Goal: Task Accomplishment & Management: Use online tool/utility

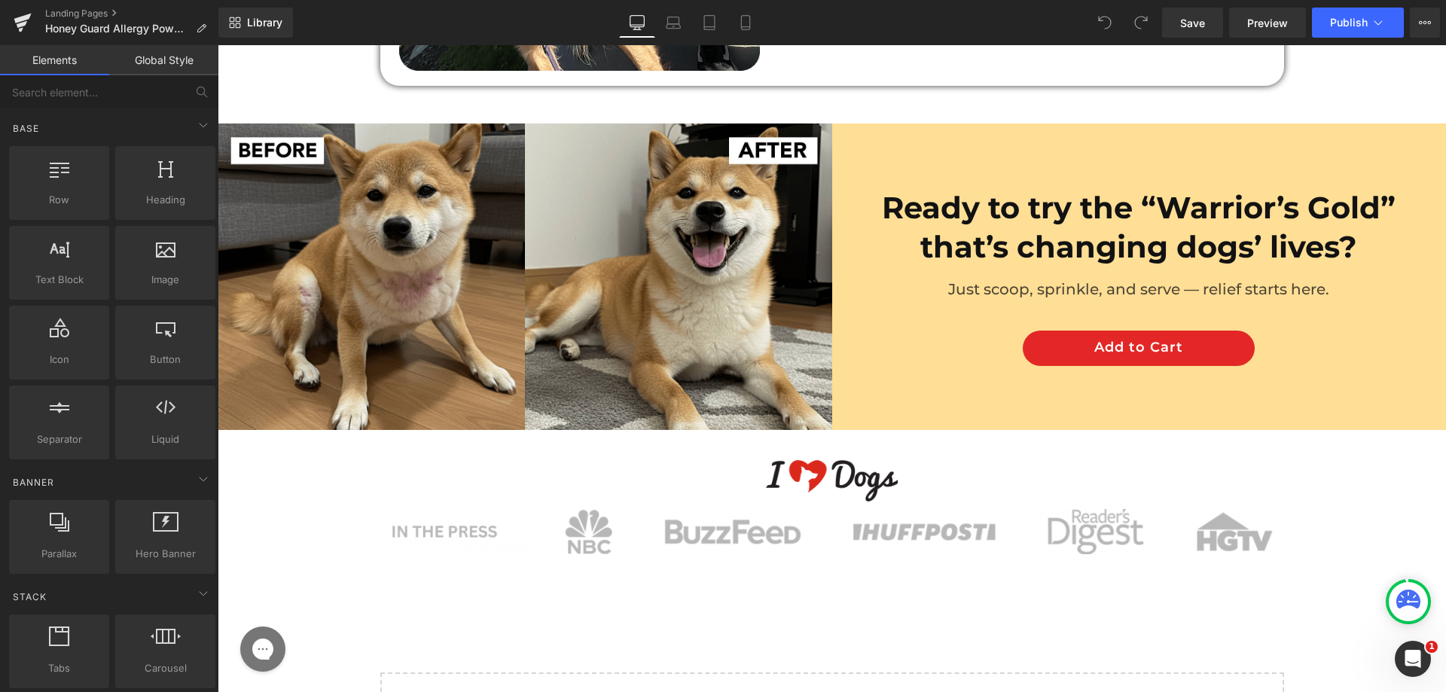
scroll to position [9551, 0]
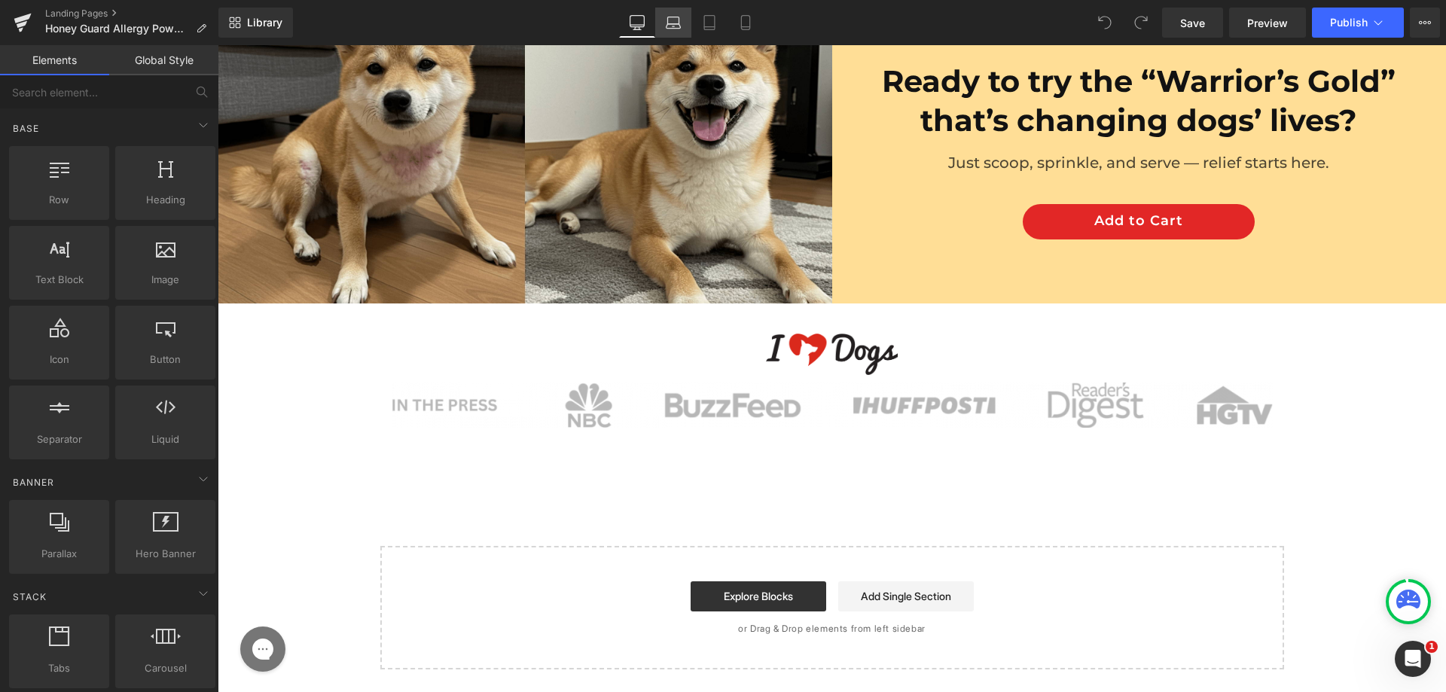
click at [679, 21] on icon at bounding box center [673, 20] width 11 height 7
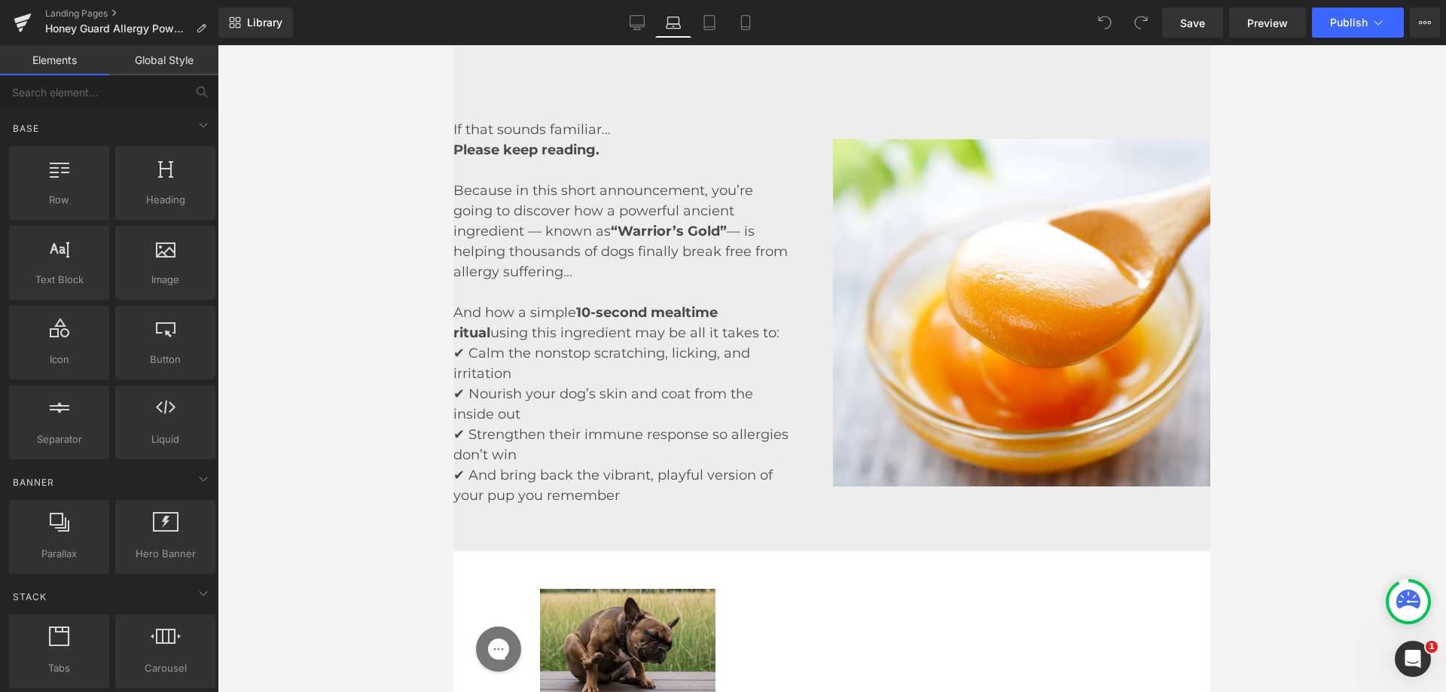
scroll to position [1132, 0]
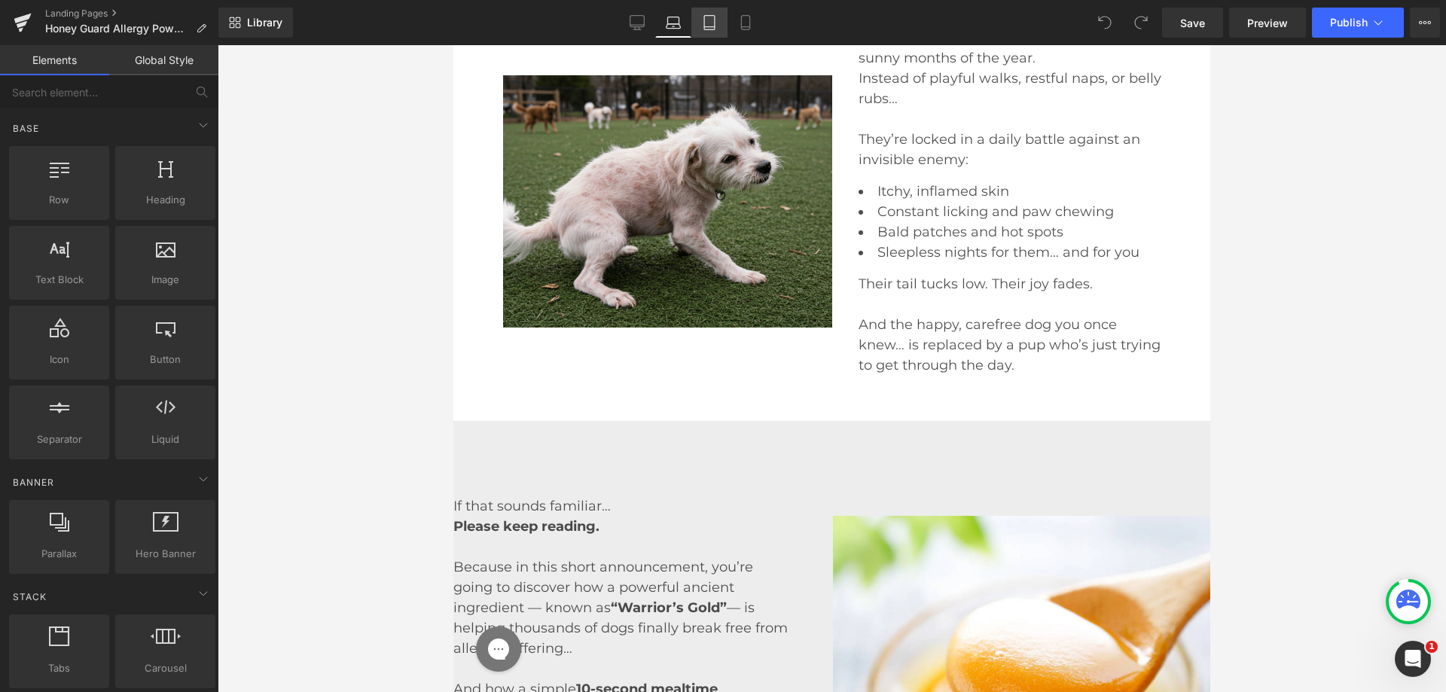
click at [706, 33] on link "Tablet" at bounding box center [709, 23] width 36 height 30
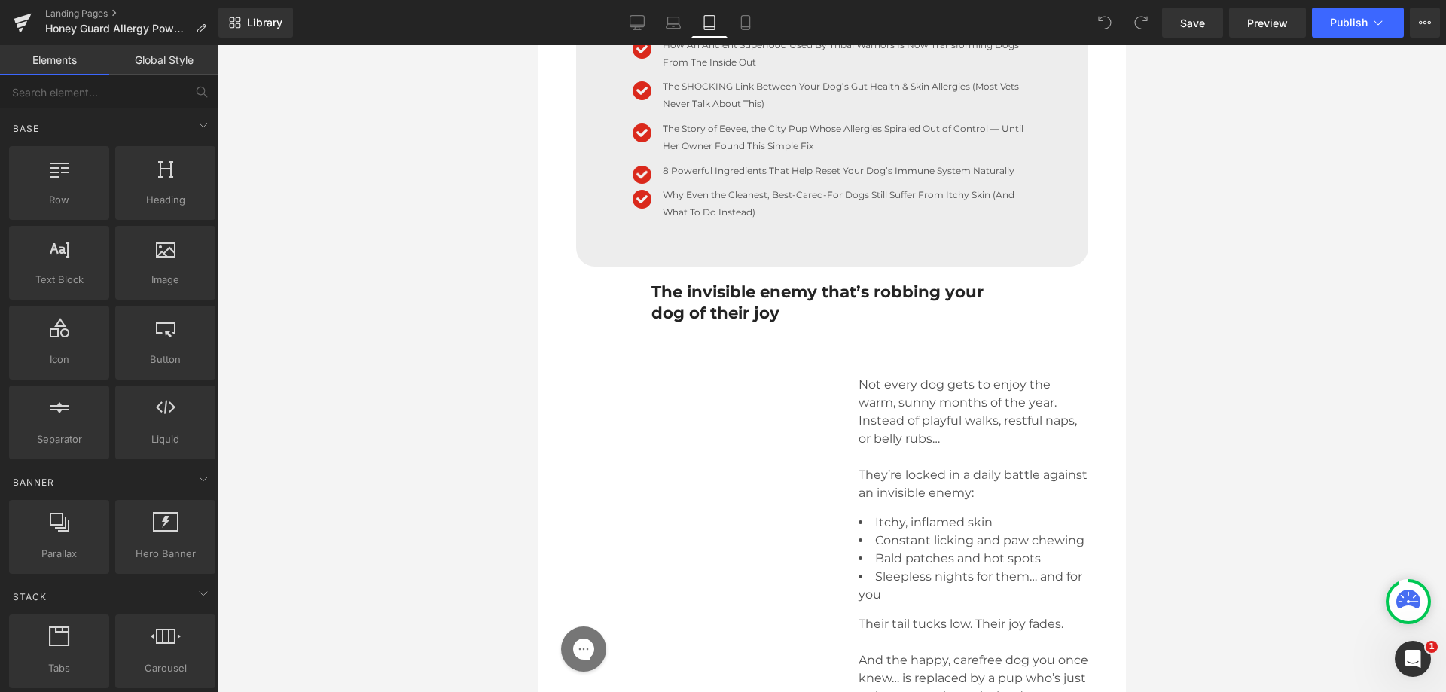
scroll to position [676, 0]
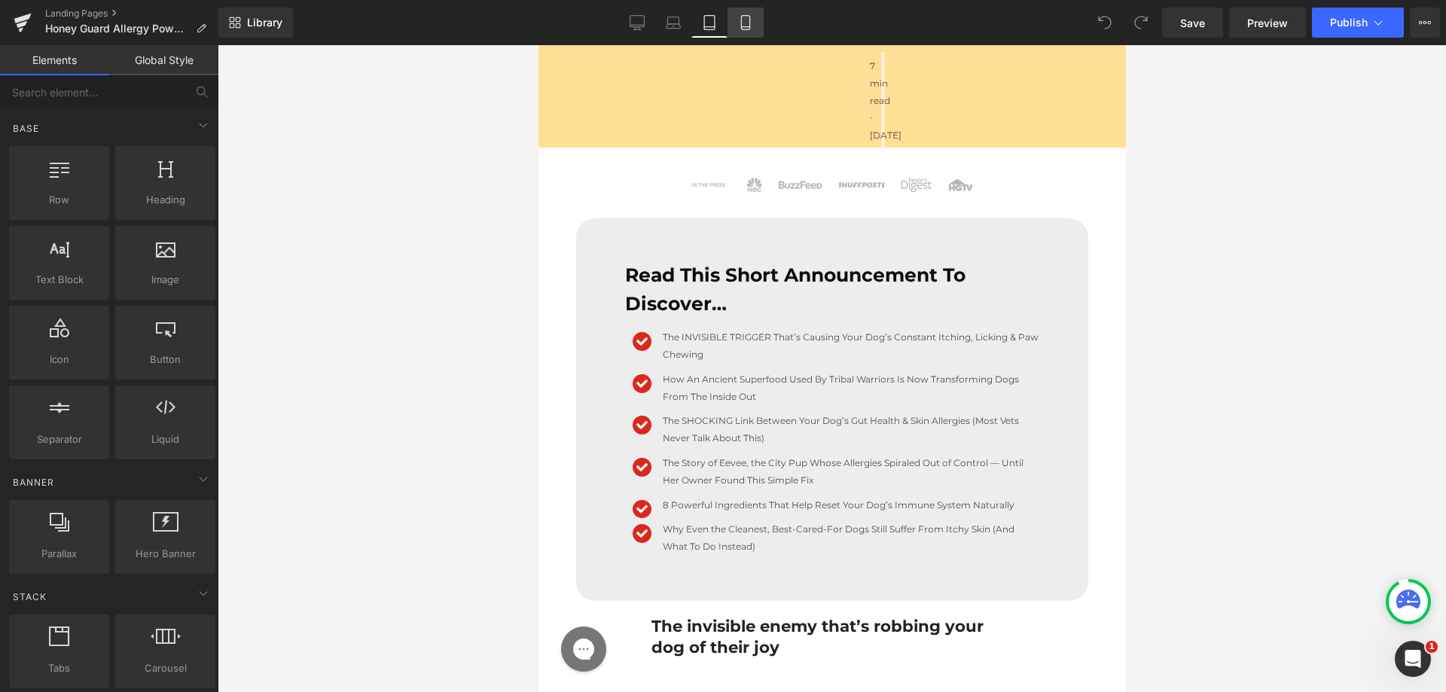
click at [749, 23] on icon at bounding box center [745, 23] width 8 height 14
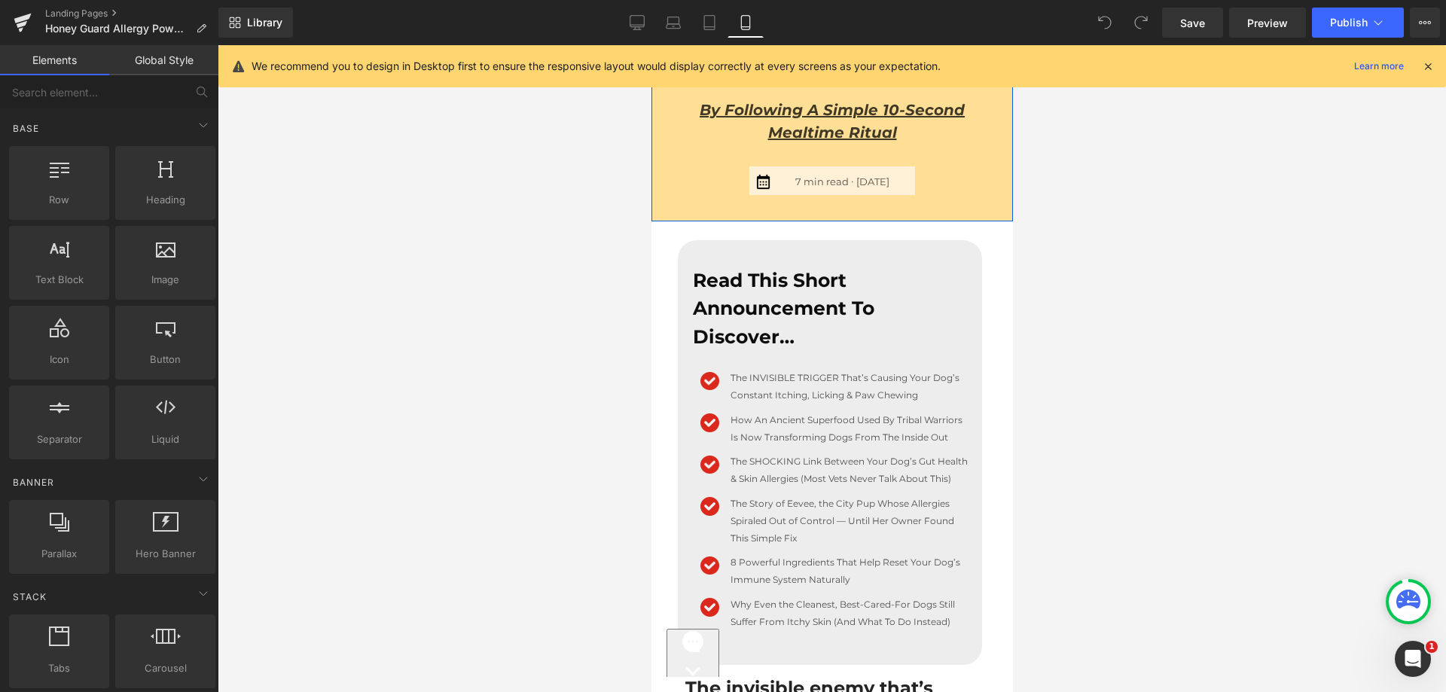
scroll to position [527, 0]
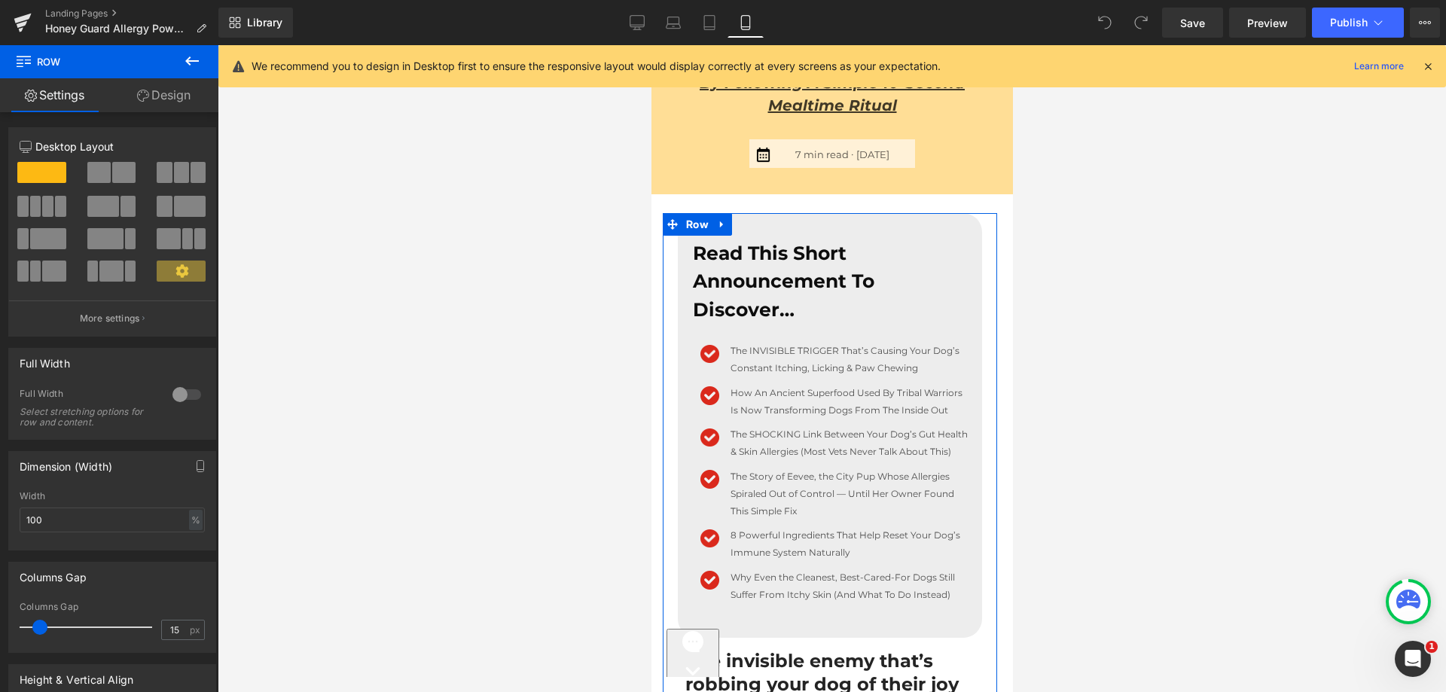
click at [185, 98] on link "Design" at bounding box center [163, 95] width 109 height 34
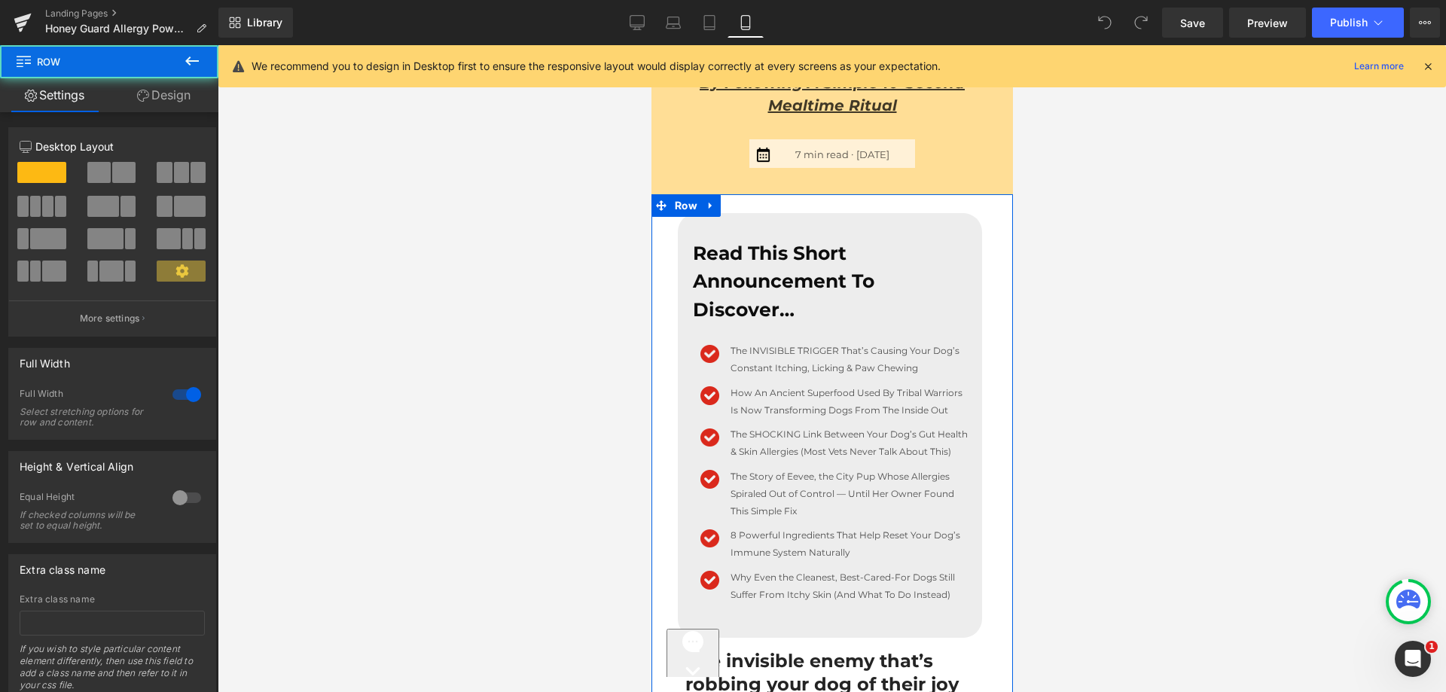
click at [153, 90] on link "Design" at bounding box center [163, 95] width 109 height 34
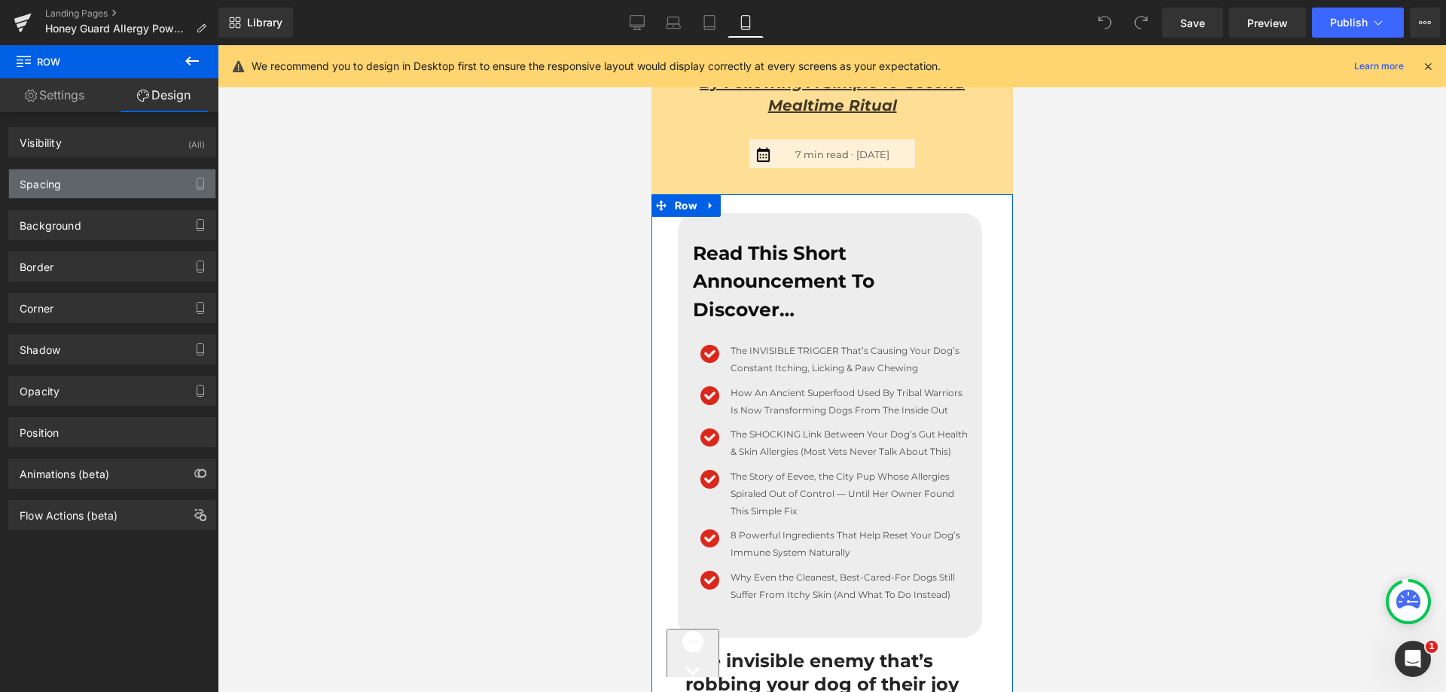
click at [54, 185] on div "Spacing" at bounding box center [40, 179] width 41 height 21
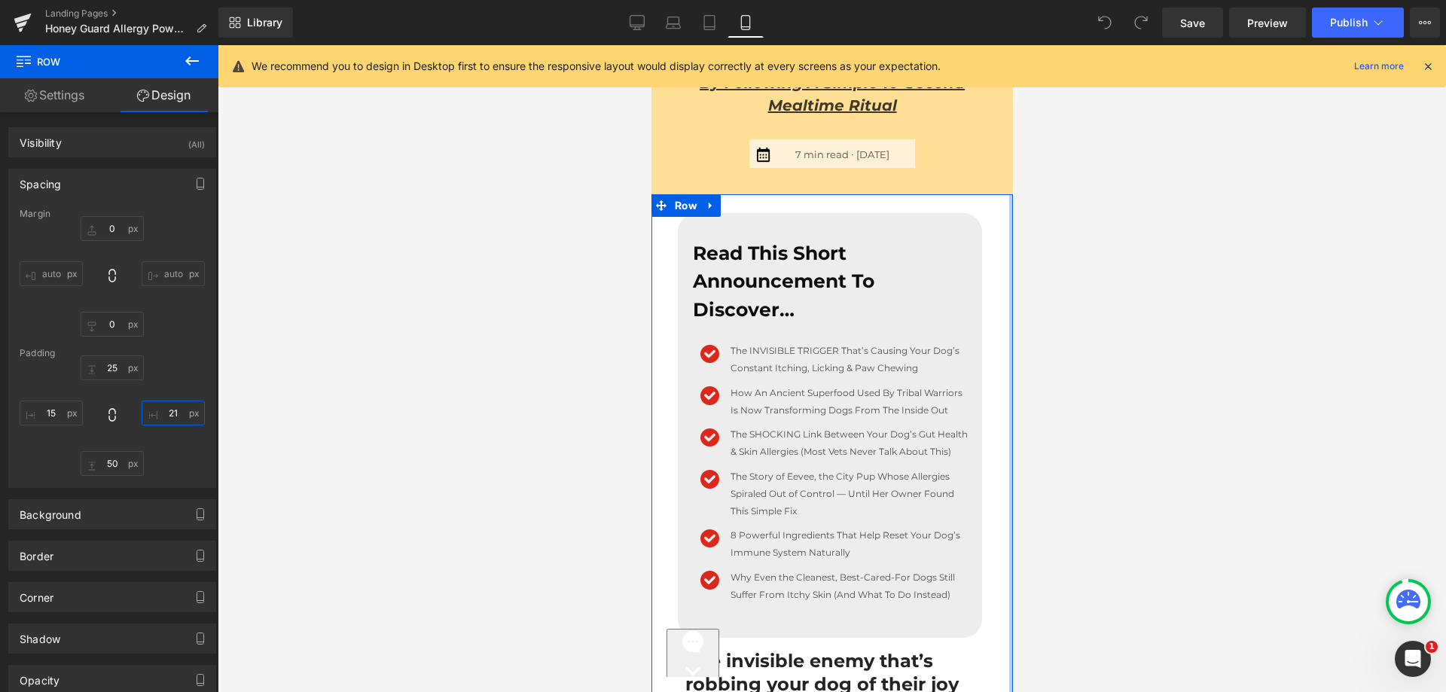
click at [168, 416] on input "text" at bounding box center [173, 413] width 63 height 25
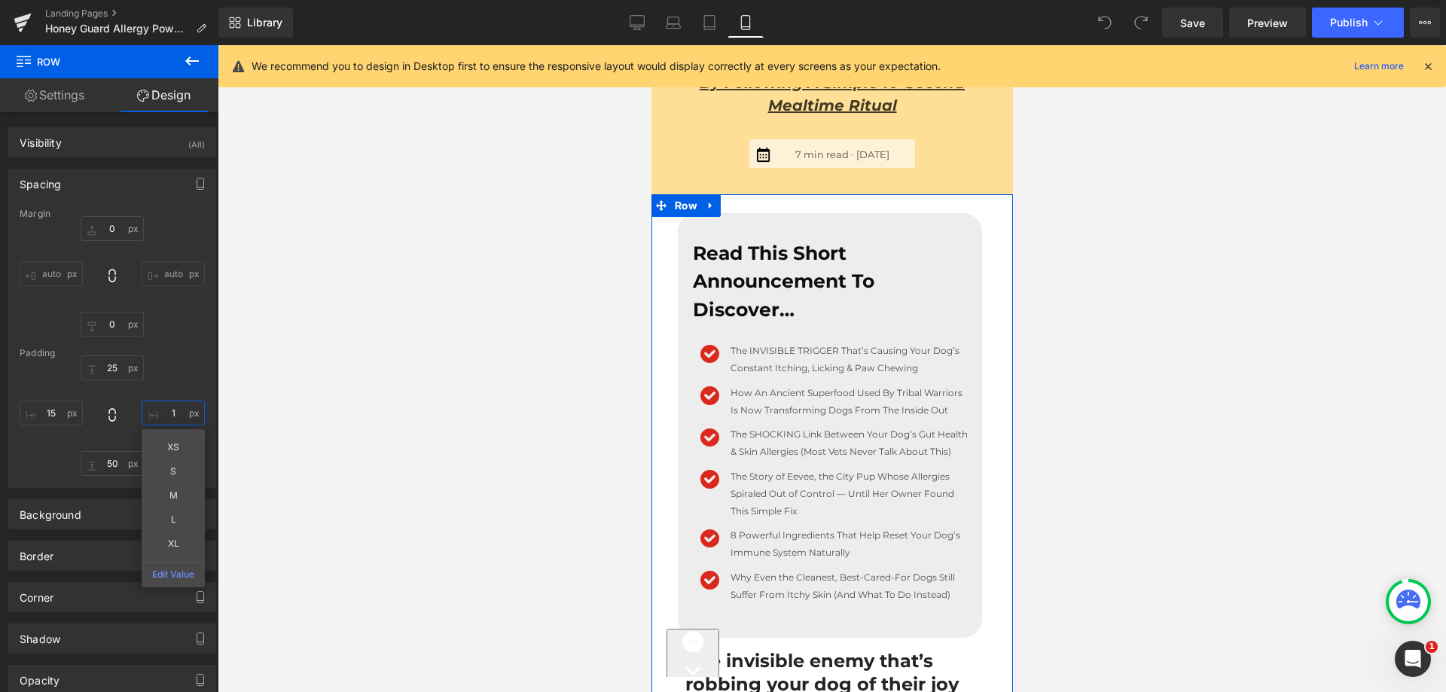
type input "15"
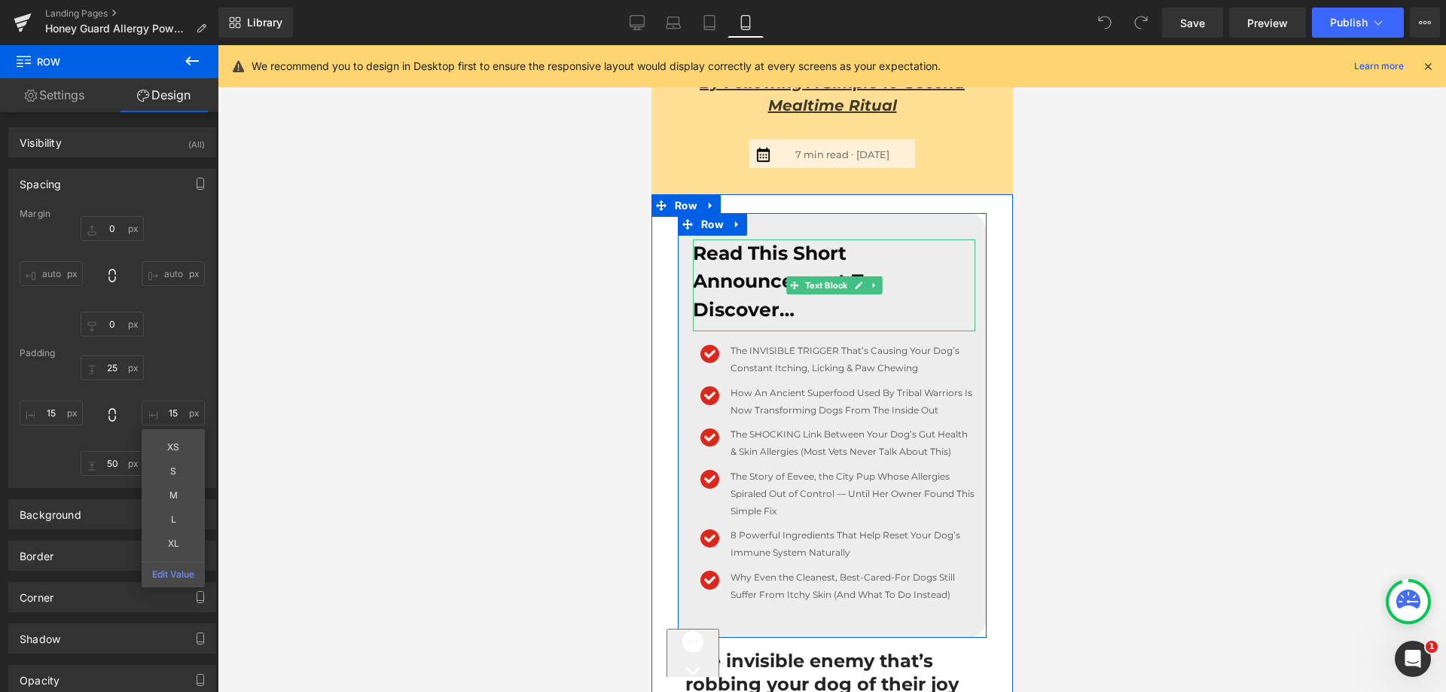
click at [739, 264] on b "Read This Short Announcement To Discover…" at bounding box center [783, 281] width 182 height 79
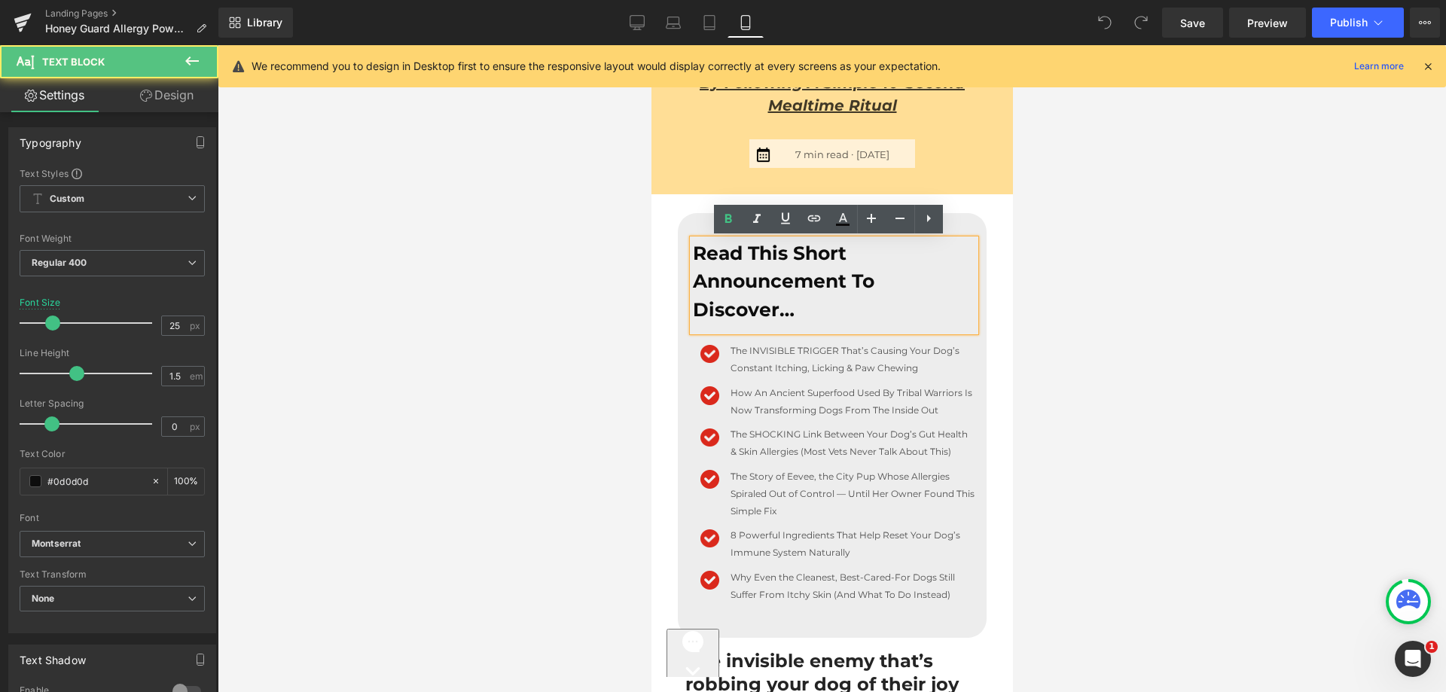
click at [735, 267] on div "Read This Short Announcement To Discover…" at bounding box center [833, 285] width 282 height 93
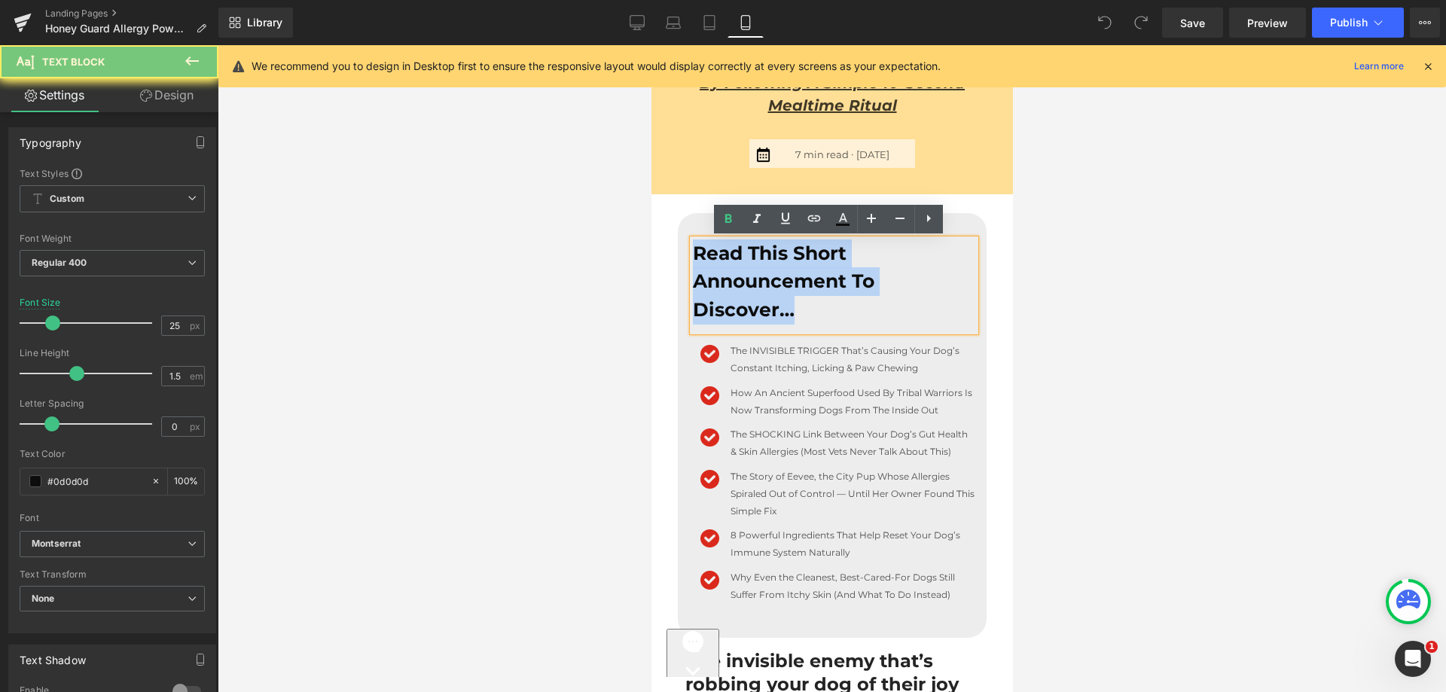
click at [735, 267] on div "Read This Short Announcement To Discover…" at bounding box center [833, 285] width 282 height 93
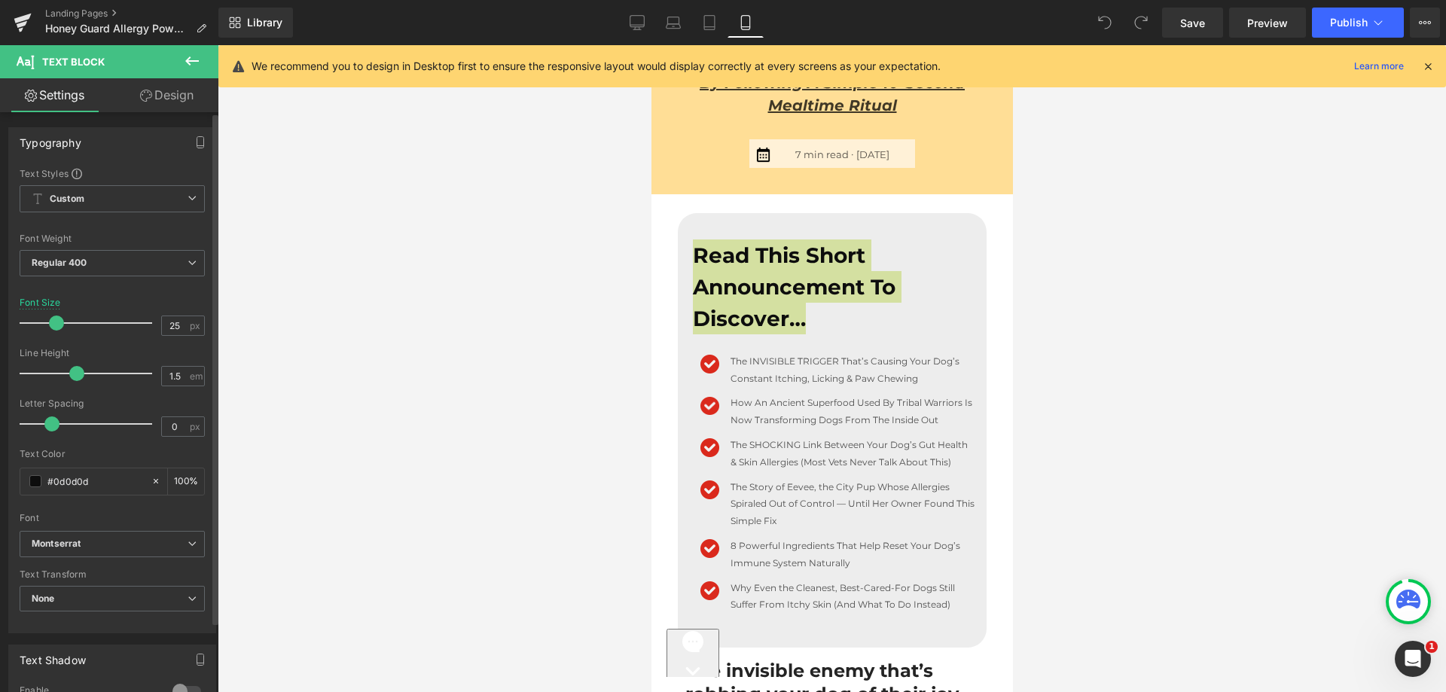
click at [56, 327] on span at bounding box center [56, 323] width 15 height 15
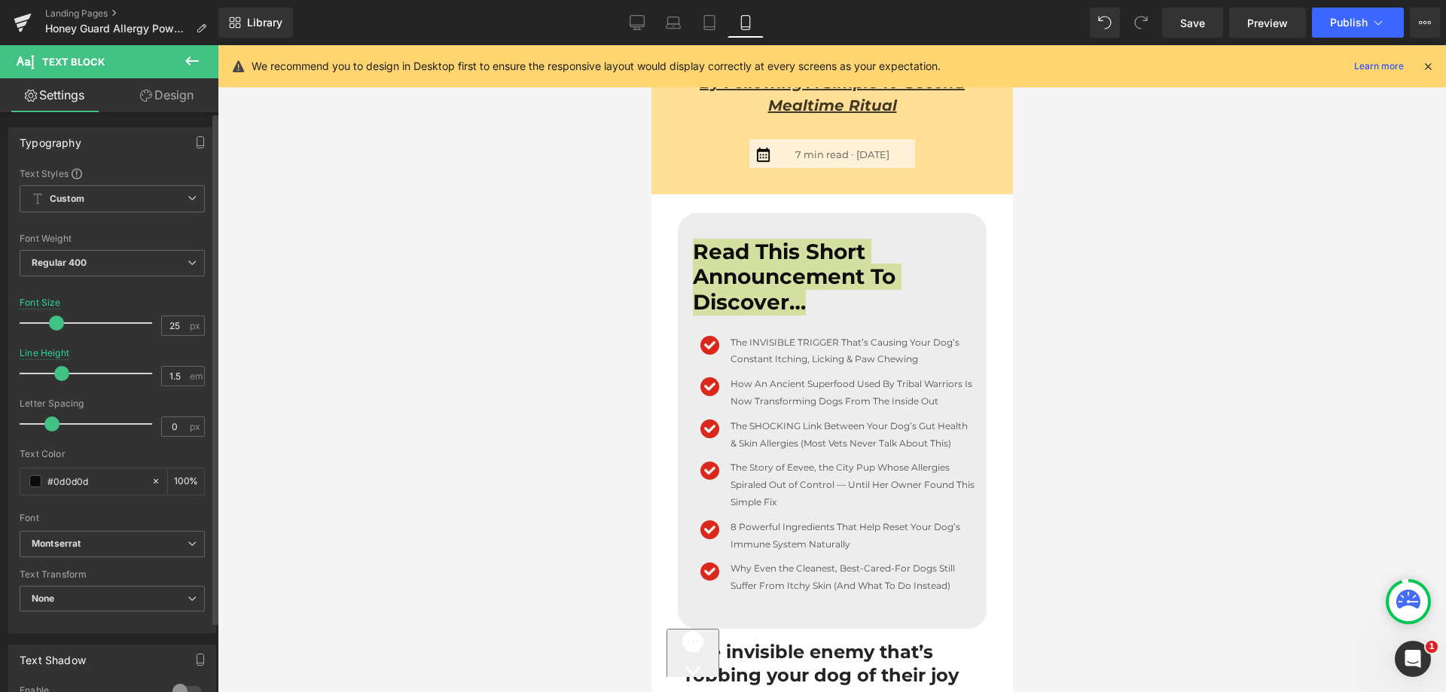
drag, startPoint x: 68, startPoint y: 374, endPoint x: 55, endPoint y: 373, distance: 12.8
click at [55, 373] on span at bounding box center [61, 373] width 15 height 15
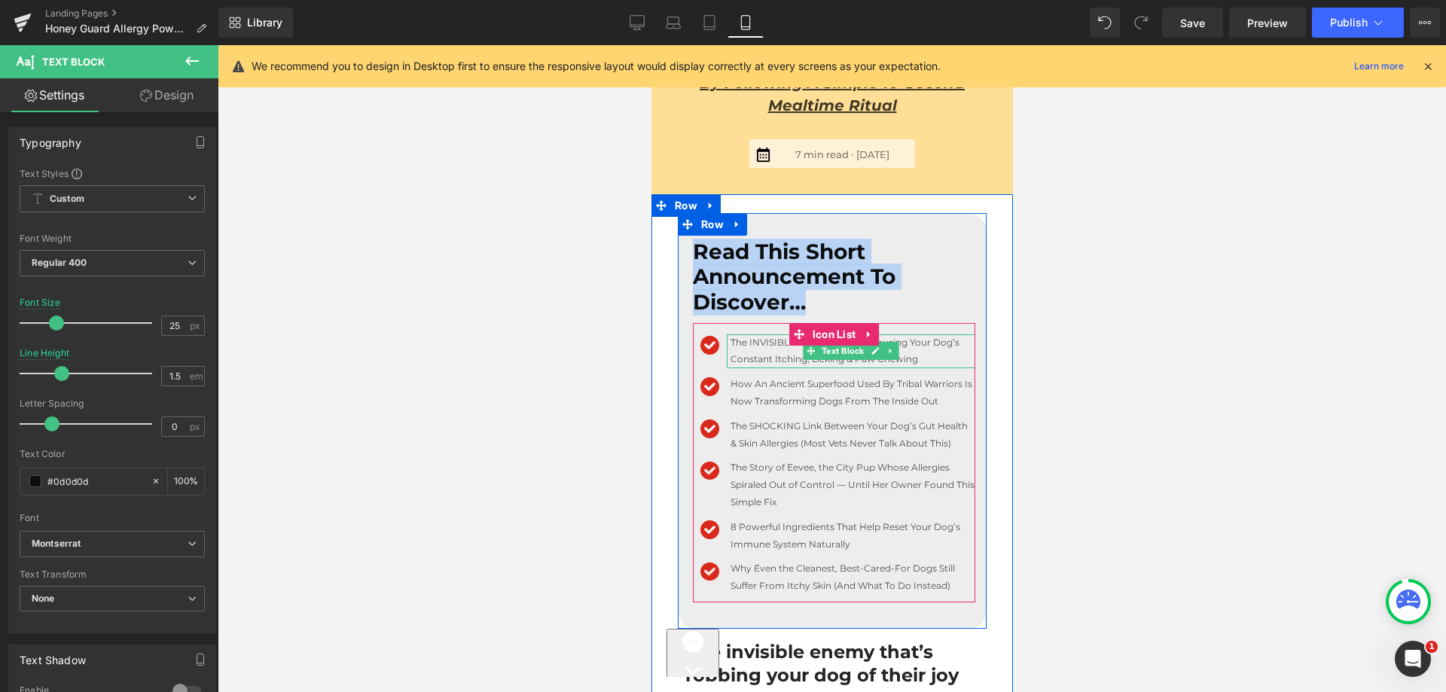
click at [764, 351] on p "The INVISIBLE TRIGGER That’s Causing Your Dog’s Constant Itching, Licking & Paw…" at bounding box center [852, 351] width 245 height 35
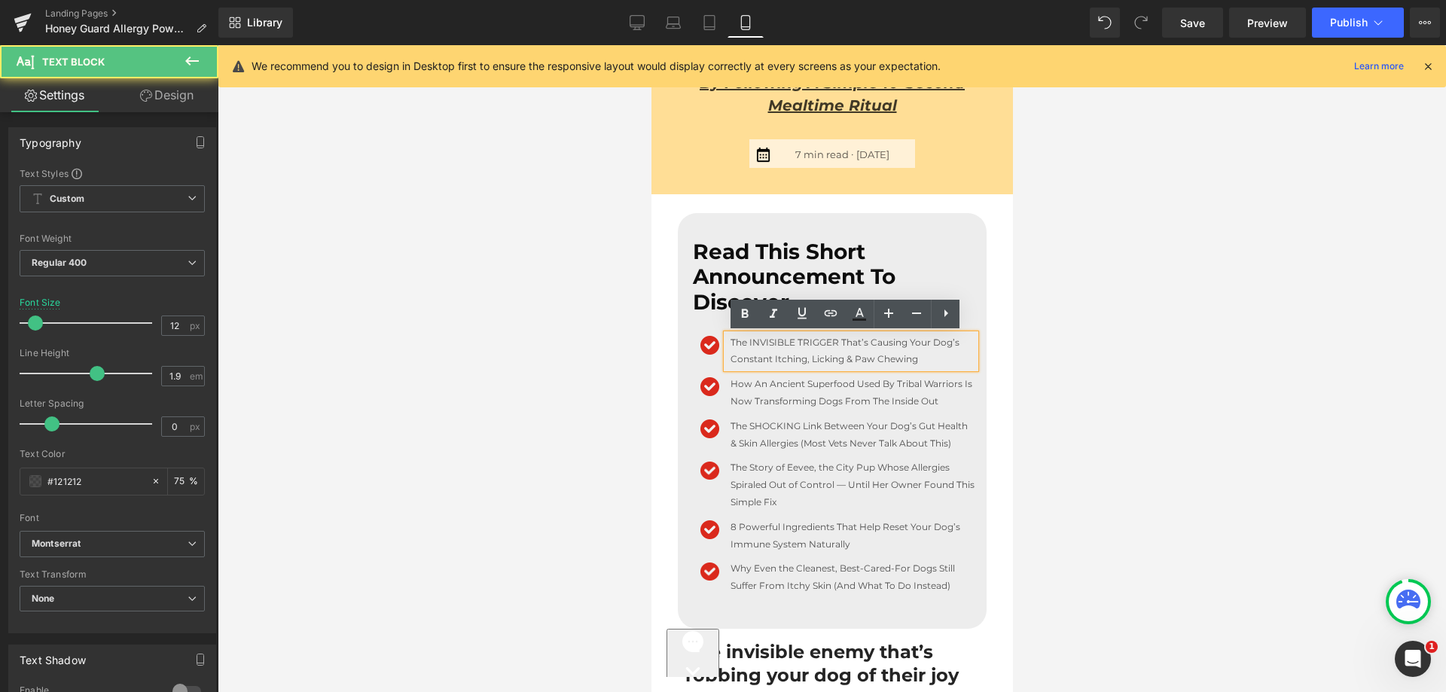
click at [751, 356] on p "The INVISIBLE TRIGGER That’s Causing Your Dog’s Constant Itching, Licking & Paw…" at bounding box center [852, 351] width 245 height 35
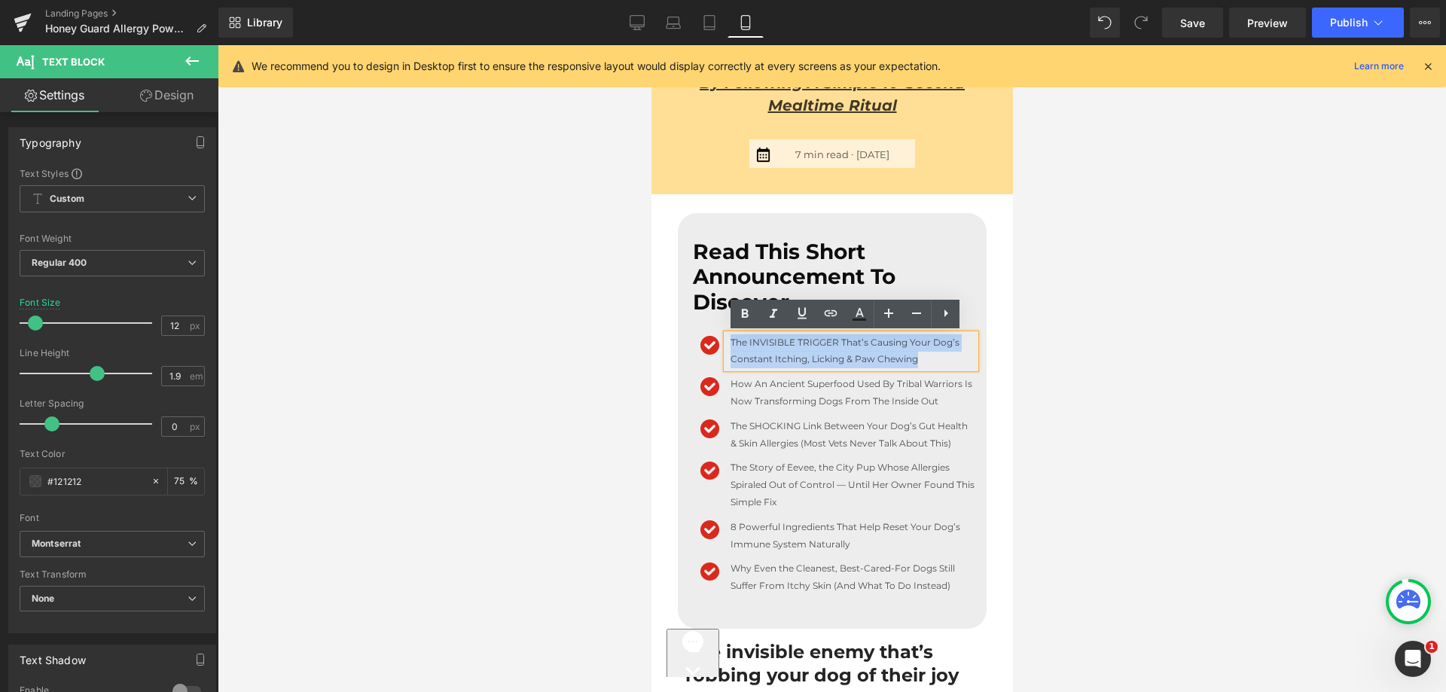
click at [751, 356] on p "The INVISIBLE TRIGGER That’s Causing Your Dog’s Constant Itching, Licking & Paw…" at bounding box center [852, 351] width 245 height 35
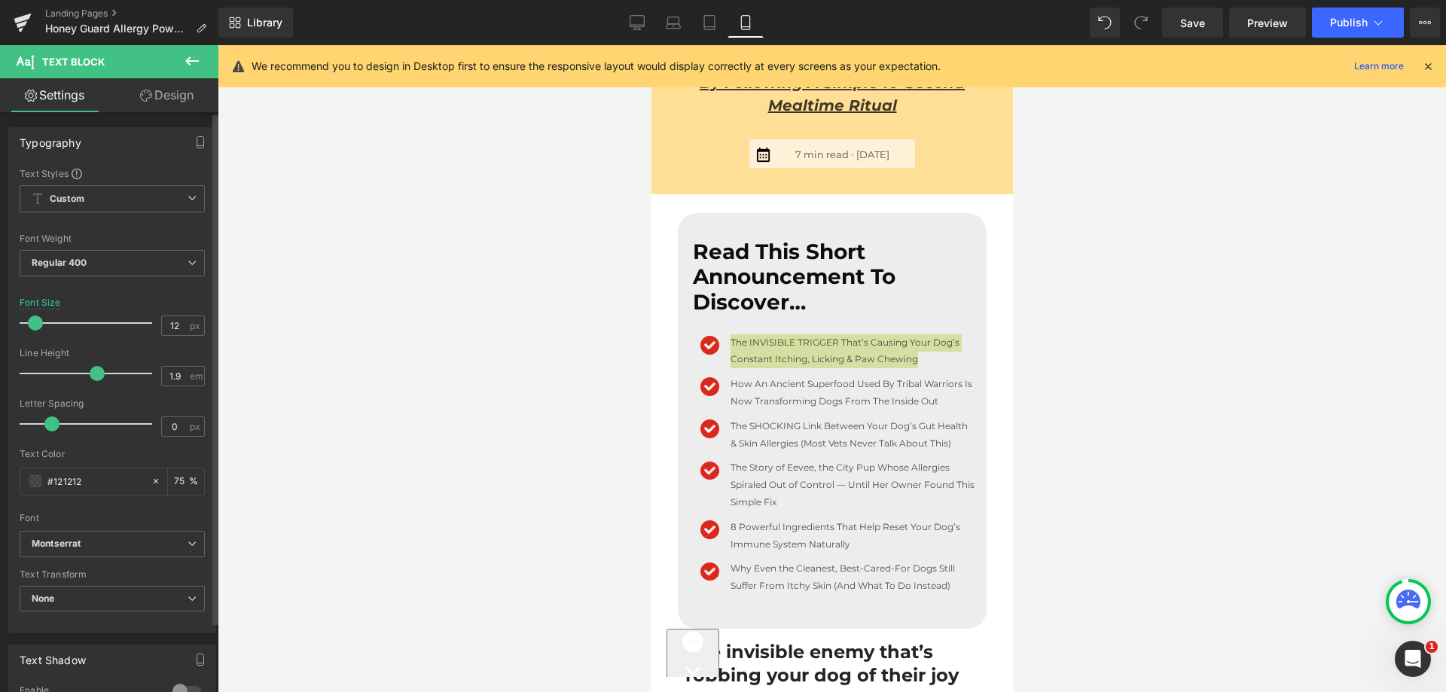
drag, startPoint x: 26, startPoint y: 321, endPoint x: 45, endPoint y: 324, distance: 19.1
click at [45, 324] on div "Font Size 12 px" at bounding box center [112, 322] width 185 height 50
click at [45, 324] on div at bounding box center [89, 323] width 125 height 30
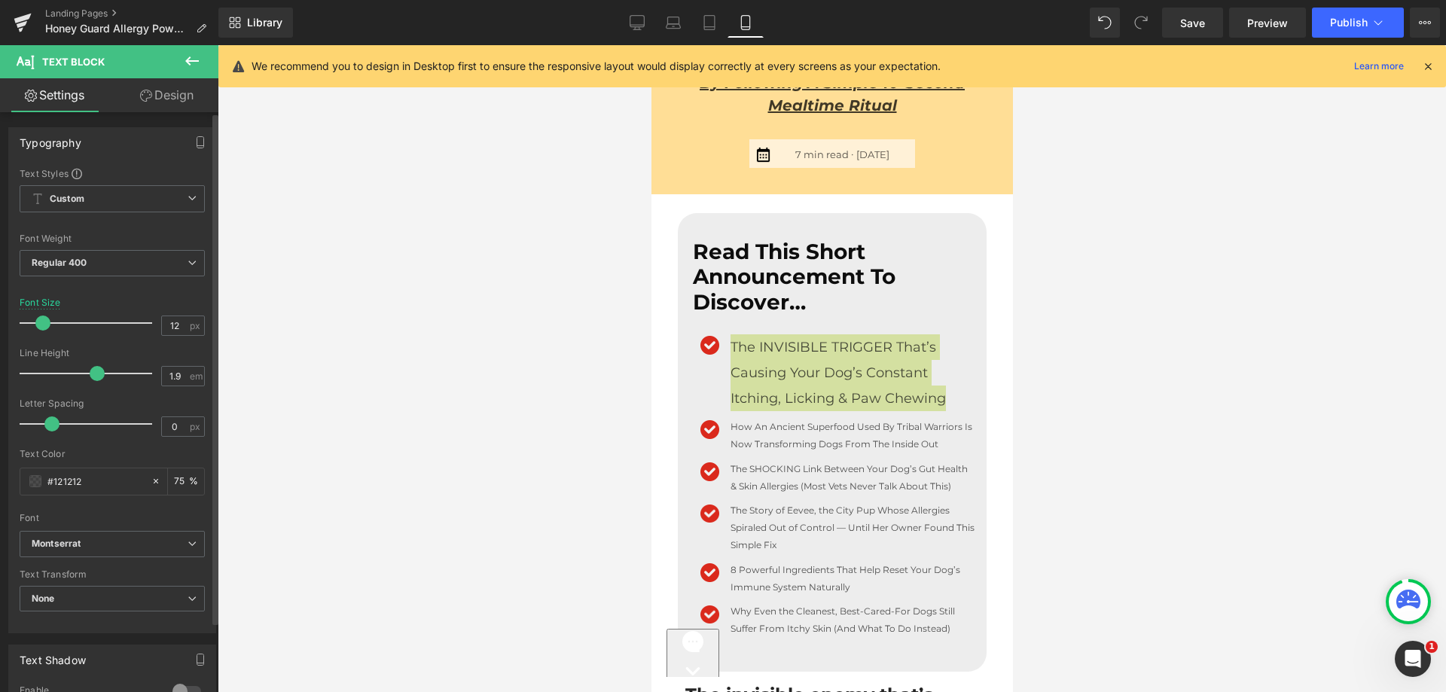
click at [42, 324] on span at bounding box center [42, 323] width 15 height 15
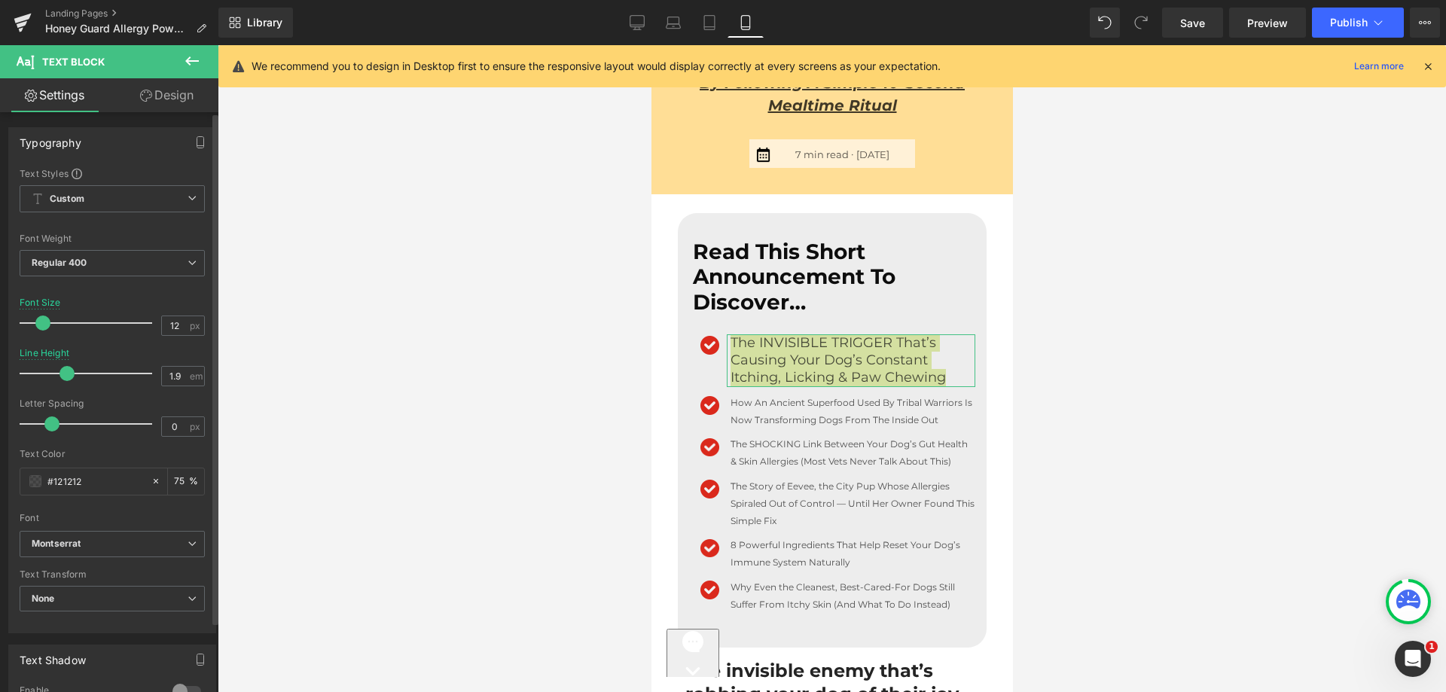
drag, startPoint x: 95, startPoint y: 374, endPoint x: 66, endPoint y: 374, distance: 28.6
click at [66, 374] on span at bounding box center [66, 373] width 15 height 15
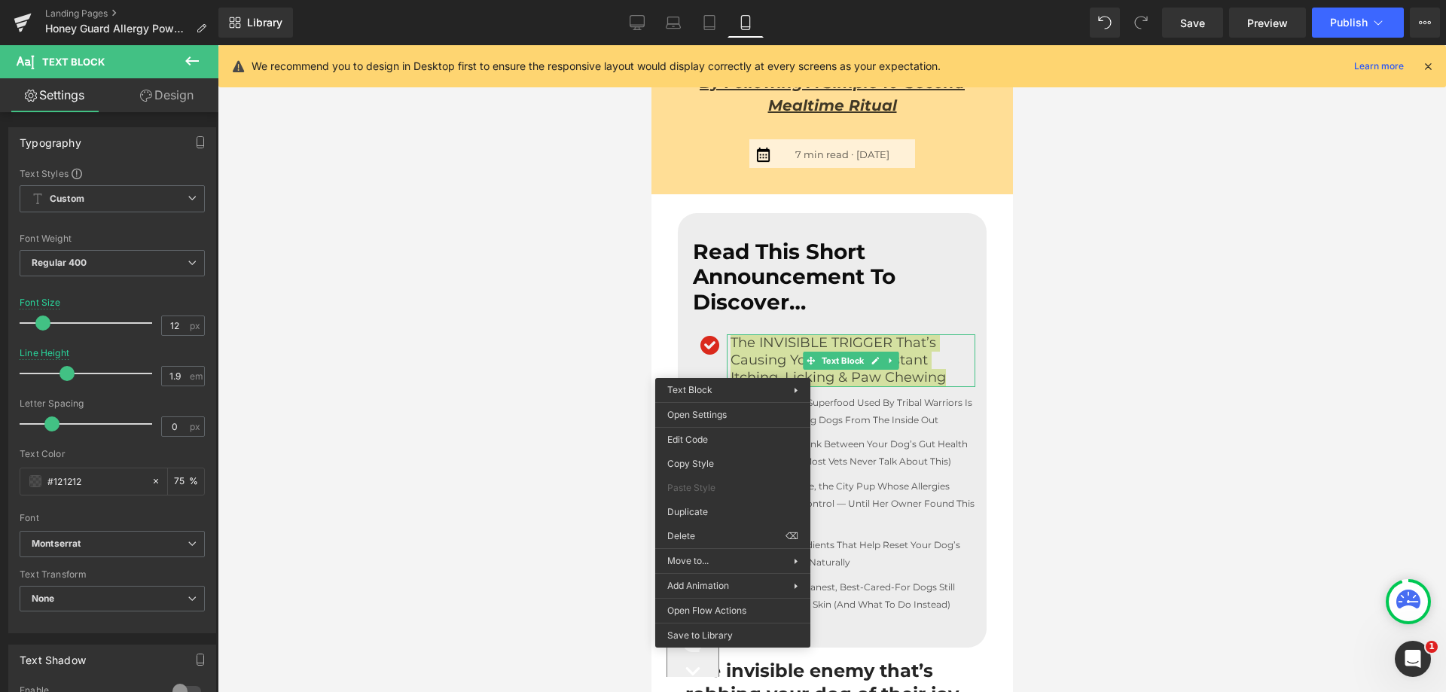
click at [529, 382] on div at bounding box center [832, 368] width 1228 height 647
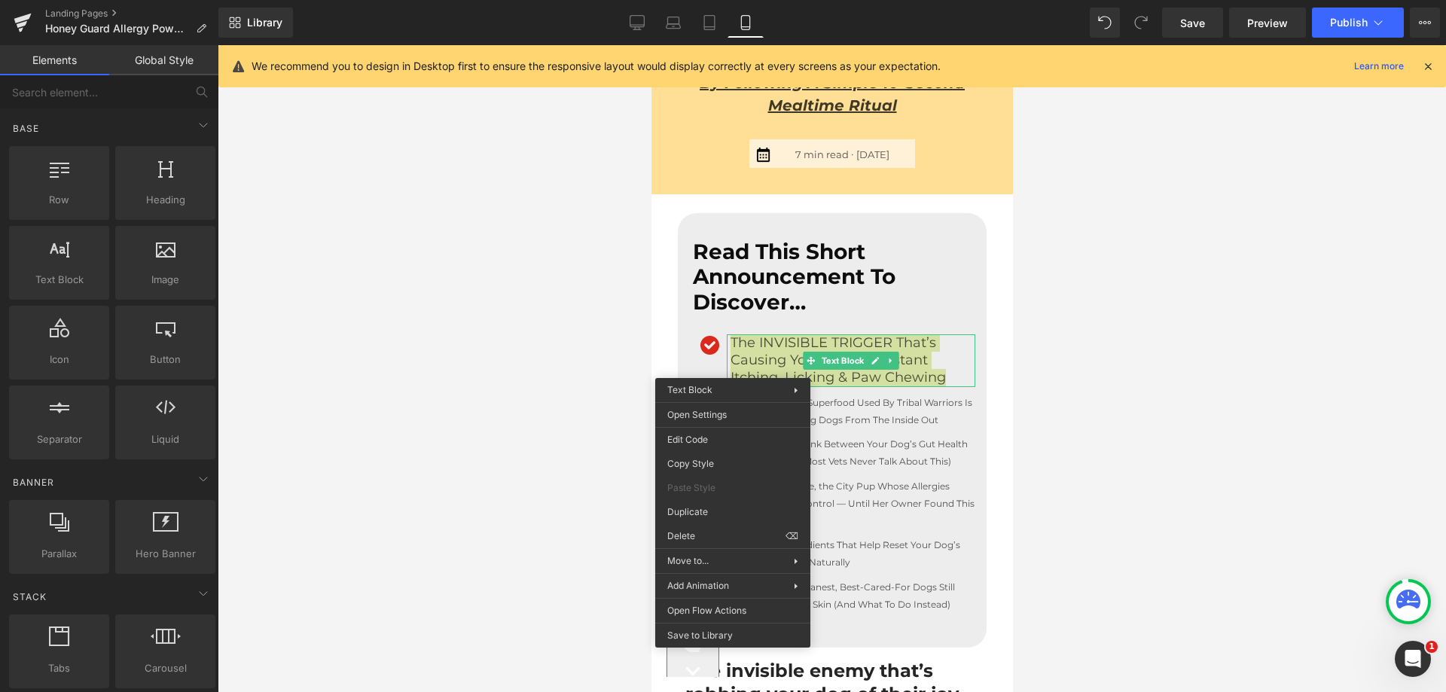
click at [532, 380] on div at bounding box center [832, 368] width 1228 height 647
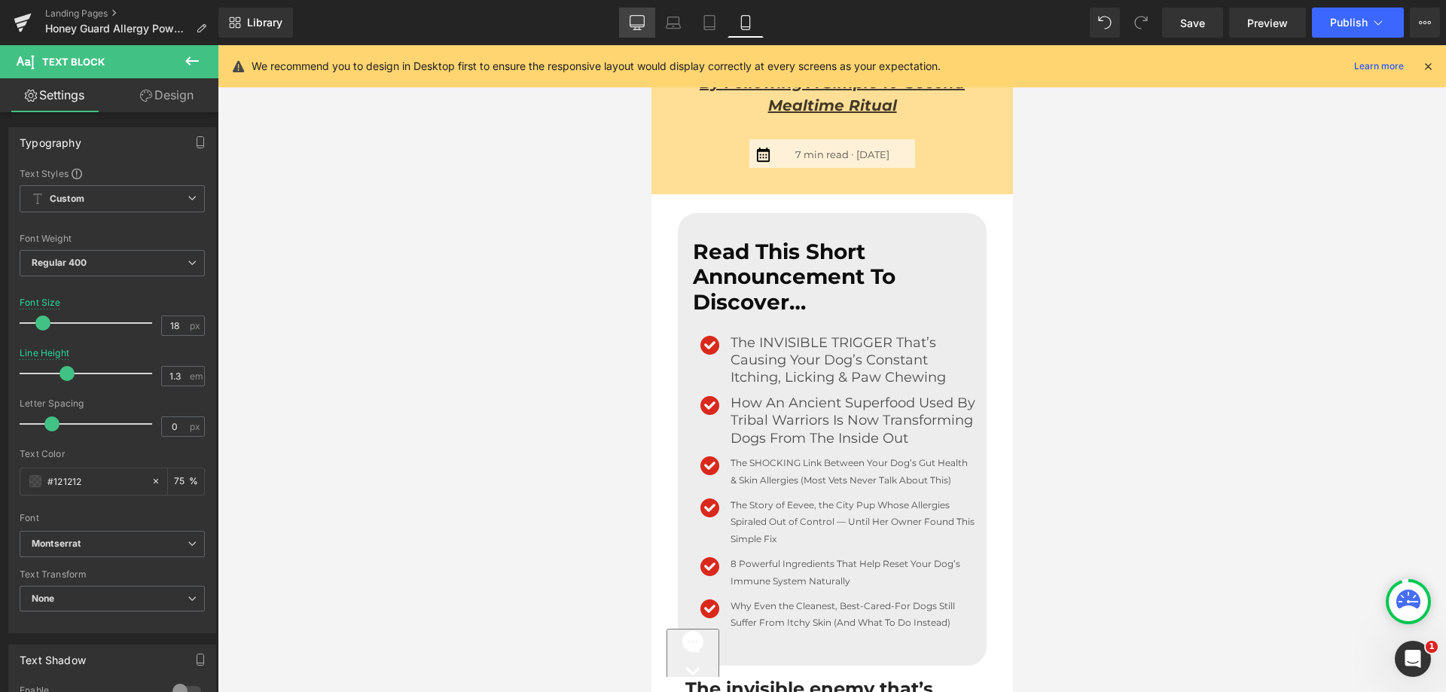
click at [642, 30] on link "Desktop" at bounding box center [637, 23] width 36 height 30
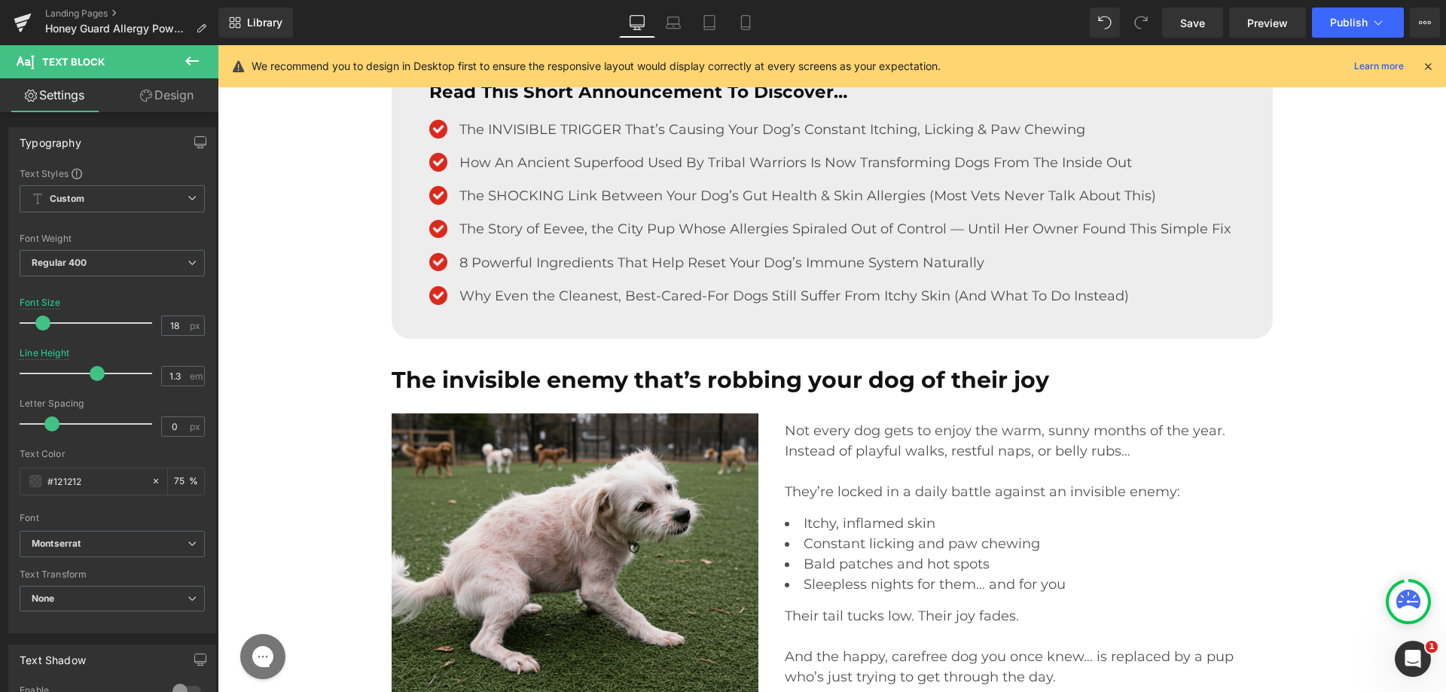
scroll to position [282, 0]
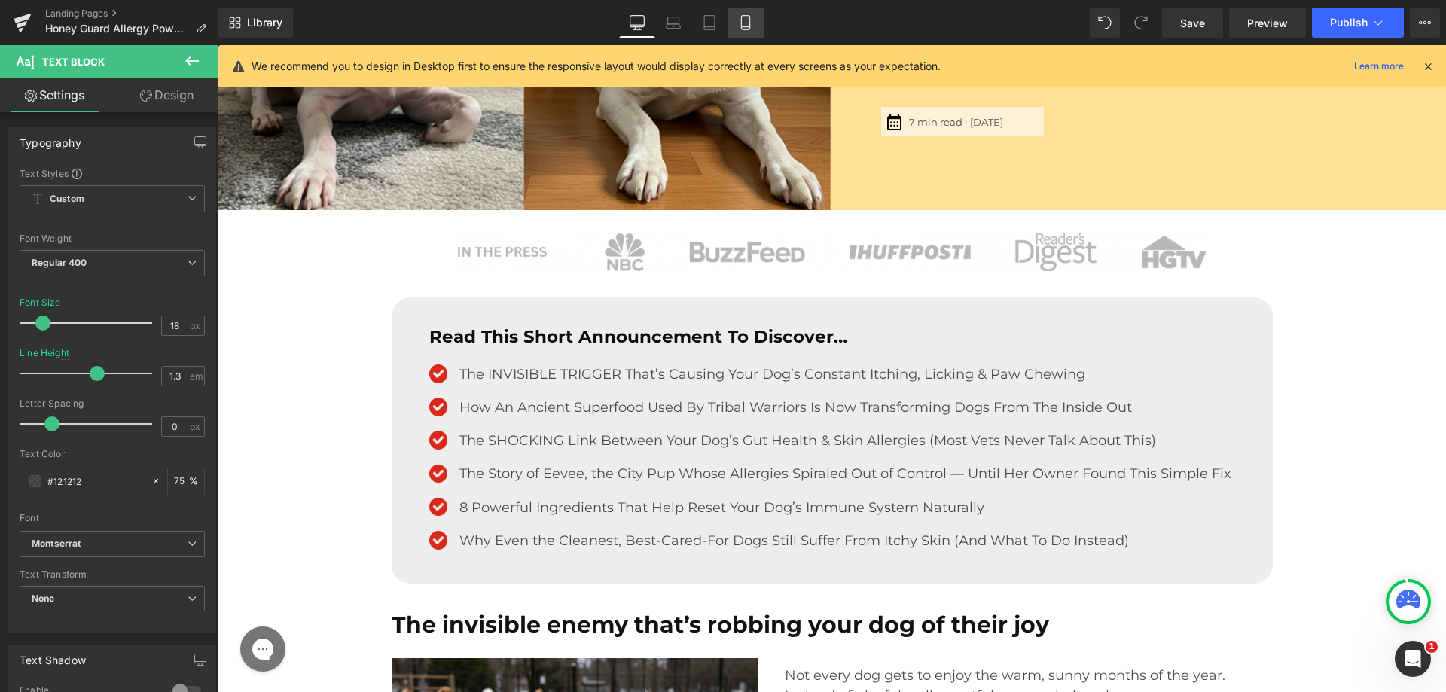
click at [745, 17] on icon at bounding box center [745, 22] width 15 height 15
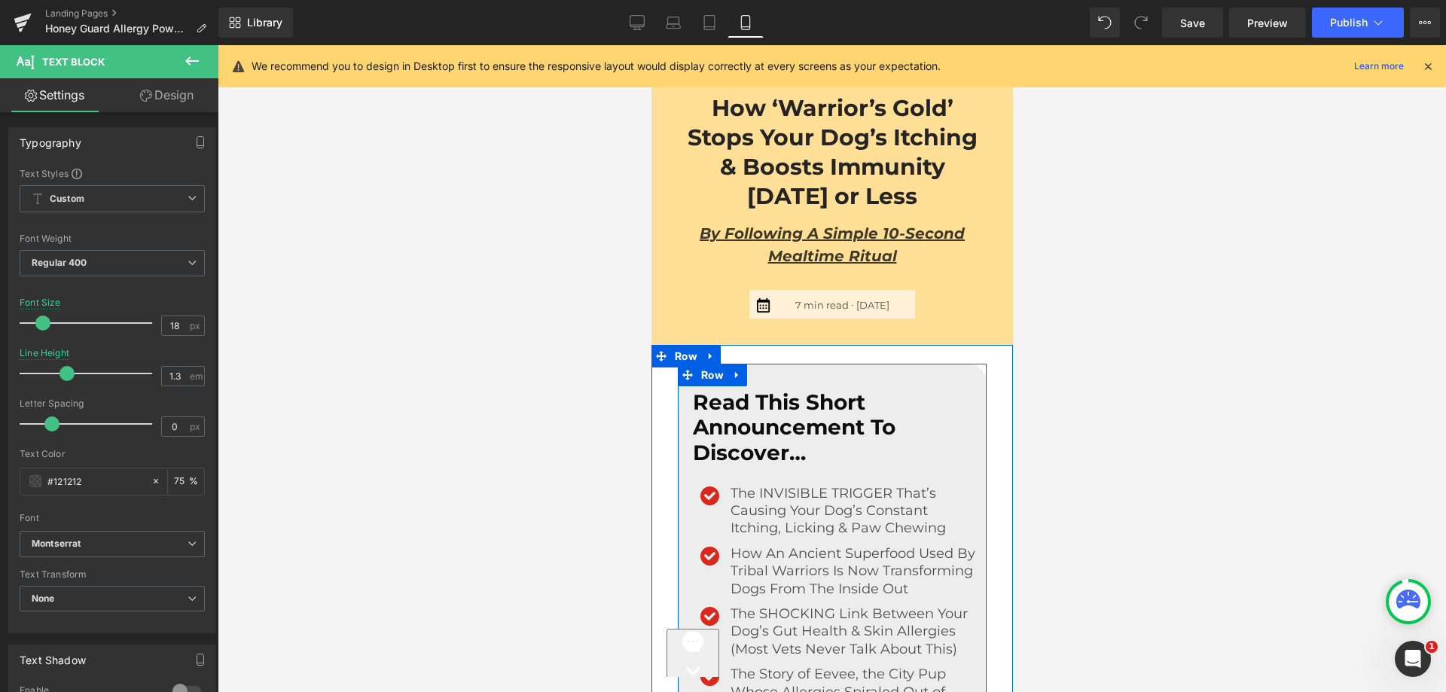
scroll to position [602, 0]
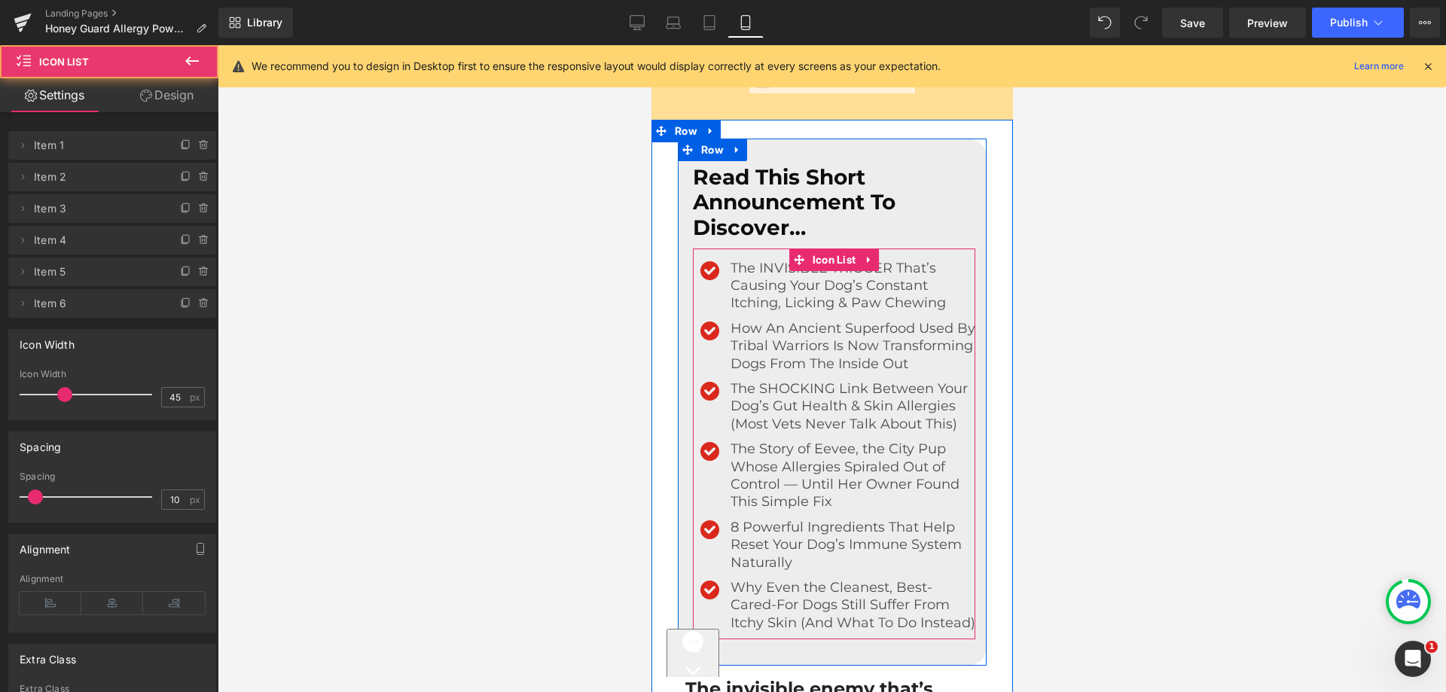
click at [709, 301] on div "The INVISIBLE TRIGGER That’s Causing Your Dog’s Constant Itching, Licking & Paw…" at bounding box center [833, 286] width 282 height 53
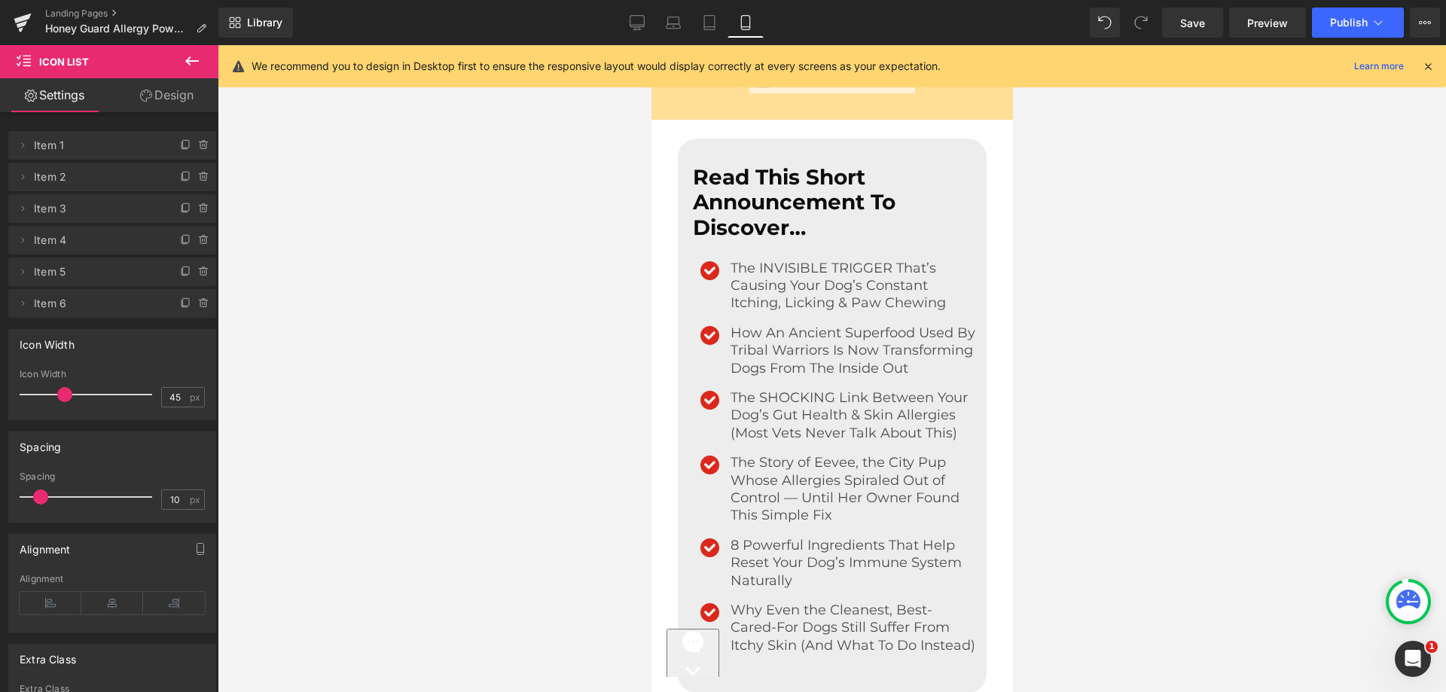
click at [38, 498] on span at bounding box center [40, 497] width 15 height 15
click at [41, 496] on span at bounding box center [42, 497] width 15 height 15
click at [648, 26] on link "Desktop" at bounding box center [637, 23] width 36 height 30
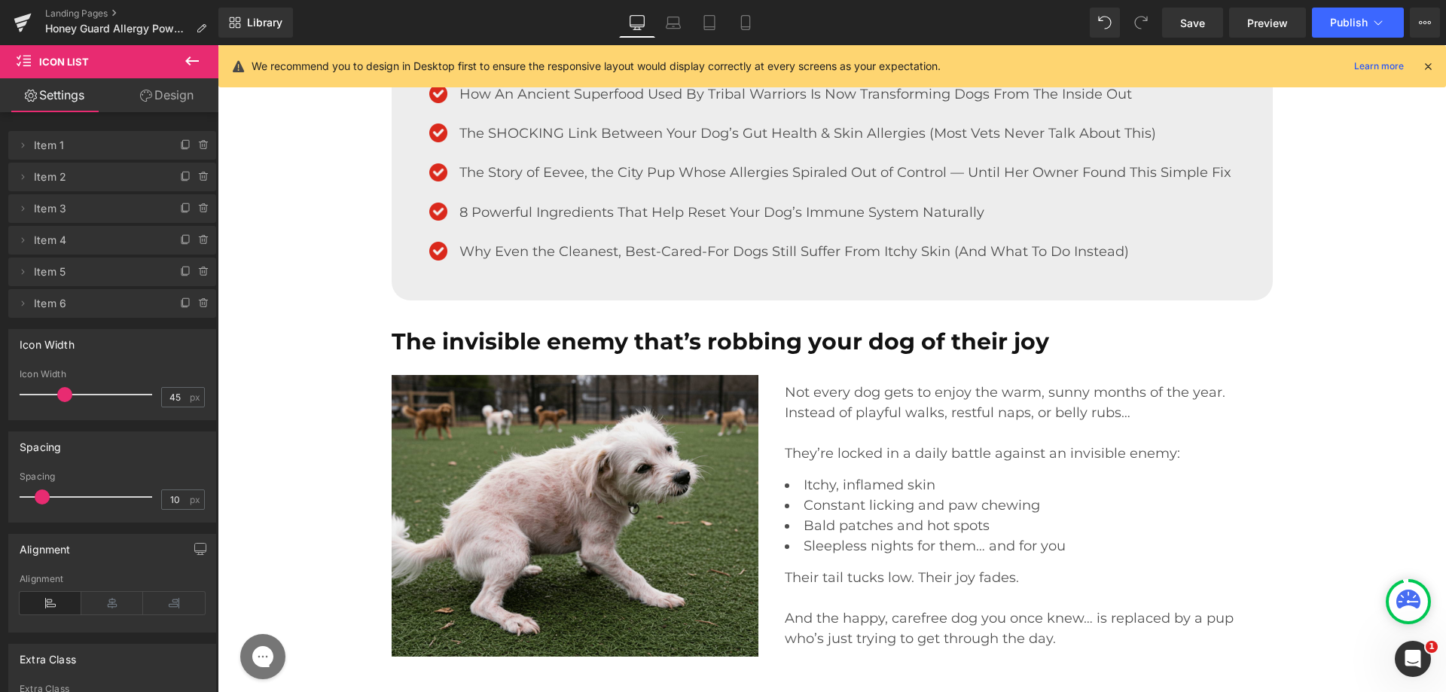
scroll to position [384, 0]
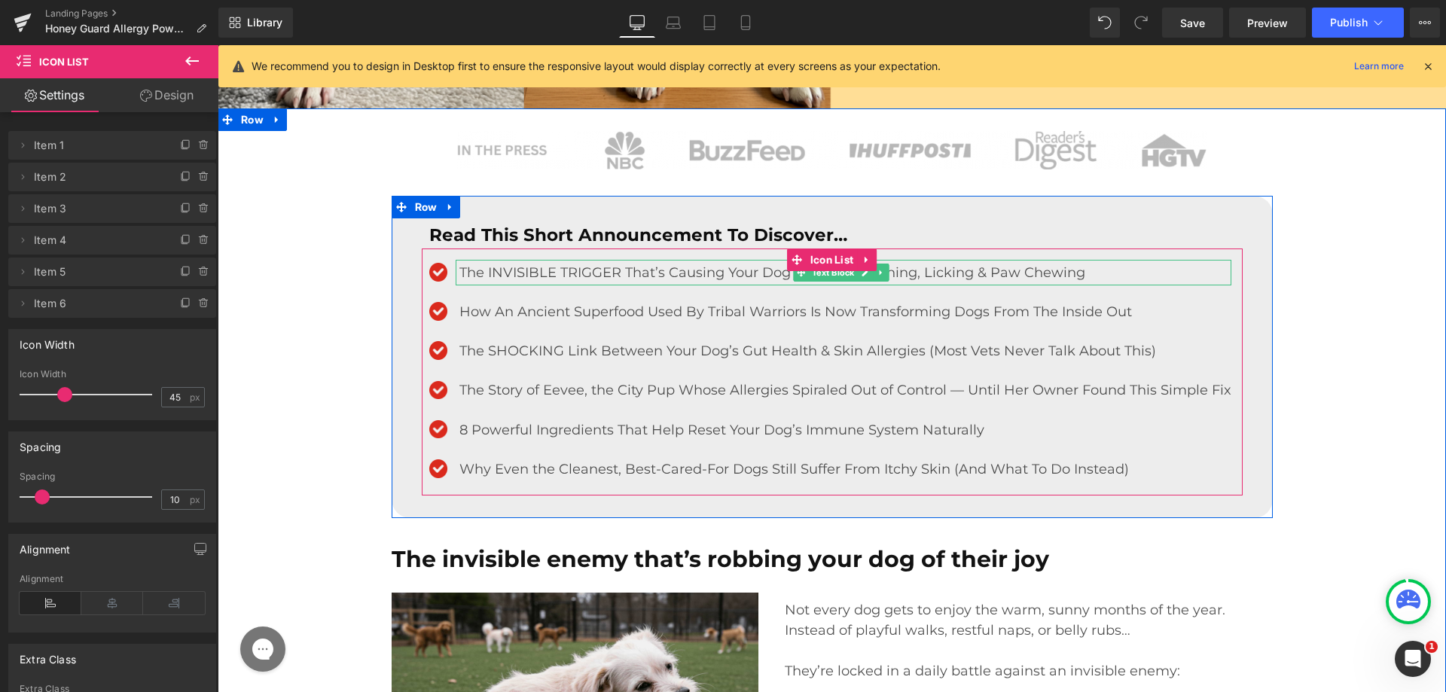
click at [487, 270] on p "The INVISIBLE TRIGGER That’s Causing Your Dog’s Constant Itching, Licking & Paw…" at bounding box center [845, 273] width 772 height 26
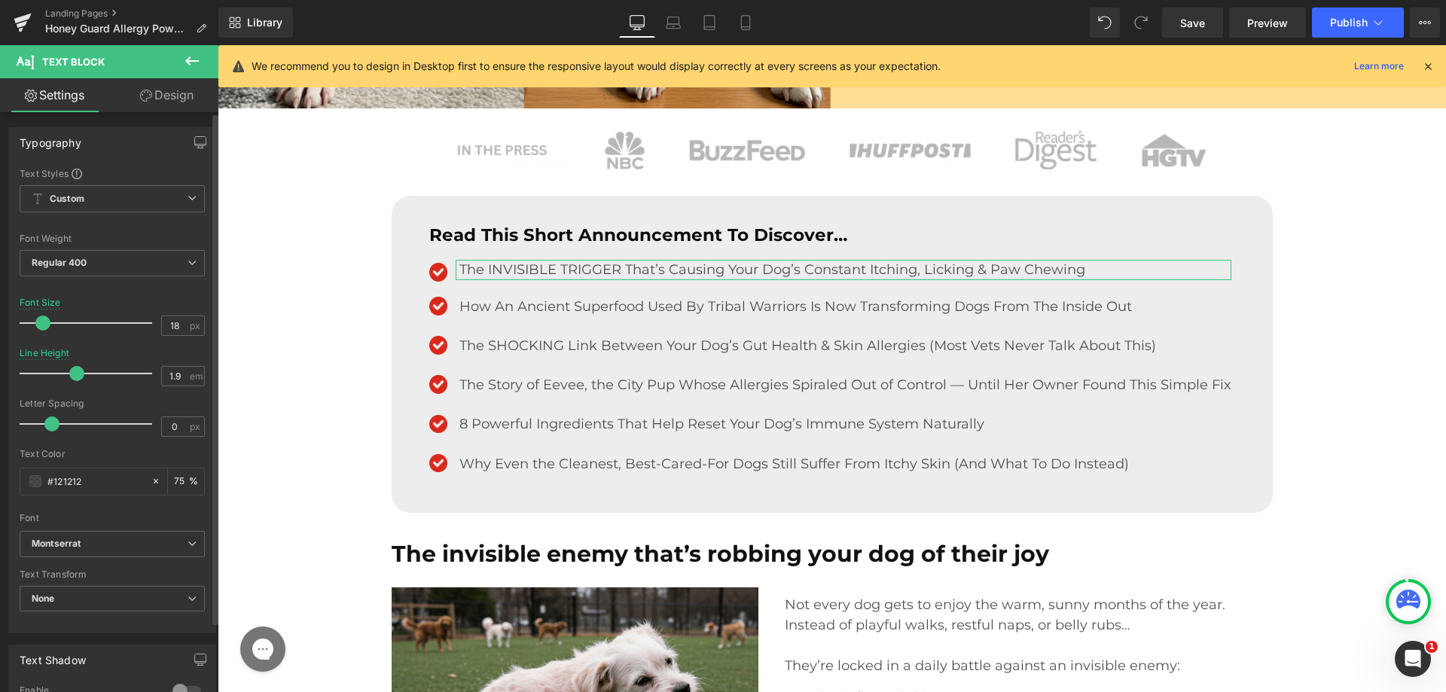
click at [77, 374] on div at bounding box center [89, 373] width 125 height 30
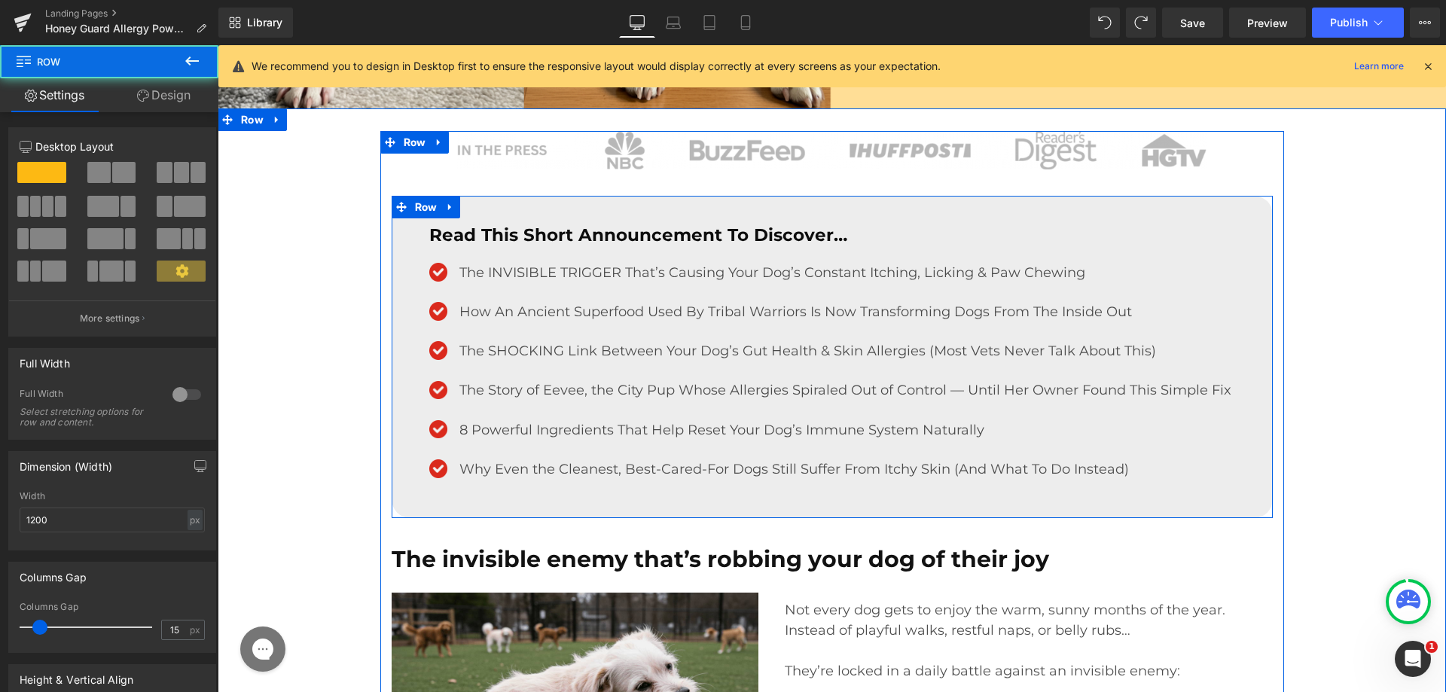
click at [410, 392] on div "Read This Short Announcement To Discover… Text Block Image The INVISIBLE TRIGGE…" at bounding box center [832, 358] width 844 height 273
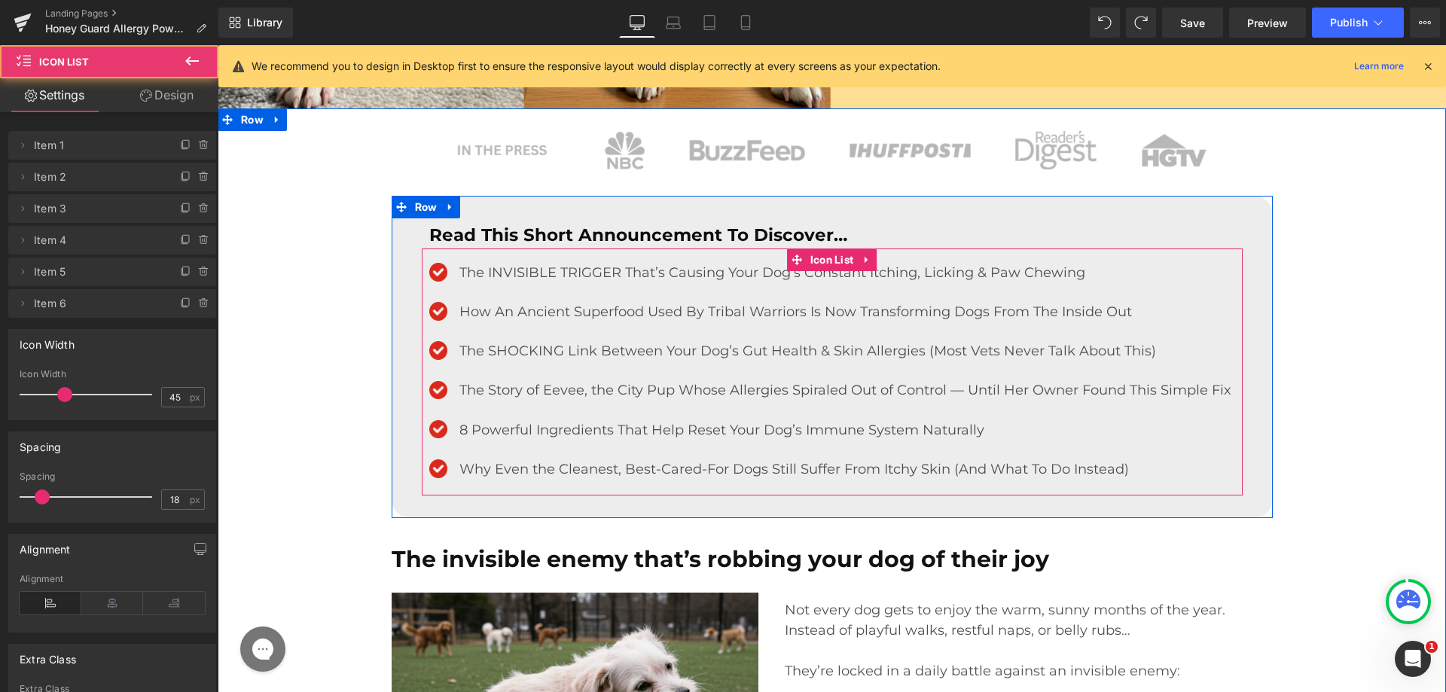
click at [567, 292] on ul "Image The INVISIBLE TRIGGER That’s Causing Your Dog’s Constant Itching, Licking…" at bounding box center [827, 378] width 810 height 236
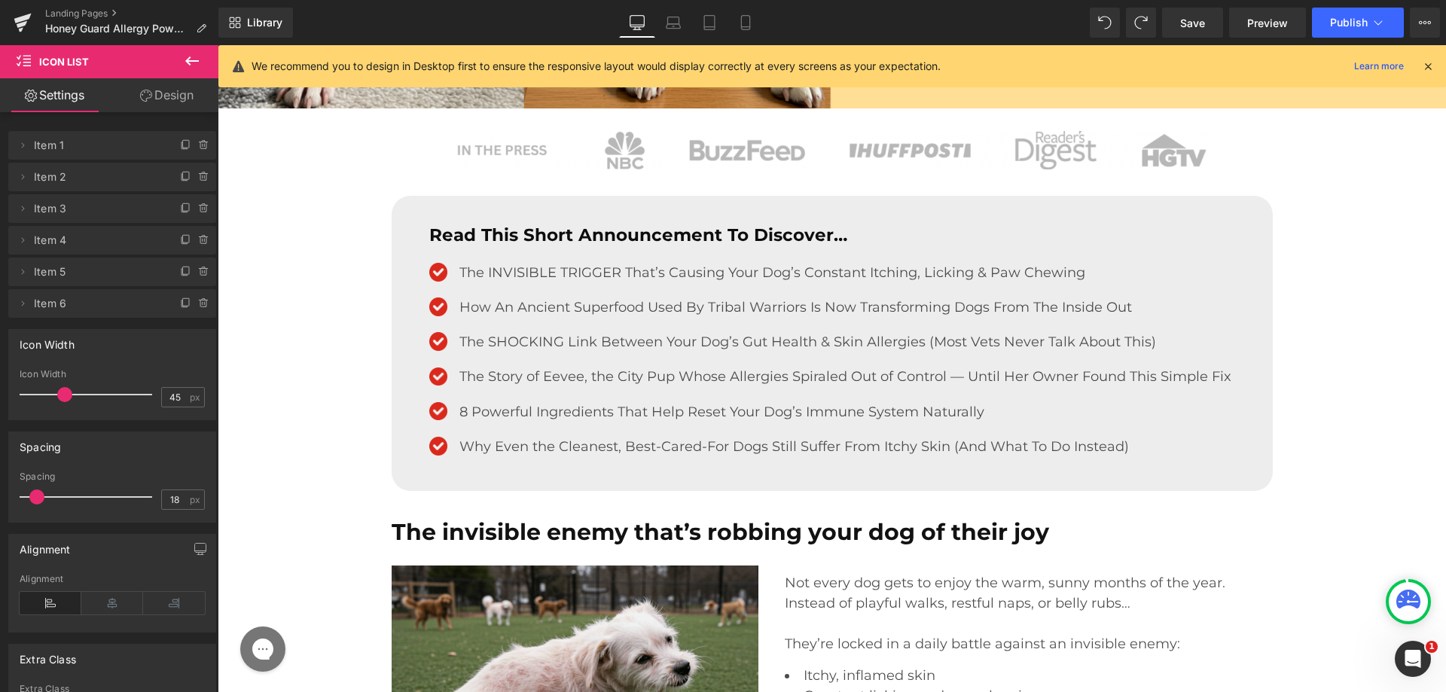
click at [35, 499] on span at bounding box center [36, 497] width 15 height 15
click at [710, 14] on link "Tablet" at bounding box center [709, 23] width 36 height 30
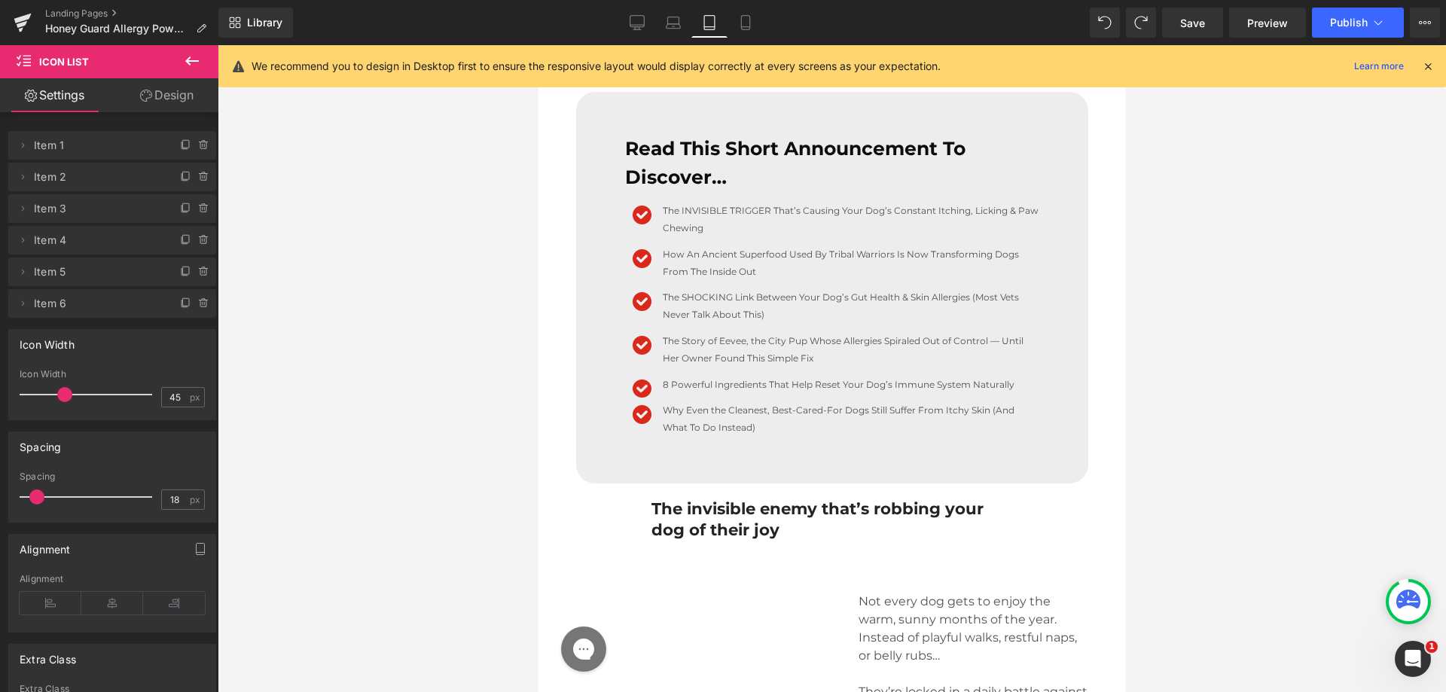
scroll to position [801, 0]
click at [735, 19] on link "Mobile" at bounding box center [746, 23] width 36 height 30
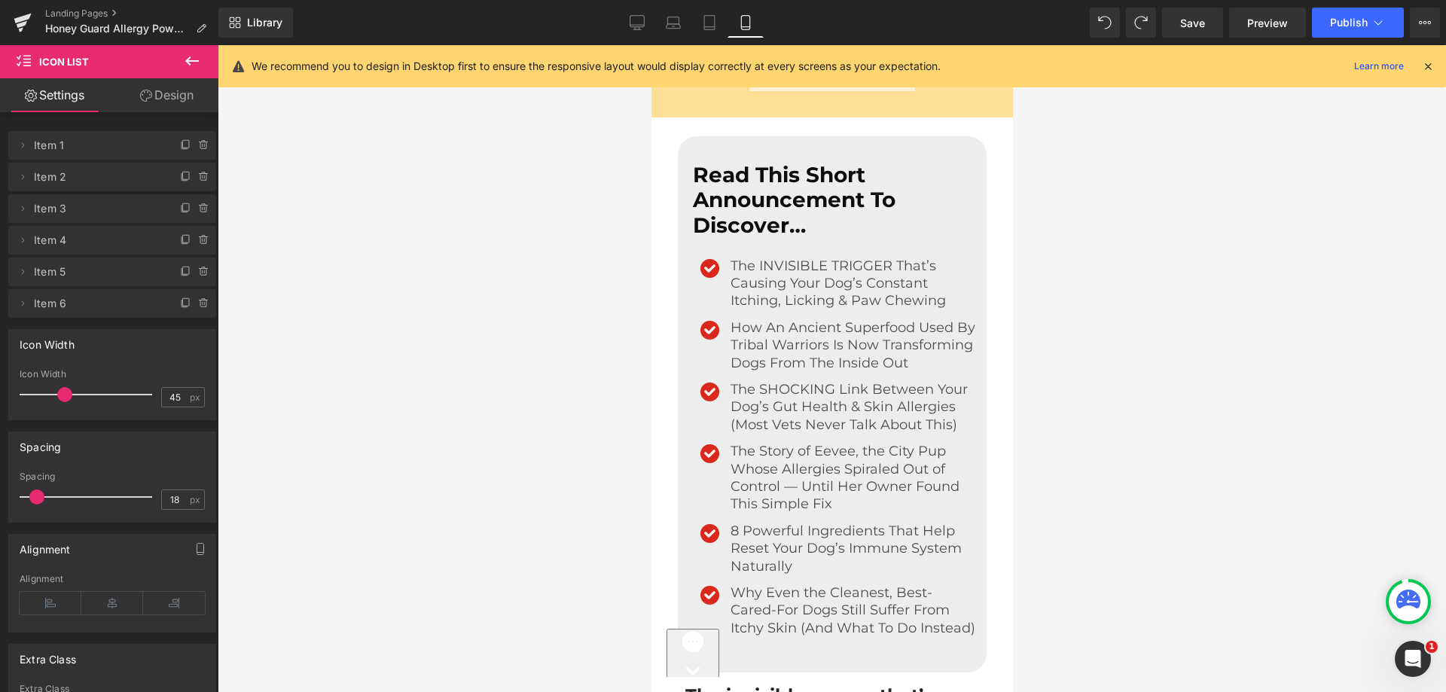
scroll to position [602, 0]
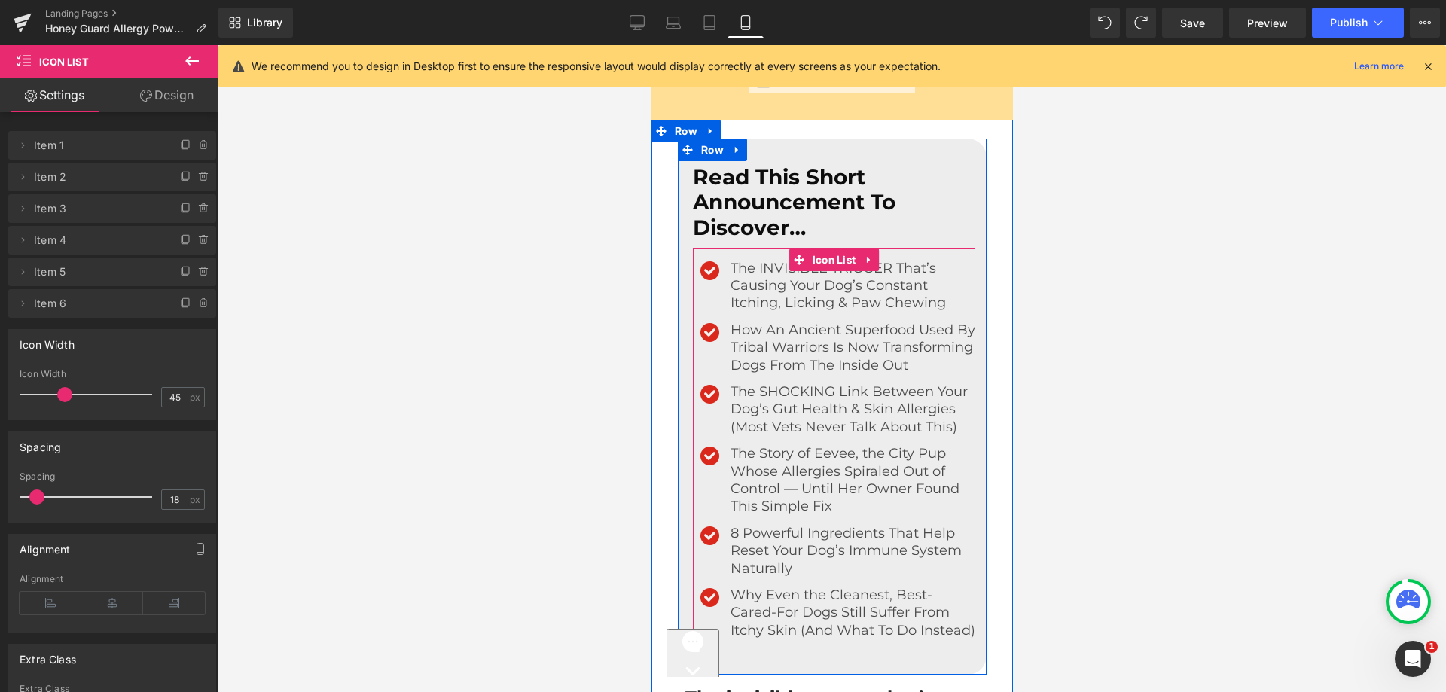
click at [735, 186] on b "Read This Short Announcement To Discover…" at bounding box center [793, 202] width 203 height 76
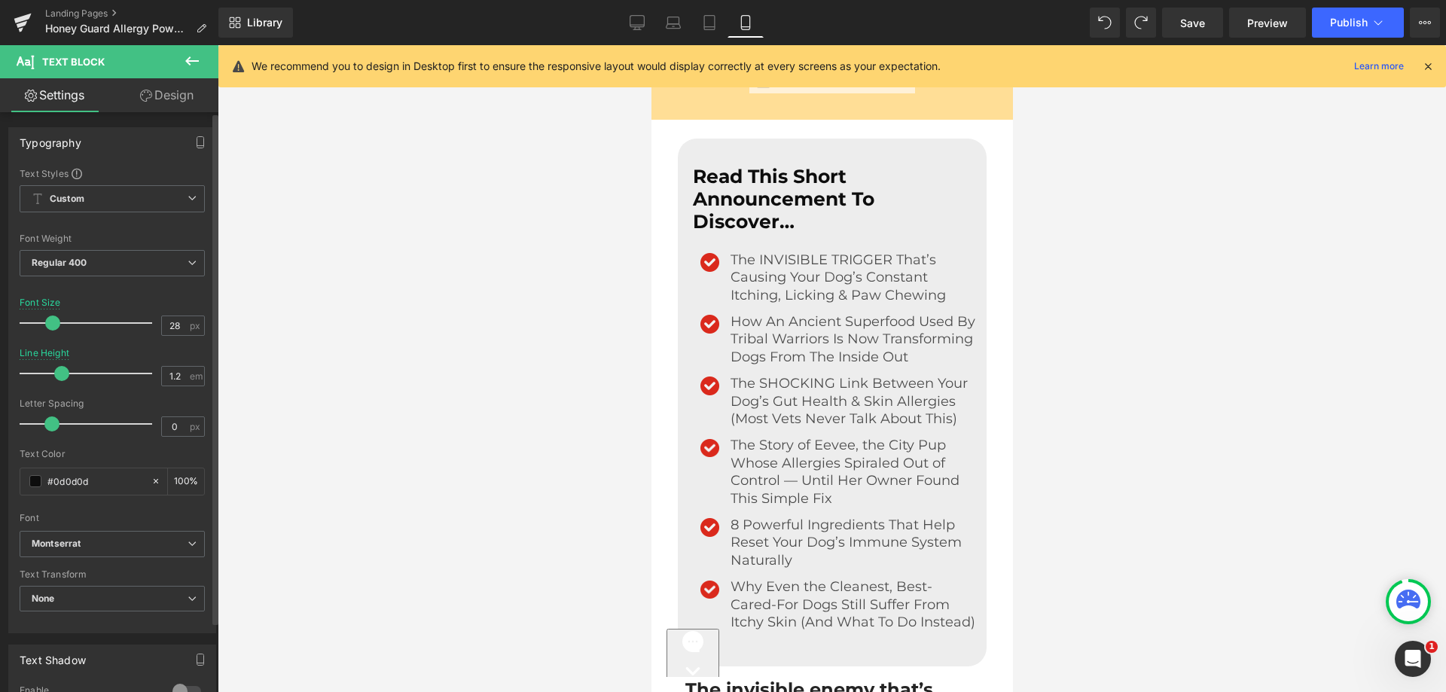
click at [47, 325] on span at bounding box center [52, 323] width 15 height 15
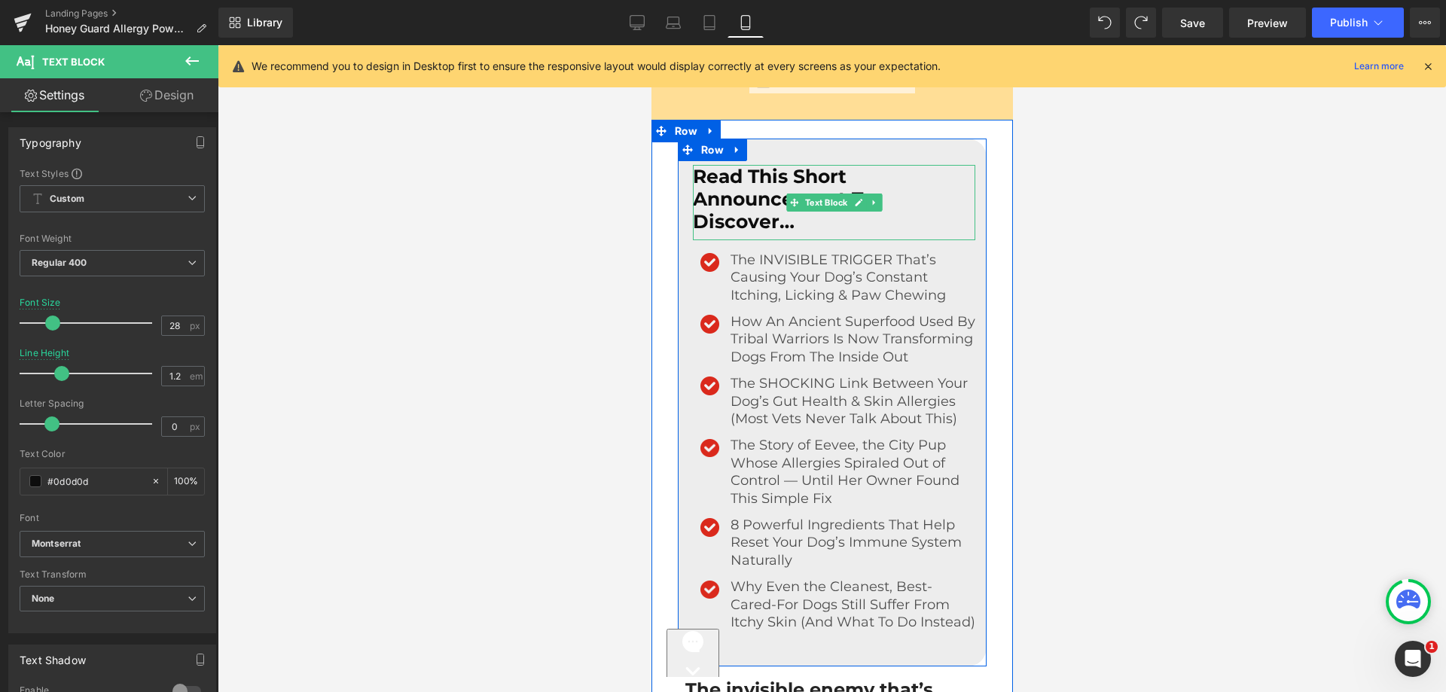
click at [723, 187] on b "Read This Short Announcement To Discover…" at bounding box center [783, 199] width 182 height 68
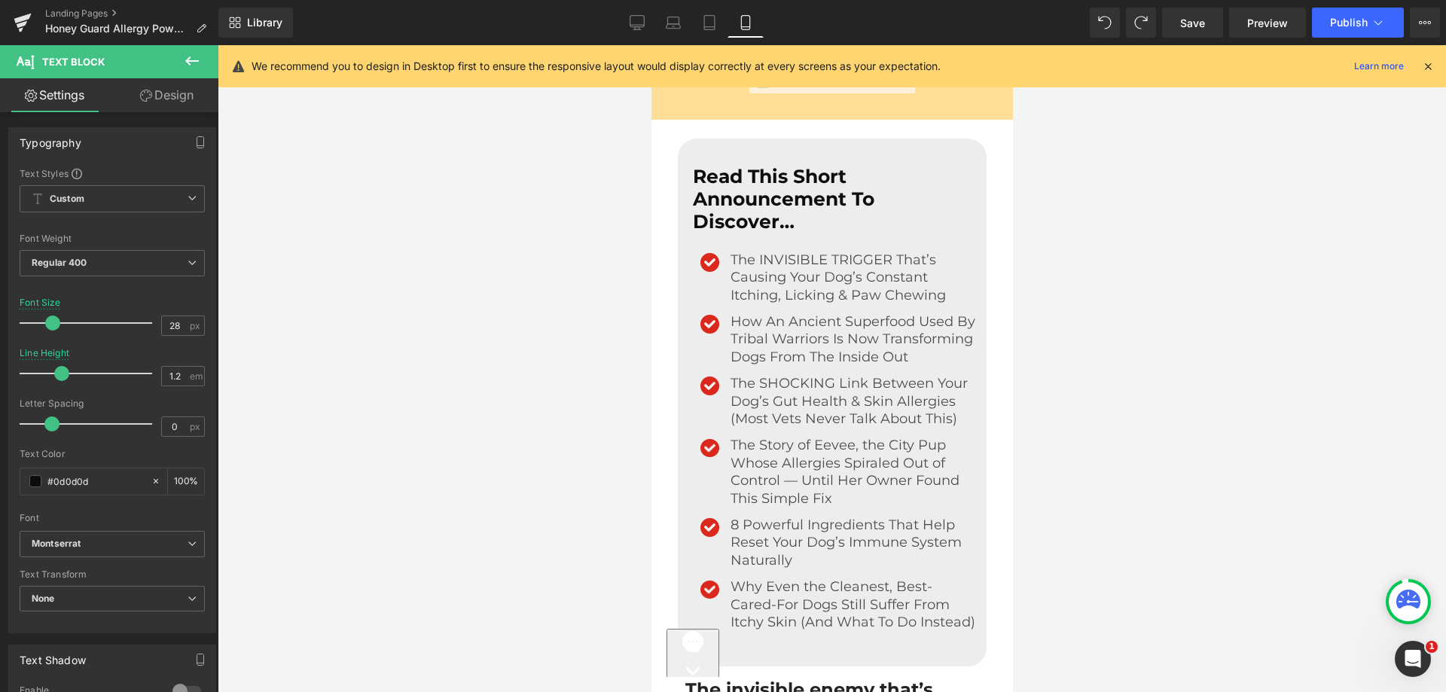
click at [177, 105] on link "Design" at bounding box center [166, 95] width 109 height 34
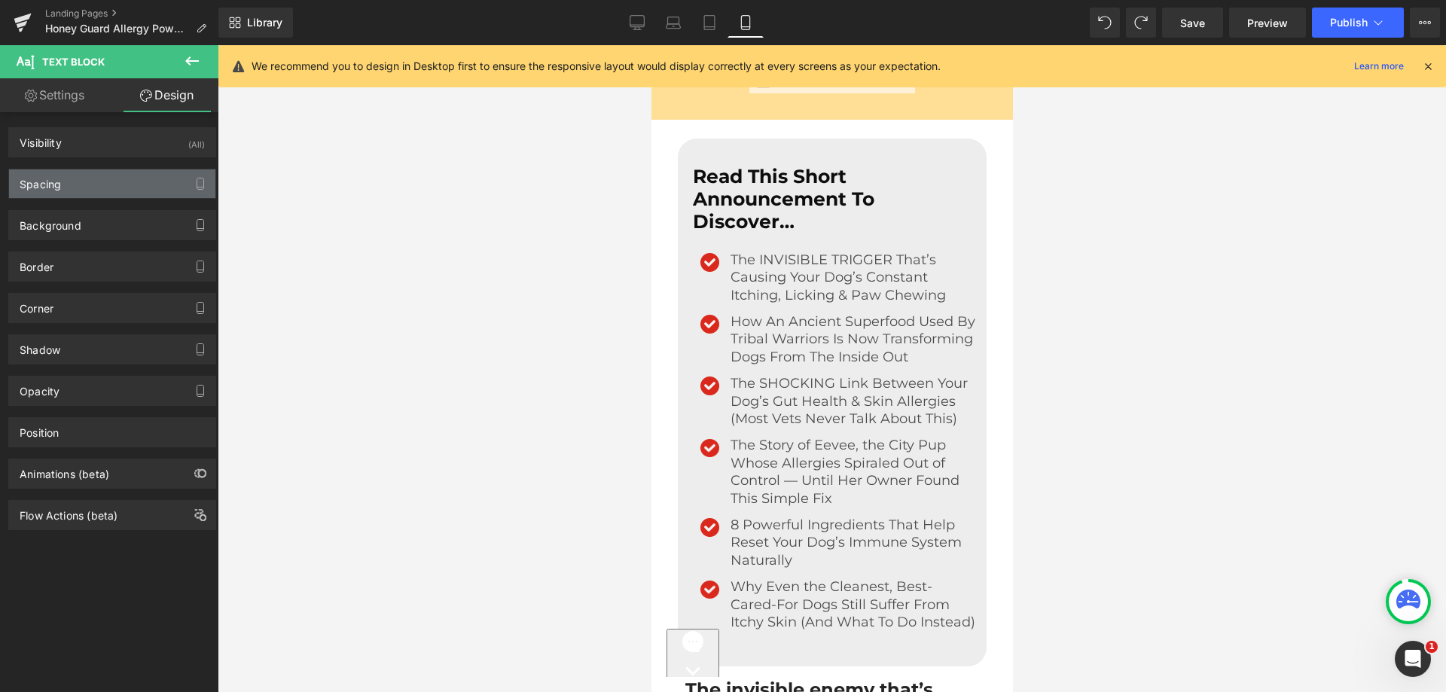
click at [72, 178] on div "Spacing" at bounding box center [112, 183] width 206 height 29
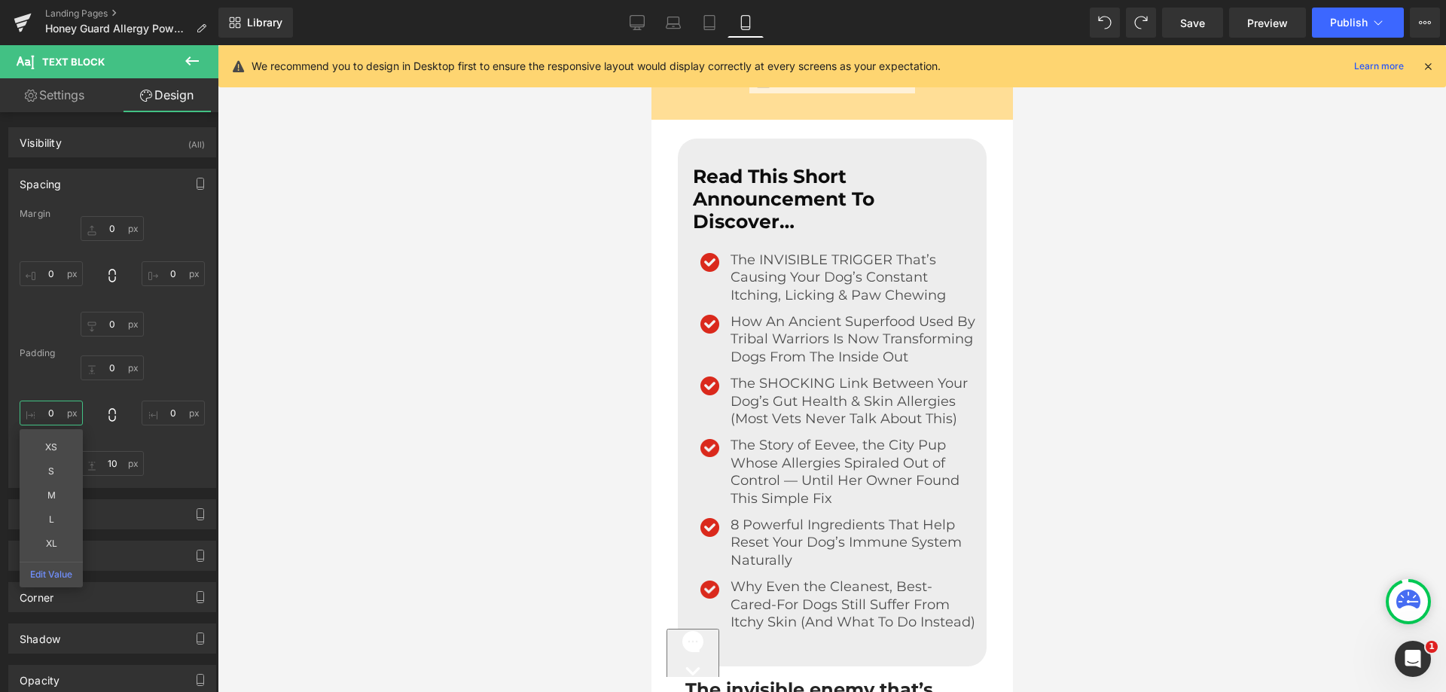
click at [45, 410] on input "text" at bounding box center [51, 413] width 63 height 25
click at [36, 410] on input "text" at bounding box center [51, 413] width 63 height 25
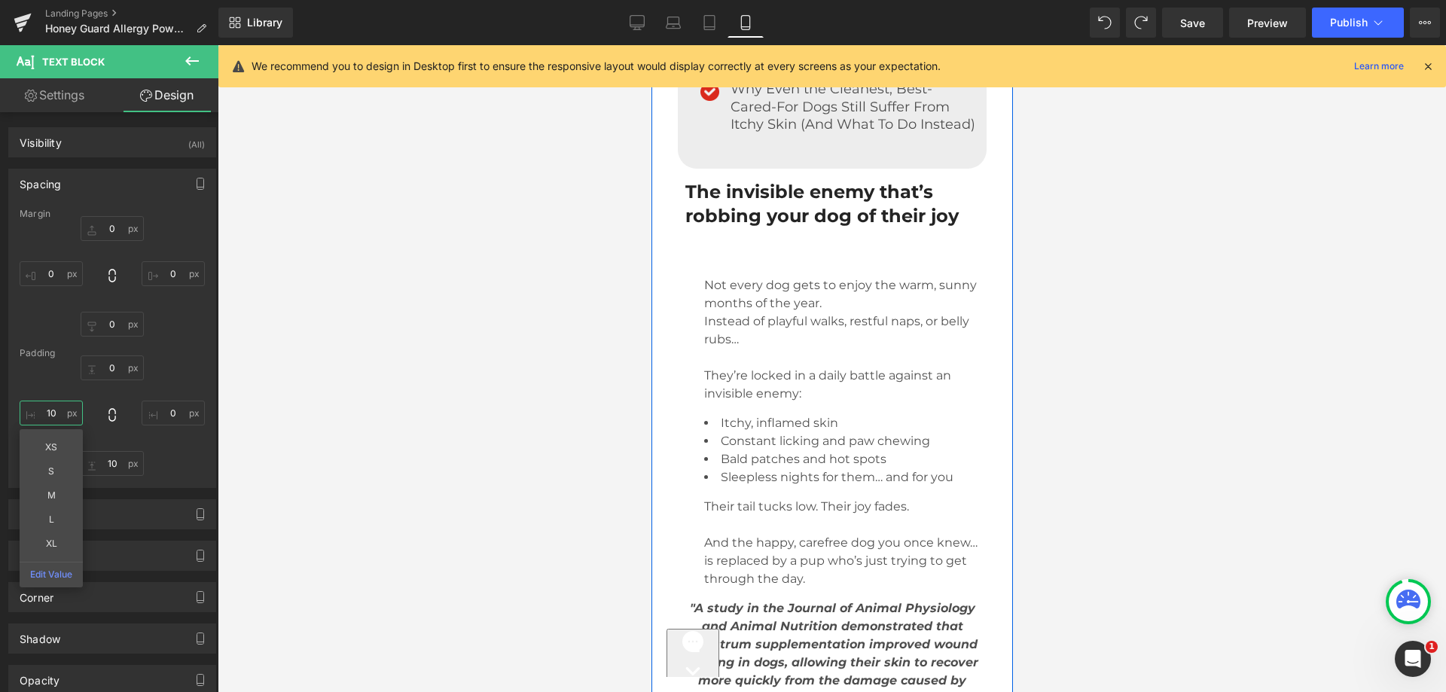
scroll to position [1054, 0]
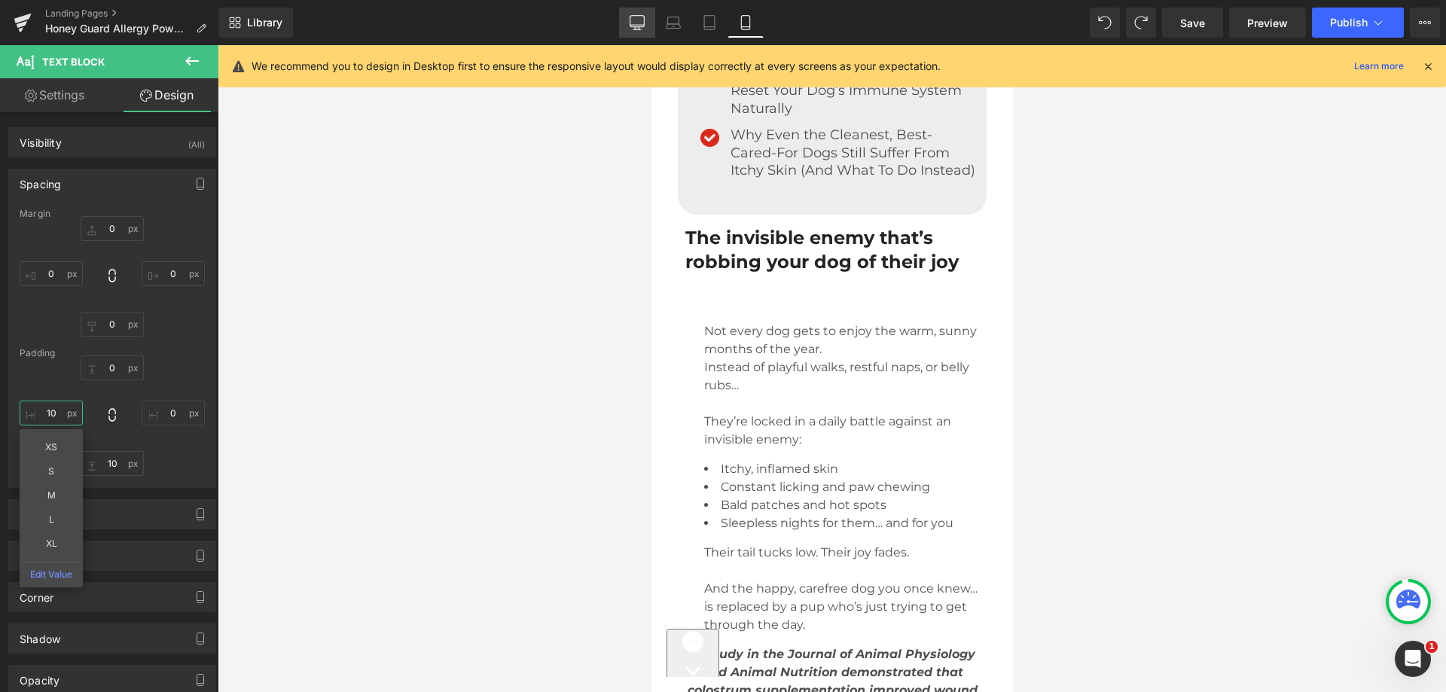
type input "10"
click at [638, 11] on link "Desktop" at bounding box center [637, 23] width 36 height 30
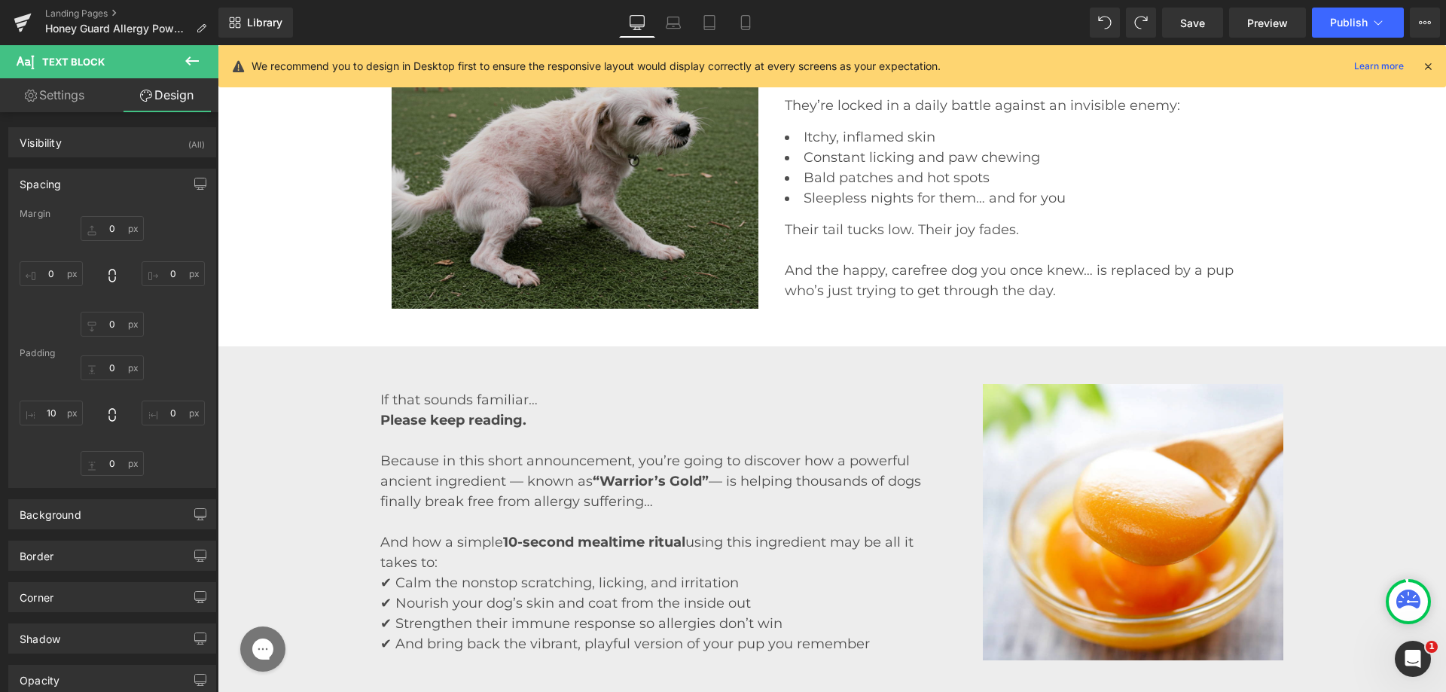
scroll to position [753, 0]
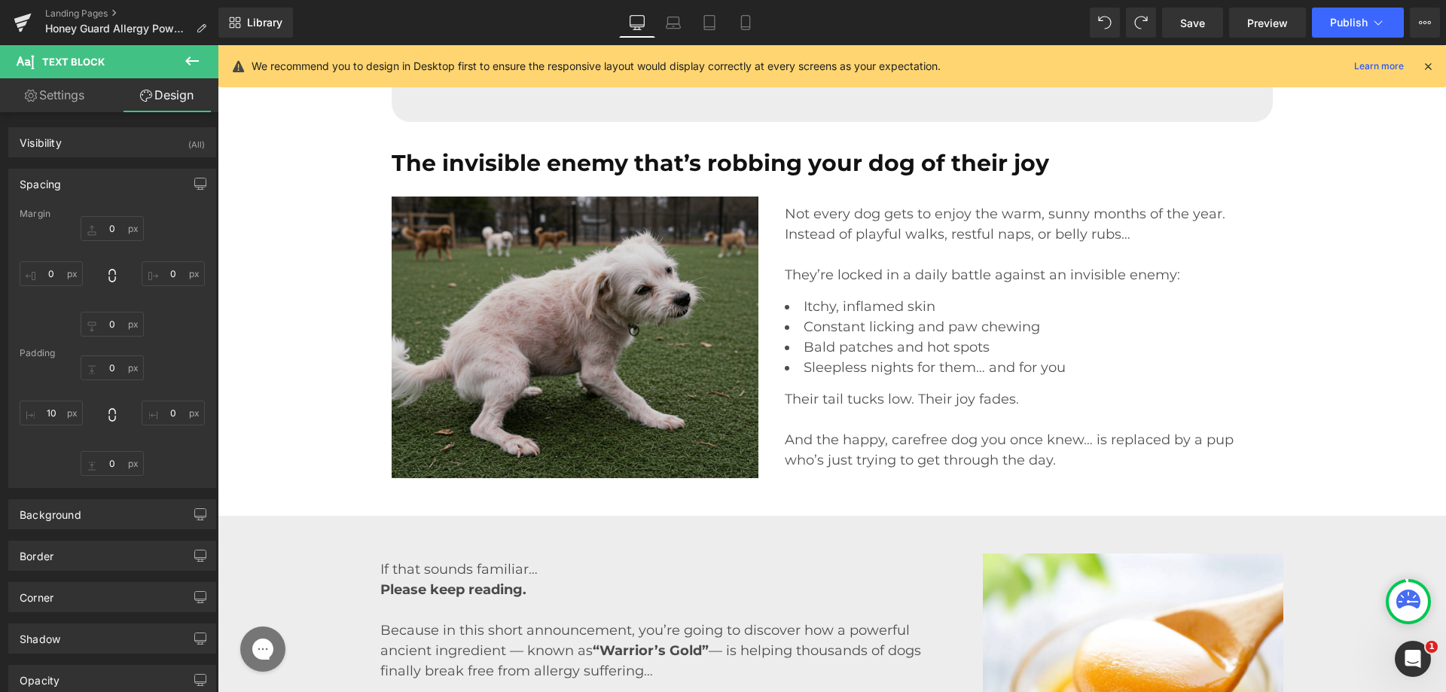
click at [558, 237] on img at bounding box center [576, 338] width 368 height 282
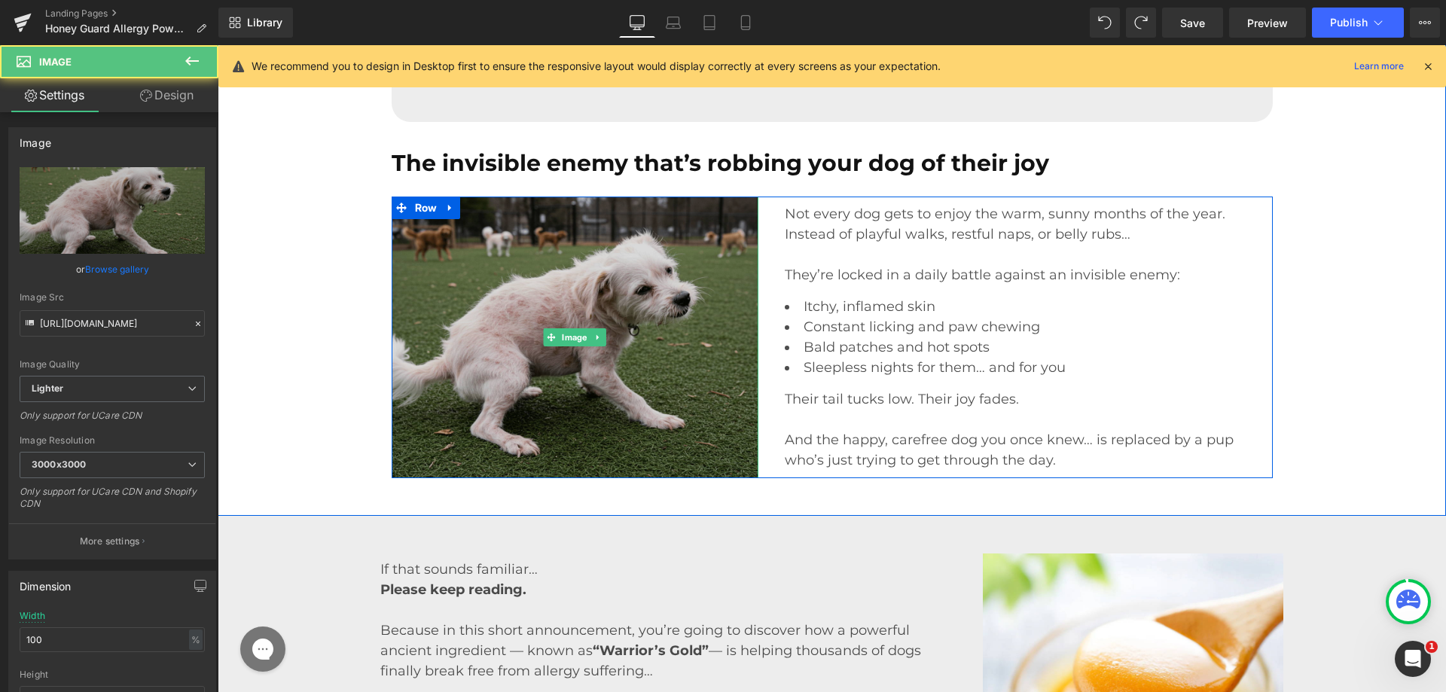
click at [473, 238] on img at bounding box center [576, 338] width 368 height 282
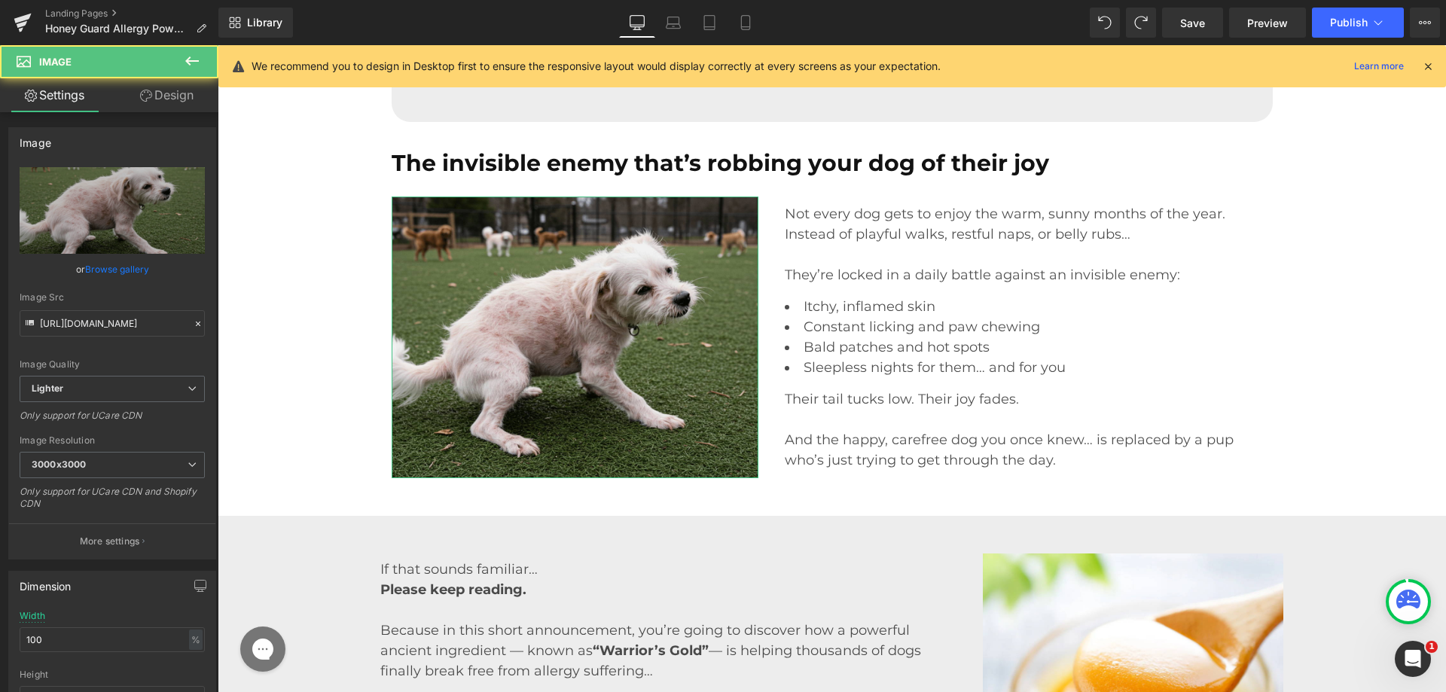
click at [164, 89] on link "Design" at bounding box center [166, 95] width 109 height 34
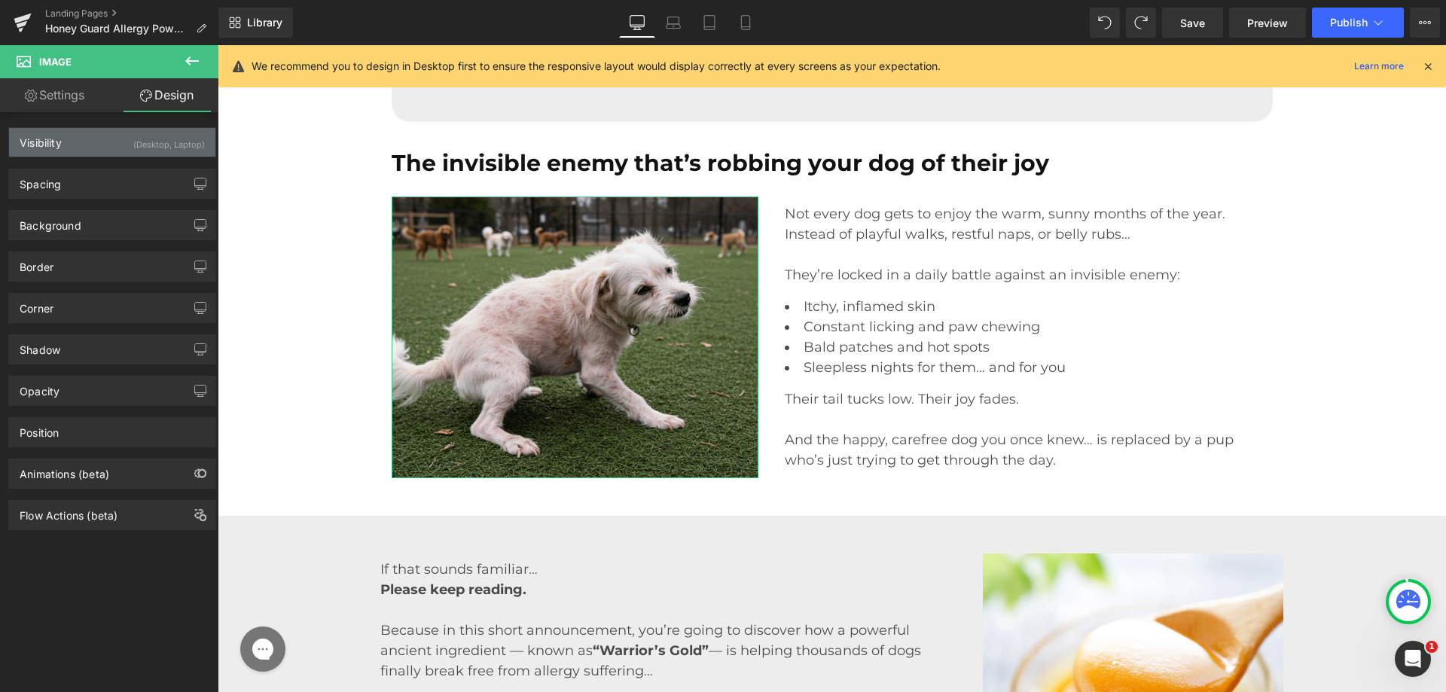
click at [133, 139] on div "(Desktop, Laptop)" at bounding box center [169, 140] width 72 height 25
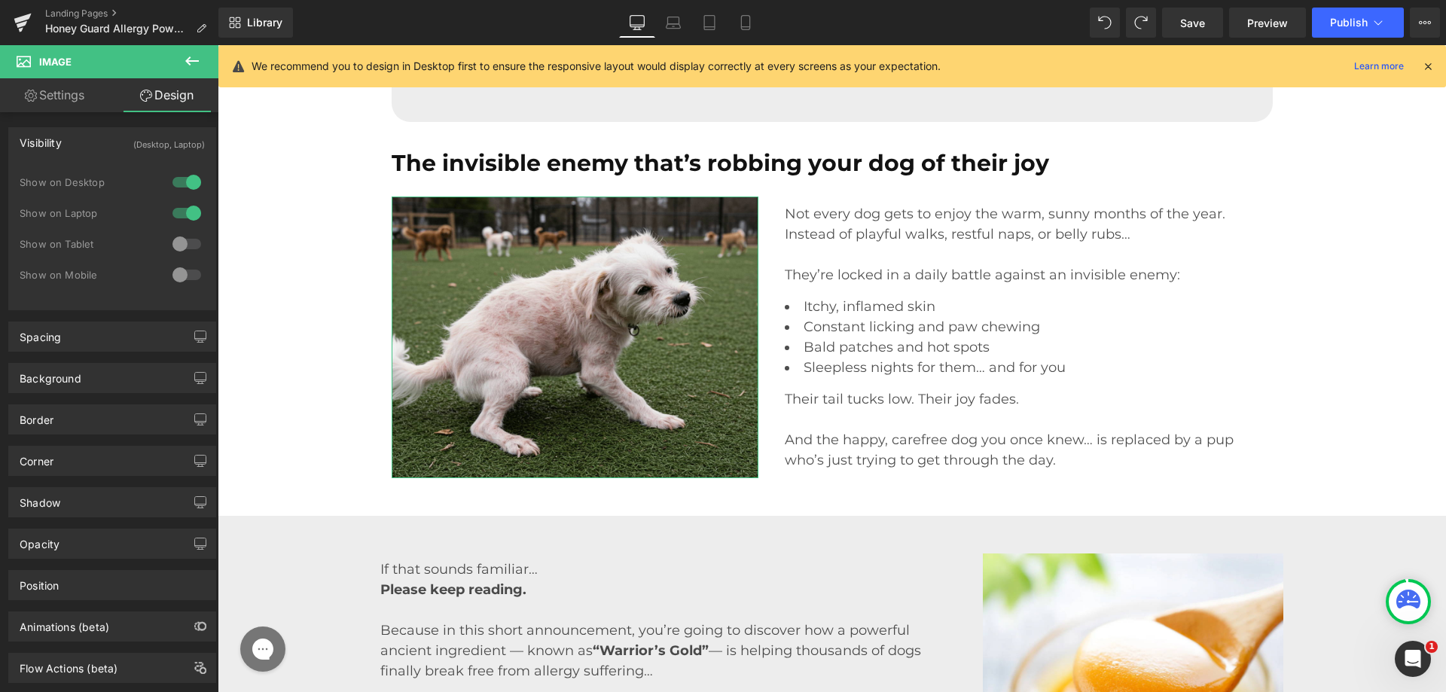
click at [182, 244] on div at bounding box center [187, 244] width 36 height 24
click at [175, 273] on div at bounding box center [187, 275] width 36 height 24
click at [746, 39] on div "Library Desktop Desktop Laptop Tablet Mobile Save Preview Publish Scheduled Vie…" at bounding box center [832, 22] width 1228 height 45
click at [743, 29] on icon at bounding box center [745, 23] width 8 height 14
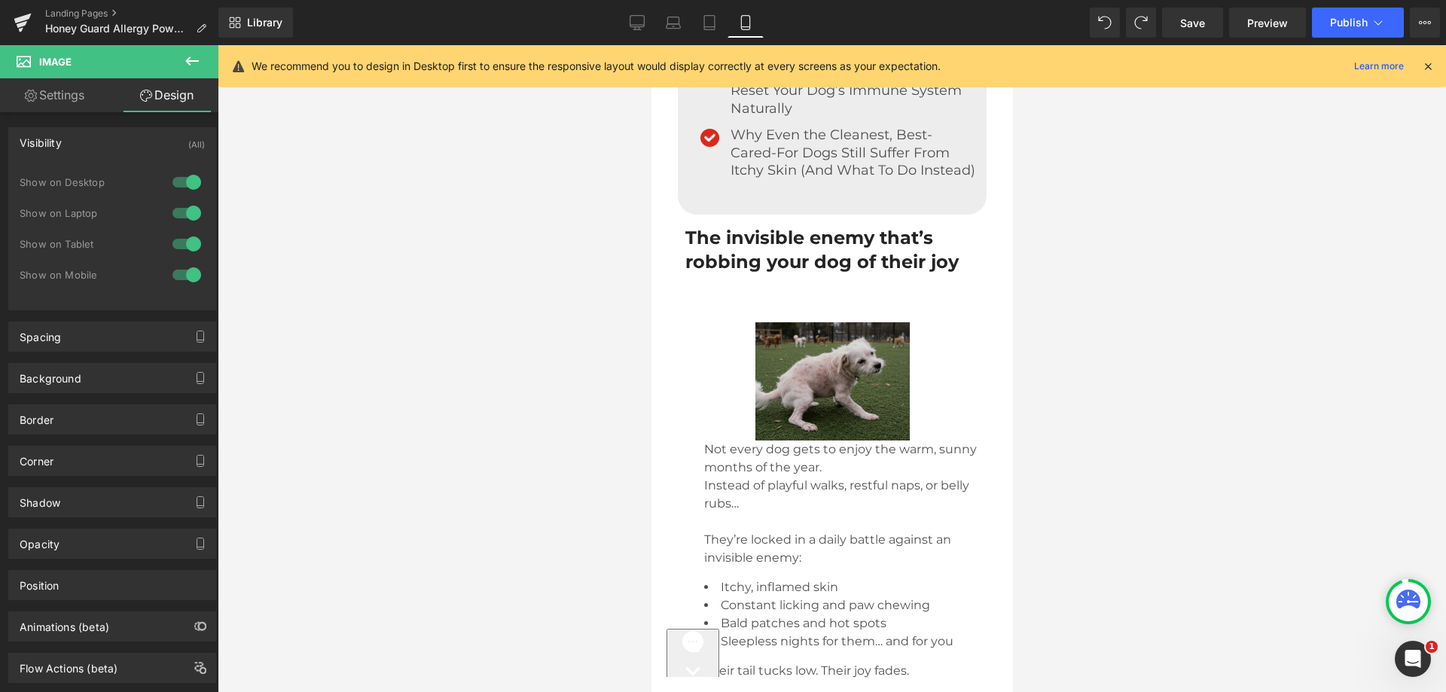
scroll to position [1028, 0]
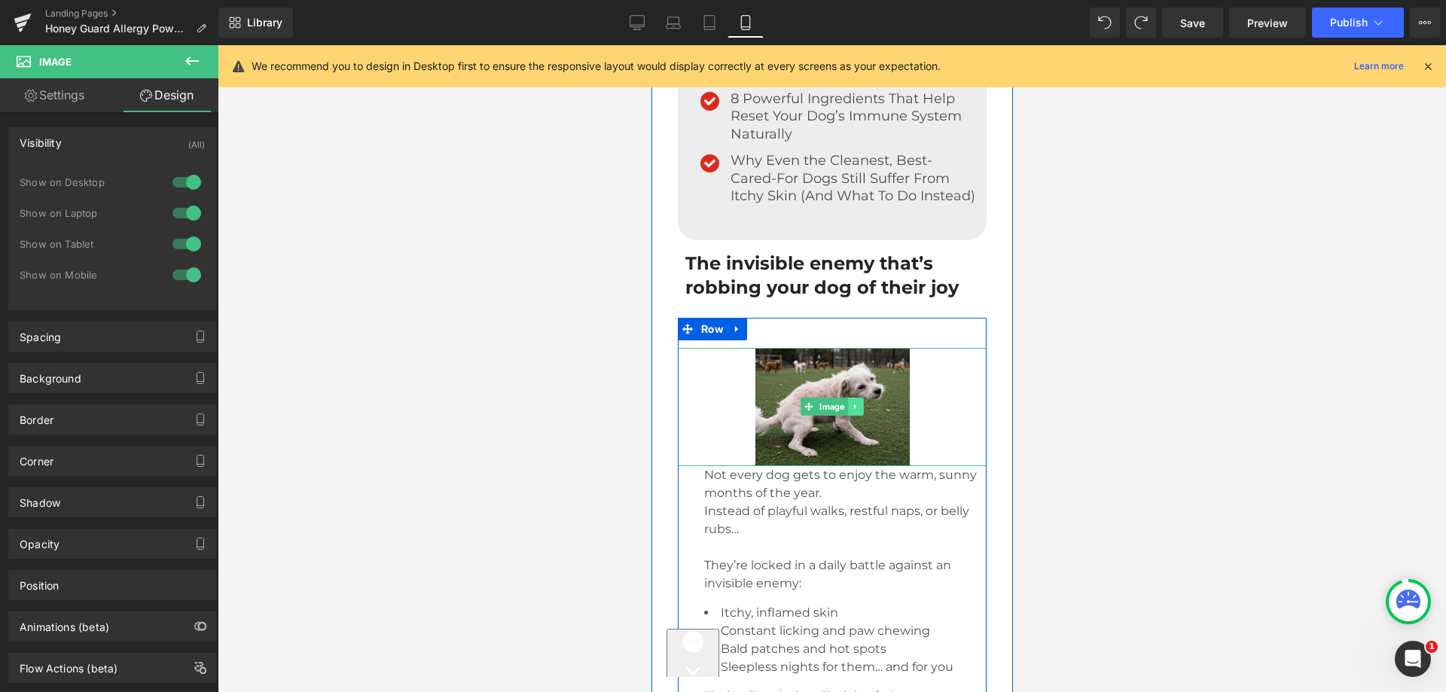
click at [850, 407] on icon at bounding box center [854, 406] width 8 height 9
click at [843, 410] on icon at bounding box center [847, 407] width 8 height 8
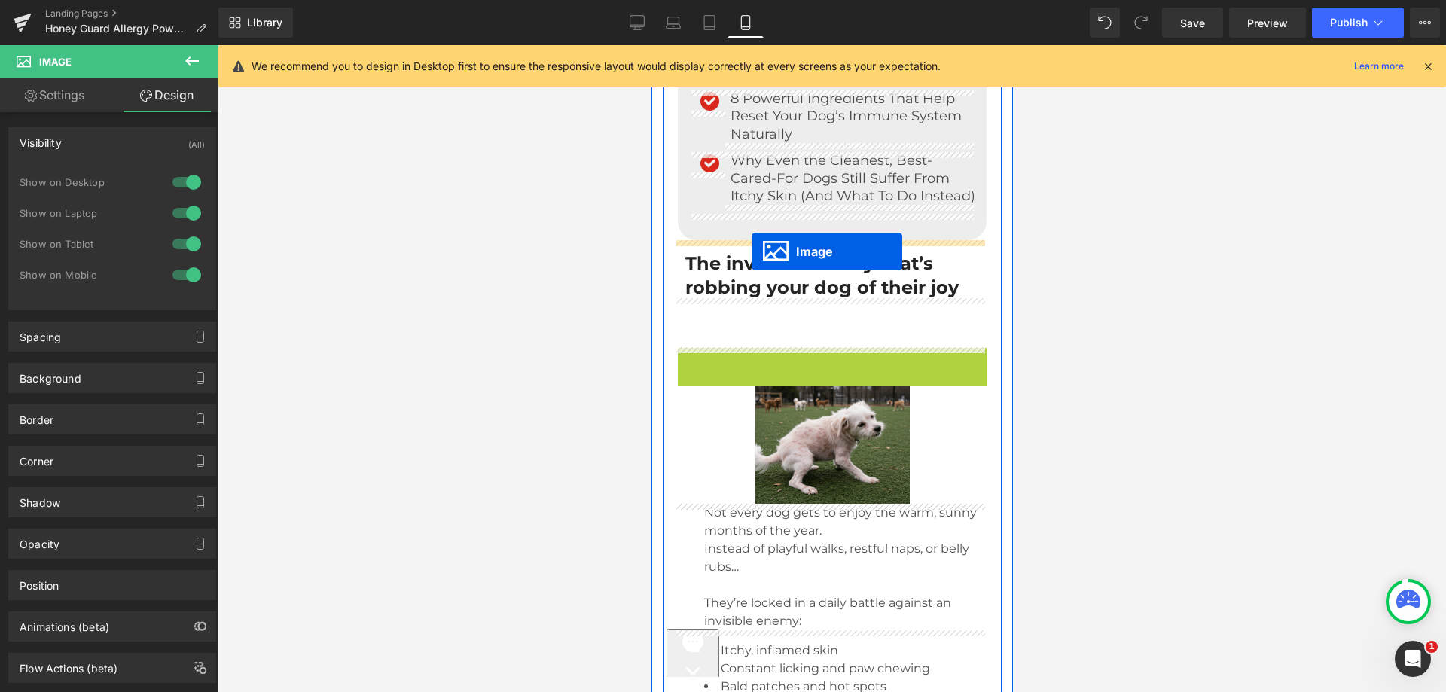
drag, startPoint x: 779, startPoint y: 404, endPoint x: 751, endPoint y: 252, distance: 154.7
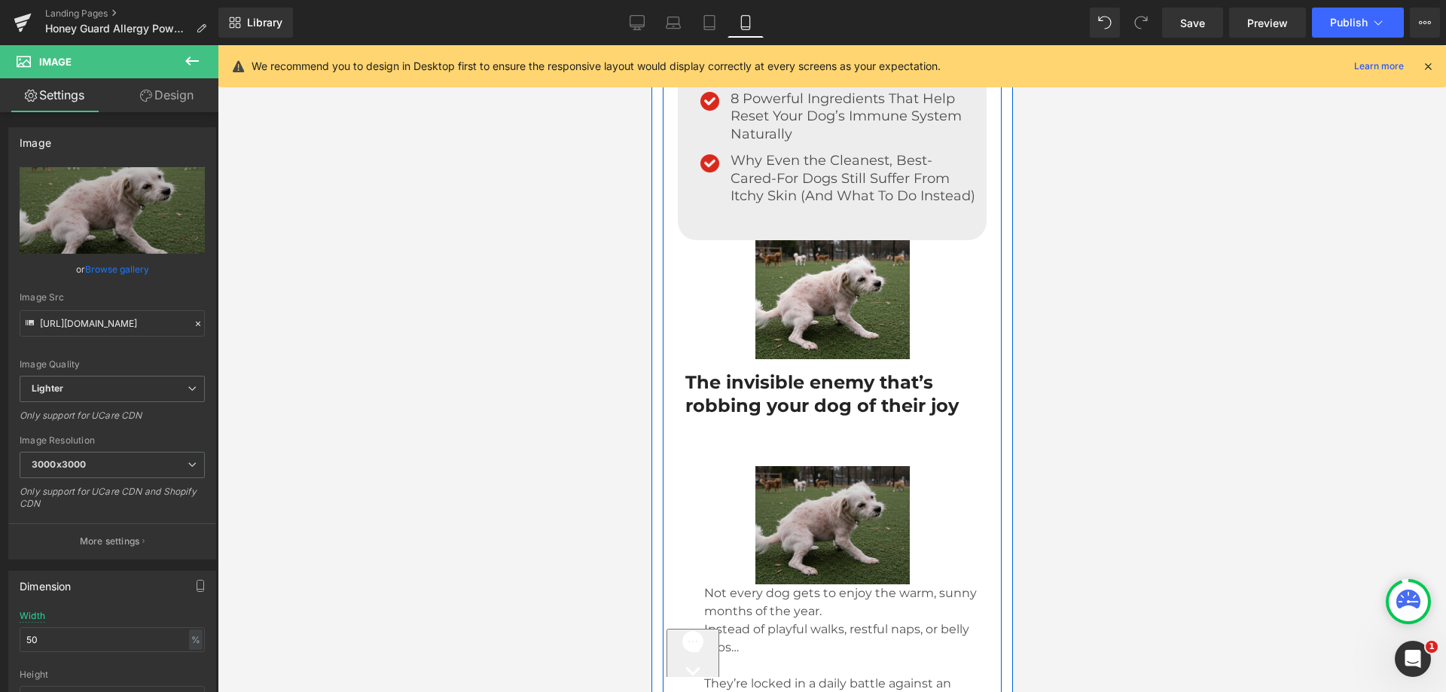
click at [798, 487] on img at bounding box center [832, 525] width 154 height 118
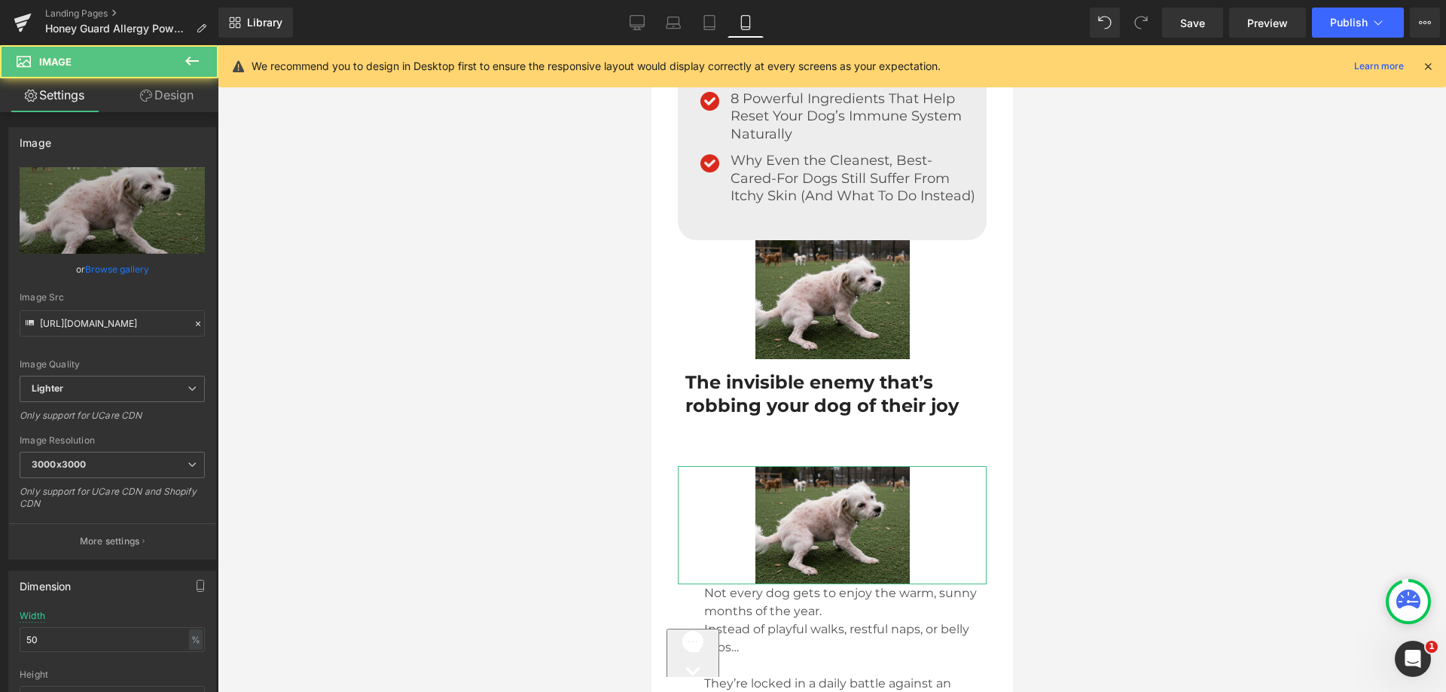
click at [193, 81] on link "Design" at bounding box center [166, 95] width 109 height 34
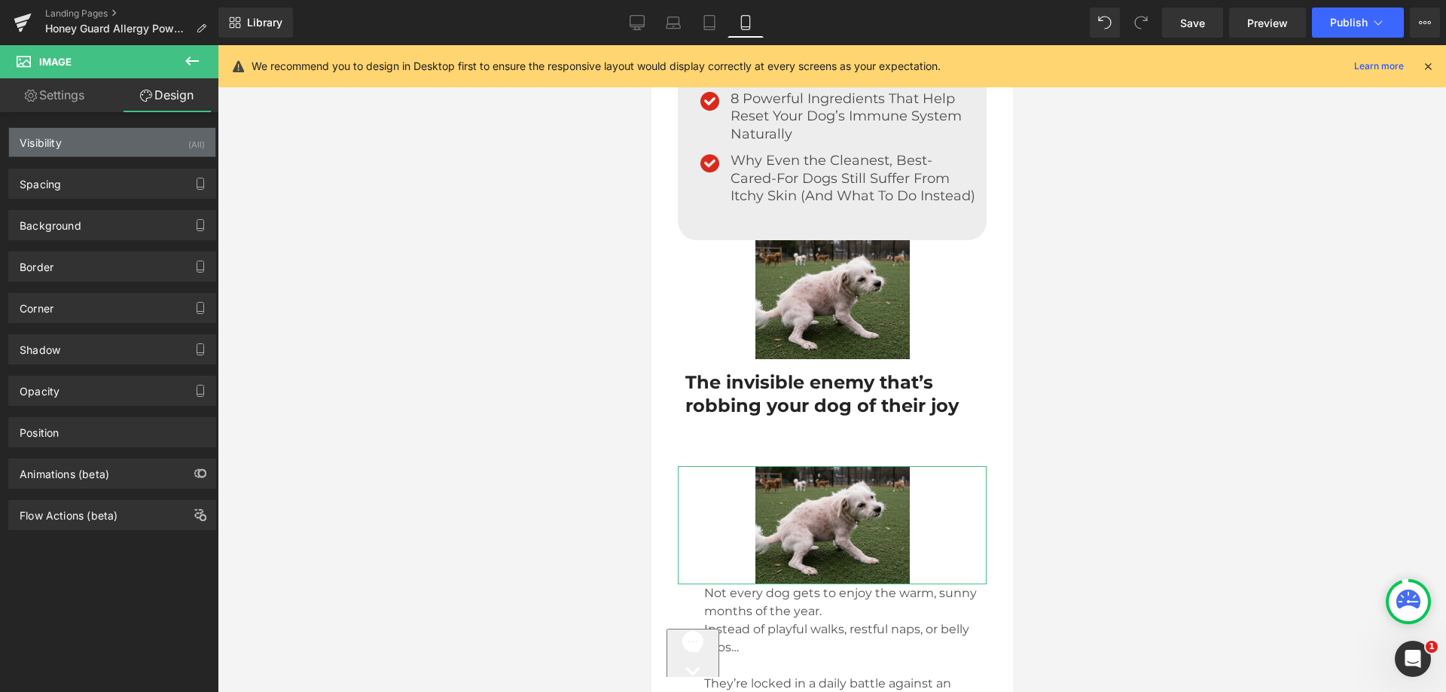
click at [160, 154] on div "Visibility (All)" at bounding box center [112, 142] width 206 height 29
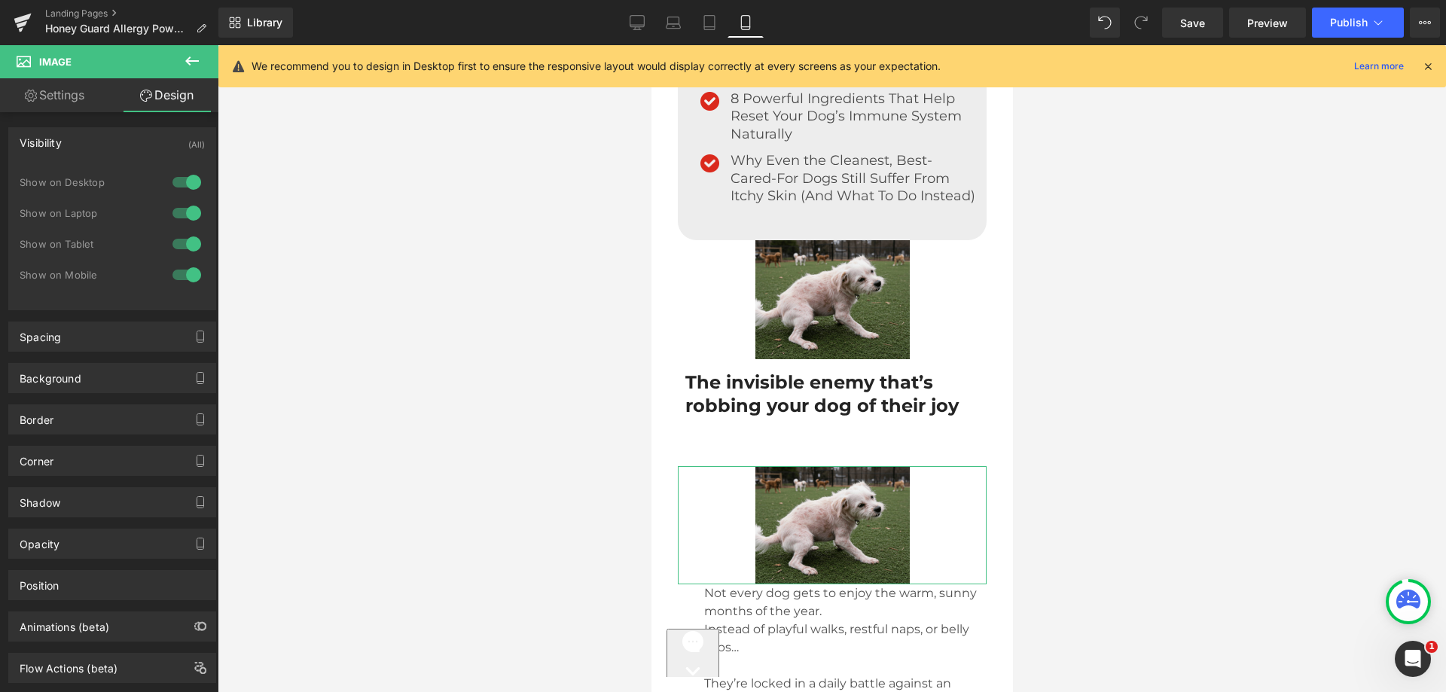
click at [183, 243] on div at bounding box center [187, 244] width 36 height 24
click at [177, 279] on div at bounding box center [187, 275] width 36 height 24
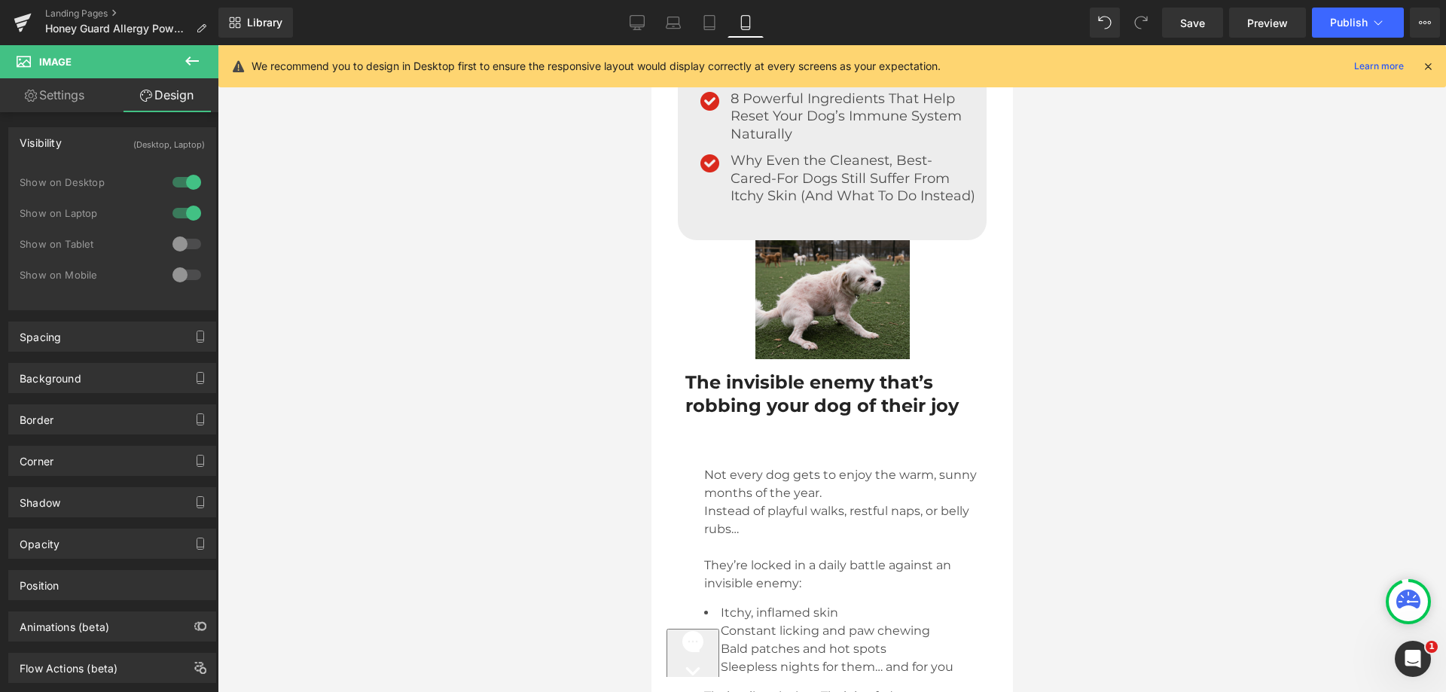
click at [179, 247] on div at bounding box center [187, 244] width 36 height 24
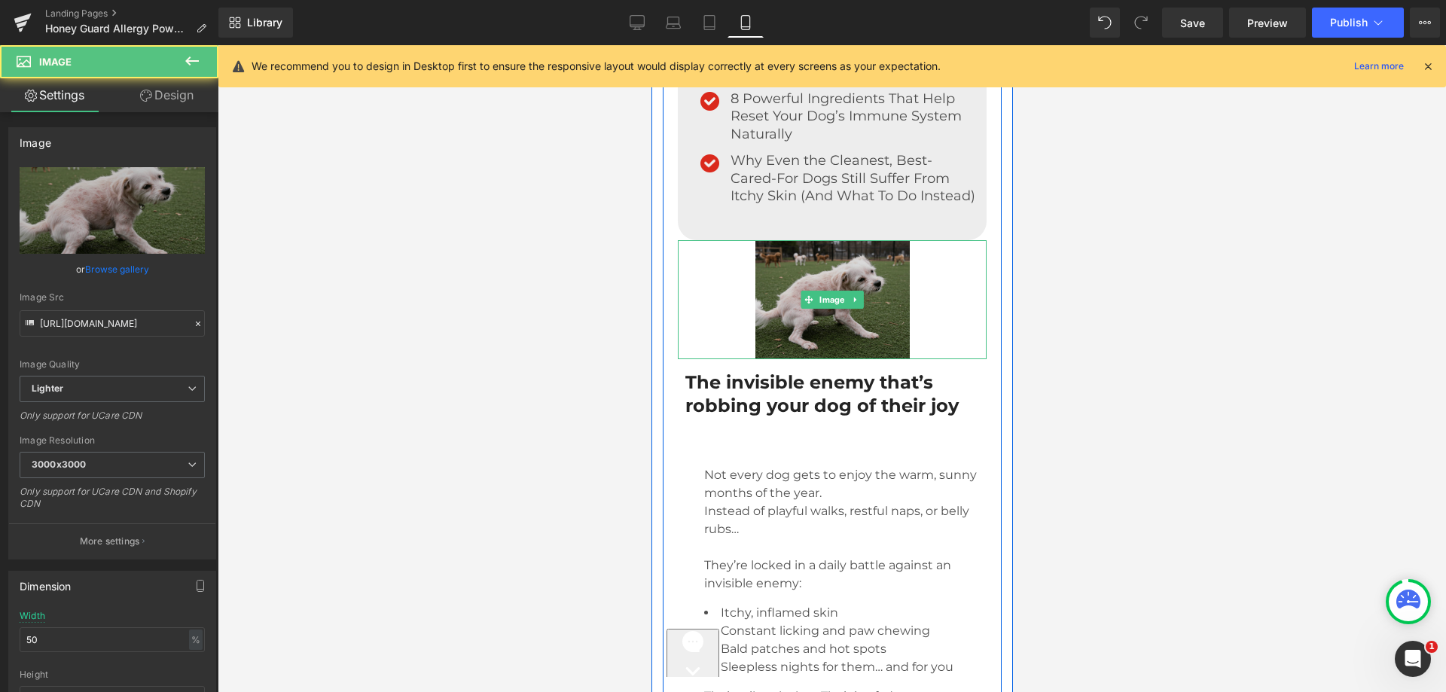
click at [790, 300] on img at bounding box center [832, 299] width 154 height 118
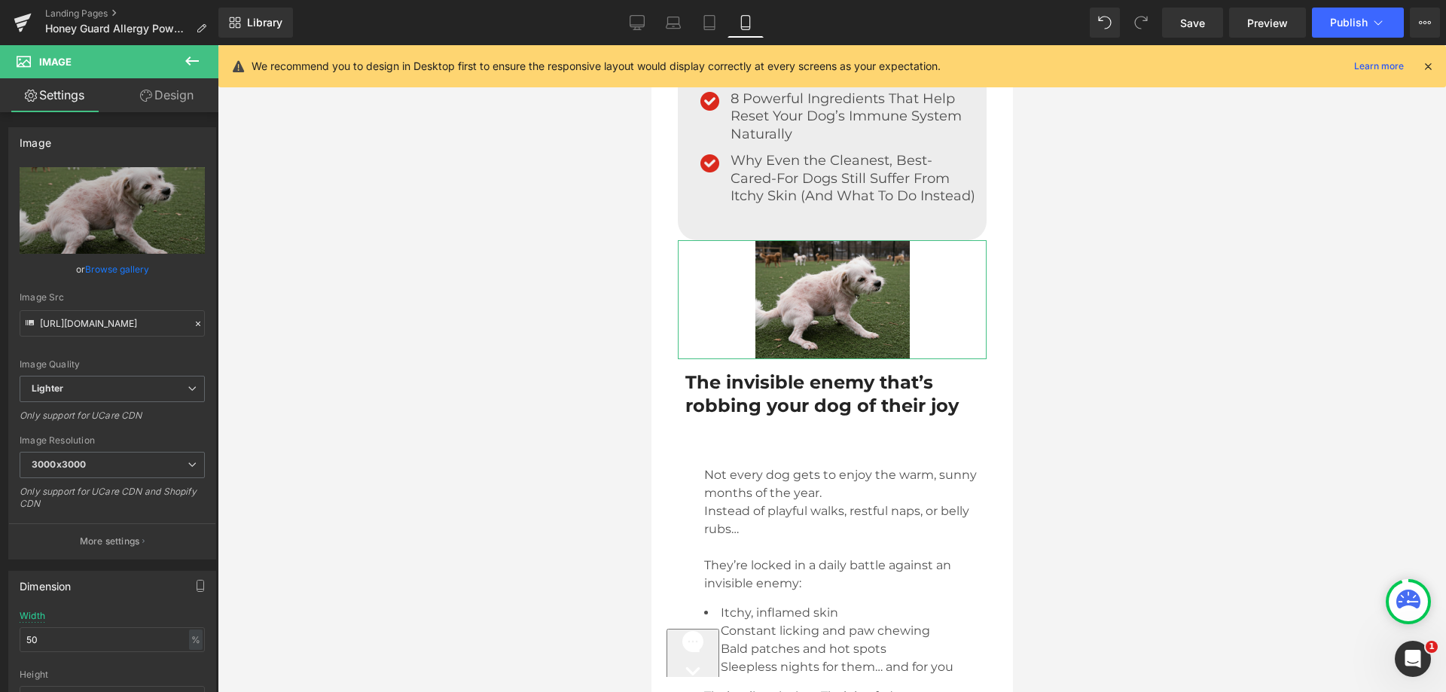
click at [181, 96] on link "Design" at bounding box center [166, 95] width 109 height 34
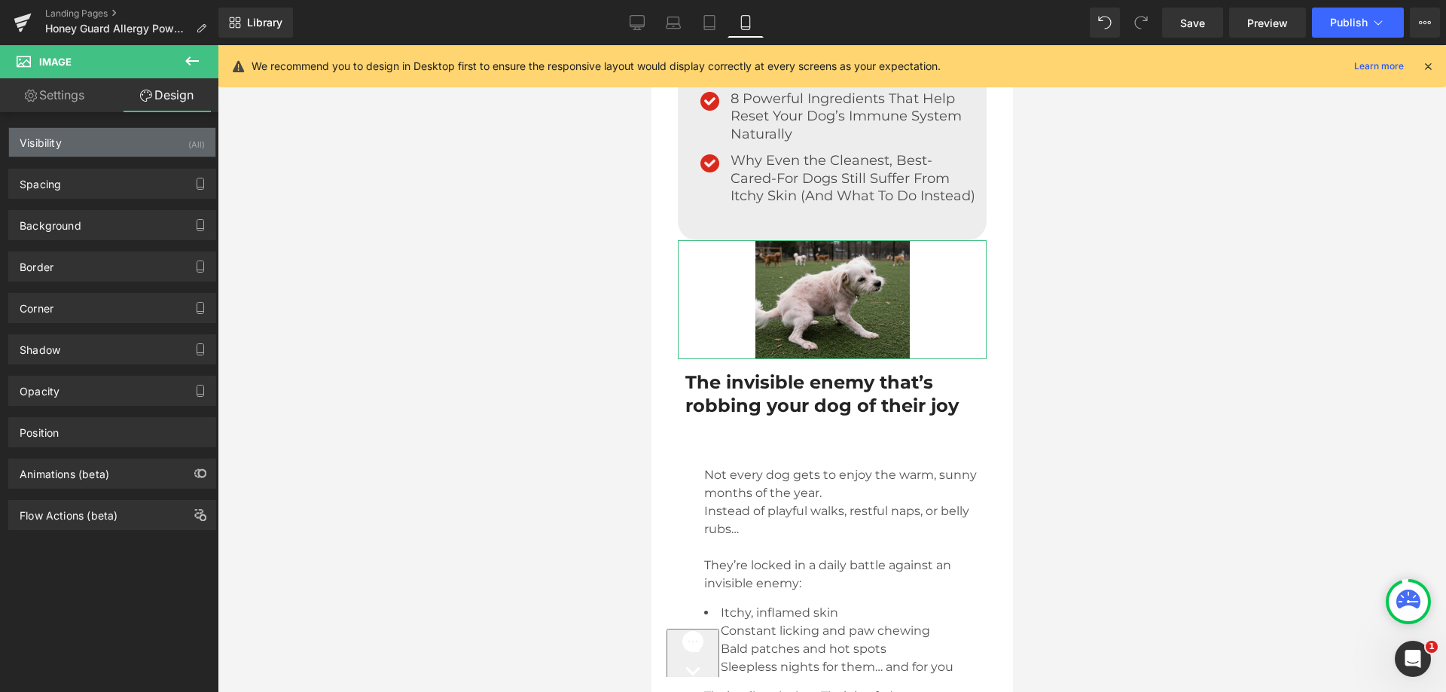
click at [86, 146] on div "Visibility (All)" at bounding box center [112, 142] width 206 height 29
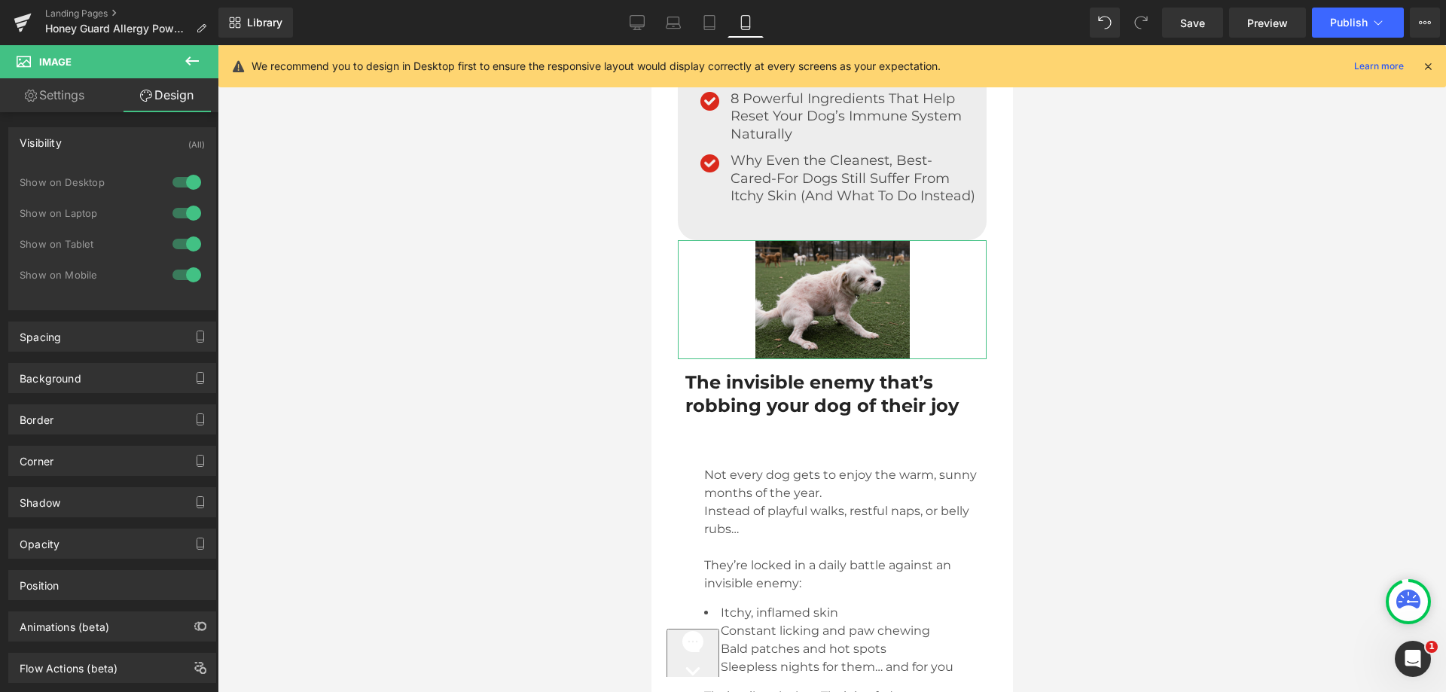
click at [190, 182] on div at bounding box center [187, 182] width 36 height 24
click at [175, 218] on div at bounding box center [187, 213] width 36 height 24
click at [175, 243] on div at bounding box center [187, 244] width 36 height 24
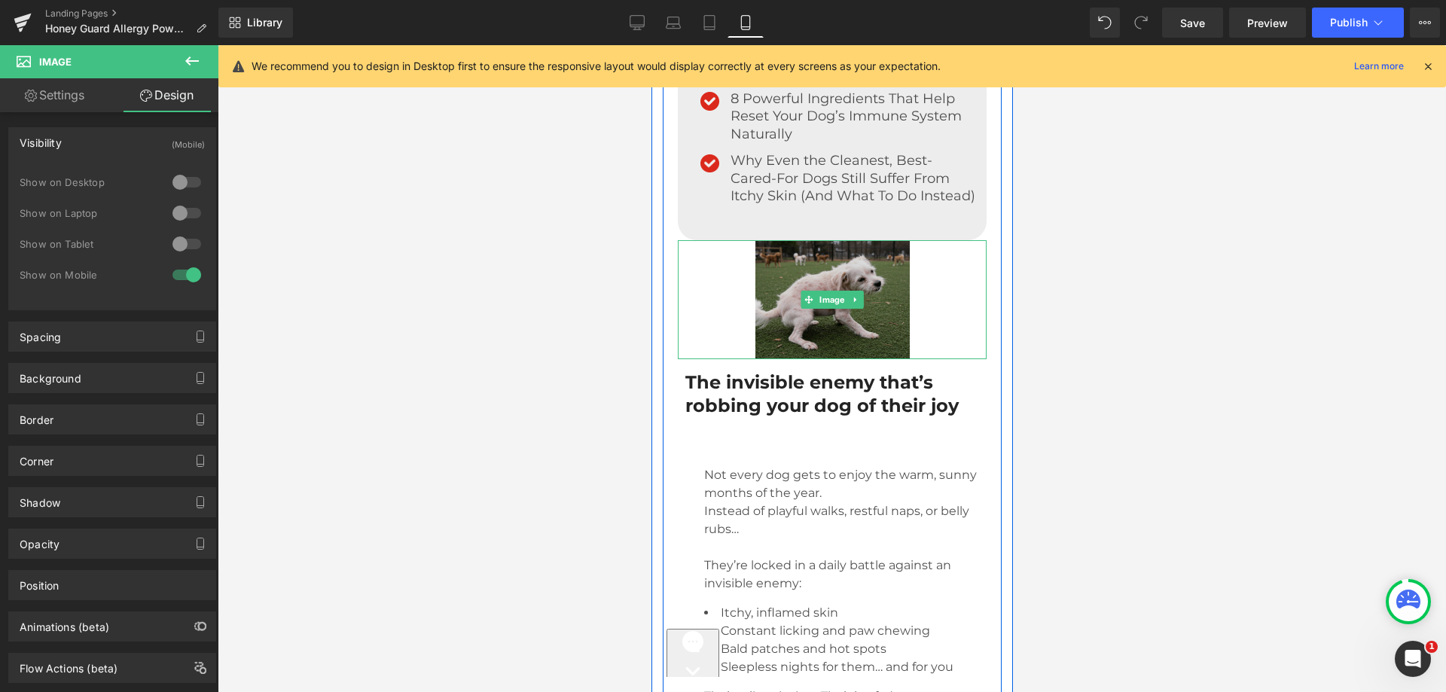
click at [773, 267] on img at bounding box center [832, 299] width 154 height 118
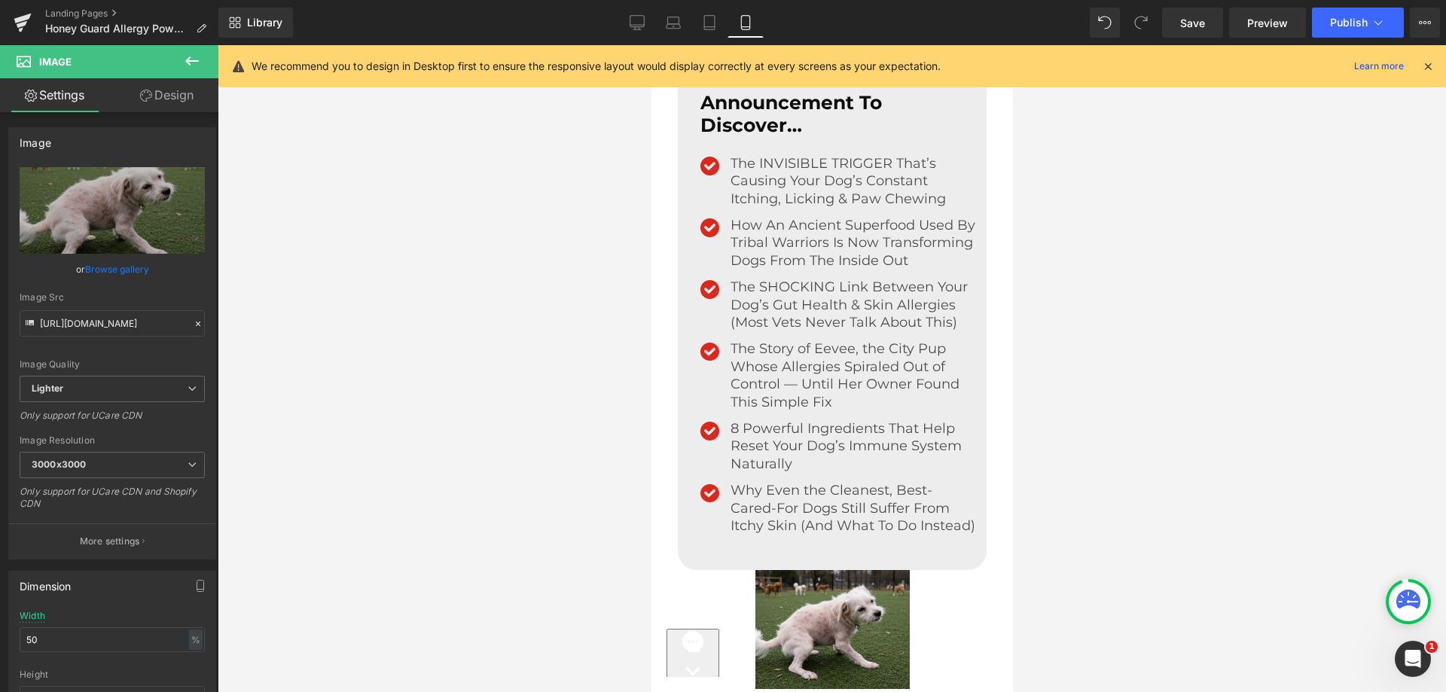
scroll to position [802, 0]
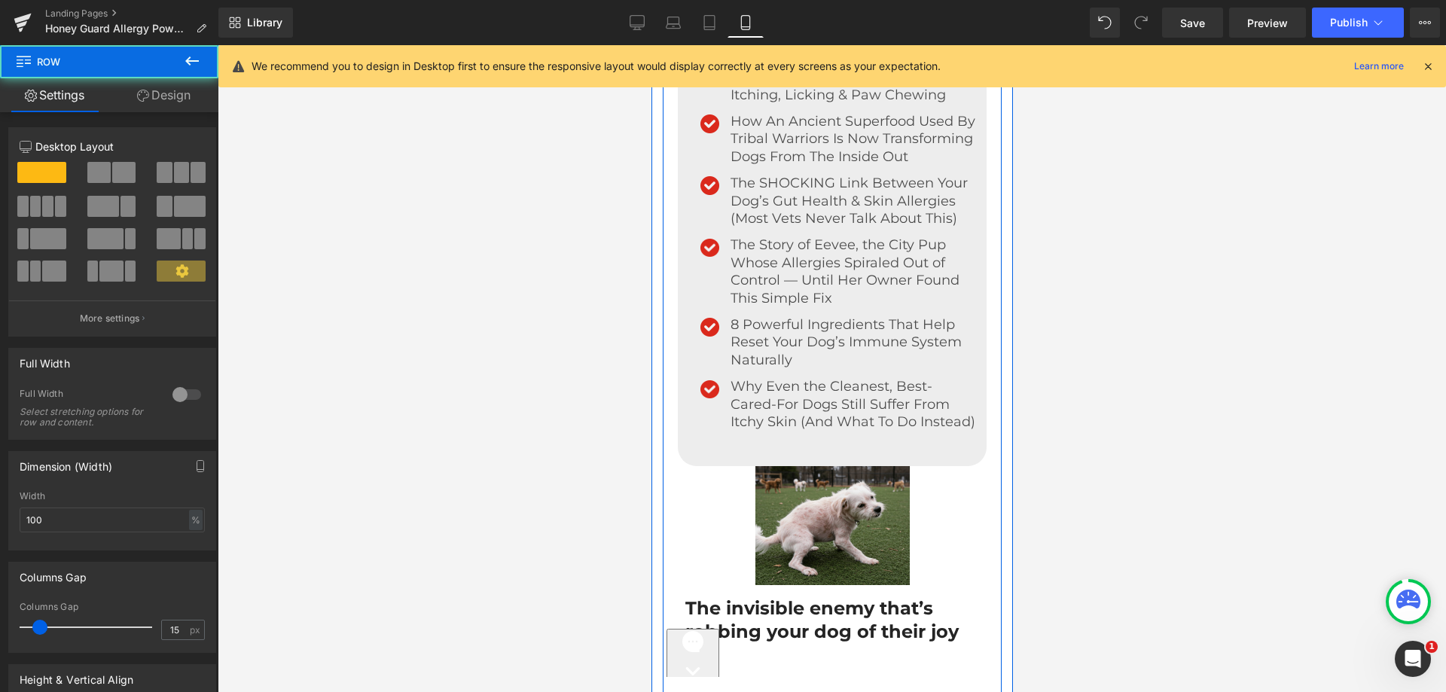
click at [666, 192] on div "Image Read This Short Announcement To Discover… Text Block Image The INVISIBLE …" at bounding box center [831, 638] width 331 height 1400
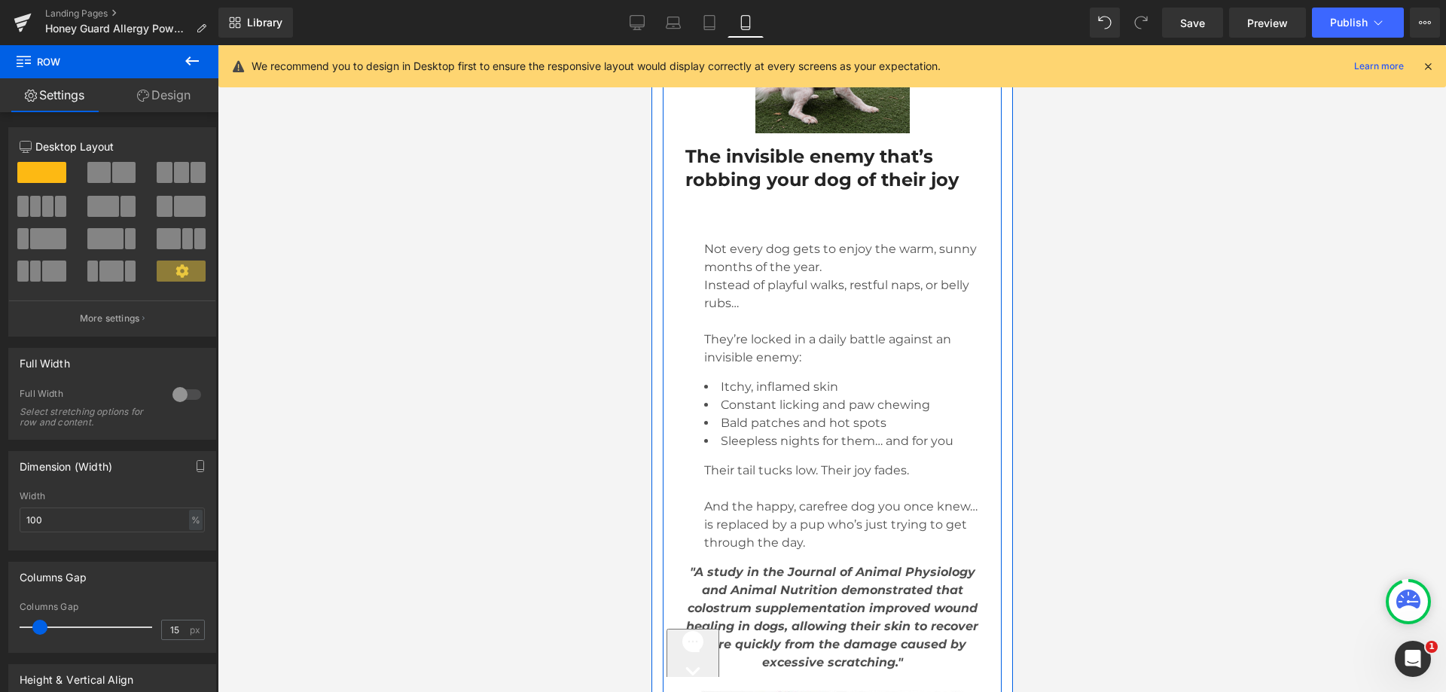
scroll to position [1631, 0]
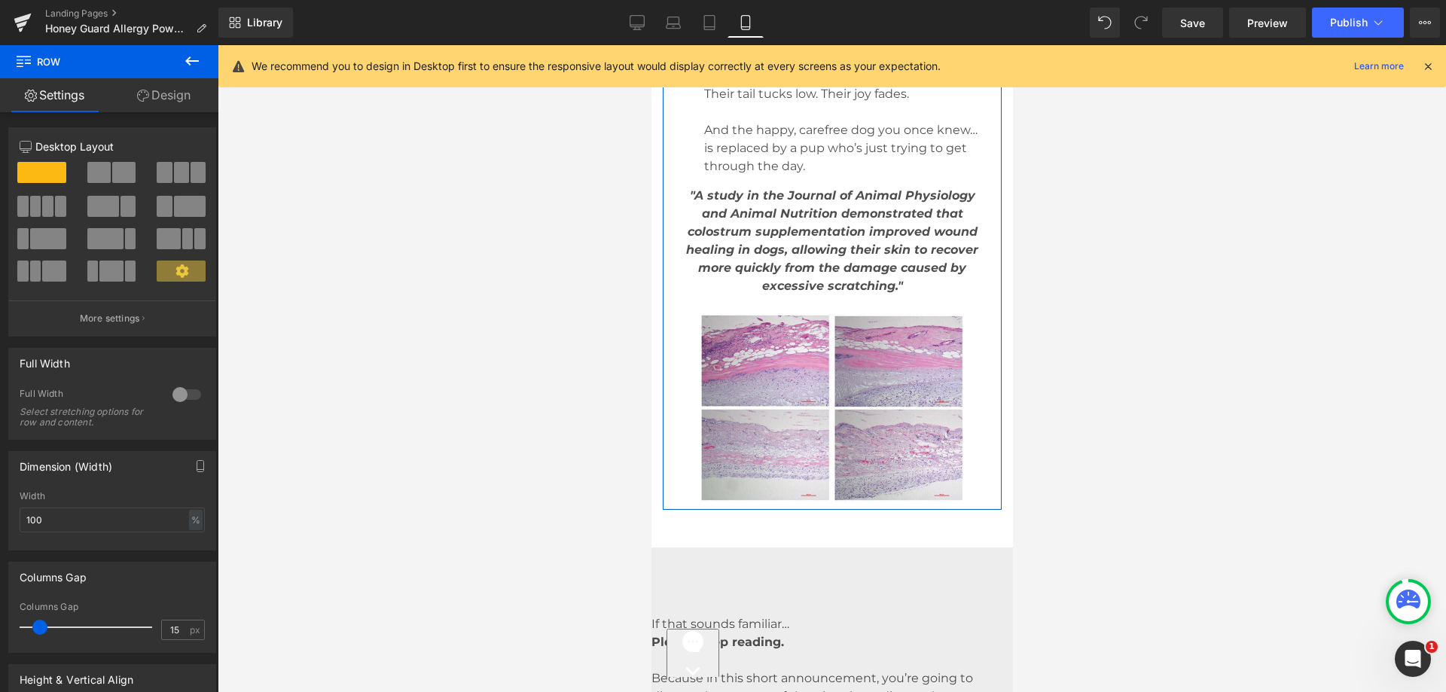
drag, startPoint x: 206, startPoint y: 108, endPoint x: 145, endPoint y: 142, distance: 69.1
click at [204, 108] on link "Design" at bounding box center [163, 95] width 109 height 34
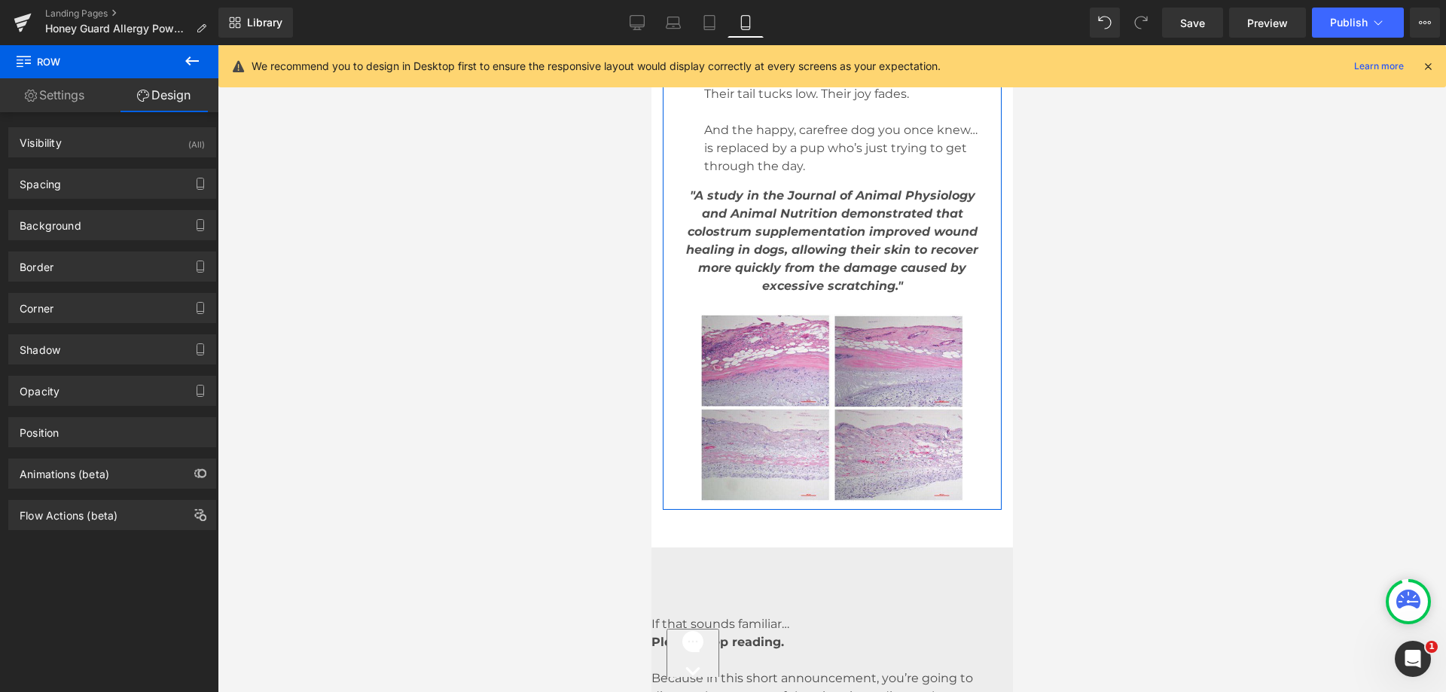
click at [87, 167] on div "Spacing [GEOGRAPHIC_DATA] 0 auto 0 auto [GEOGRAPHIC_DATA] 0 5 0 5" at bounding box center [112, 177] width 225 height 41
click at [87, 182] on div "Spacing" at bounding box center [112, 183] width 206 height 29
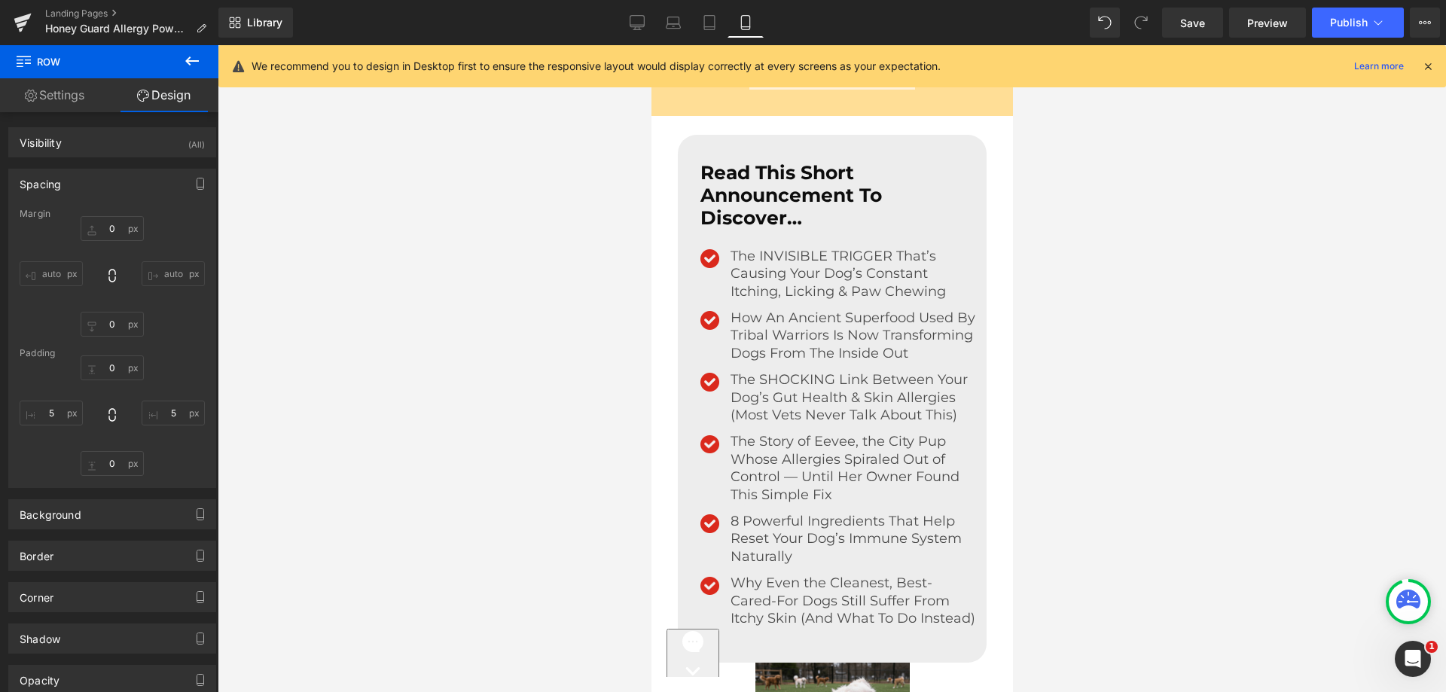
scroll to position [350, 0]
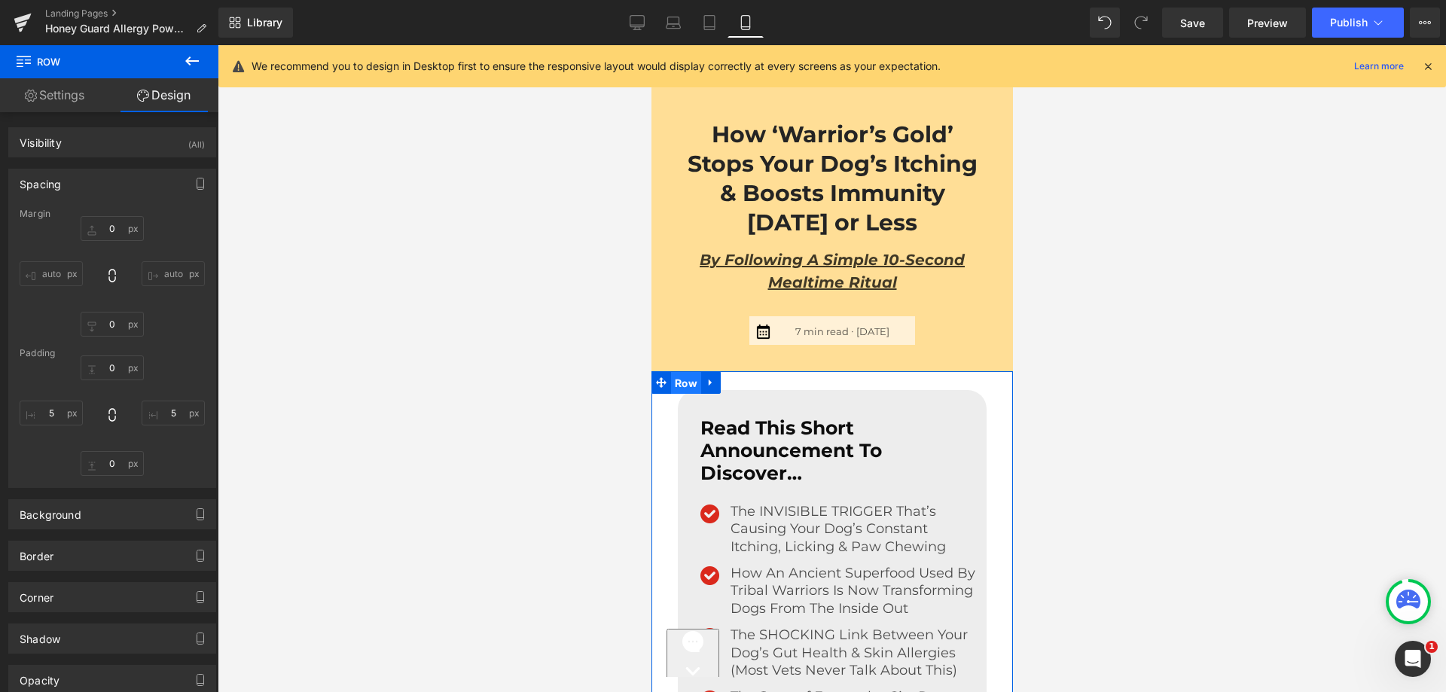
click at [670, 380] on span "Row" at bounding box center [685, 383] width 30 height 23
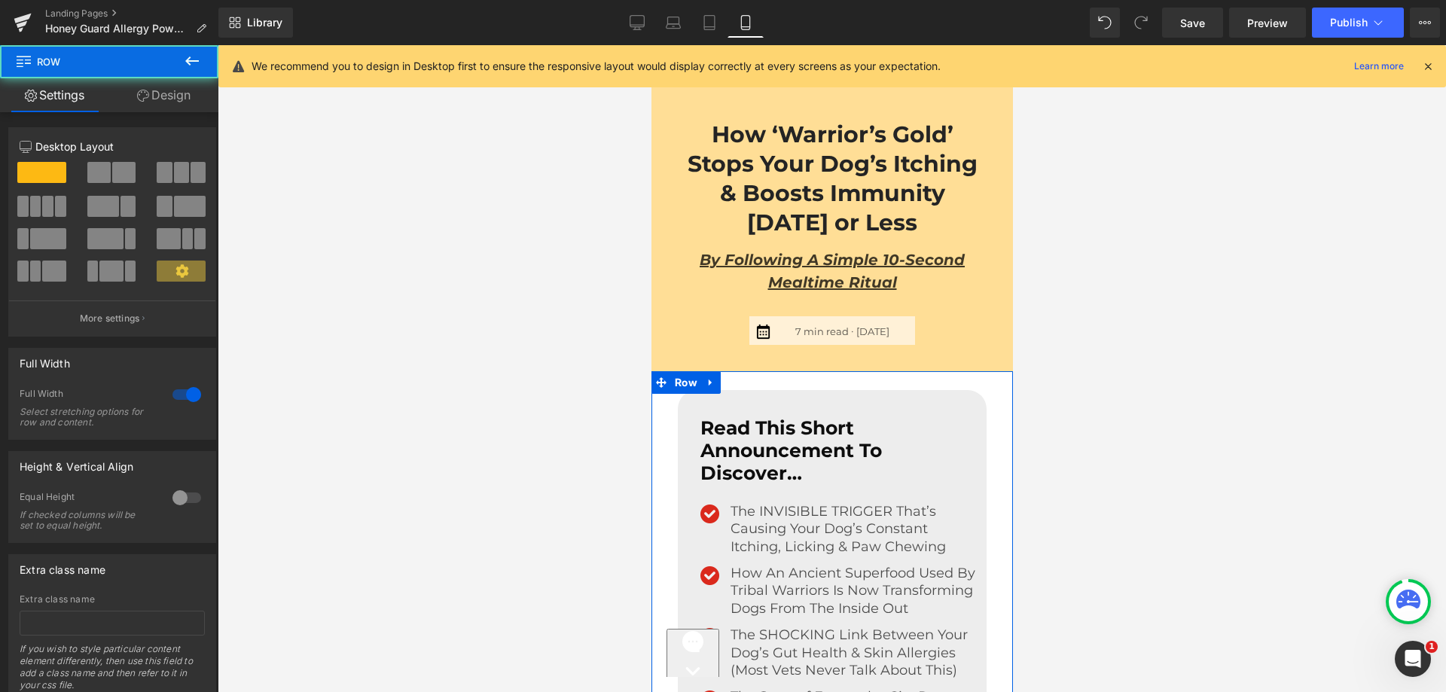
click at [157, 87] on link "Design" at bounding box center [163, 95] width 109 height 34
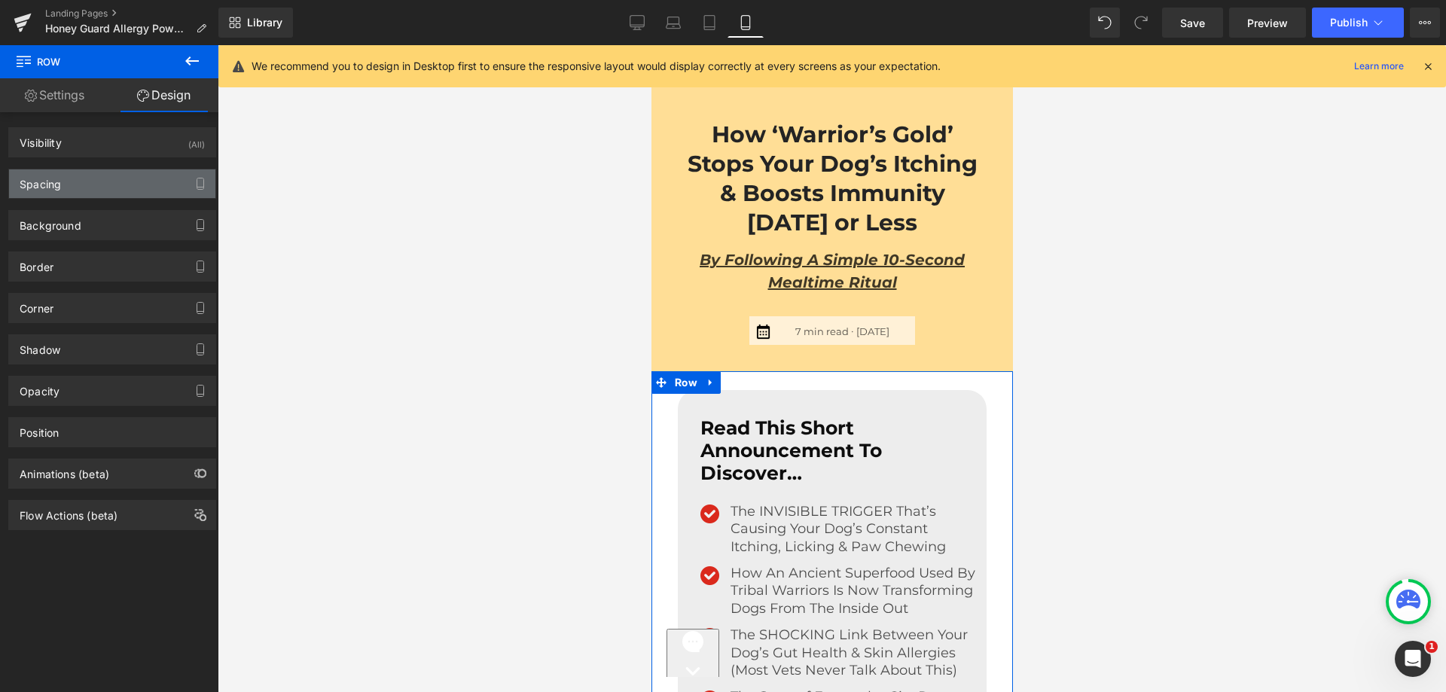
click at [95, 185] on div "Spacing" at bounding box center [112, 183] width 206 height 29
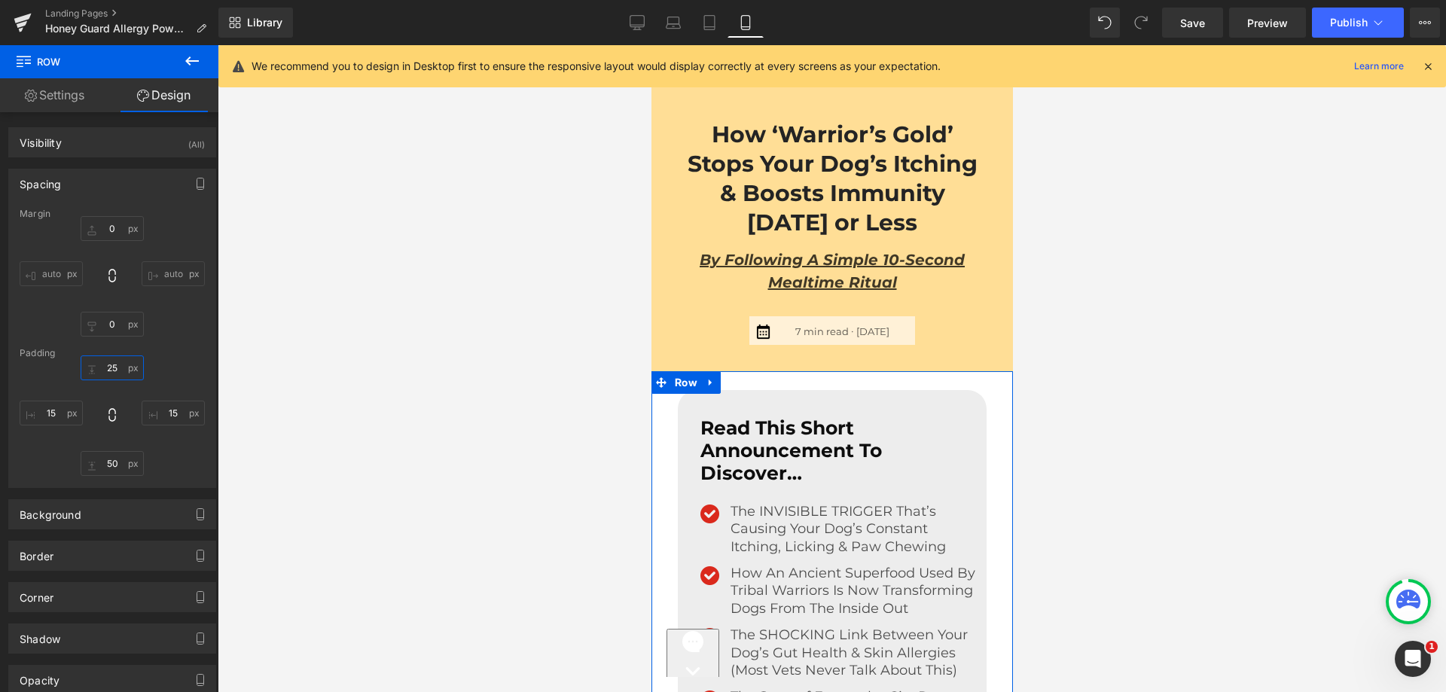
click at [120, 374] on input "25" at bounding box center [112, 367] width 63 height 25
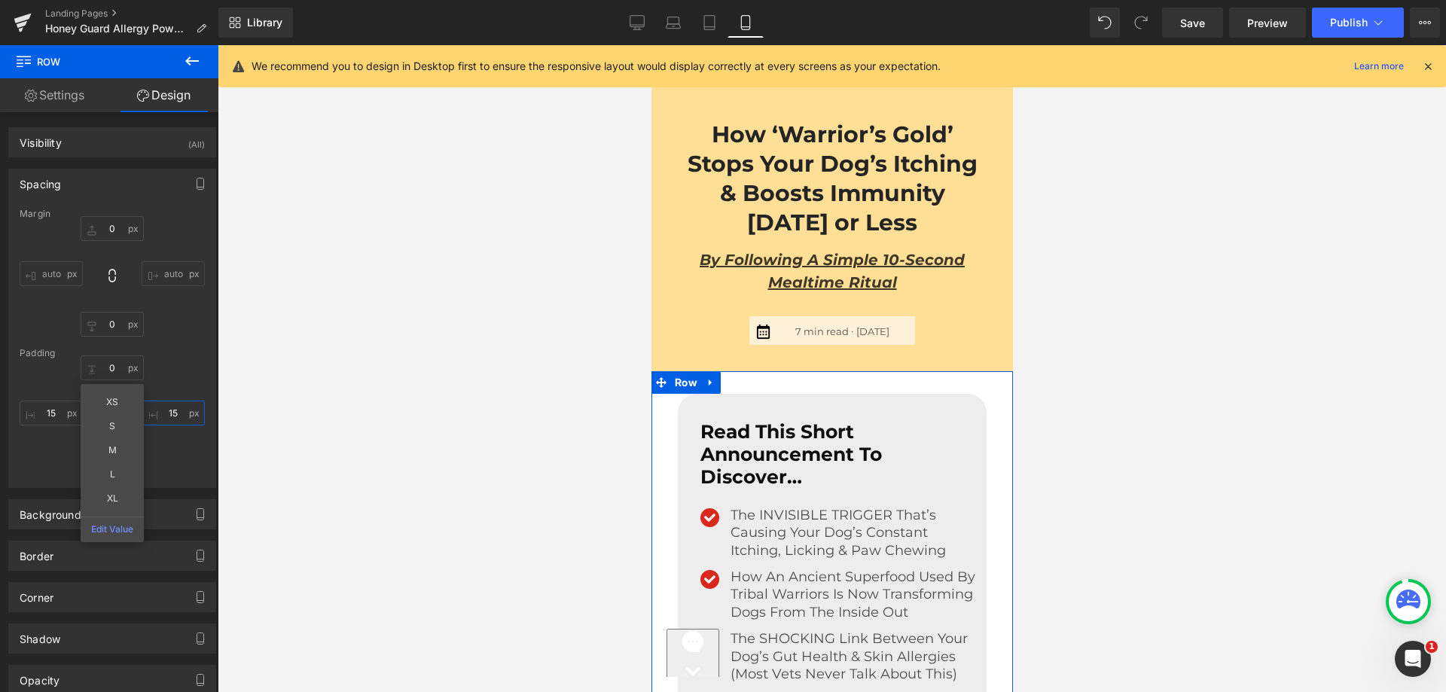
click at [157, 401] on input "15" at bounding box center [173, 413] width 63 height 25
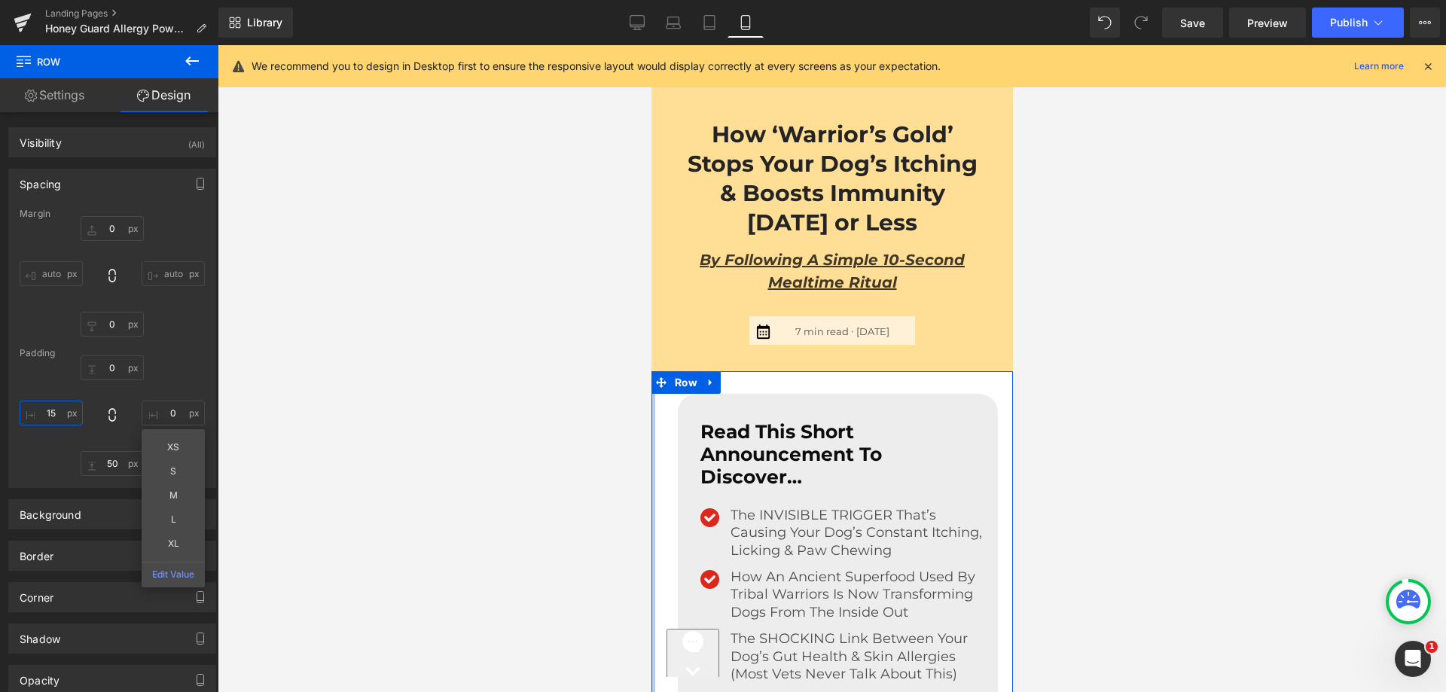
click at [60, 409] on input "15" at bounding box center [51, 413] width 63 height 25
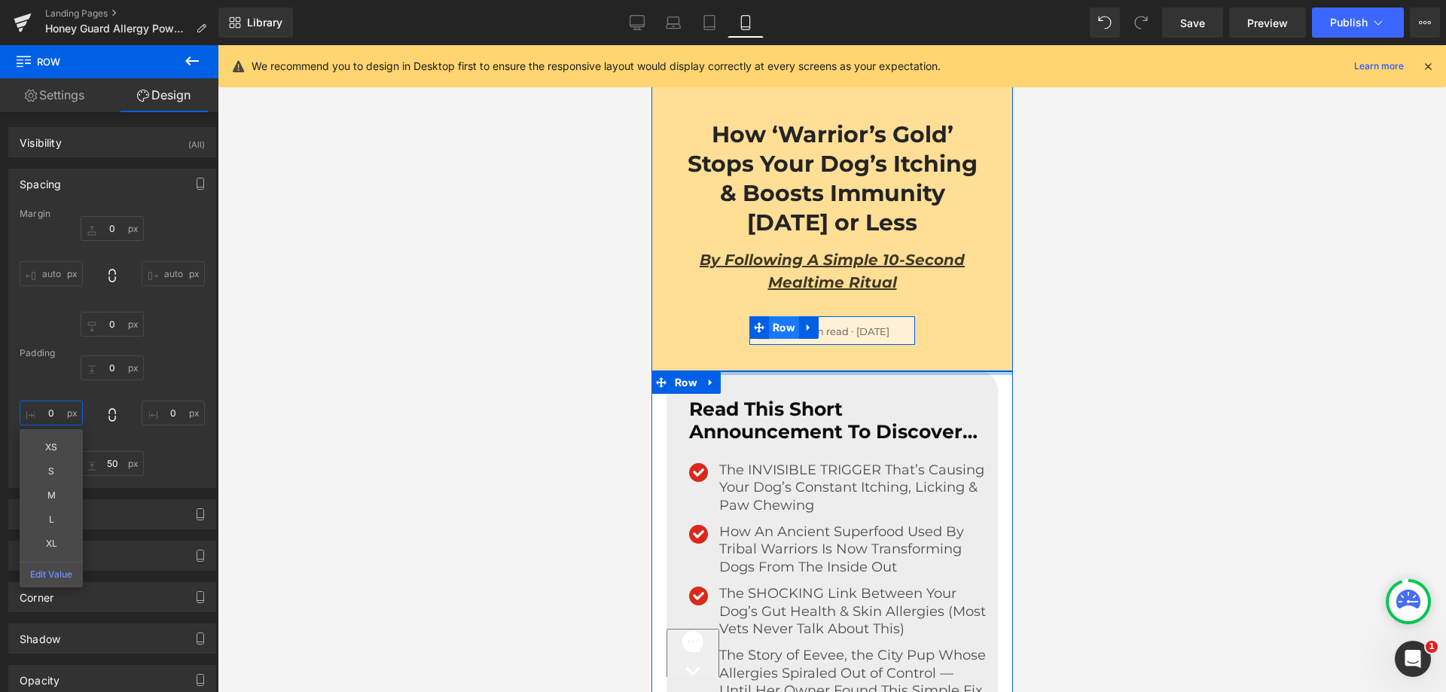
drag, startPoint x: 801, startPoint y: 386, endPoint x: 788, endPoint y: 337, distance: 50.8
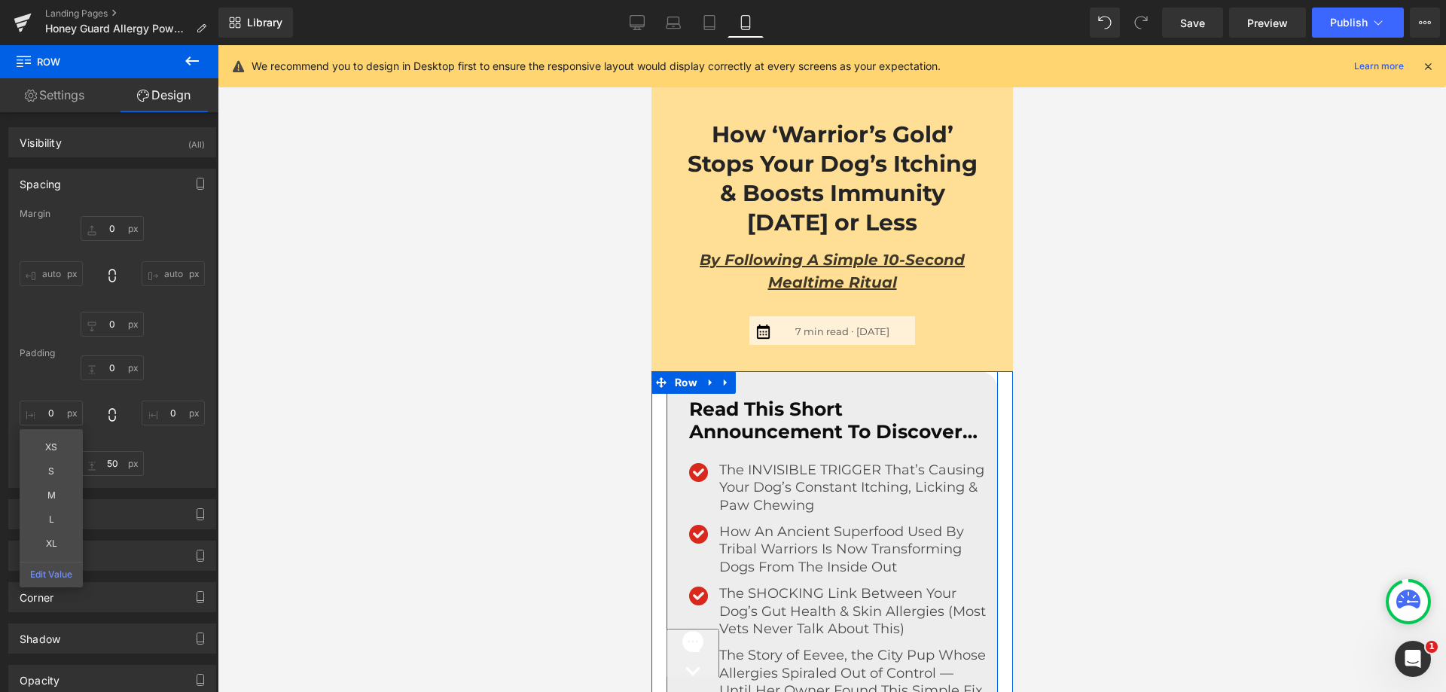
click at [670, 404] on div "Read This Short Announcement To Discover… Text Block Image The INVISIBLE TRIGGE…" at bounding box center [834, 607] width 328 height 418
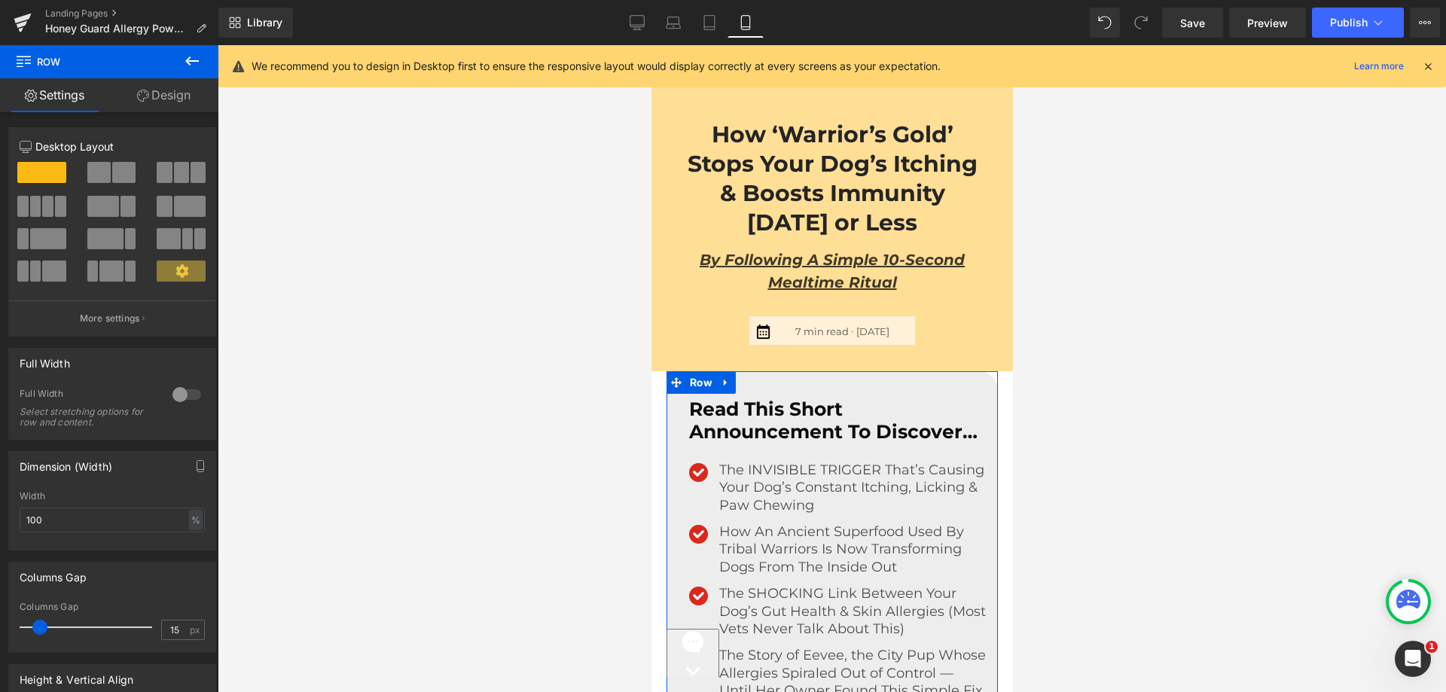
click at [167, 102] on link "Design" at bounding box center [163, 95] width 109 height 34
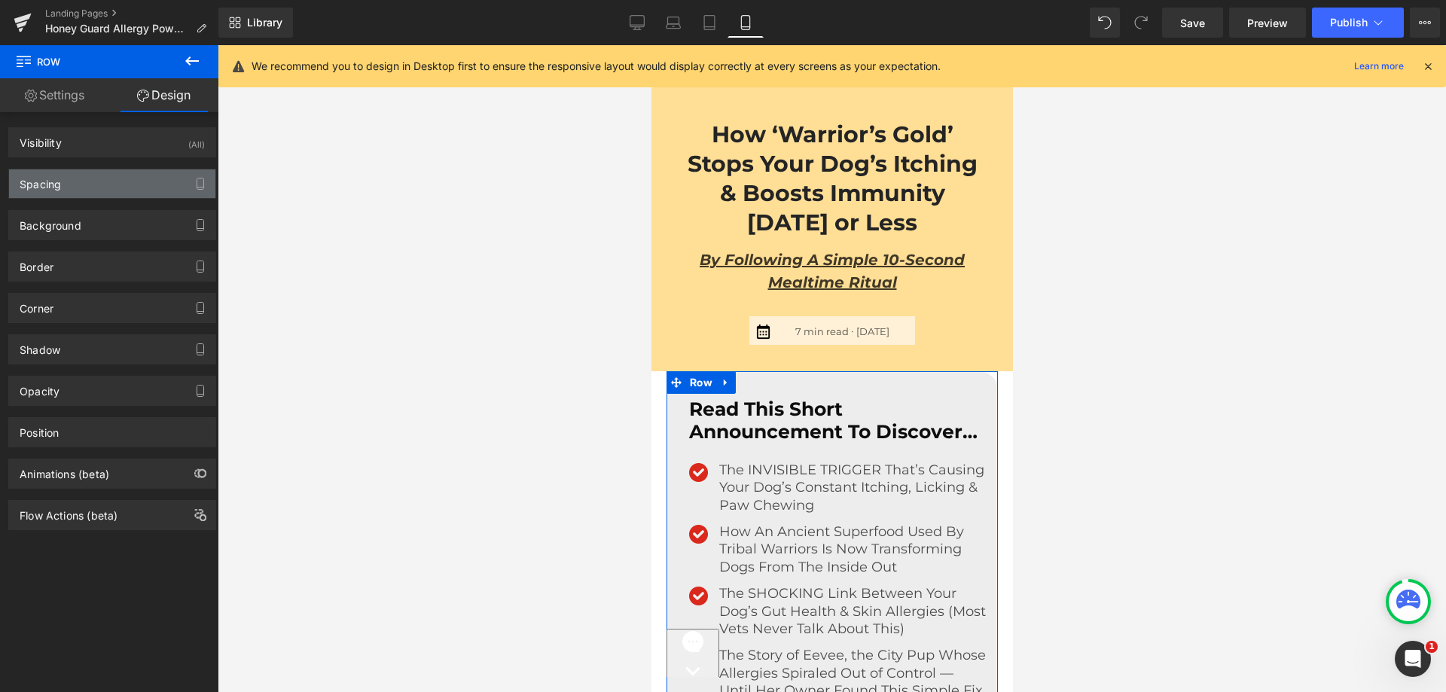
click at [109, 182] on div "Spacing" at bounding box center [112, 183] width 206 height 29
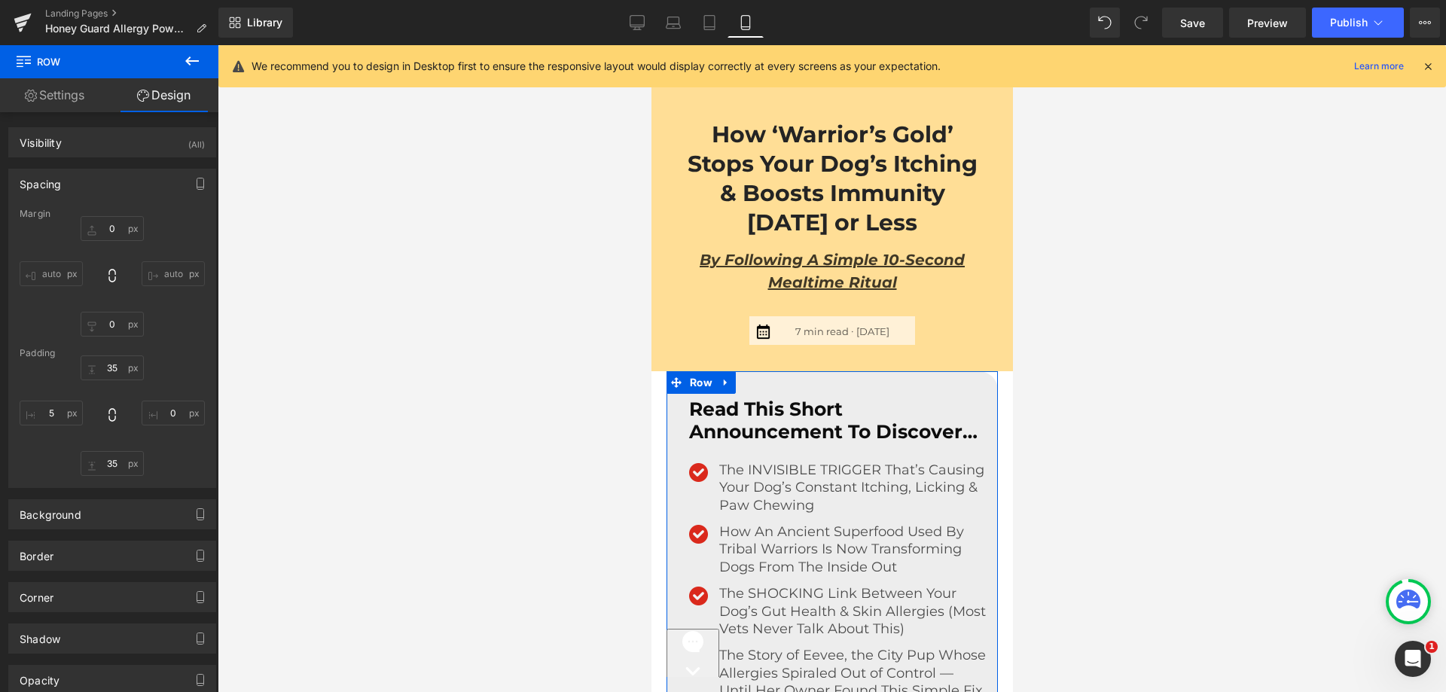
click at [101, 246] on div "auto auto" at bounding box center [112, 276] width 185 height 121
click at [99, 232] on input "text" at bounding box center [112, 228] width 63 height 25
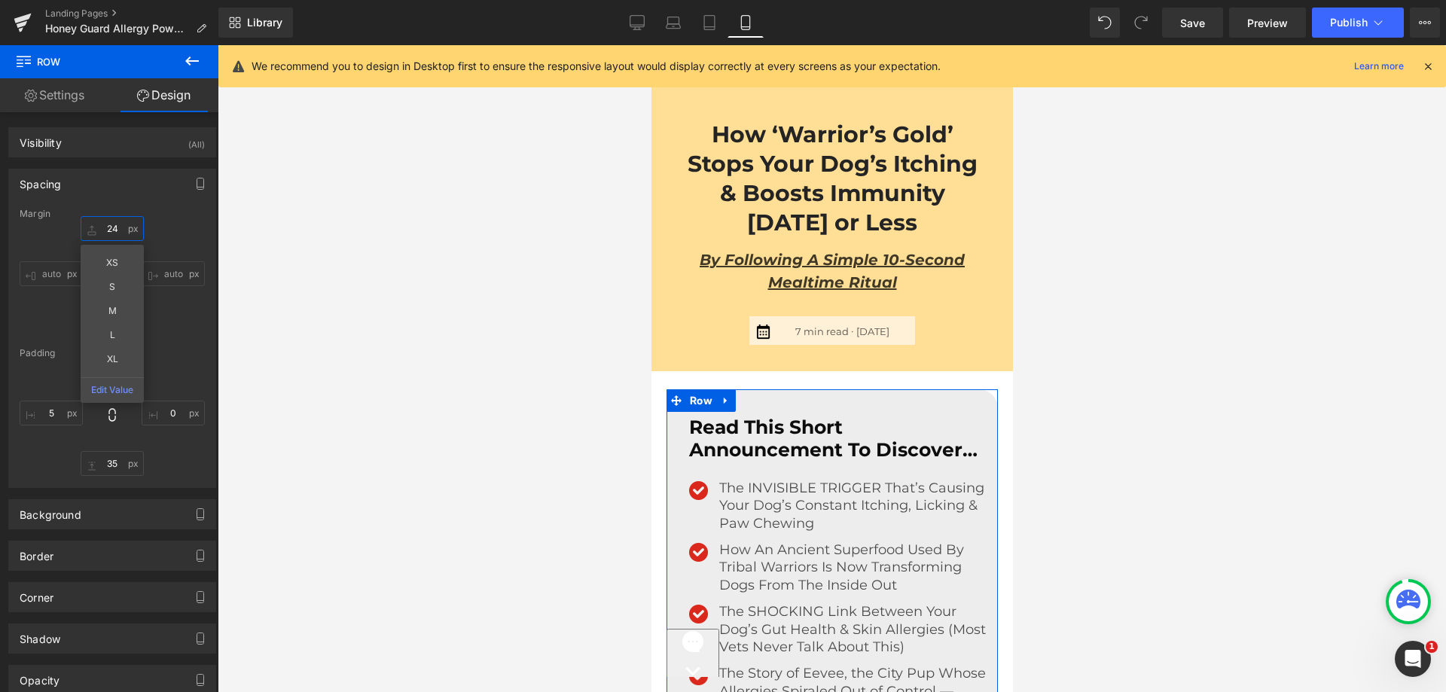
click at [99, 232] on input "24" at bounding box center [112, 228] width 63 height 25
click at [99, 232] on input "2" at bounding box center [112, 228] width 63 height 25
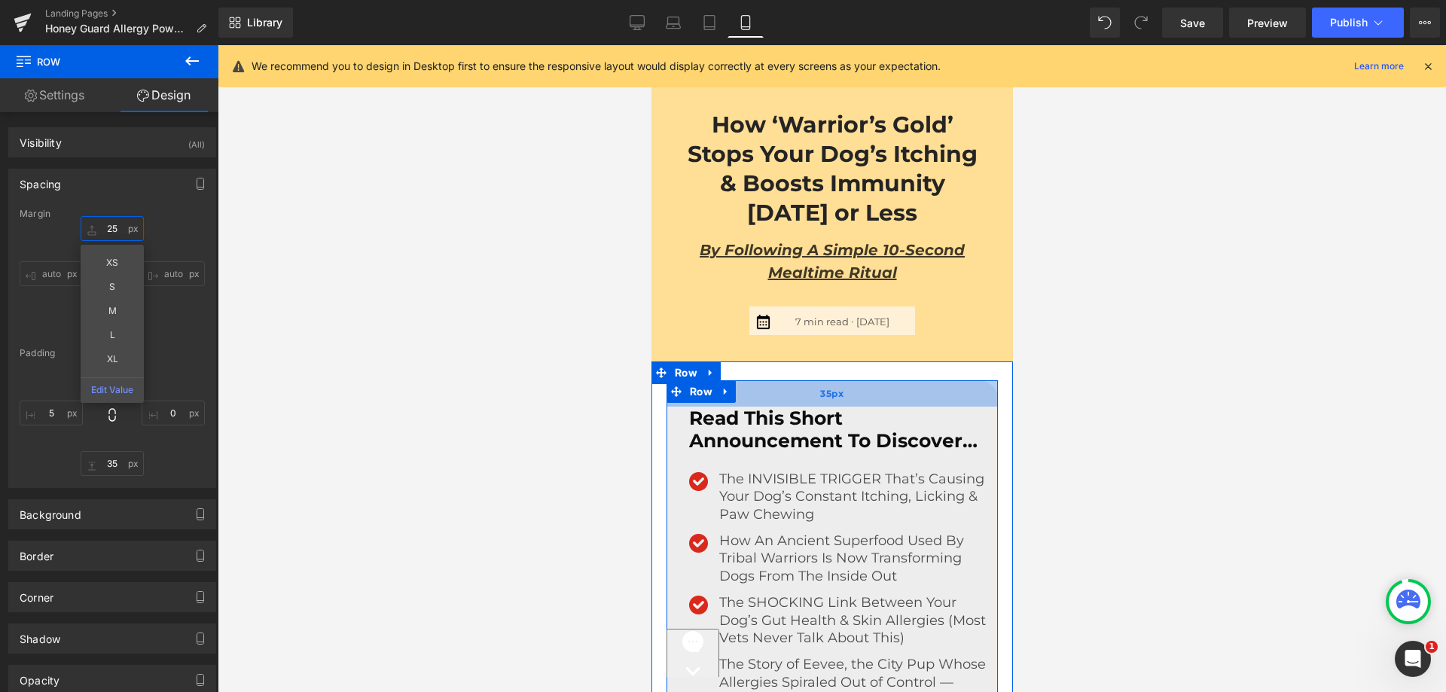
scroll to position [501, 0]
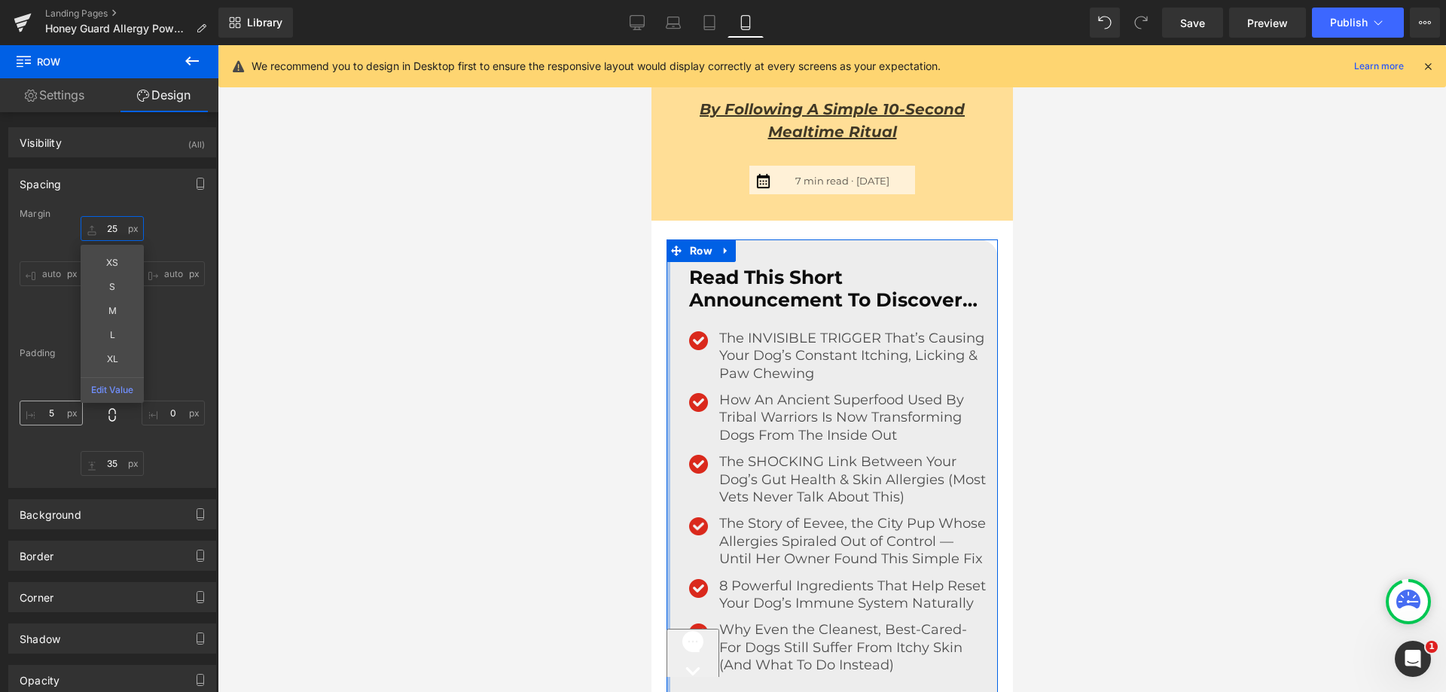
type input "25"
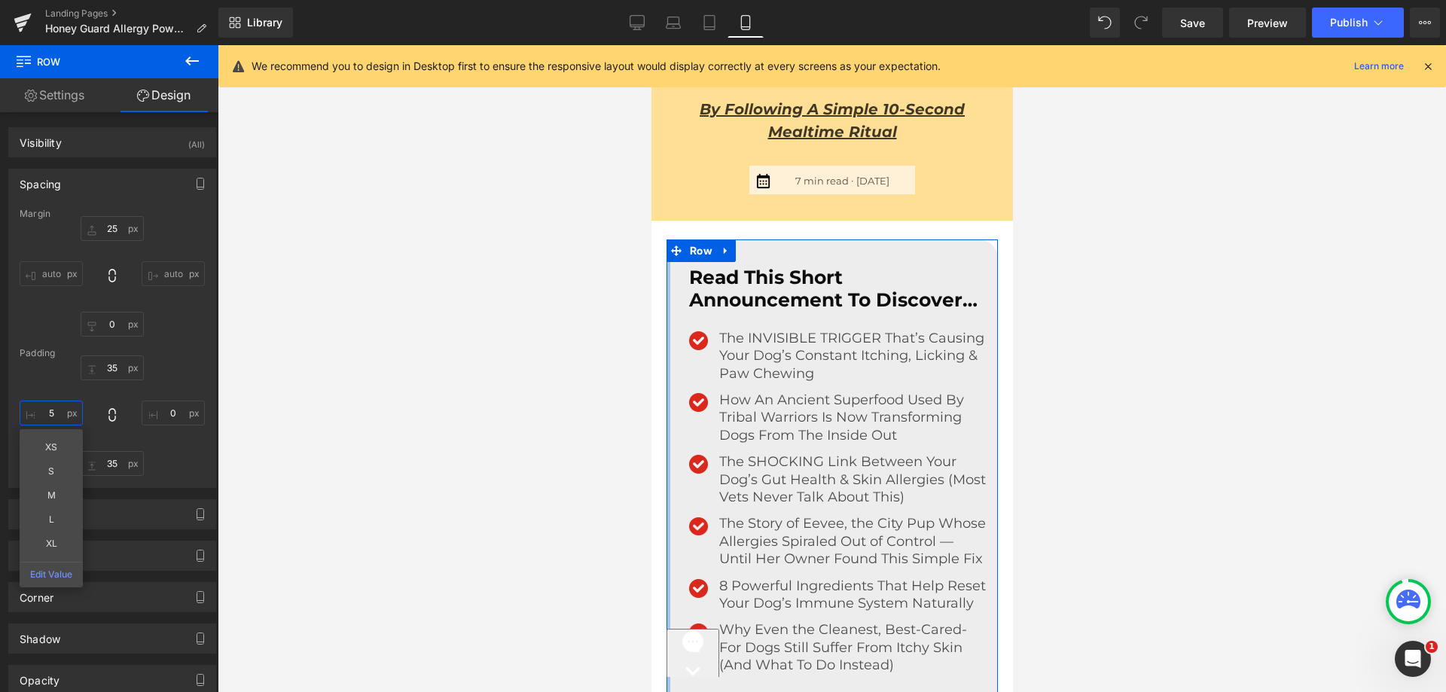
click at [59, 416] on input "text" at bounding box center [51, 413] width 63 height 25
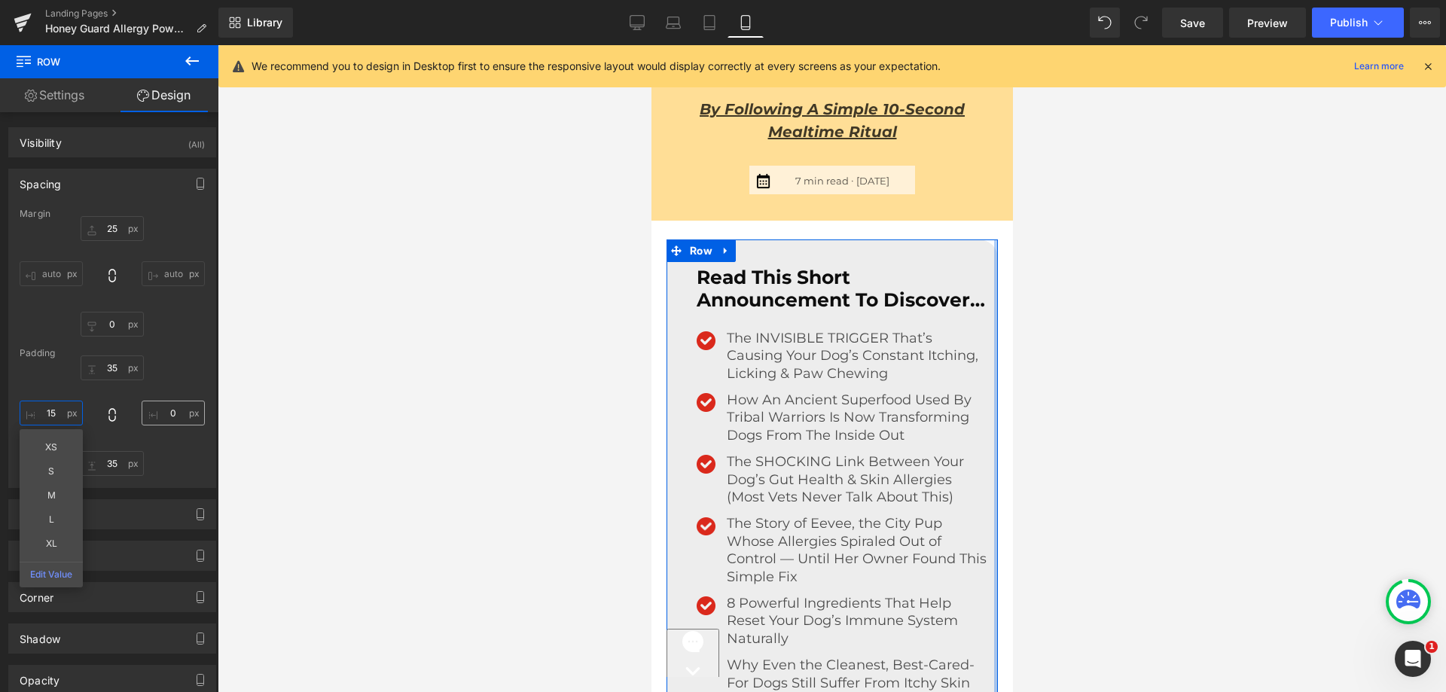
type input "15"
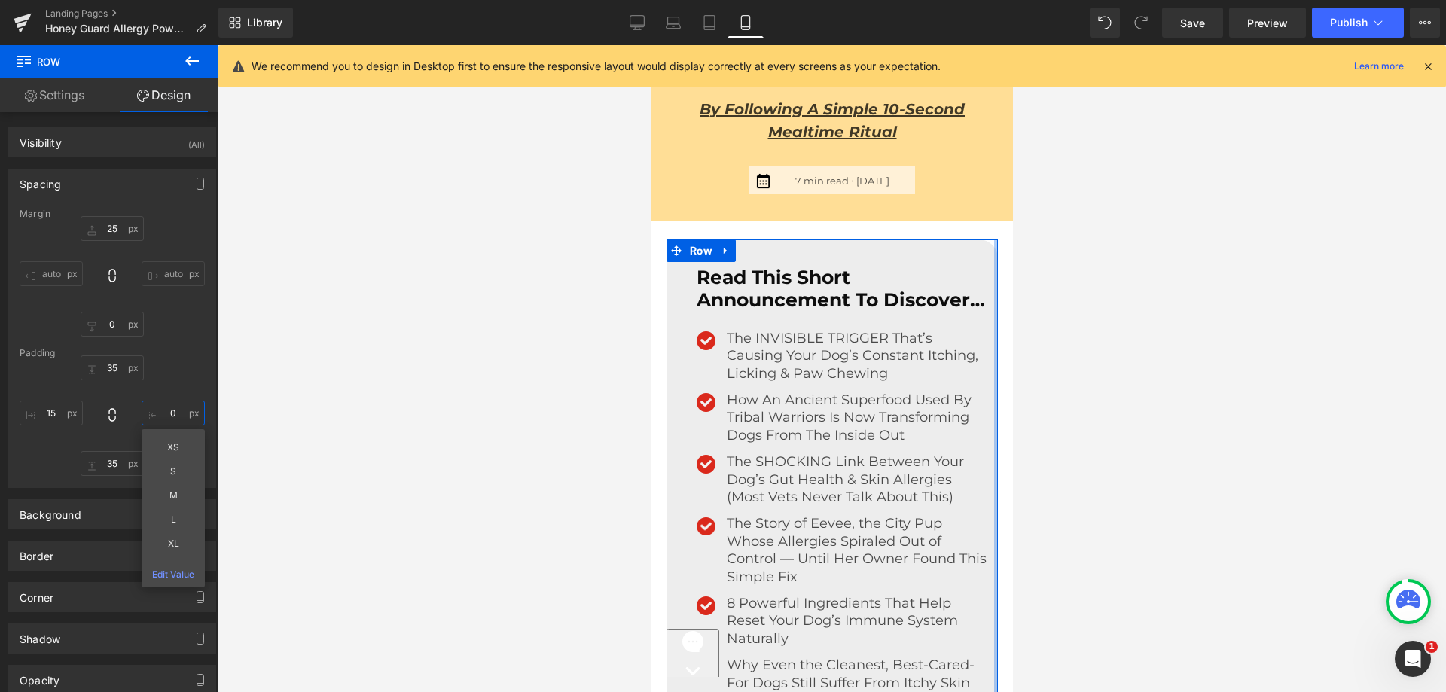
click at [165, 411] on input "text" at bounding box center [173, 413] width 63 height 25
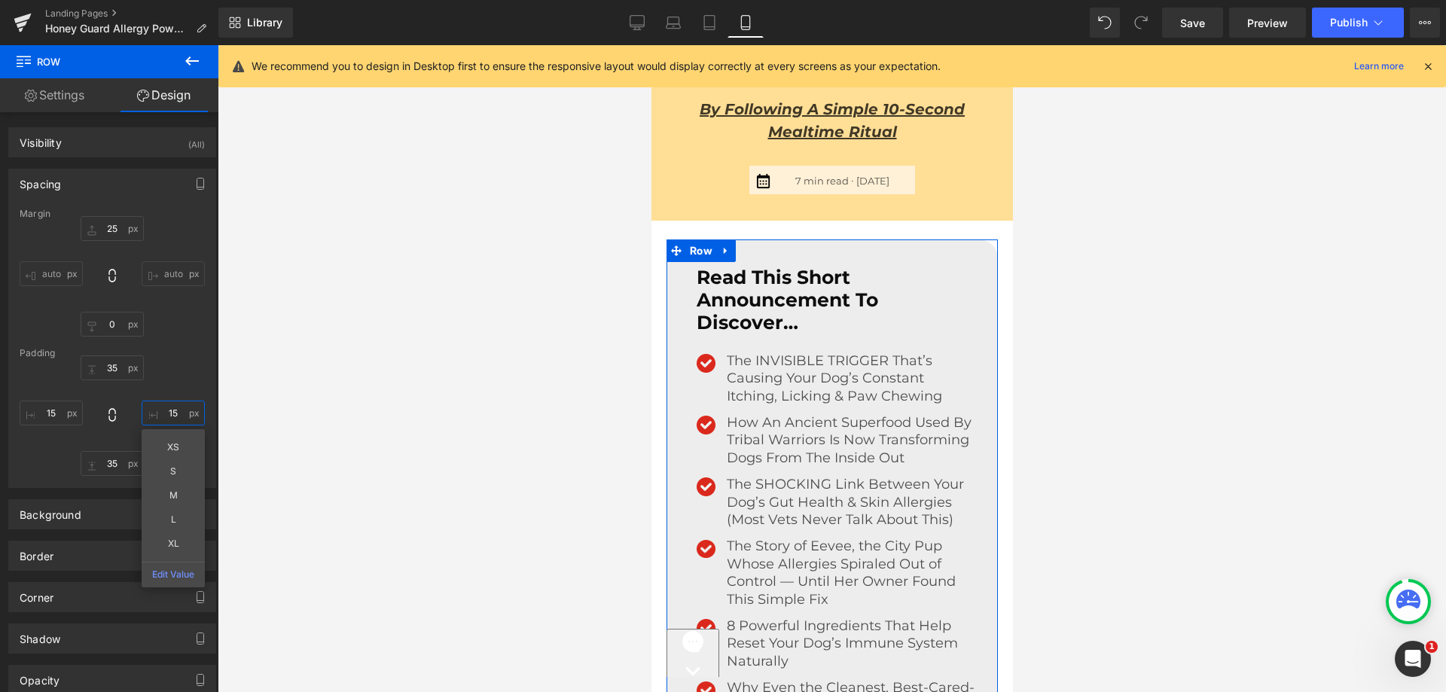
type input "1"
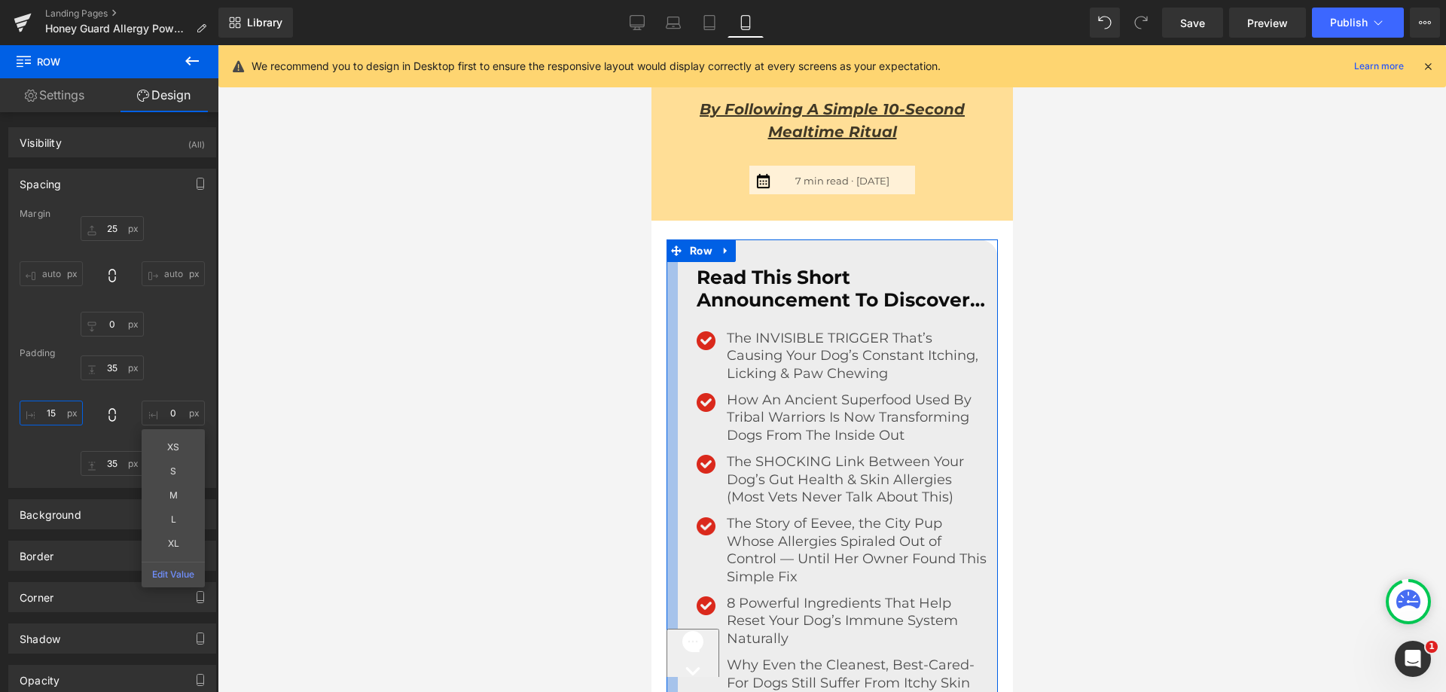
click at [56, 405] on input "15" at bounding box center [51, 413] width 63 height 25
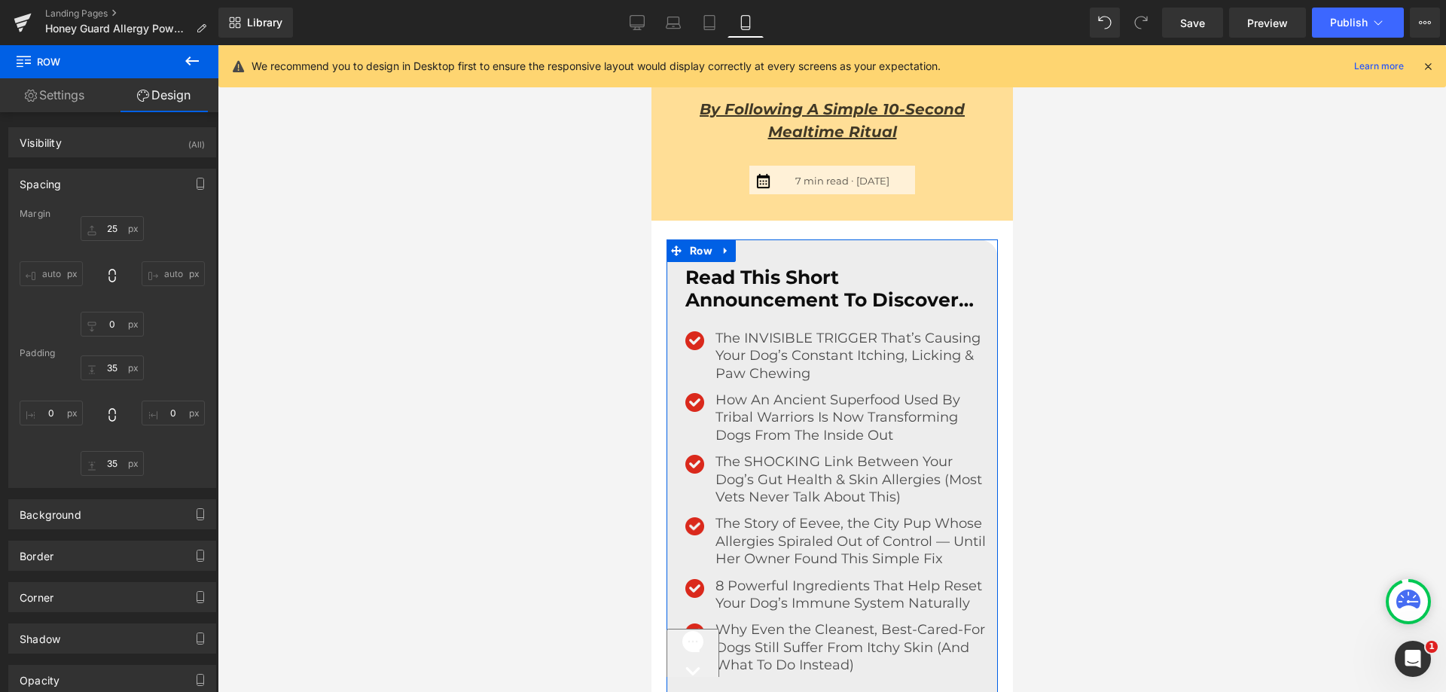
click at [52, 273] on input "auto" at bounding box center [51, 273] width 63 height 25
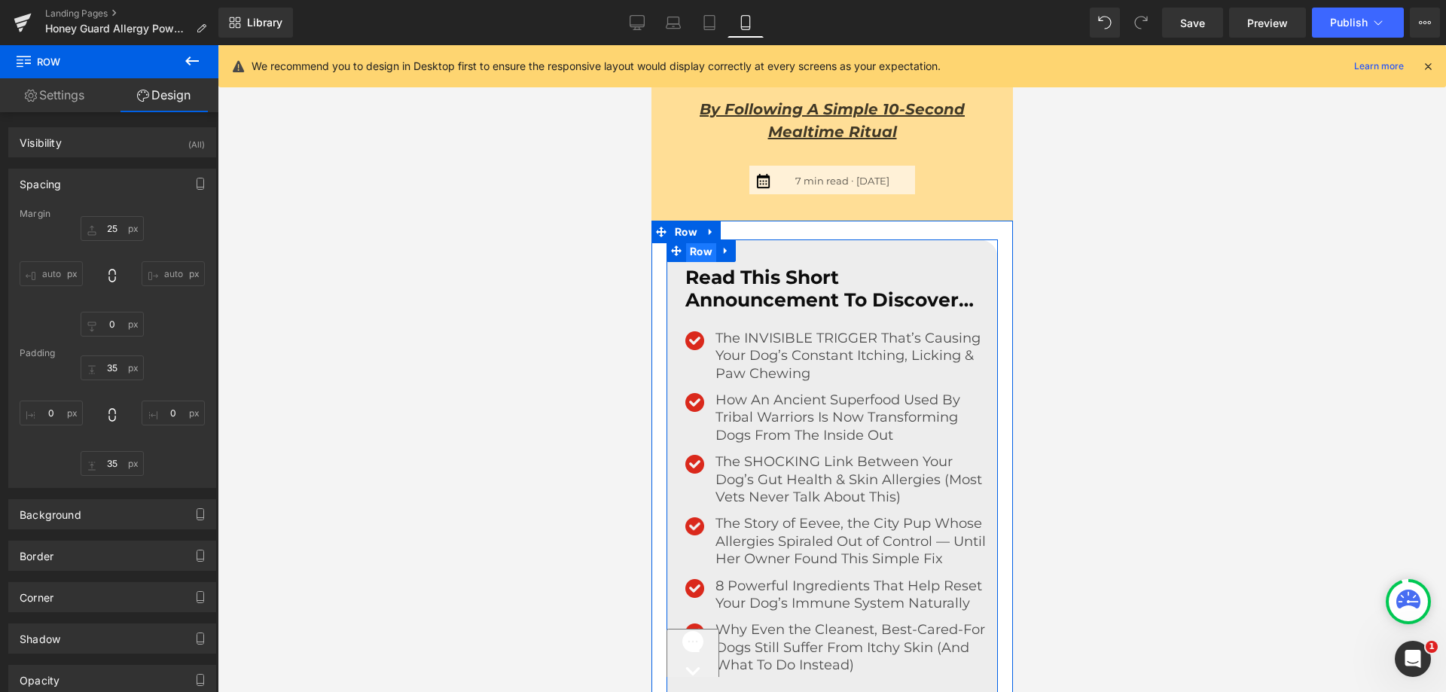
click at [685, 253] on span "Row" at bounding box center [700, 251] width 30 height 23
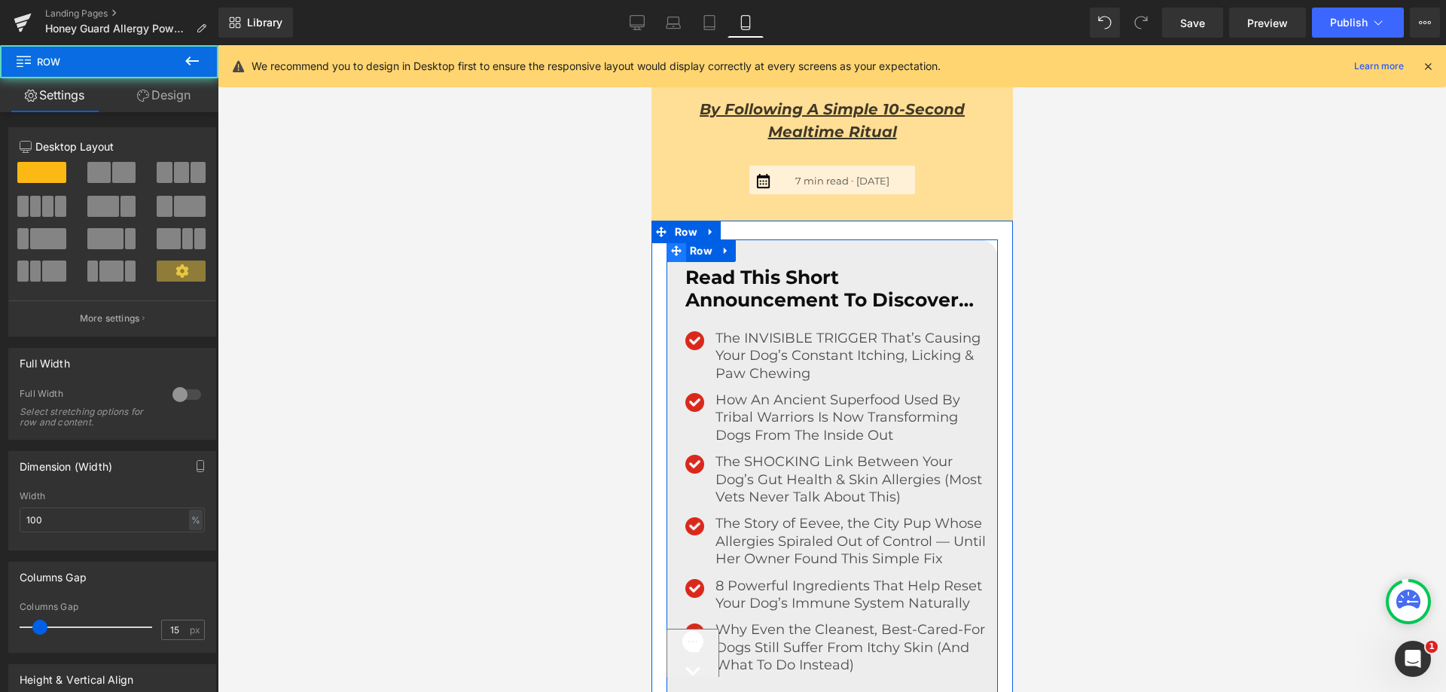
click at [670, 253] on icon at bounding box center [675, 251] width 11 height 11
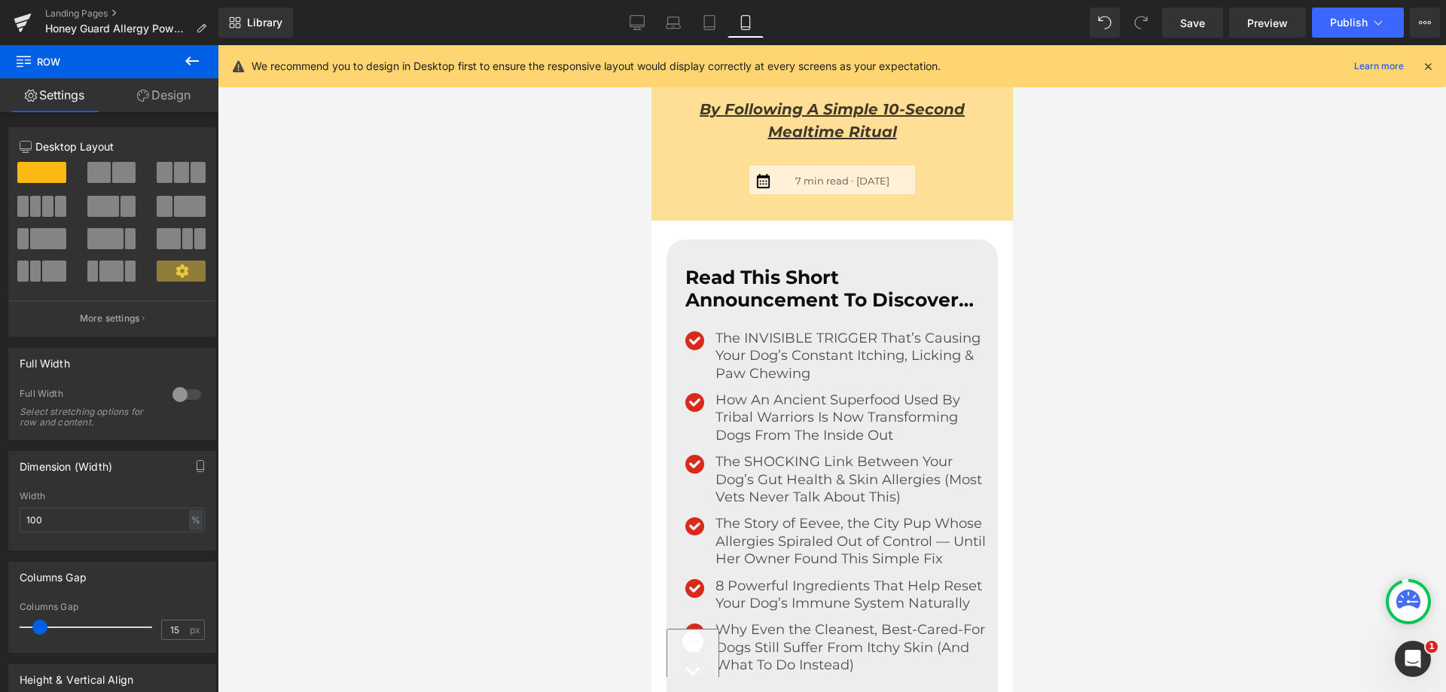
click at [182, 77] on button at bounding box center [192, 61] width 53 height 33
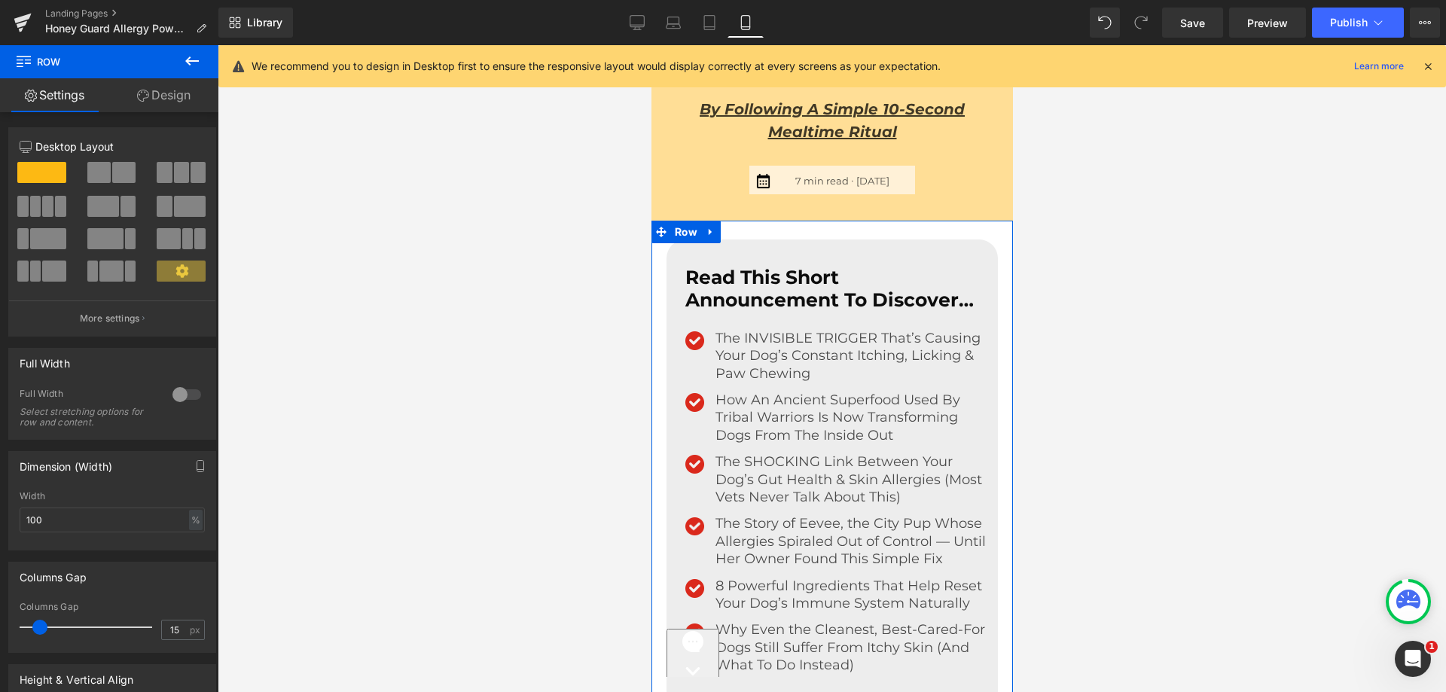
click at [186, 102] on link "Design" at bounding box center [163, 95] width 109 height 34
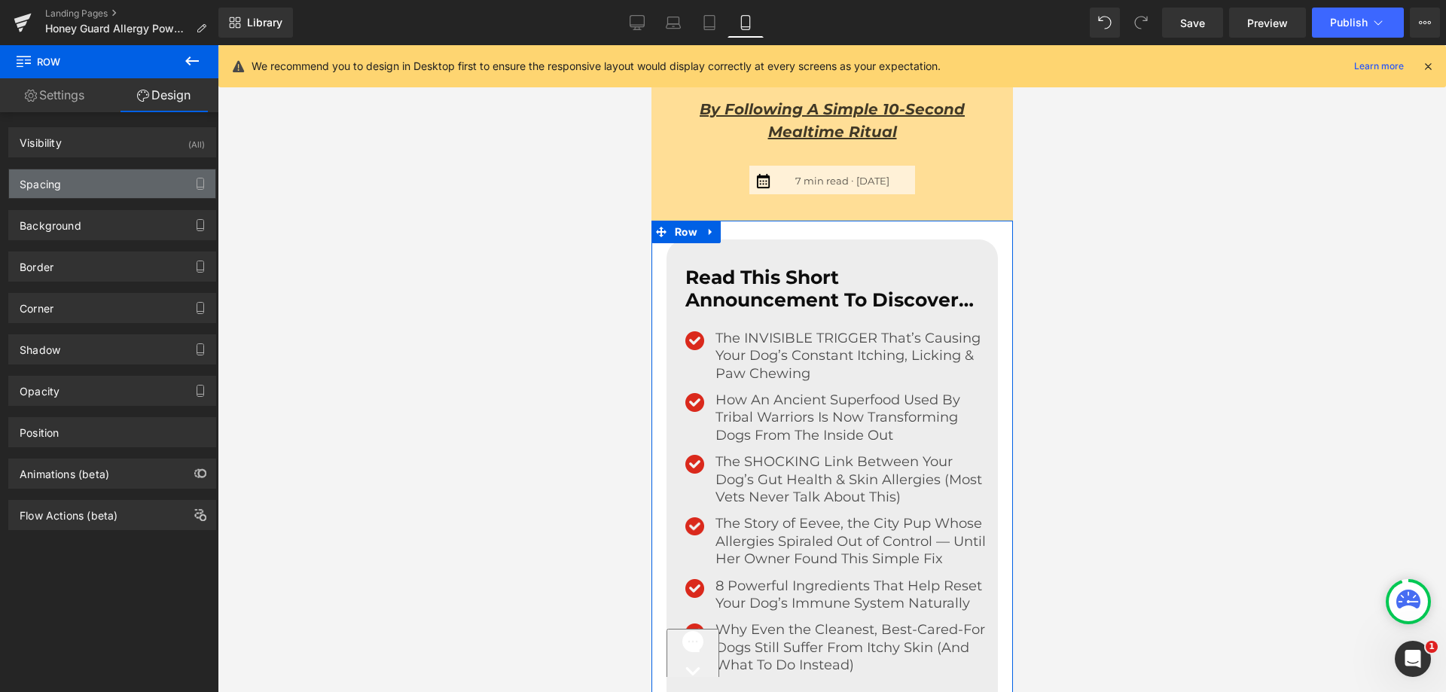
click at [83, 180] on div "Spacing" at bounding box center [112, 183] width 206 height 29
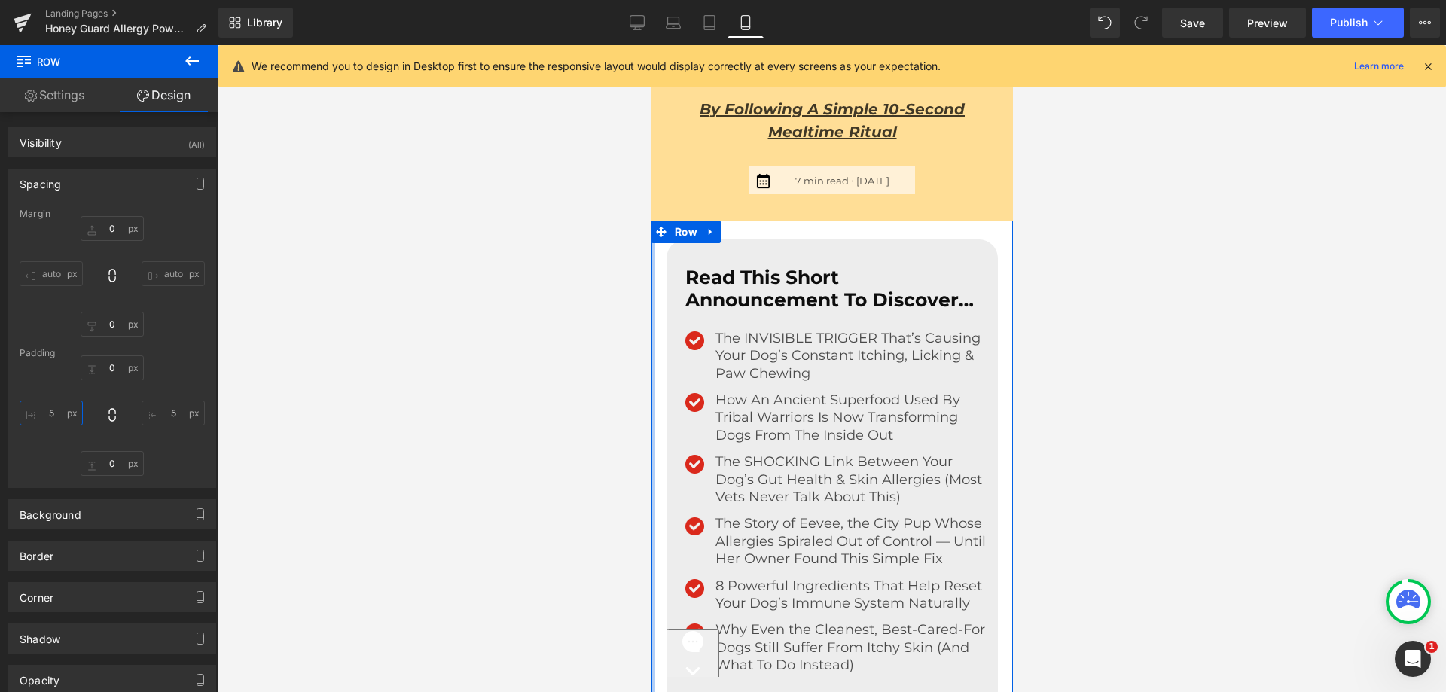
click at [42, 412] on input "5" at bounding box center [51, 413] width 63 height 25
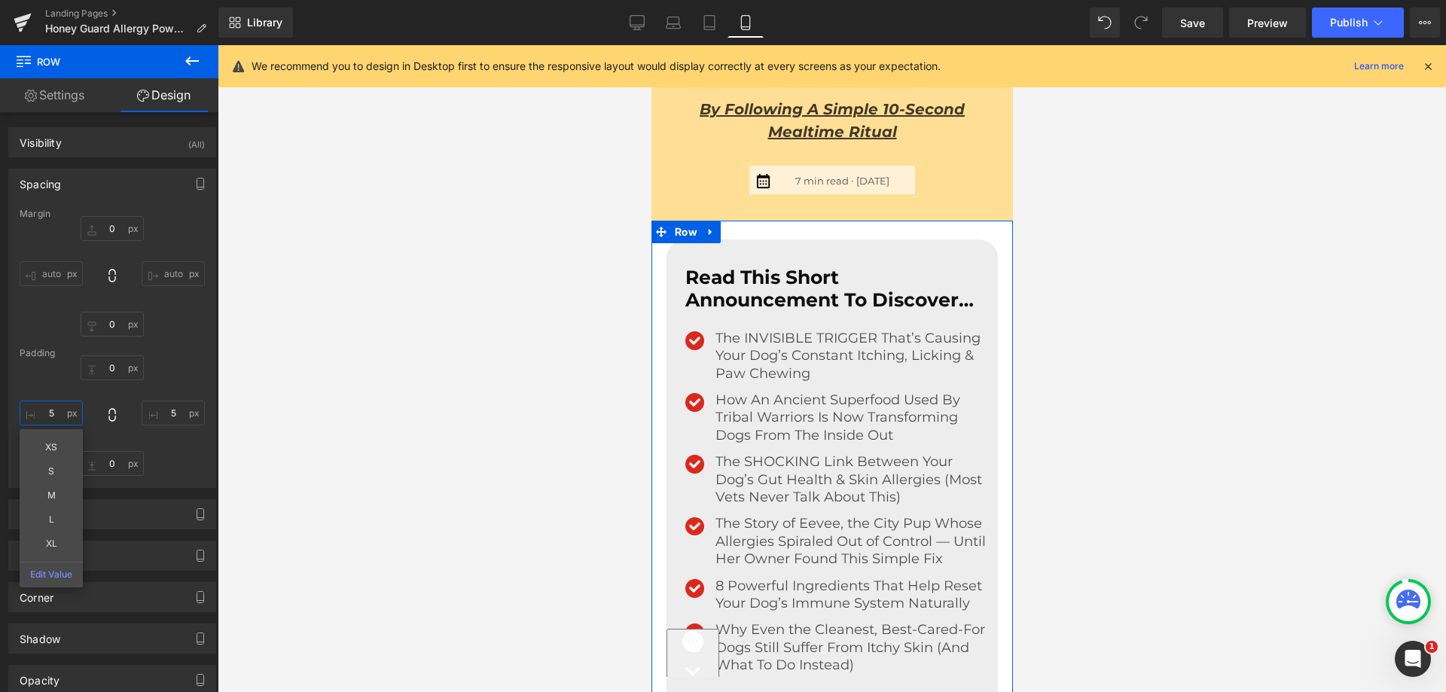
click at [38, 412] on input "5" at bounding box center [51, 413] width 63 height 25
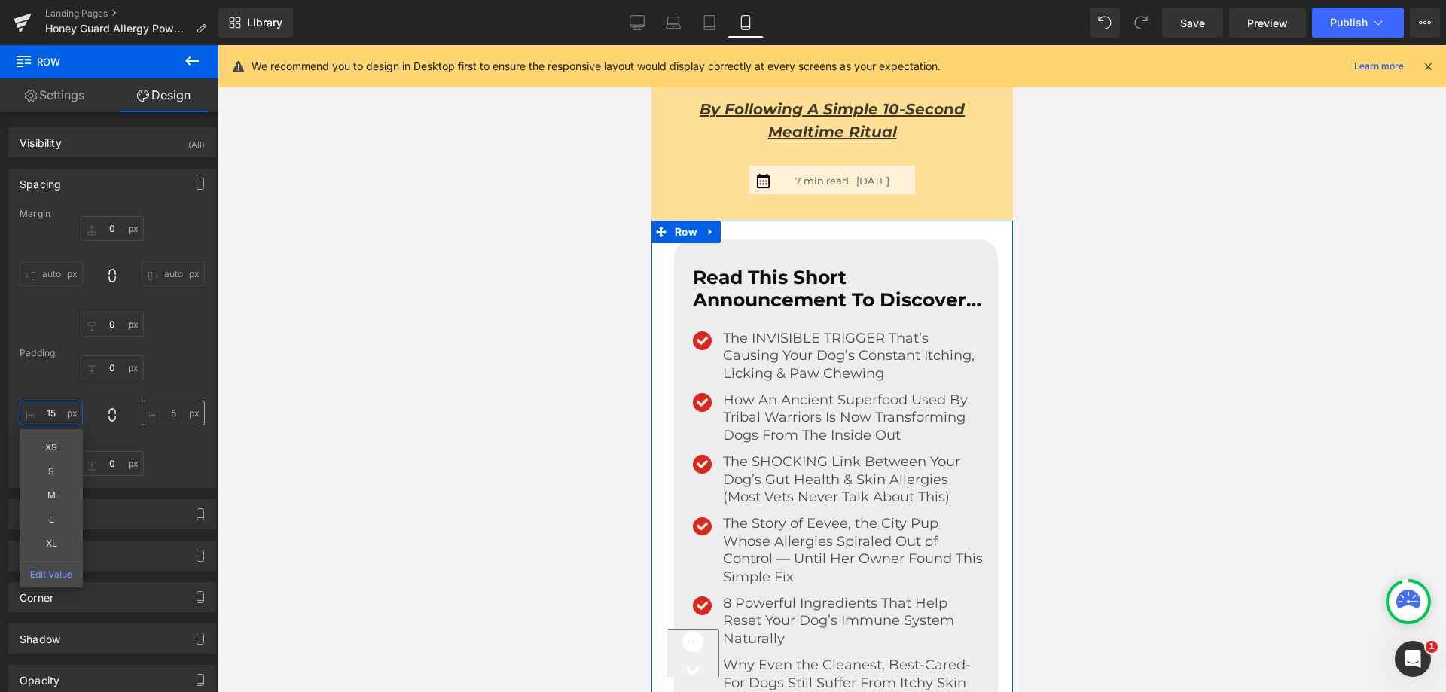
type input "15"
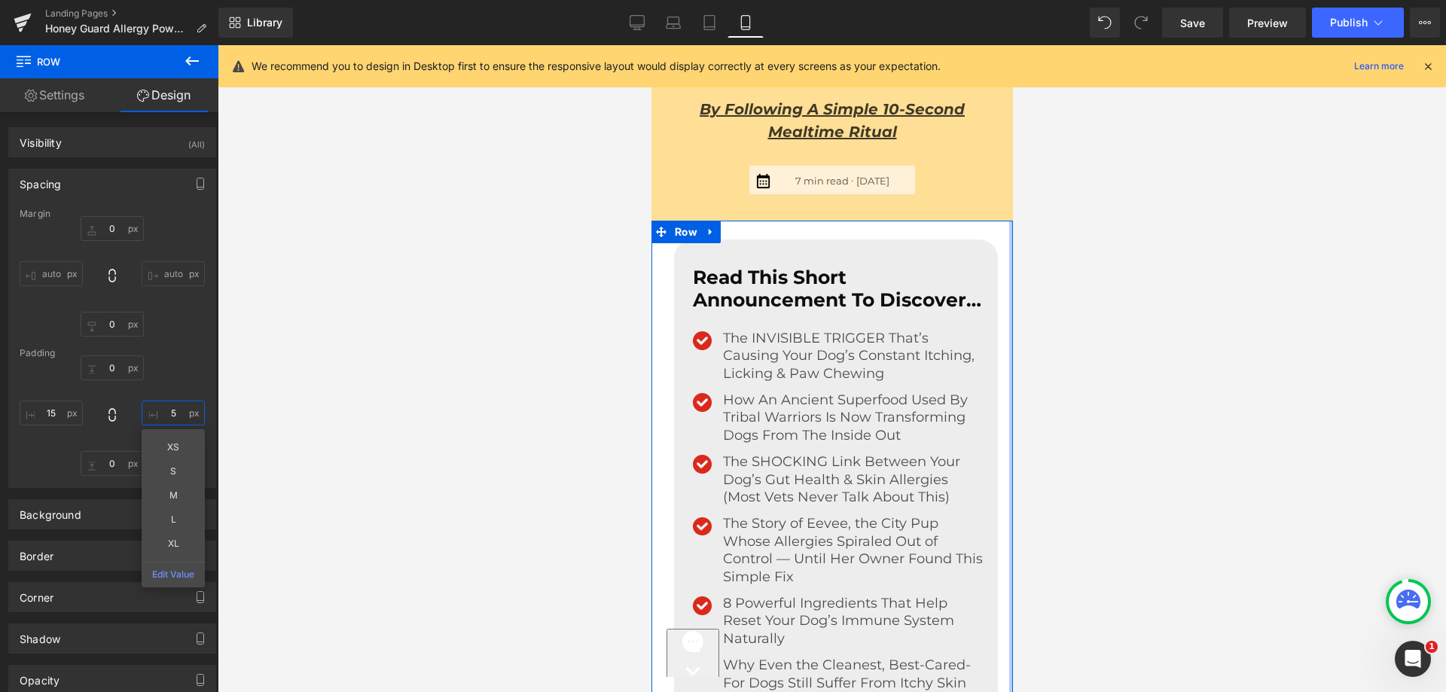
click at [163, 416] on input "5" at bounding box center [173, 413] width 63 height 25
click at [157, 419] on input "5" at bounding box center [173, 413] width 63 height 25
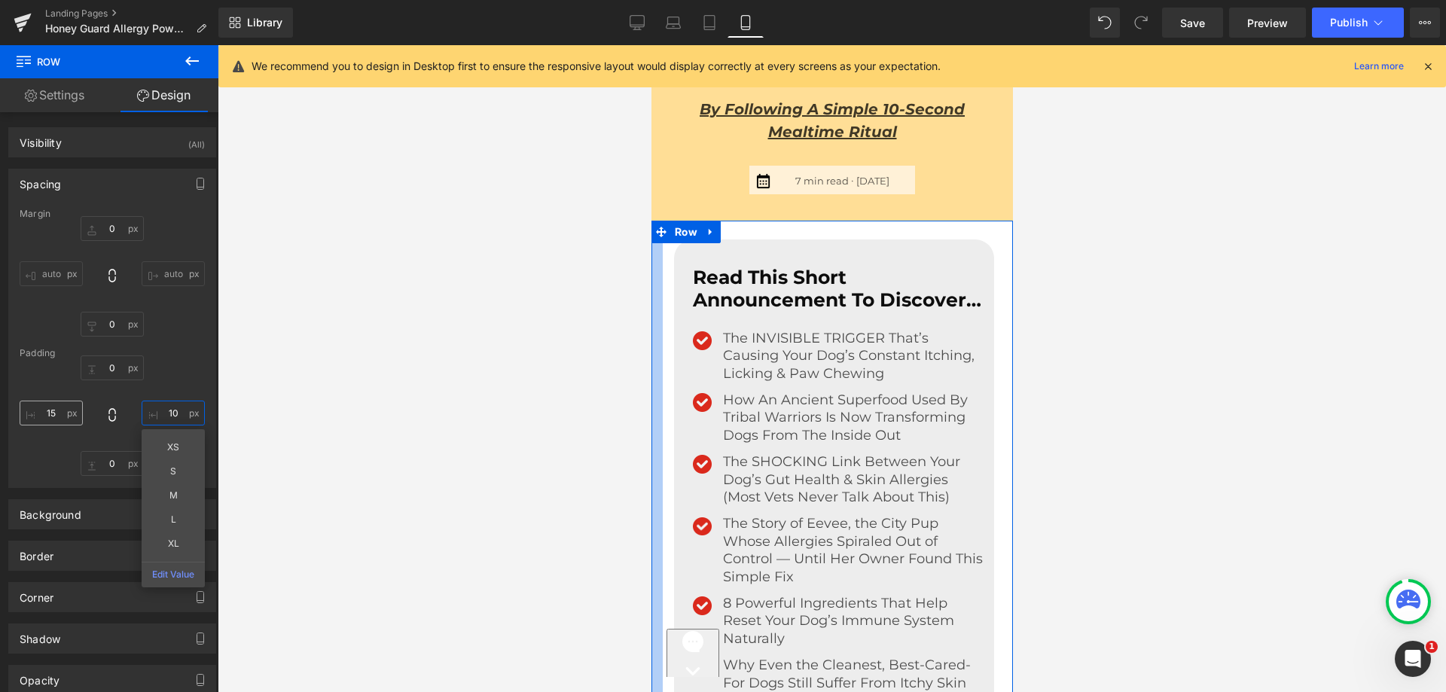
type input "10"
click at [59, 401] on input "15" at bounding box center [51, 413] width 63 height 25
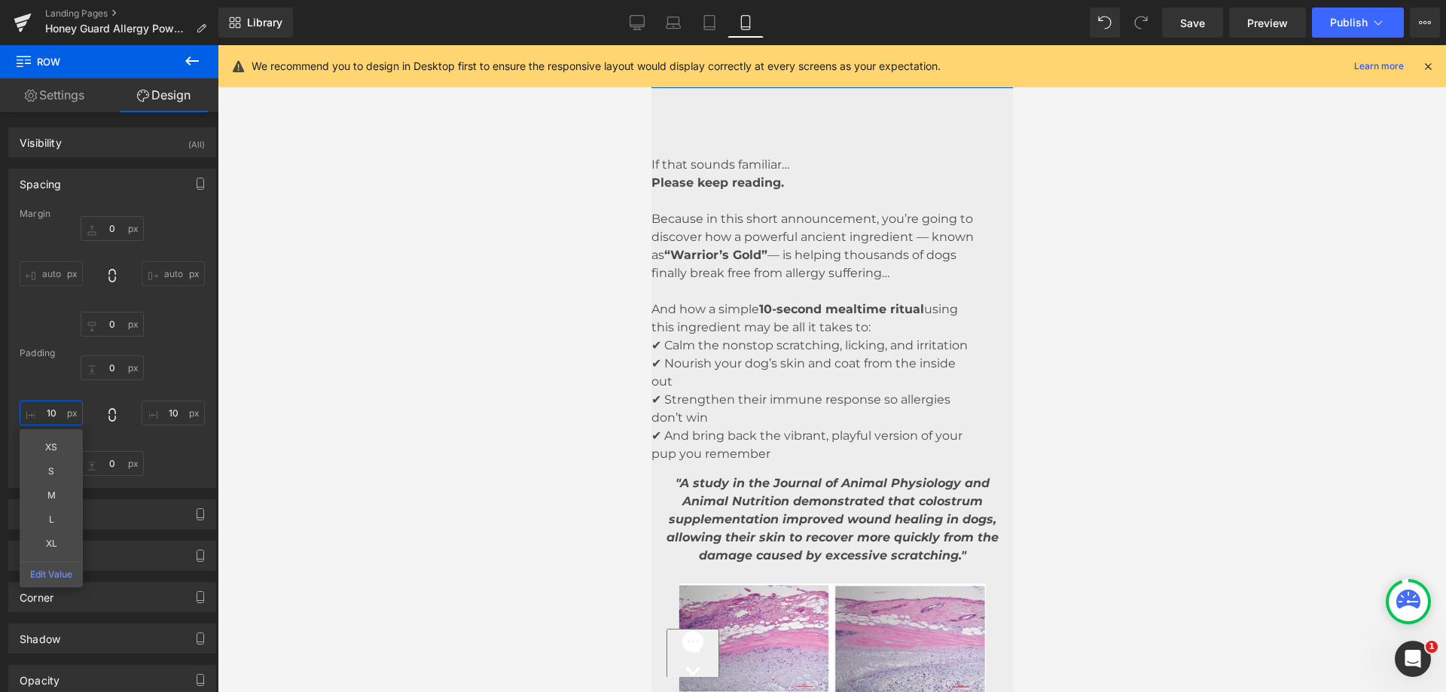
scroll to position [1555, 0]
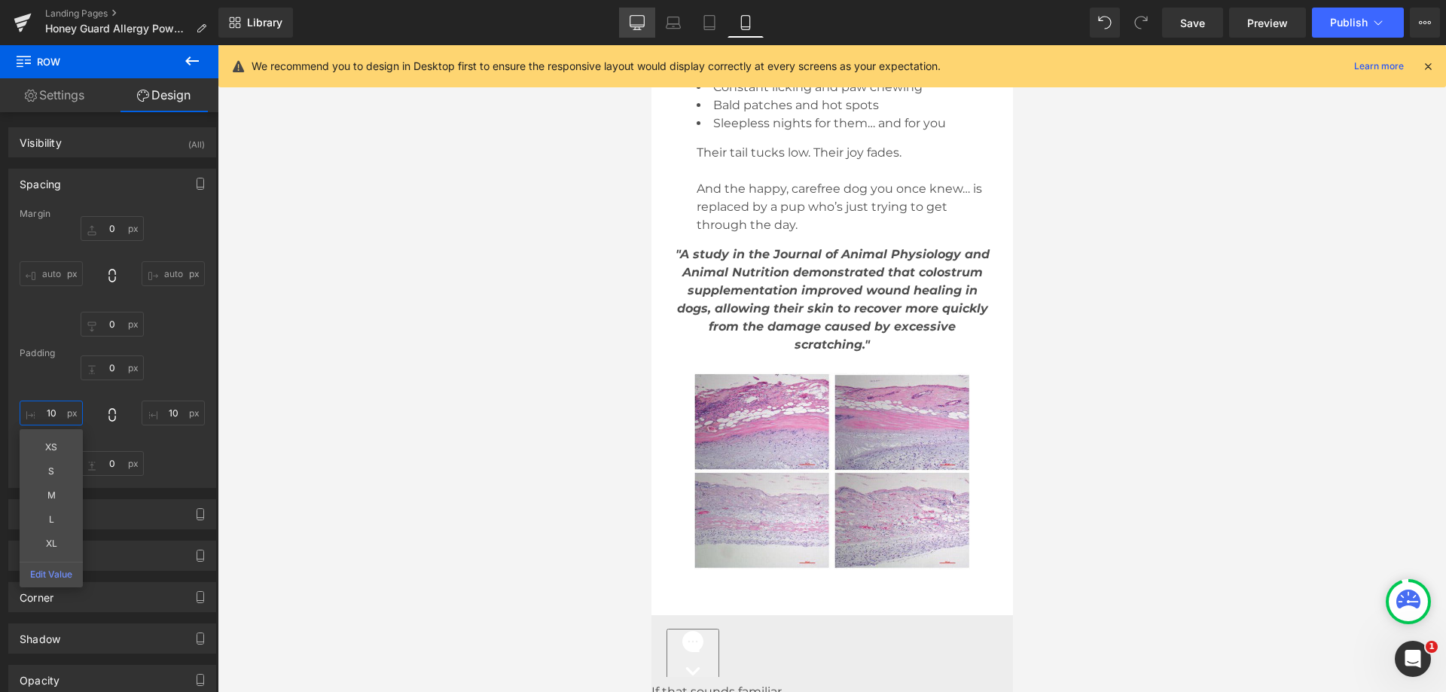
type input "10"
click at [628, 8] on link "Desktop" at bounding box center [637, 23] width 36 height 30
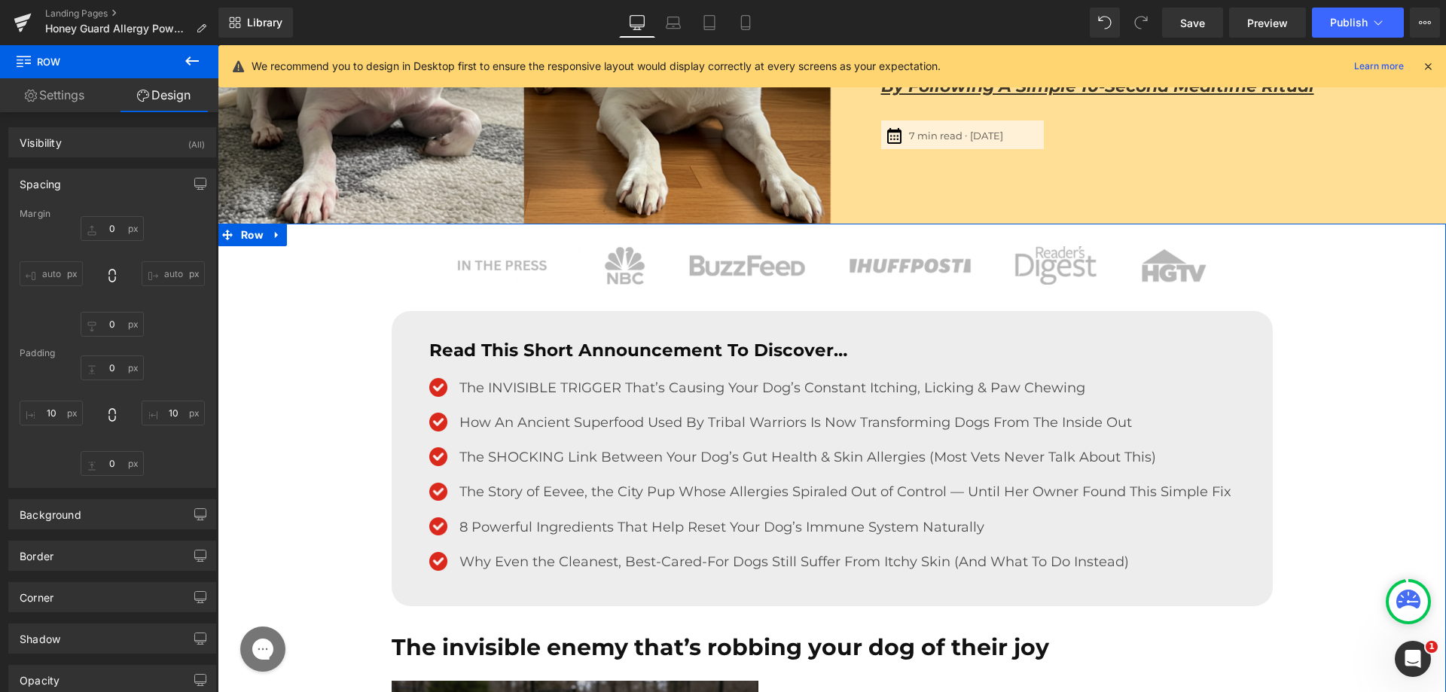
scroll to position [226, 0]
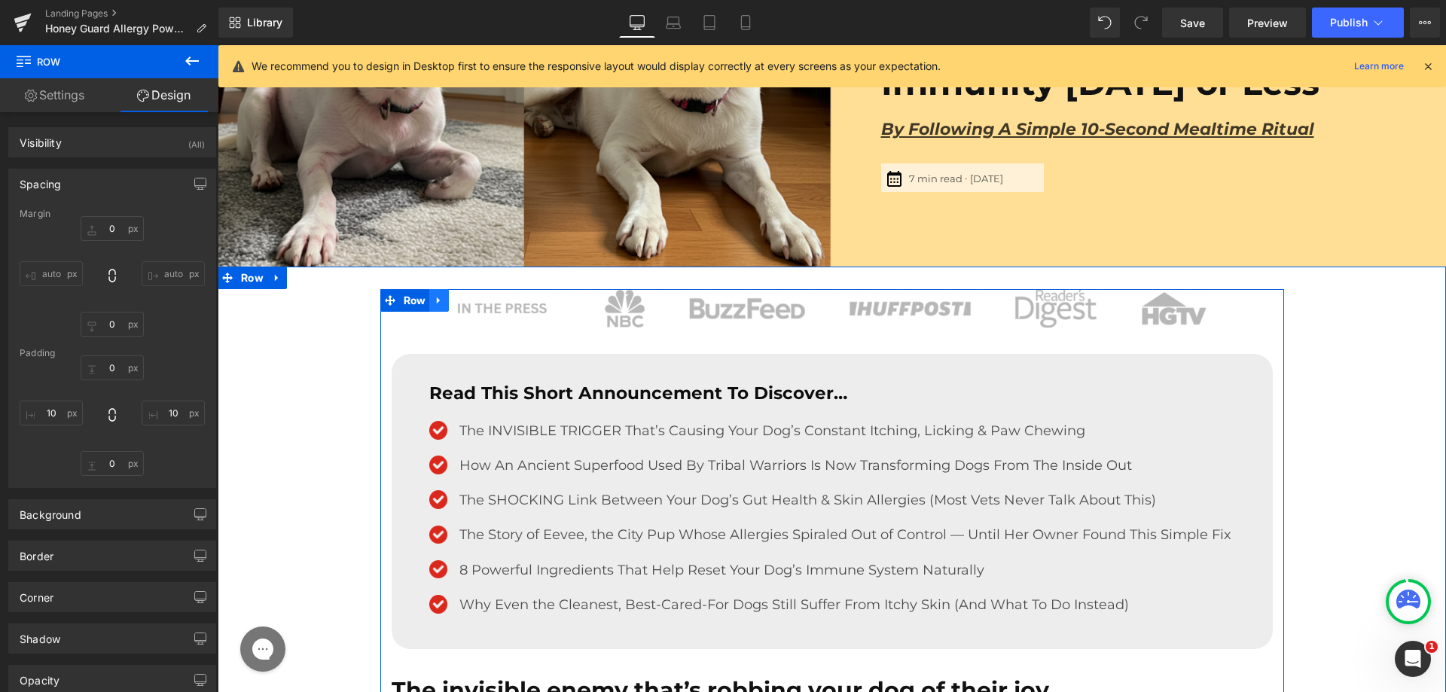
click at [434, 299] on icon at bounding box center [439, 300] width 11 height 11
click at [453, 302] on icon at bounding box center [458, 300] width 11 height 11
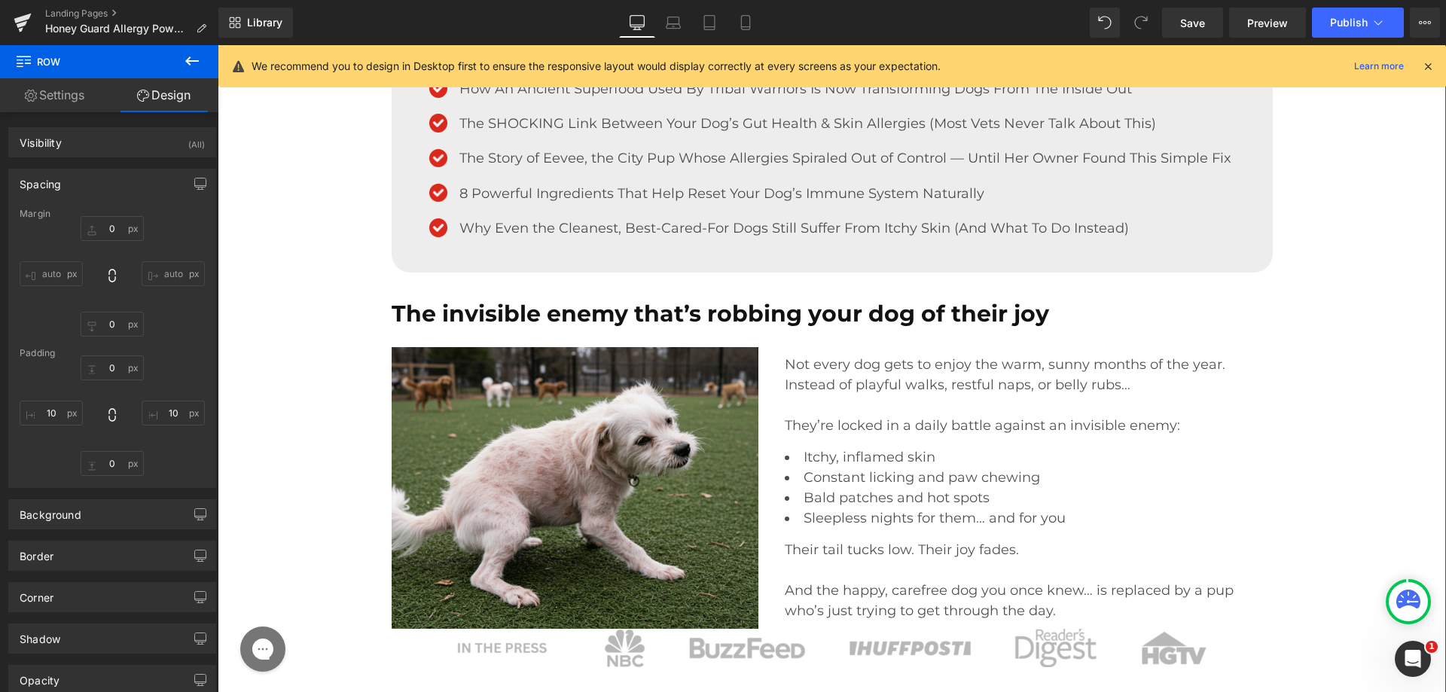
scroll to position [523, 0]
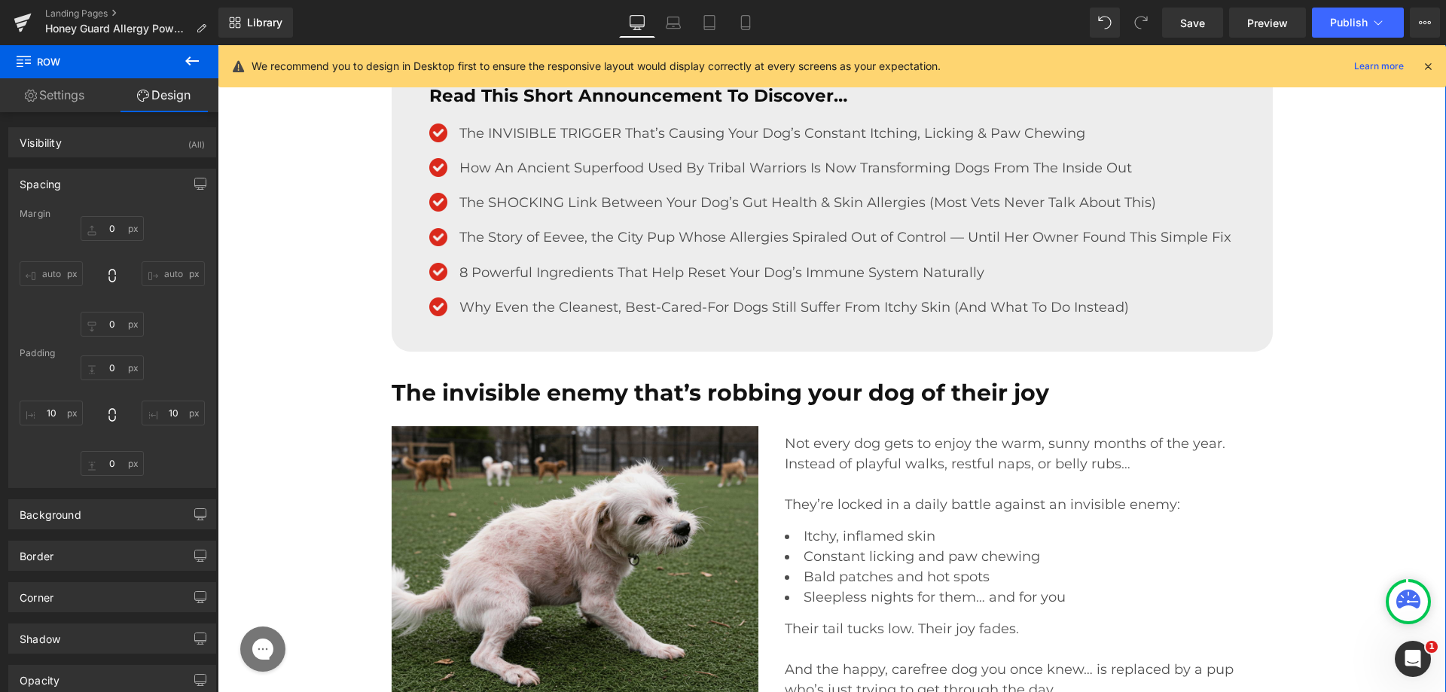
click at [662, 390] on h1 "The invisible enemy that’s robbing your dog of their joy" at bounding box center [832, 392] width 881 height 29
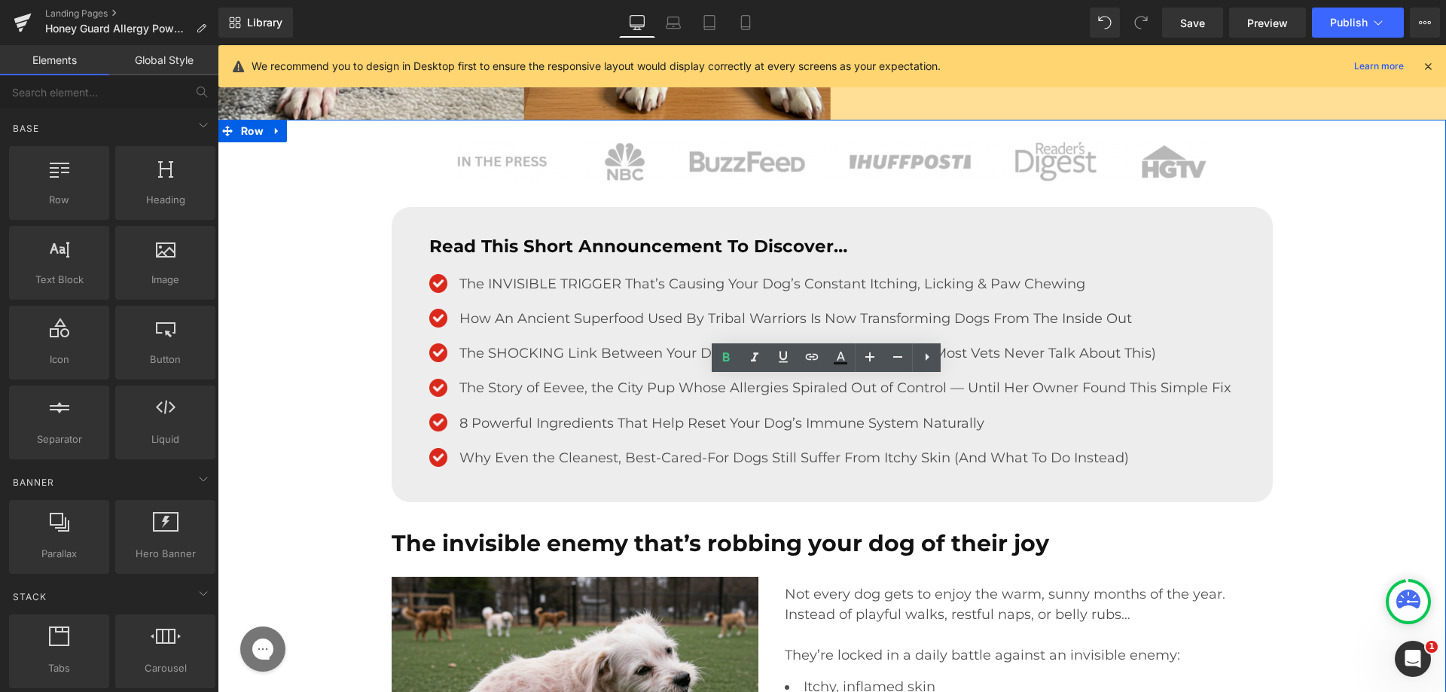
scroll to position [825, 0]
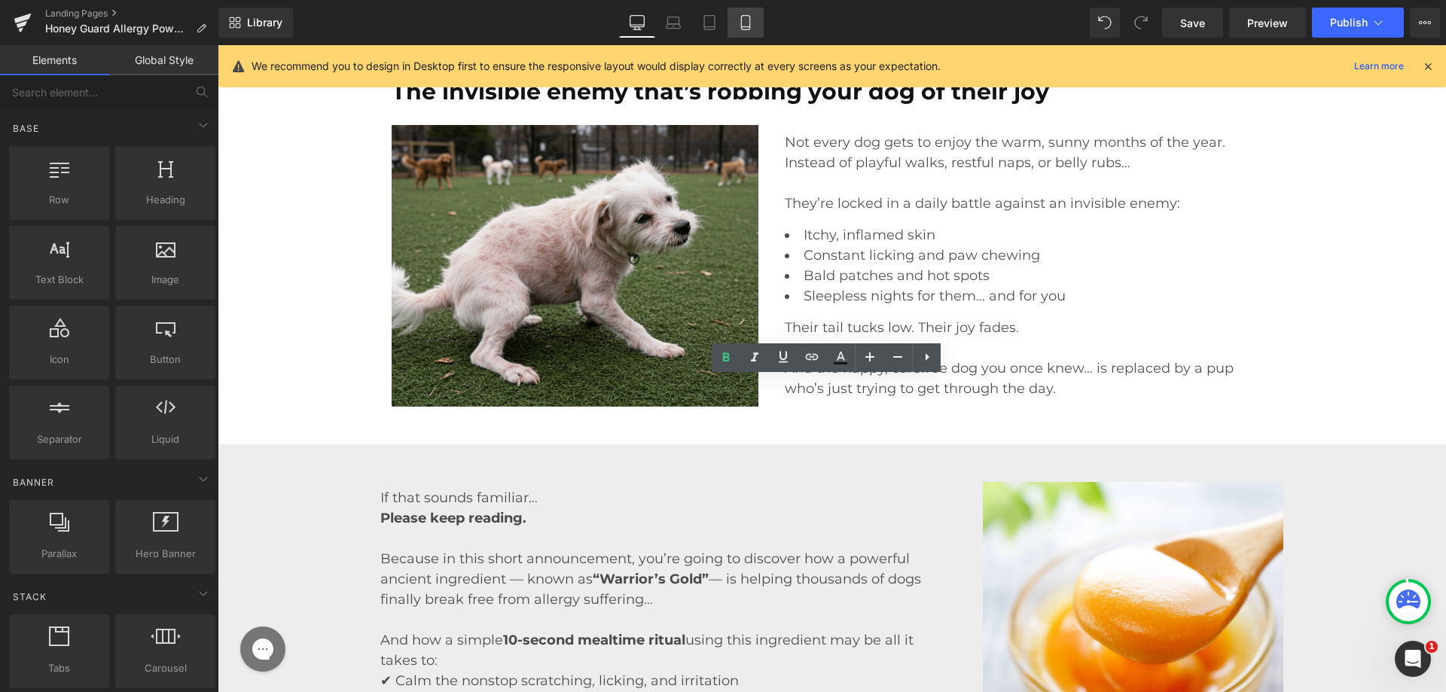
click at [744, 22] on icon at bounding box center [745, 22] width 15 height 15
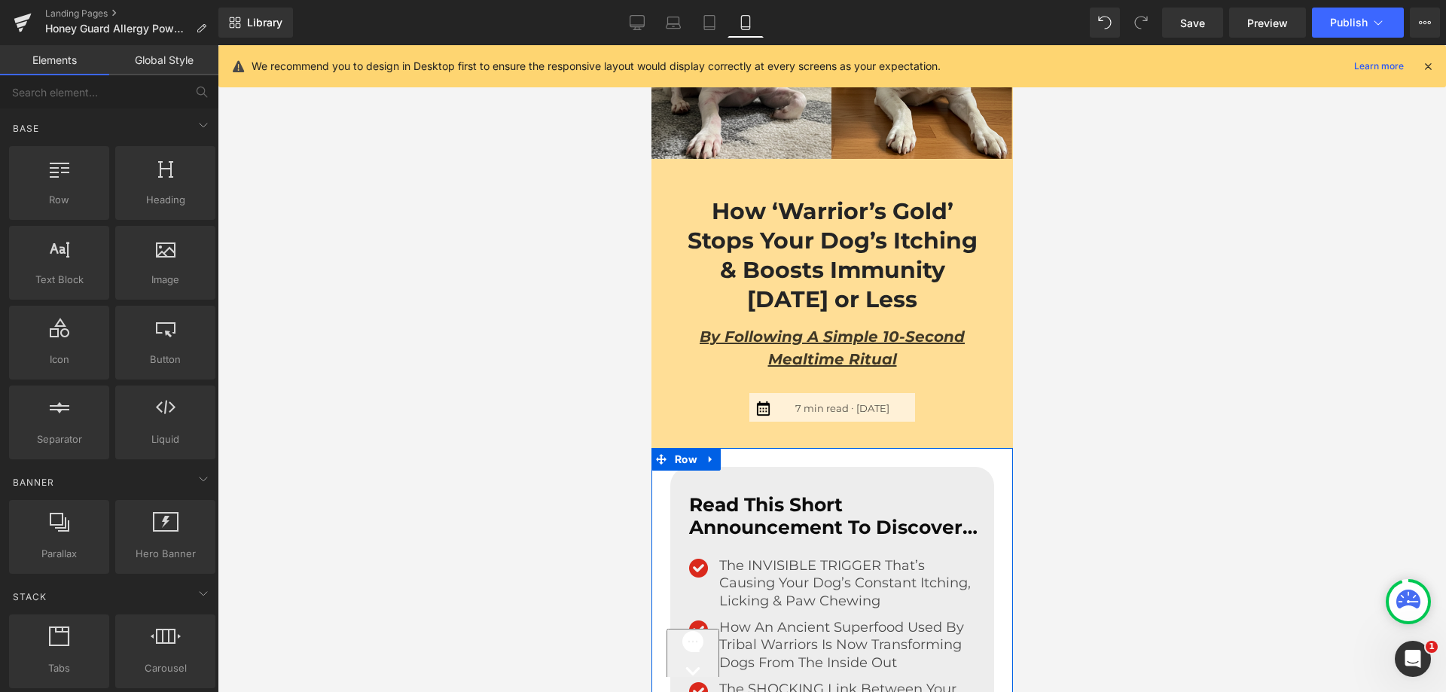
scroll to position [876, 0]
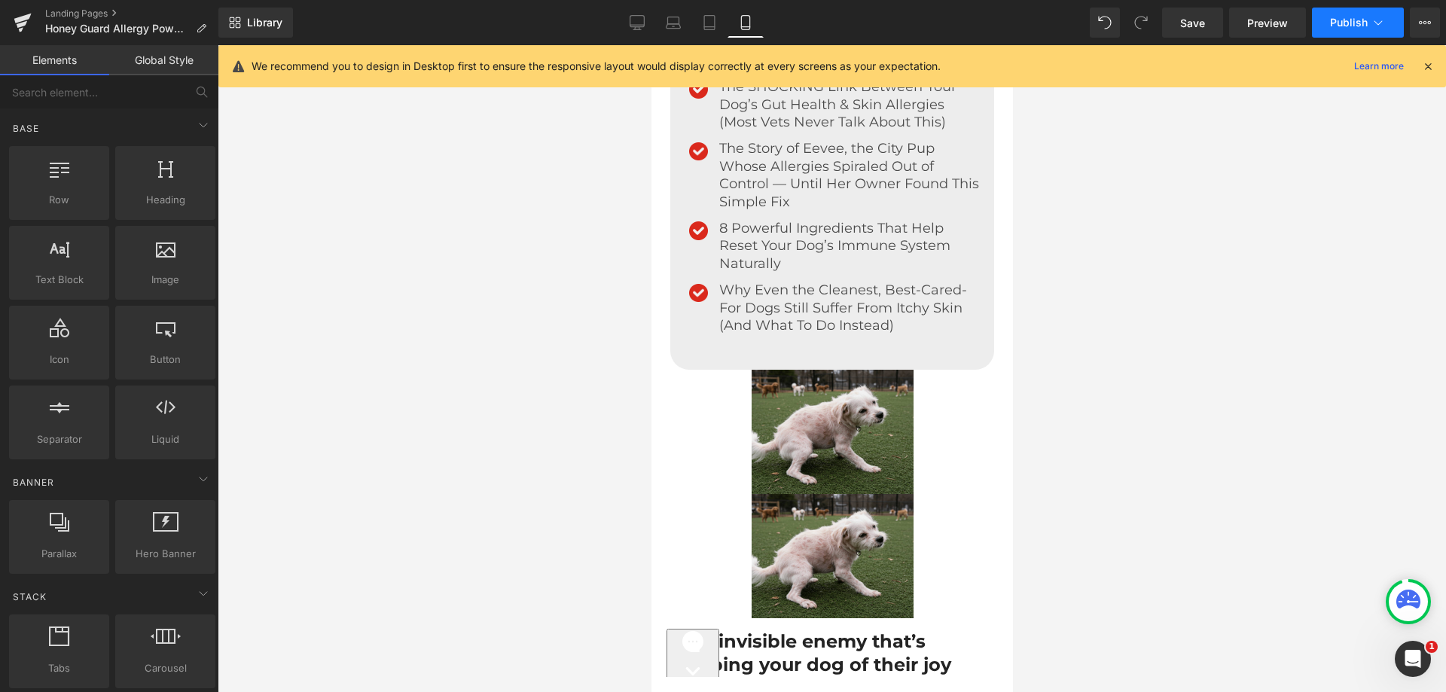
click at [1359, 21] on span "Publish" at bounding box center [1349, 23] width 38 height 12
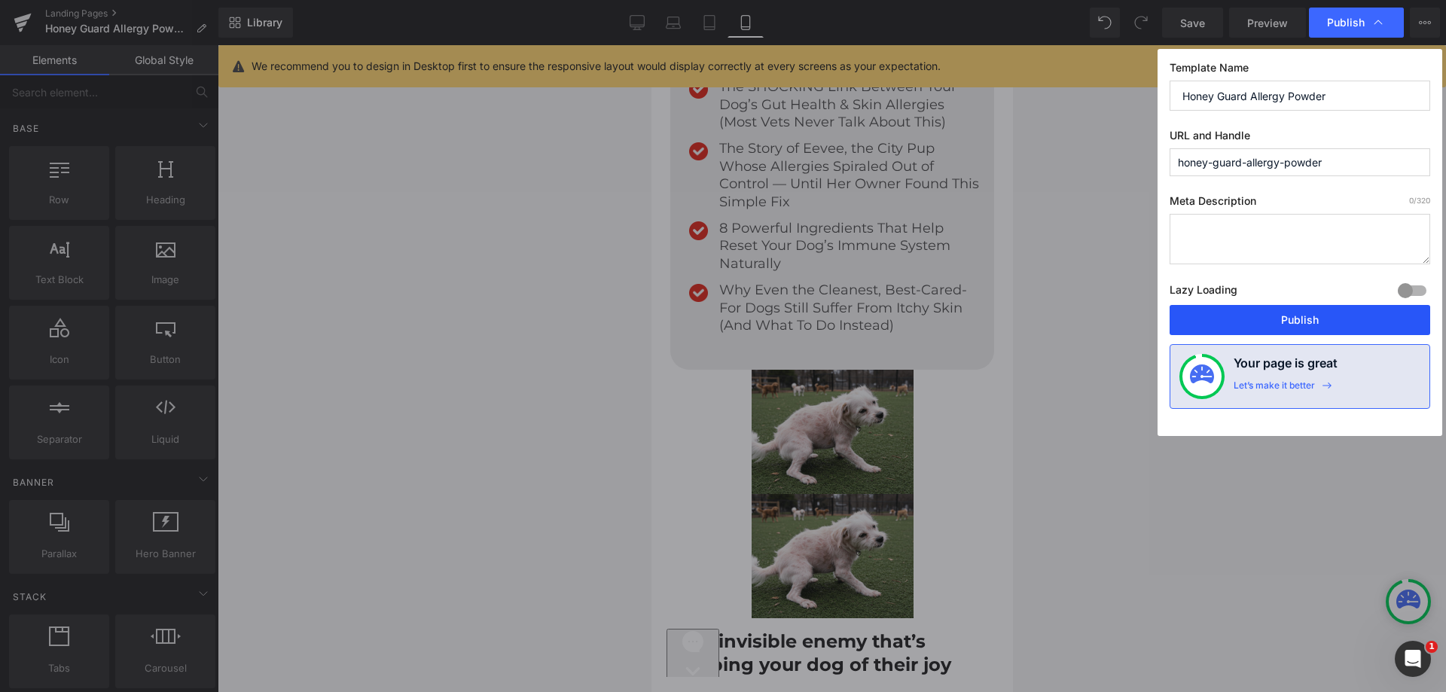
drag, startPoint x: 1261, startPoint y: 310, endPoint x: 177, endPoint y: 304, distance: 1083.8
click at [1261, 310] on button "Publish" at bounding box center [1300, 320] width 261 height 30
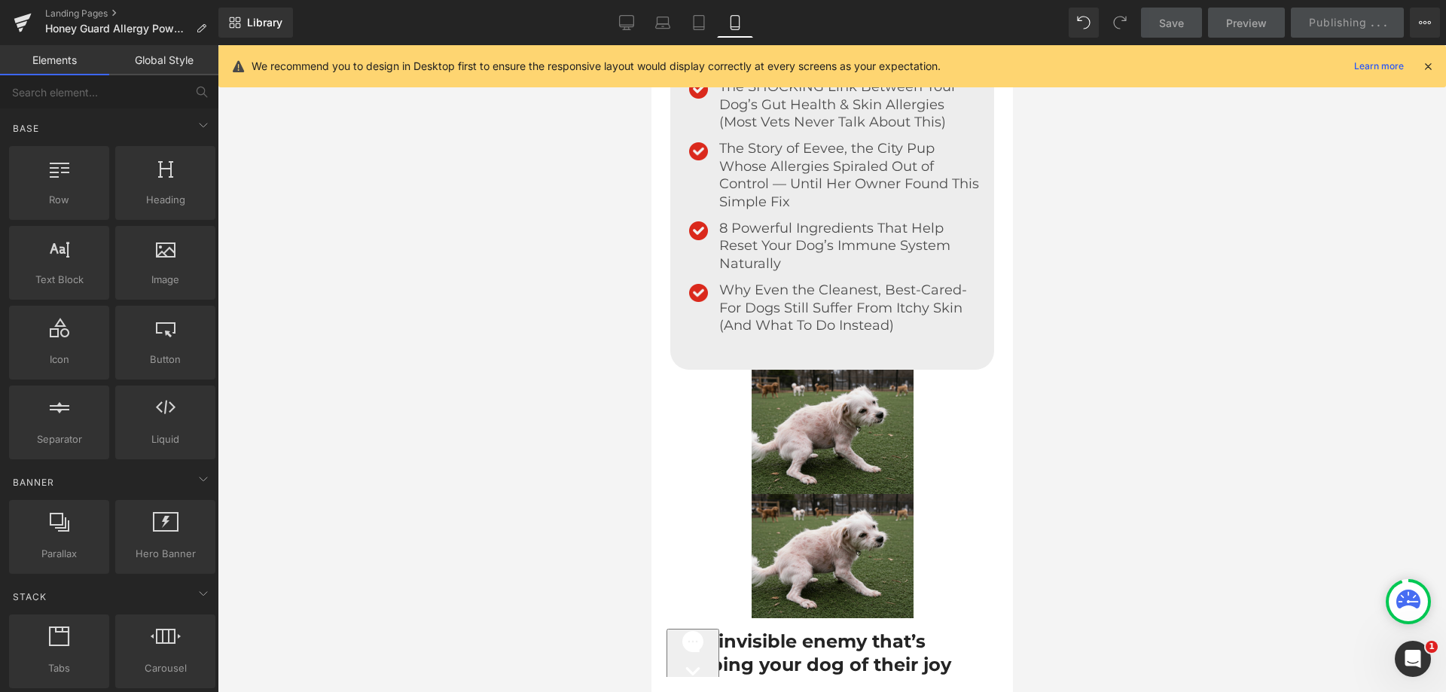
scroll to position [273, 0]
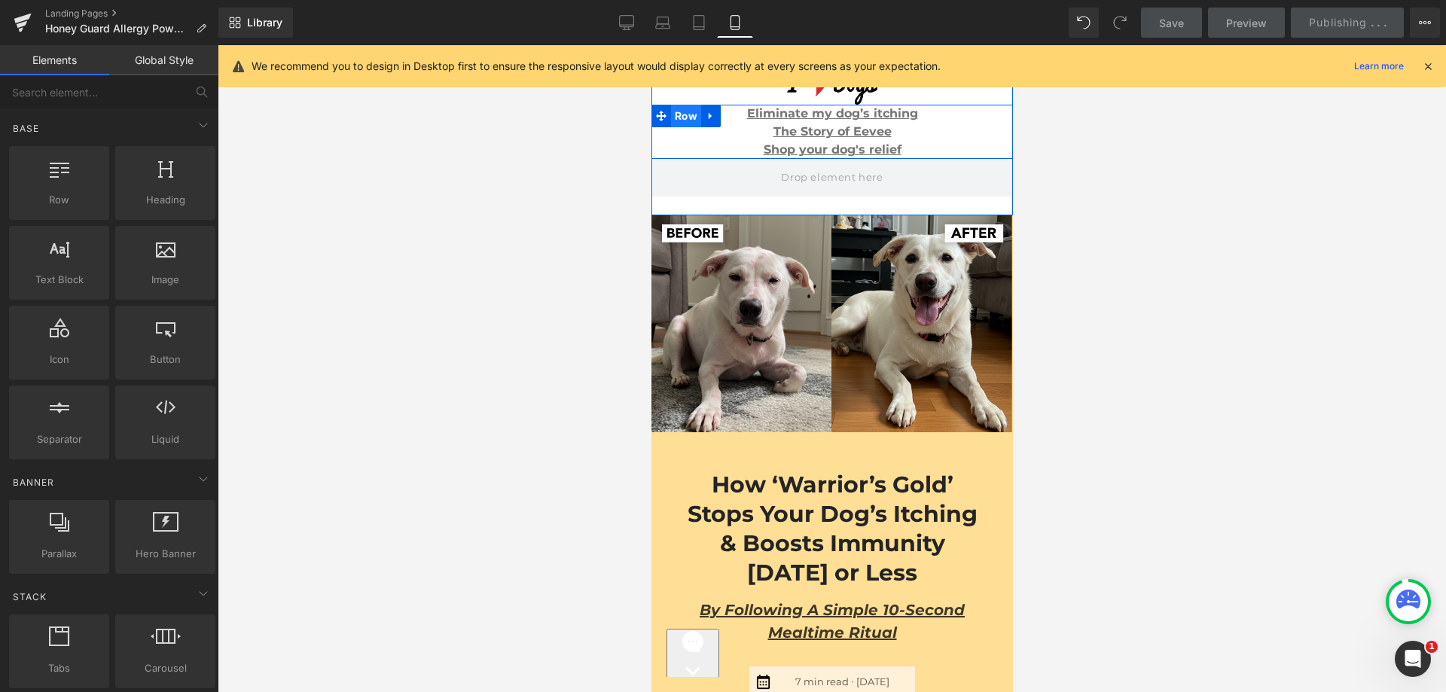
click at [675, 117] on span "Row" at bounding box center [685, 116] width 30 height 23
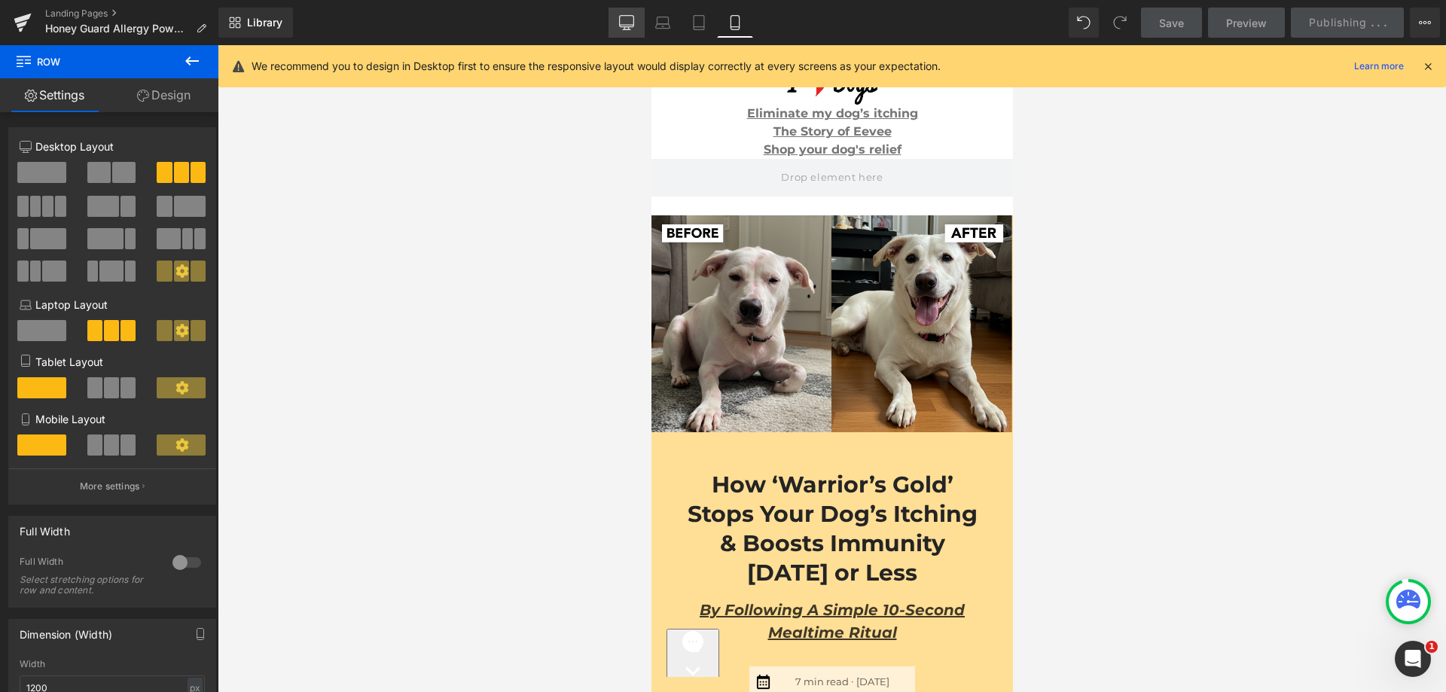
click at [639, 17] on link "Desktop" at bounding box center [627, 23] width 36 height 30
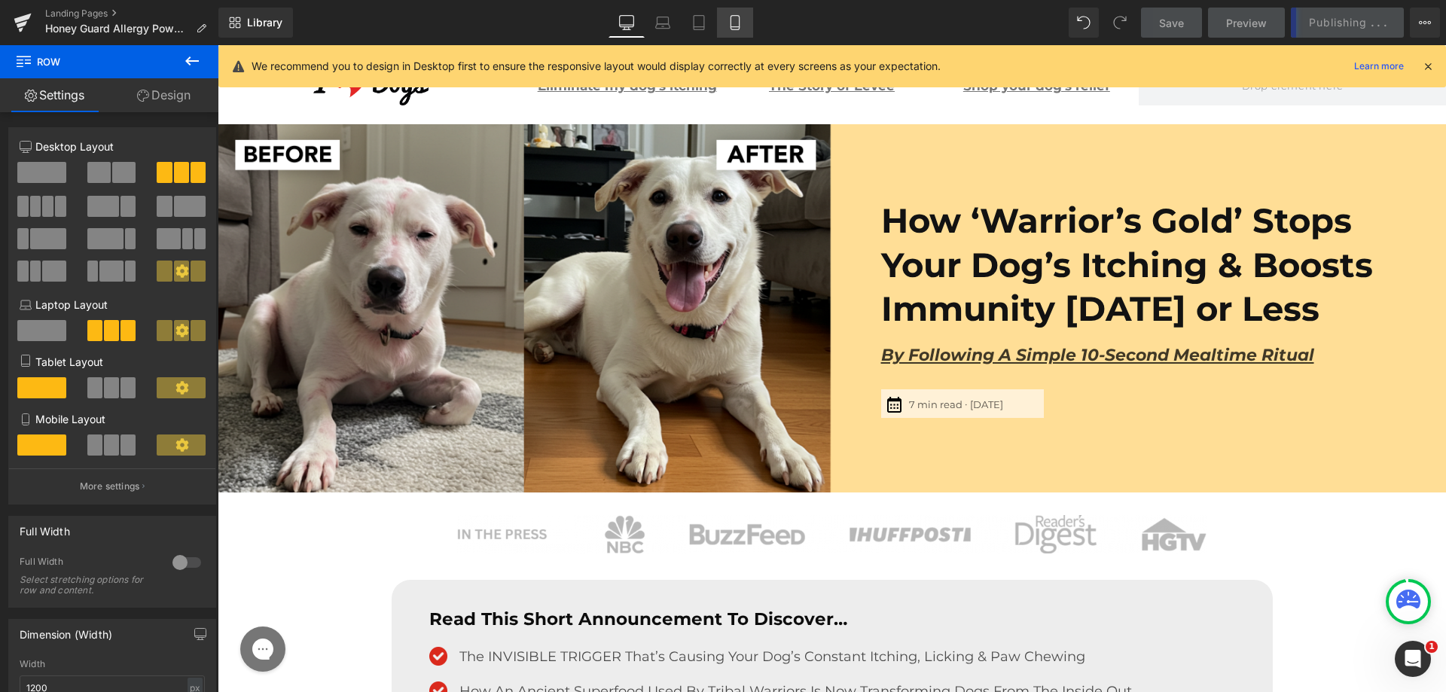
click at [721, 23] on link "Mobile" at bounding box center [735, 23] width 36 height 30
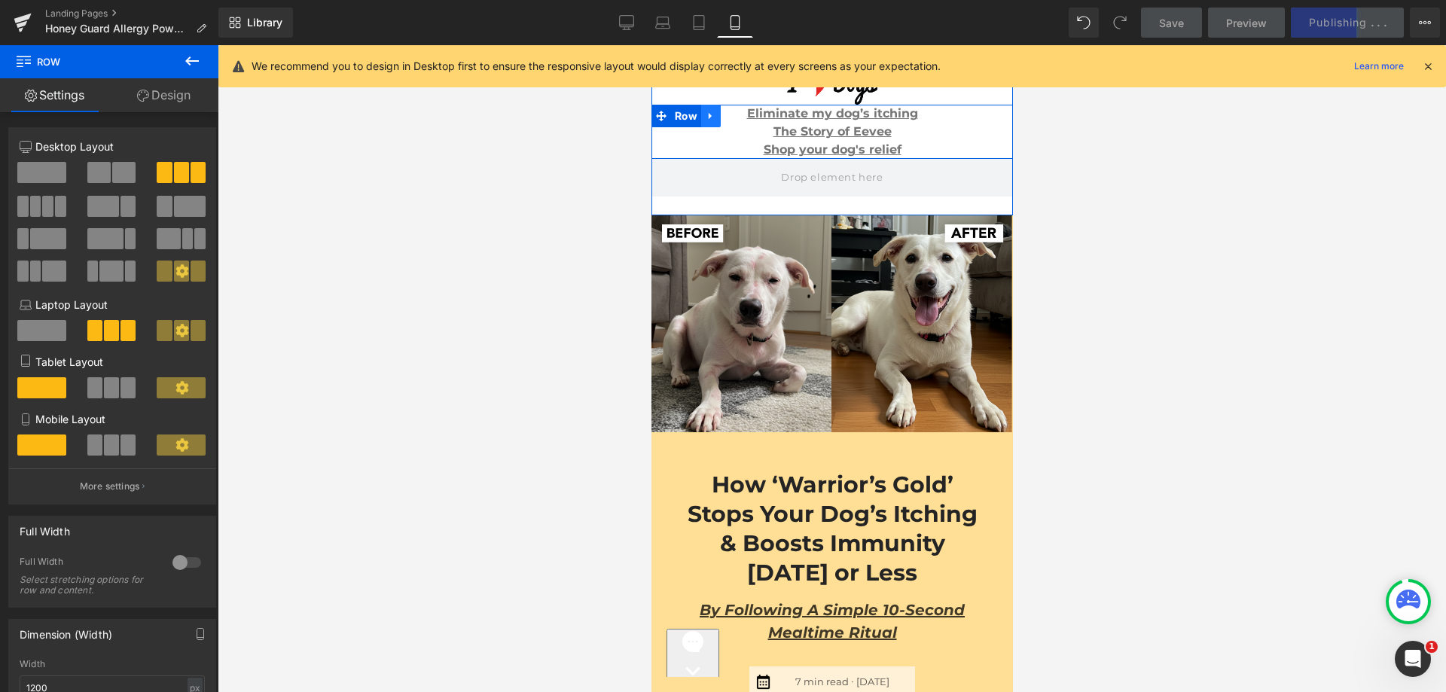
click at [705, 117] on icon at bounding box center [710, 116] width 11 height 11
click at [677, 121] on span "Row" at bounding box center [685, 116] width 30 height 23
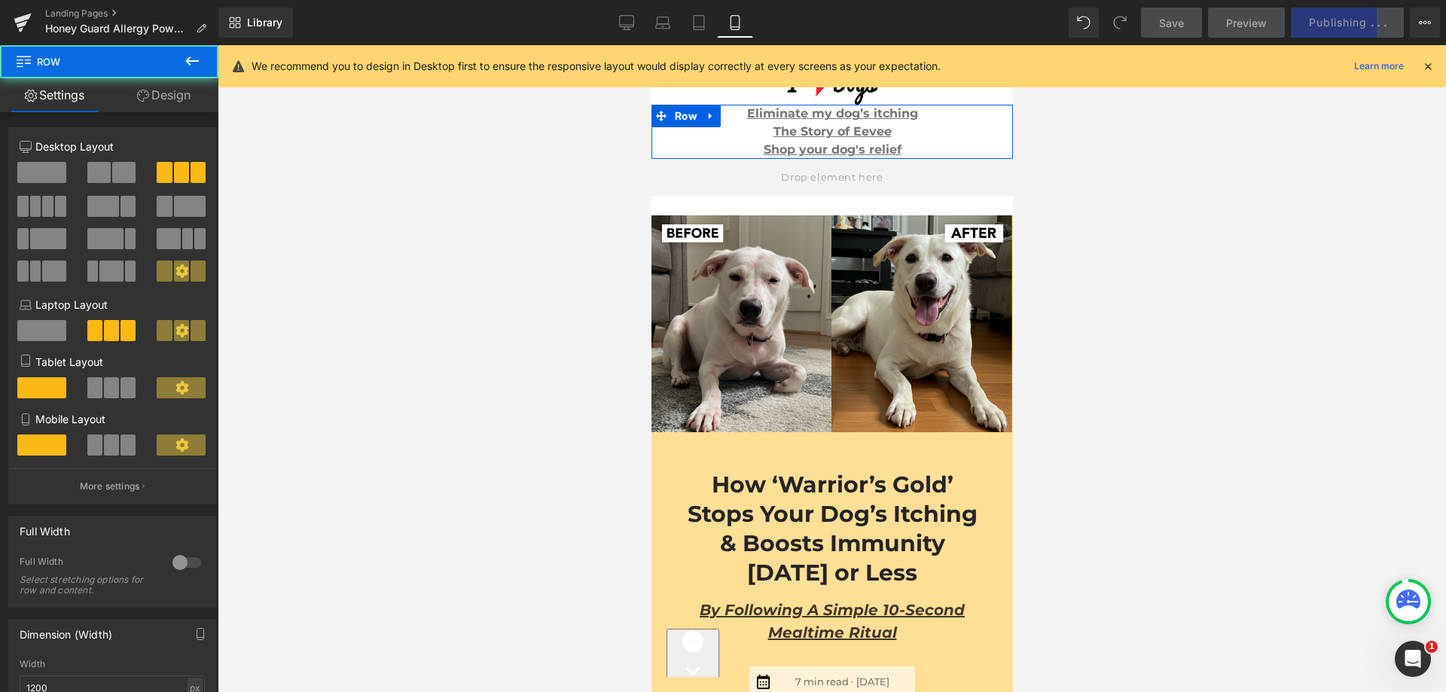
click at [175, 101] on link "Design" at bounding box center [163, 95] width 109 height 34
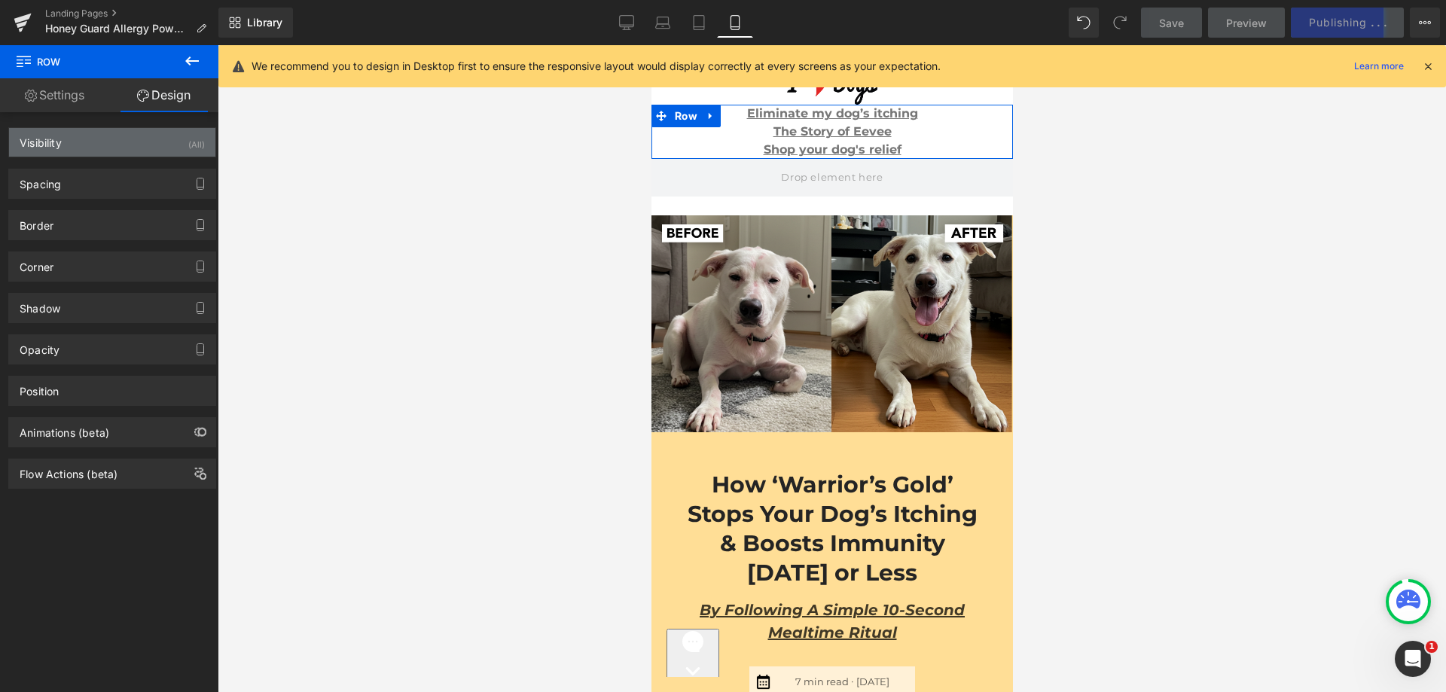
click at [153, 134] on div "Visibility (All)" at bounding box center [112, 142] width 206 height 29
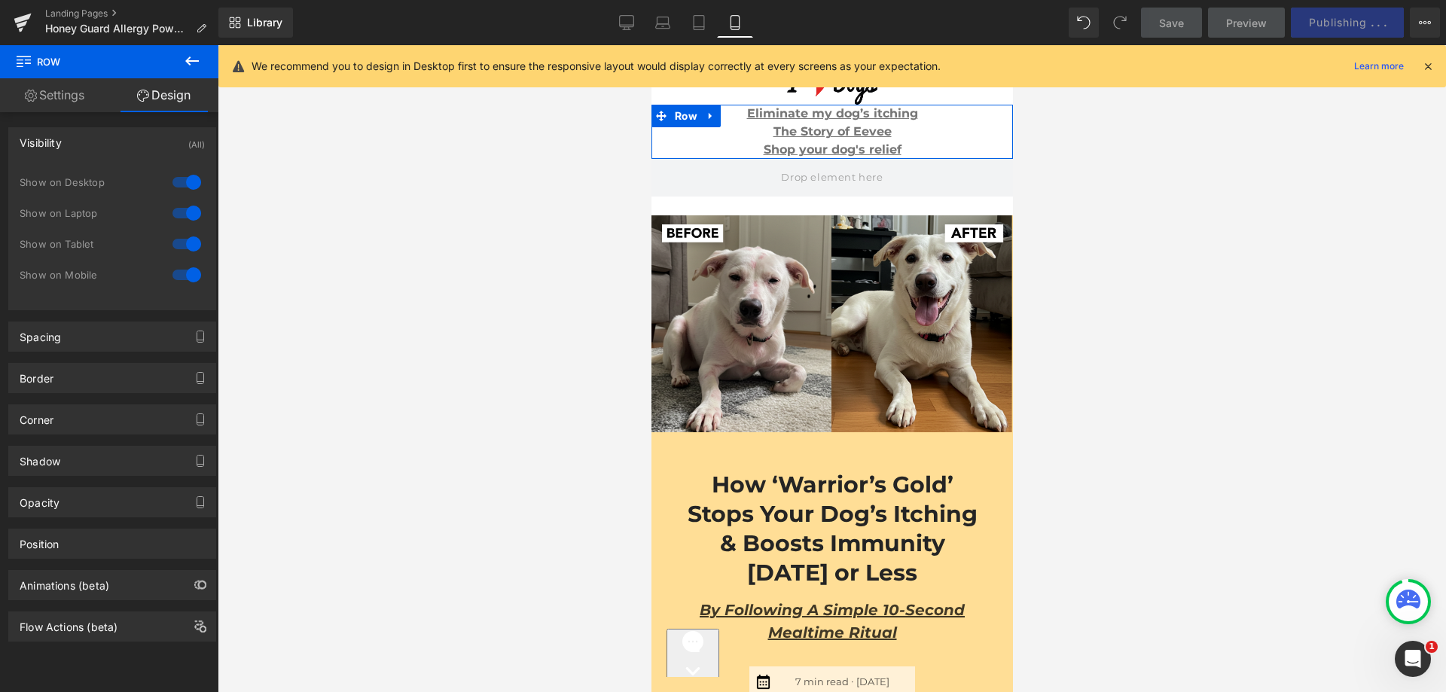
drag, startPoint x: 185, startPoint y: 260, endPoint x: 179, endPoint y: 269, distance: 10.5
click at [184, 264] on div "1 Show on Desktop 1 Show on Laptop 1 Show on Tablet 1 Show on Mobile" at bounding box center [112, 232] width 185 height 131
click at [178, 270] on div at bounding box center [187, 275] width 36 height 24
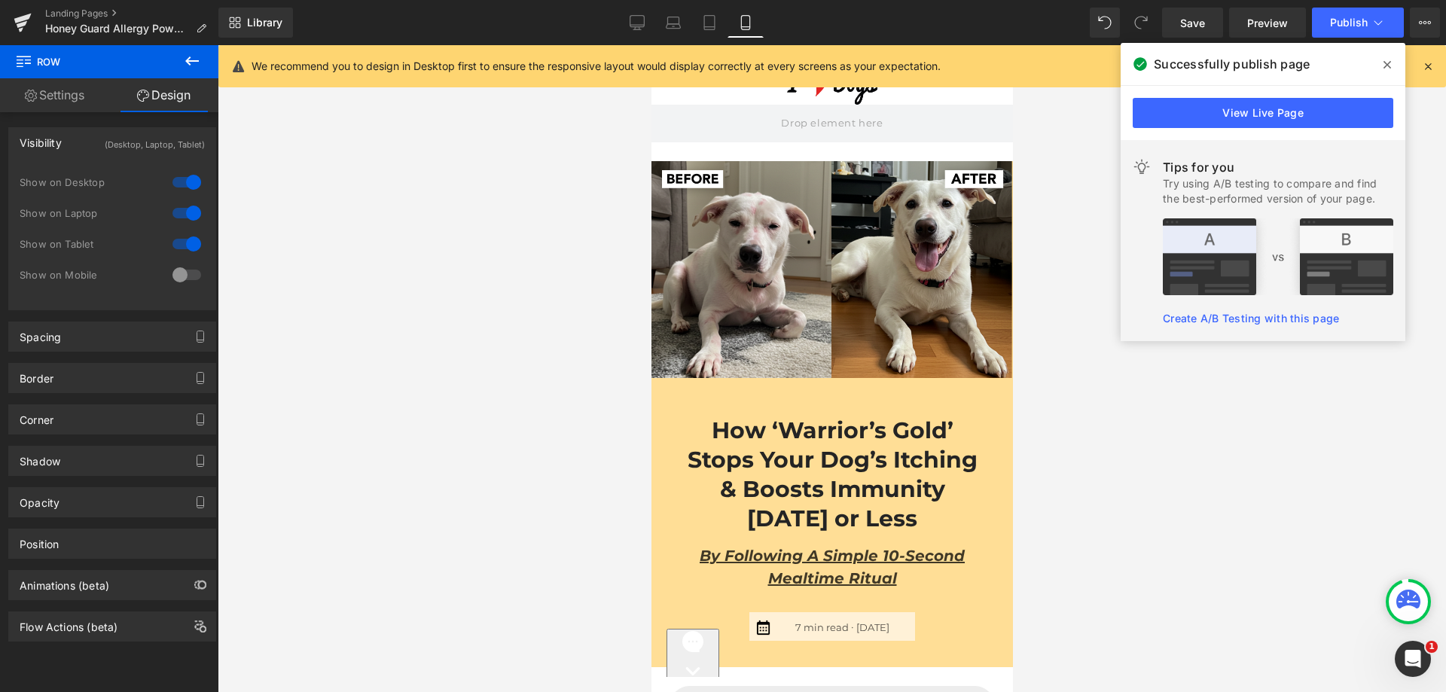
click at [1389, 63] on icon at bounding box center [1388, 65] width 8 height 12
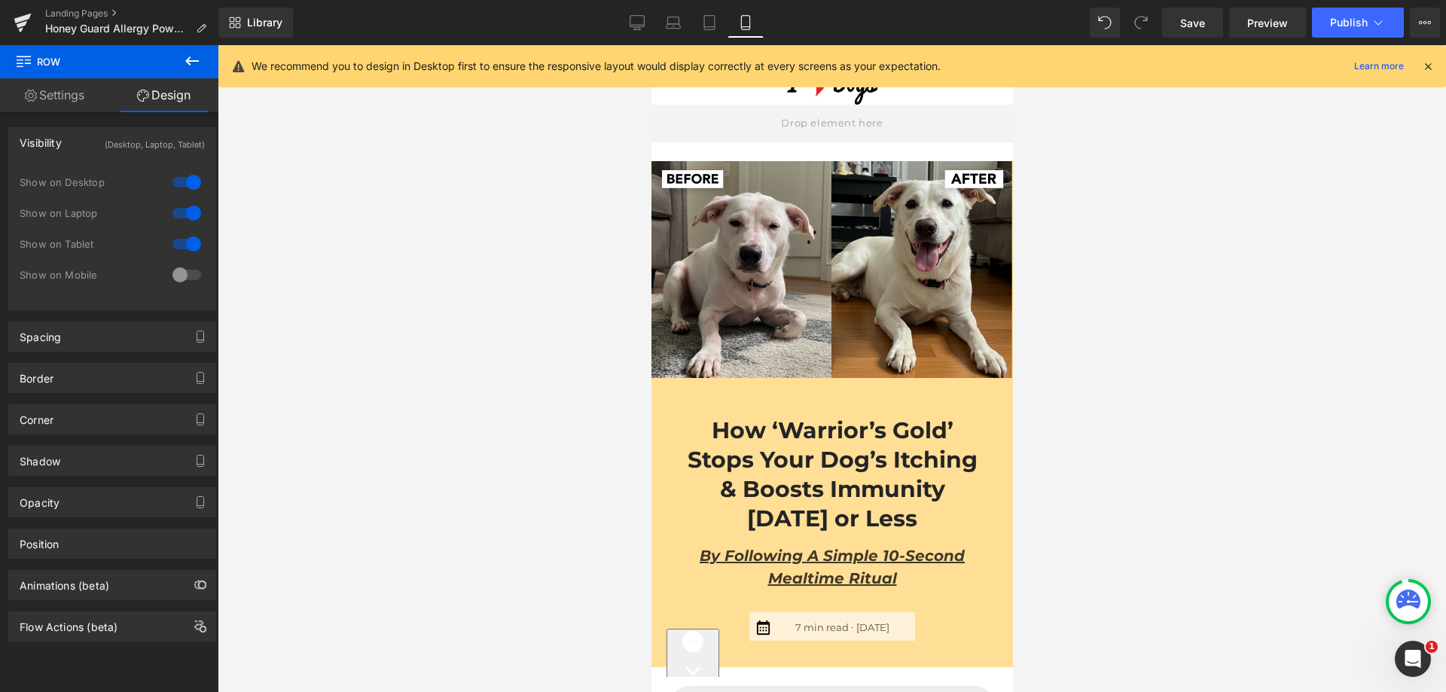
click at [1428, 63] on icon at bounding box center [1428, 66] width 14 height 14
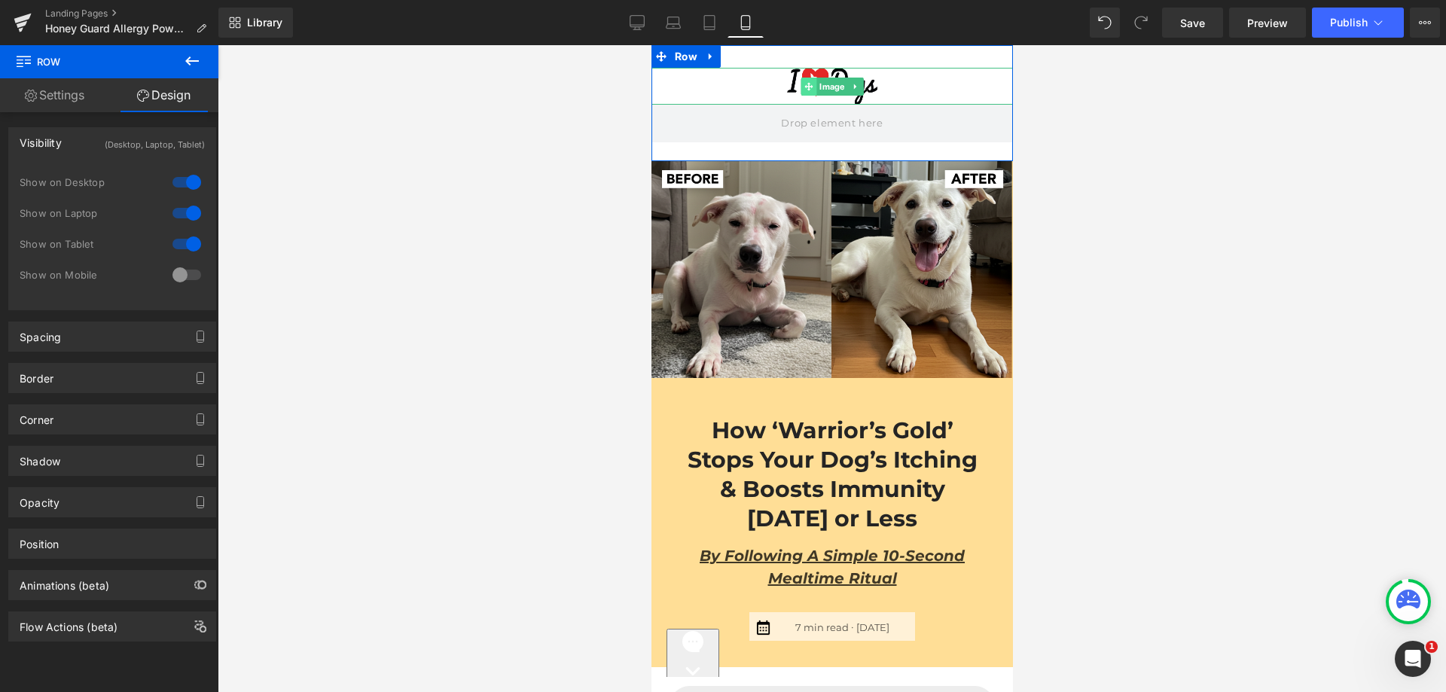
click at [804, 85] on icon at bounding box center [808, 86] width 8 height 8
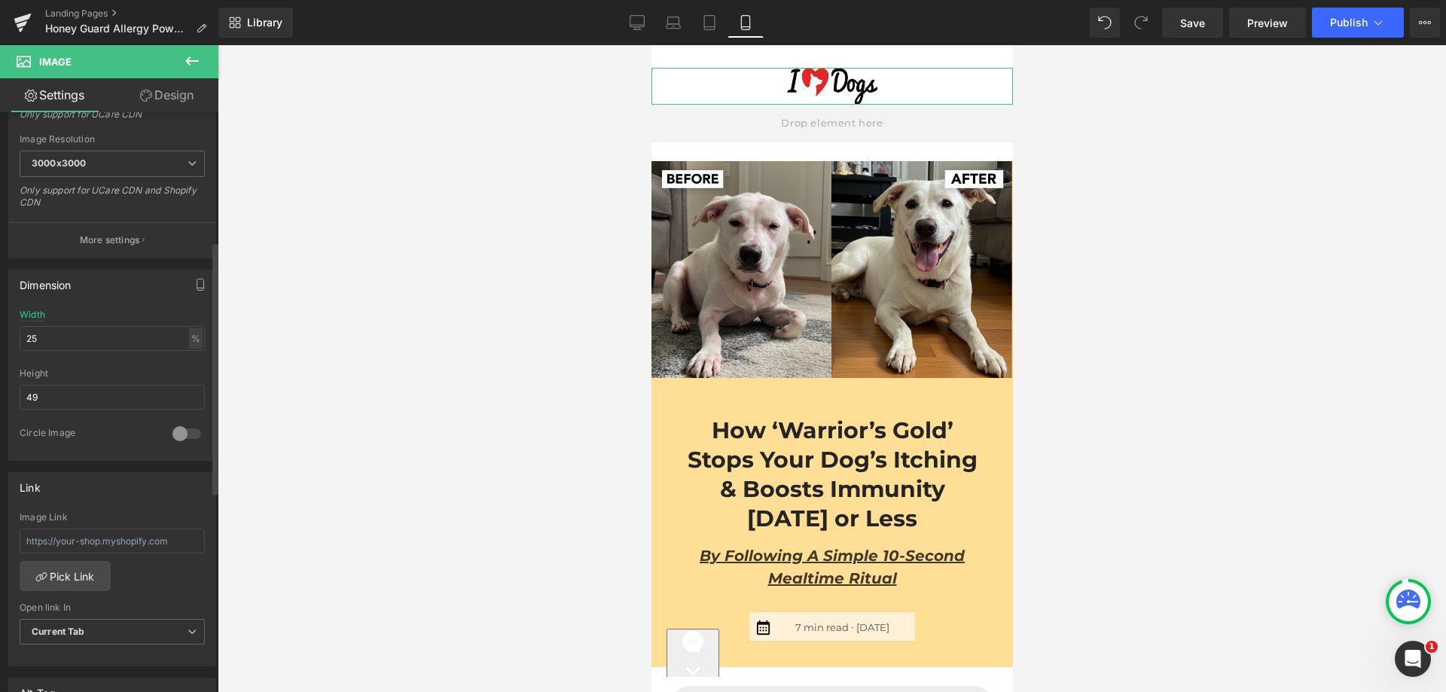
scroll to position [226, 0]
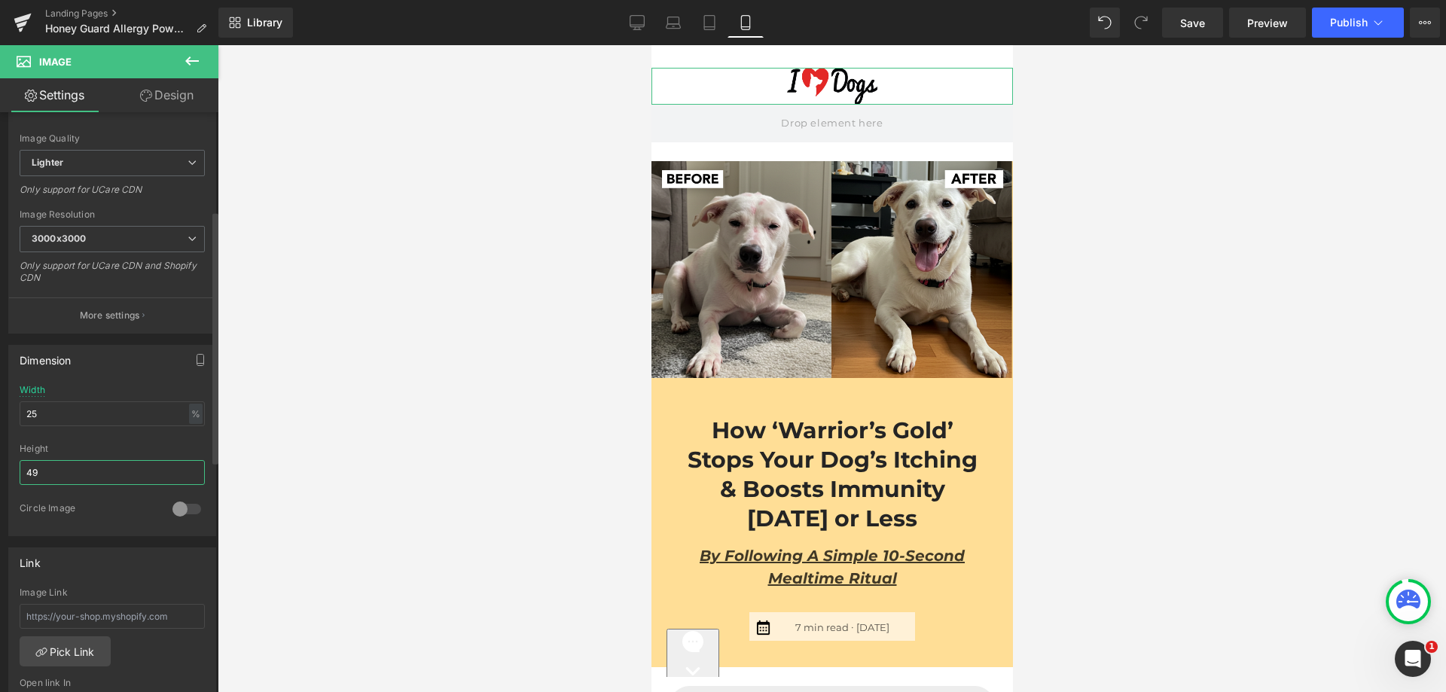
click at [50, 482] on input "49" at bounding box center [112, 472] width 185 height 25
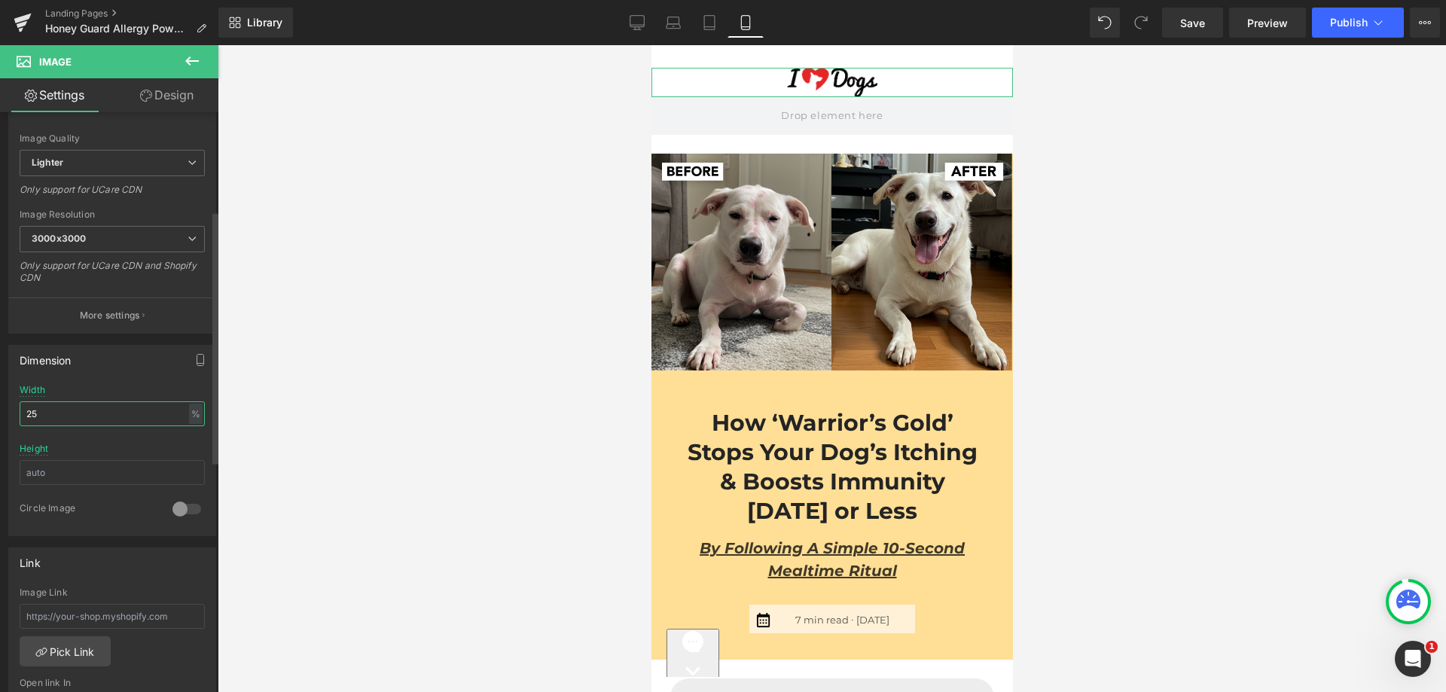
drag, startPoint x: 32, startPoint y: 409, endPoint x: 20, endPoint y: 401, distance: 14.9
click at [19, 402] on div "25% Width 25 % % px 49px Height 0 Circle Image" at bounding box center [112, 460] width 206 height 151
type input "35"
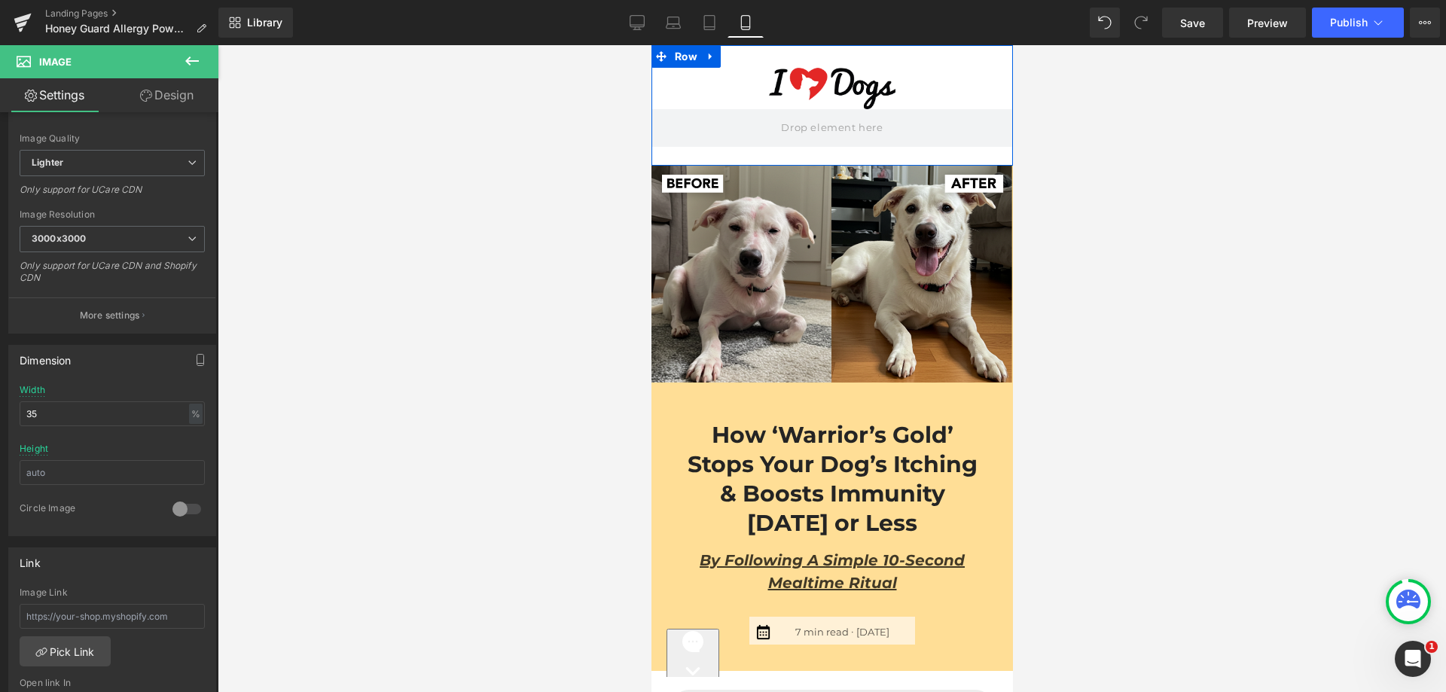
click at [819, 50] on div "Image Eliminate my dog’s itching Text Block The Story of Eevee Text Block Shop …" at bounding box center [832, 105] width 362 height 121
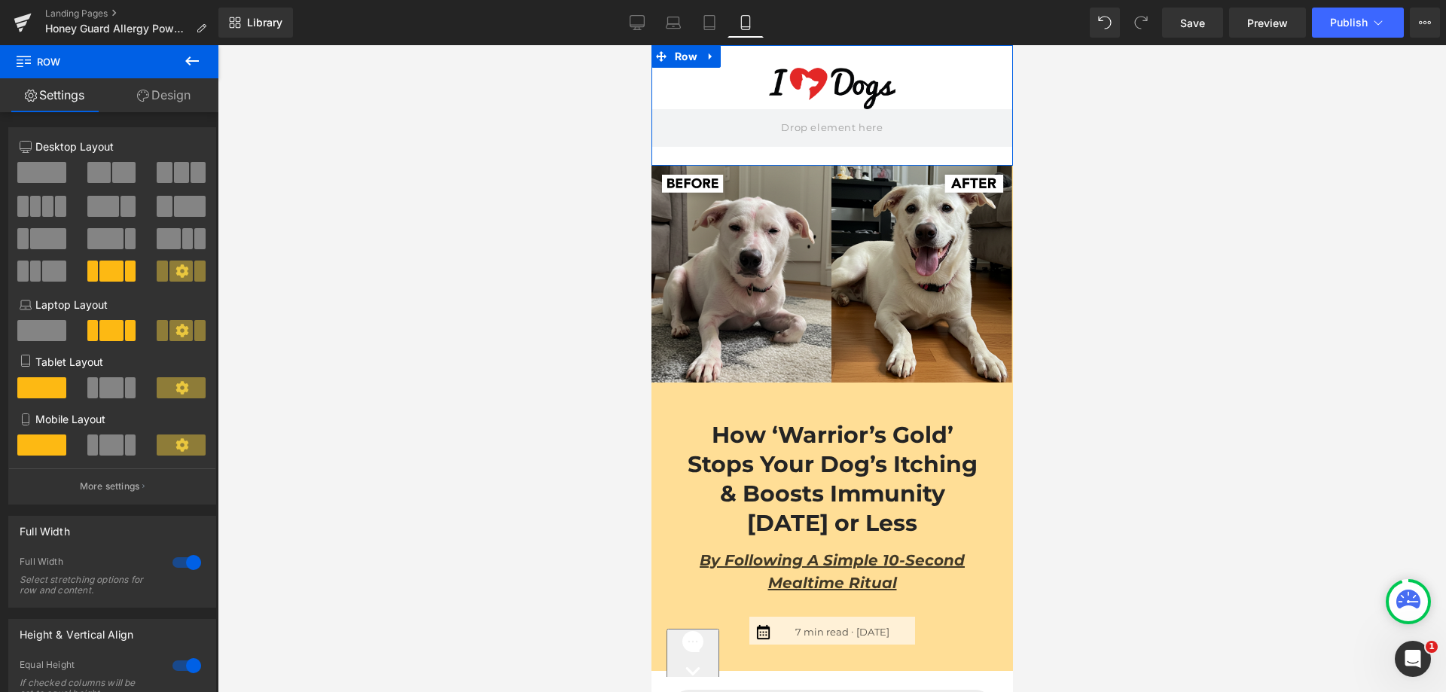
click at [179, 99] on link "Design" at bounding box center [163, 95] width 109 height 34
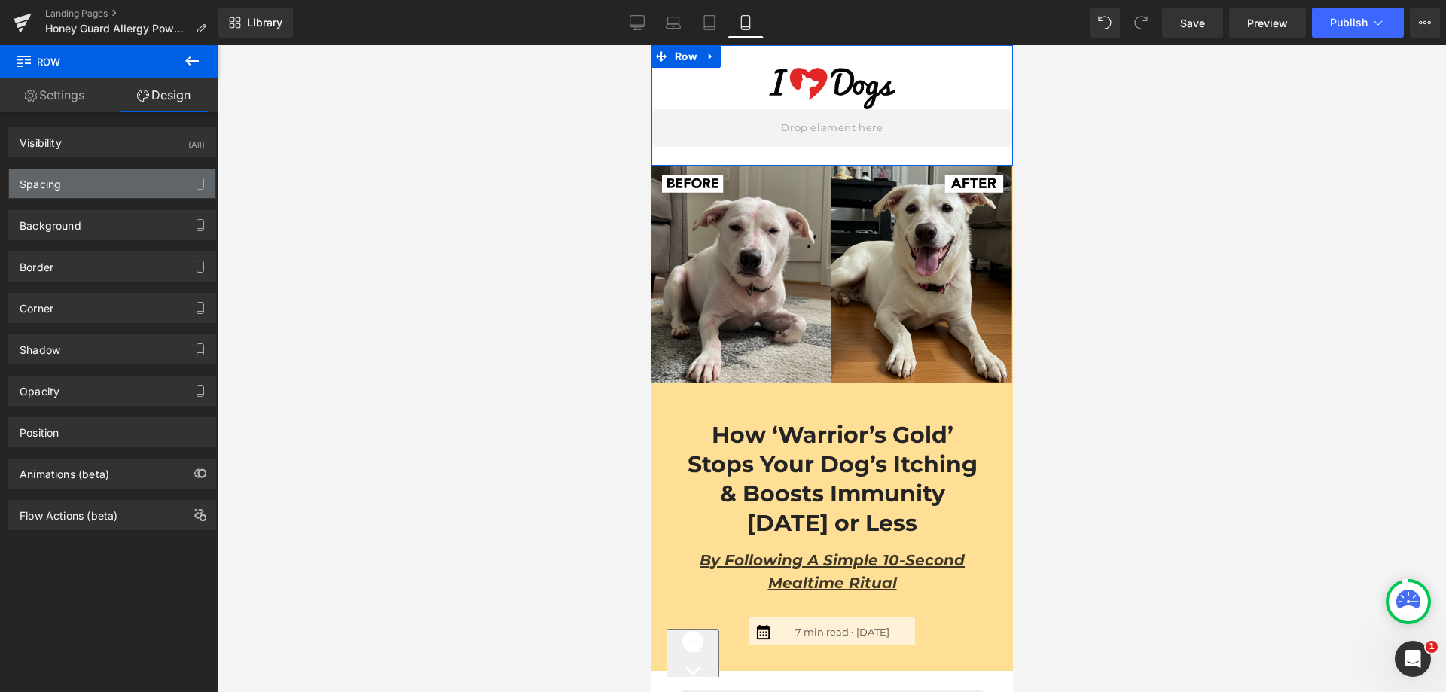
click at [100, 185] on div "Spacing" at bounding box center [112, 183] width 206 height 29
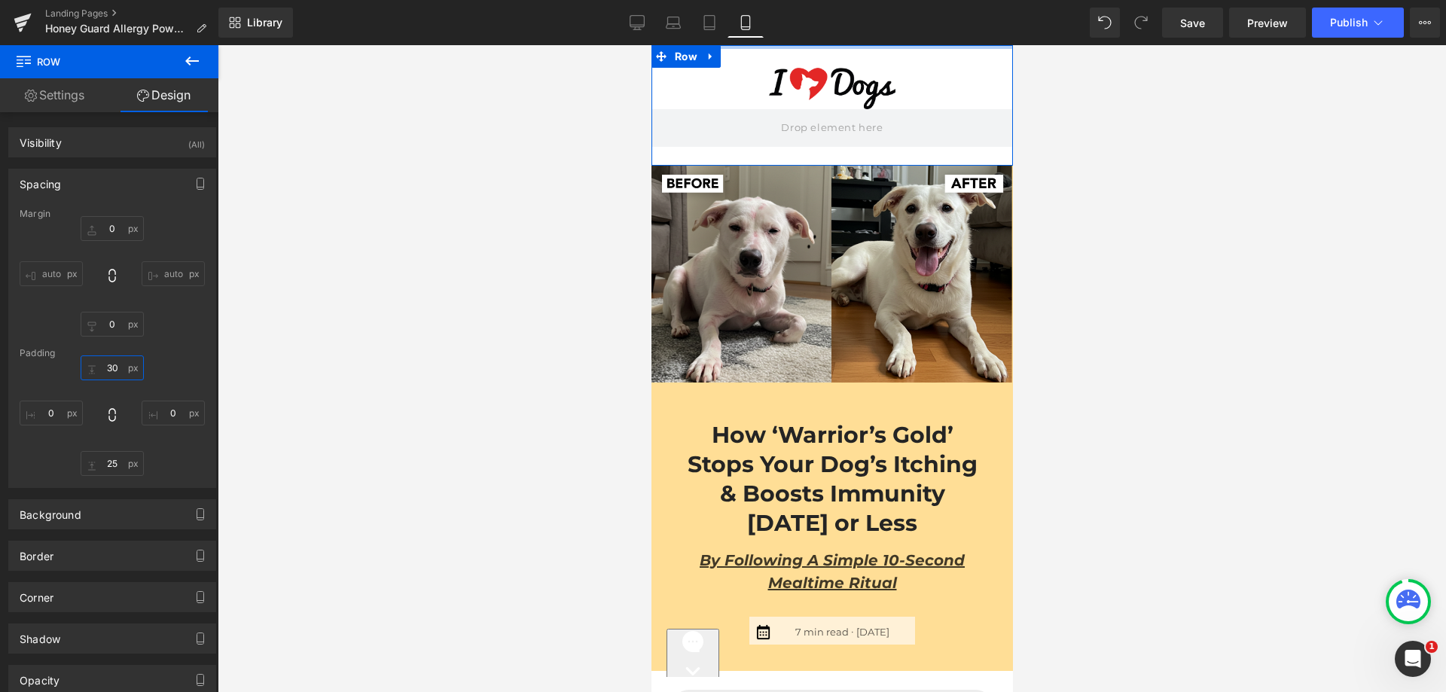
click at [102, 375] on input "text" at bounding box center [112, 367] width 63 height 25
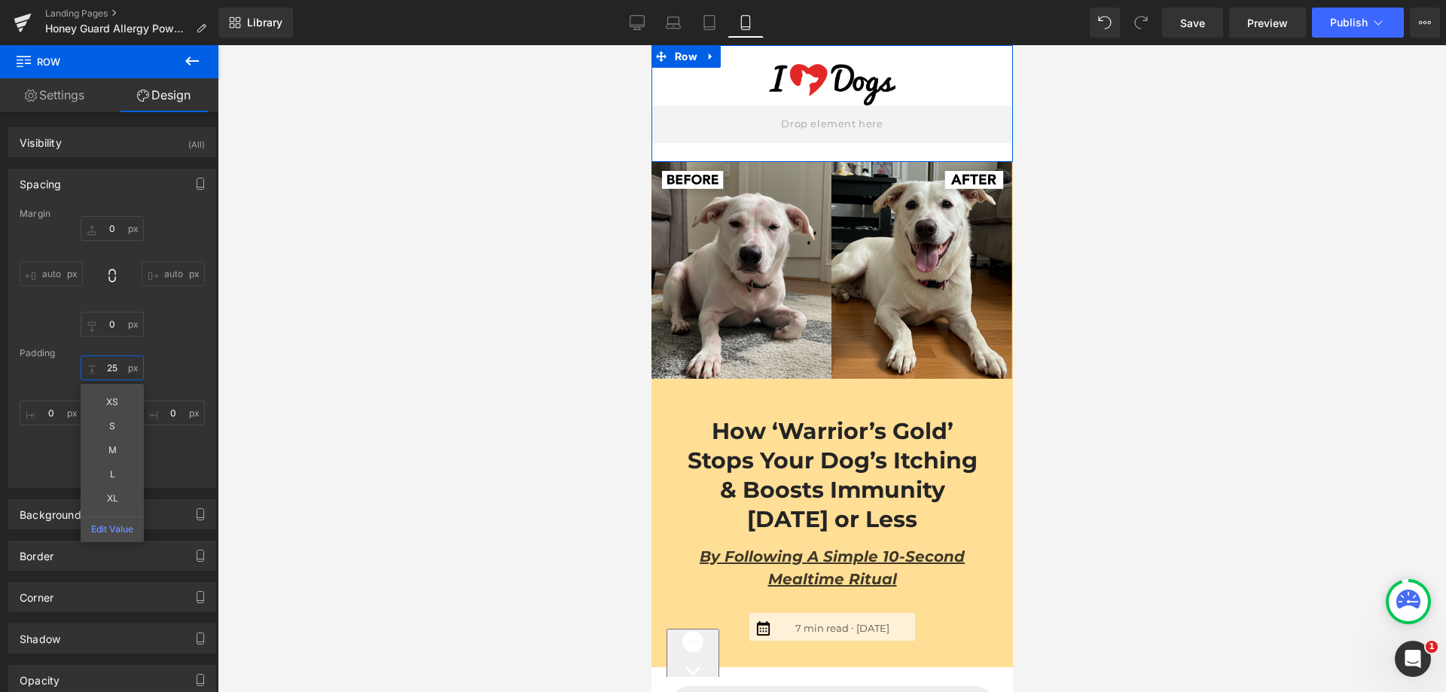
type input "25"
click at [168, 338] on div "Margin auto auto [GEOGRAPHIC_DATA] 25" at bounding box center [112, 348] width 206 height 279
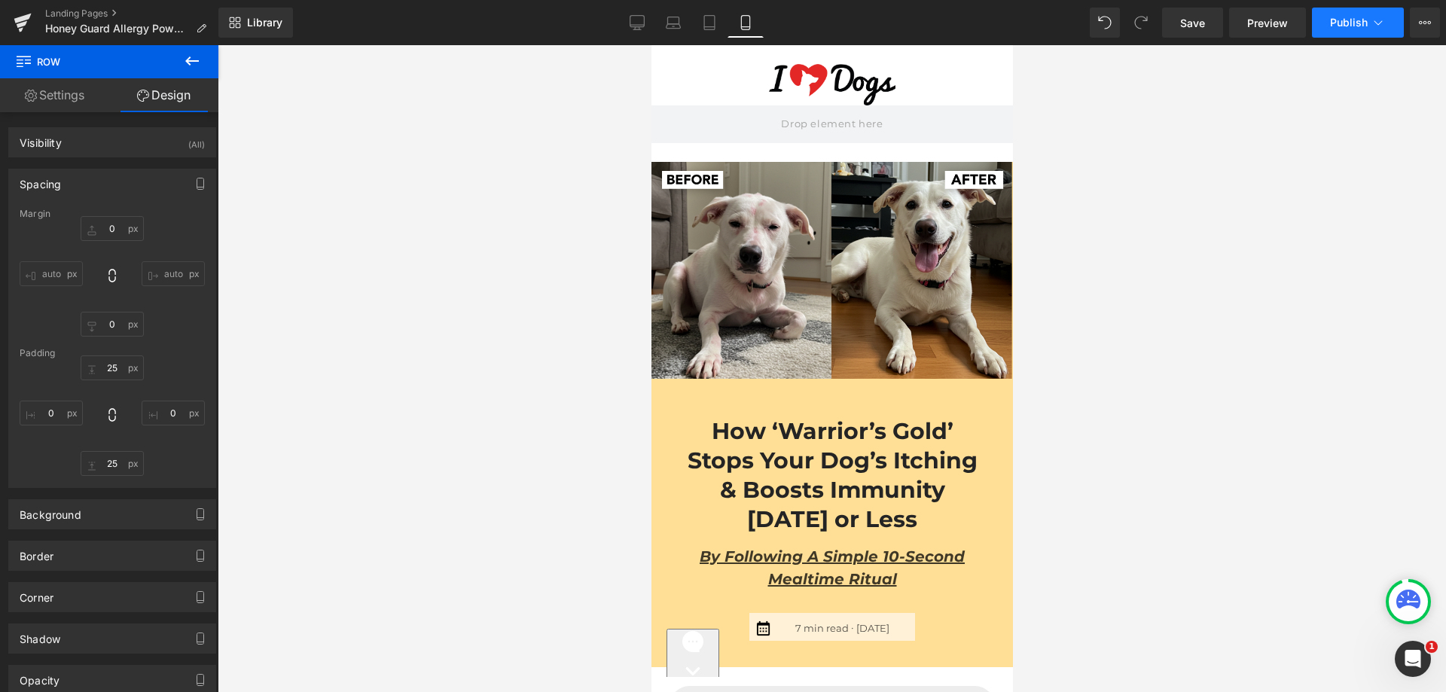
click at [1350, 24] on span "Publish" at bounding box center [1349, 23] width 38 height 12
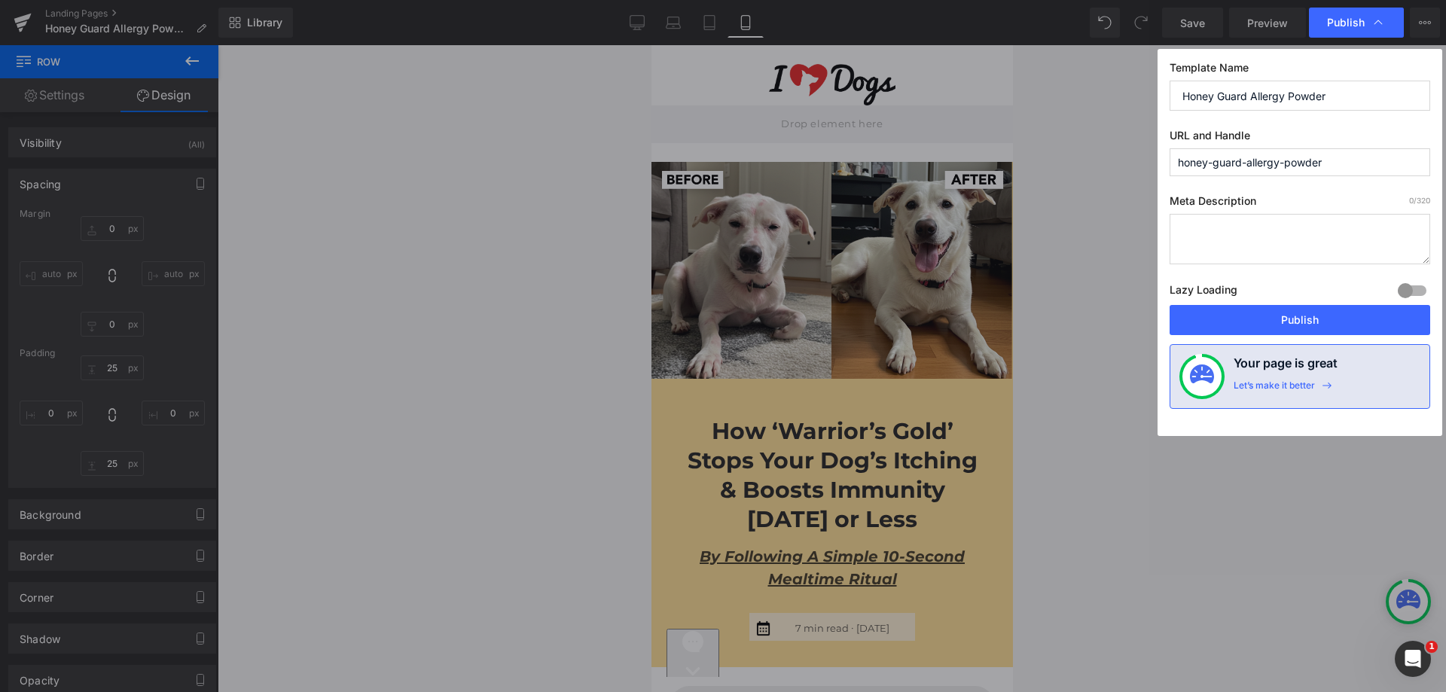
click at [1263, 319] on button "Publish" at bounding box center [1300, 320] width 261 height 30
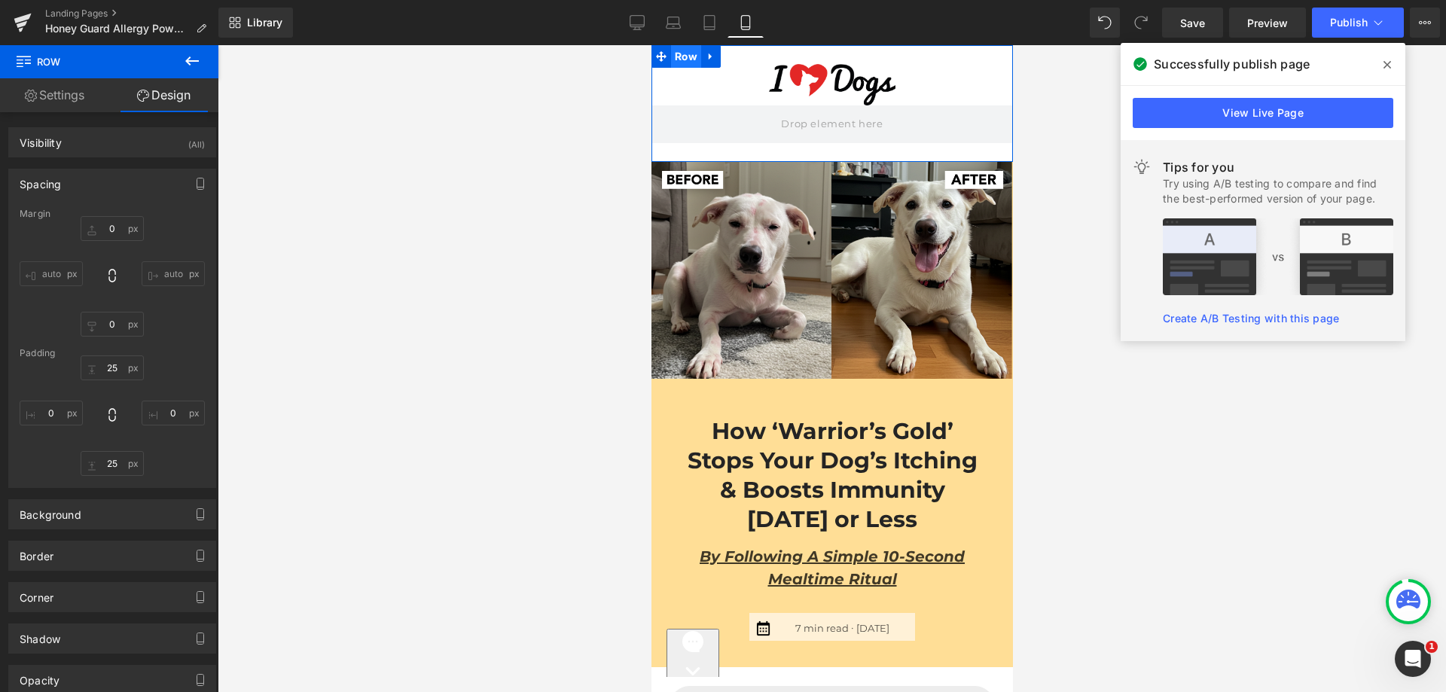
click at [679, 58] on span "Row" at bounding box center [685, 56] width 30 height 23
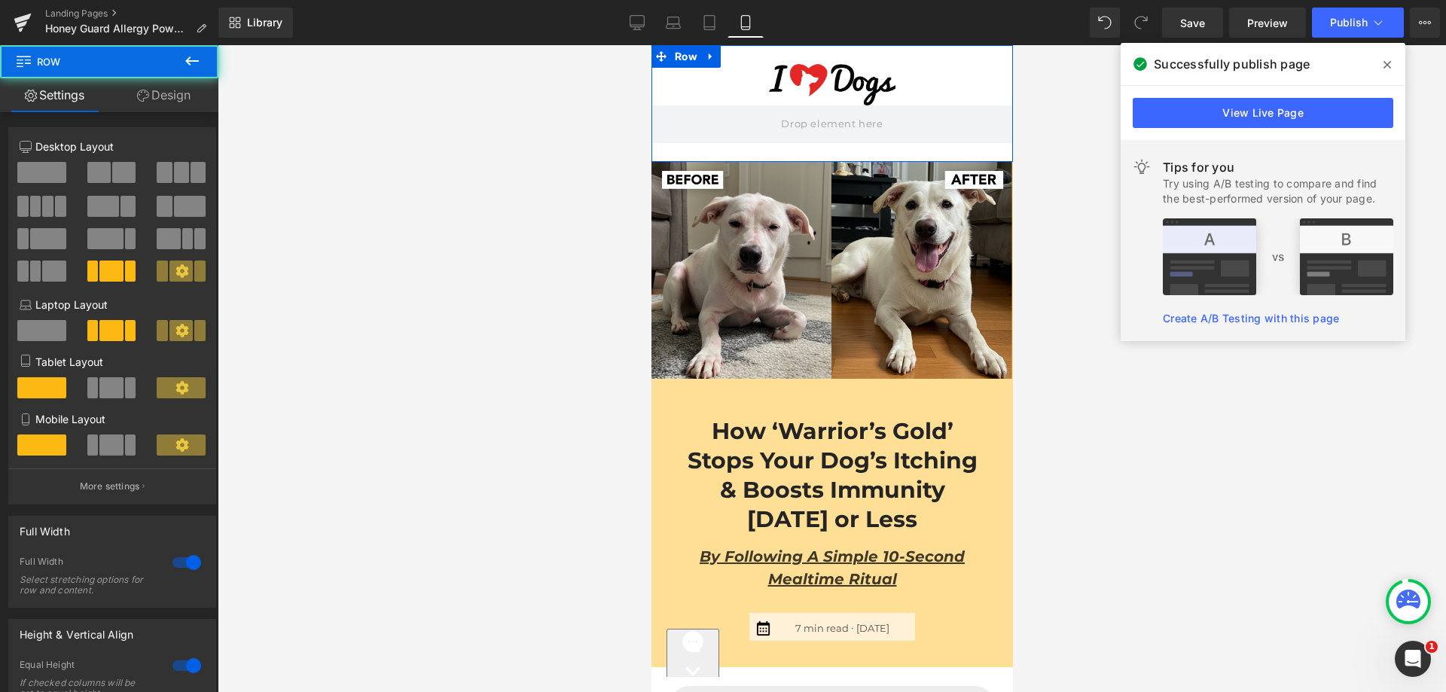
click at [161, 106] on link "Design" at bounding box center [163, 95] width 109 height 34
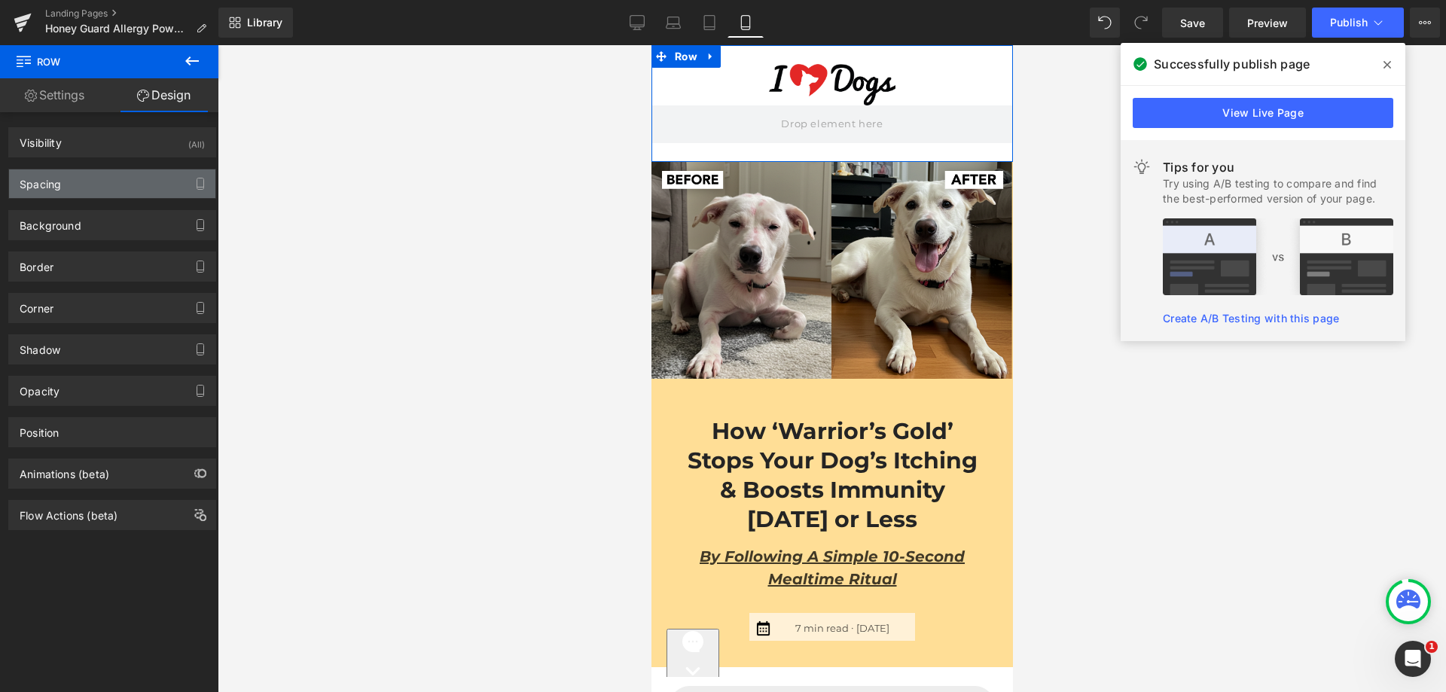
click at [93, 178] on div "Spacing" at bounding box center [112, 183] width 206 height 29
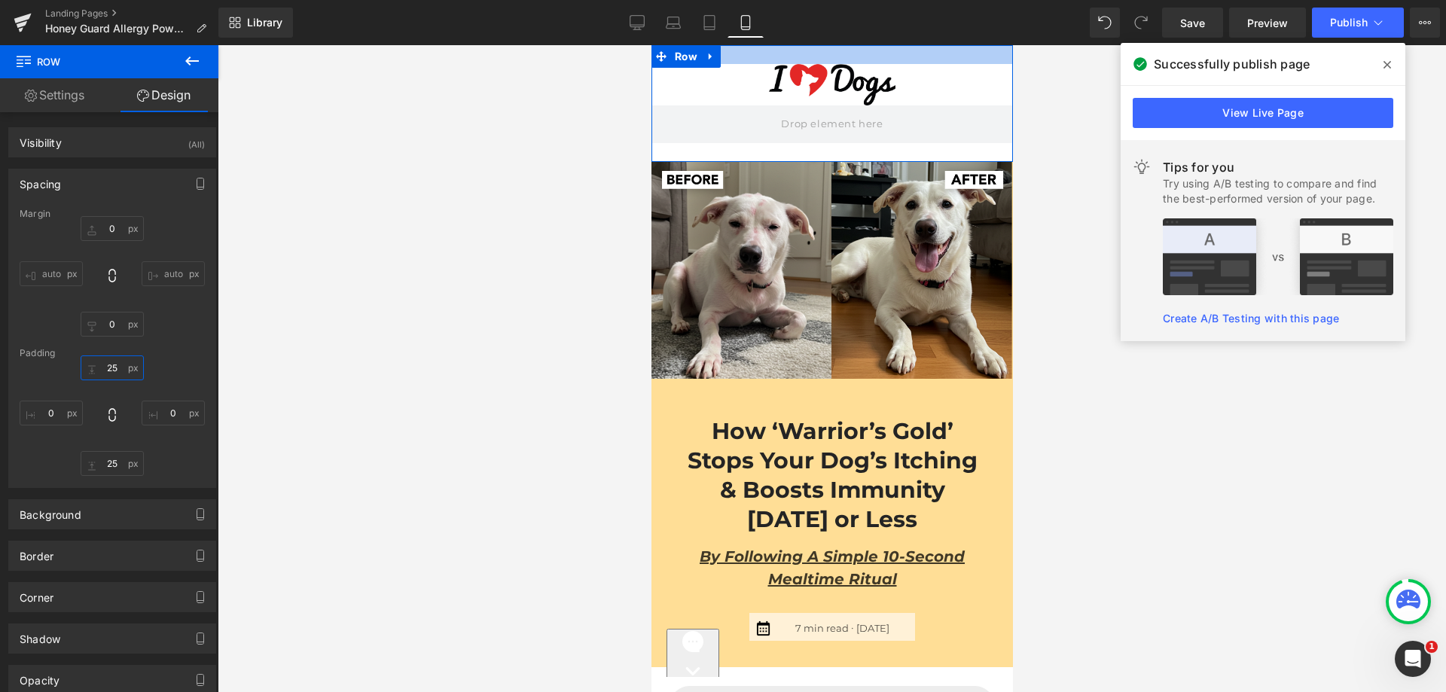
click at [105, 371] on input "text" at bounding box center [112, 367] width 63 height 25
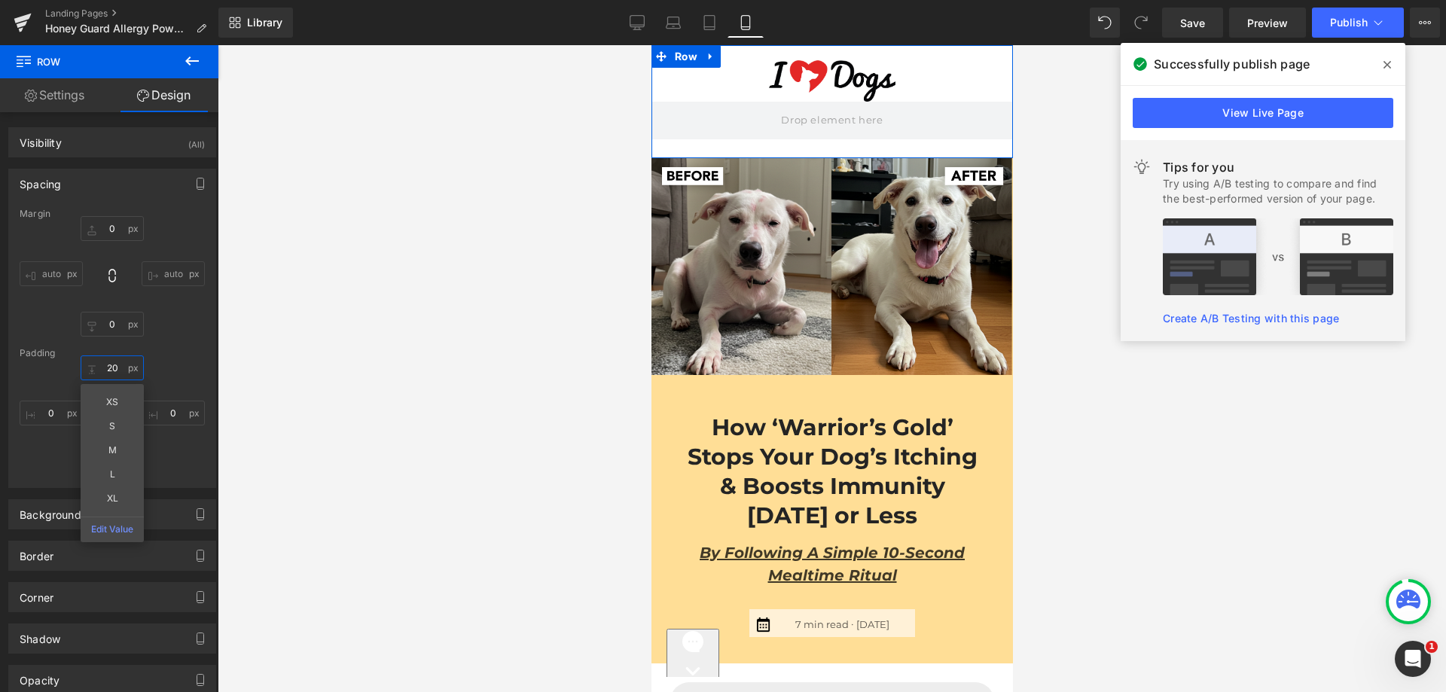
type input "20"
click at [175, 347] on div "Margin auto auto [GEOGRAPHIC_DATA] 20 XS S M L XL Edit Value" at bounding box center [112, 348] width 206 height 279
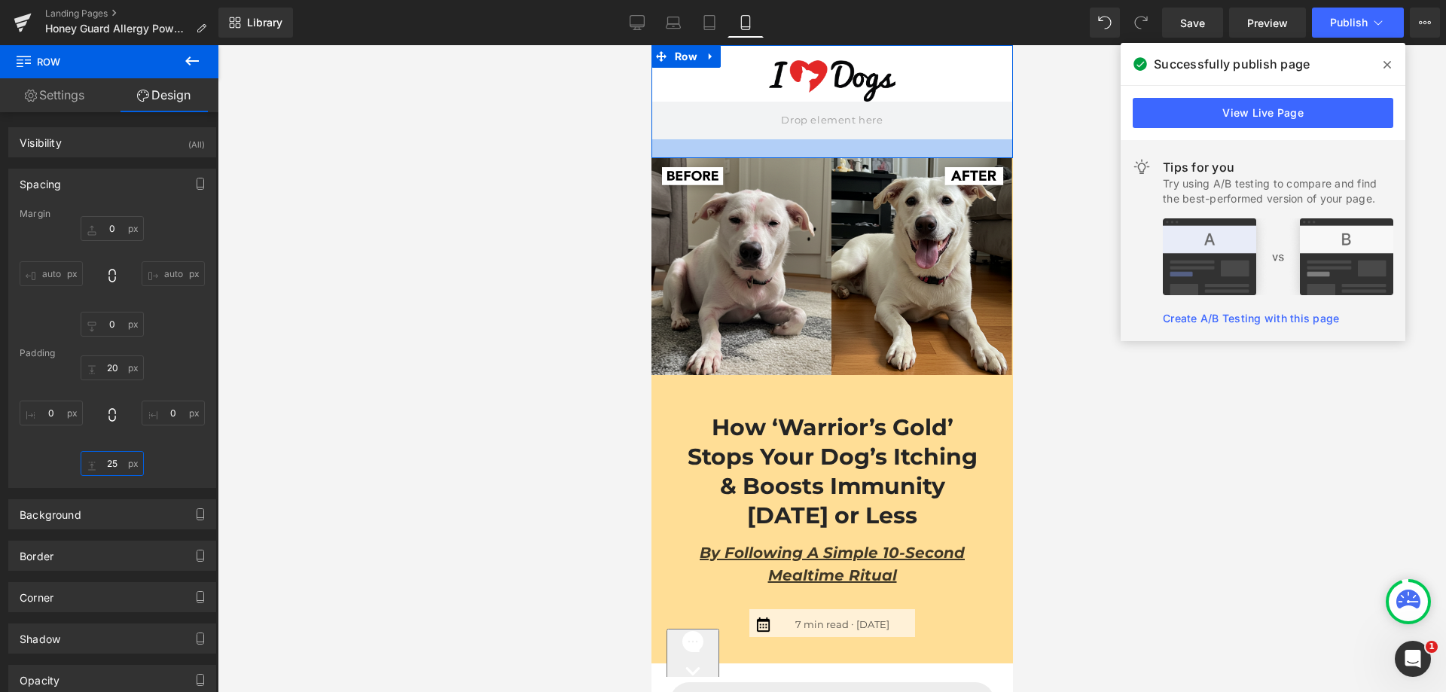
click at [102, 465] on input "text" at bounding box center [112, 463] width 63 height 25
paste input "0"
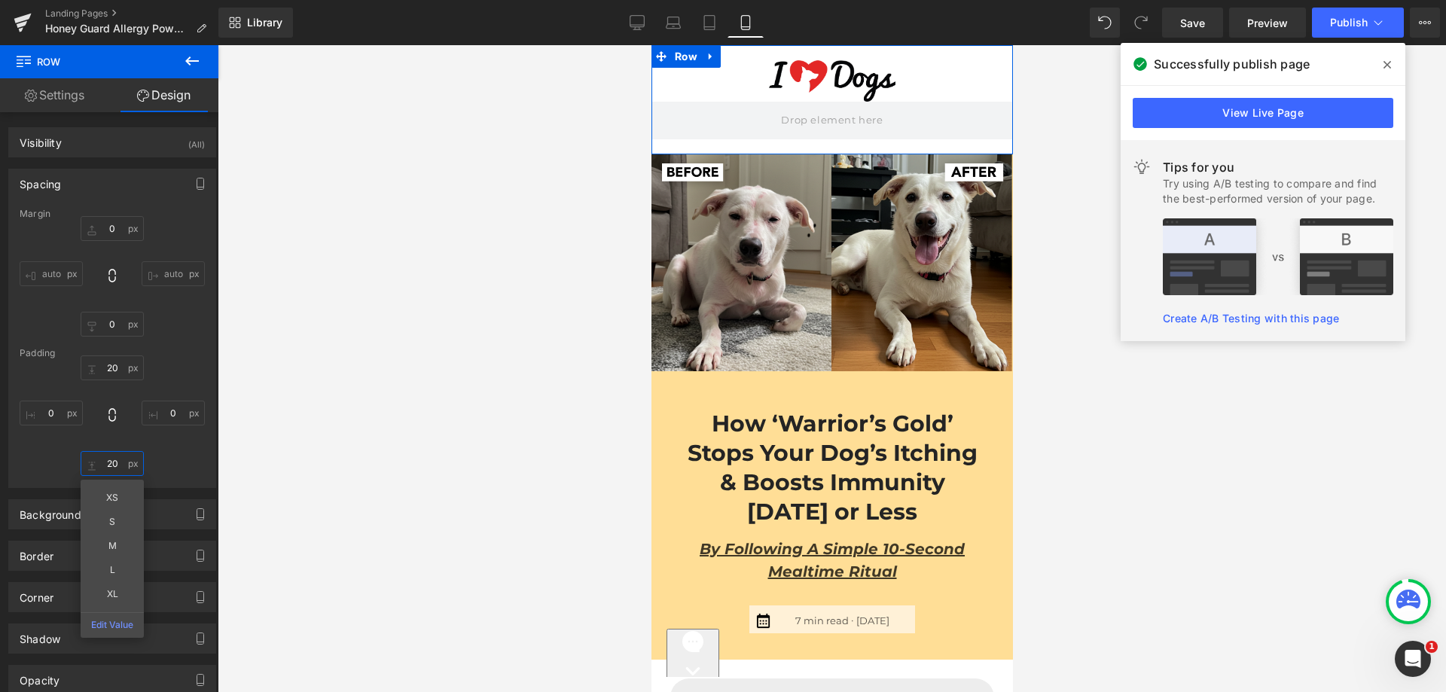
type input "20"
click at [172, 362] on div "20 20 XS S M L XL Edit Value" at bounding box center [112, 415] width 185 height 121
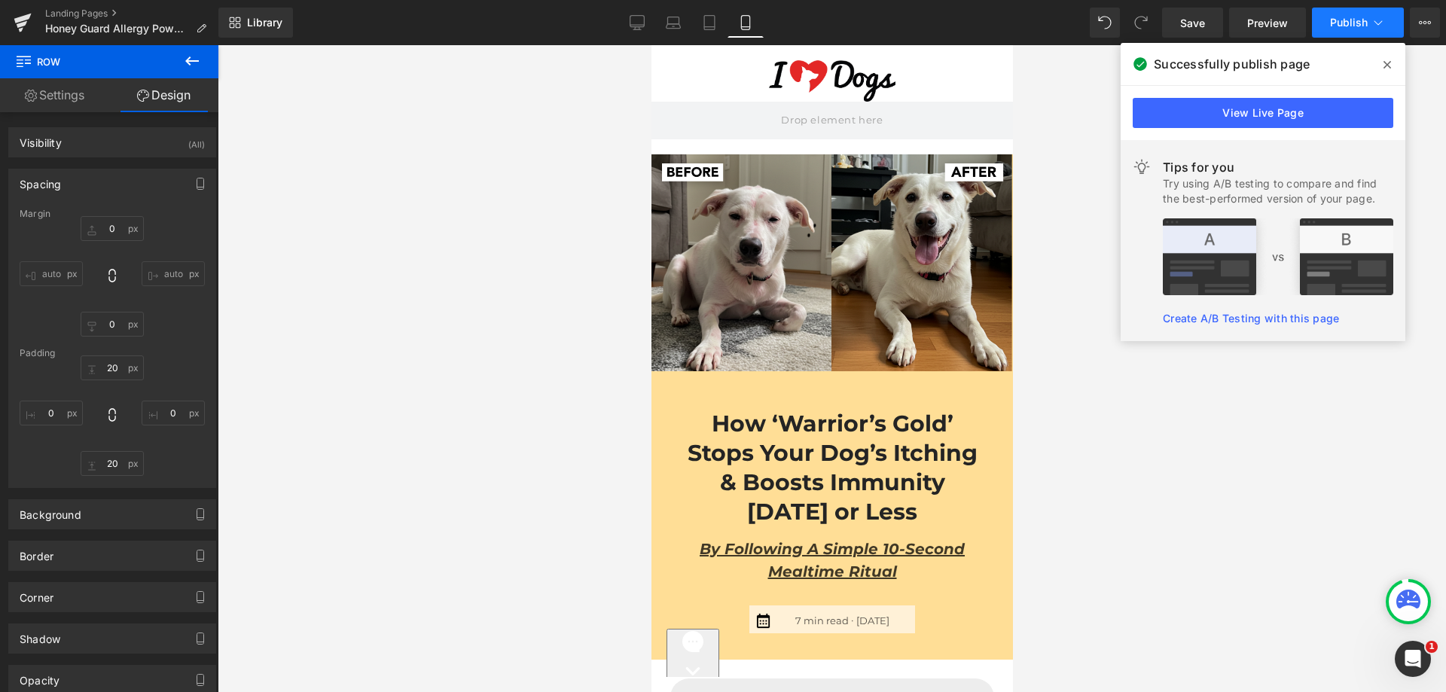
click at [1380, 16] on button "Publish" at bounding box center [1358, 23] width 92 height 30
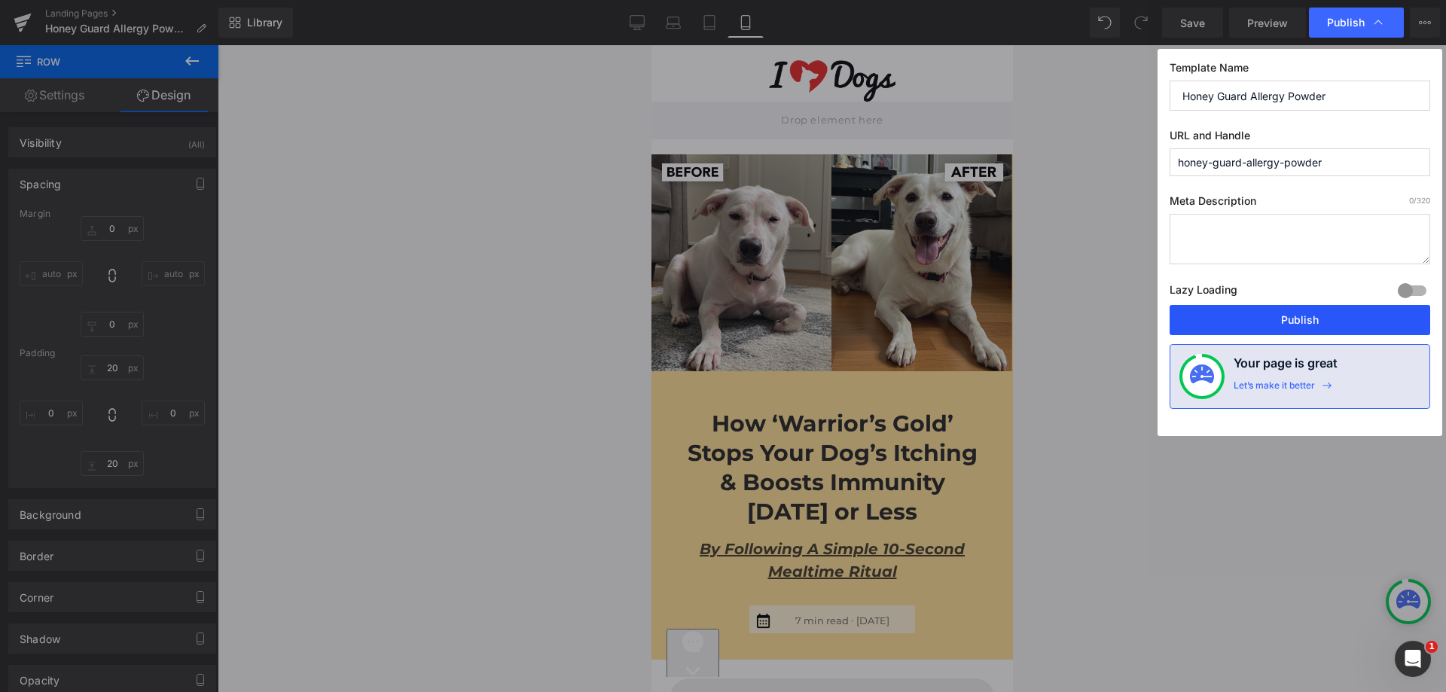
click at [1311, 316] on button "Publish" at bounding box center [1300, 320] width 261 height 30
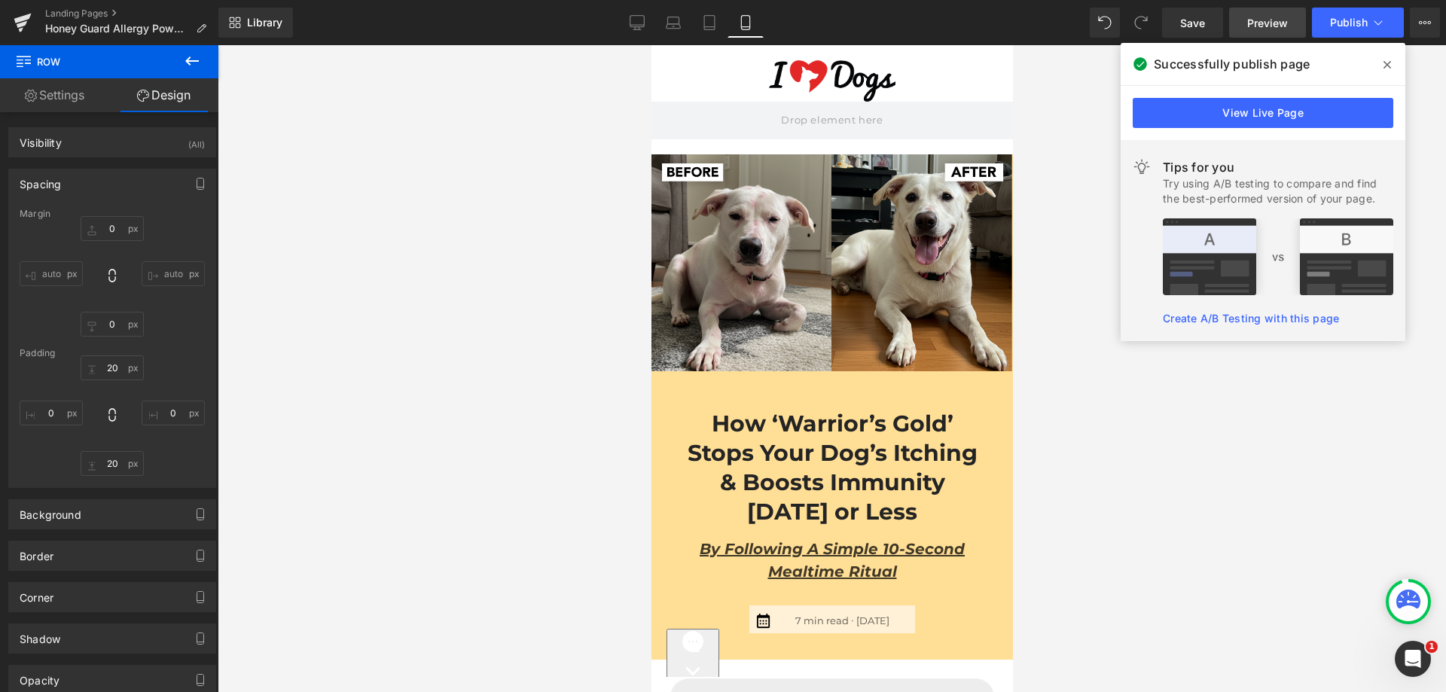
click at [1280, 18] on span "Preview" at bounding box center [1267, 23] width 41 height 16
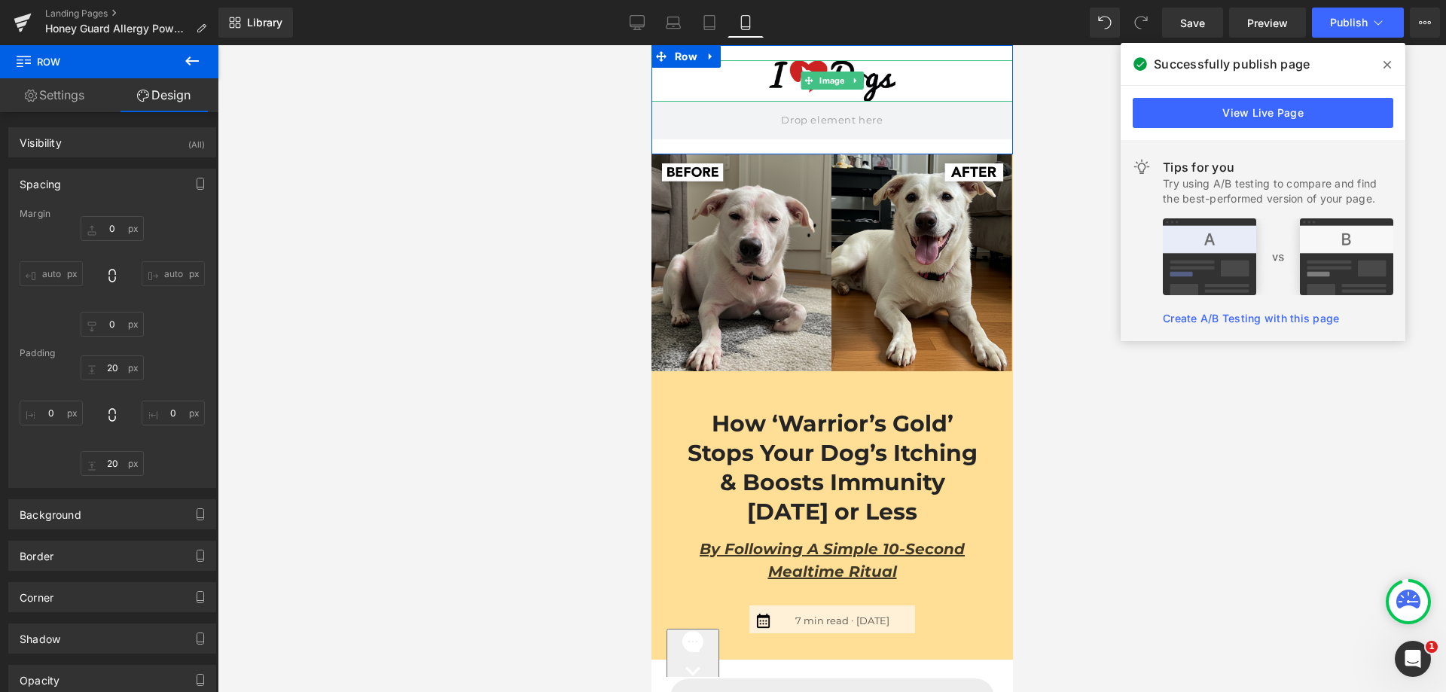
click at [792, 84] on img at bounding box center [831, 80] width 127 height 41
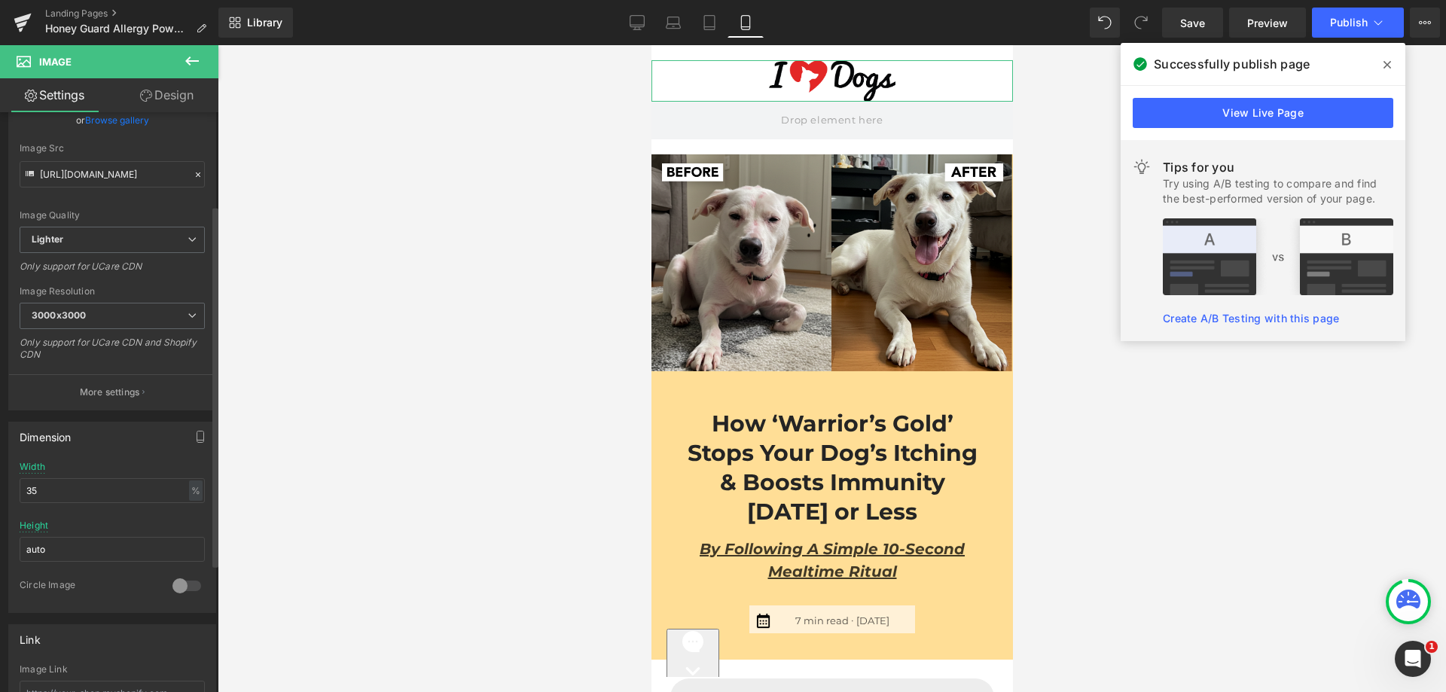
scroll to position [151, 0]
drag, startPoint x: 34, startPoint y: 486, endPoint x: 26, endPoint y: 481, distance: 9.8
click at [26, 481] on input "35" at bounding box center [112, 489] width 185 height 25
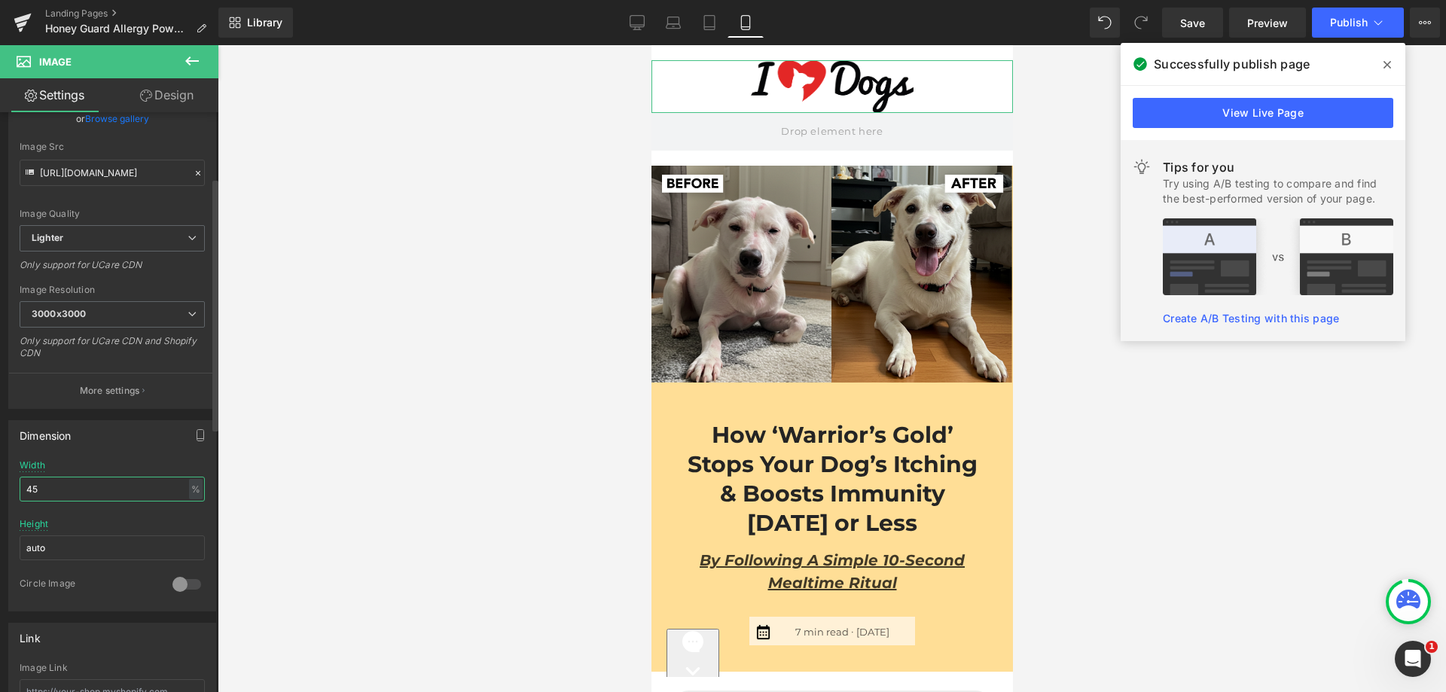
click at [63, 477] on input "45" at bounding box center [112, 489] width 185 height 25
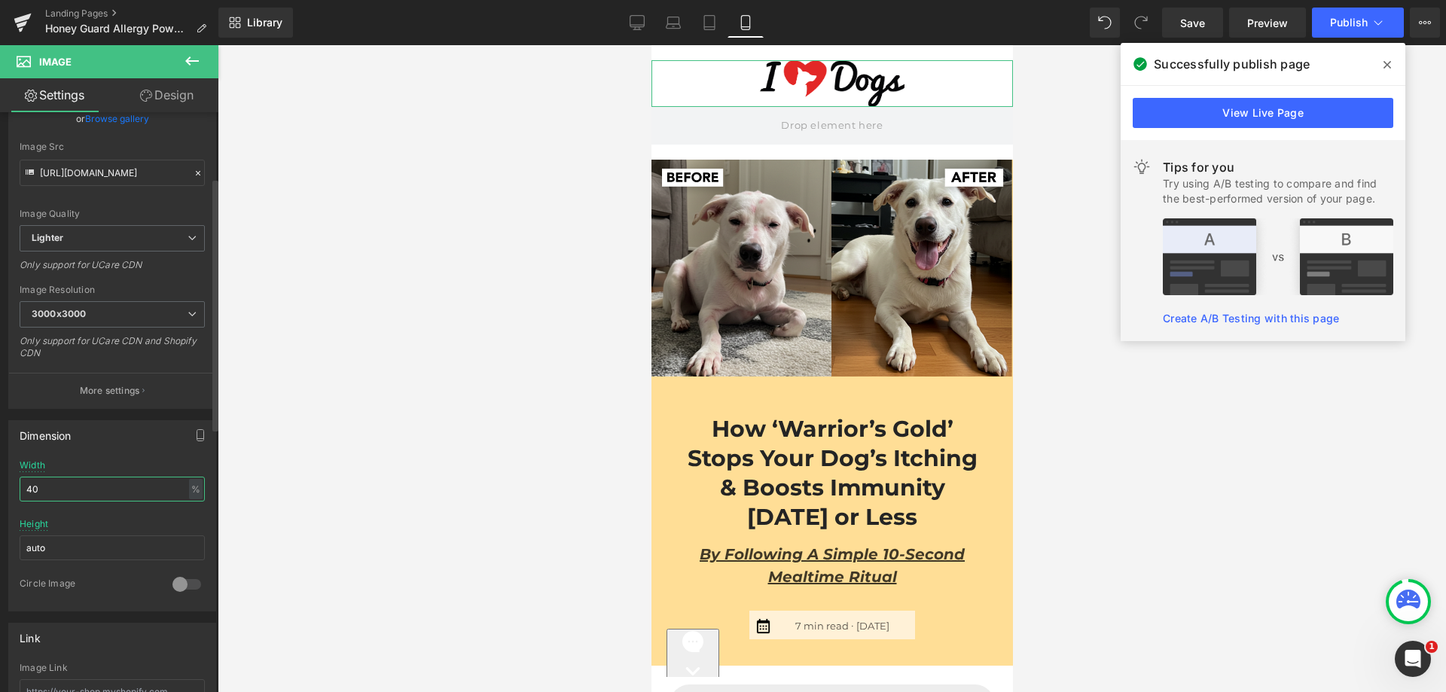
click at [84, 491] on input "40" at bounding box center [112, 489] width 185 height 25
click at [85, 491] on input "40" at bounding box center [112, 489] width 185 height 25
type input "35"
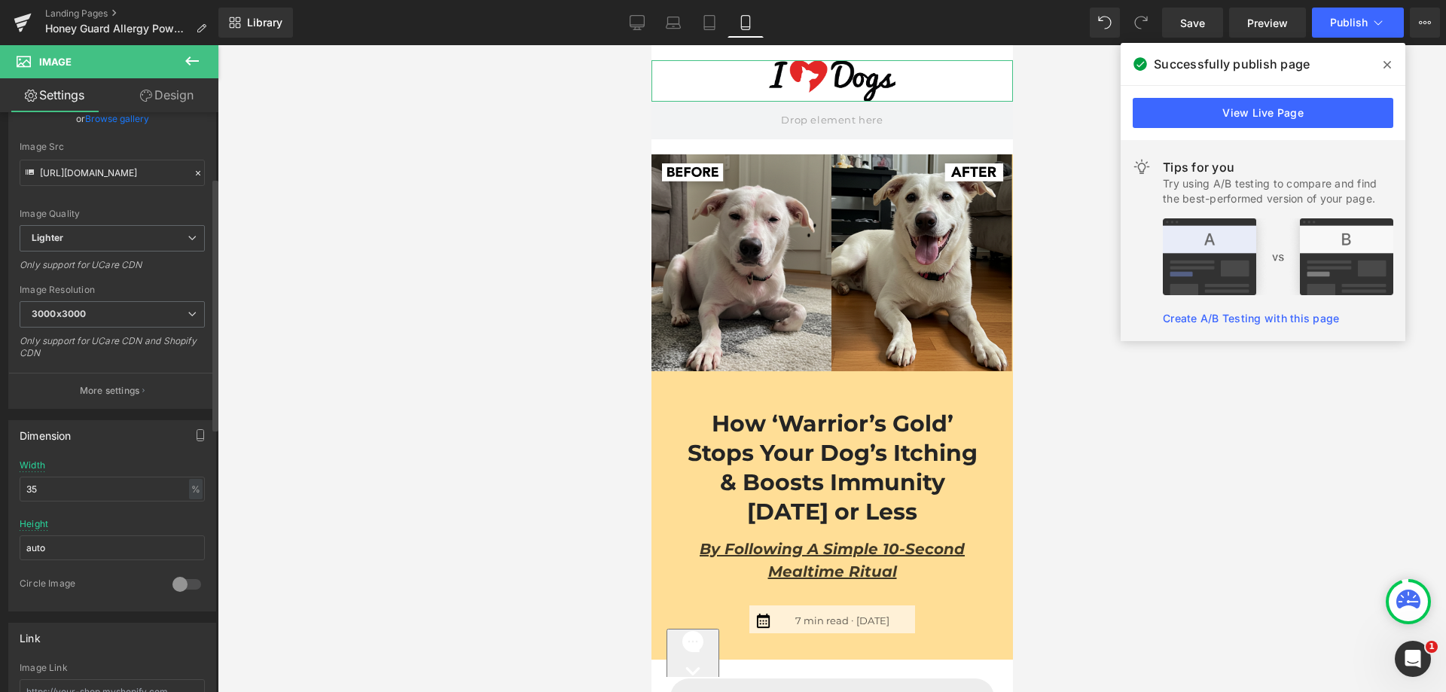
click at [120, 460] on div "Width 35 % % px" at bounding box center [112, 489] width 185 height 59
click at [1359, 23] on span "Publish" at bounding box center [1349, 23] width 38 height 12
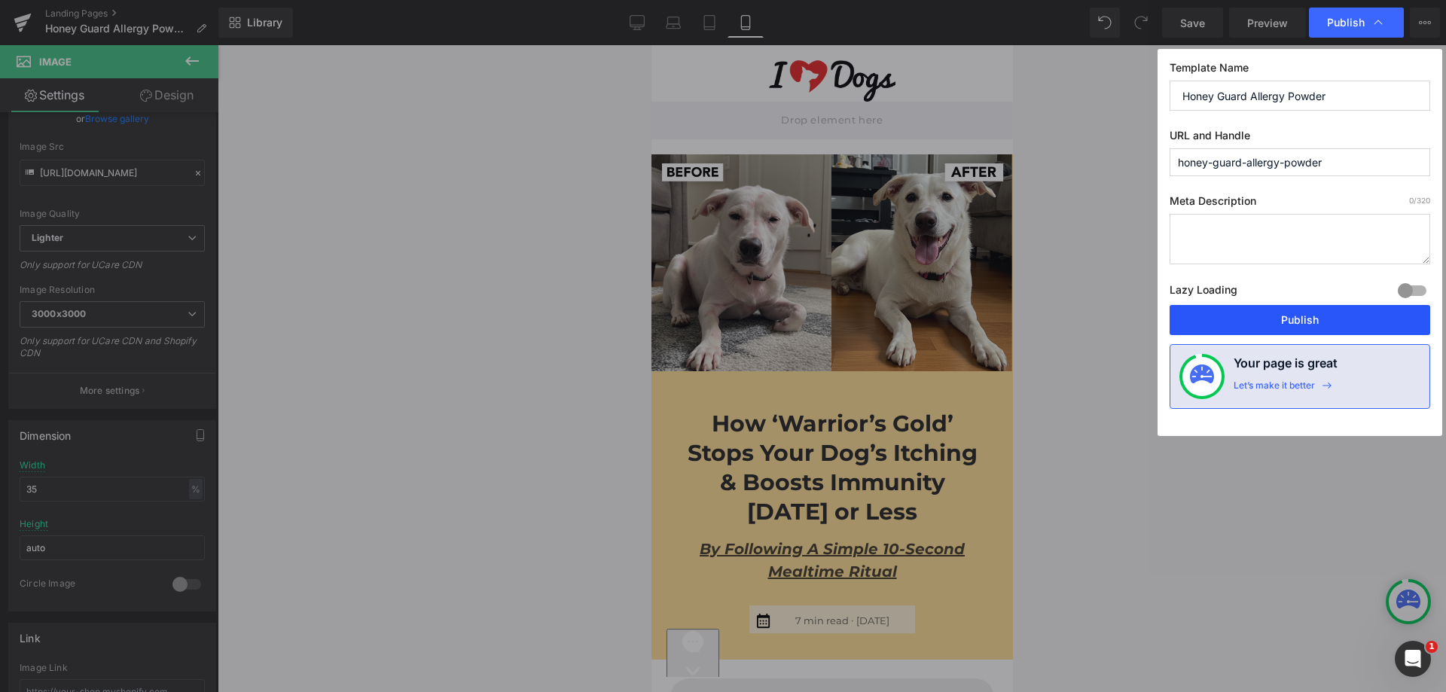
click at [1305, 333] on button "Publish" at bounding box center [1300, 320] width 261 height 30
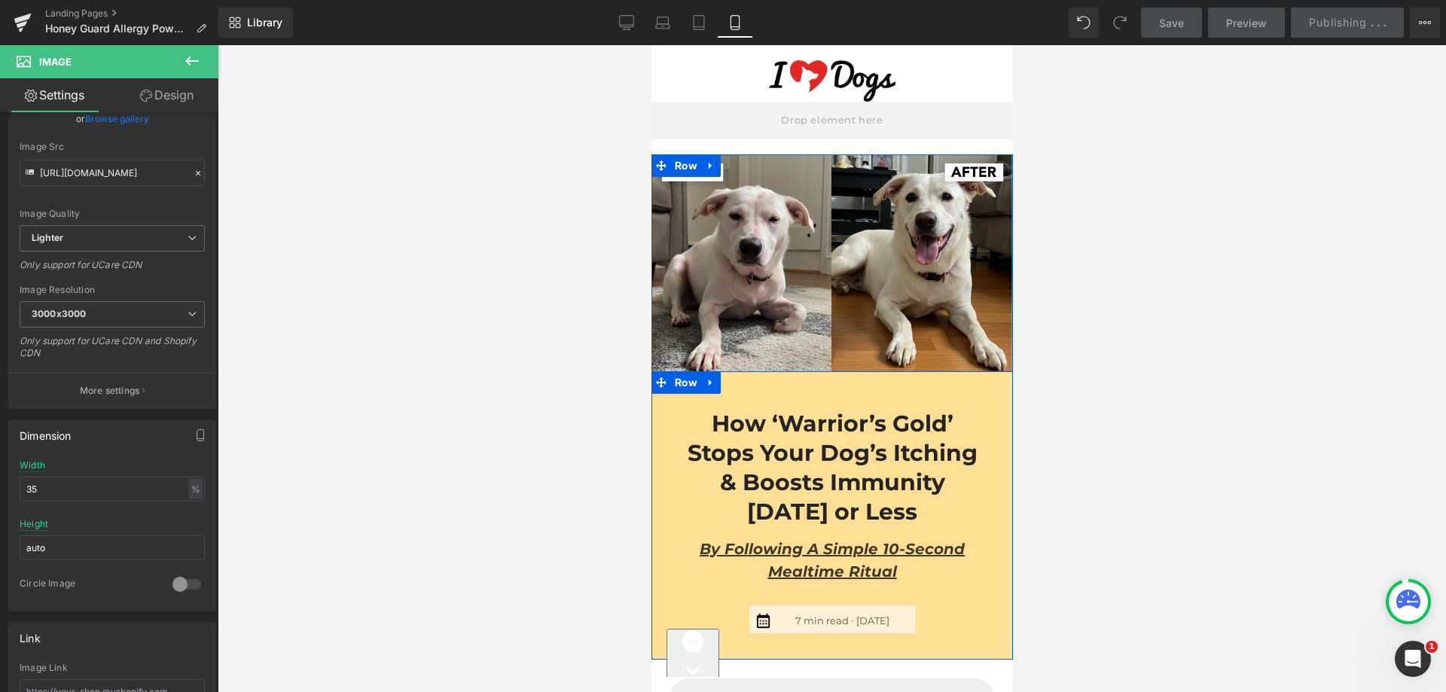
click at [883, 387] on div "How ‘Warrior’s Gold’ Stops Your Dog’s Itching & Boosts Immunity [DATE] or Less …" at bounding box center [832, 515] width 362 height 289
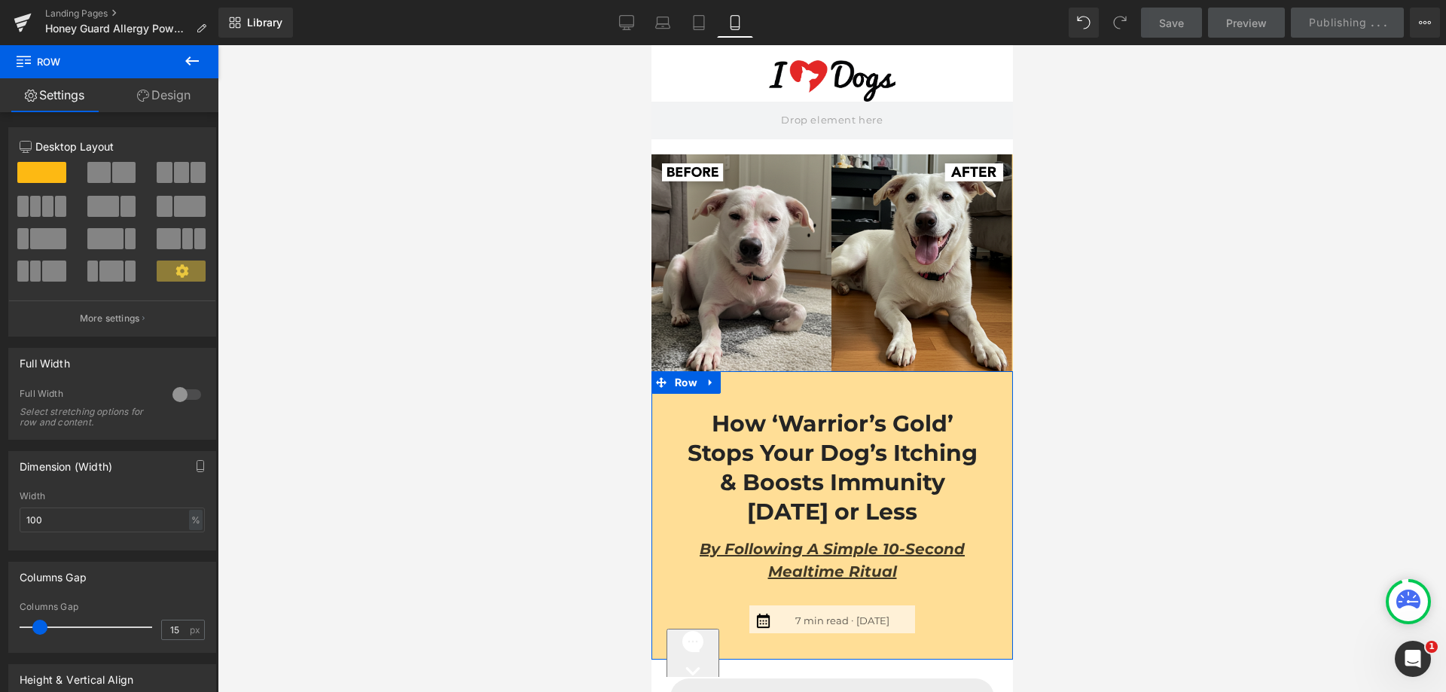
click at [185, 93] on link "Design" at bounding box center [163, 95] width 109 height 34
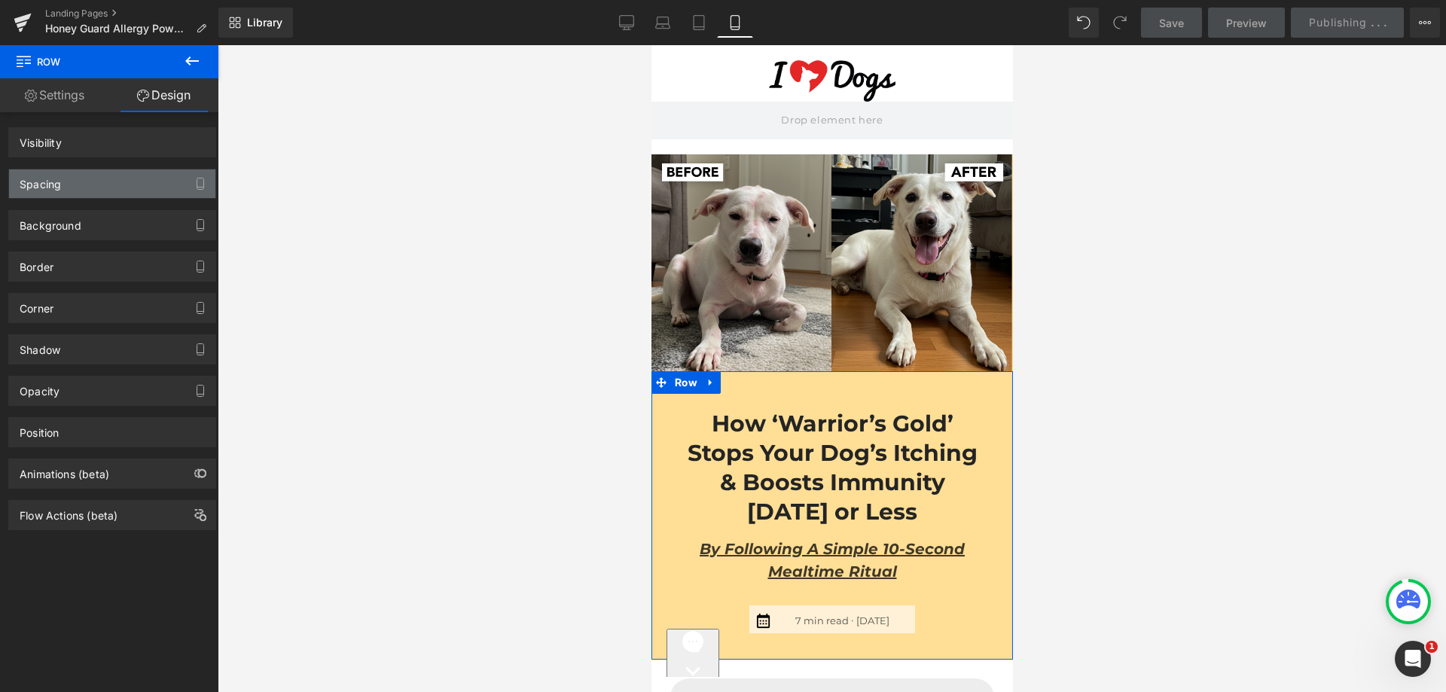
click at [62, 172] on div "Spacing" at bounding box center [112, 183] width 206 height 29
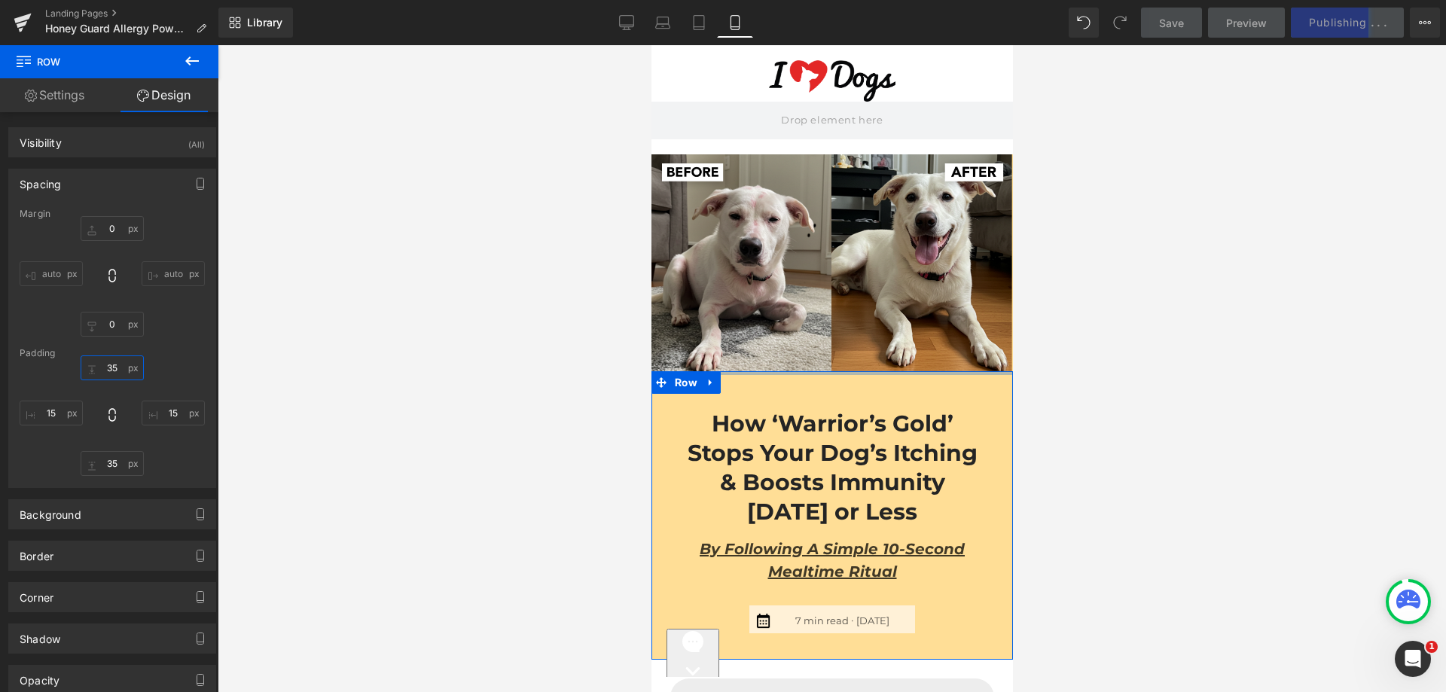
click at [125, 371] on input "text" at bounding box center [112, 367] width 63 height 25
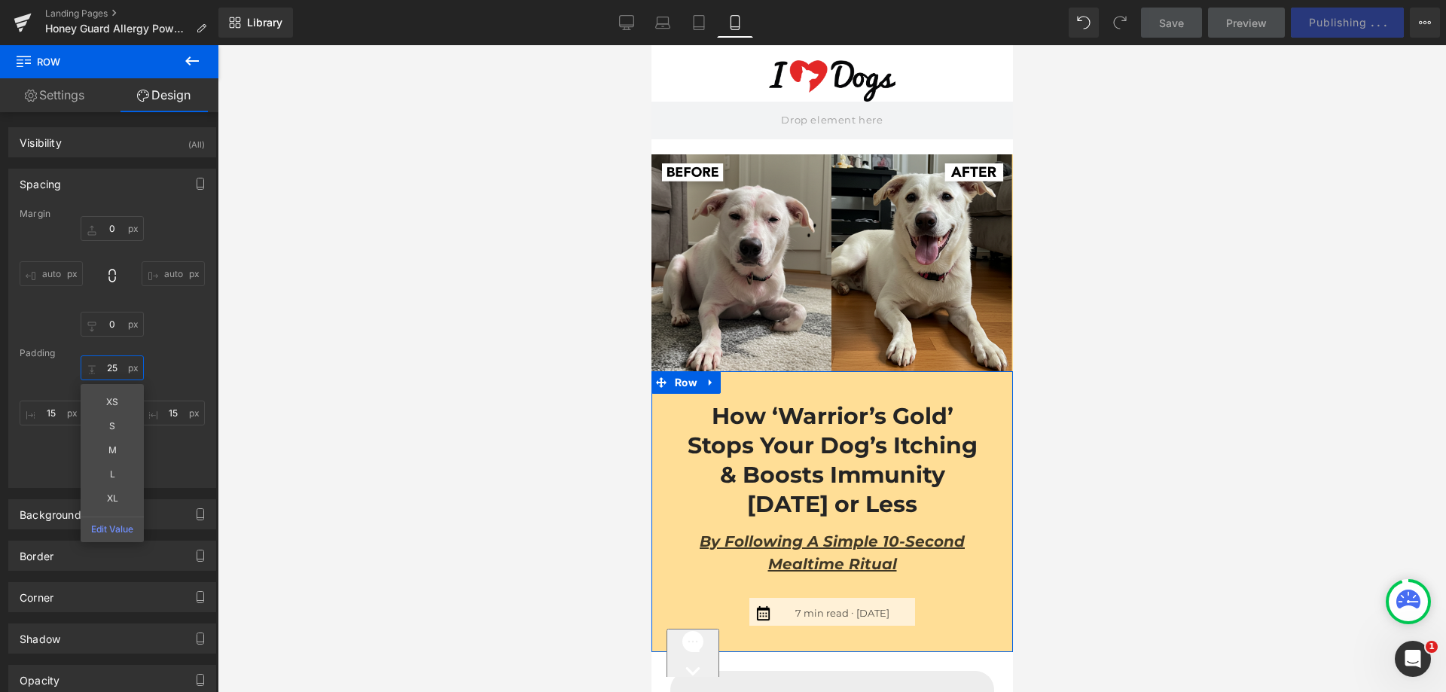
type input "25"
click at [176, 362] on div "25 XS S M L XL Edit Value" at bounding box center [112, 415] width 185 height 121
click at [125, 476] on div "Margin auto auto [GEOGRAPHIC_DATA] 25" at bounding box center [112, 348] width 206 height 279
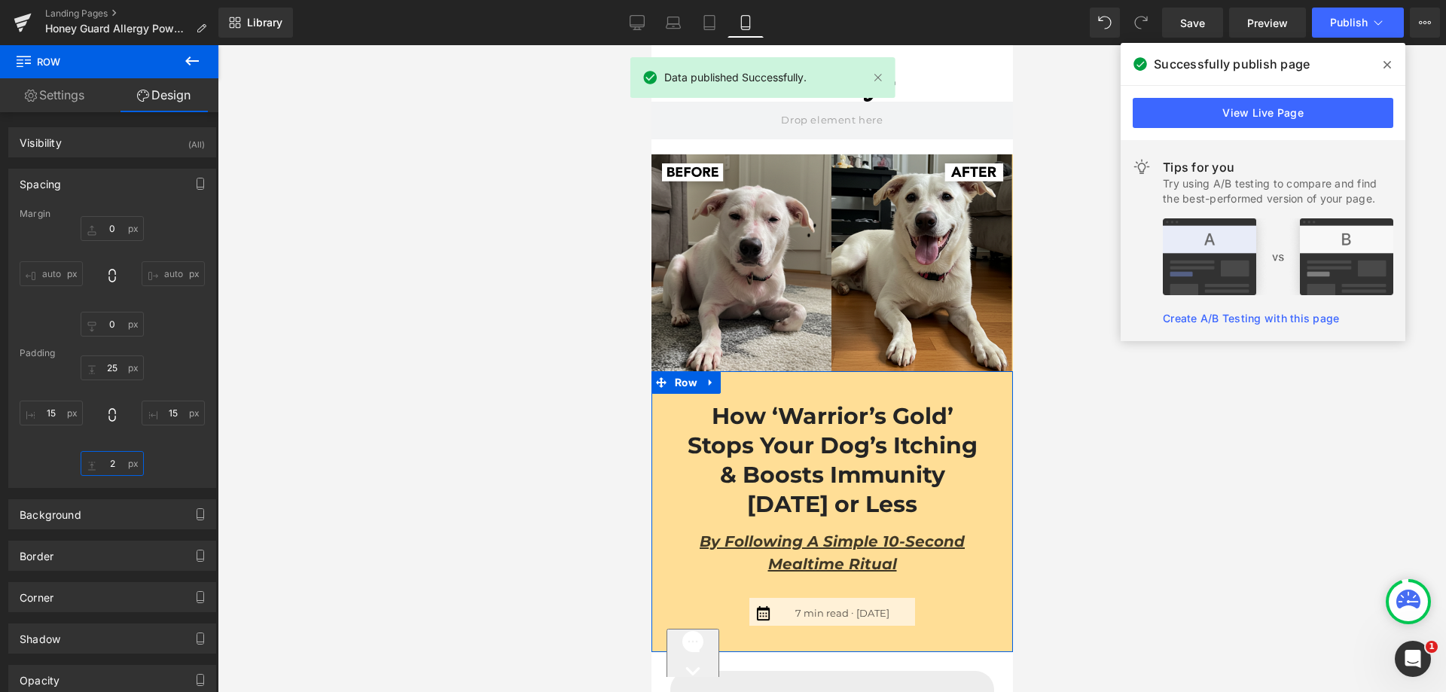
click at [119, 460] on input "2" at bounding box center [112, 463] width 63 height 25
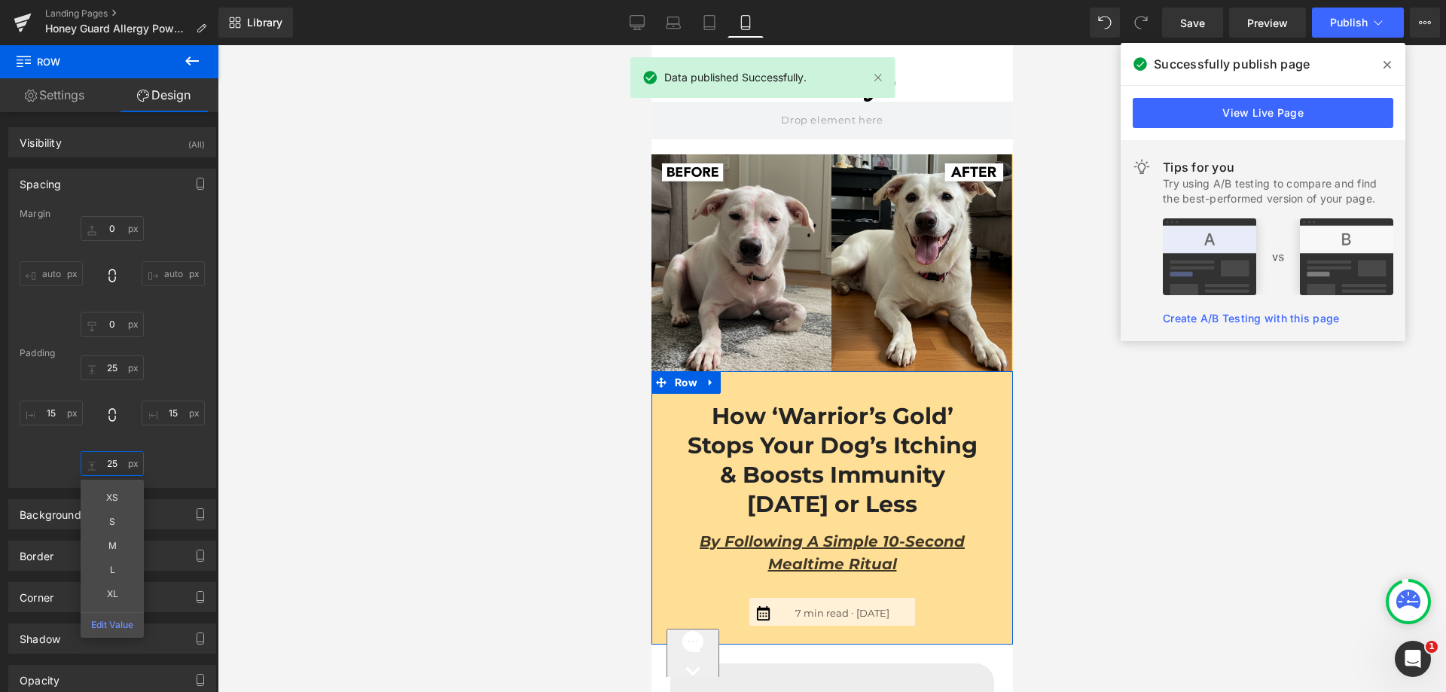
type input "25"
click at [166, 457] on div "25 25 XS S M L XL Edit Value" at bounding box center [112, 415] width 185 height 121
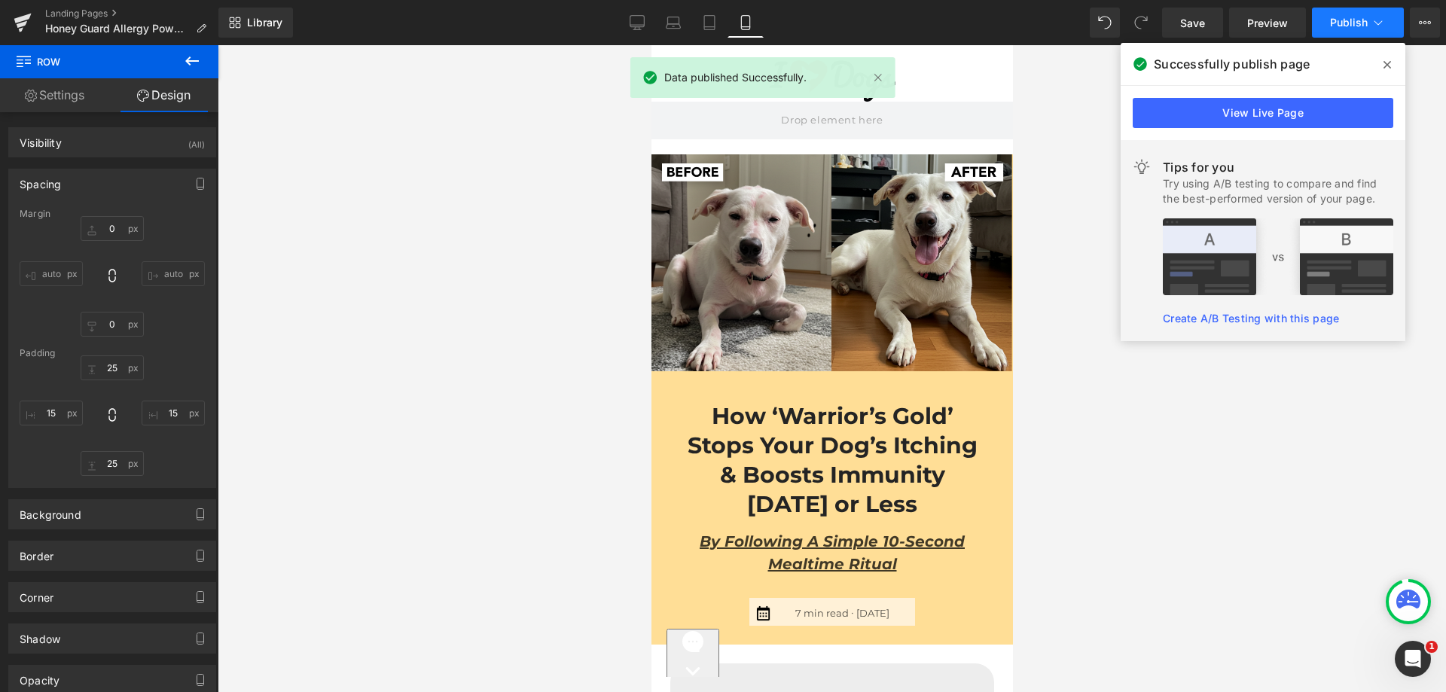
click at [1359, 17] on span "Publish" at bounding box center [1349, 23] width 38 height 12
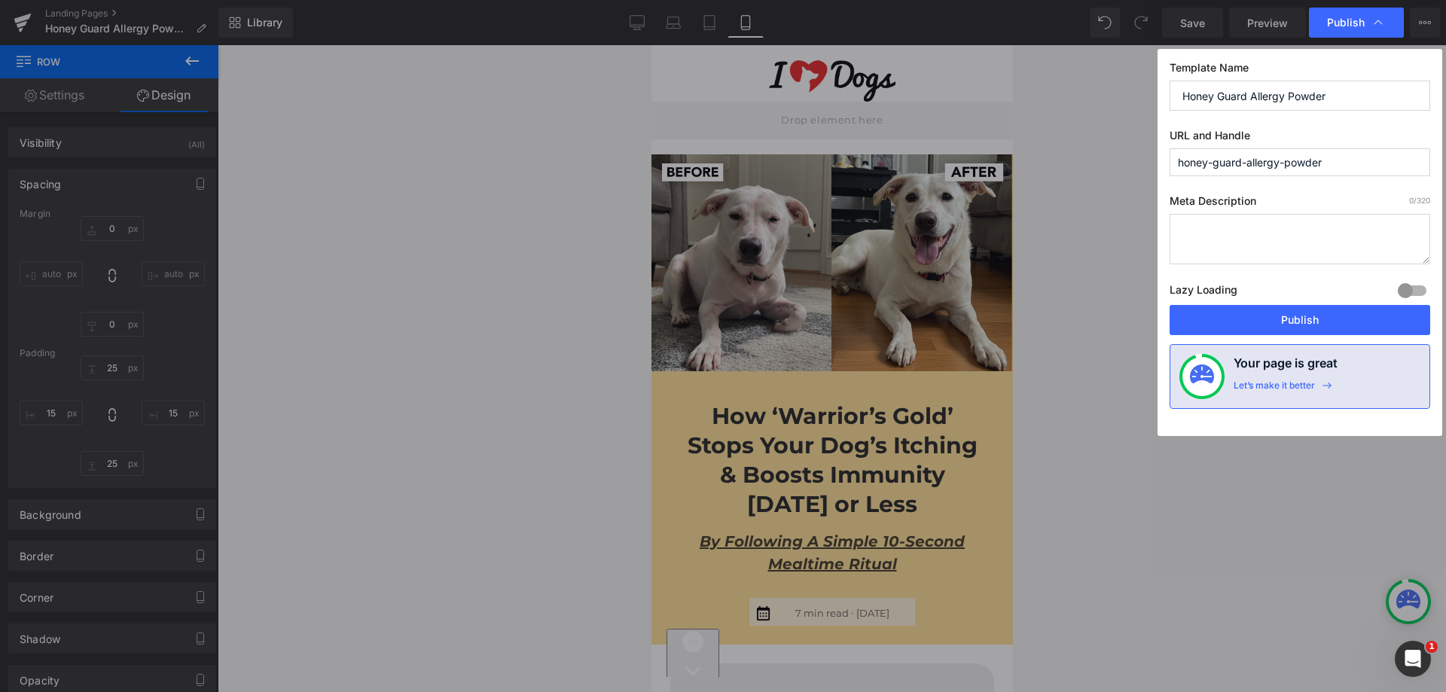
click at [1216, 303] on label "Lazy Loading Build" at bounding box center [1204, 292] width 68 height 25
click at [1210, 315] on button "Publish" at bounding box center [1300, 320] width 261 height 30
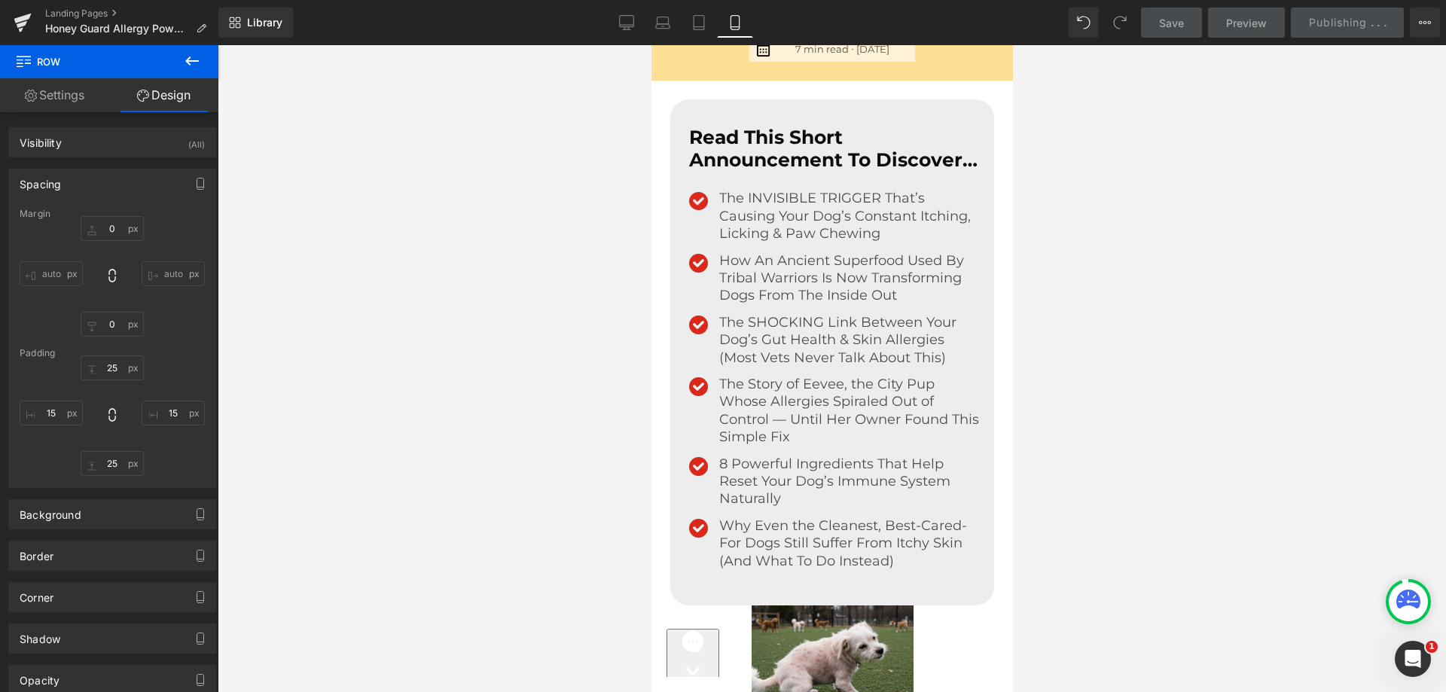
scroll to position [301, 0]
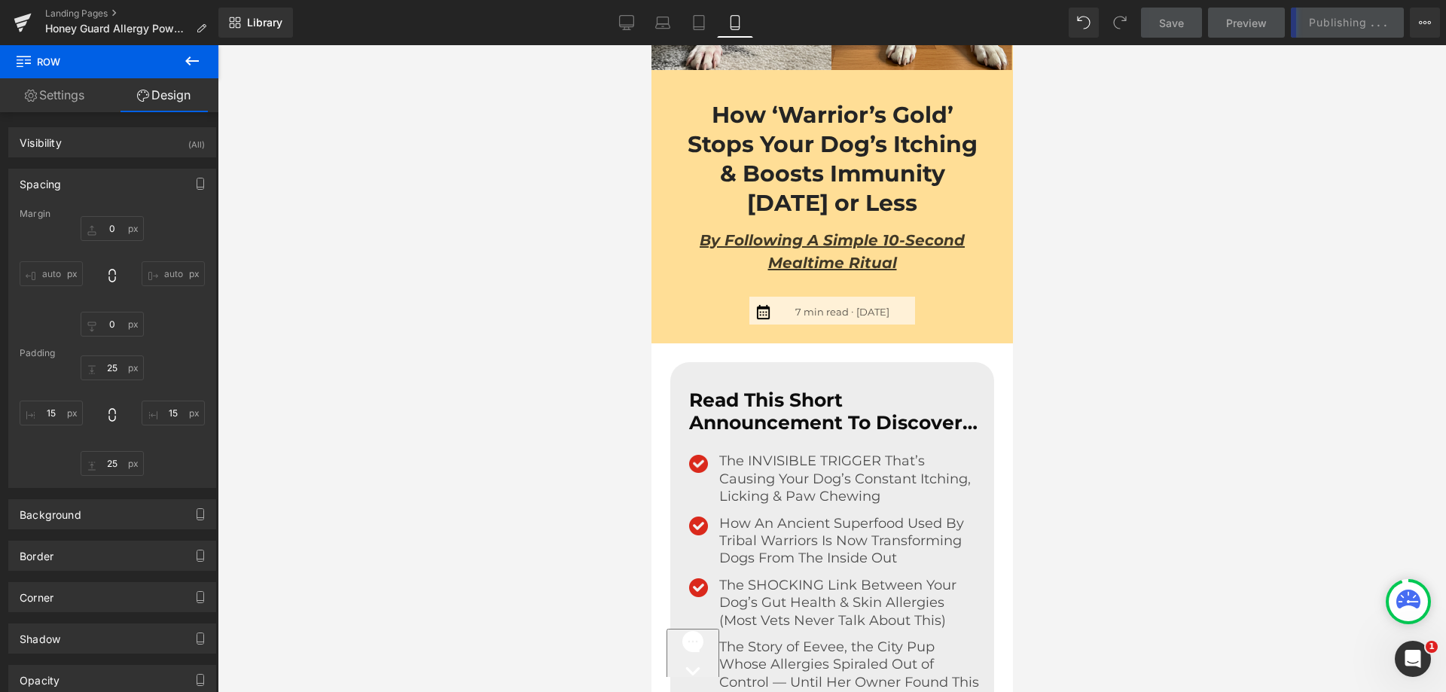
click at [783, 376] on div "Read This Short Announcement To Discover… Text Block Image The INVISIBLE TRIGGE…" at bounding box center [832, 615] width 324 height 506
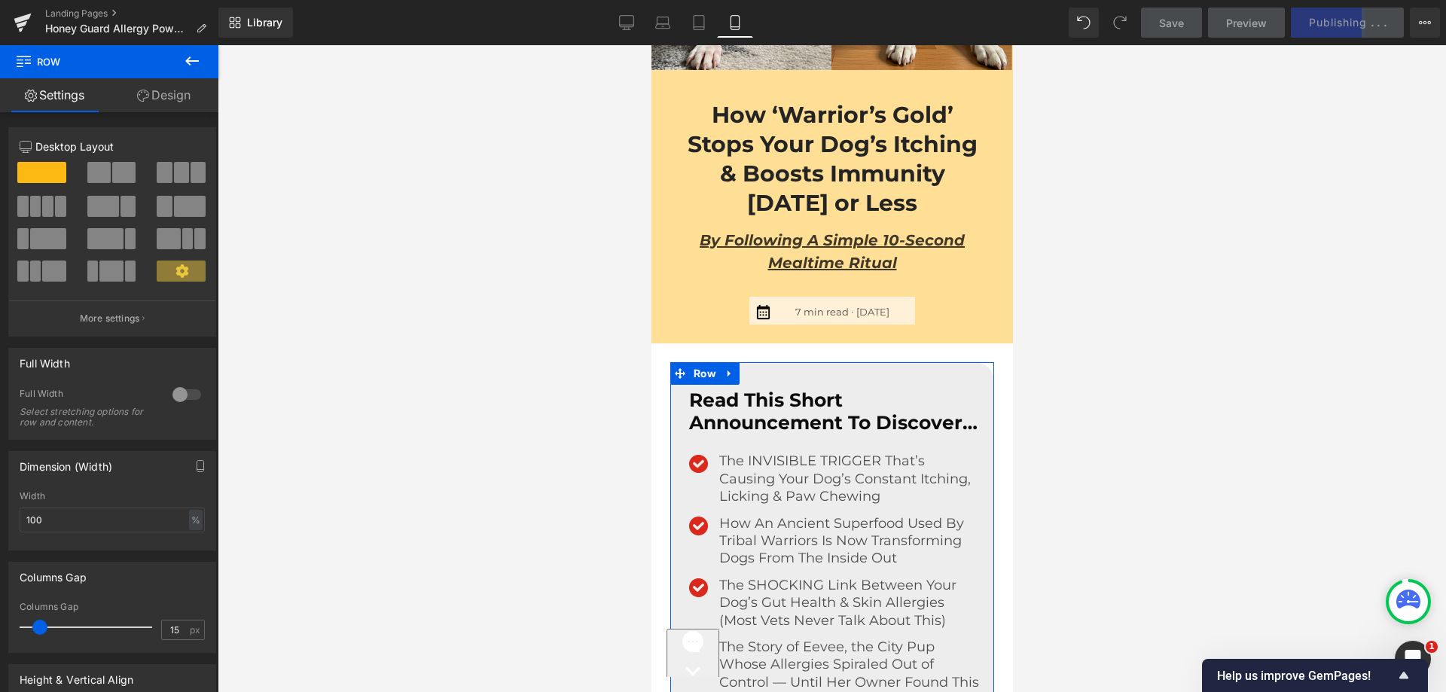
click at [177, 96] on link "Design" at bounding box center [163, 95] width 109 height 34
click at [0, 0] on div "Spacing" at bounding box center [0, 0] width 0 height 0
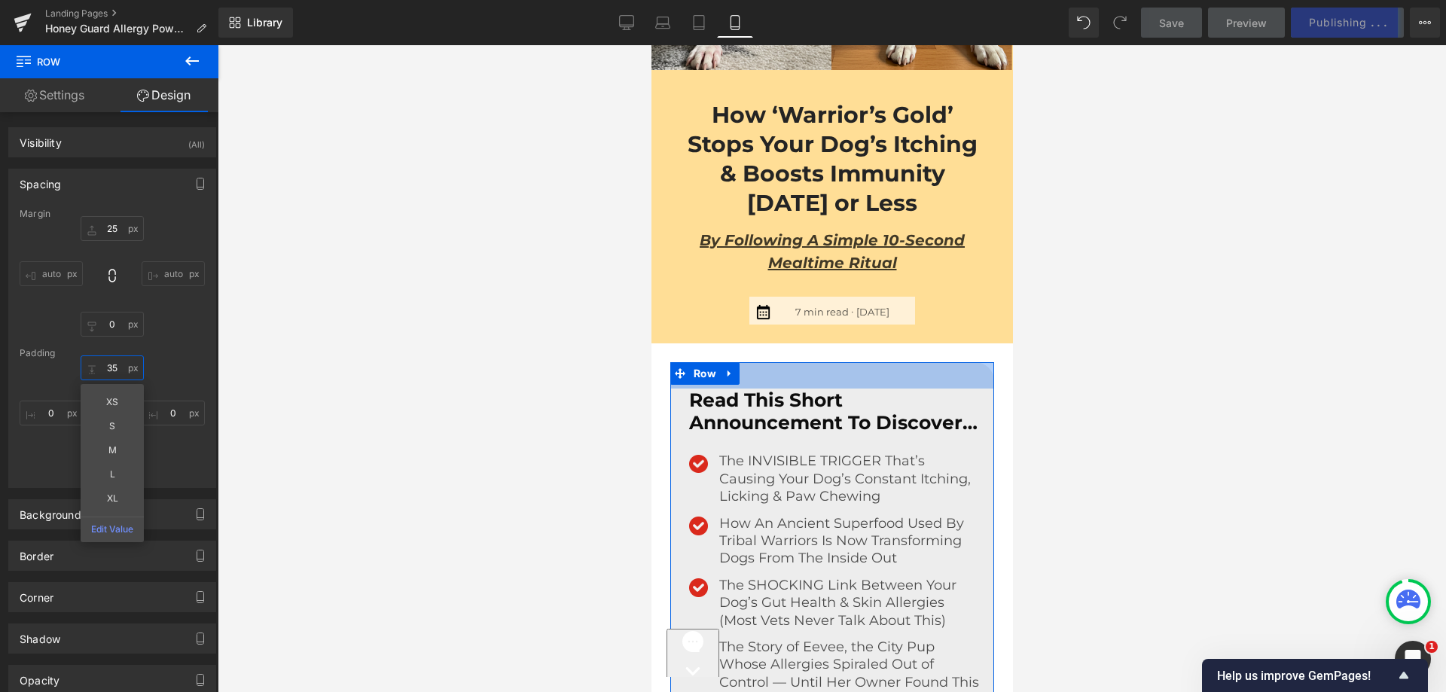
click at [121, 368] on input "text" at bounding box center [112, 367] width 63 height 25
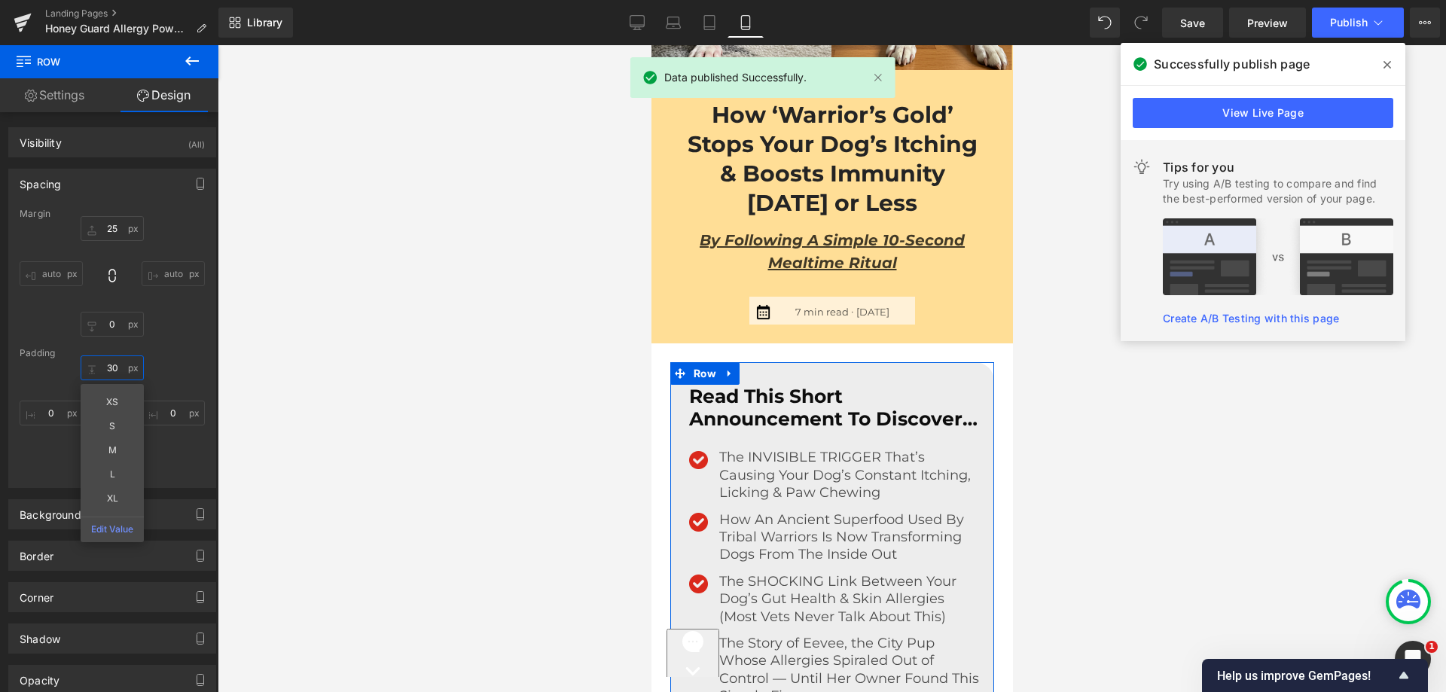
type input "30"
click at [197, 343] on div "Margin auto auto [GEOGRAPHIC_DATA] 30 XS S M L XL Edit Value" at bounding box center [112, 348] width 206 height 279
click at [140, 450] on div "30" at bounding box center [112, 415] width 185 height 121
click at [129, 456] on input "text" at bounding box center [112, 463] width 63 height 25
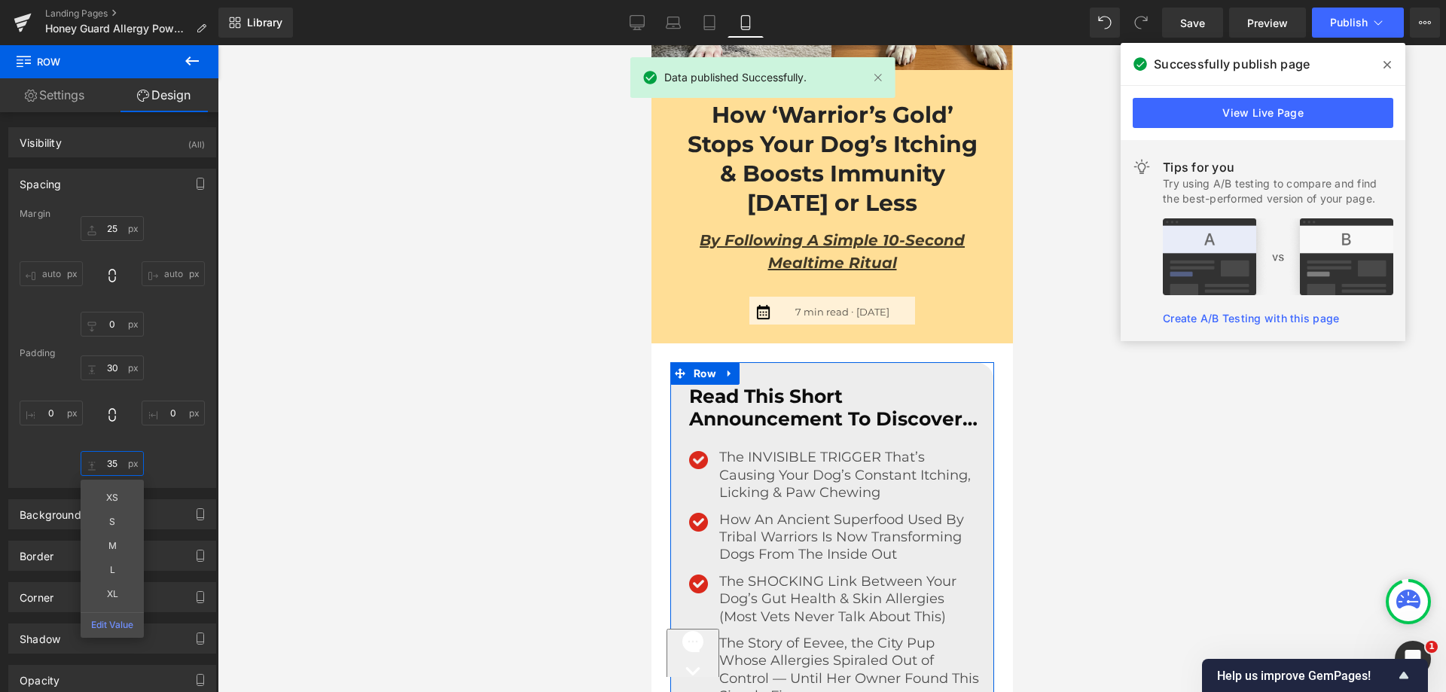
paste input "0"
type input "30"
click at [185, 455] on div "30 30 XS S M L XL Edit Value" at bounding box center [112, 415] width 185 height 121
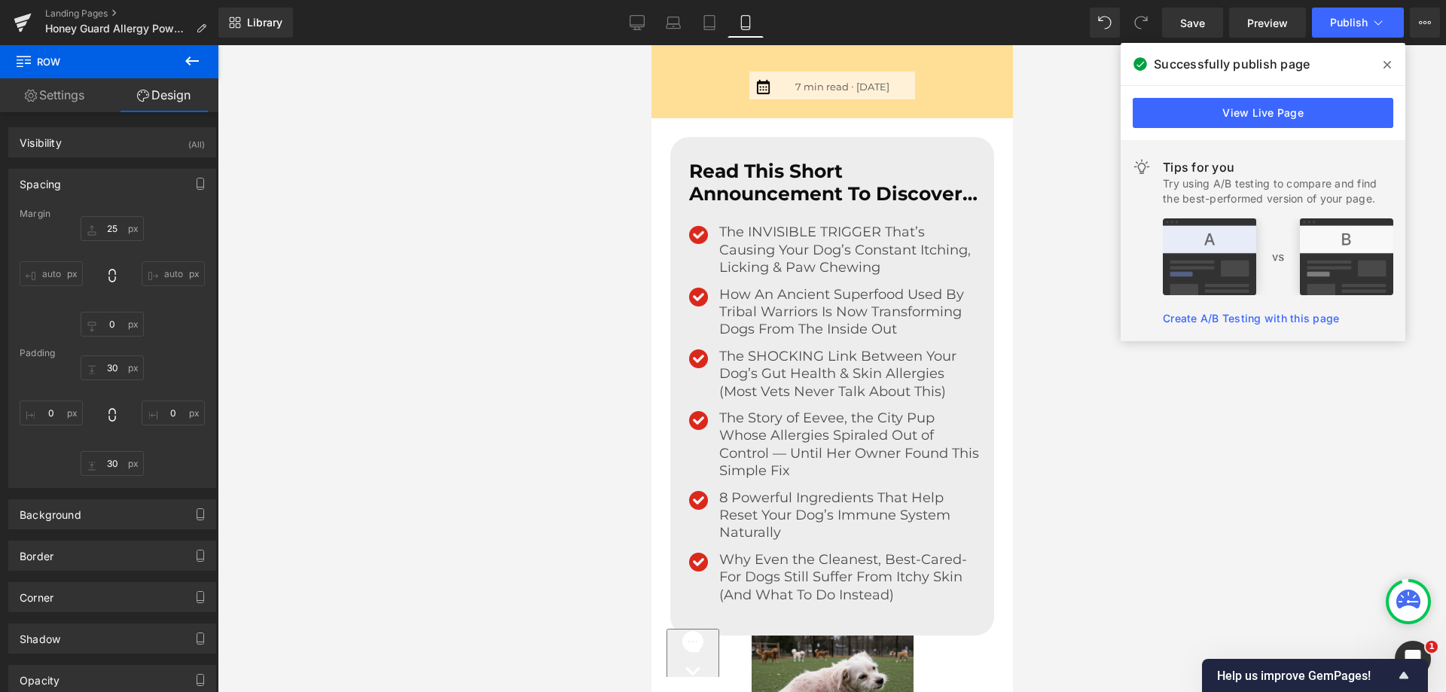
scroll to position [678, 0]
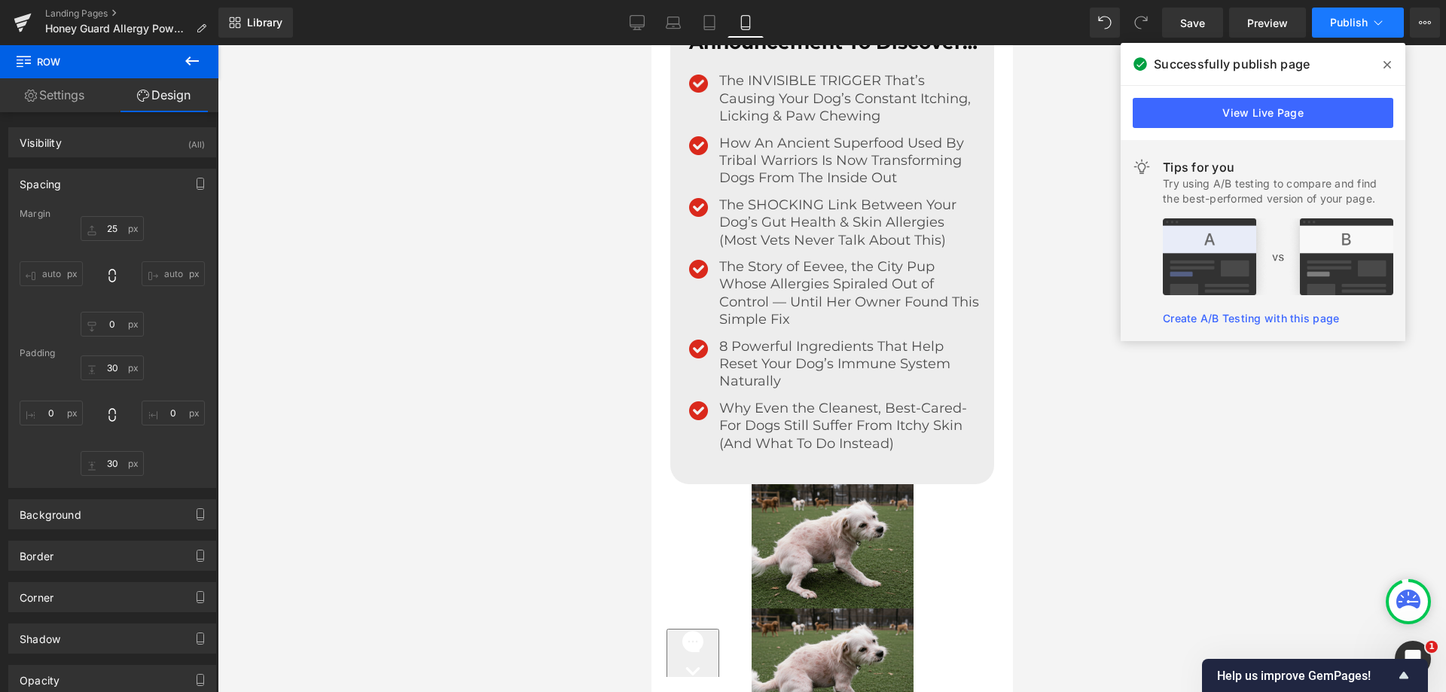
click at [1351, 26] on span "Publish" at bounding box center [1349, 23] width 38 height 12
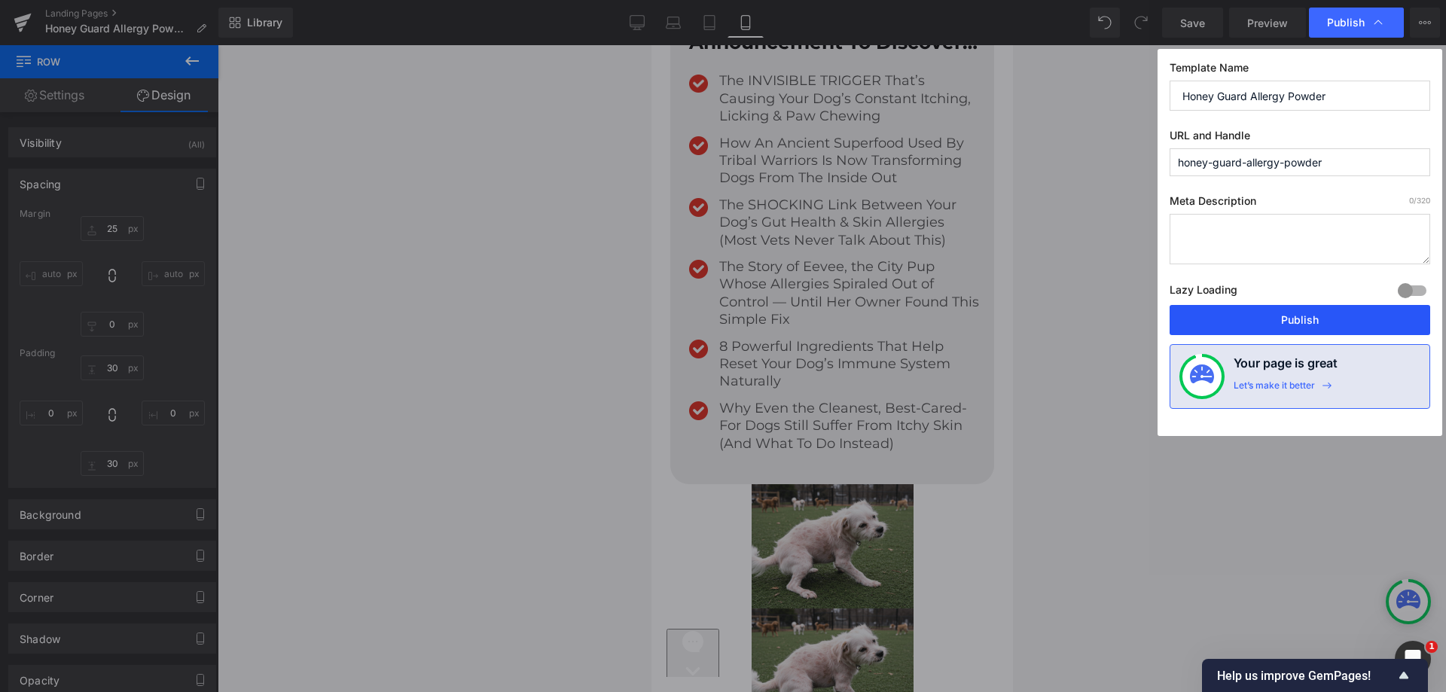
click at [1228, 310] on button "Publish" at bounding box center [1300, 320] width 261 height 30
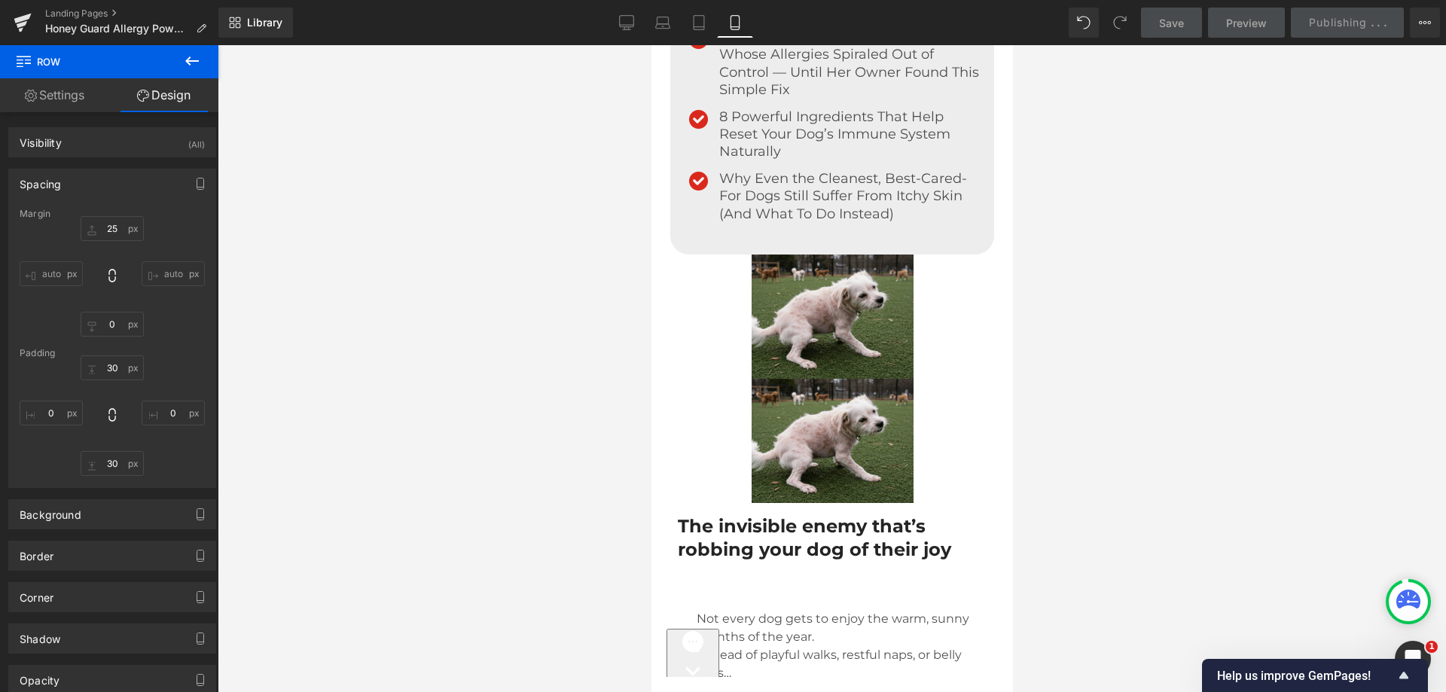
scroll to position [904, 0]
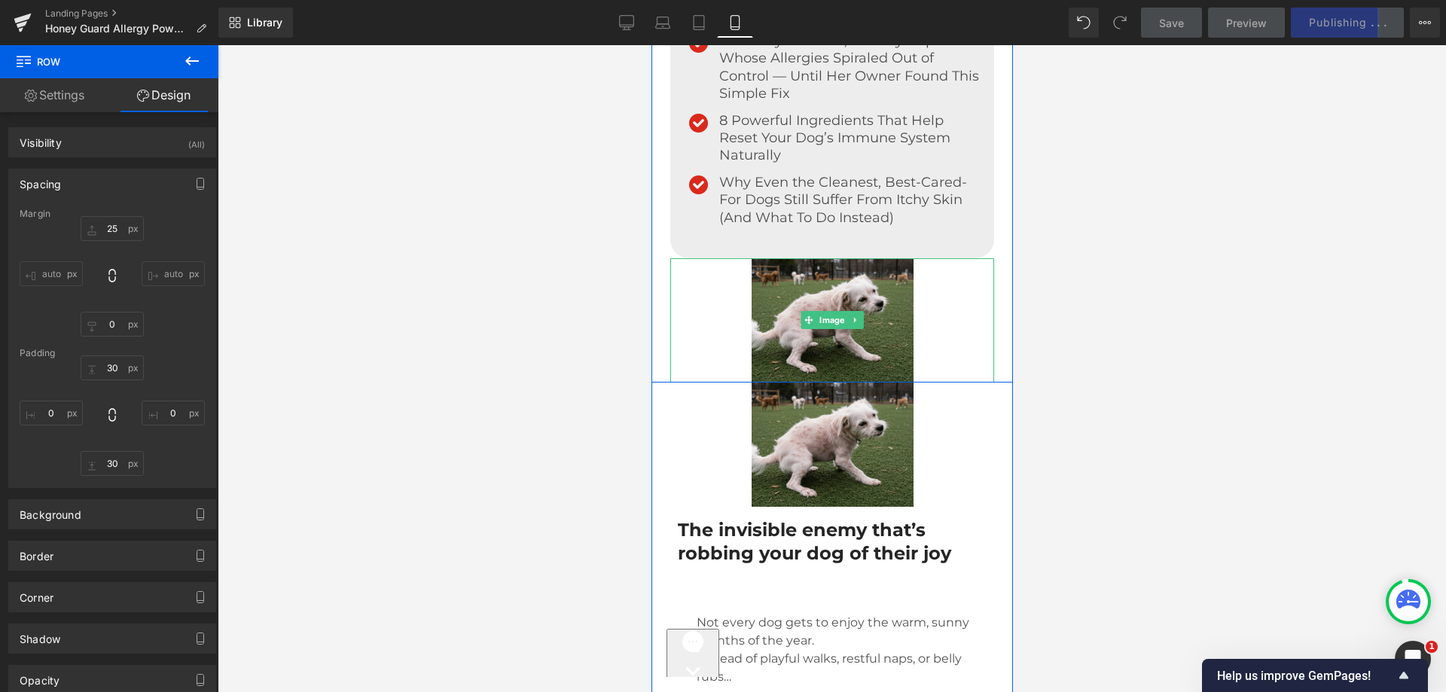
click at [728, 312] on div at bounding box center [832, 320] width 324 height 124
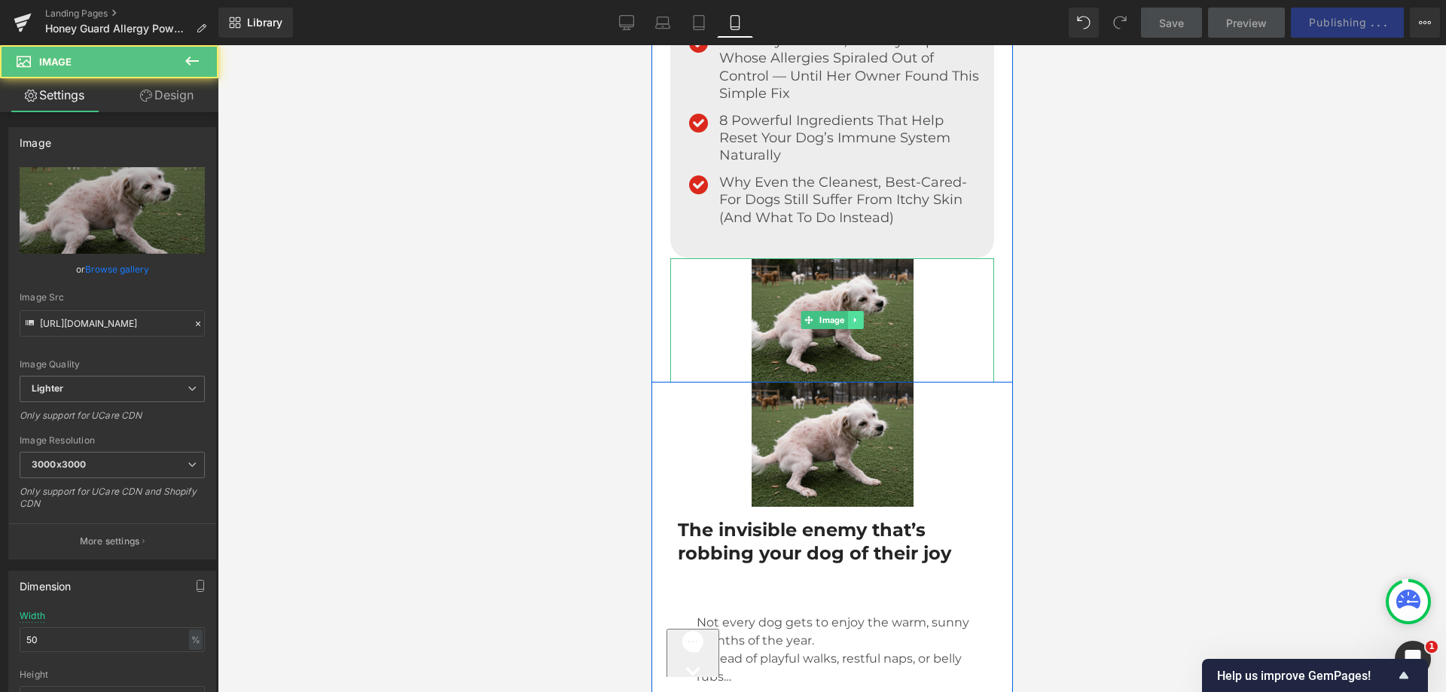
click at [850, 322] on icon at bounding box center [854, 320] width 8 height 9
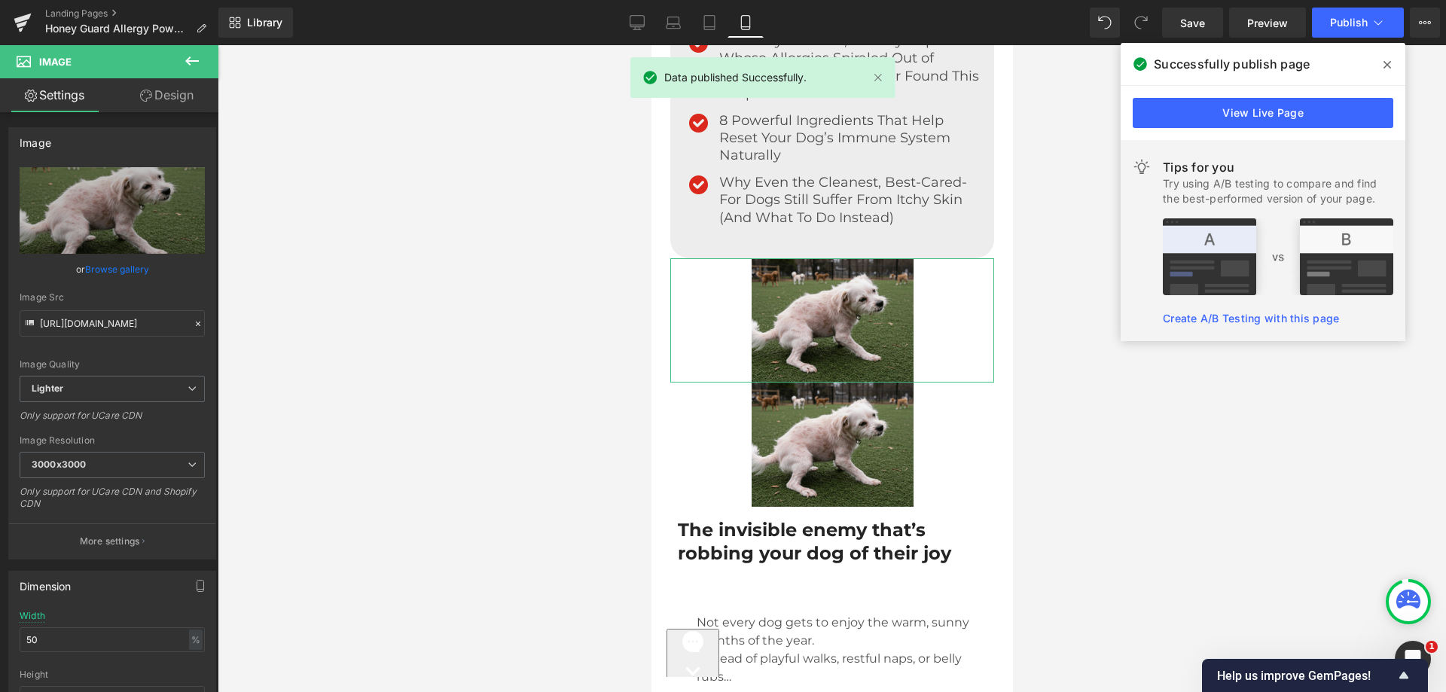
click at [176, 91] on link "Design" at bounding box center [166, 95] width 109 height 34
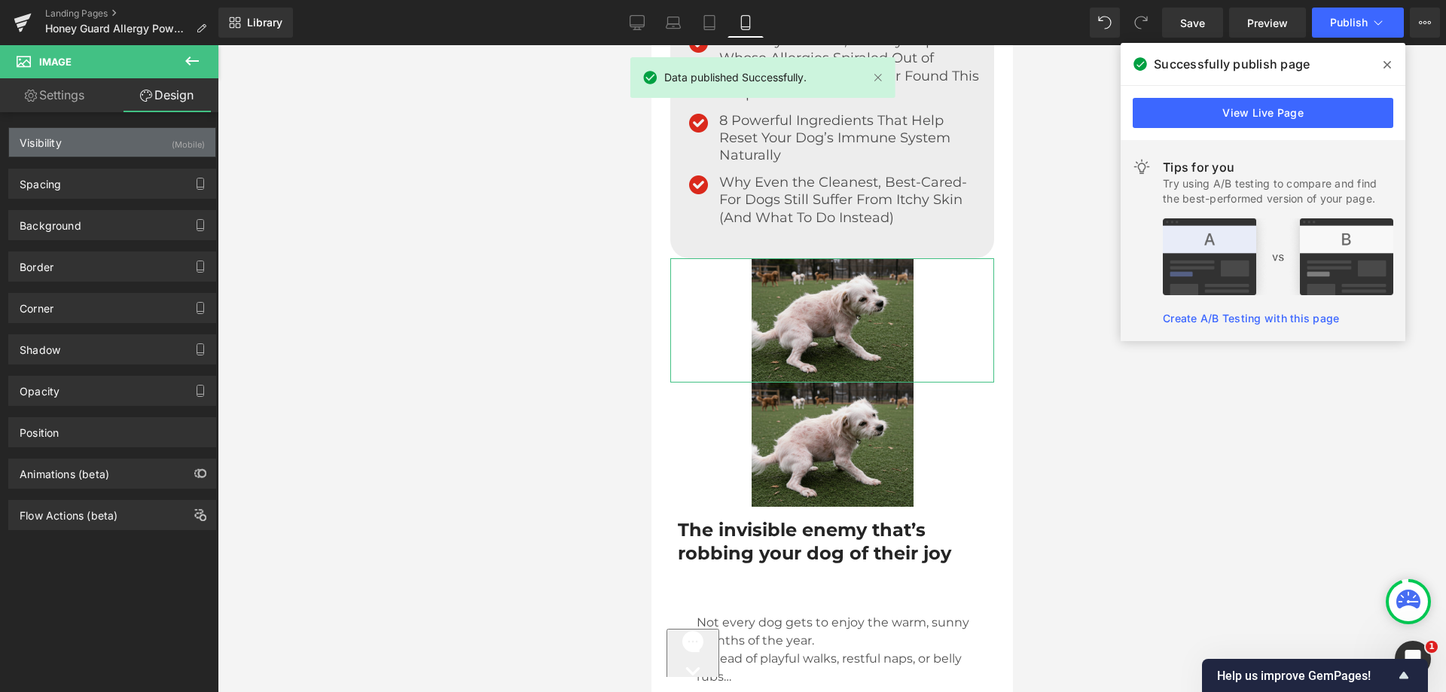
click at [106, 145] on div "Visibility (Mobile)" at bounding box center [112, 142] width 206 height 29
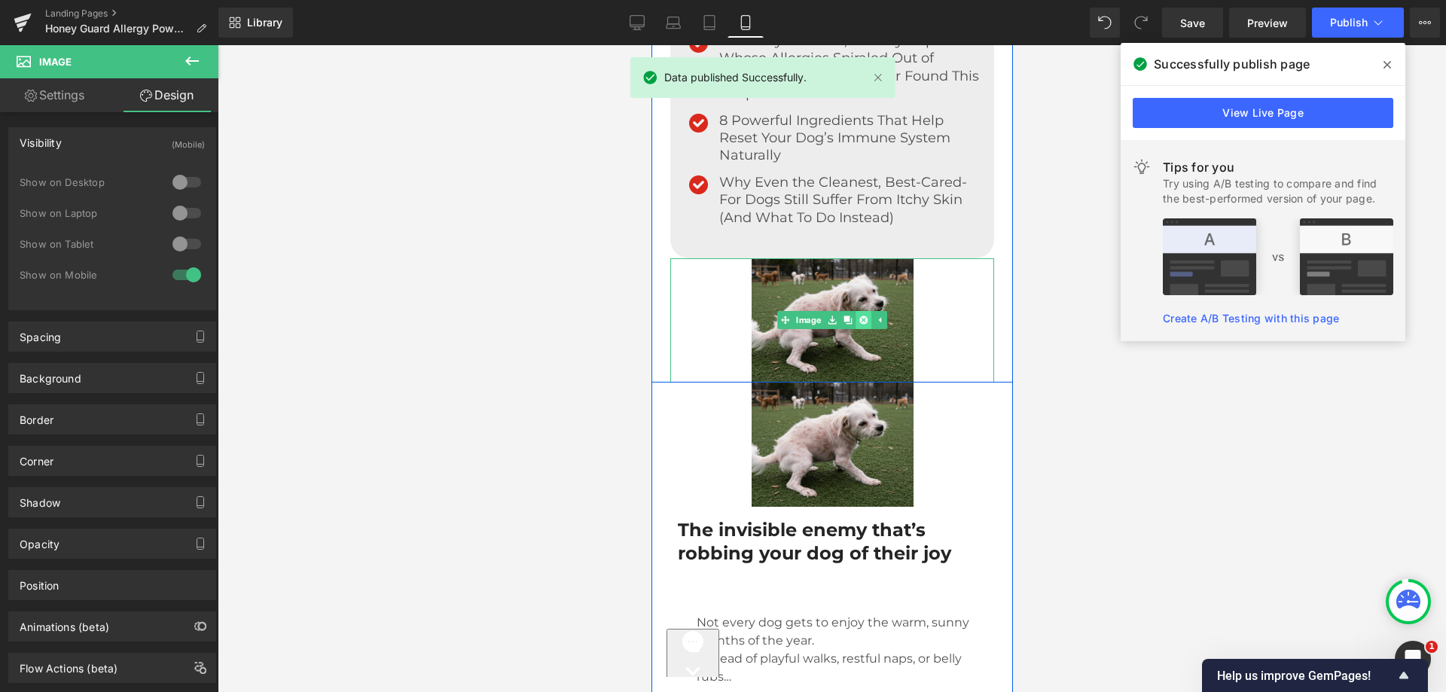
click at [855, 316] on link at bounding box center [863, 320] width 16 height 18
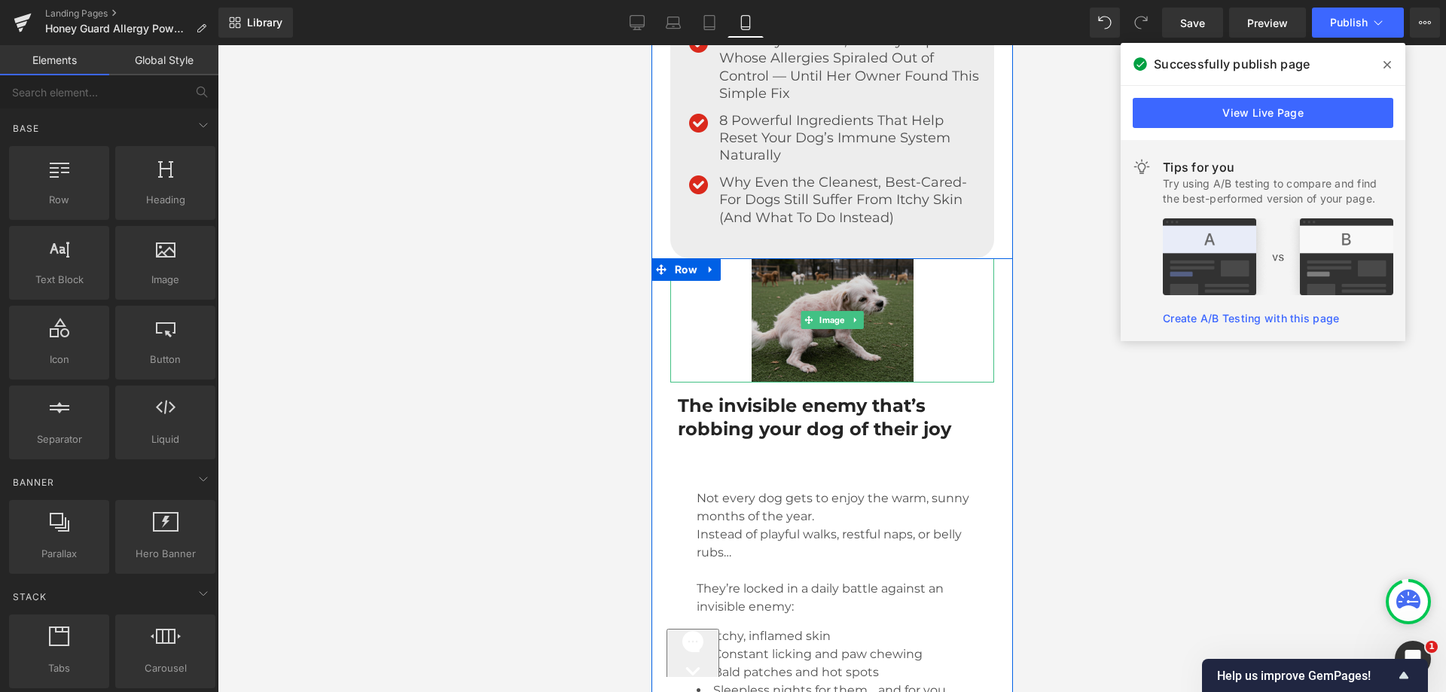
click at [751, 345] on img at bounding box center [832, 320] width 162 height 124
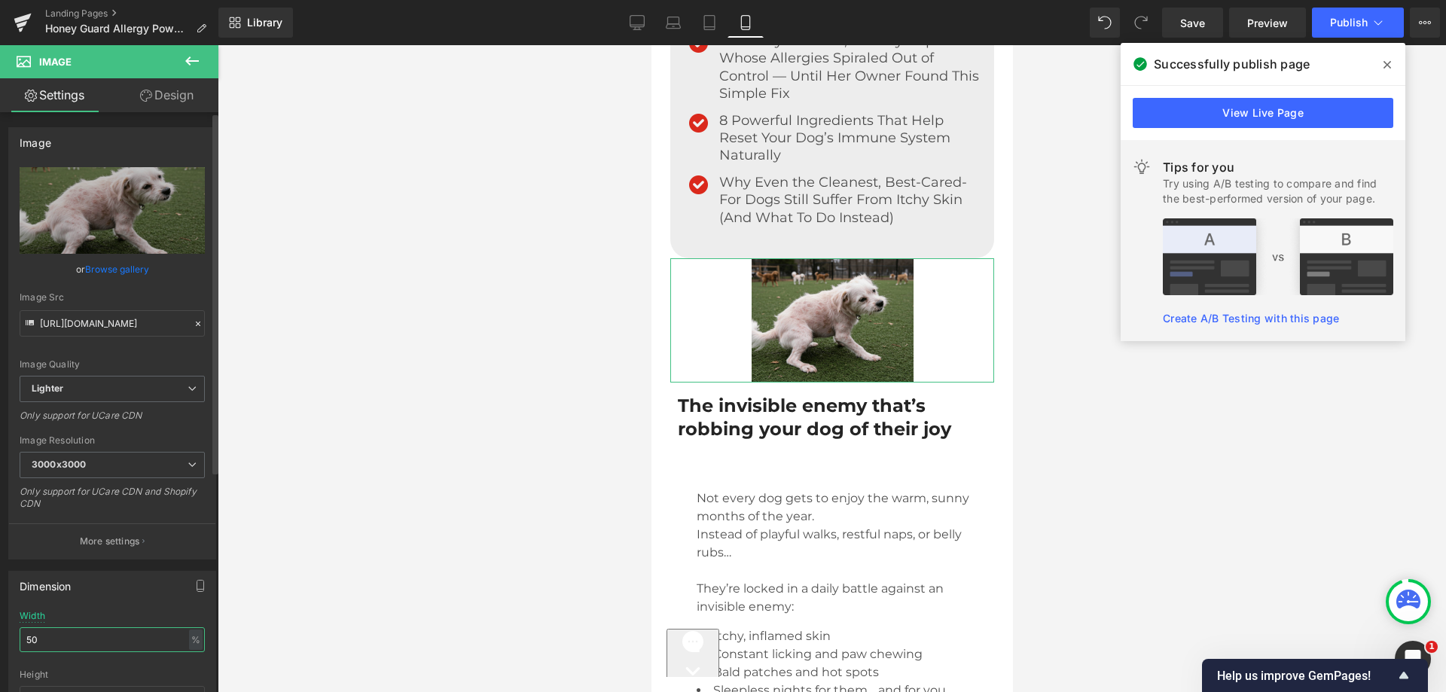
click at [63, 645] on input "50" at bounding box center [112, 639] width 185 height 25
click at [65, 644] on input "50" at bounding box center [112, 639] width 185 height 25
drag, startPoint x: 65, startPoint y: 644, endPoint x: 72, endPoint y: 618, distance: 26.5
click at [66, 644] on input "50" at bounding box center [112, 639] width 185 height 25
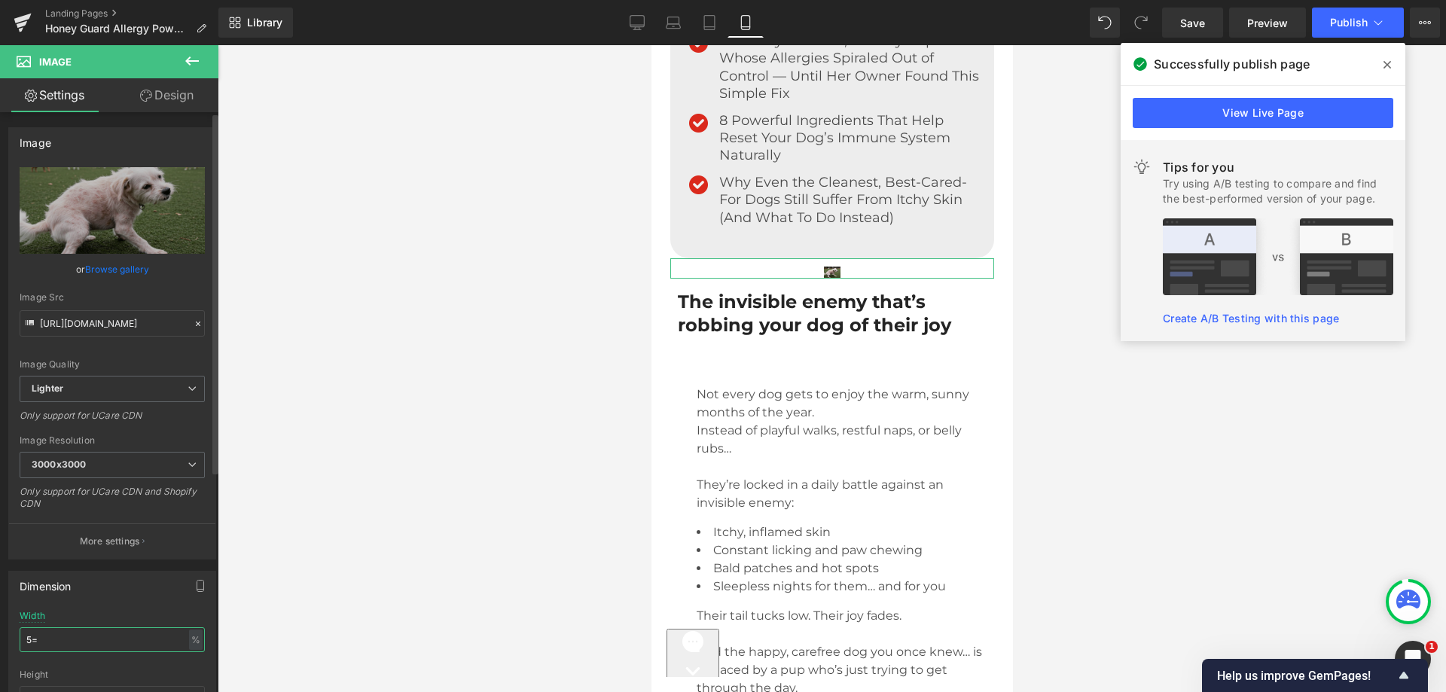
type input "5"
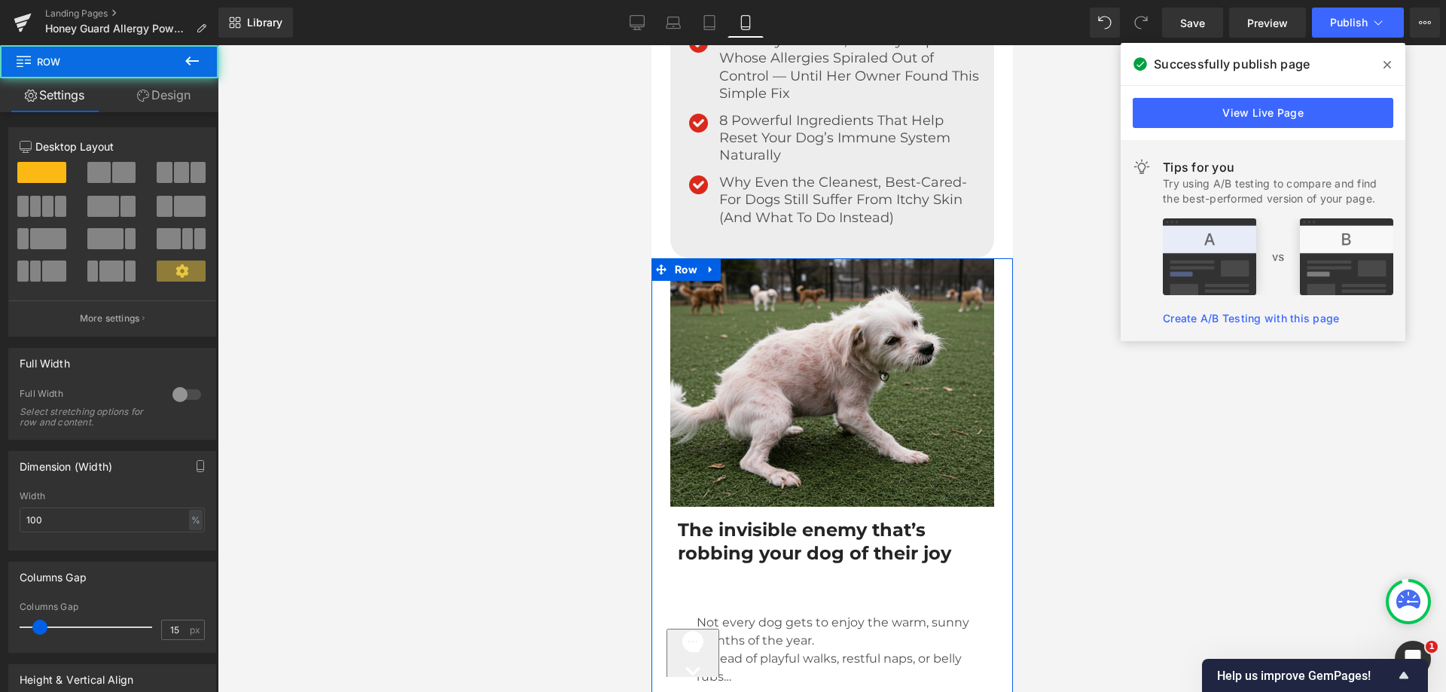
click at [155, 96] on link "Design" at bounding box center [163, 95] width 109 height 34
click at [0, 0] on div "Spacing" at bounding box center [0, 0] width 0 height 0
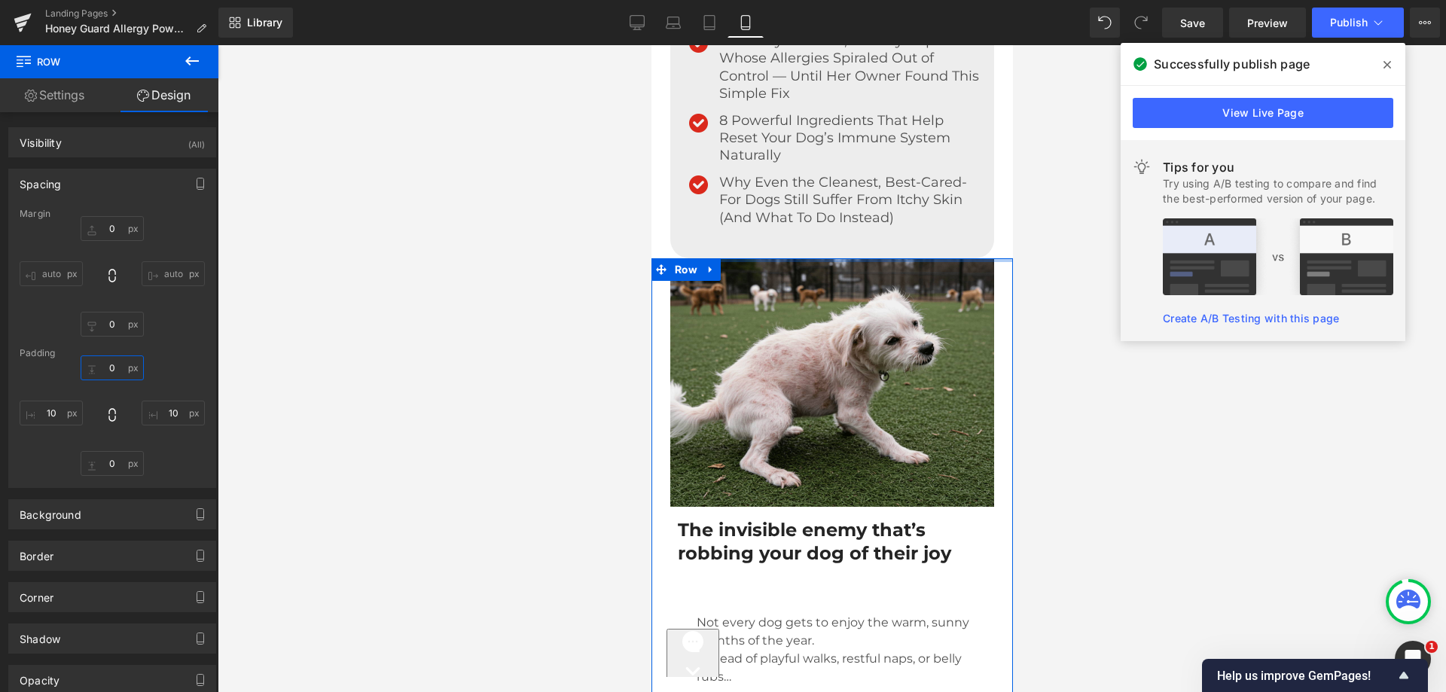
click at [96, 367] on input "text" at bounding box center [112, 367] width 63 height 25
click at [92, 371] on input "text" at bounding box center [112, 367] width 63 height 25
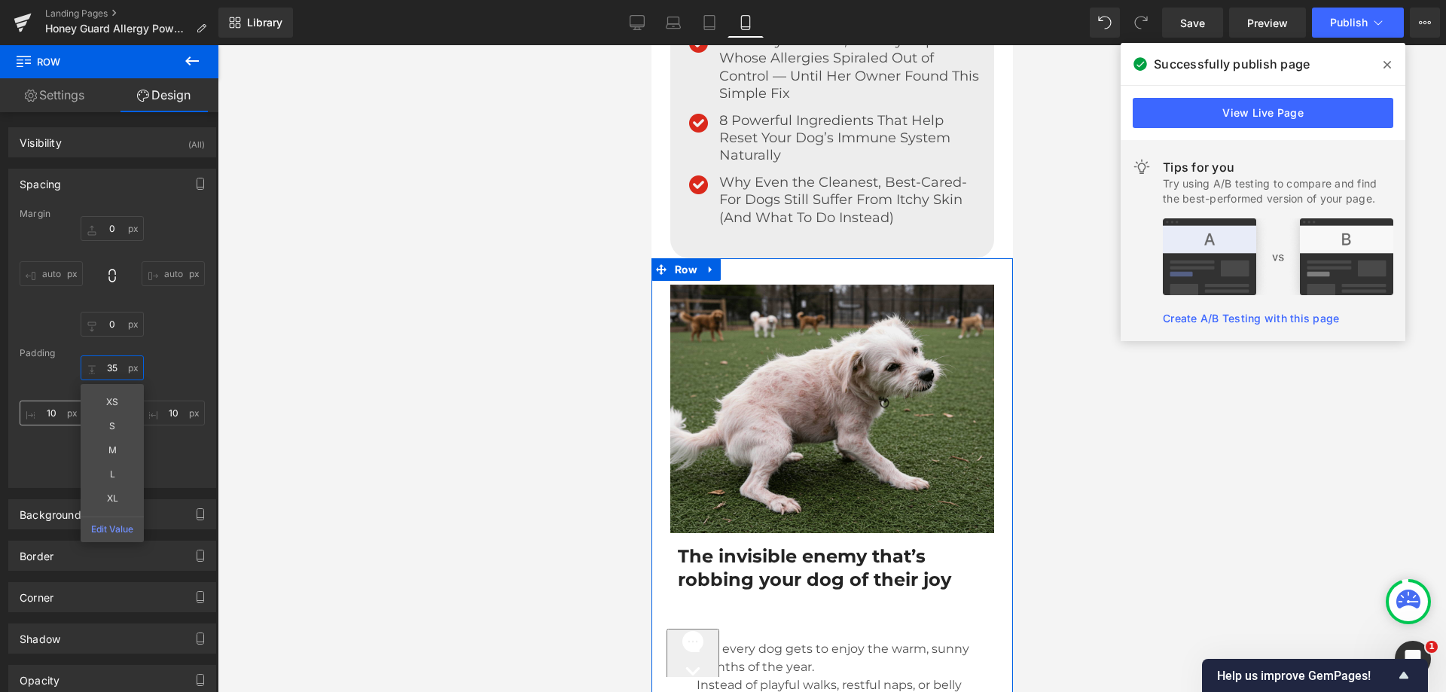
type input "35"
click at [55, 410] on input "text" at bounding box center [51, 413] width 63 height 25
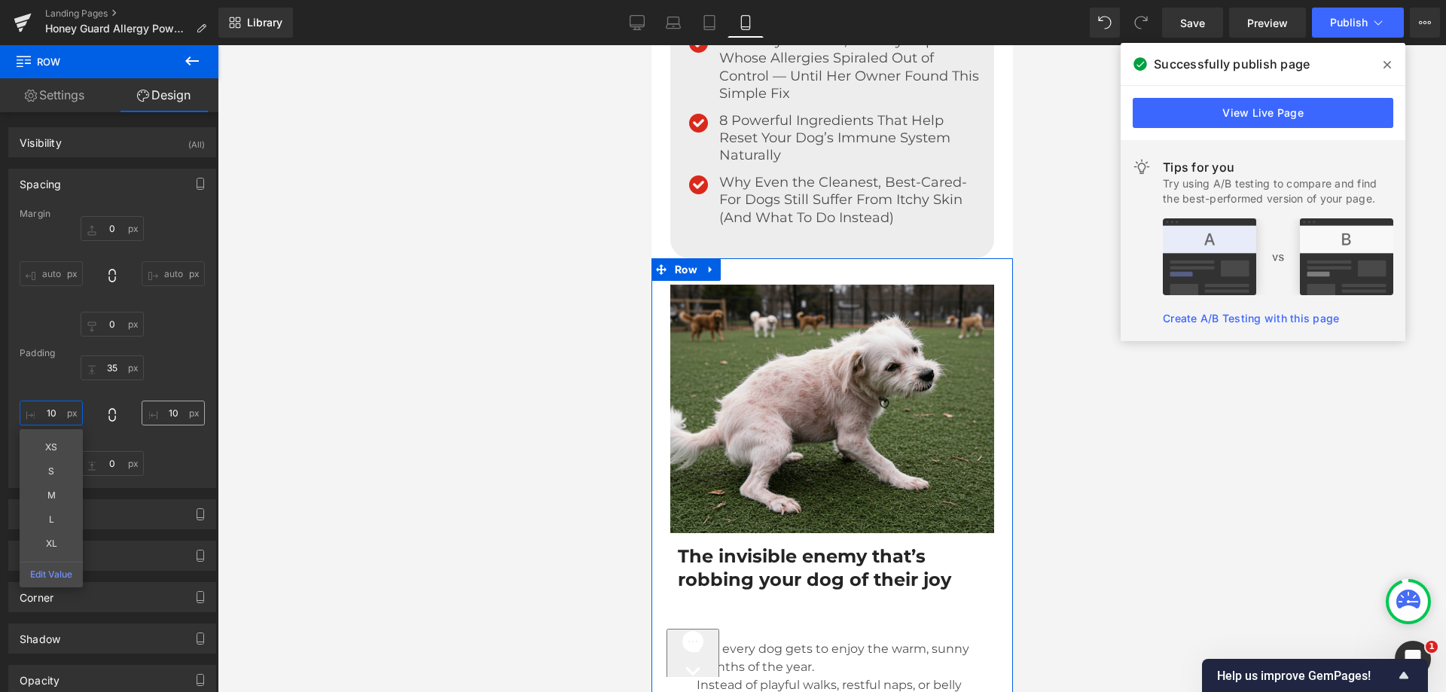
type input "10"
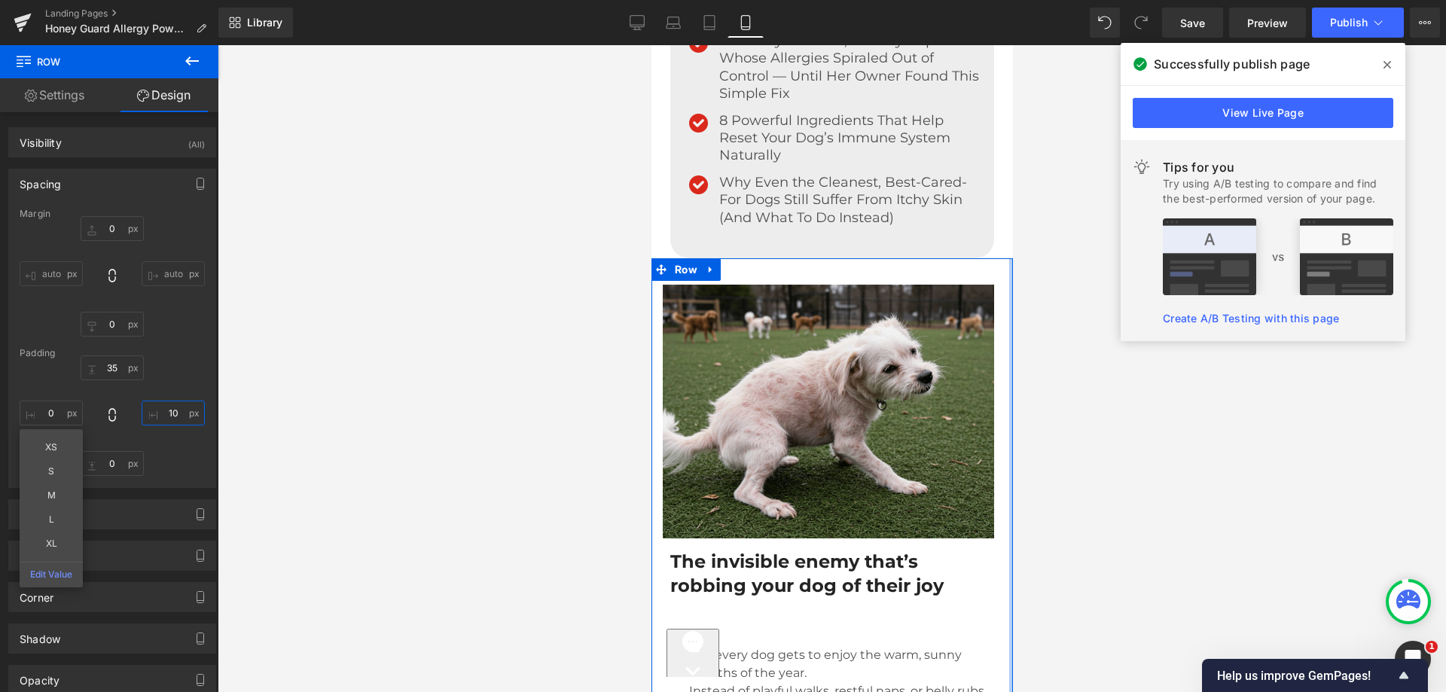
click at [158, 416] on input "text" at bounding box center [173, 413] width 63 height 25
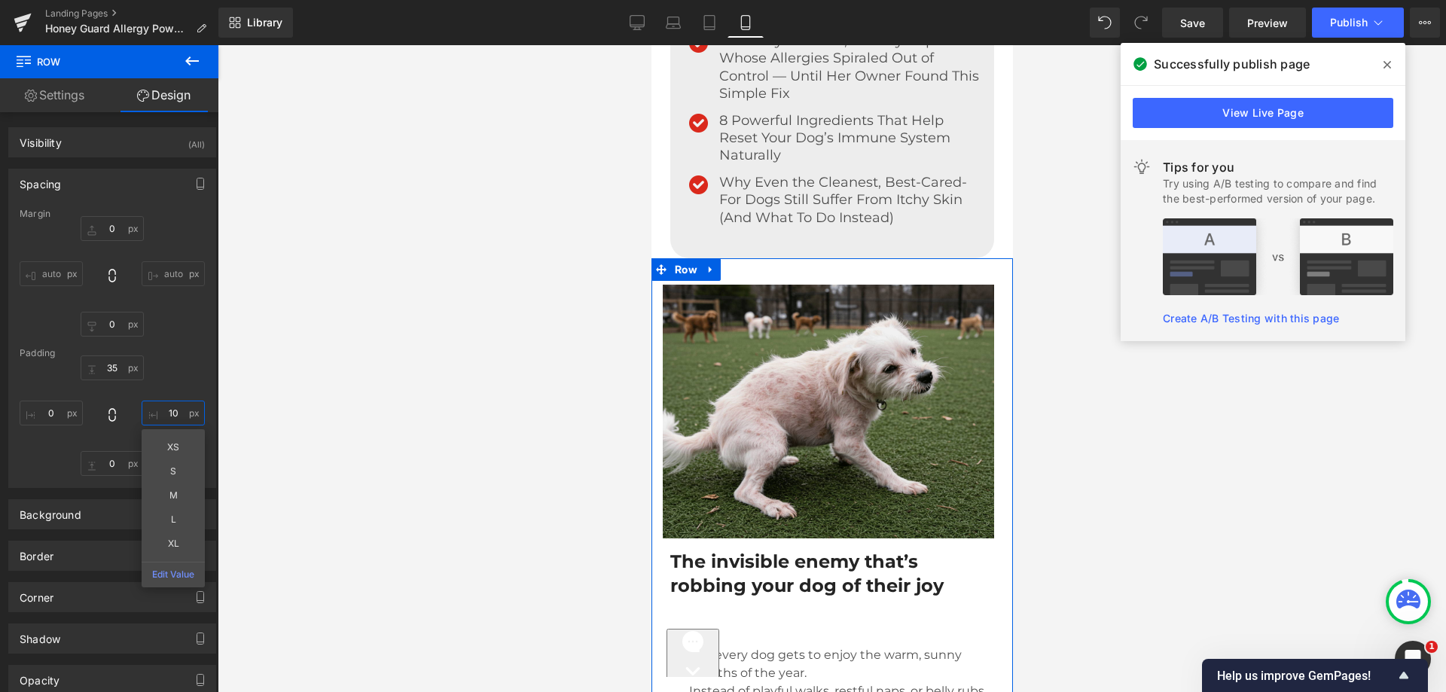
type input "10"
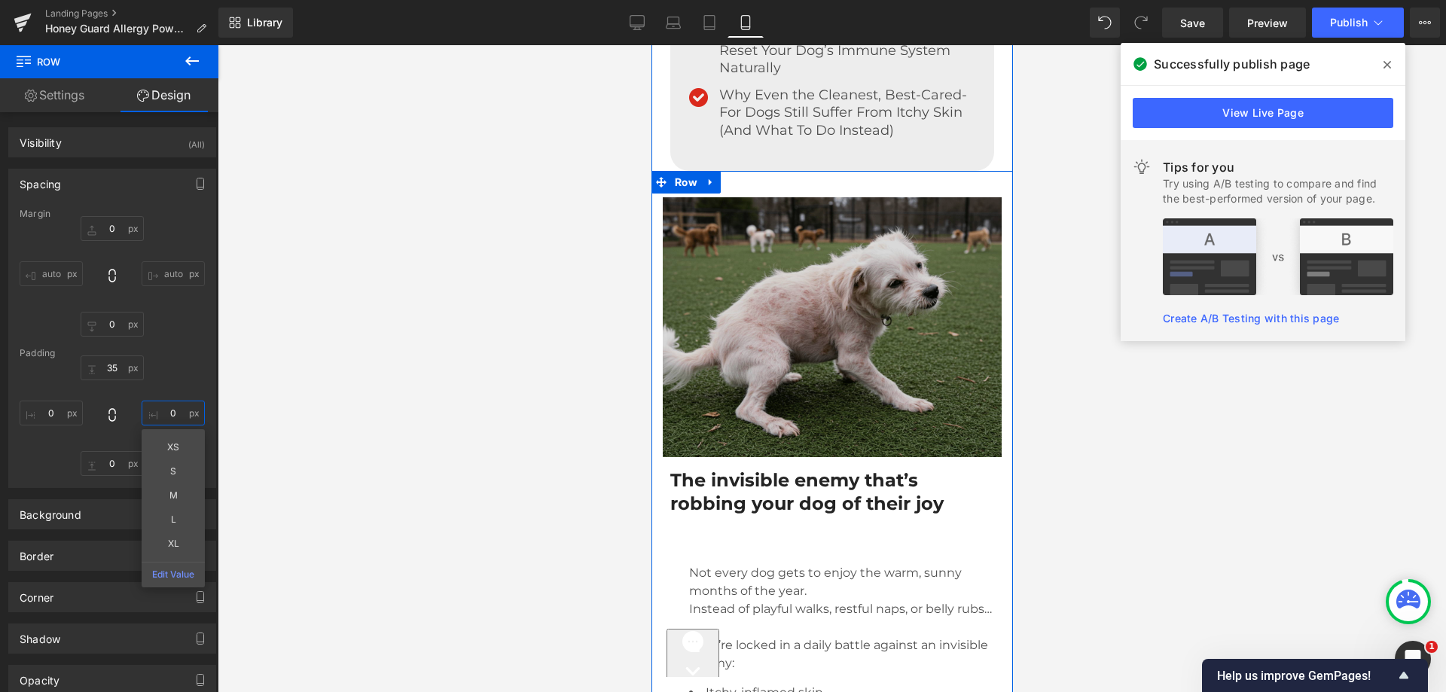
scroll to position [979, 0]
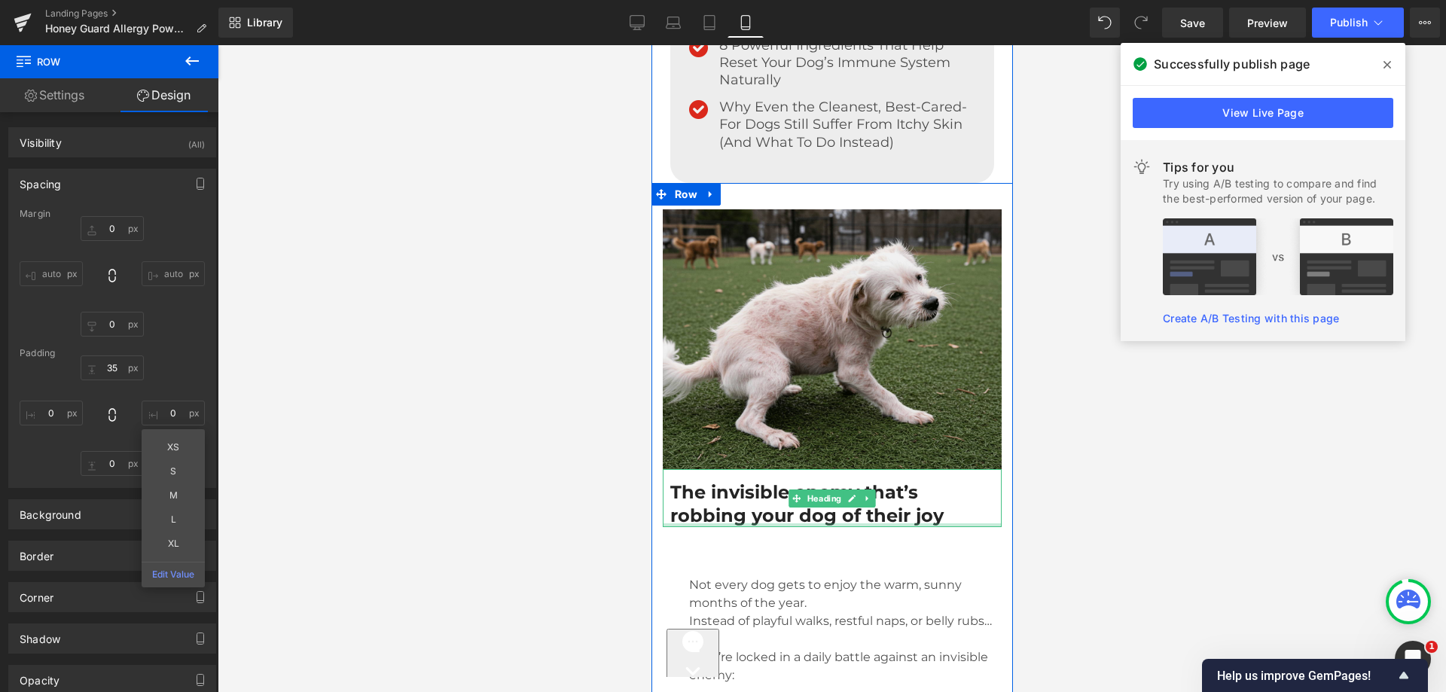
click at [971, 526] on div at bounding box center [831, 525] width 339 height 4
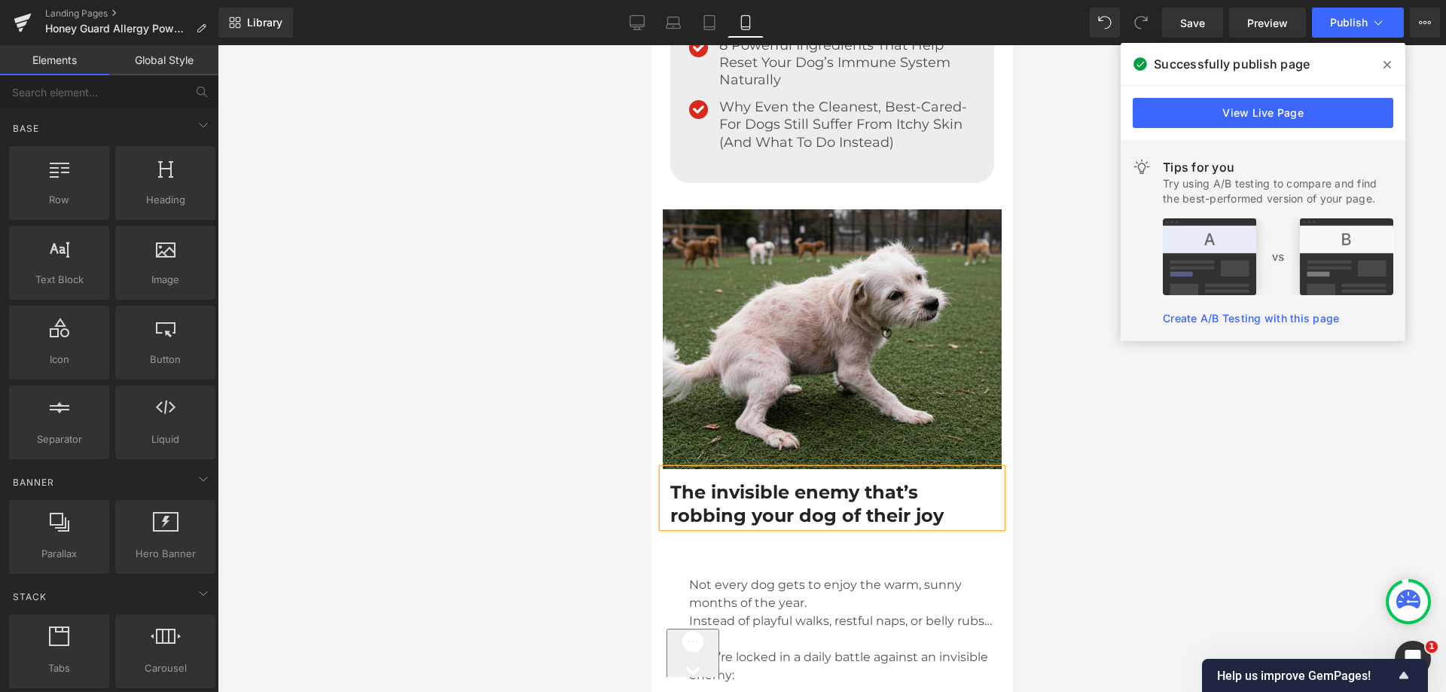
click at [560, 316] on div at bounding box center [832, 368] width 1228 height 647
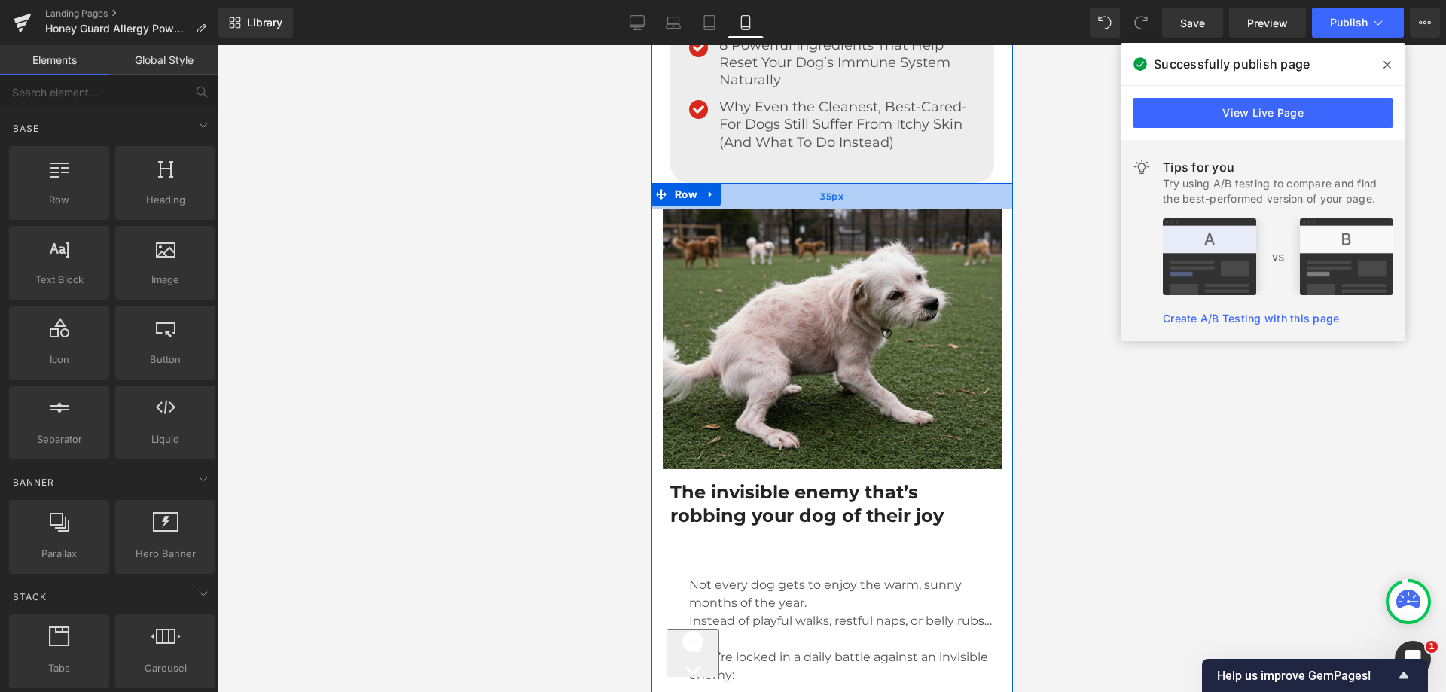
click at [749, 191] on div "35px" at bounding box center [832, 196] width 362 height 26
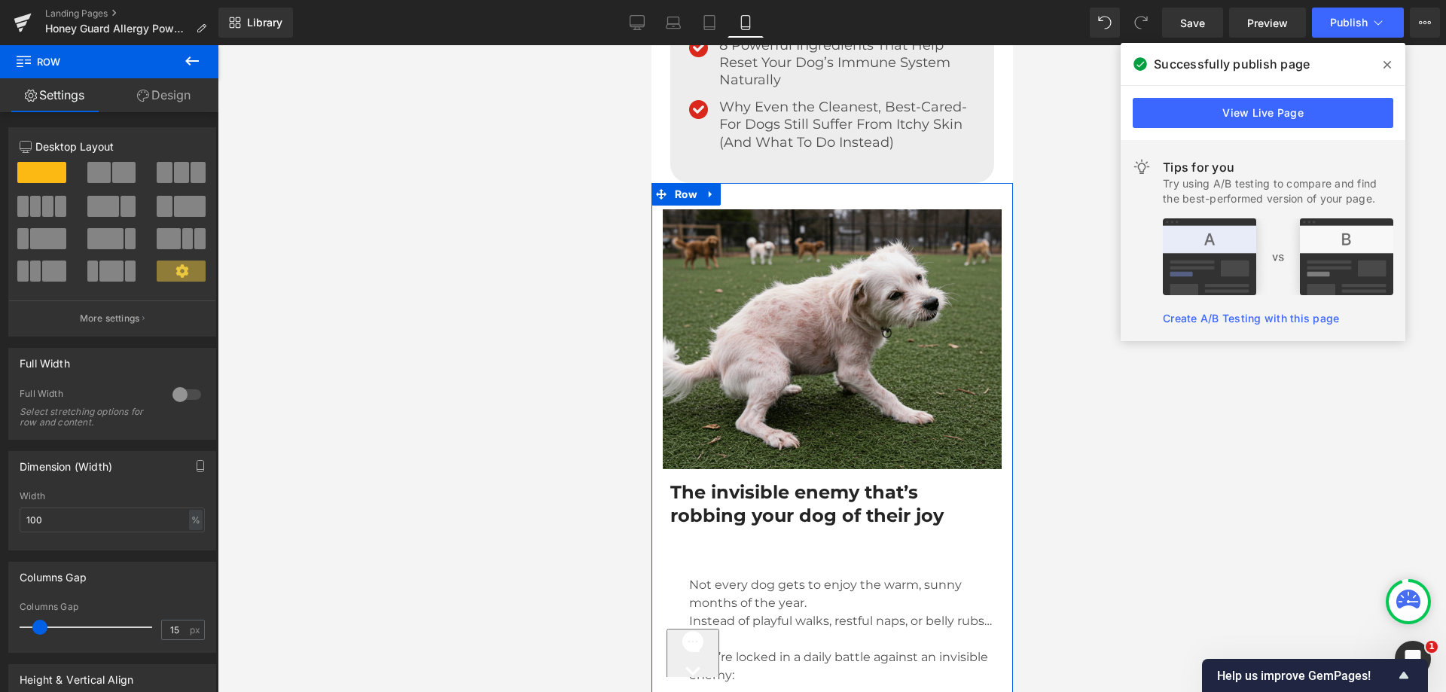
click at [157, 93] on link "Design" at bounding box center [163, 95] width 109 height 34
click at [0, 0] on div "Spacing" at bounding box center [0, 0] width 0 height 0
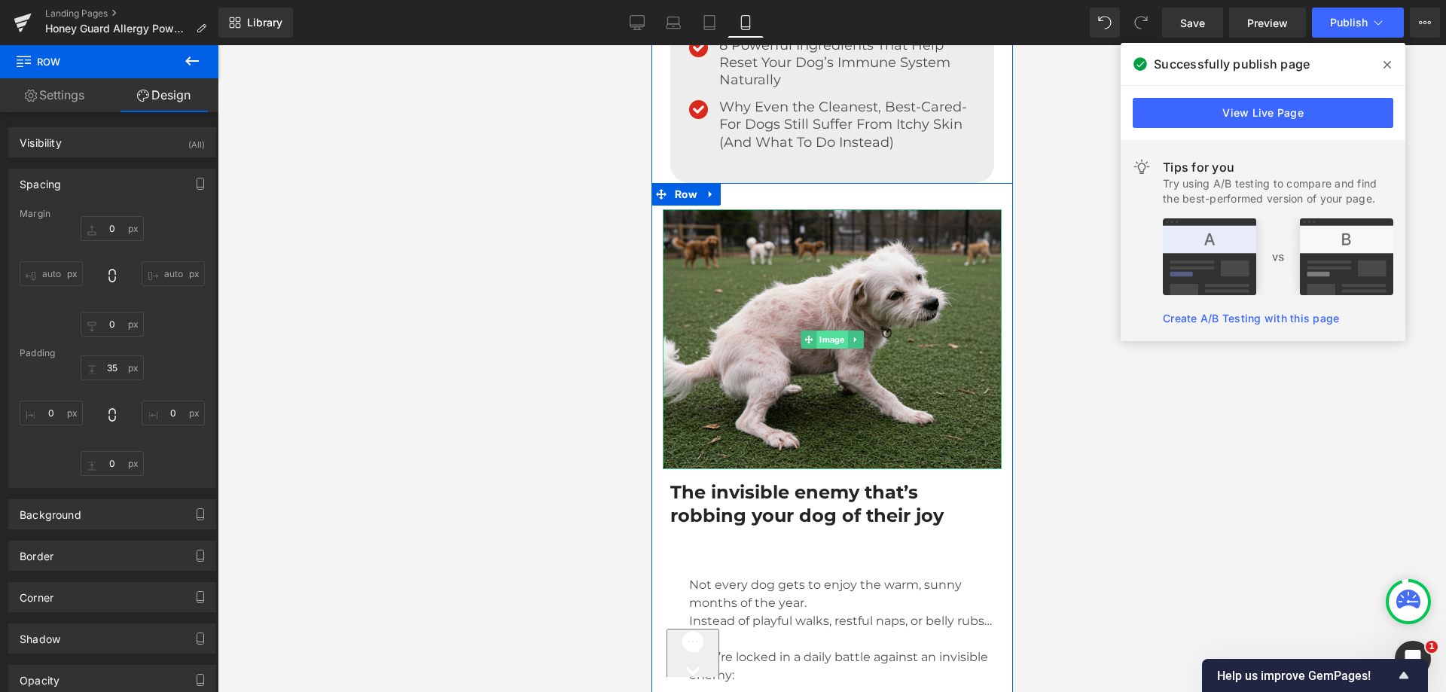
click at [825, 341] on span "Image" at bounding box center [831, 340] width 31 height 18
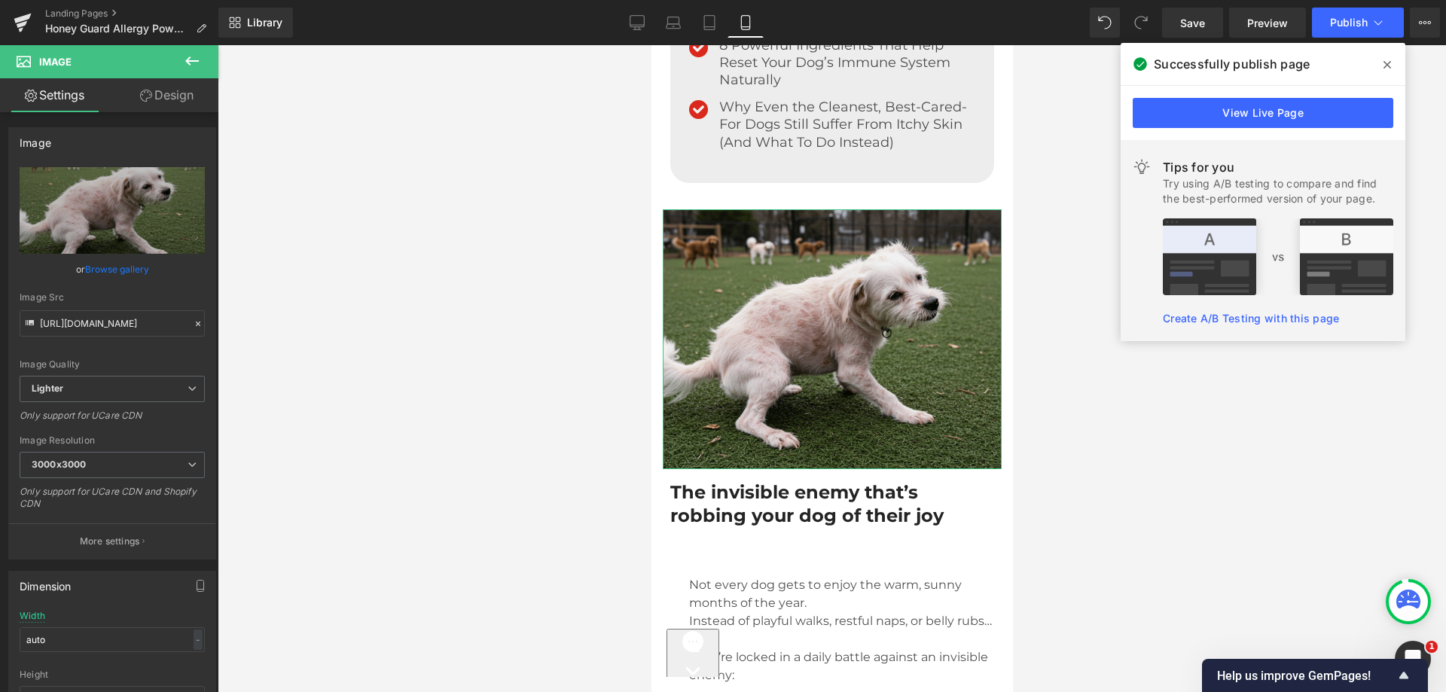
click at [190, 106] on link "Design" at bounding box center [166, 95] width 109 height 34
click at [0, 0] on div "Spacing" at bounding box center [0, 0] width 0 height 0
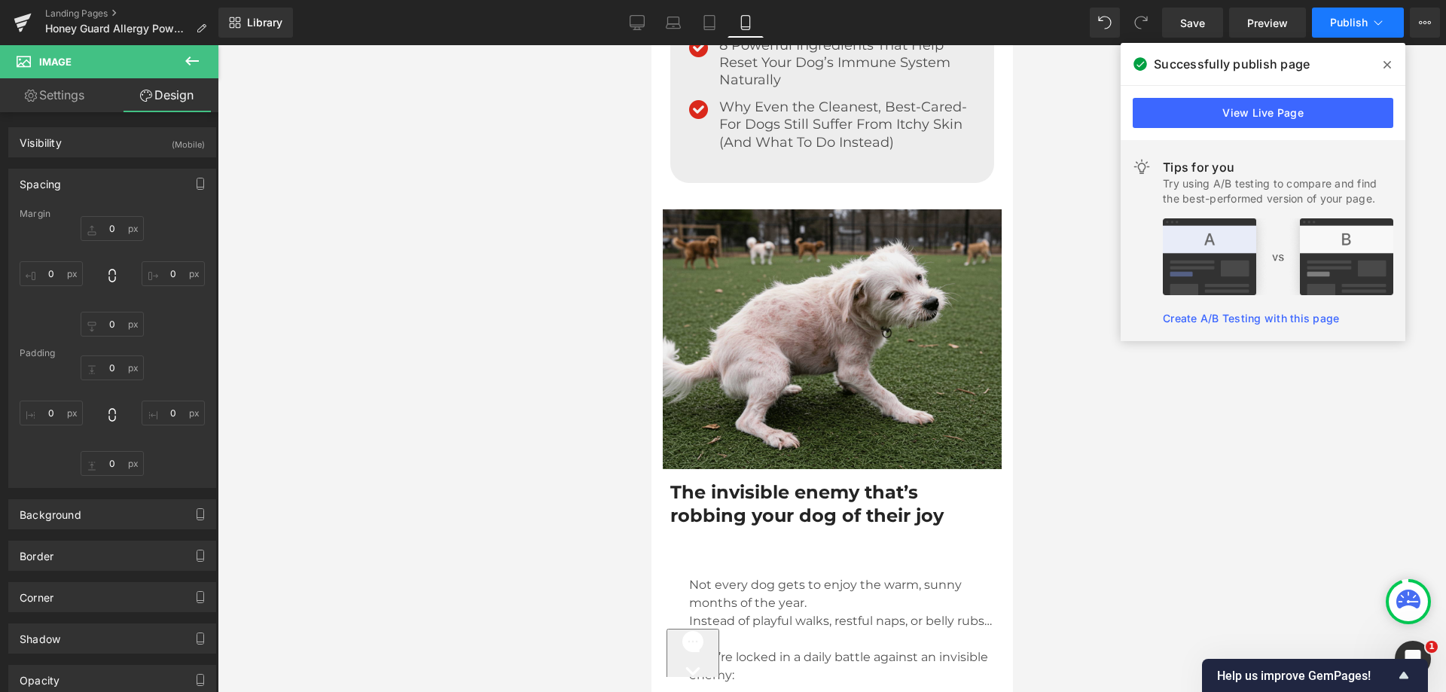
click at [1368, 26] on button "Publish" at bounding box center [1358, 23] width 92 height 30
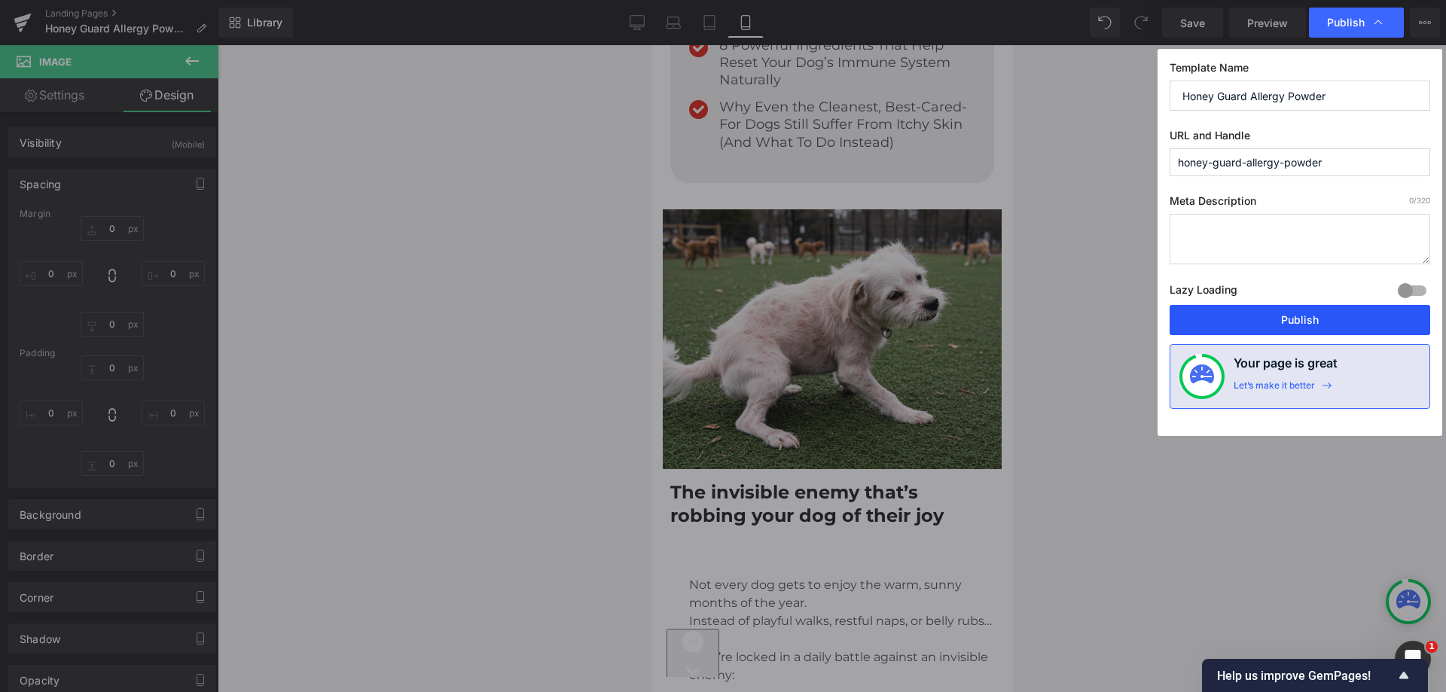
click at [1276, 310] on button "Publish" at bounding box center [1300, 320] width 261 height 30
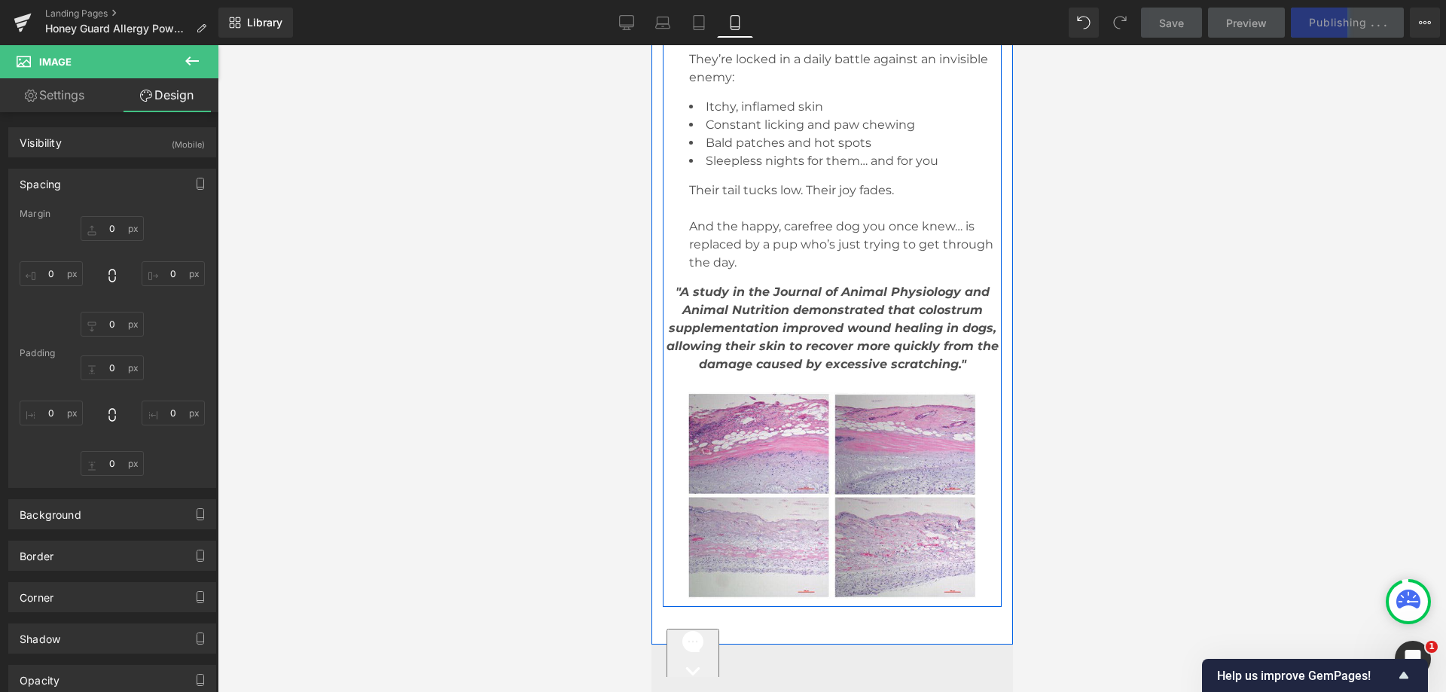
scroll to position [1582, 0]
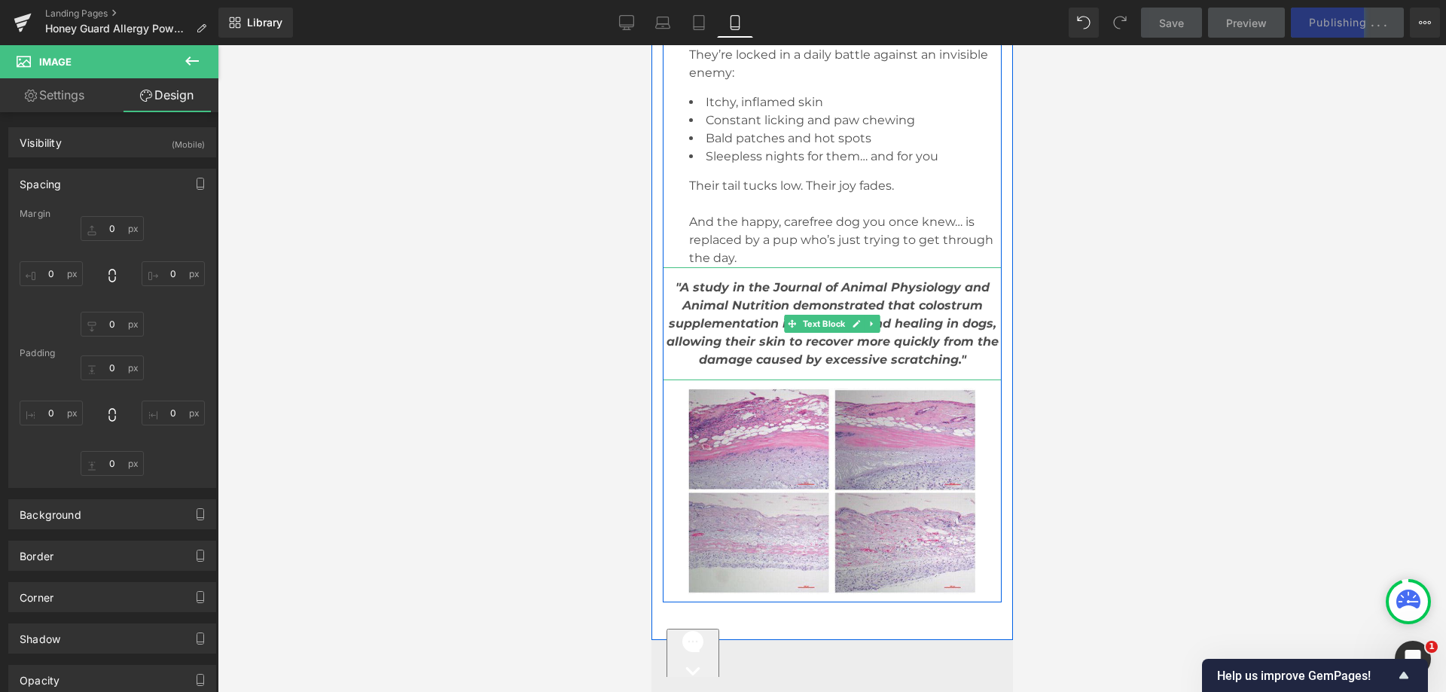
click at [741, 316] on p ""A study in the Journal of Animal Physiology and Animal Nutrition demonstrated …" at bounding box center [831, 324] width 339 height 90
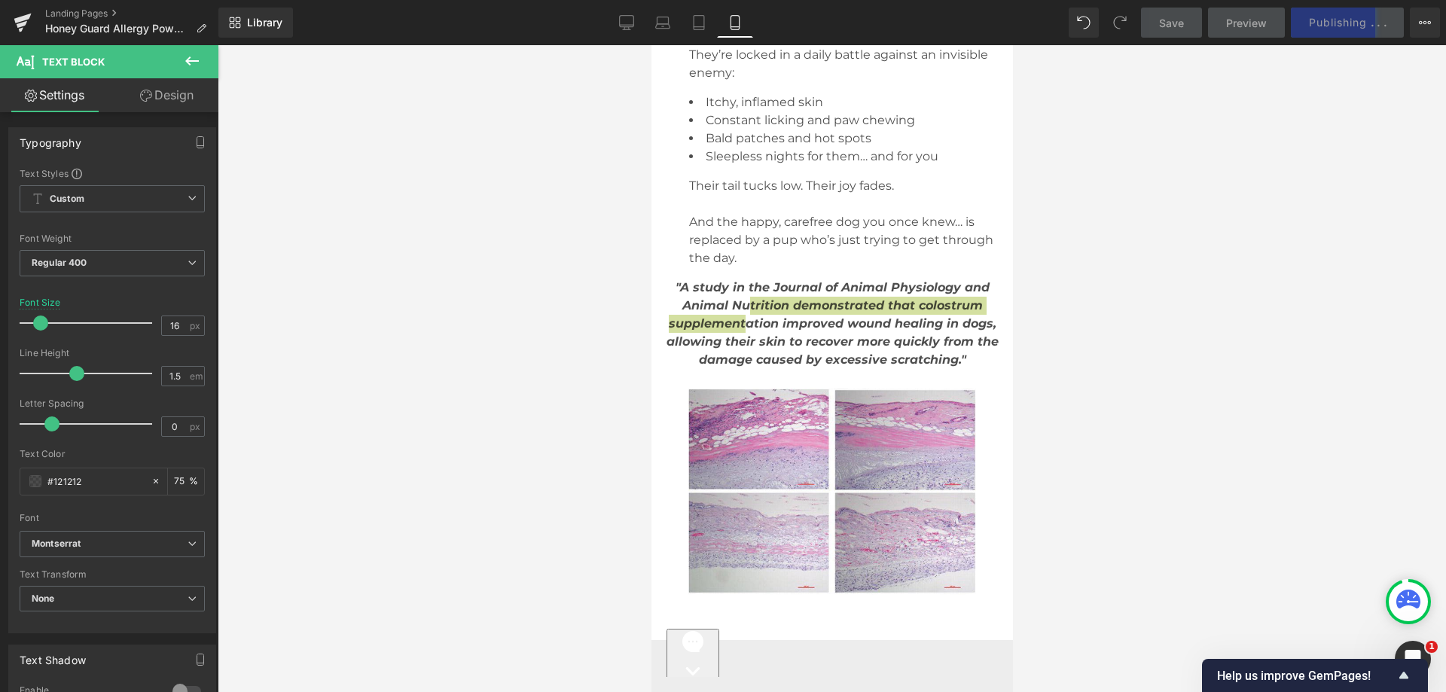
click at [153, 94] on link "Design" at bounding box center [166, 95] width 109 height 34
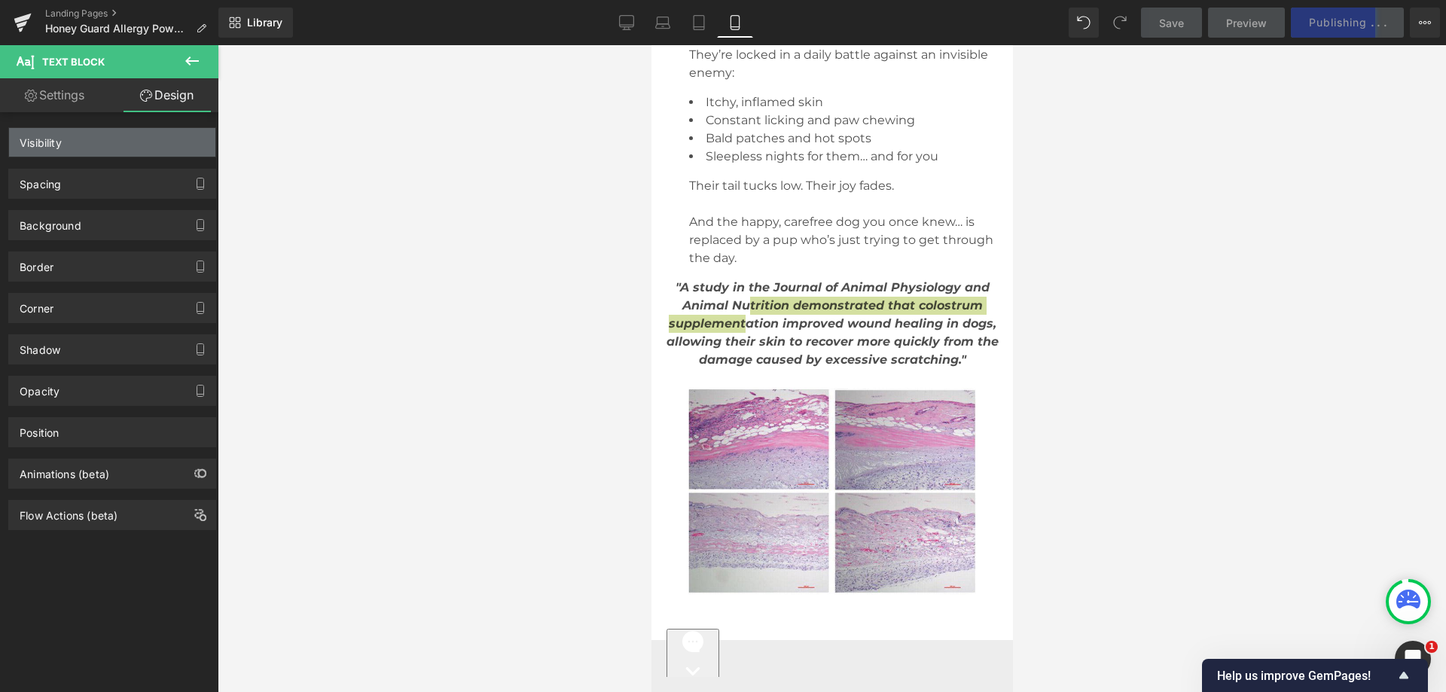
click at [135, 121] on div "Visibility 0|0|0|0" at bounding box center [112, 136] width 225 height 41
click at [129, 140] on div "Visibility (Tablet, Mobile)" at bounding box center [112, 142] width 206 height 29
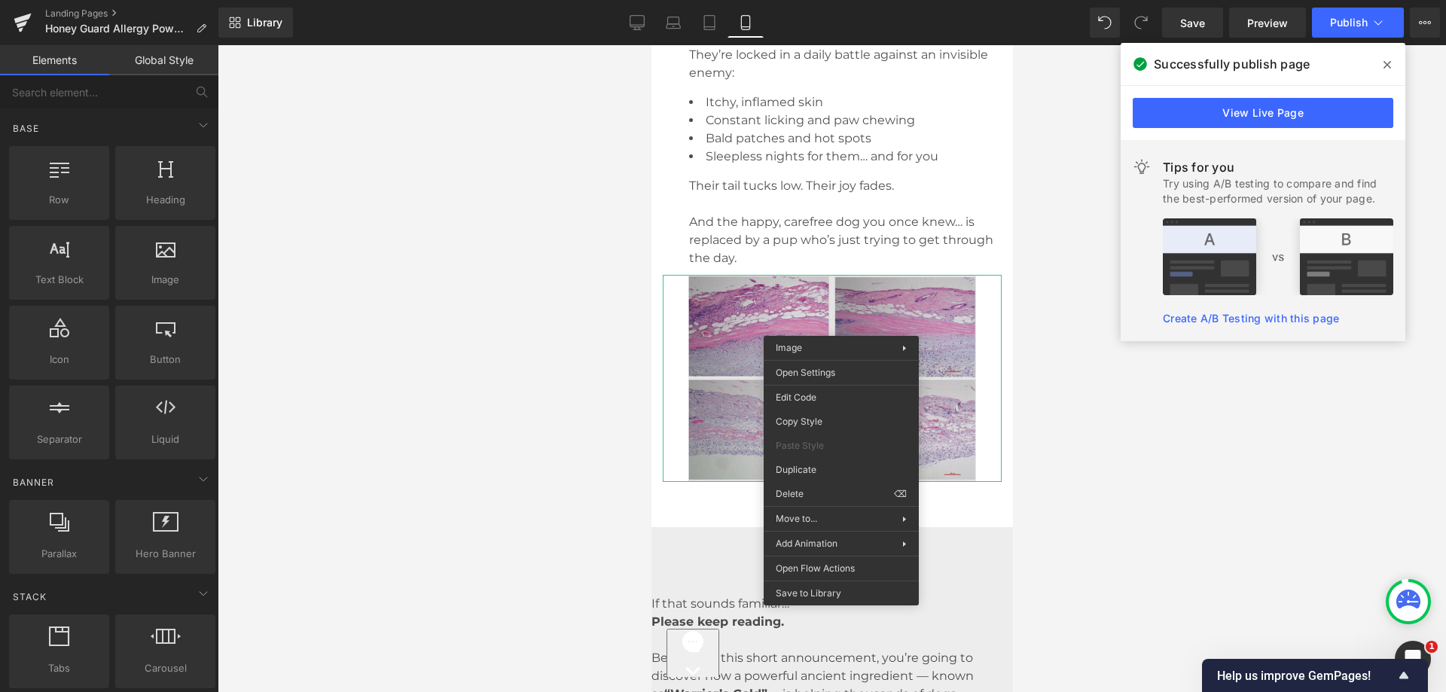
click at [758, 339] on img at bounding box center [832, 378] width 288 height 207
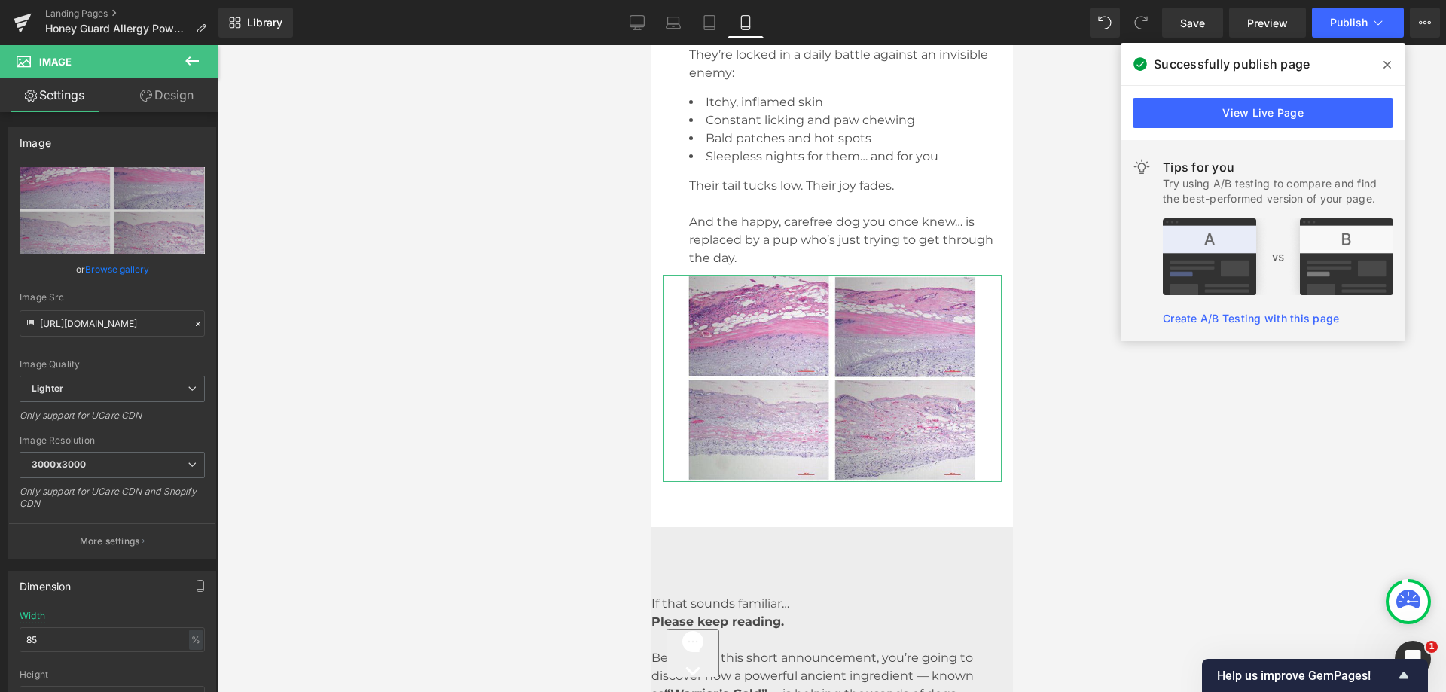
click at [170, 101] on link "Design" at bounding box center [166, 95] width 109 height 34
click at [0, 0] on div "Spacing" at bounding box center [0, 0] width 0 height 0
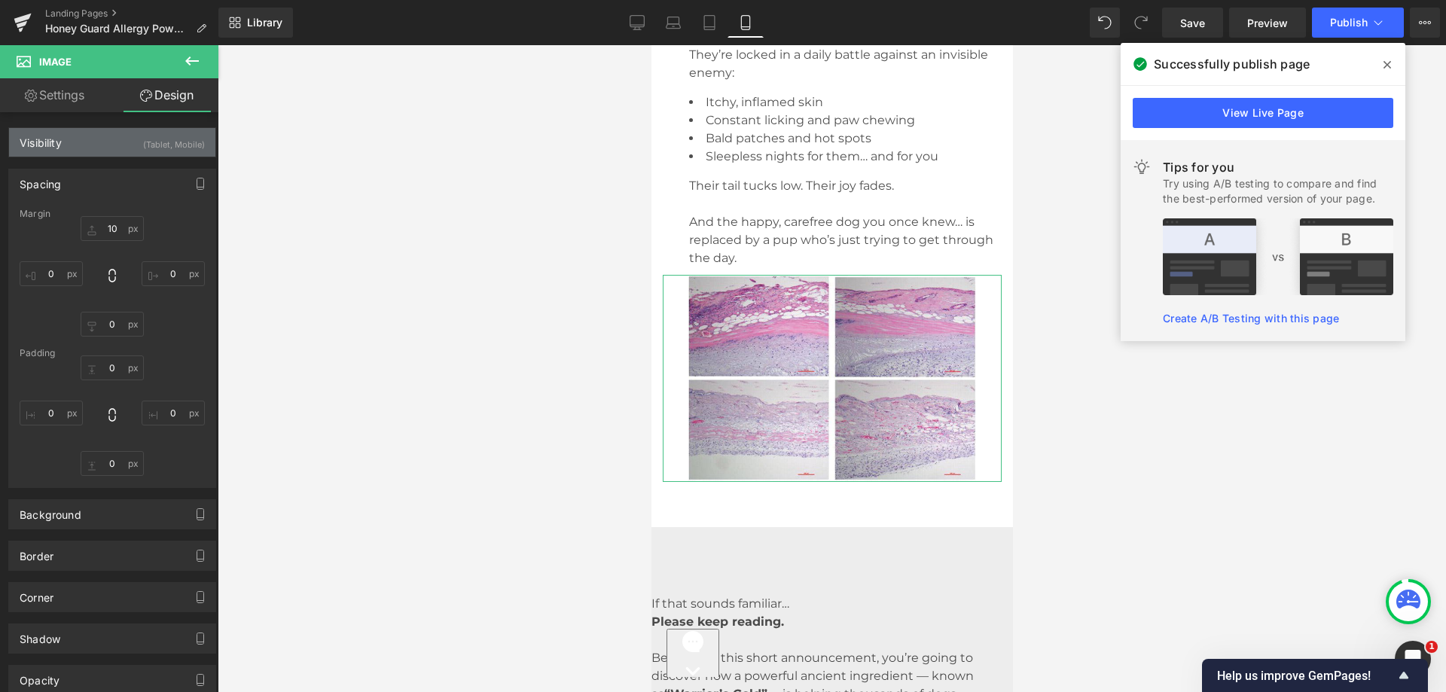
click at [110, 139] on div "Visibility (Tablet, Mobile)" at bounding box center [112, 142] width 206 height 29
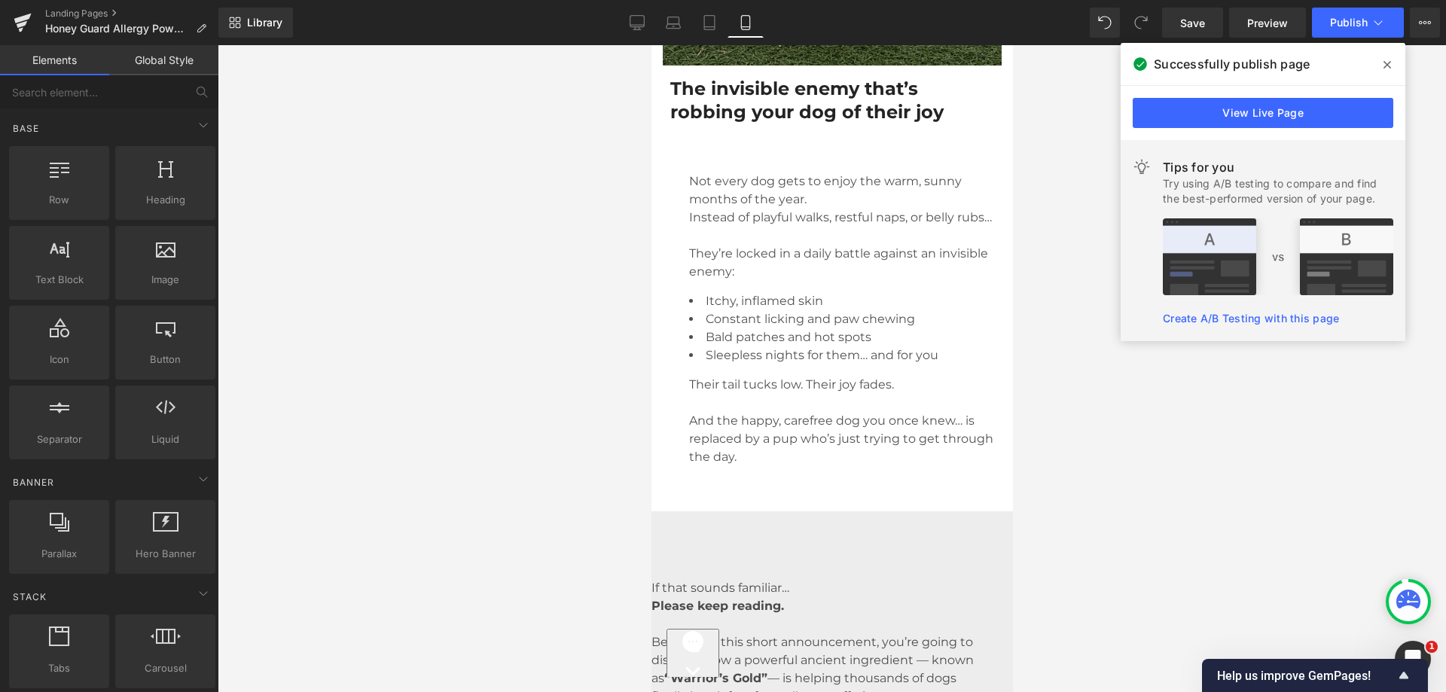
scroll to position [1356, 0]
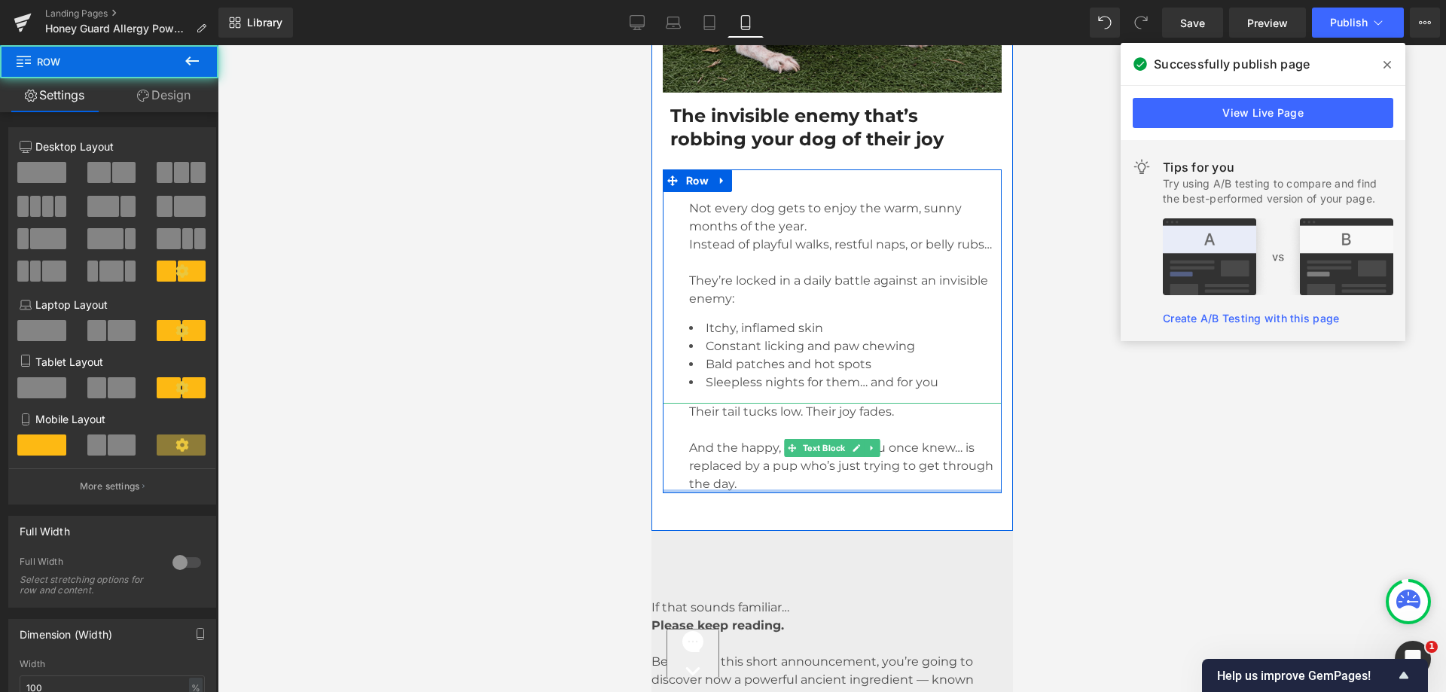
drag, startPoint x: 697, startPoint y: 494, endPoint x: 700, endPoint y: 450, distance: 44.5
click at [700, 450] on div "Image Not every dog gets to enjoy the warm, sunny months of the year. Instead o…" at bounding box center [831, 331] width 339 height 324
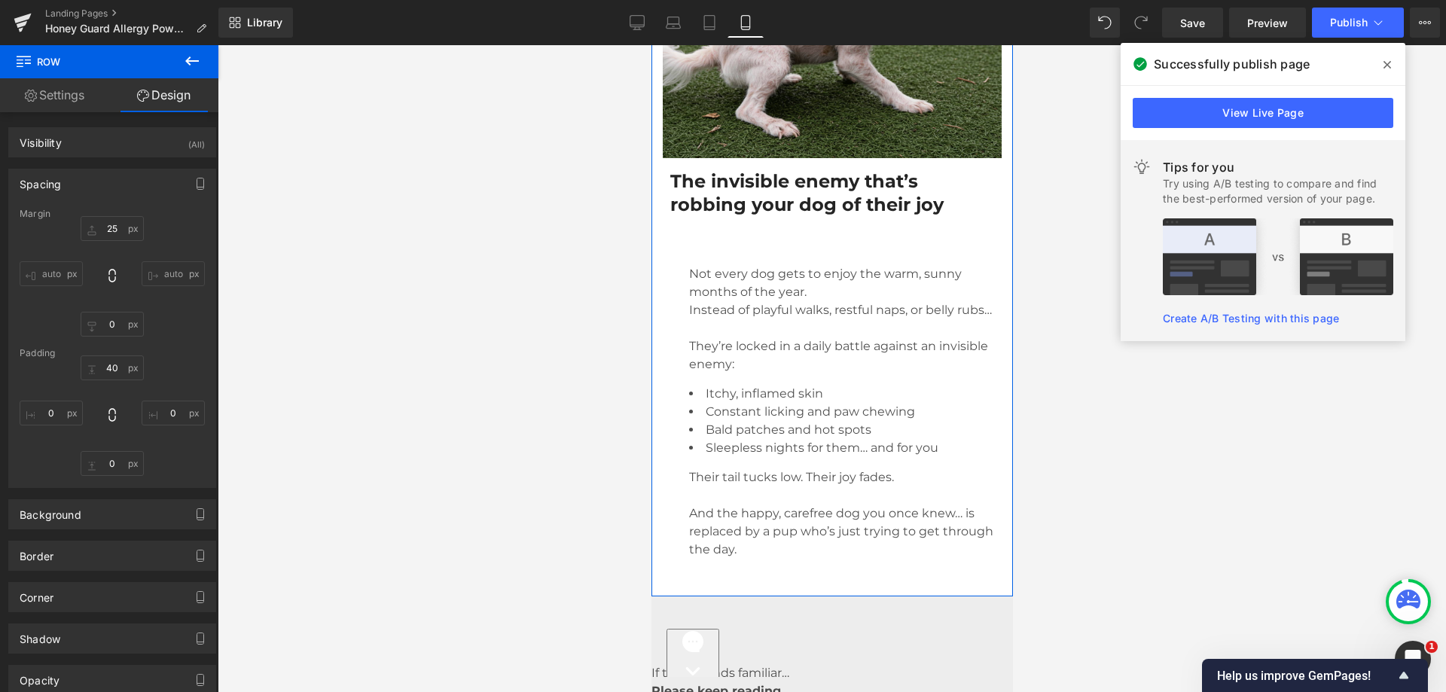
scroll to position [1205, 0]
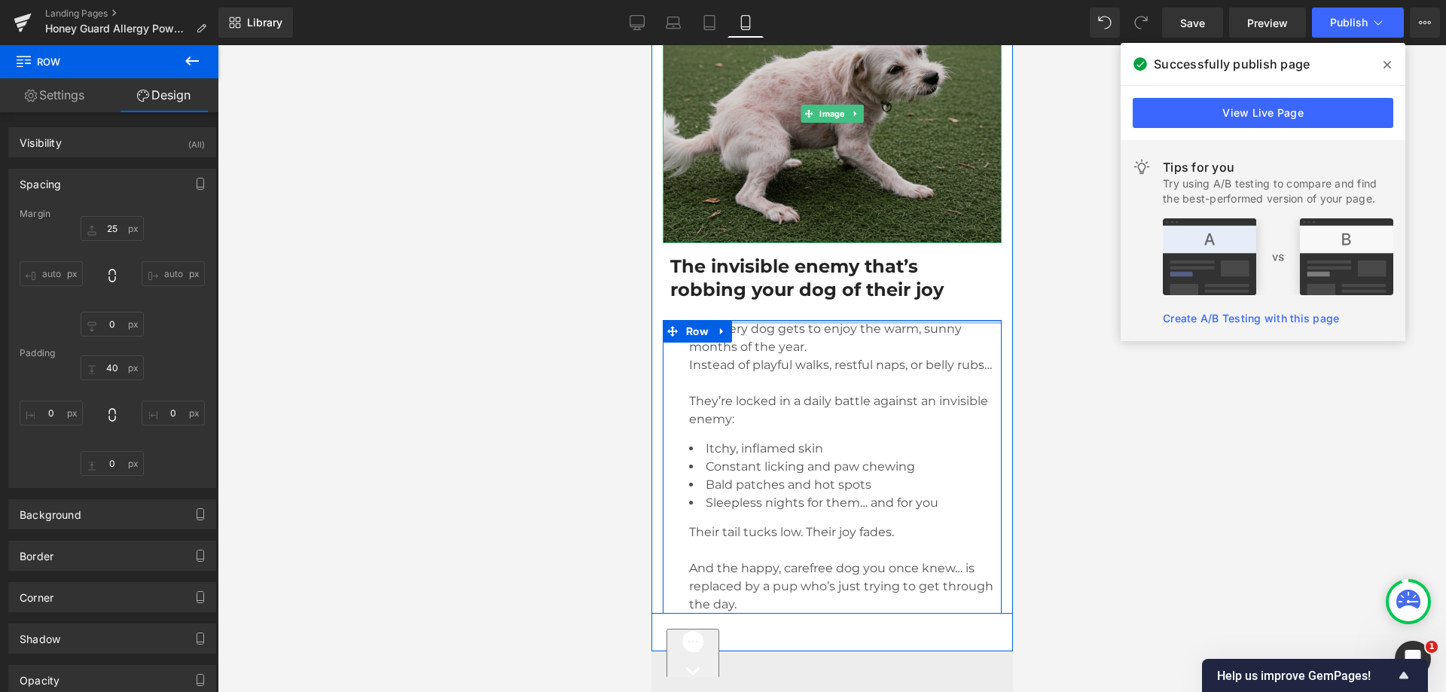
drag, startPoint x: 755, startPoint y: 329, endPoint x: 756, endPoint y: 221, distance: 108.5
click at [756, 221] on div "Image The invisible enemy that’s robbing your dog of their joy Heading Image No…" at bounding box center [832, 298] width 362 height 630
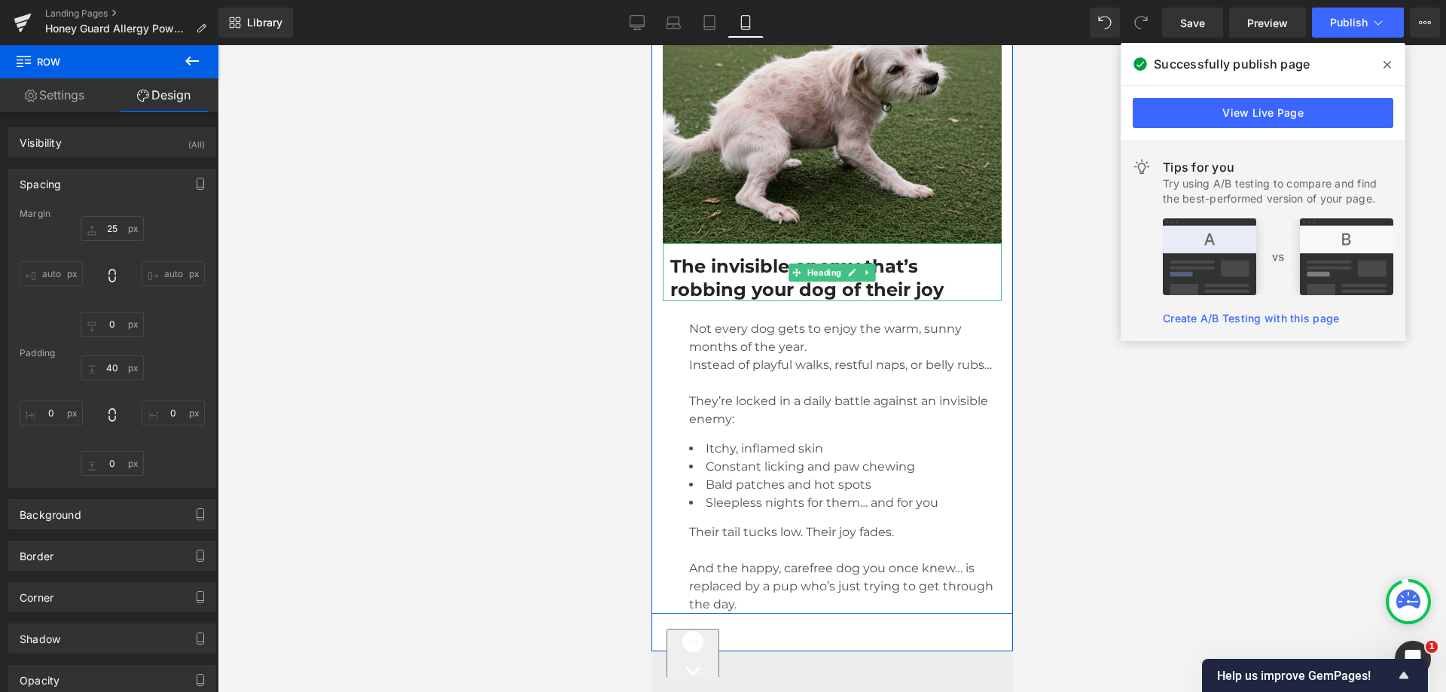
click at [696, 259] on h1 "The invisible enemy that’s robbing your dog of their joy" at bounding box center [832, 278] width 324 height 47
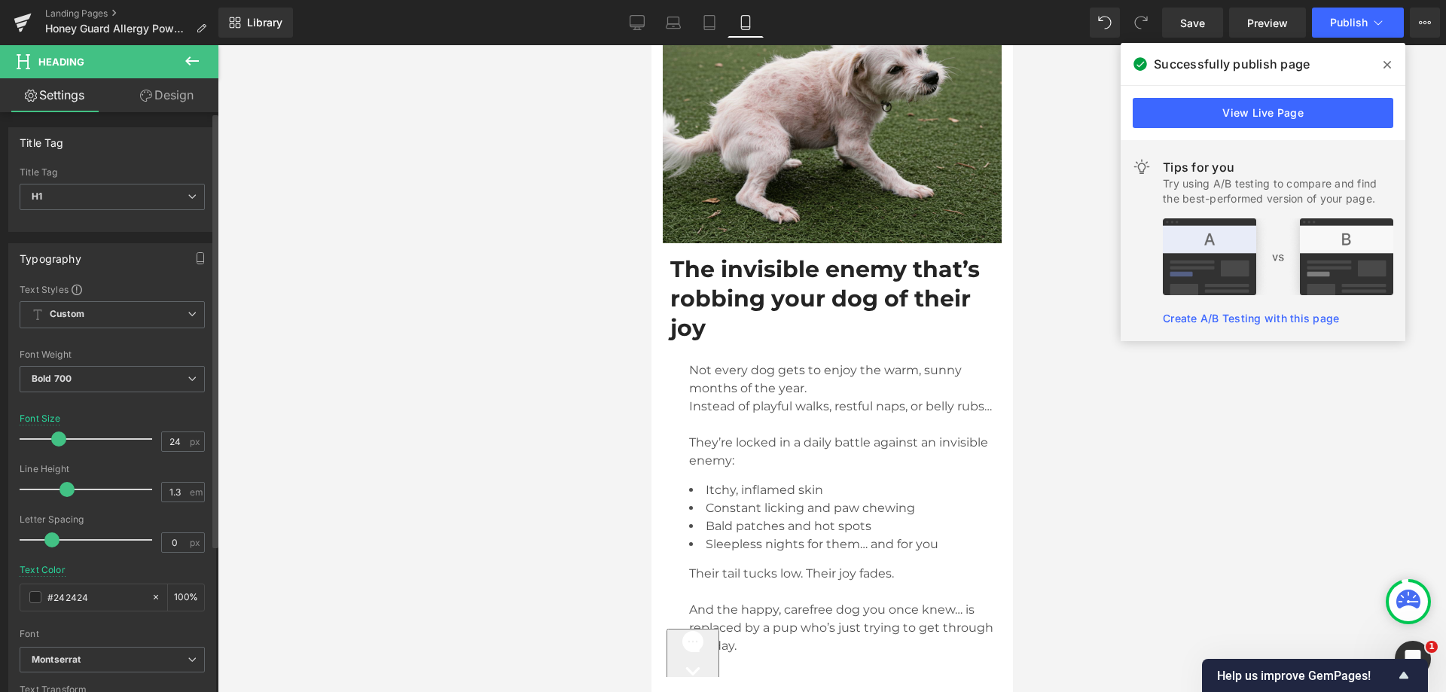
drag, startPoint x: 48, startPoint y: 435, endPoint x: 56, endPoint y: 436, distance: 7.6
click at [56, 436] on span at bounding box center [58, 439] width 15 height 15
click at [182, 441] on input "24" at bounding box center [175, 441] width 26 height 19
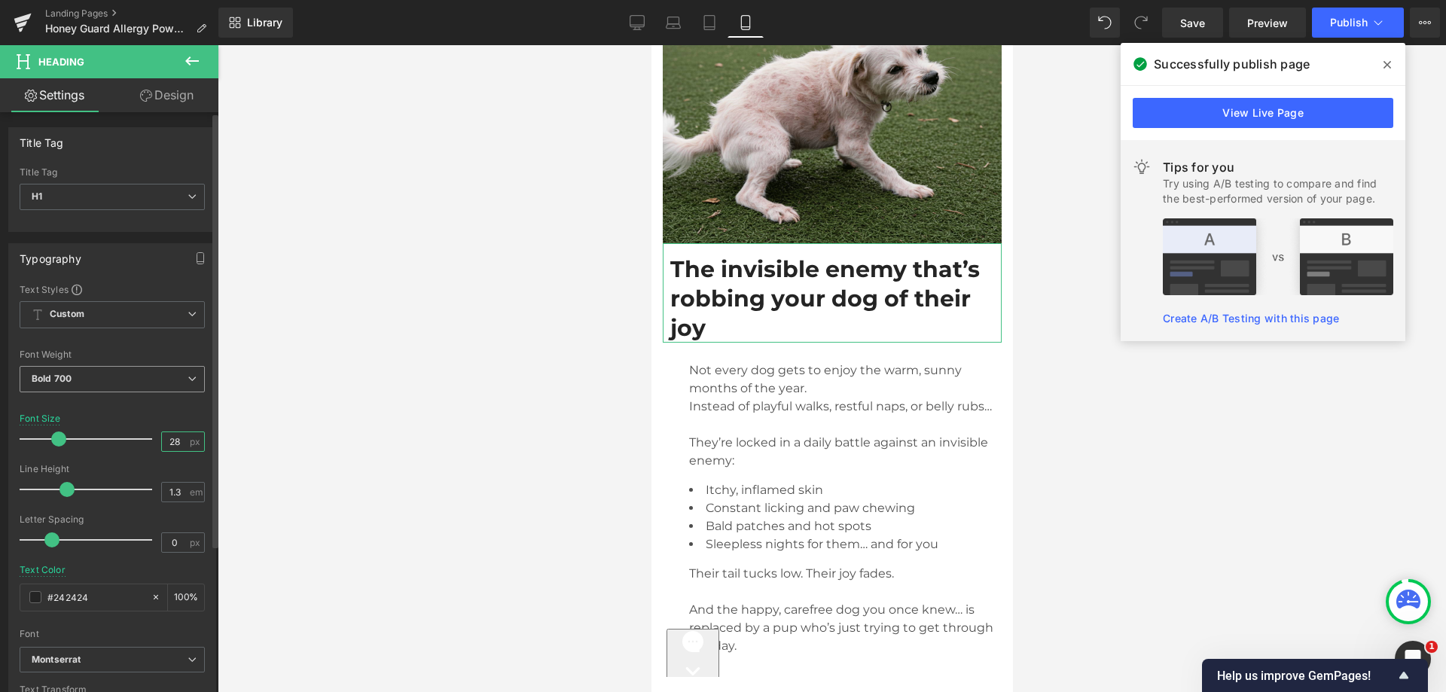
type input "28"
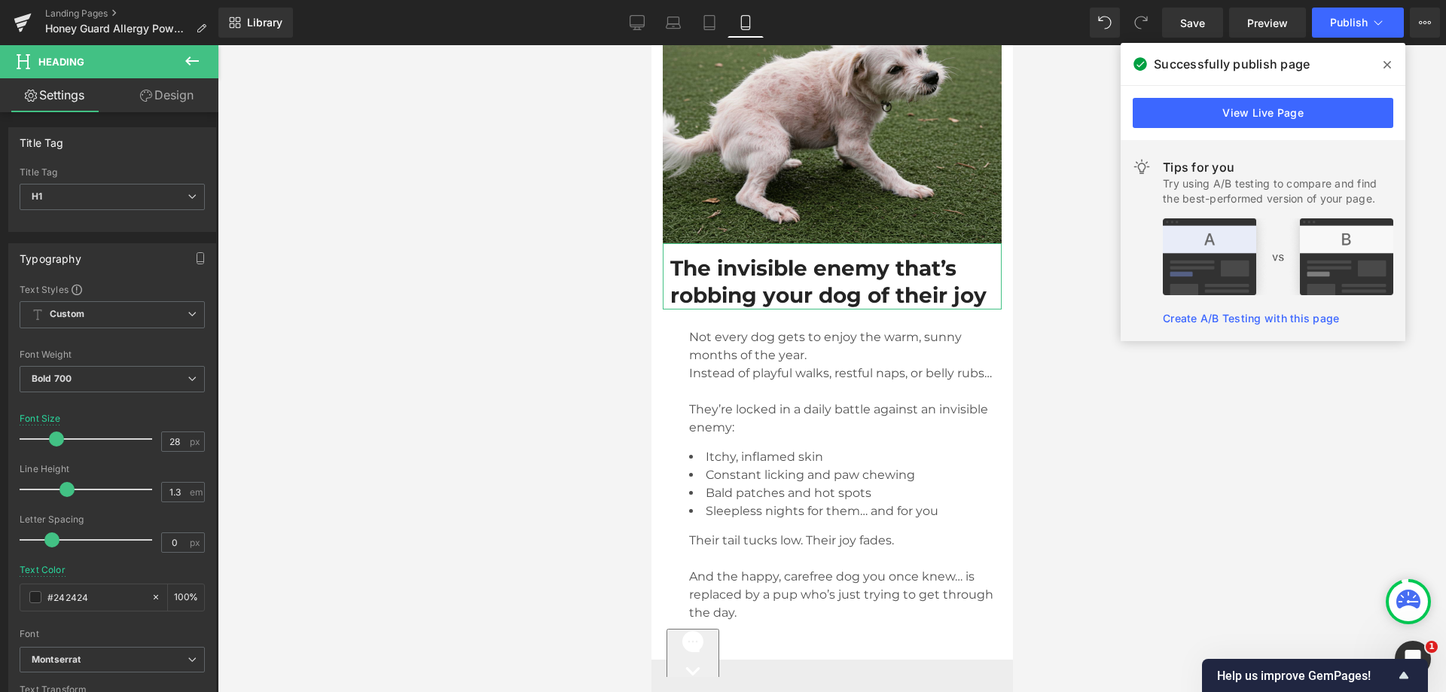
click at [160, 93] on link "Design" at bounding box center [166, 95] width 109 height 34
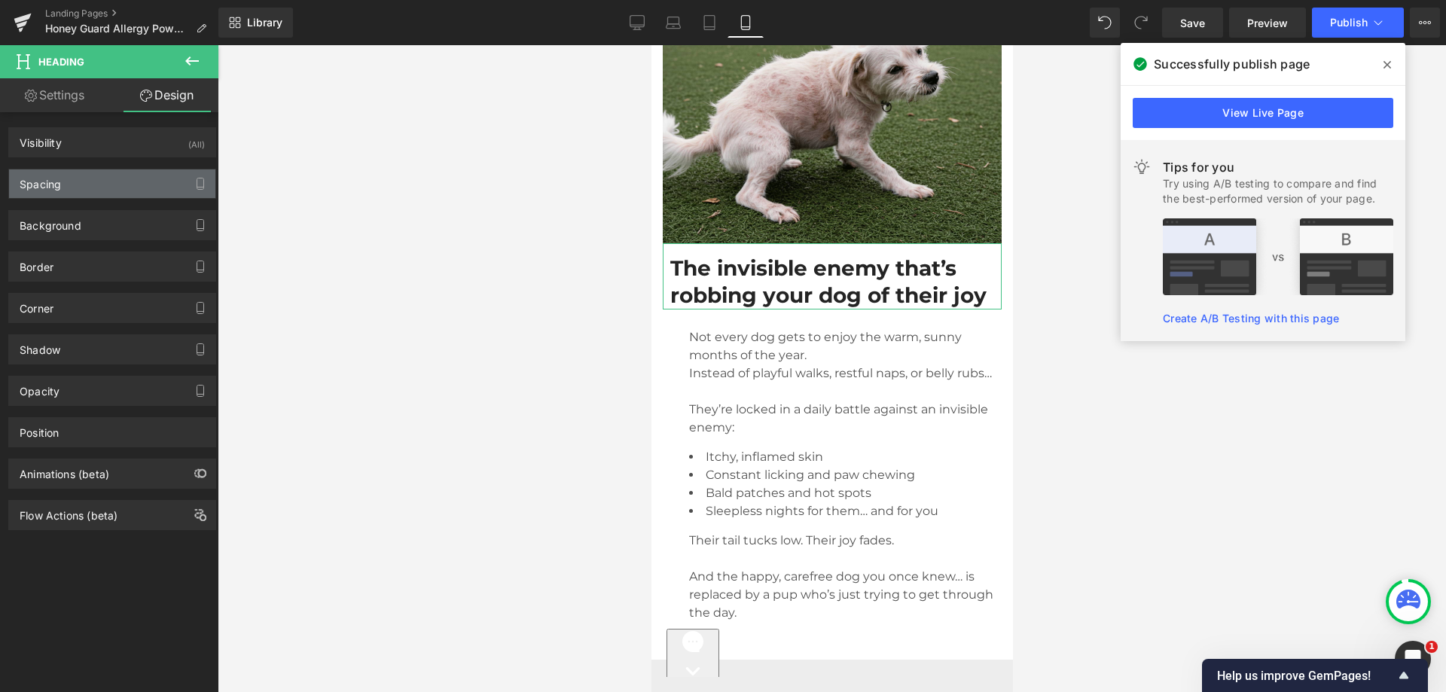
click at [114, 188] on div "Spacing" at bounding box center [112, 183] width 206 height 29
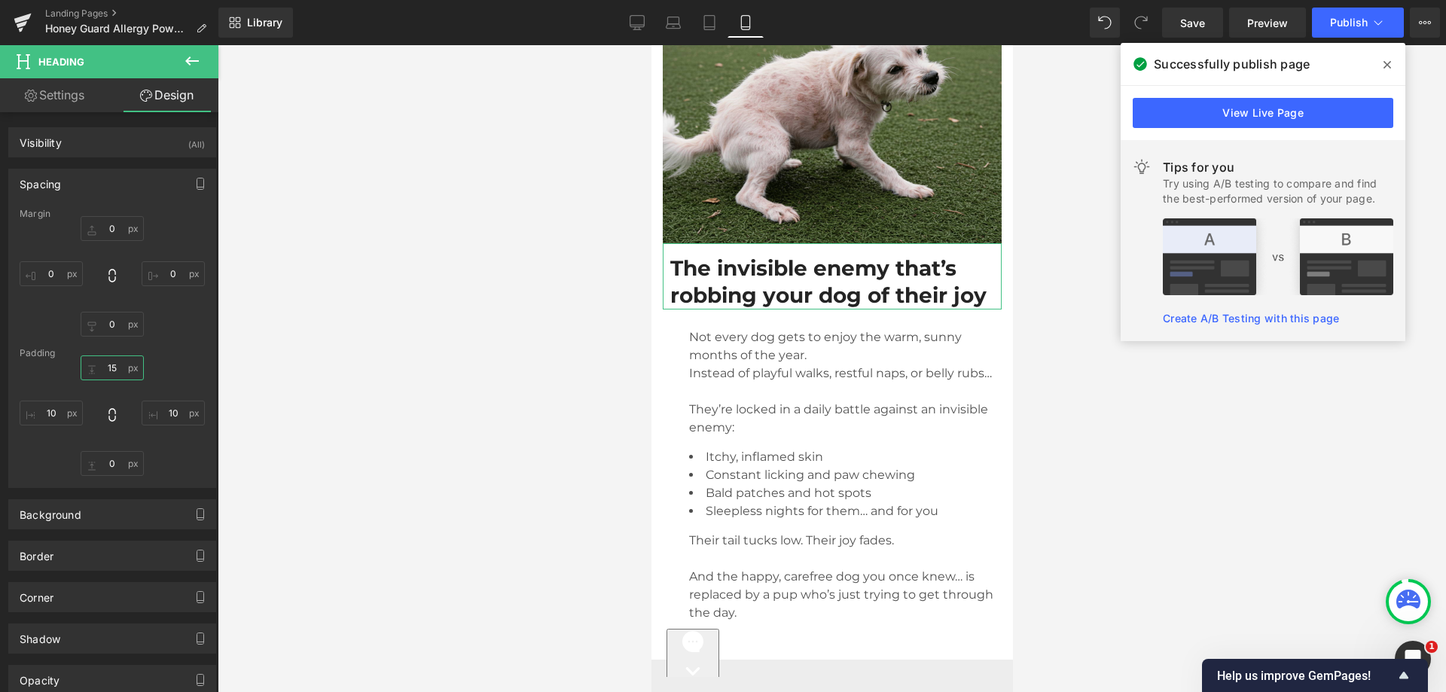
click at [102, 376] on input "text" at bounding box center [112, 367] width 63 height 25
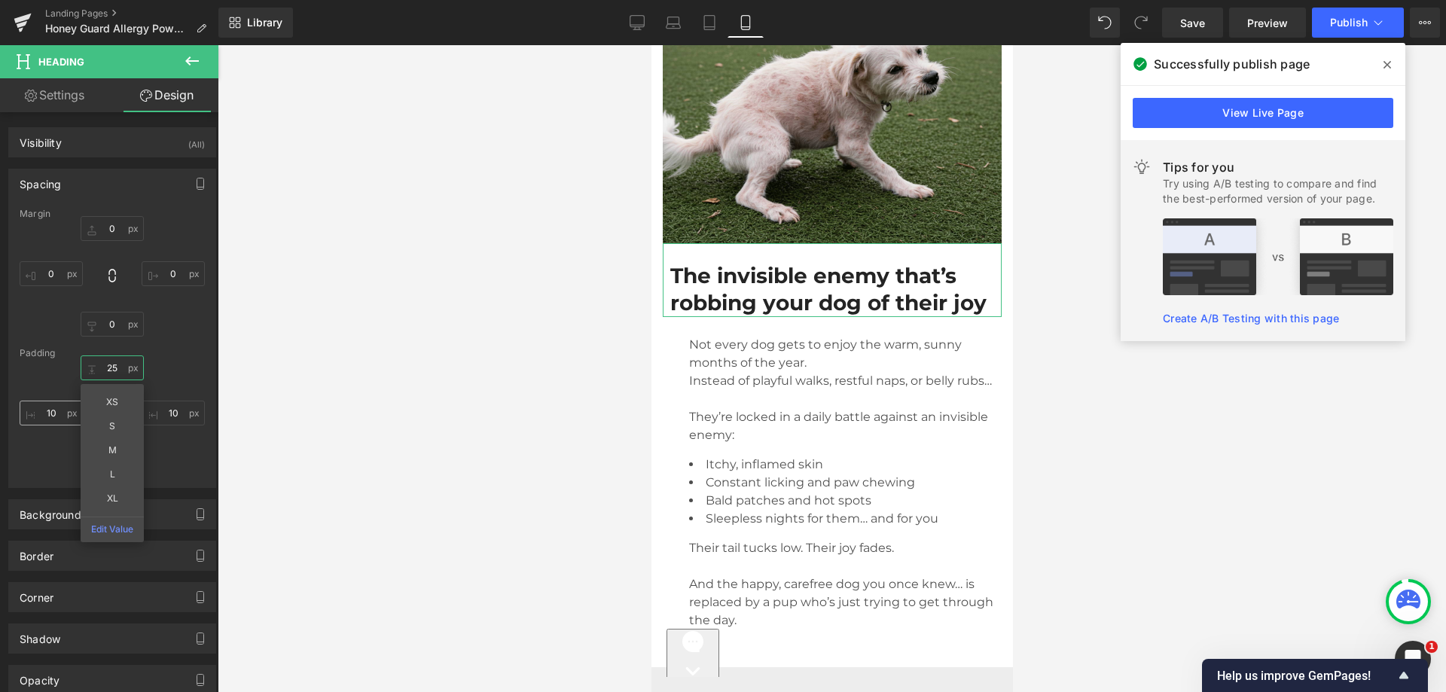
type input "25"
click at [52, 419] on input "1" at bounding box center [51, 413] width 63 height 25
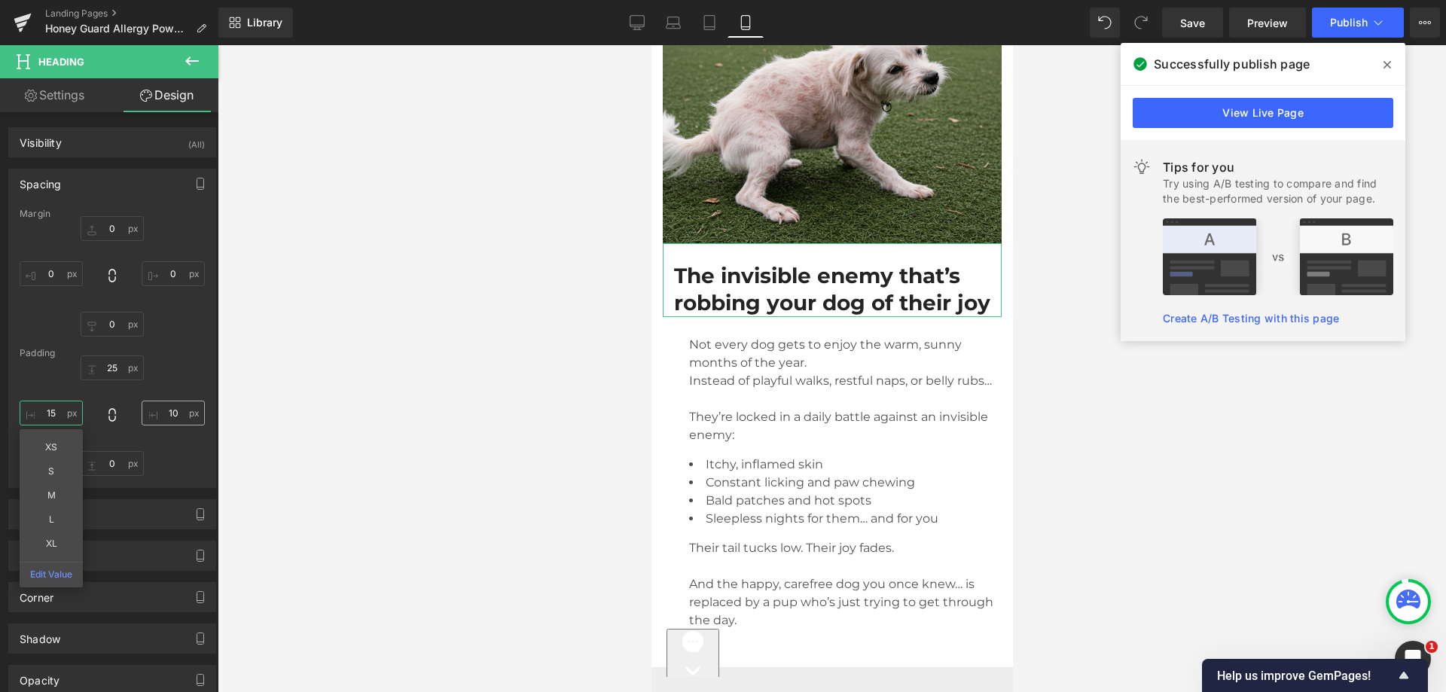
type input "15"
click at [166, 420] on input "10" at bounding box center [173, 413] width 63 height 25
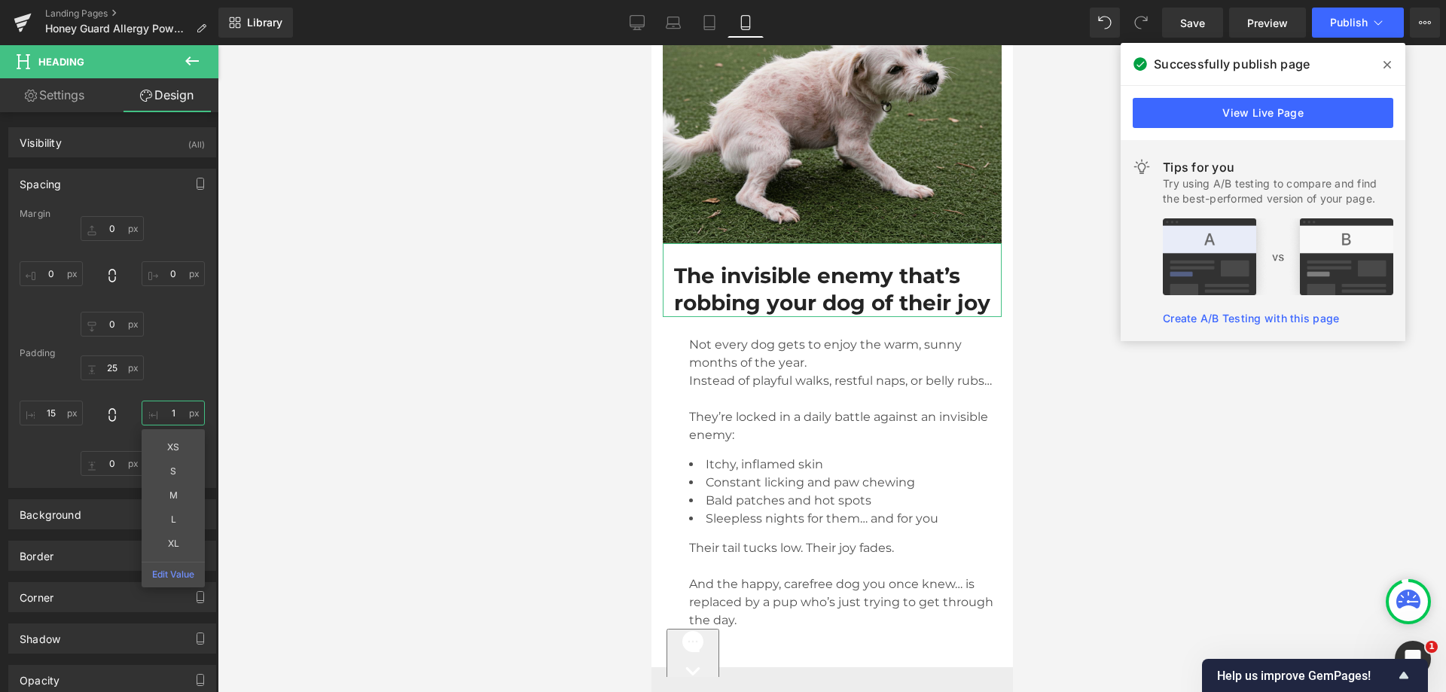
type input "15"
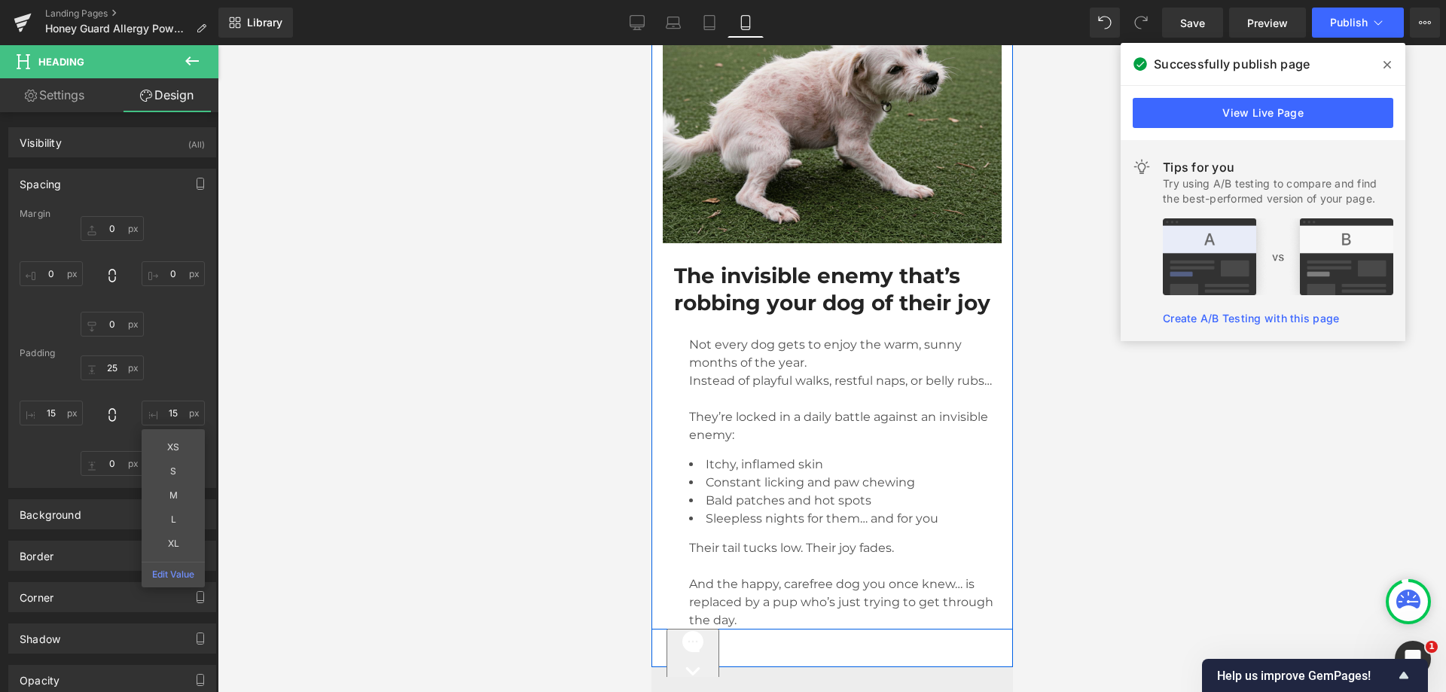
click at [773, 388] on span "Instead of playful walks, restful naps, or belly rubs…" at bounding box center [839, 381] width 303 height 14
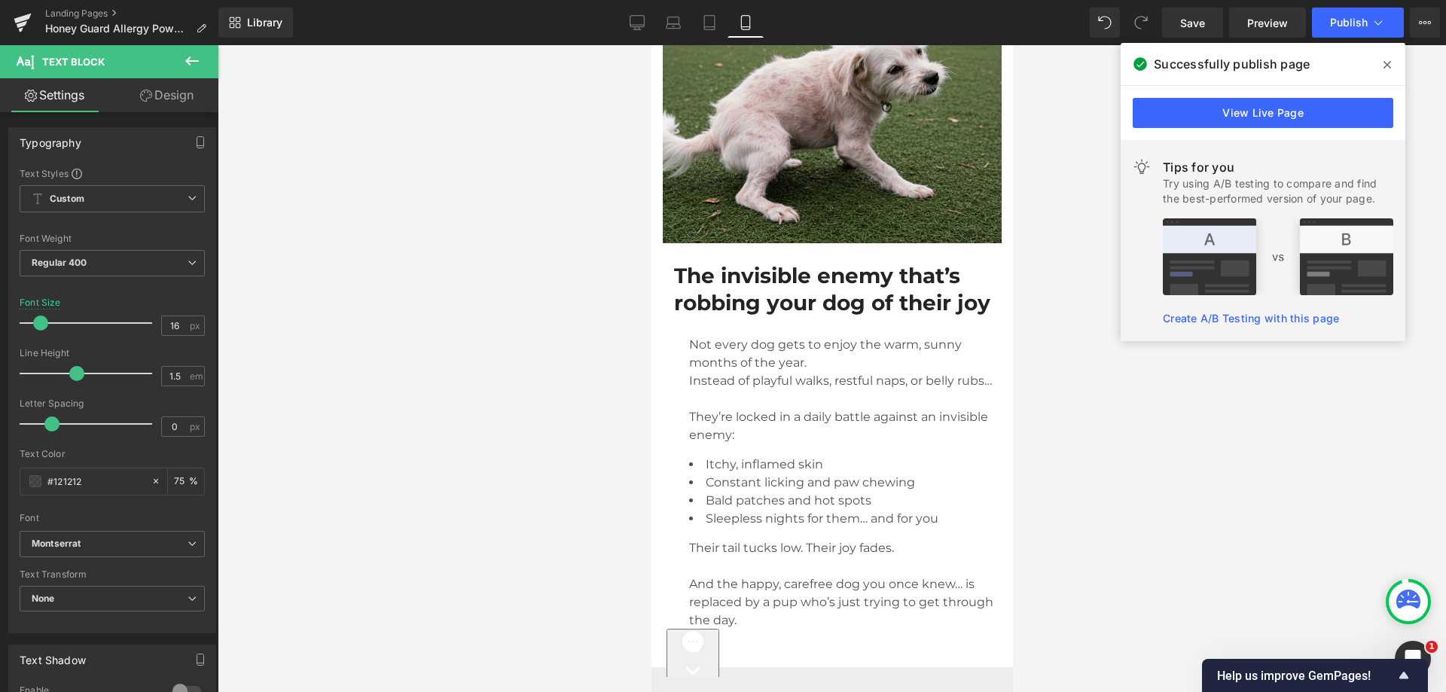
click at [175, 90] on link "Design" at bounding box center [166, 95] width 109 height 34
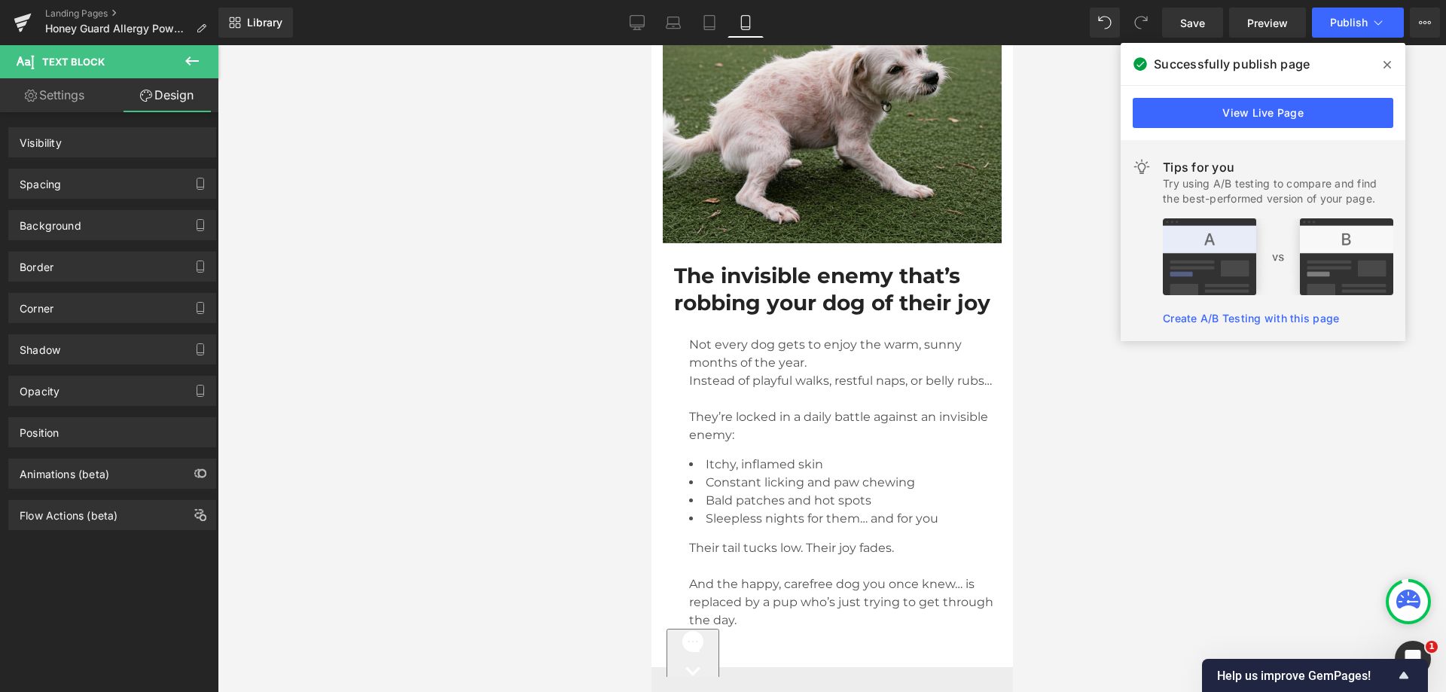
click at [105, 167] on div "Spacing [GEOGRAPHIC_DATA] [GEOGRAPHIC_DATA]" at bounding box center [112, 177] width 225 height 41
click at [98, 194] on div "Spacing" at bounding box center [112, 183] width 206 height 29
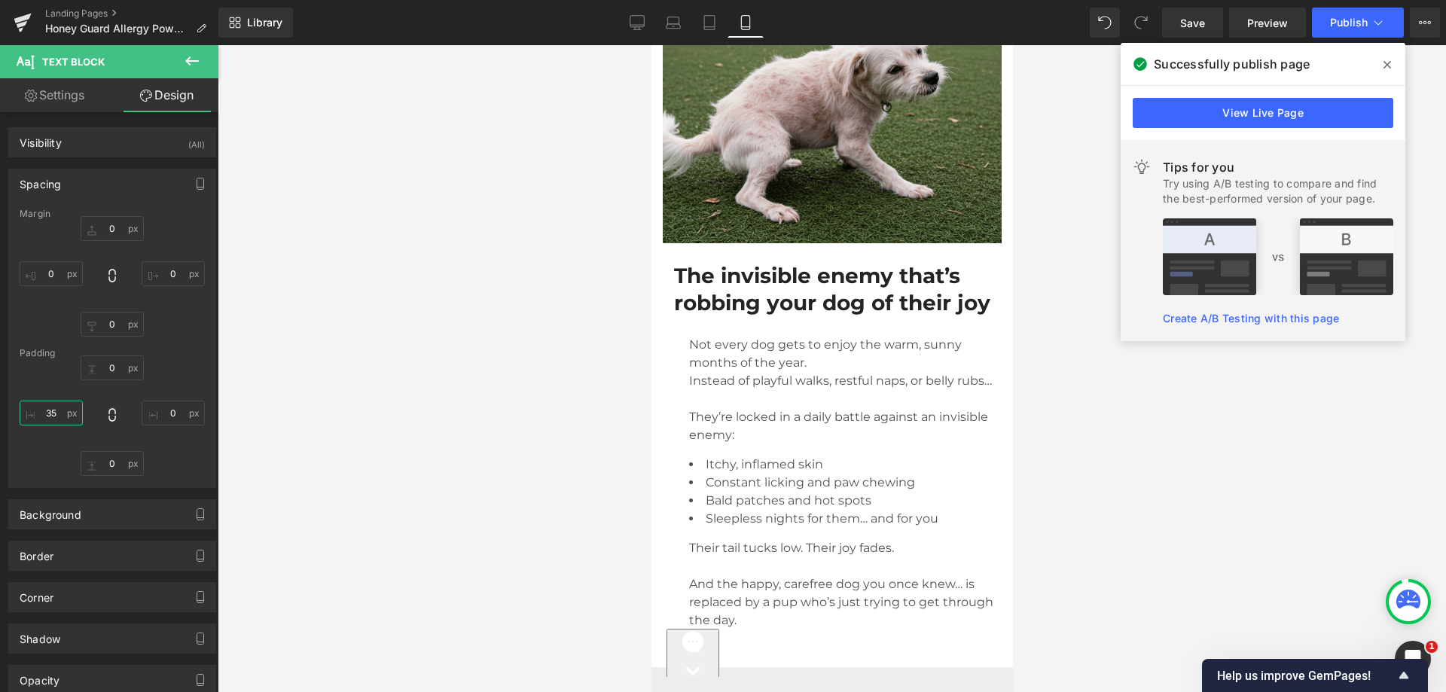
click at [75, 423] on input "text" at bounding box center [51, 413] width 63 height 25
type input "15"
click at [166, 407] on input "0" at bounding box center [173, 413] width 63 height 25
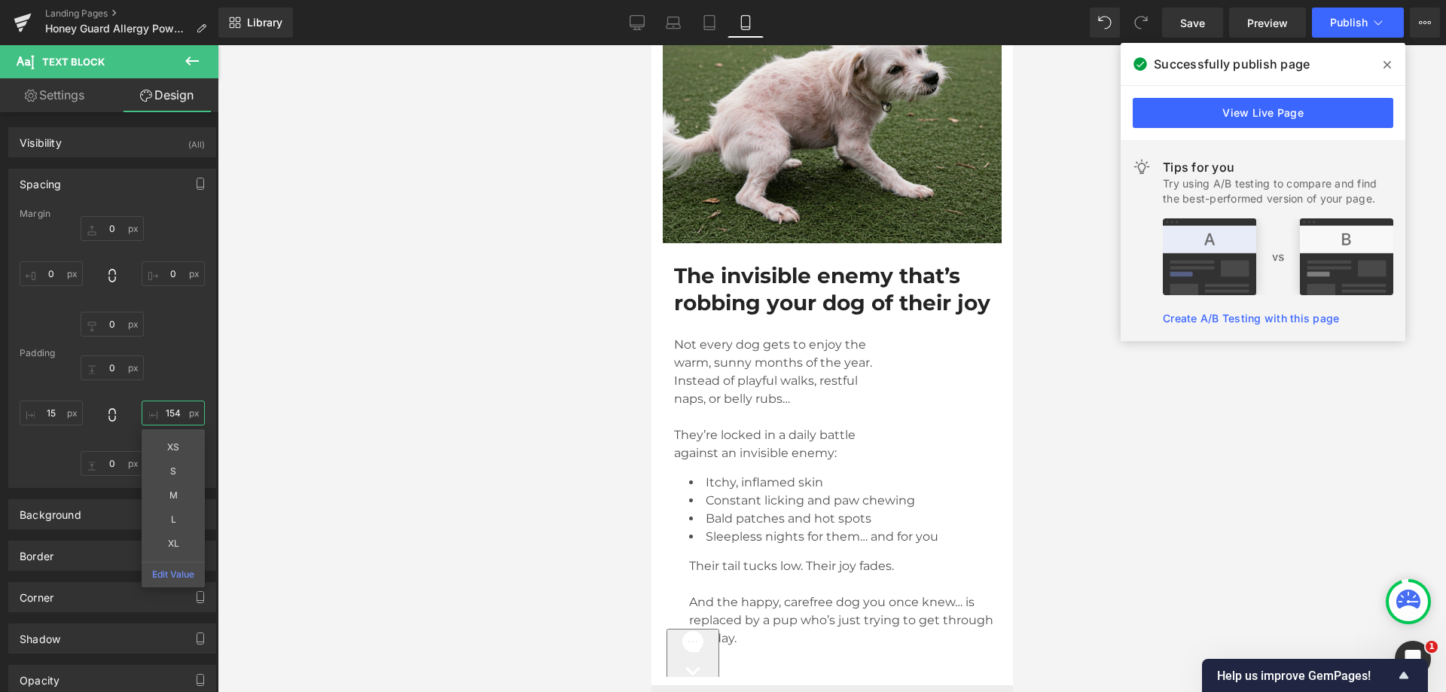
click at [165, 408] on input "154" at bounding box center [173, 413] width 63 height 25
type input "15"
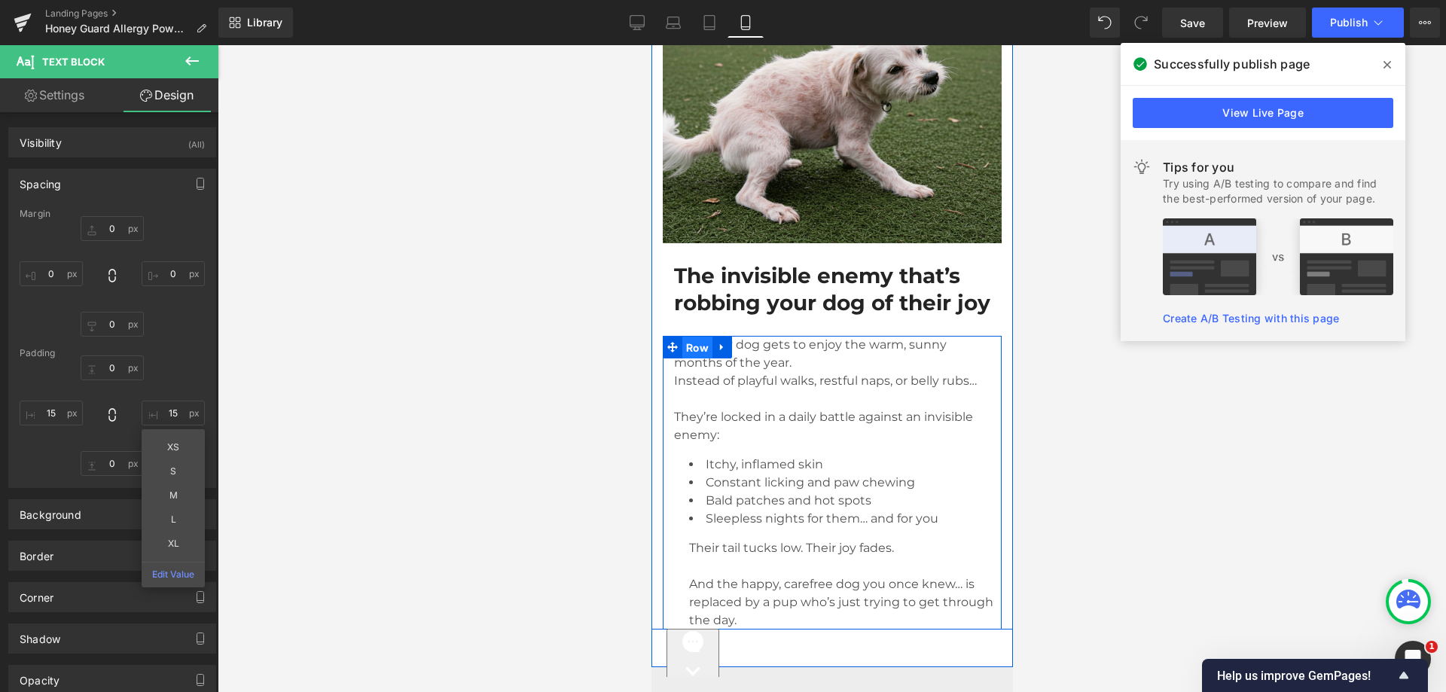
click at [687, 359] on span "Row" at bounding box center [697, 348] width 30 height 23
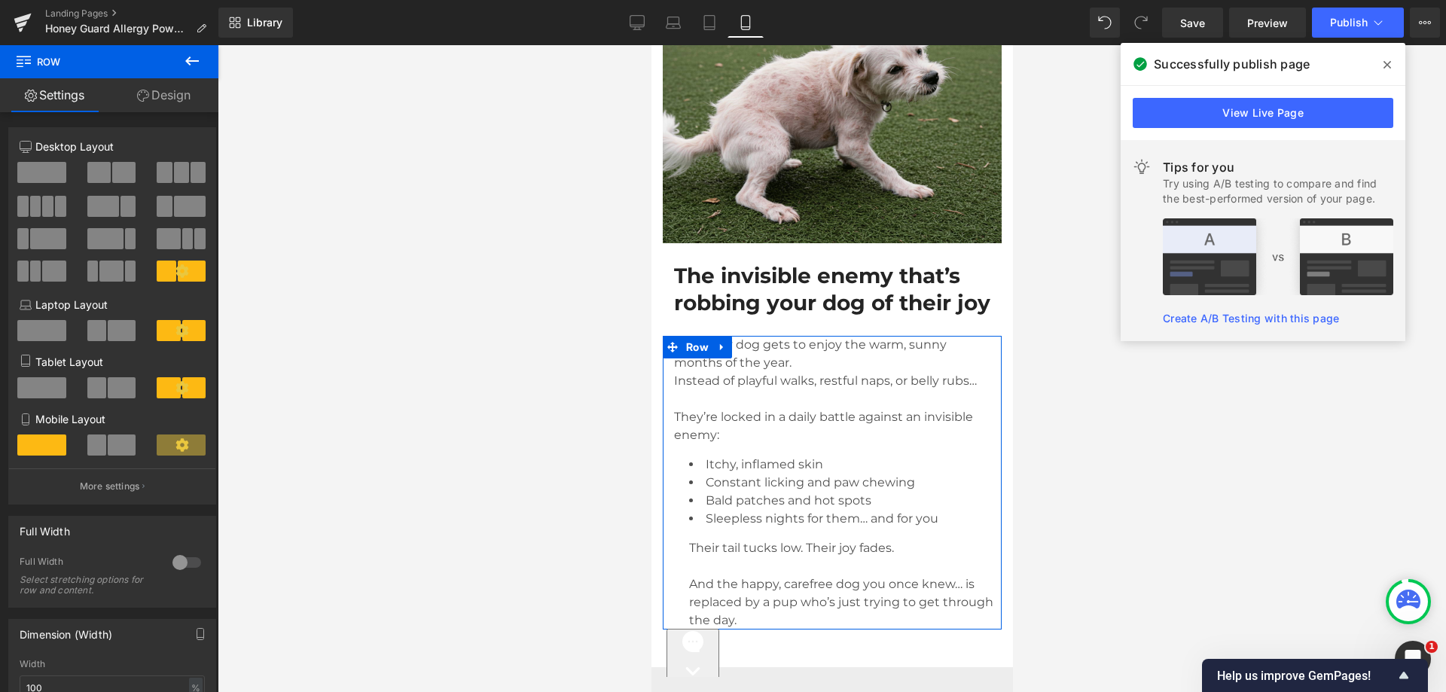
click at [173, 91] on link "Design" at bounding box center [163, 95] width 109 height 34
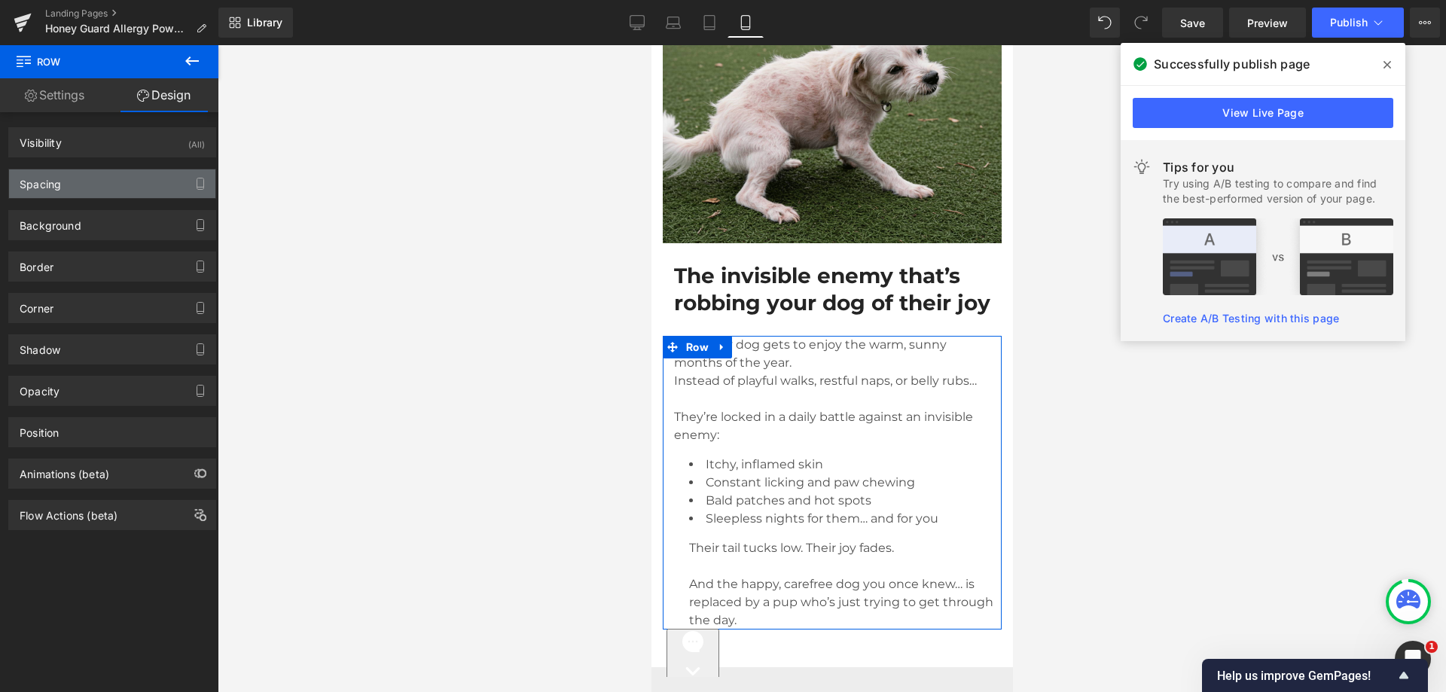
click at [73, 189] on div "Spacing" at bounding box center [112, 183] width 206 height 29
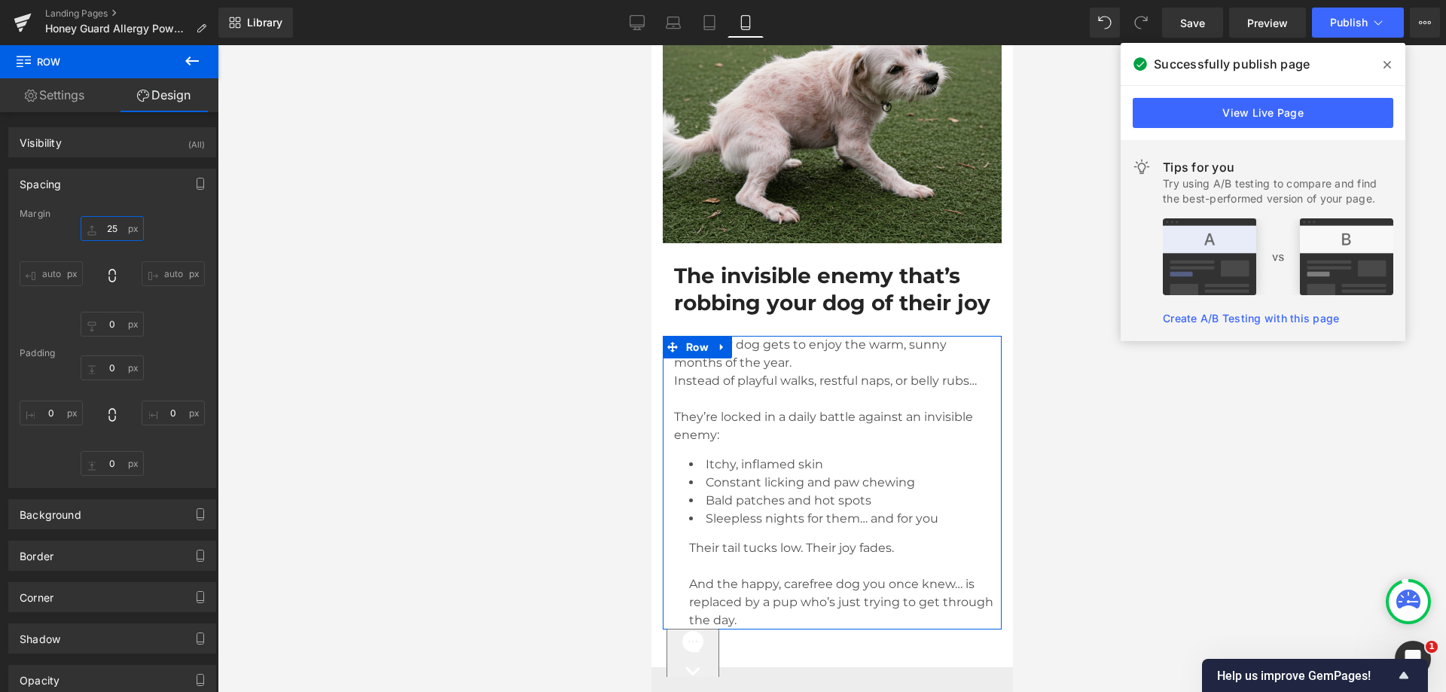
click at [117, 240] on input "text" at bounding box center [112, 228] width 63 height 25
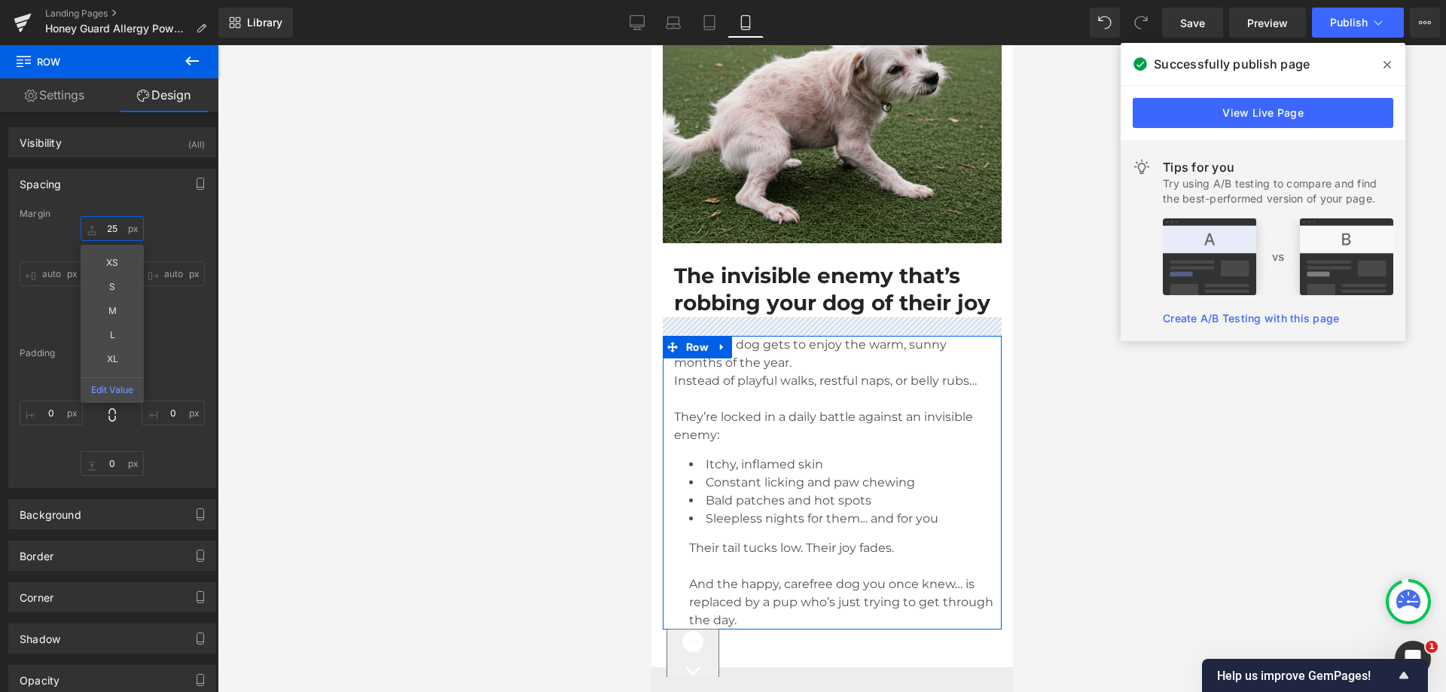
type input "25"
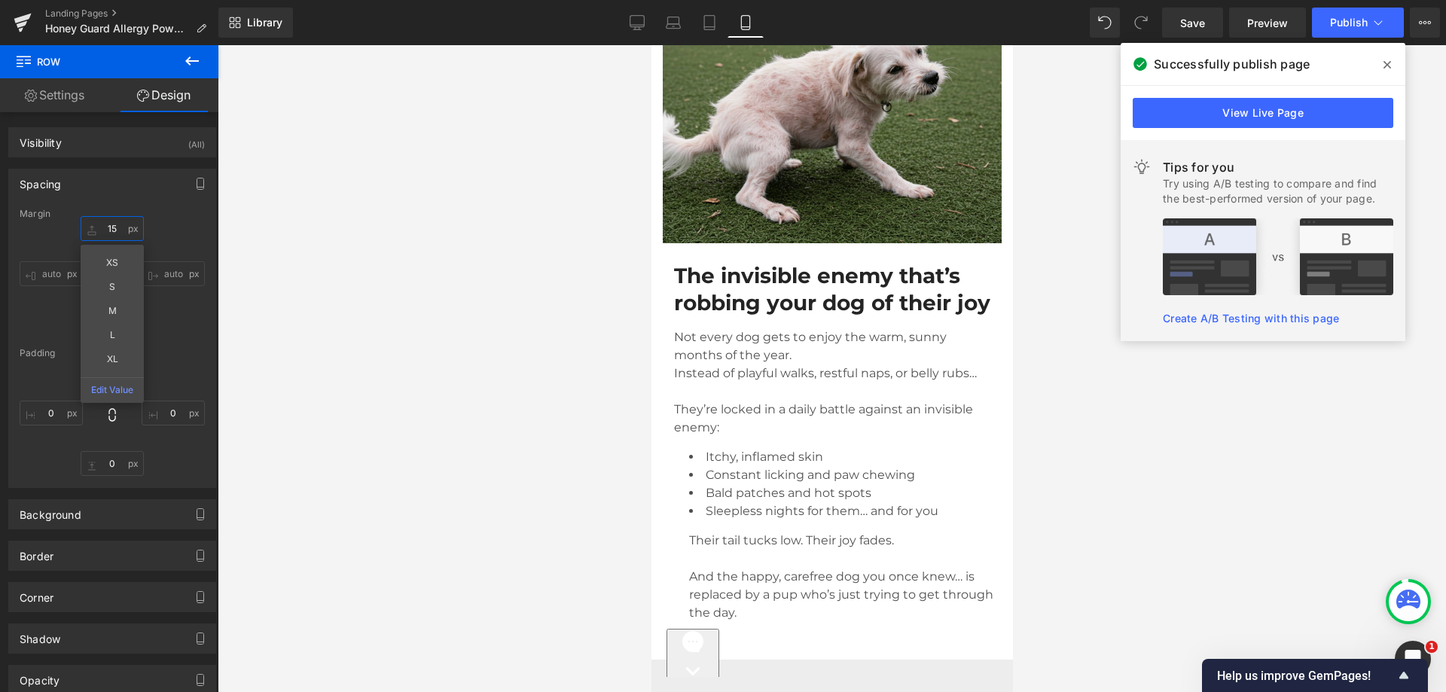
type input "1"
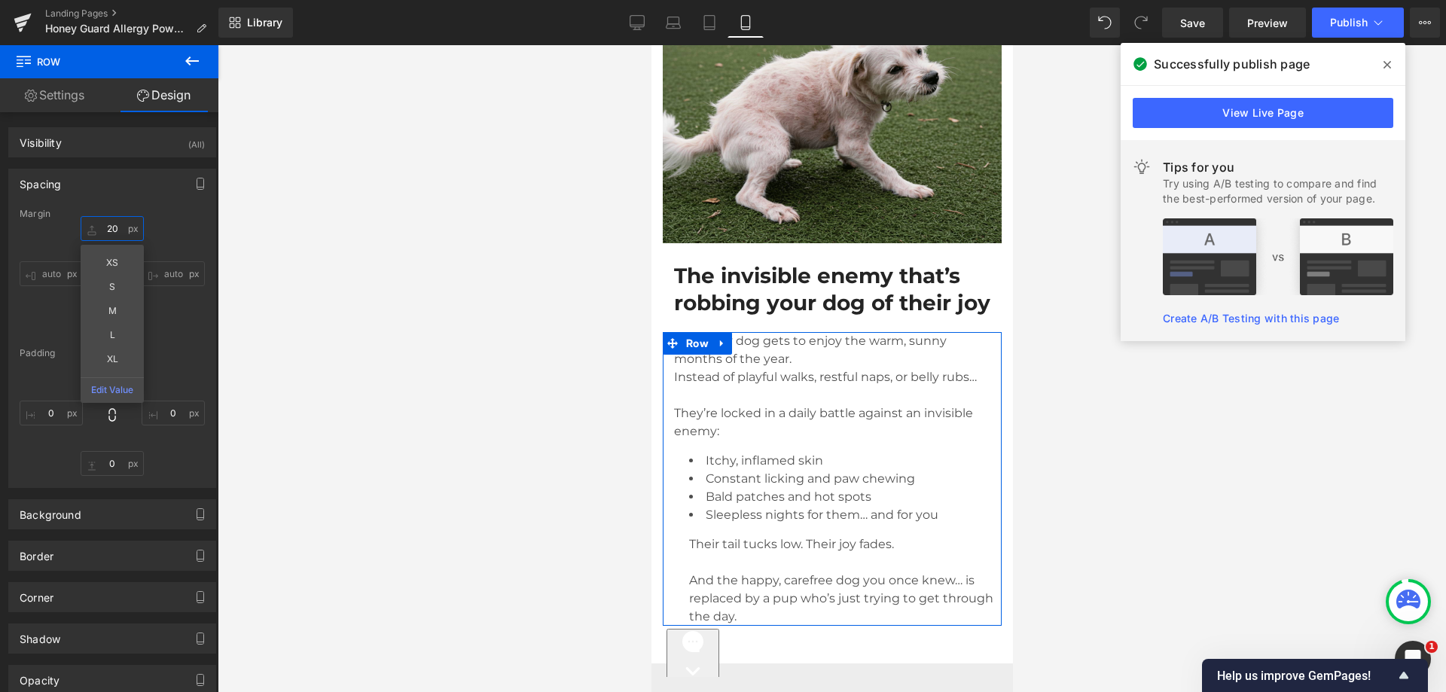
type input "20"
click at [173, 239] on div "20 auto auto" at bounding box center [112, 276] width 185 height 121
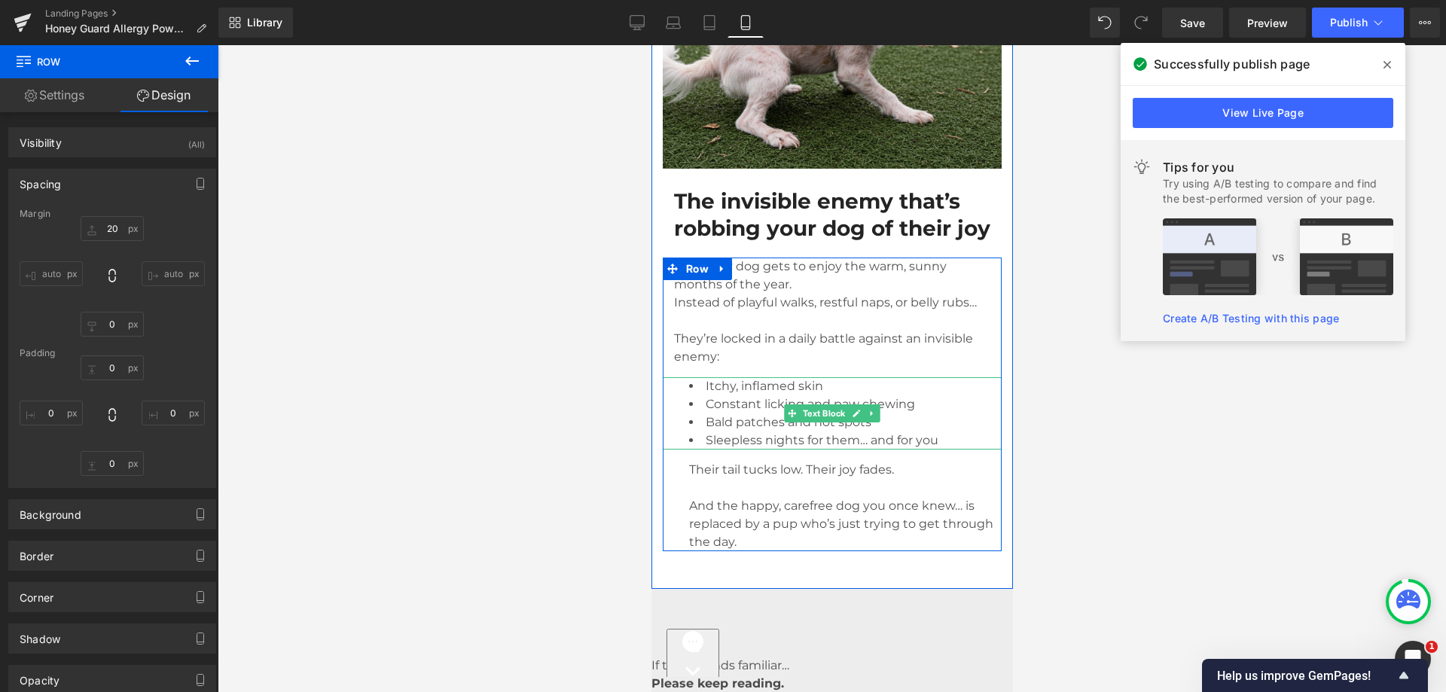
scroll to position [1280, 0]
click at [707, 410] on span "Constant licking and paw chewing" at bounding box center [809, 403] width 209 height 14
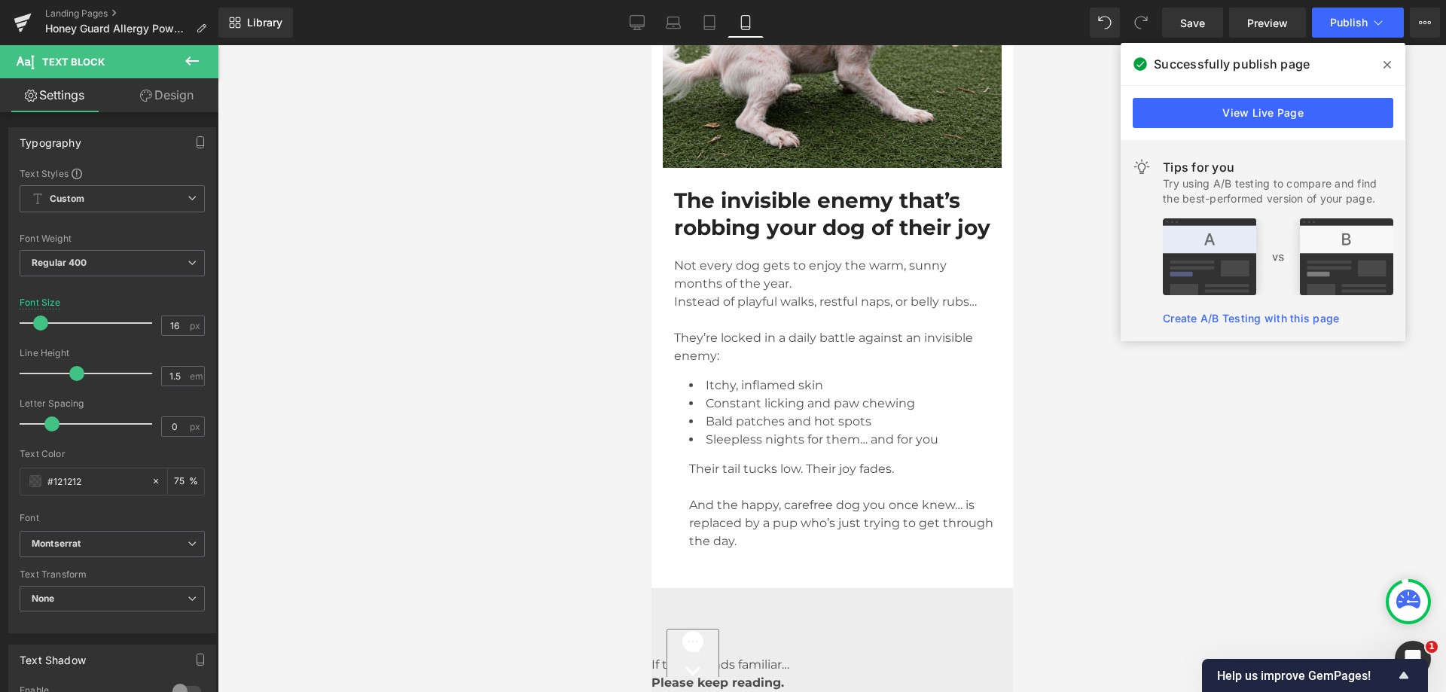
click at [157, 99] on link "Design" at bounding box center [166, 95] width 109 height 34
click at [0, 0] on div "Spacing" at bounding box center [0, 0] width 0 height 0
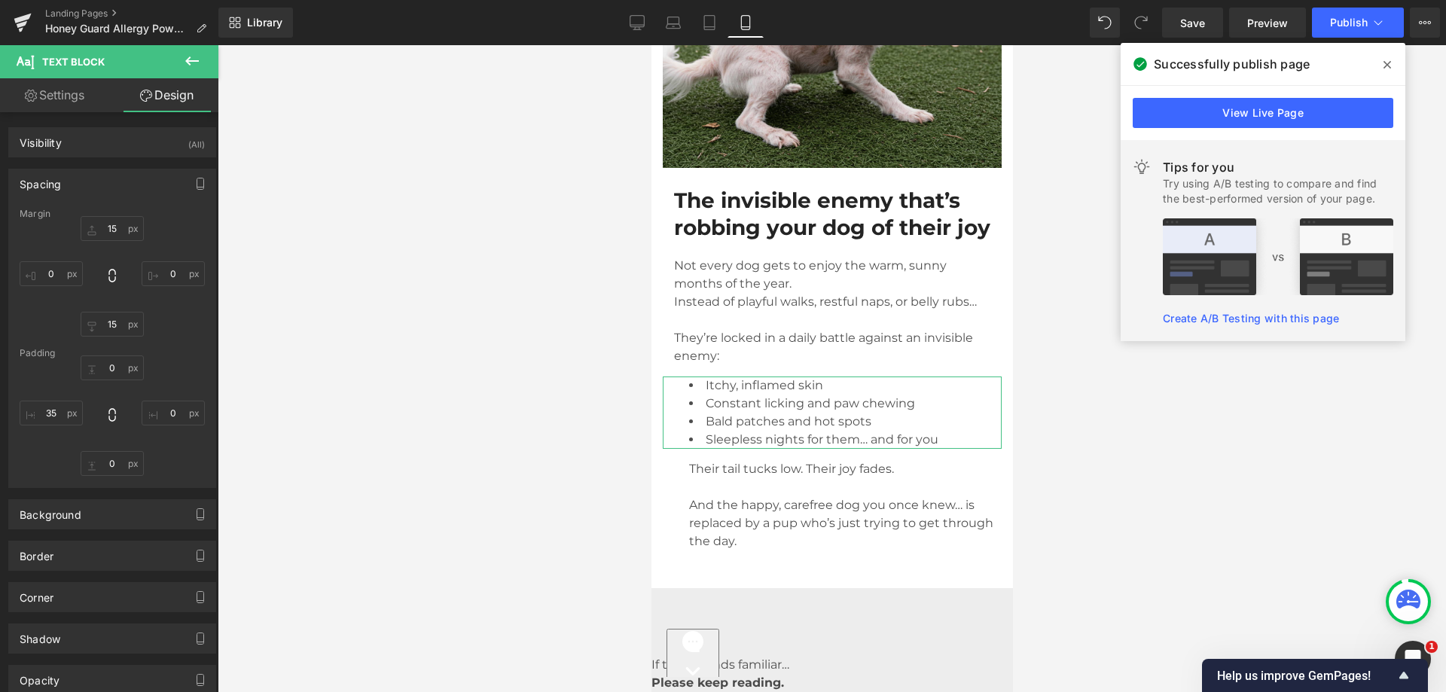
click at [124, 242] on div at bounding box center [112, 276] width 185 height 121
click at [39, 423] on input "text" at bounding box center [51, 413] width 63 height 25
type input "35"
type input "15"
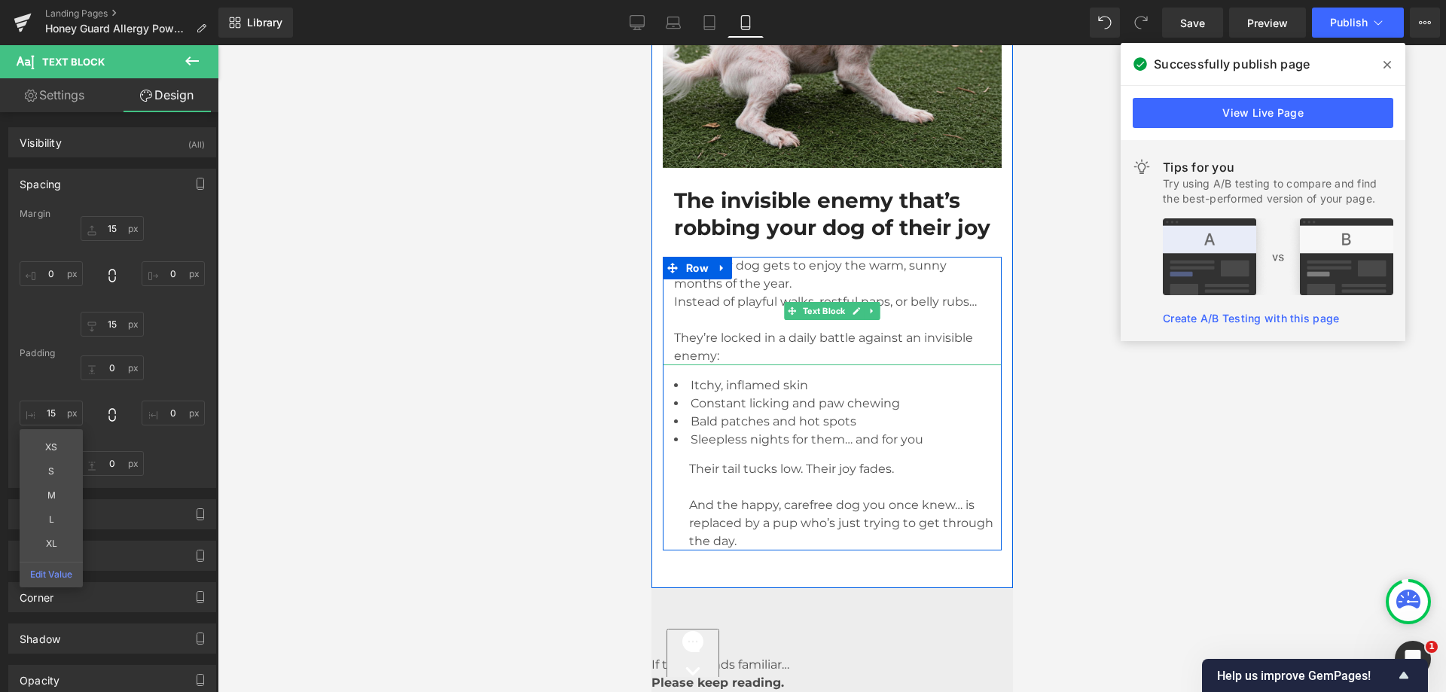
click at [793, 291] on span "Not every dog gets to enjoy the warm, sunny months of the year." at bounding box center [809, 274] width 273 height 32
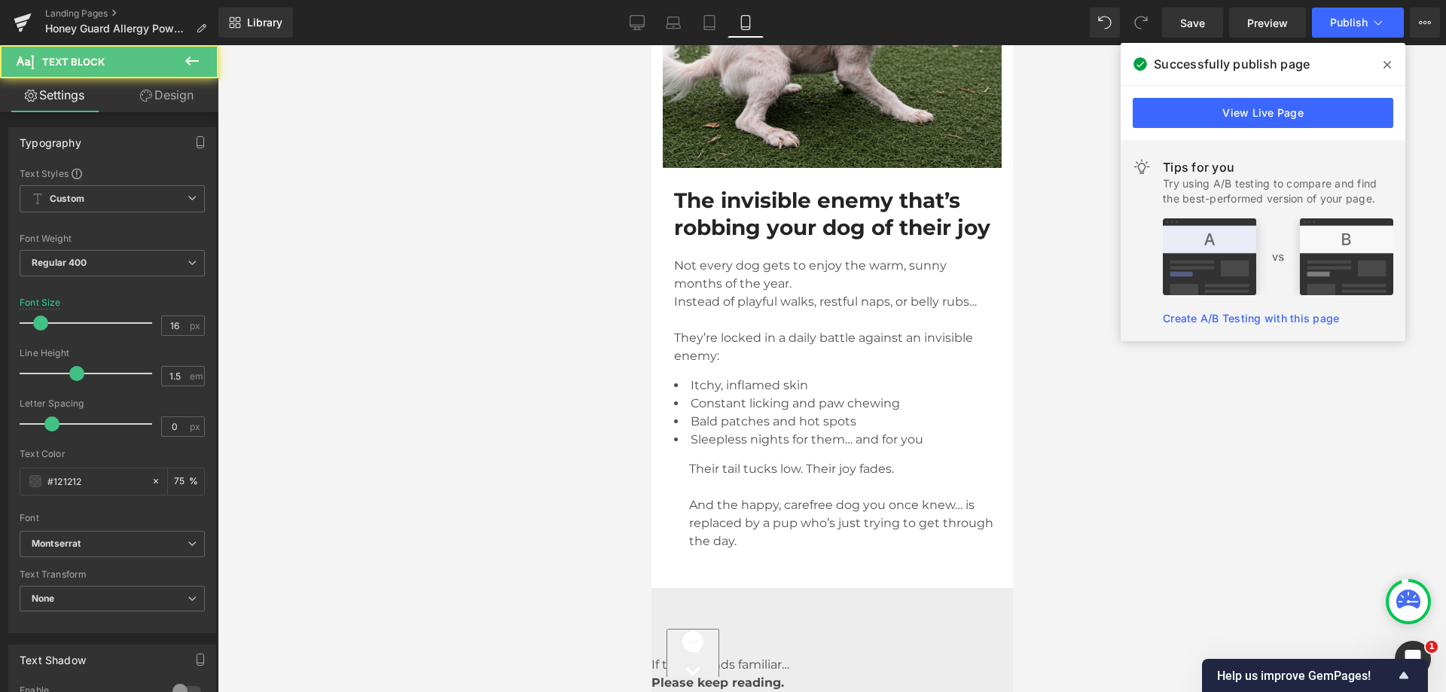
click at [160, 96] on link "Design" at bounding box center [166, 95] width 109 height 34
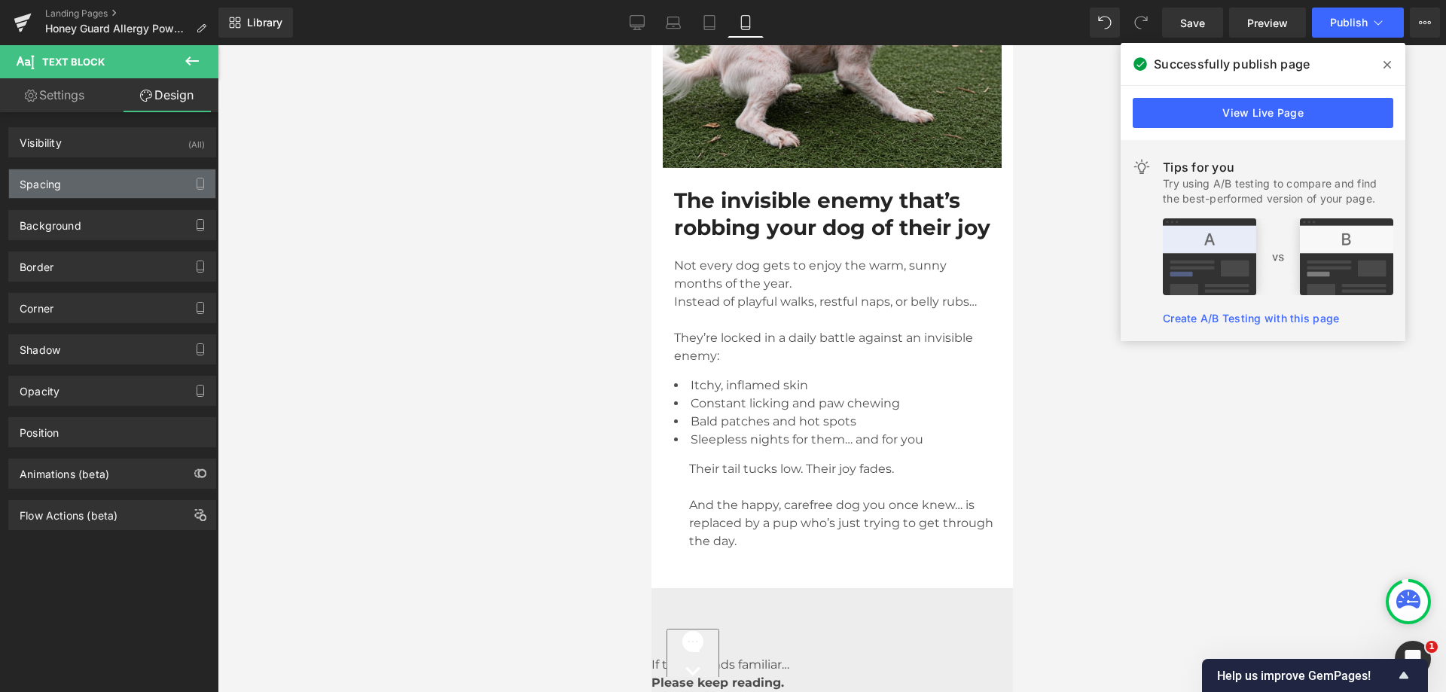
click at [62, 181] on div "Spacing" at bounding box center [112, 183] width 206 height 29
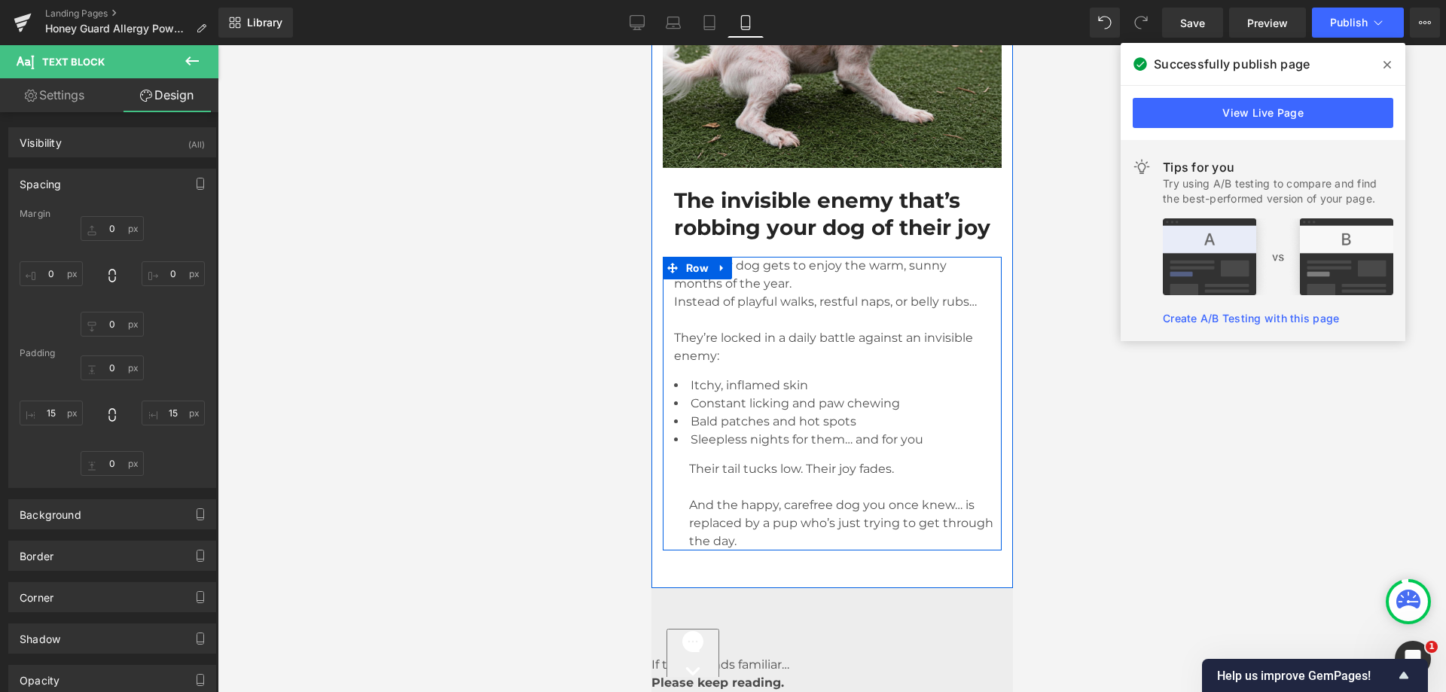
click at [737, 291] on span "Not every dog gets to enjoy the warm, sunny months of the year." at bounding box center [809, 274] width 273 height 32
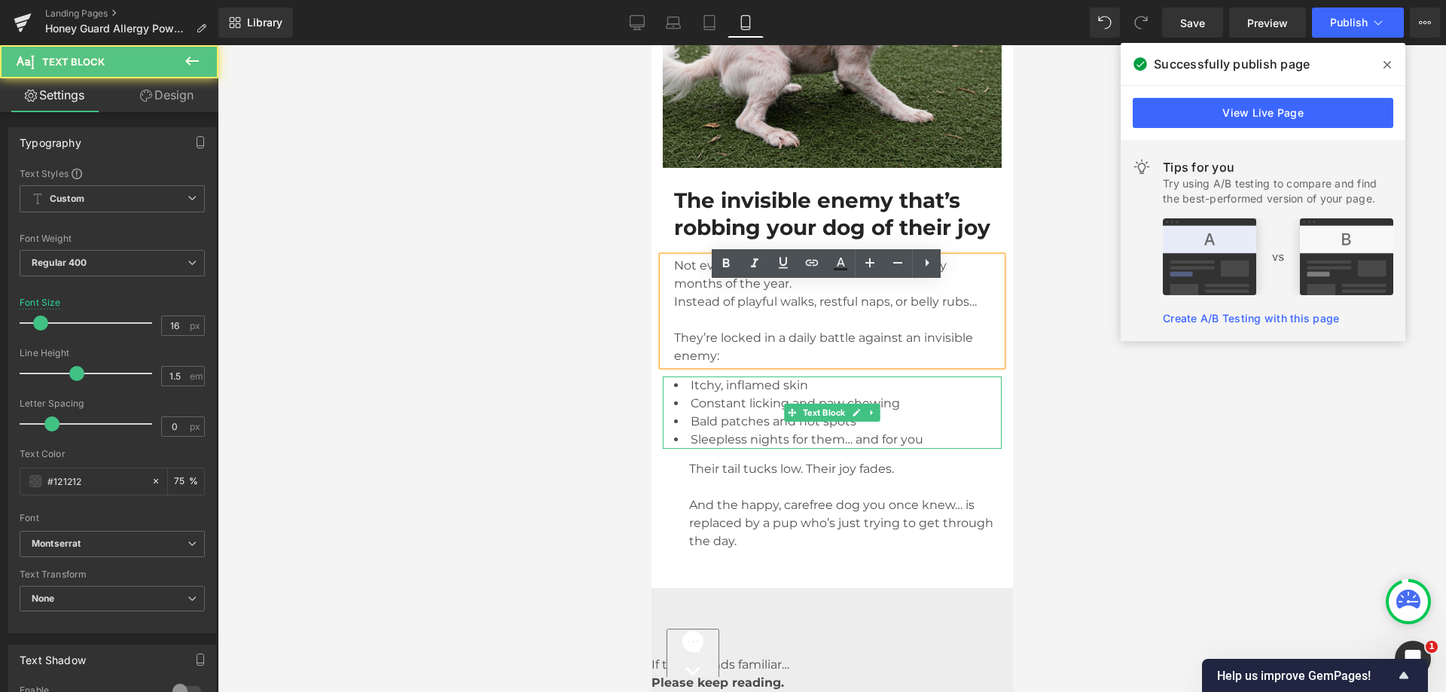
click at [731, 410] on span "Constant licking and paw chewing" at bounding box center [794, 403] width 209 height 14
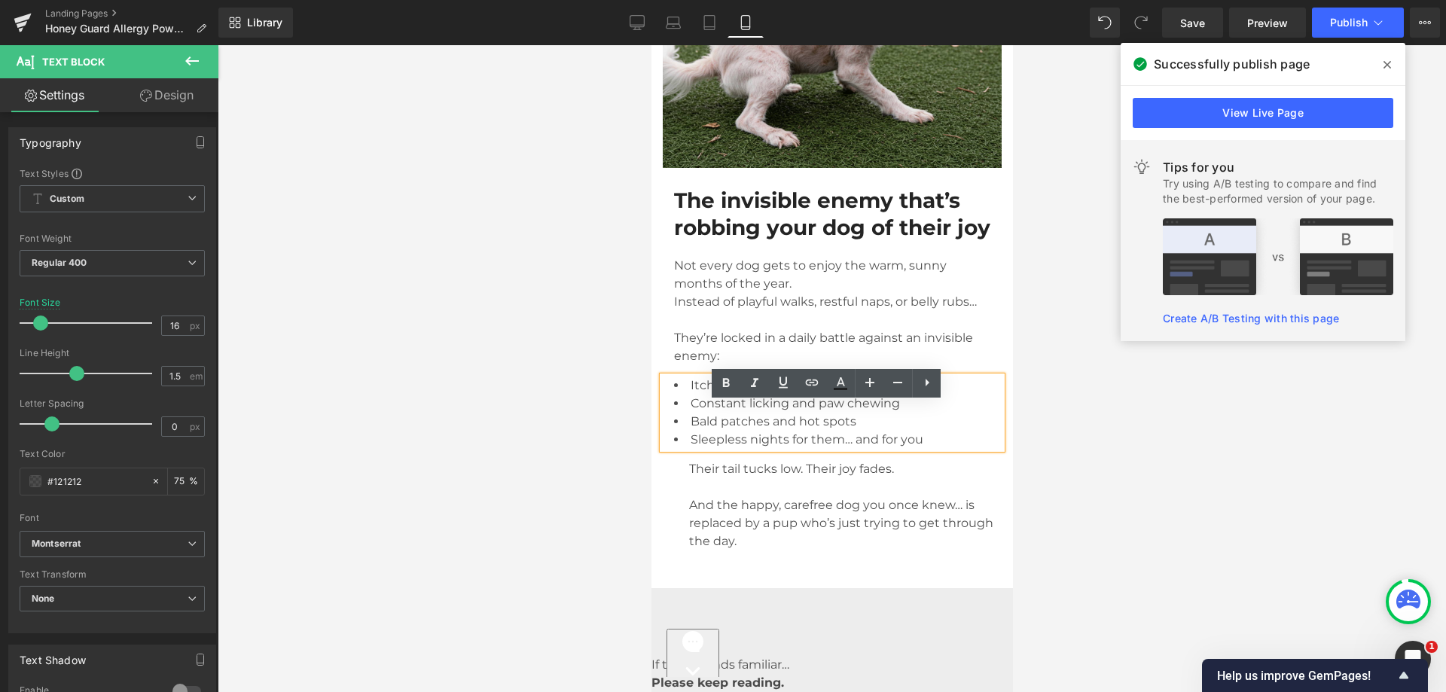
click at [191, 96] on link "Design" at bounding box center [166, 95] width 109 height 34
click at [0, 0] on div "Spacing" at bounding box center [0, 0] width 0 height 0
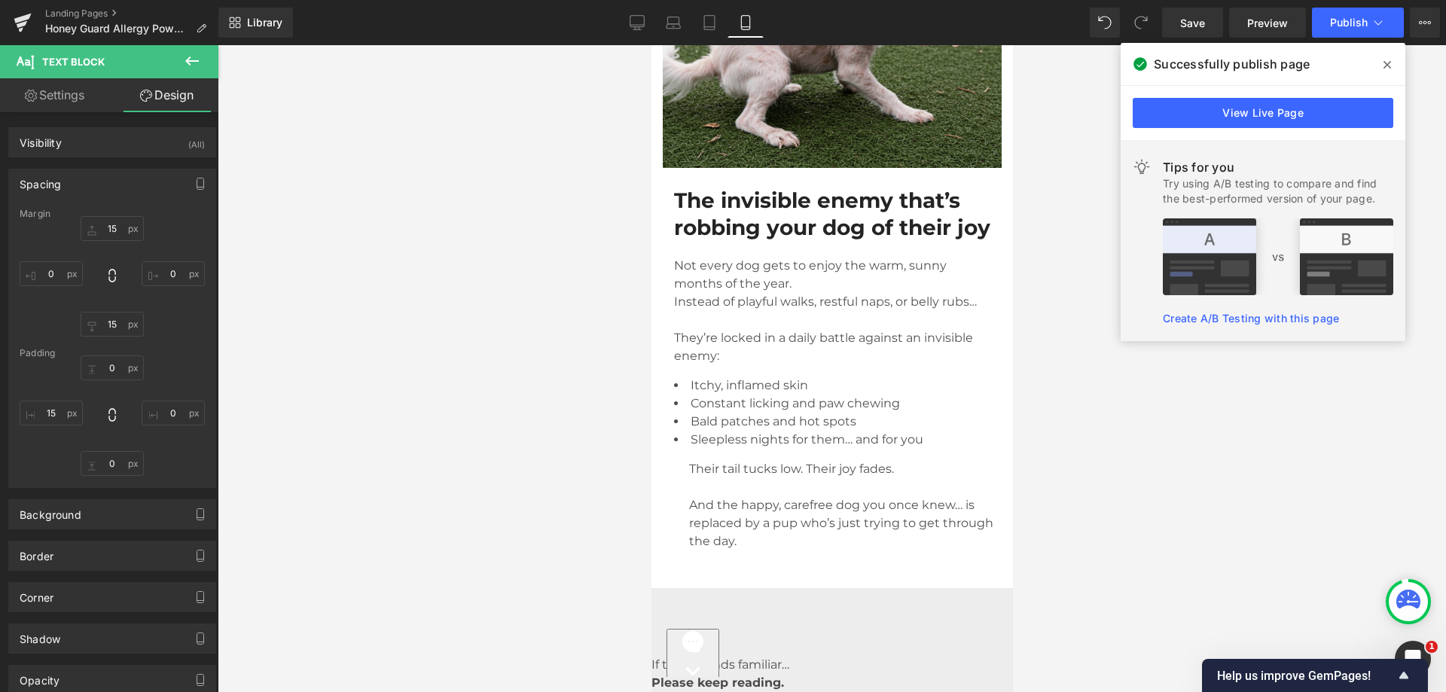
click at [756, 542] on p "Their tail tucks low. Their joy fades. And the happy, carefree dog you once kne…" at bounding box center [844, 505] width 313 height 90
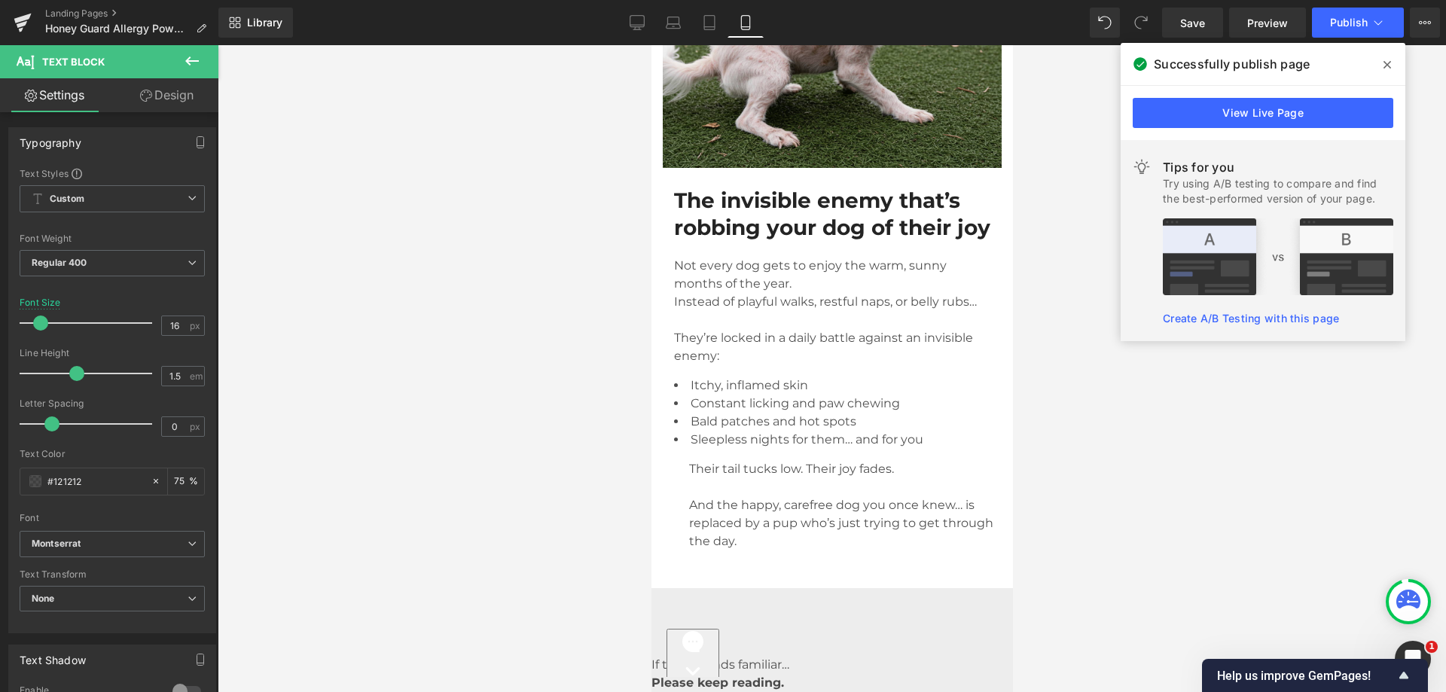
click at [171, 86] on link "Design" at bounding box center [166, 95] width 109 height 34
click at [0, 0] on div "Spacing" at bounding box center [0, 0] width 0 height 0
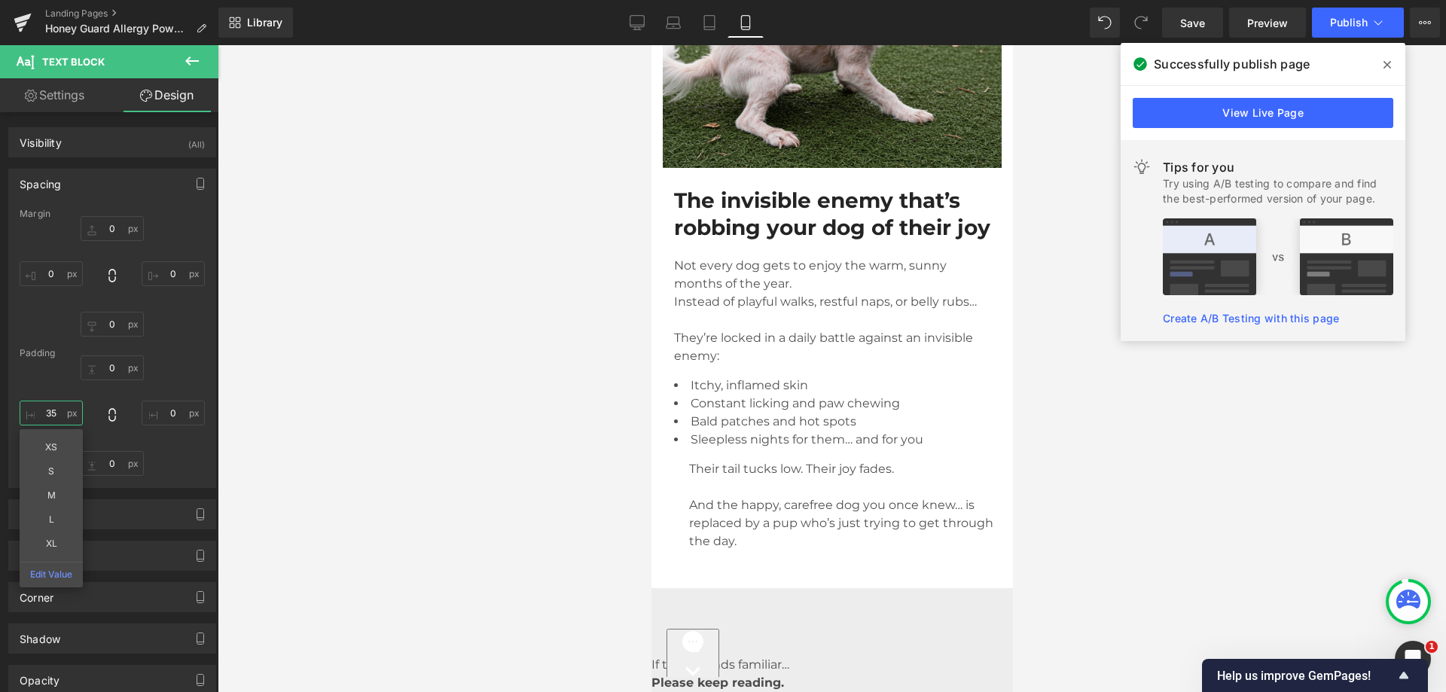
click at [63, 410] on input "text" at bounding box center [51, 413] width 63 height 25
type input "15"
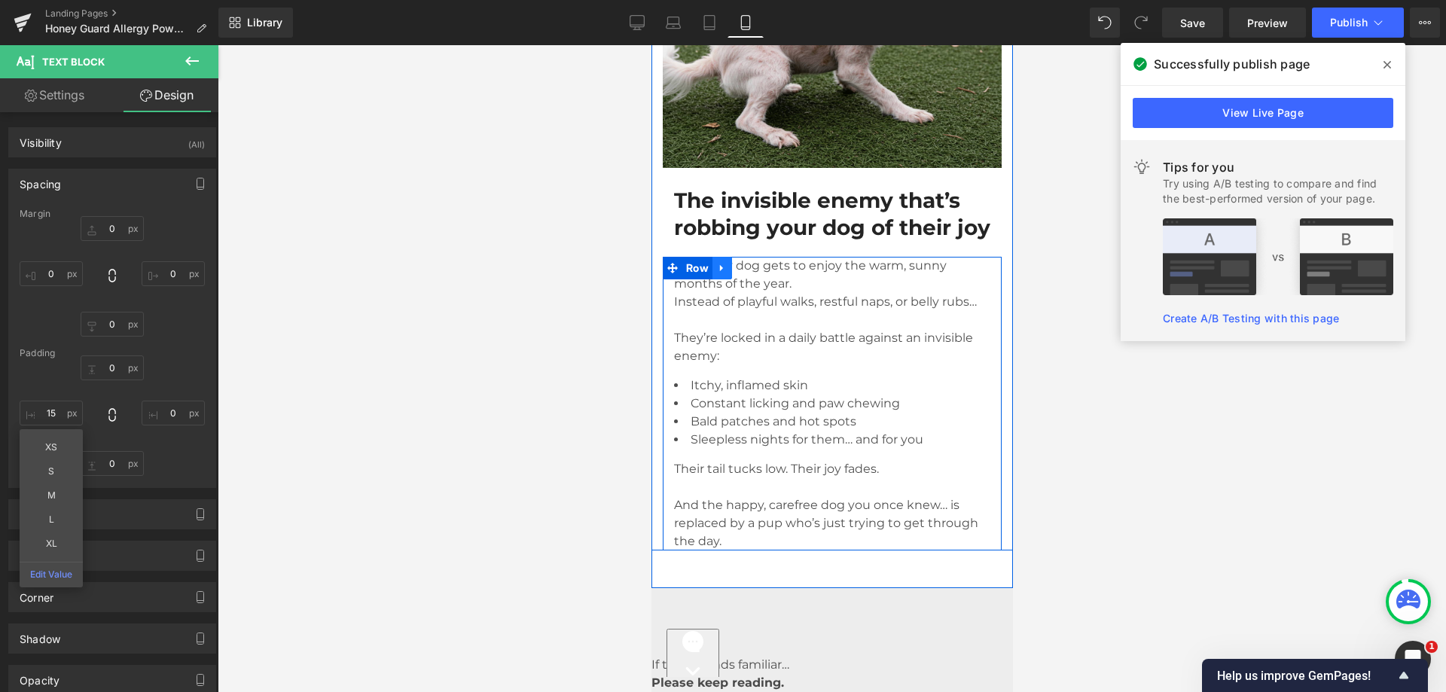
click at [703, 279] on span "Row" at bounding box center [697, 268] width 30 height 23
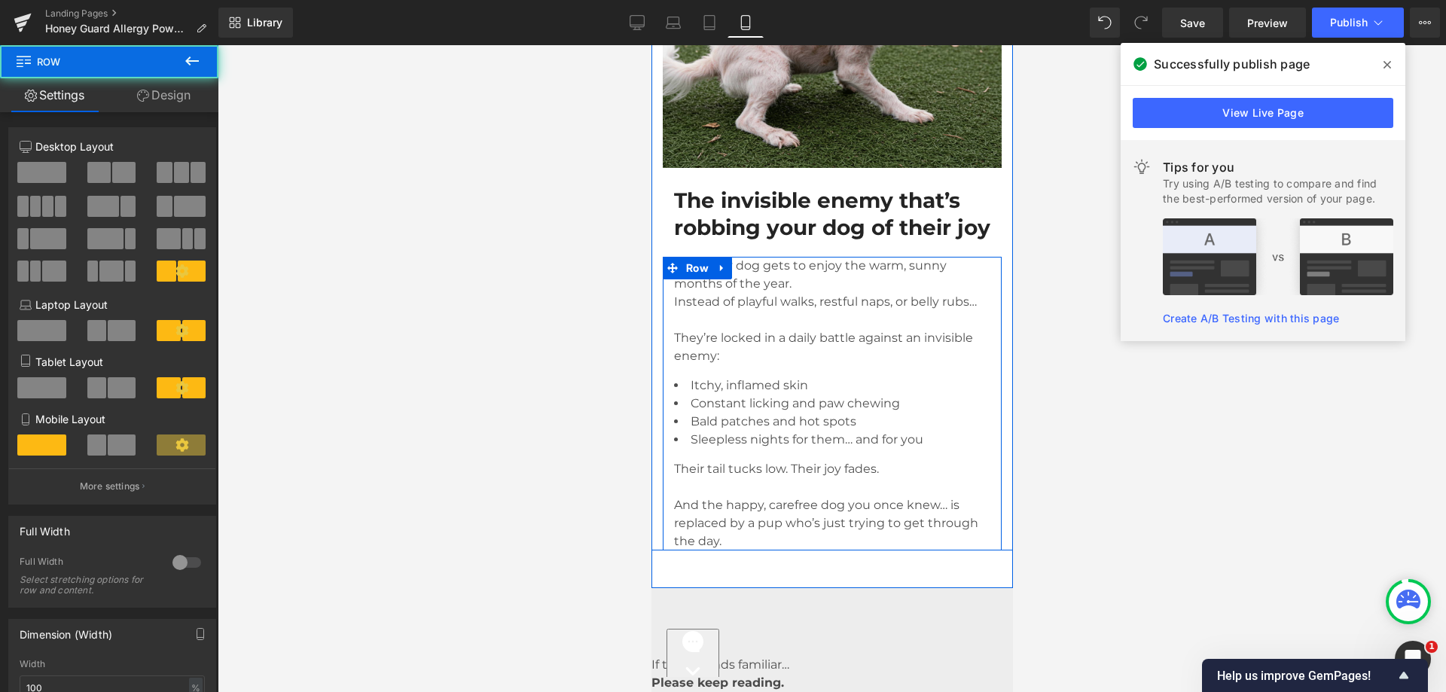
click at [798, 301] on p "Not every dog gets to enjoy the warm, sunny months of the year. Instead of play…" at bounding box center [831, 311] width 316 height 108
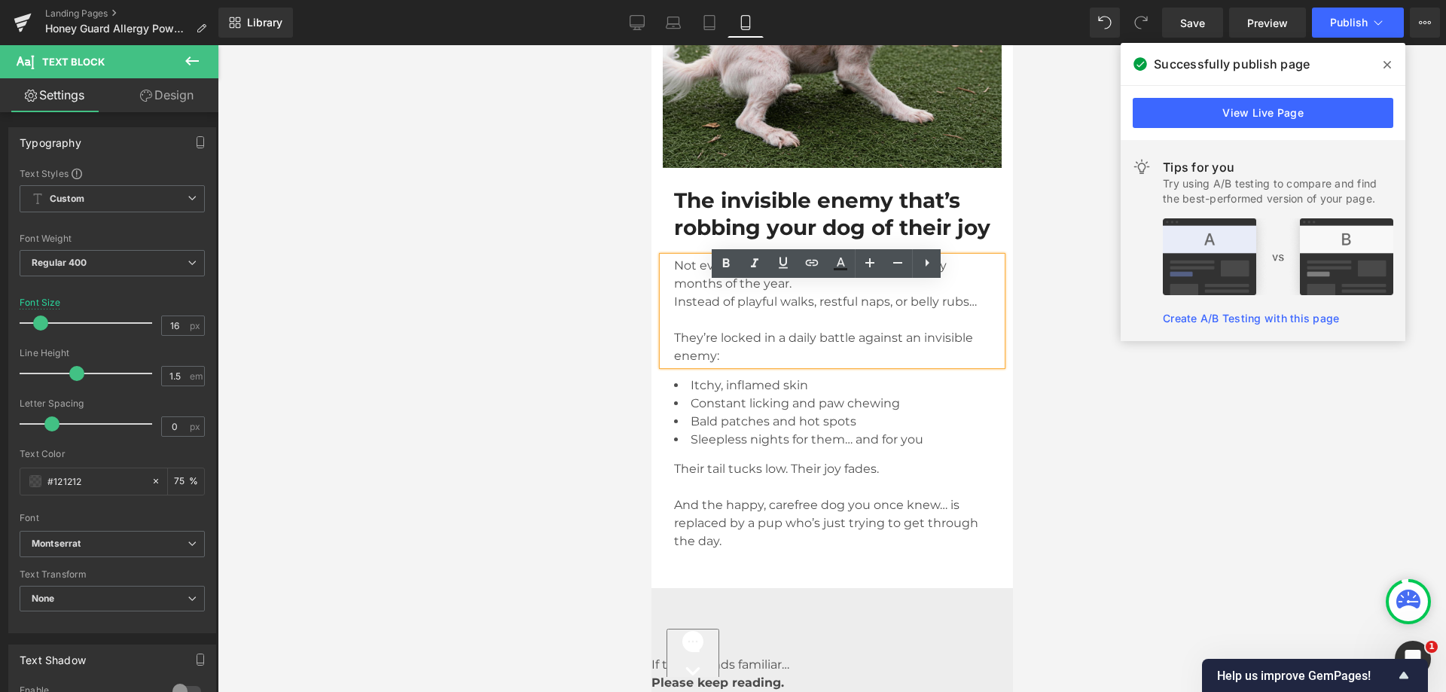
click at [757, 291] on span "Not every dog gets to enjoy the warm, sunny months of the year." at bounding box center [809, 274] width 273 height 32
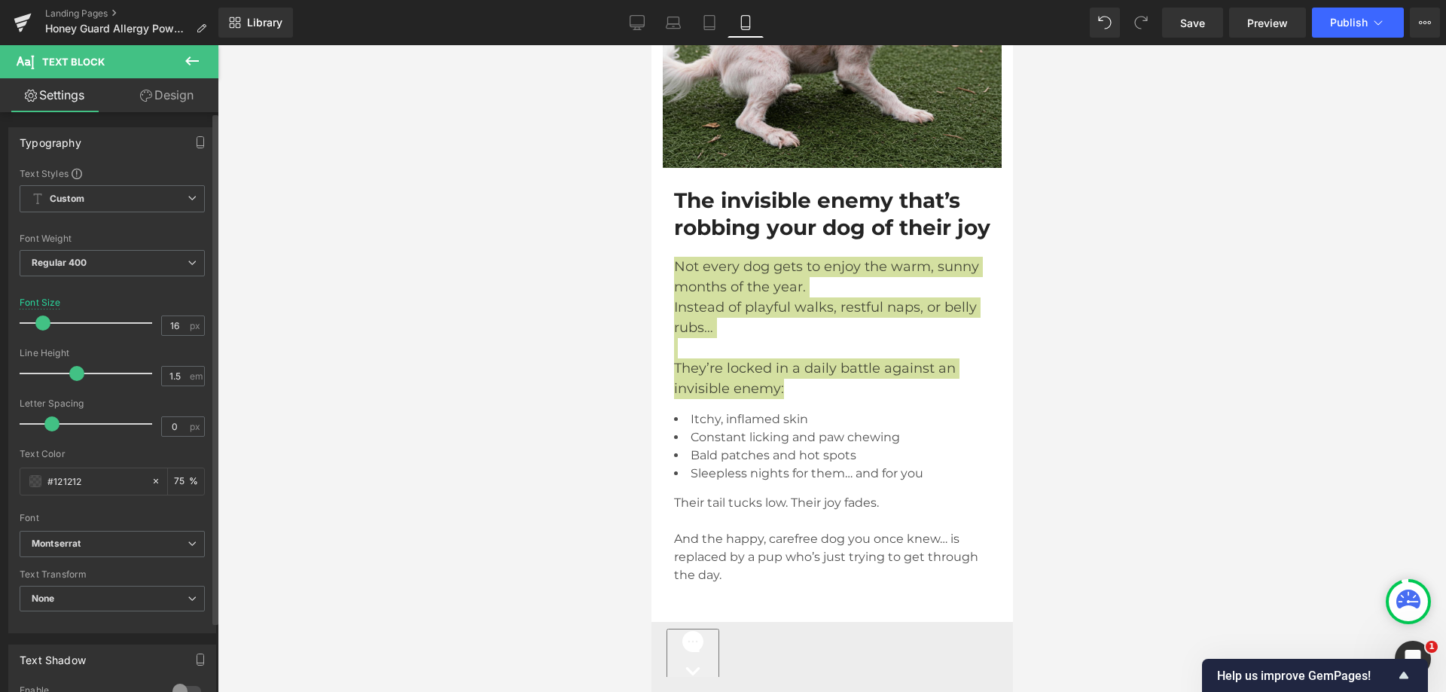
click at [44, 323] on span at bounding box center [42, 323] width 15 height 15
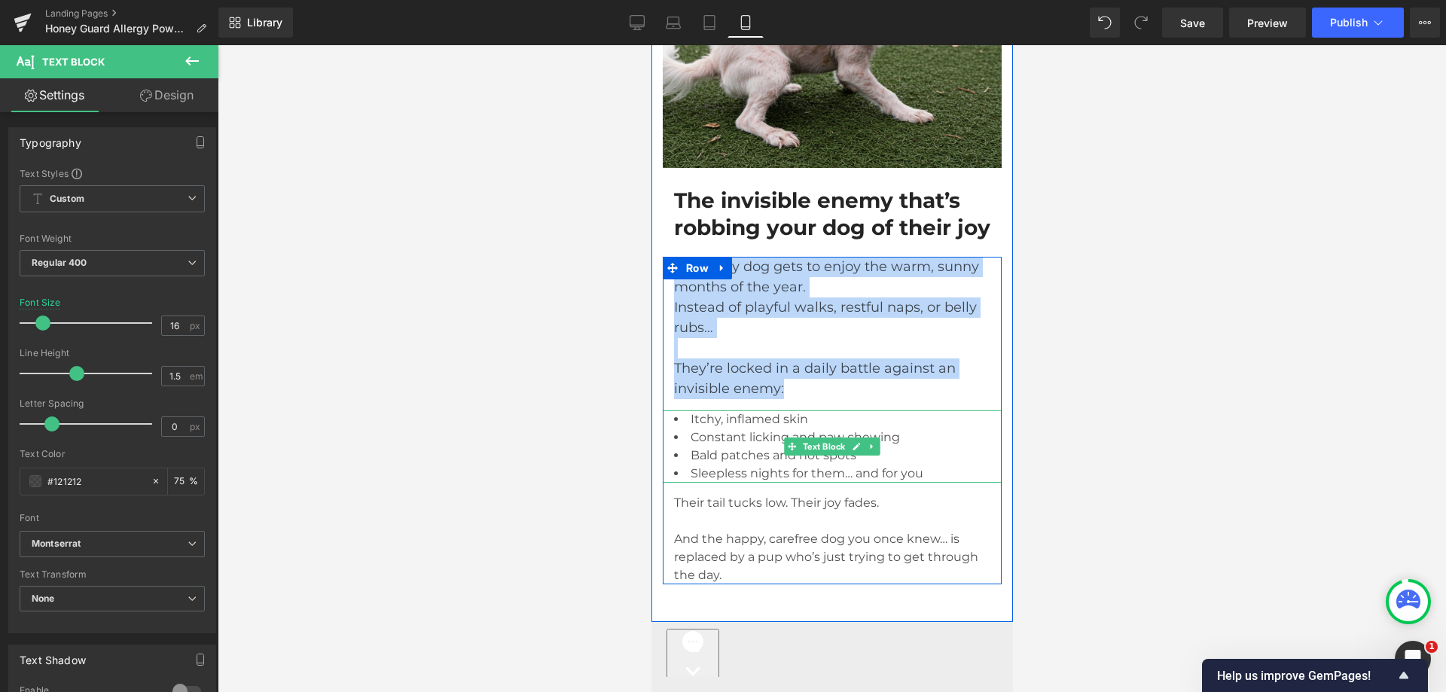
click at [747, 447] on li "Constant licking and paw chewing" at bounding box center [837, 438] width 328 height 18
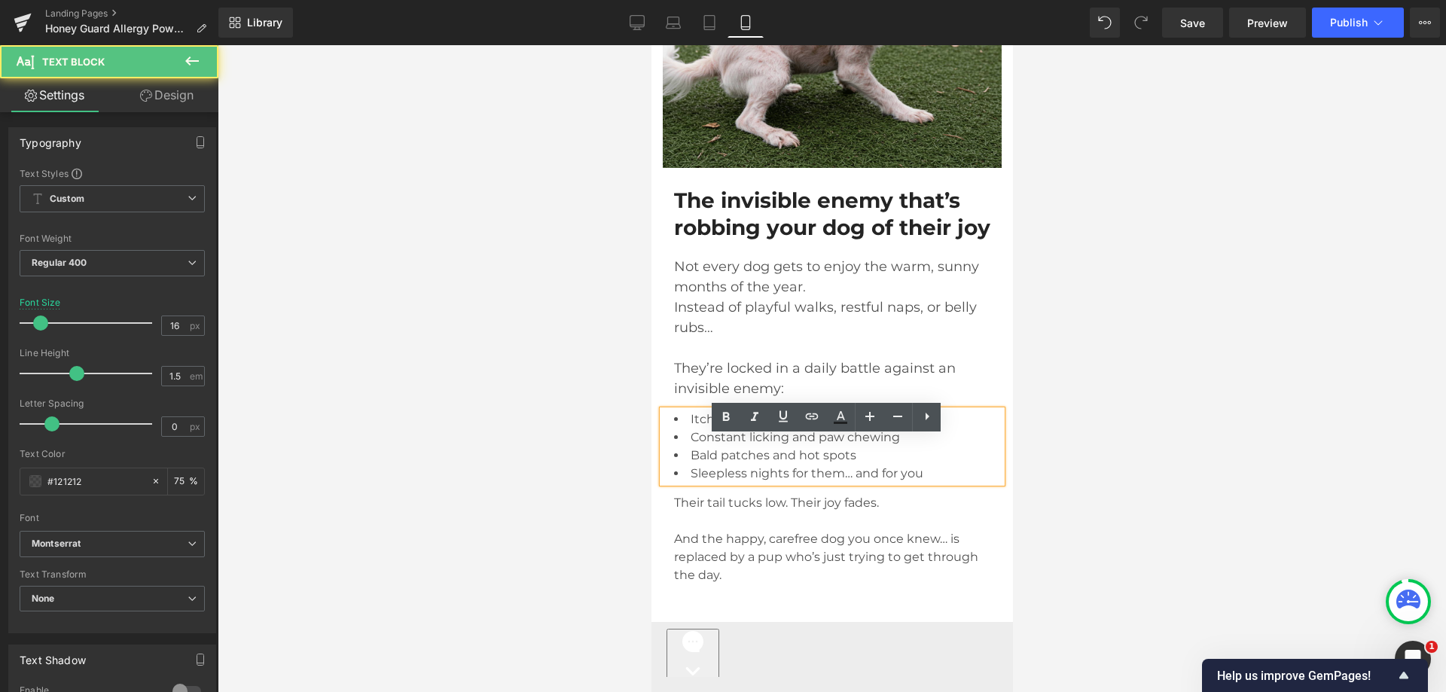
click at [700, 426] on span "Itchy, inflamed skin" at bounding box center [748, 419] width 117 height 14
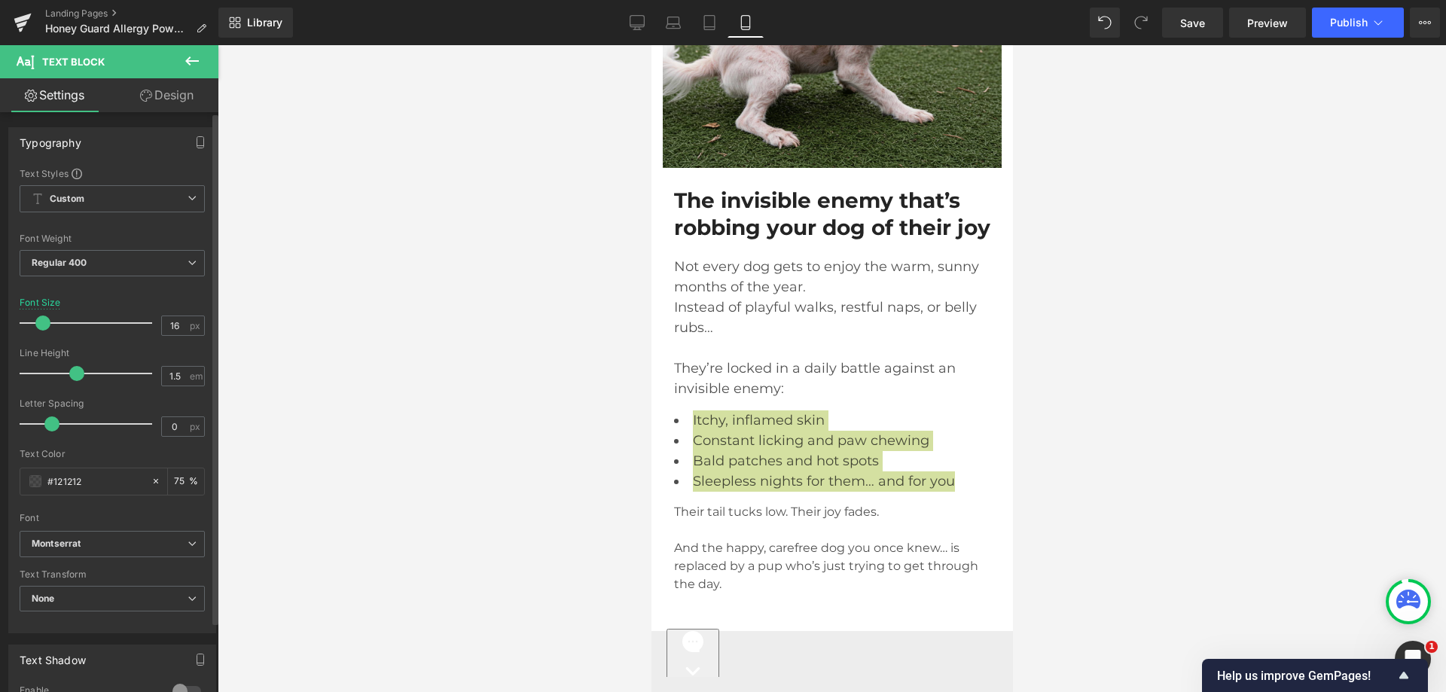
click at [43, 326] on span at bounding box center [42, 323] width 15 height 15
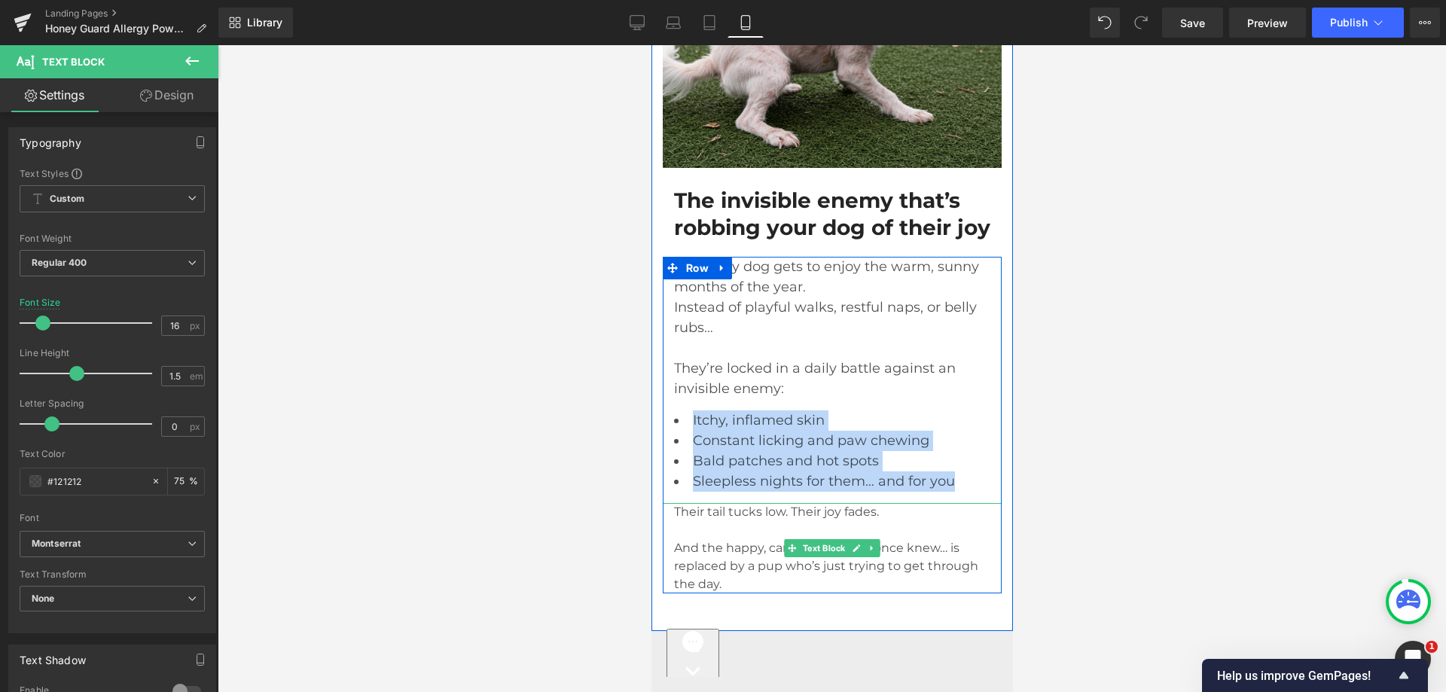
click at [704, 548] on p "Their tail tucks low. Their joy fades. And the happy, carefree dog you once kne…" at bounding box center [837, 548] width 328 height 90
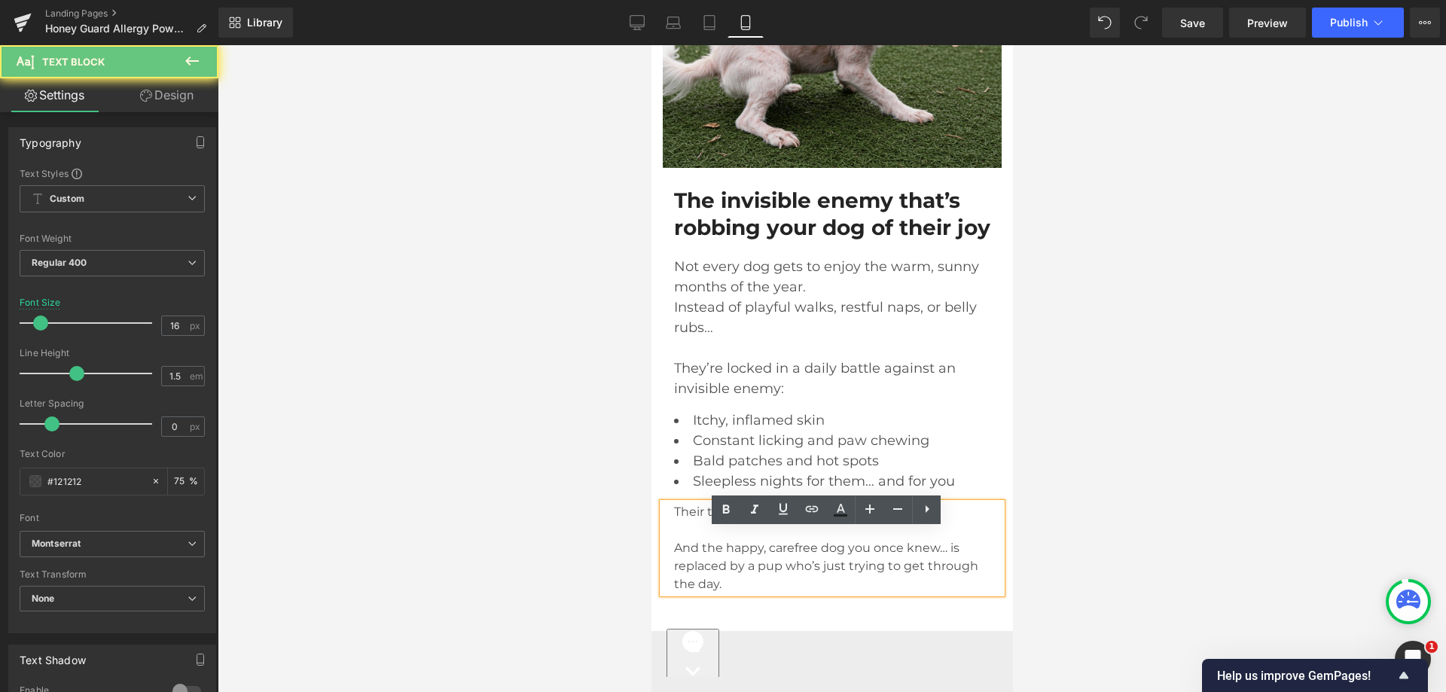
click at [702, 519] on span "Their tail tucks low. Their joy fades." at bounding box center [775, 512] width 205 height 14
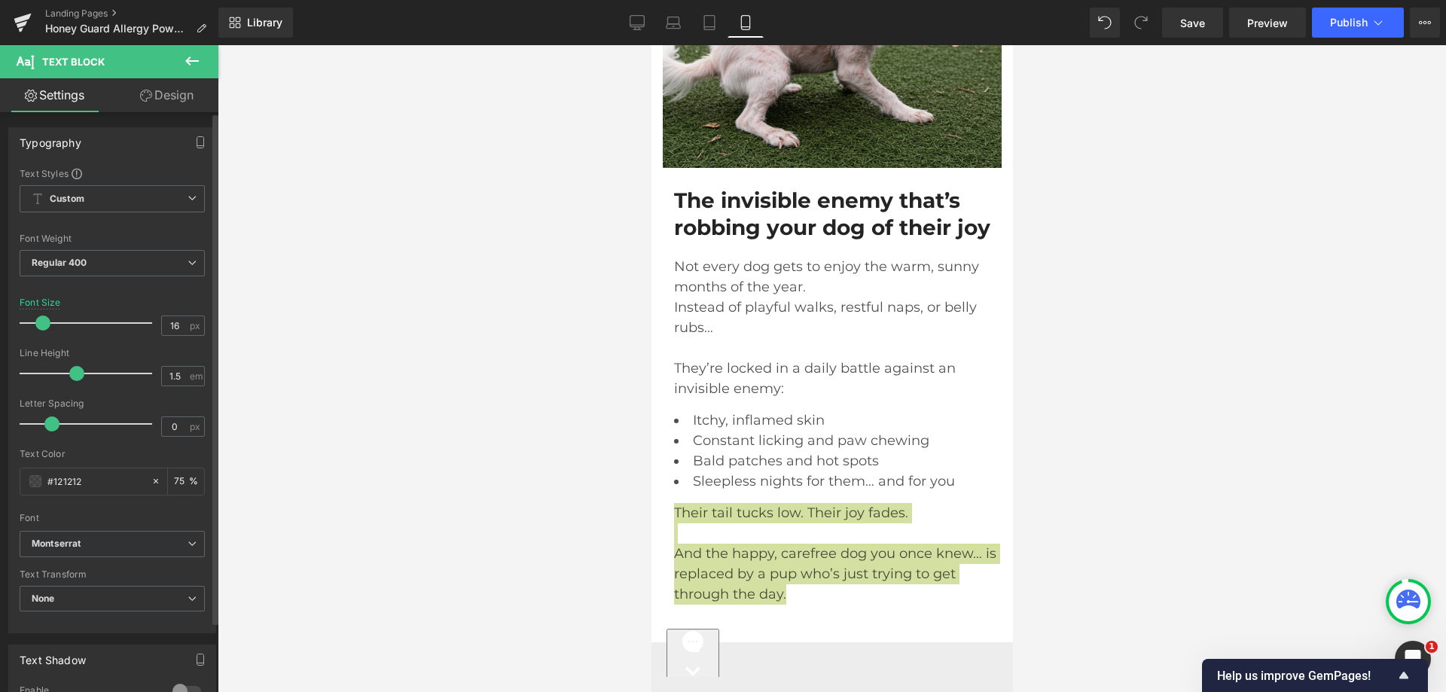
click at [40, 321] on span at bounding box center [42, 323] width 15 height 15
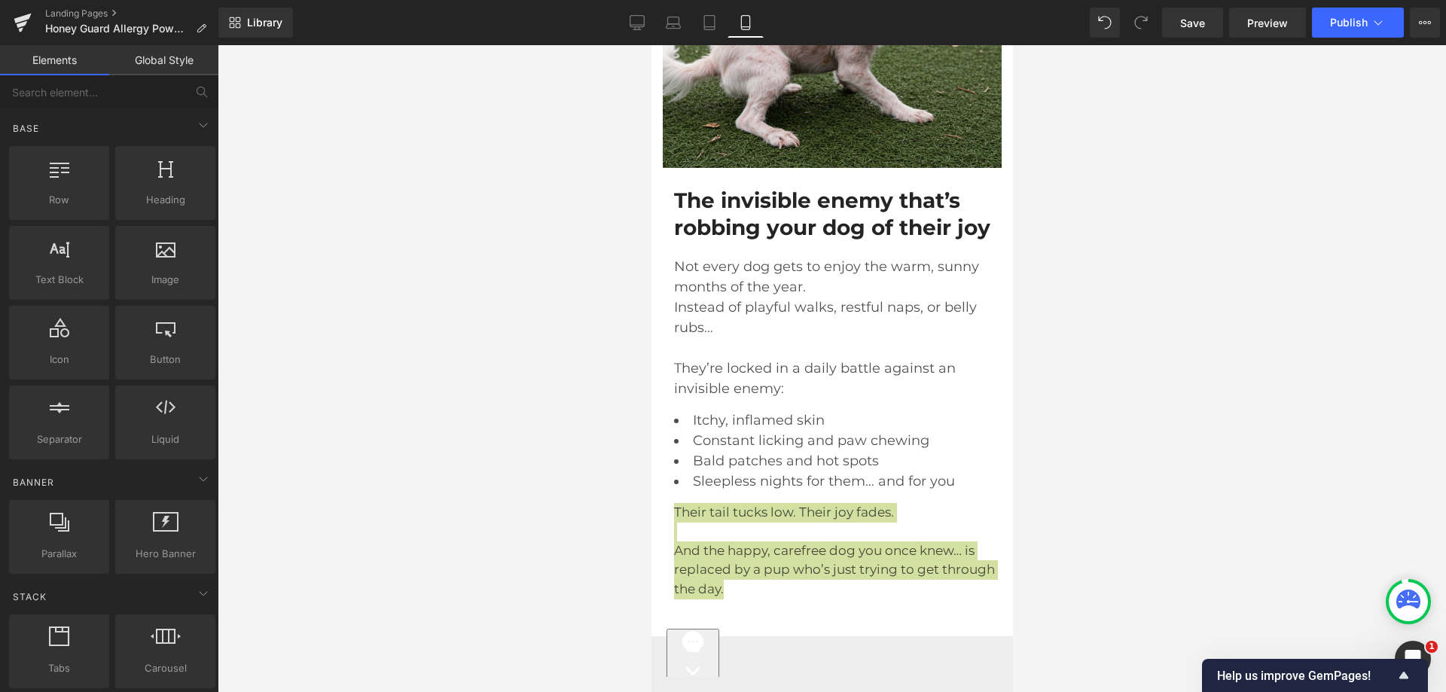
click at [514, 481] on div at bounding box center [832, 368] width 1228 height 647
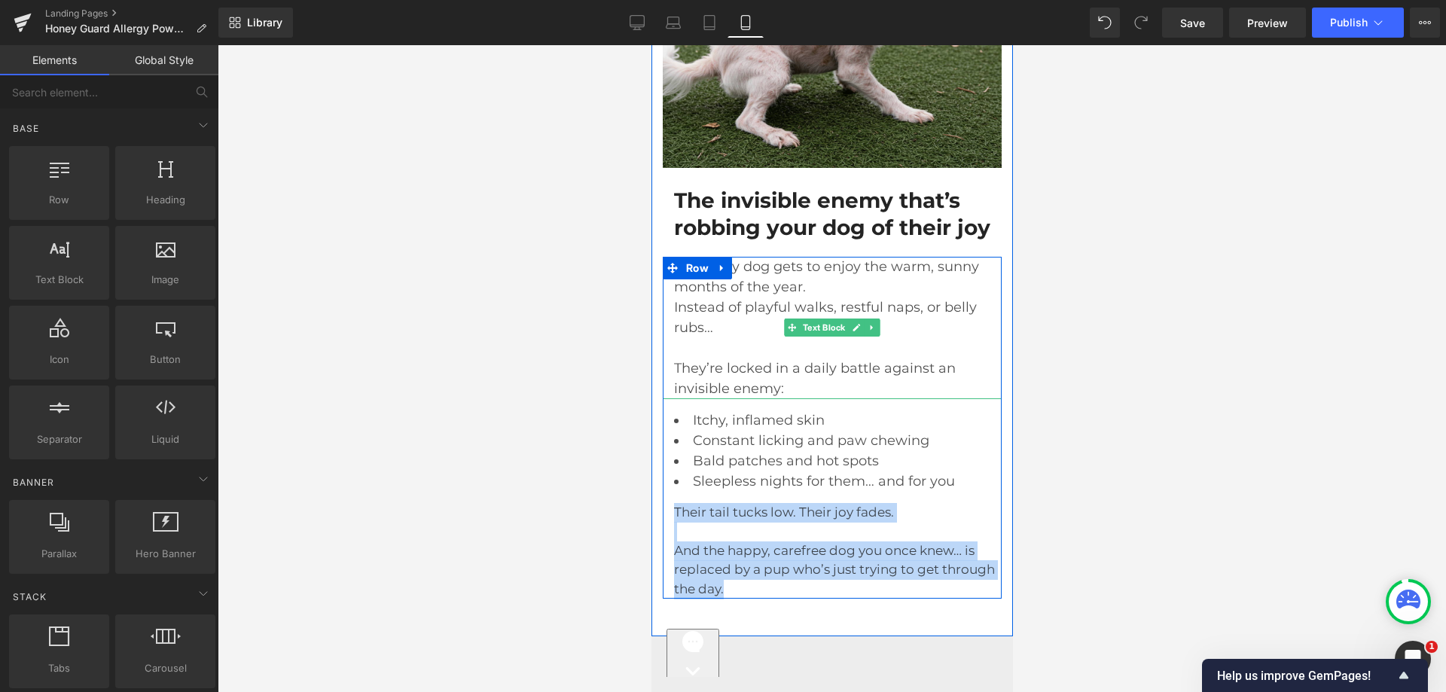
click at [703, 365] on p "Not every dog gets to enjoy the warm, sunny months of the year. Instead of play…" at bounding box center [831, 328] width 316 height 142
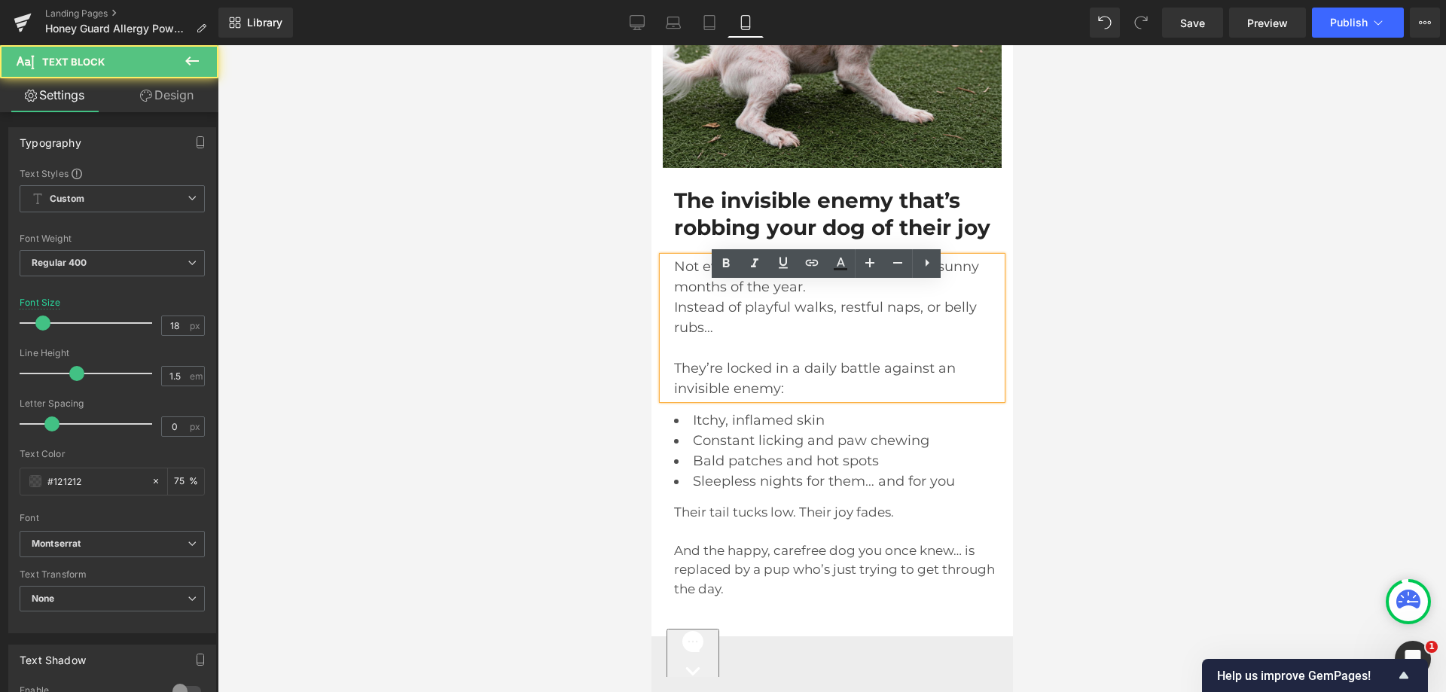
click at [695, 377] on p "Not every dog gets to enjoy the warm, sunny months of the year. Instead of play…" at bounding box center [831, 328] width 316 height 142
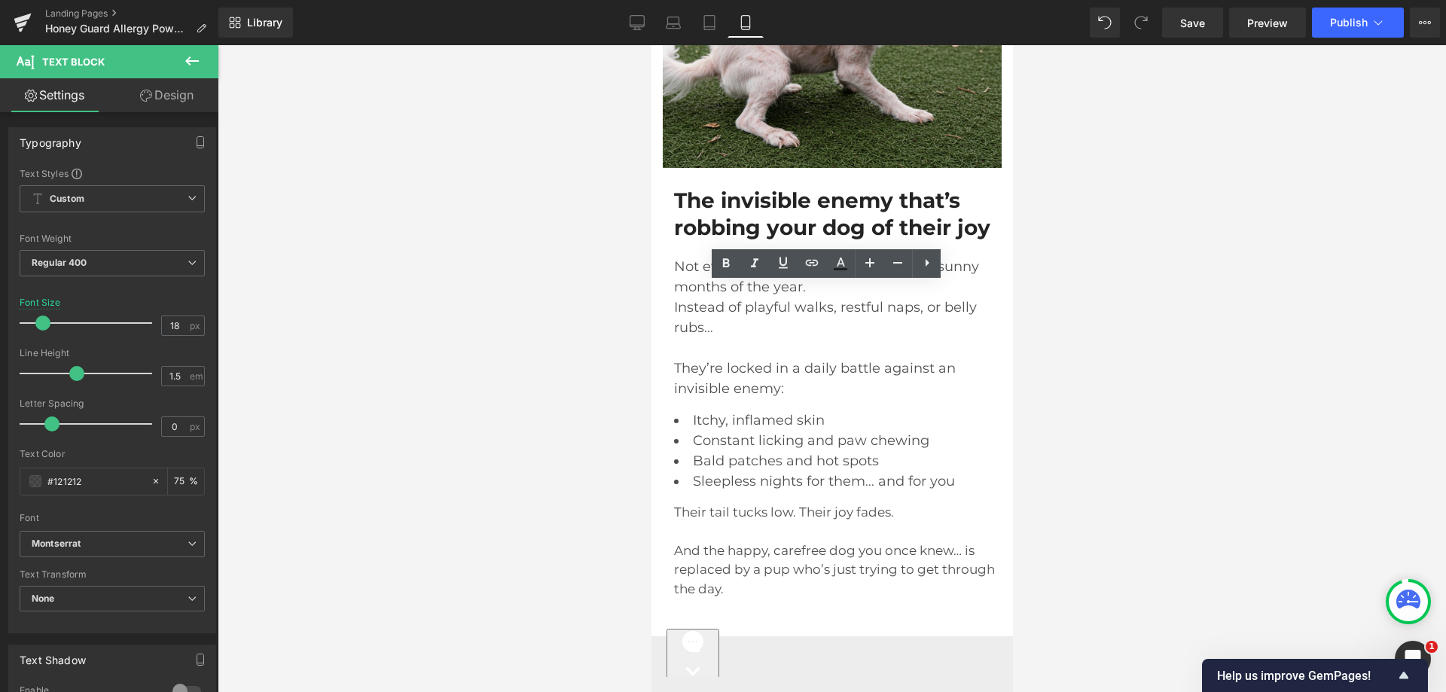
click at [581, 419] on div at bounding box center [832, 368] width 1228 height 647
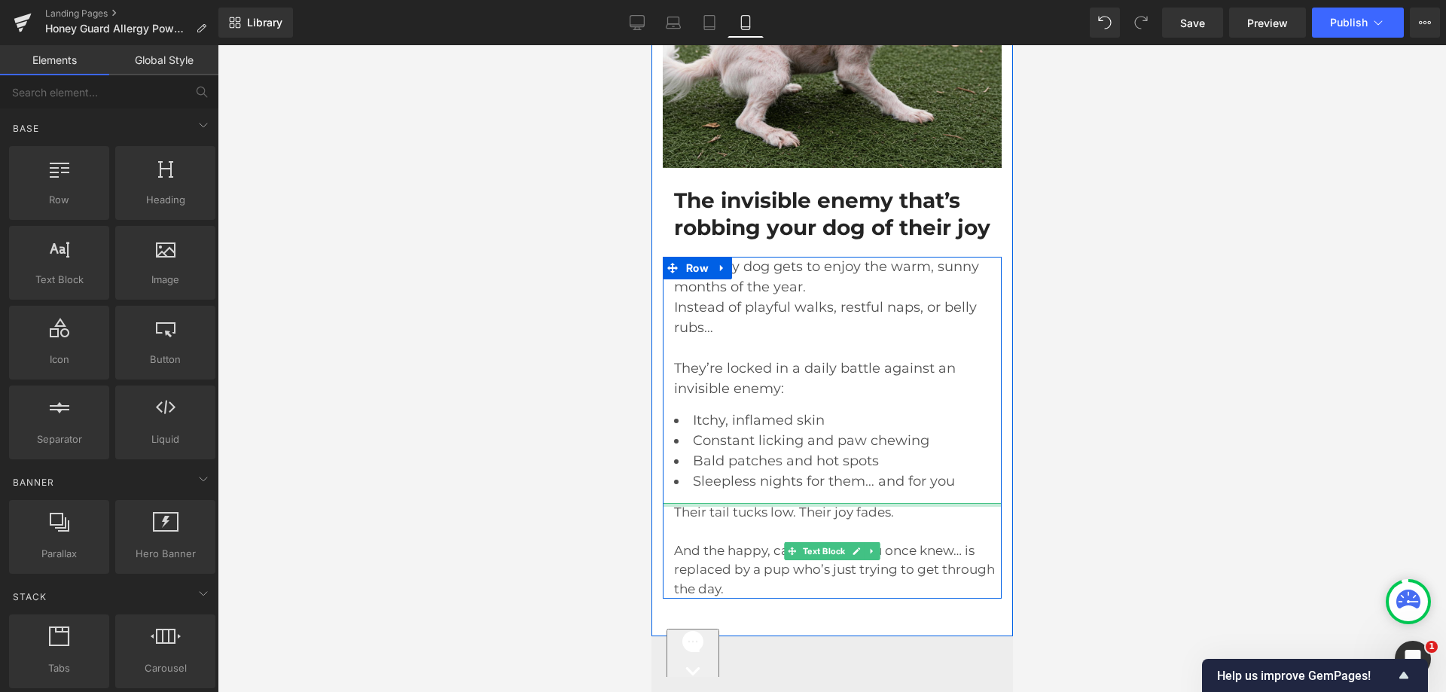
click at [709, 529] on div "Not every dog gets to enjoy the warm, sunny months of the year. Instead of play…" at bounding box center [831, 428] width 339 height 343
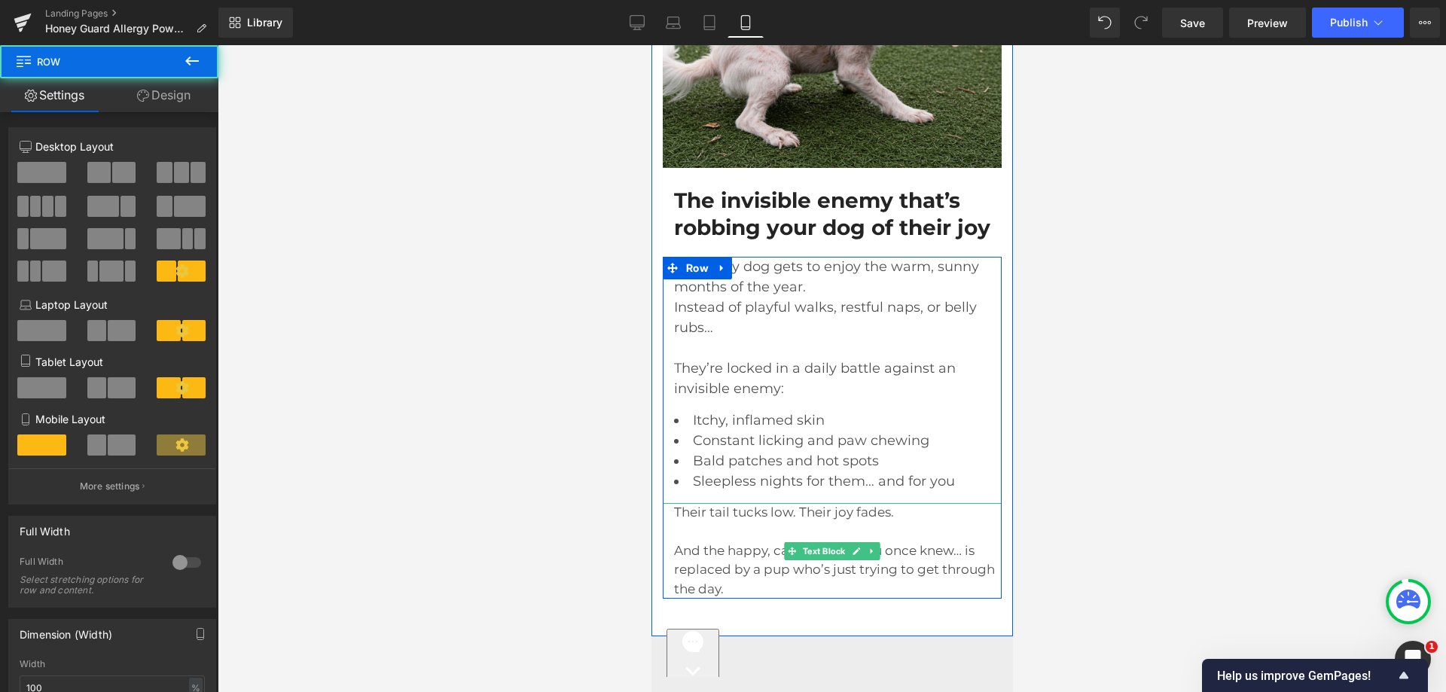
click at [682, 520] on span "Their tail tucks low. Their joy fades." at bounding box center [783, 512] width 220 height 15
click at [730, 531] on p "Their tail tucks low. Their joy fades. And the happy, carefree dog you once kne…" at bounding box center [837, 551] width 328 height 96
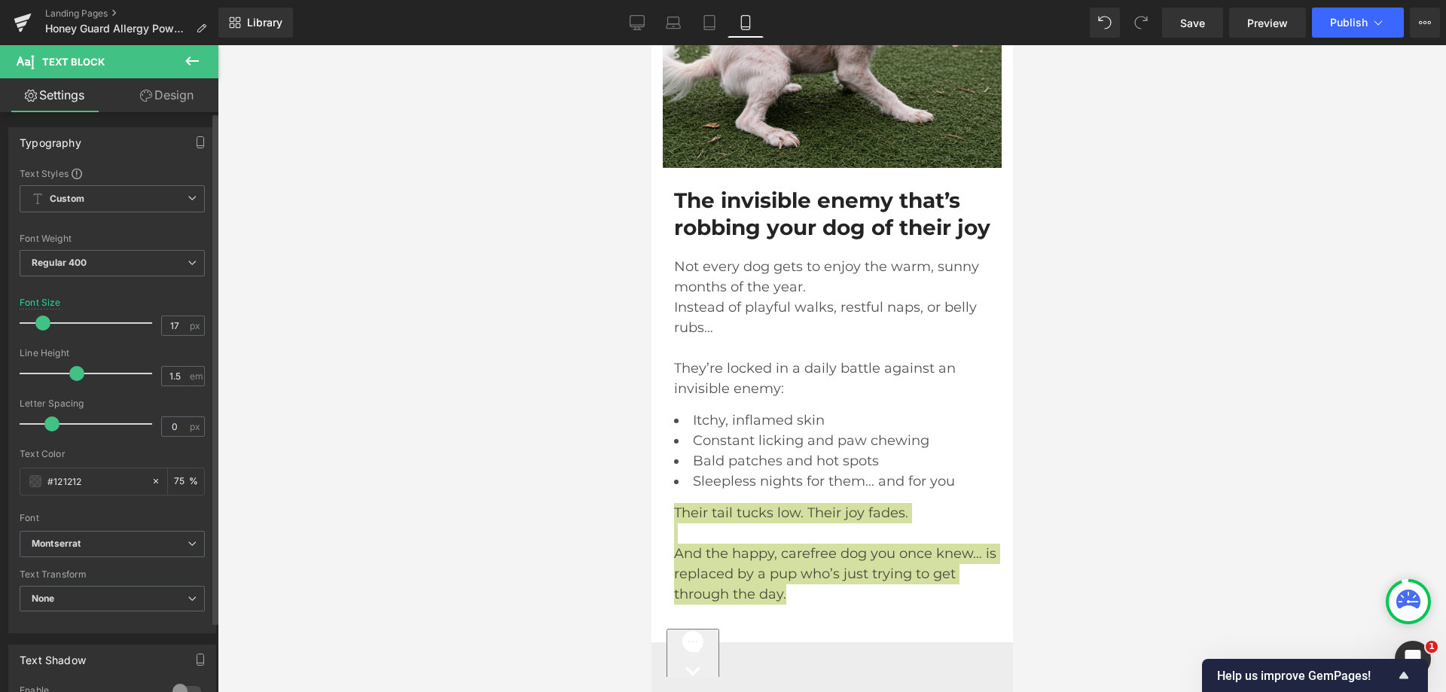
click at [42, 325] on span at bounding box center [42, 323] width 15 height 15
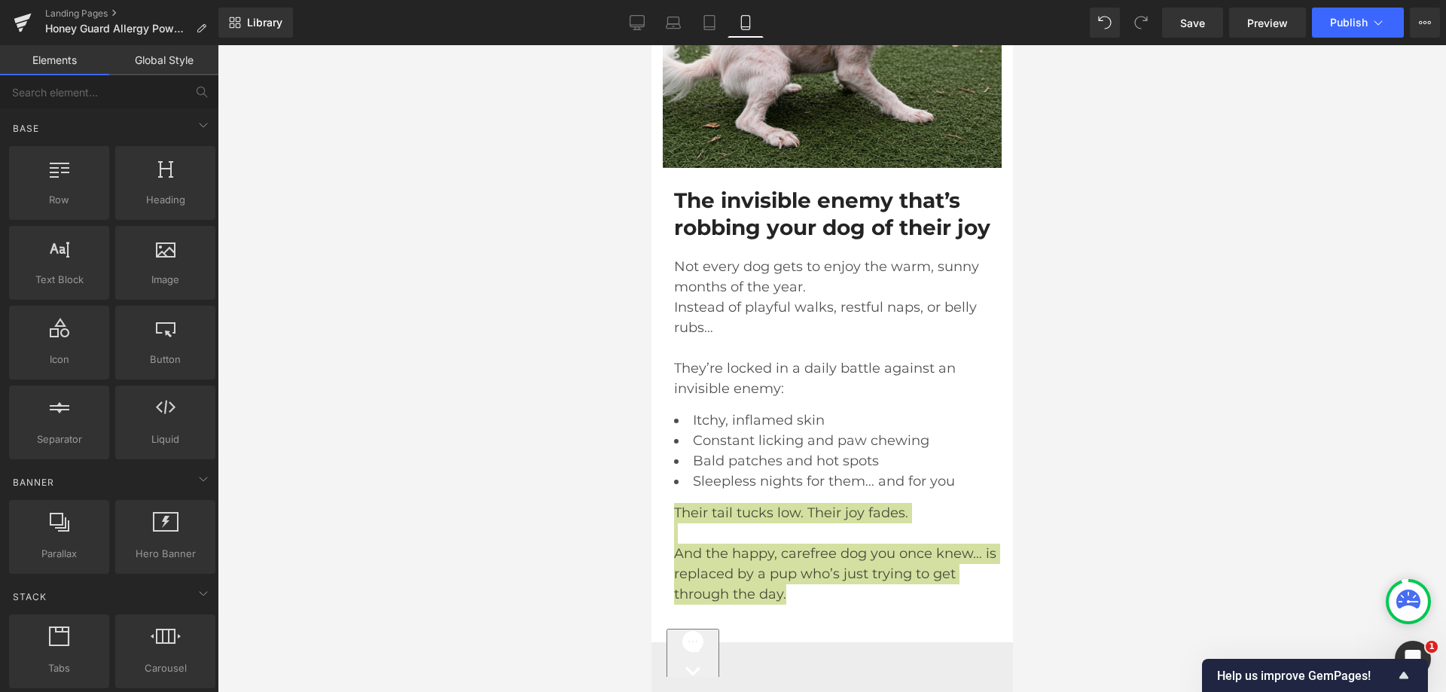
click at [484, 516] on div at bounding box center [832, 368] width 1228 height 647
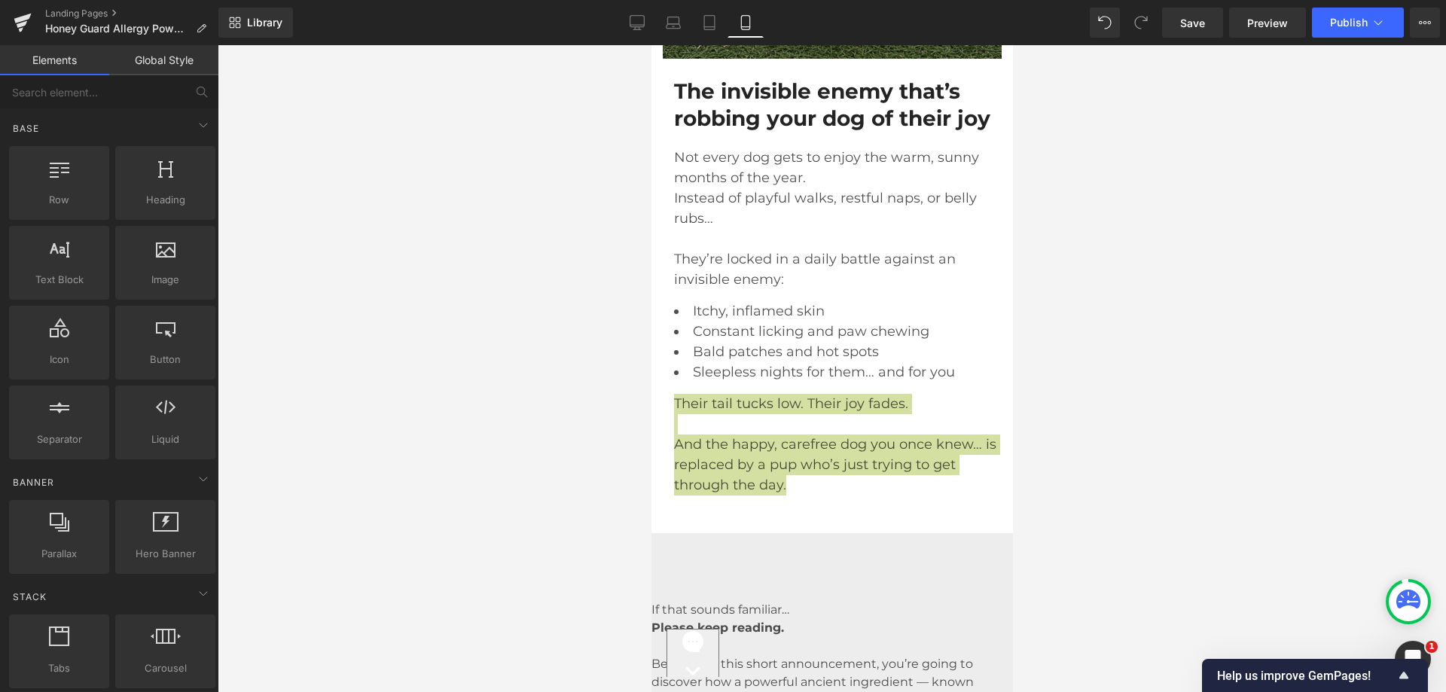
scroll to position [1356, 0]
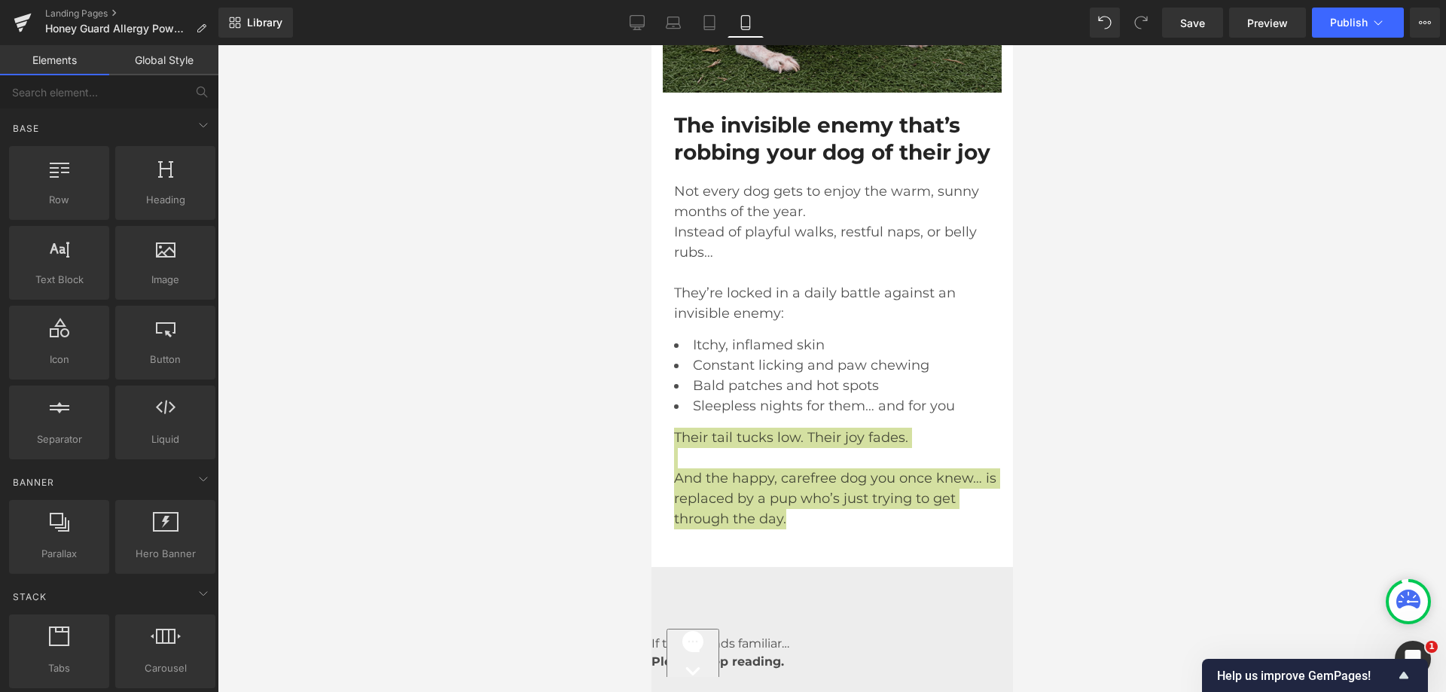
click at [1241, 227] on div at bounding box center [832, 368] width 1228 height 647
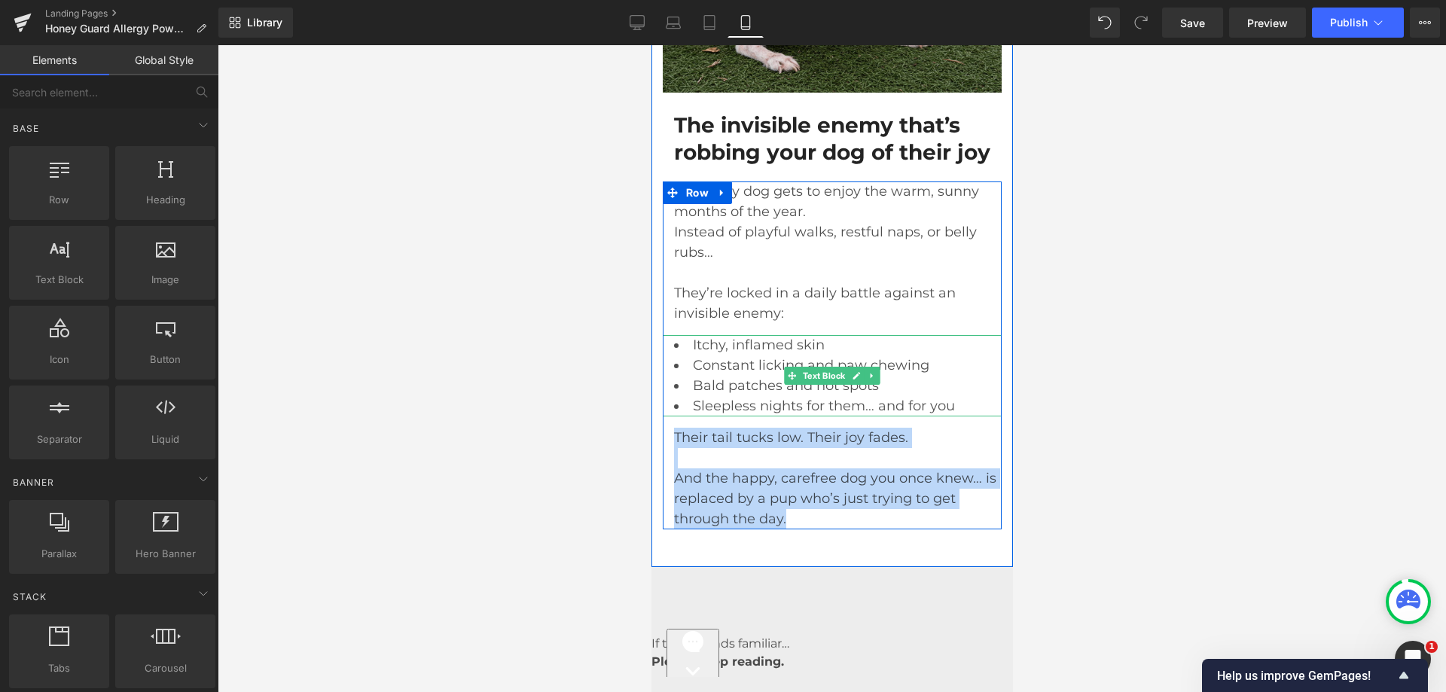
click at [922, 355] on li "Itchy, inflamed skin" at bounding box center [837, 345] width 328 height 20
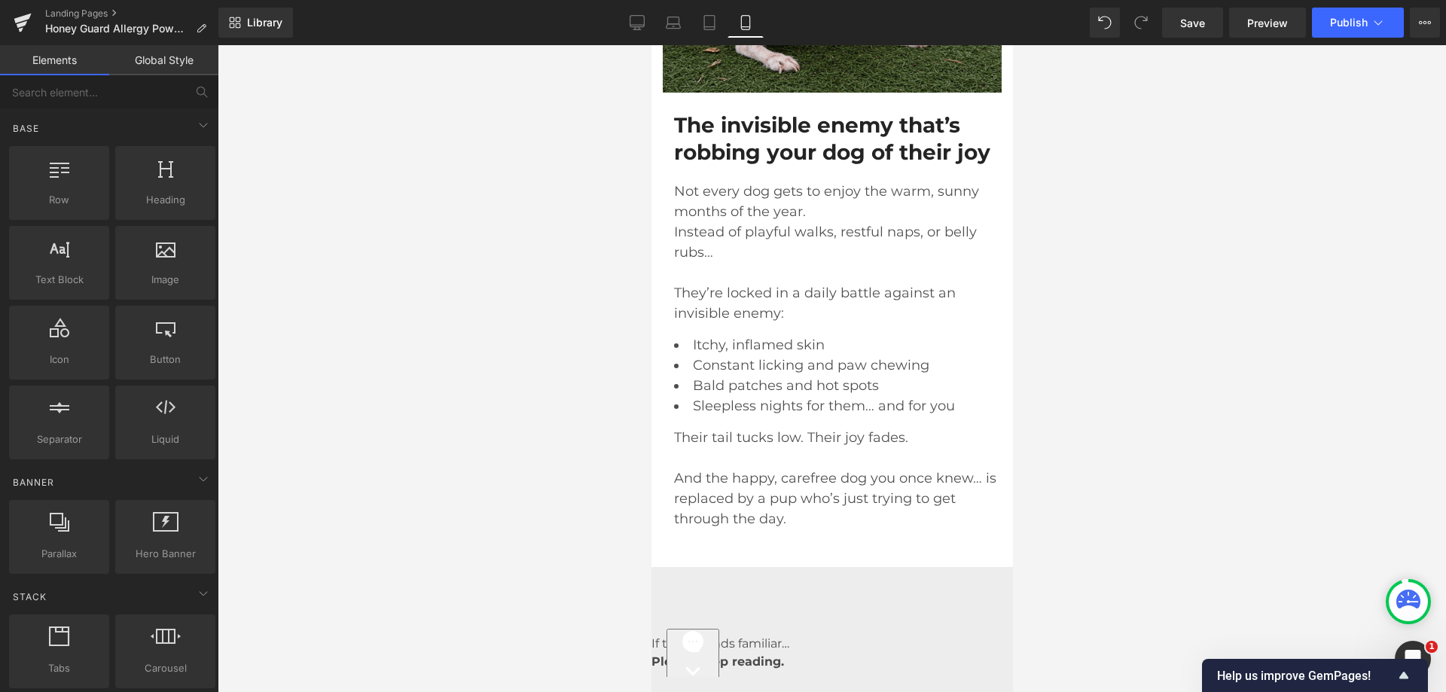
click at [460, 313] on div at bounding box center [832, 368] width 1228 height 647
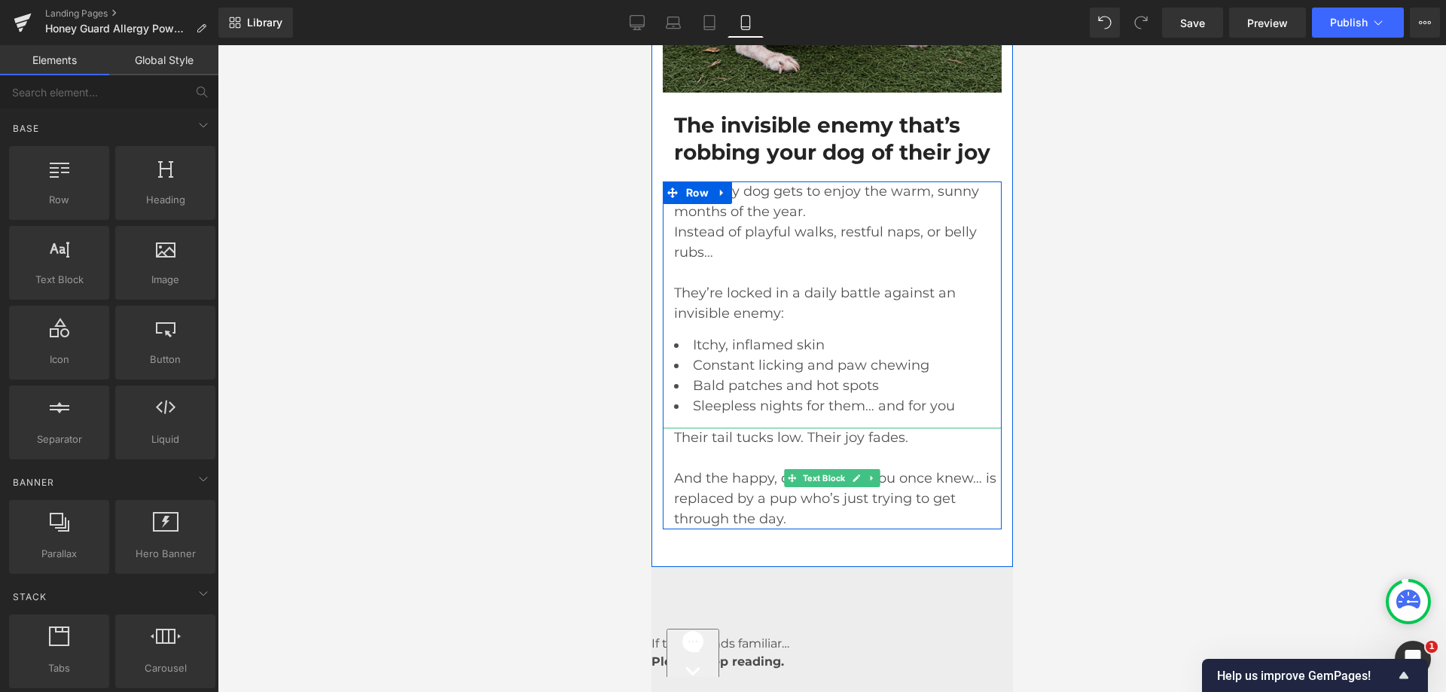
click at [758, 494] on p "Their tail tucks low. Their joy fades. And the happy, carefree dog you once kne…" at bounding box center [837, 479] width 328 height 102
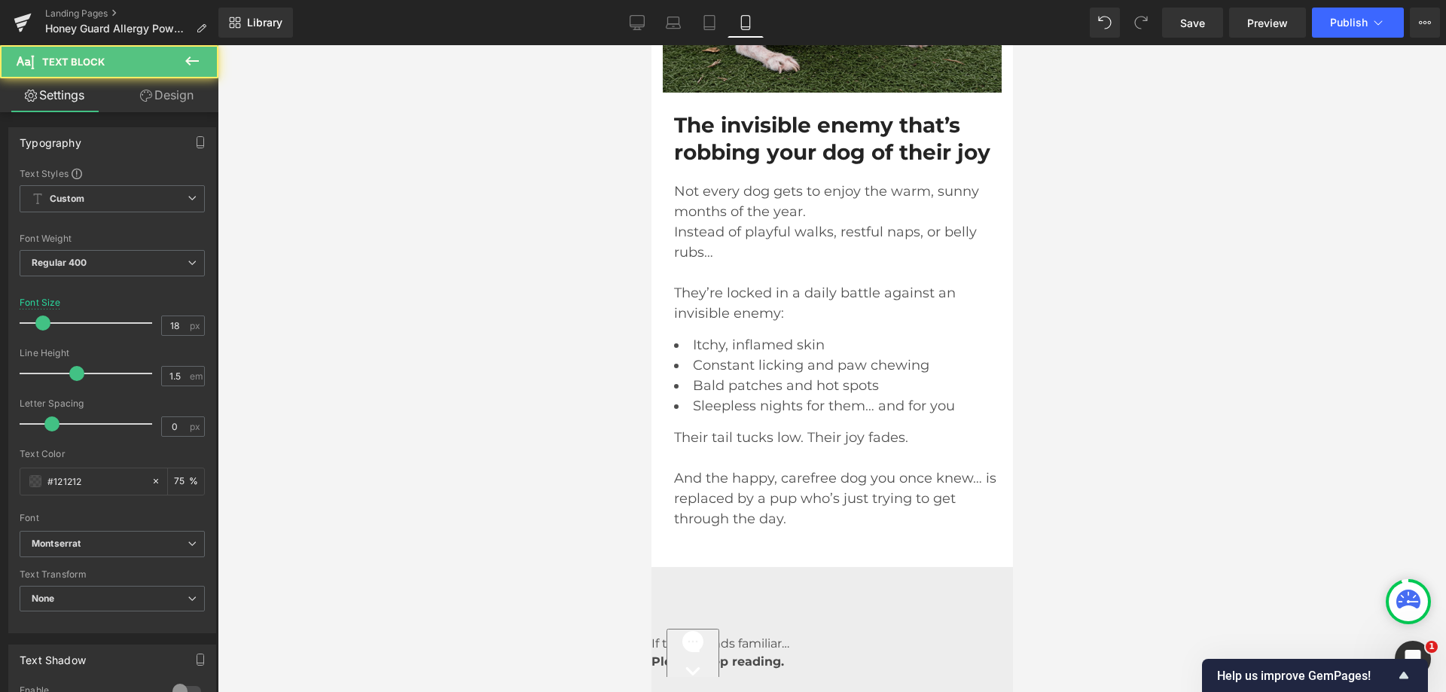
click at [154, 91] on link "Design" at bounding box center [166, 95] width 109 height 34
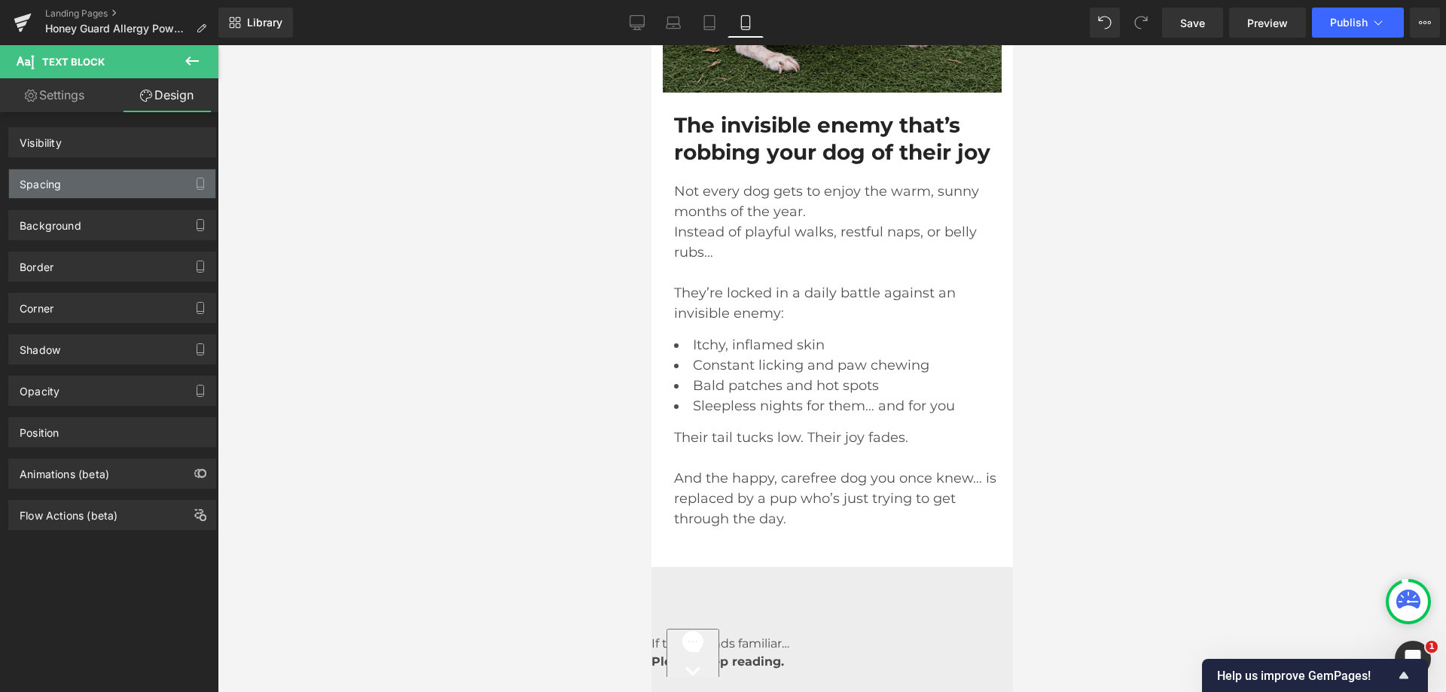
click at [95, 178] on div "Spacing" at bounding box center [112, 183] width 206 height 29
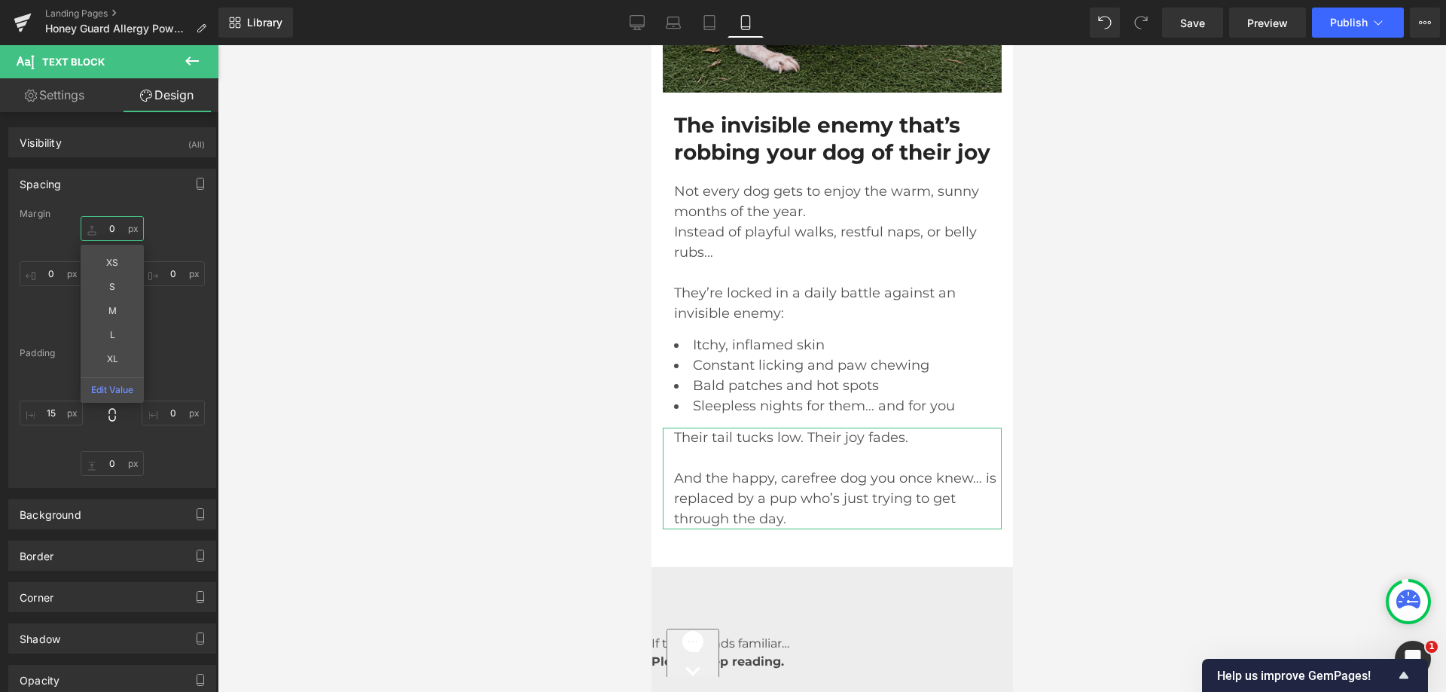
click at [105, 228] on input "text" at bounding box center [112, 228] width 63 height 25
type input "5"
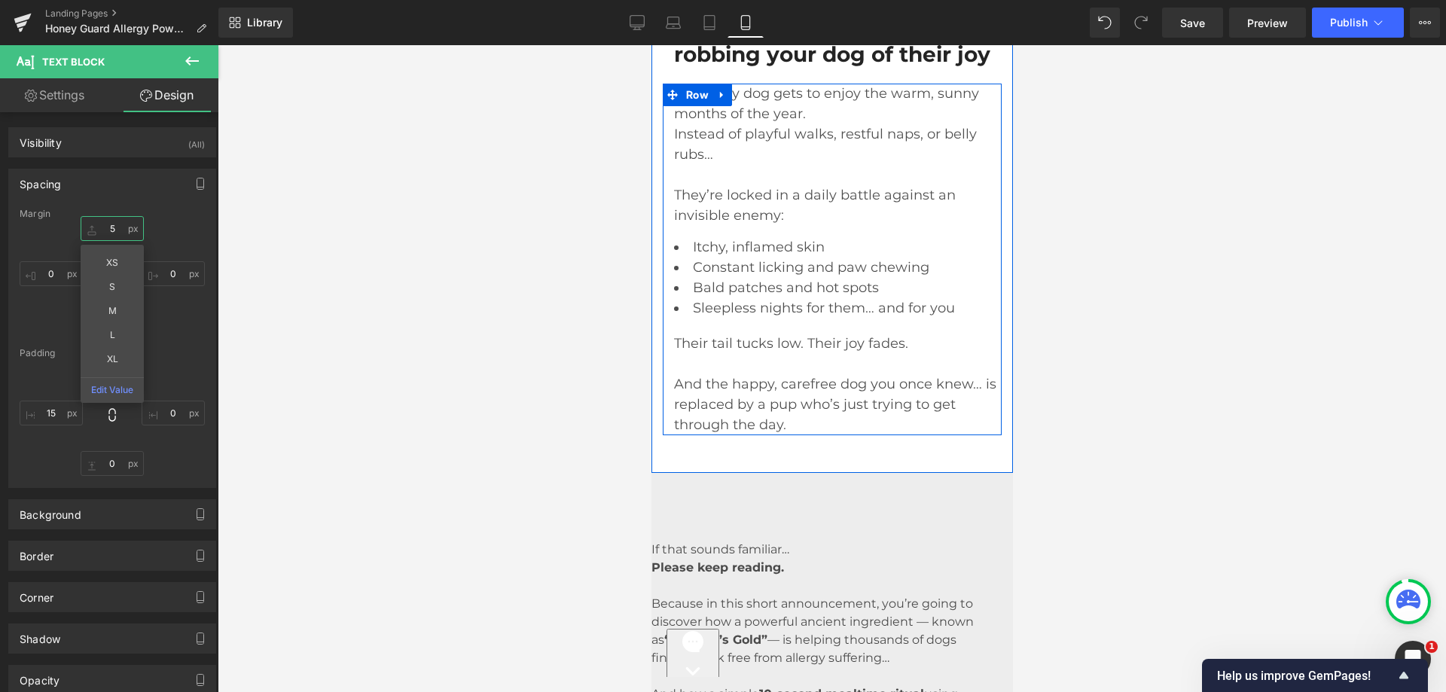
scroll to position [1657, 0]
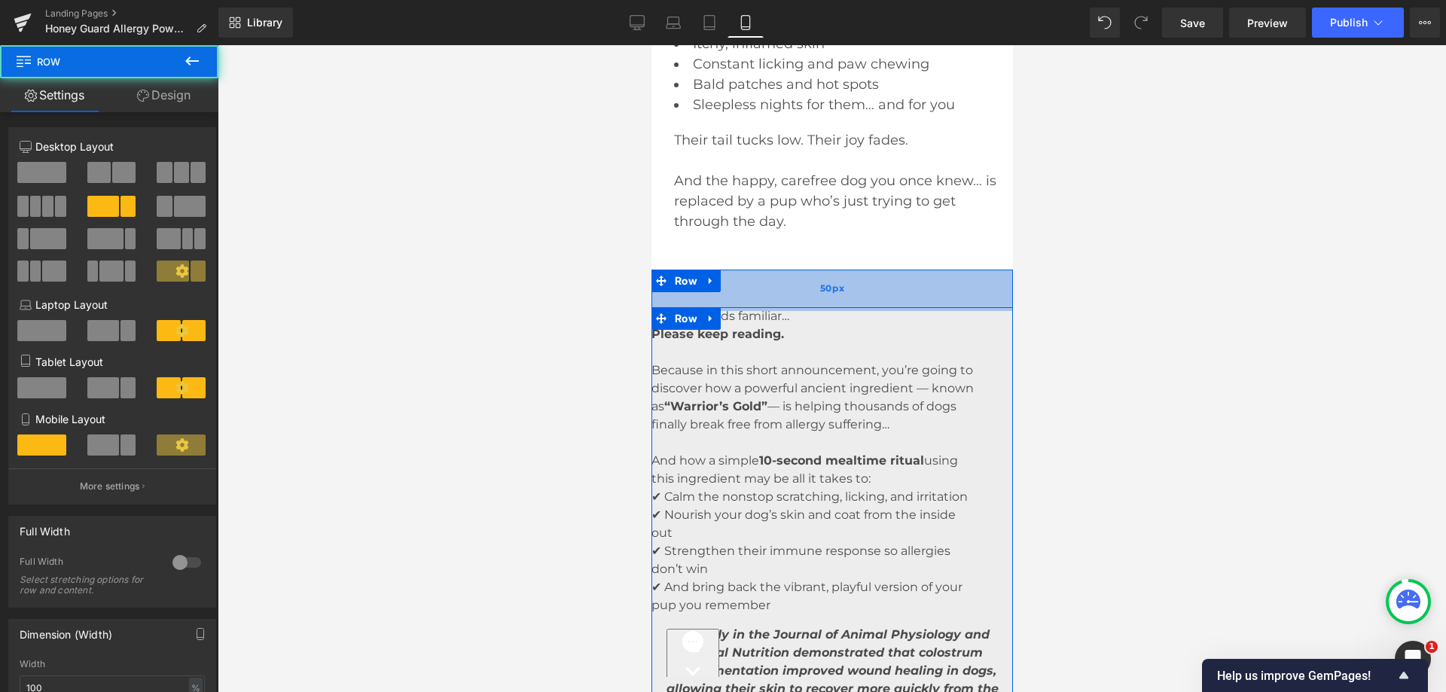
drag, startPoint x: 793, startPoint y: 357, endPoint x: 795, endPoint y: 299, distance: 58.0
click at [795, 299] on div "If that sounds familiar… Please keep reading. Because in this short announcemen…" at bounding box center [832, 635] width 362 height 731
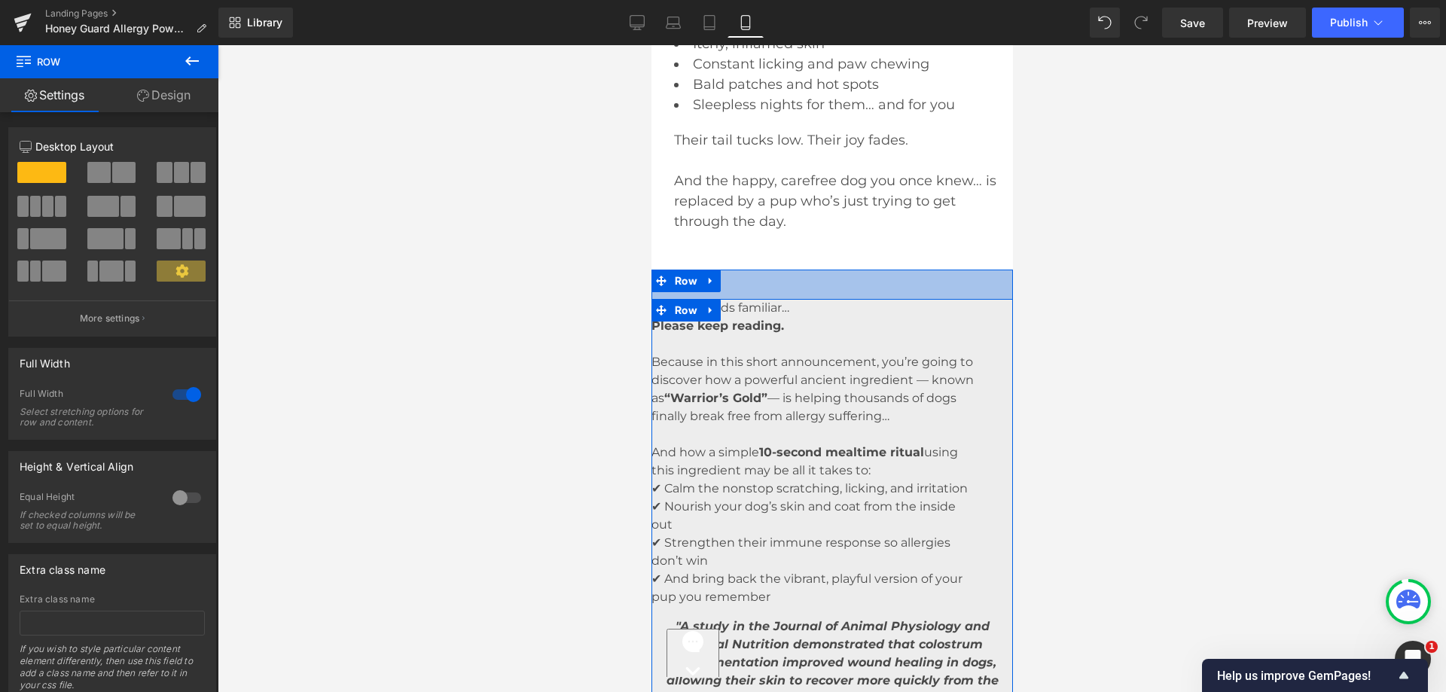
drag, startPoint x: 764, startPoint y: 301, endPoint x: 764, endPoint y: 293, distance: 8.3
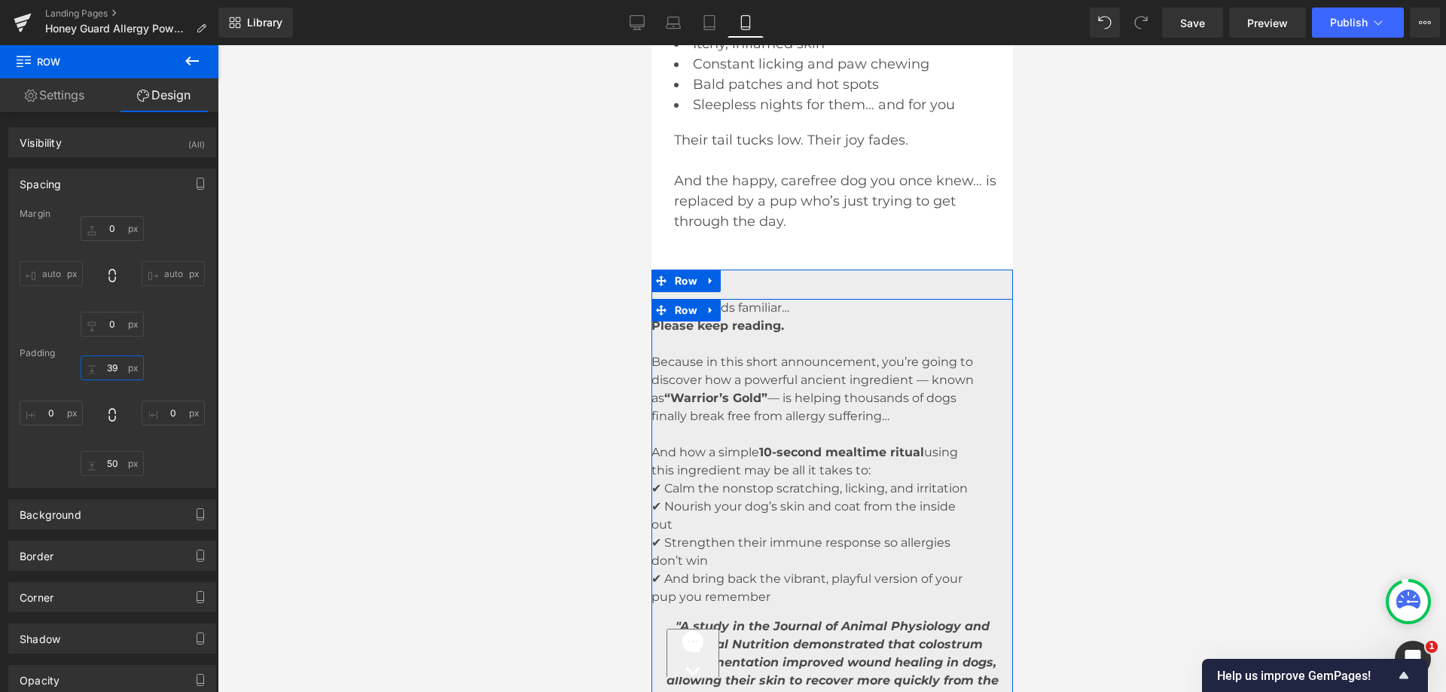
click at [98, 372] on input "text" at bounding box center [112, 367] width 63 height 25
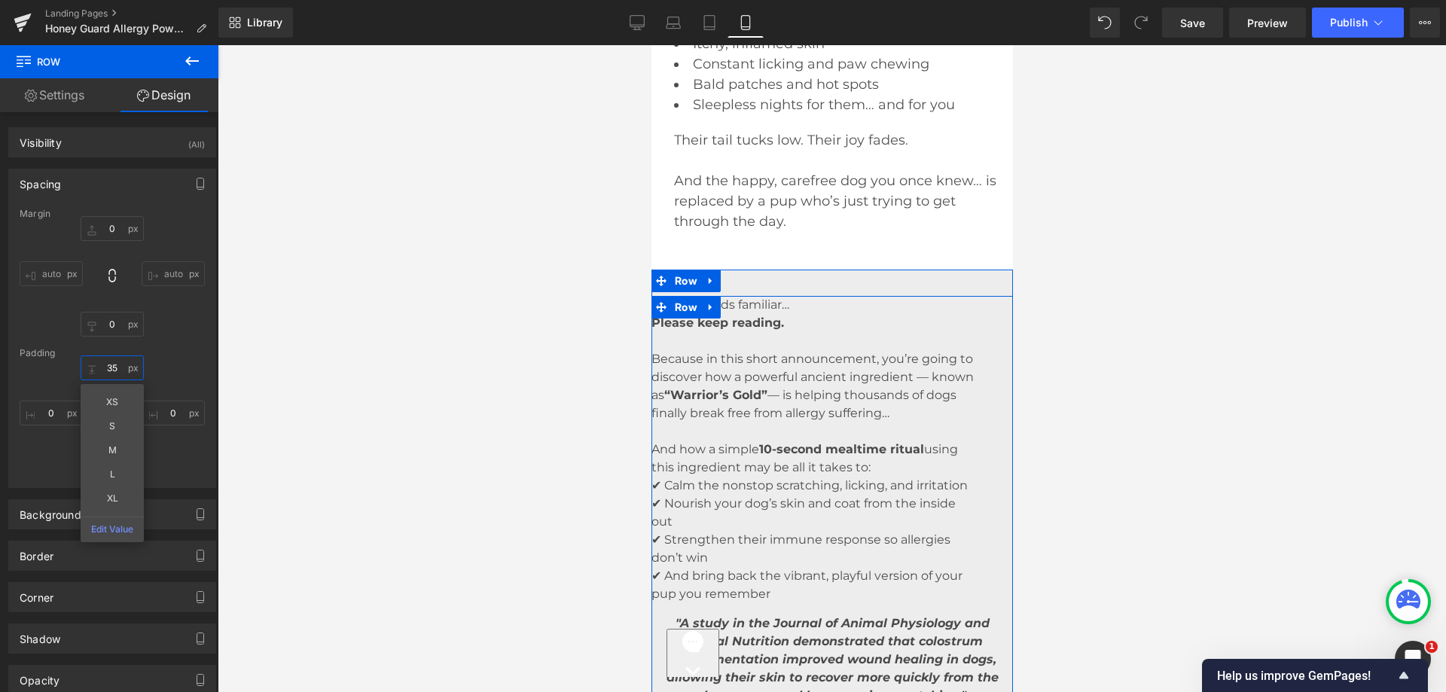
type input "35"
click at [209, 340] on div "Margin auto auto [GEOGRAPHIC_DATA] 35 XS S M L XL Edit Value" at bounding box center [112, 348] width 206 height 279
click at [108, 446] on div "35" at bounding box center [112, 415] width 185 height 121
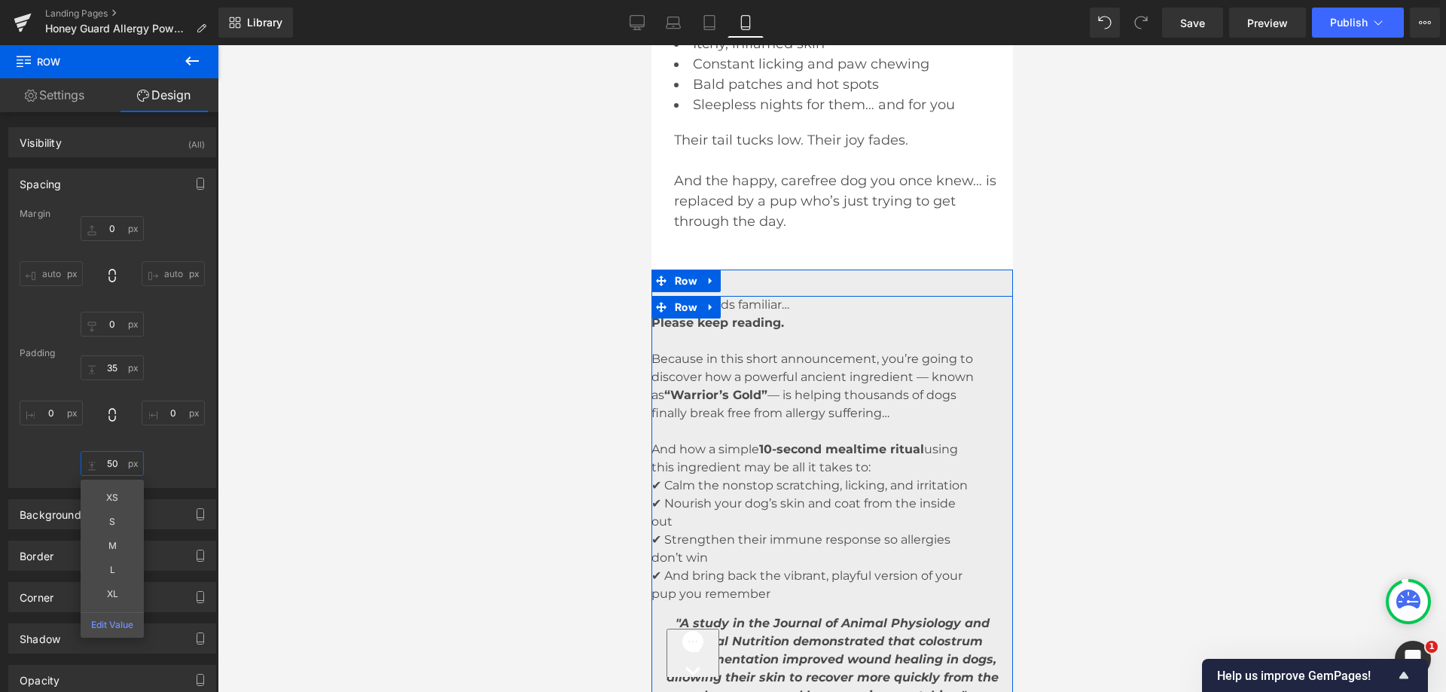
click at [104, 457] on input "text" at bounding box center [112, 463] width 63 height 25
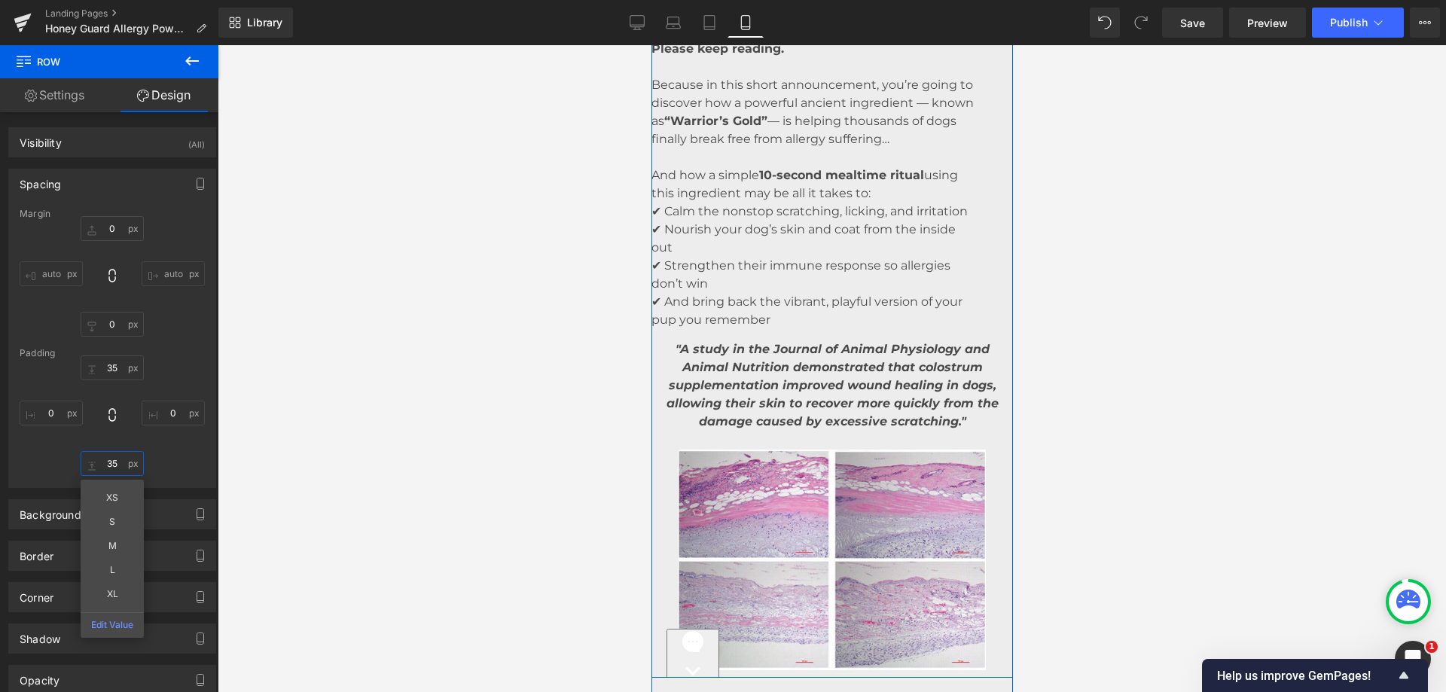
scroll to position [1958, 0]
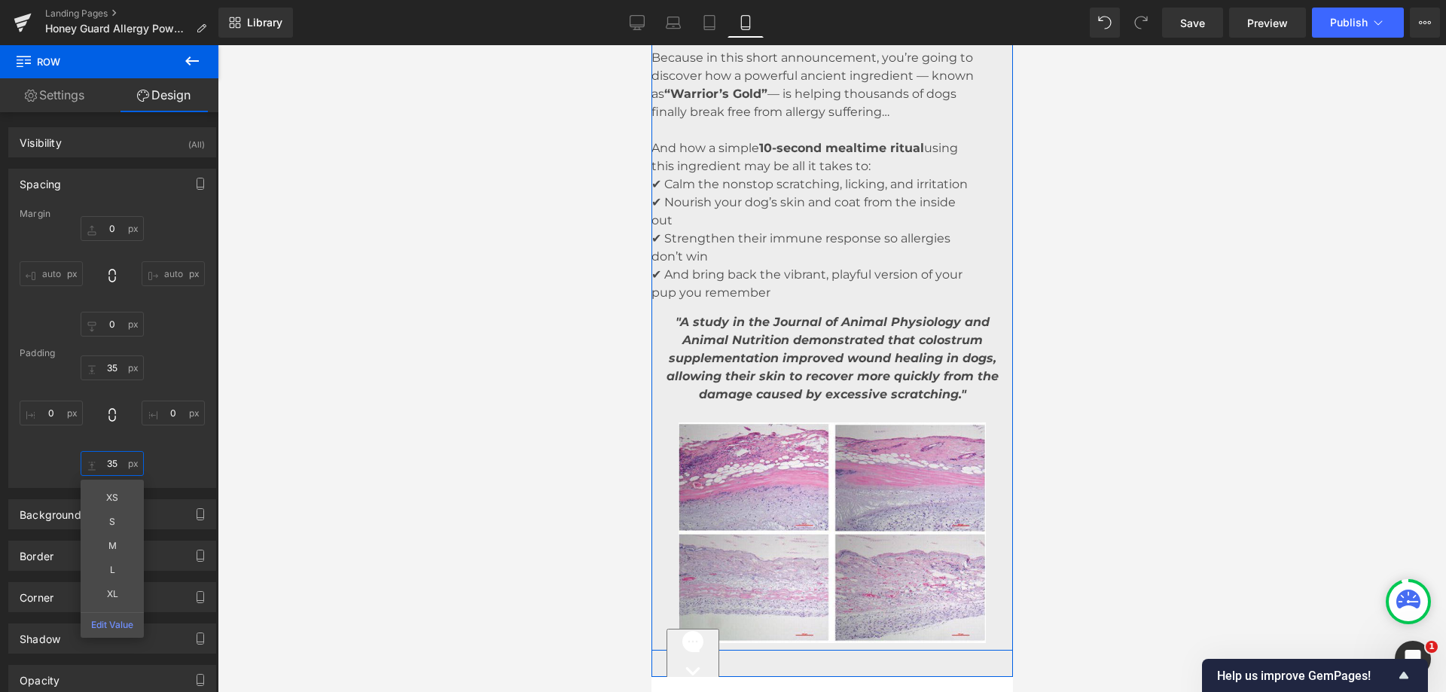
type input "35"
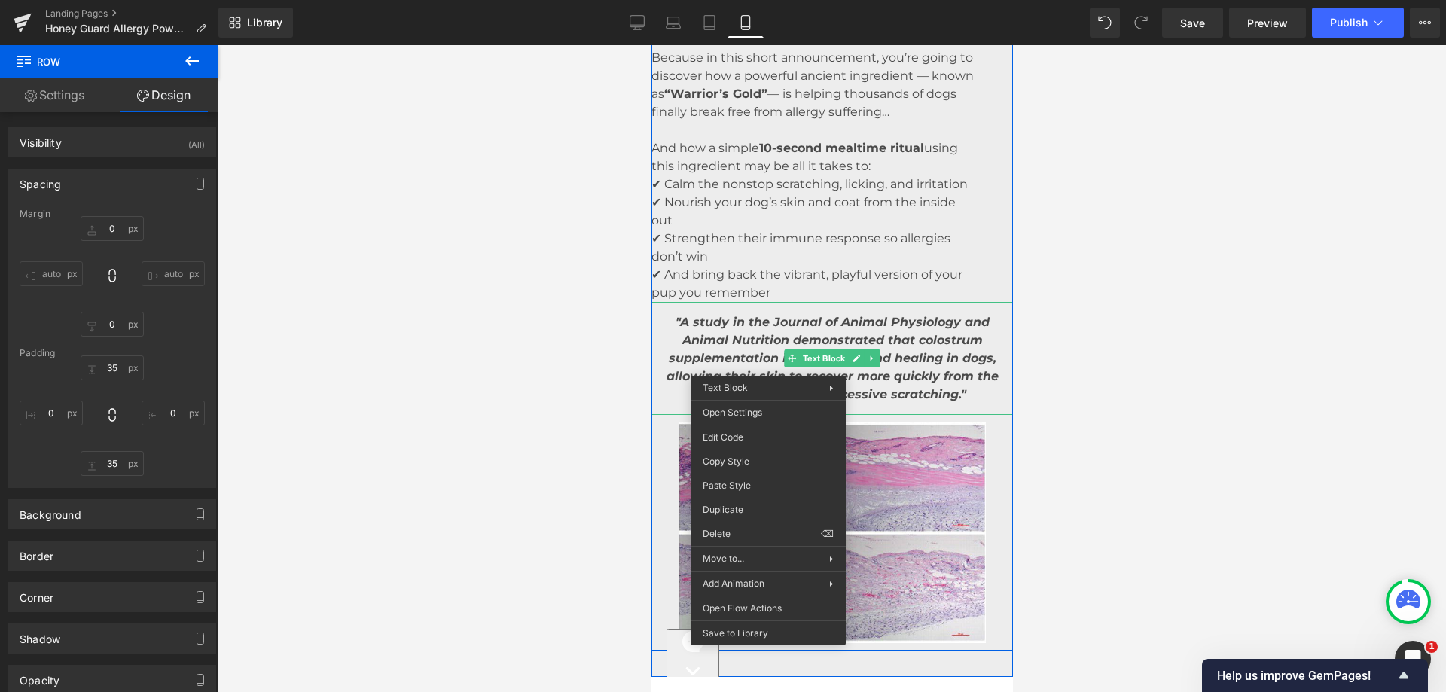
click at [705, 364] on icon ""A study in the Journal of Animal Physiology and Animal Nutrition demonstrated …" at bounding box center [832, 358] width 332 height 87
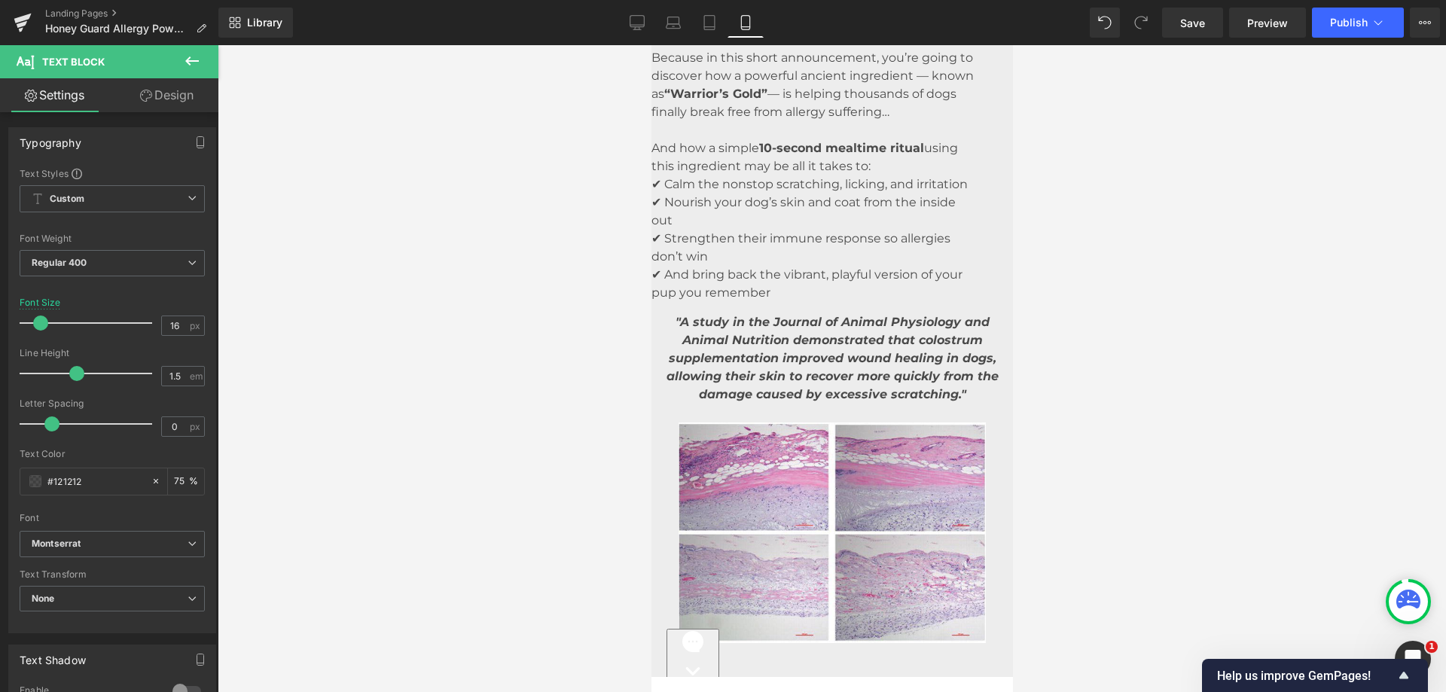
click at [156, 99] on link "Design" at bounding box center [166, 95] width 109 height 34
click at [0, 0] on div "Spacing" at bounding box center [0, 0] width 0 height 0
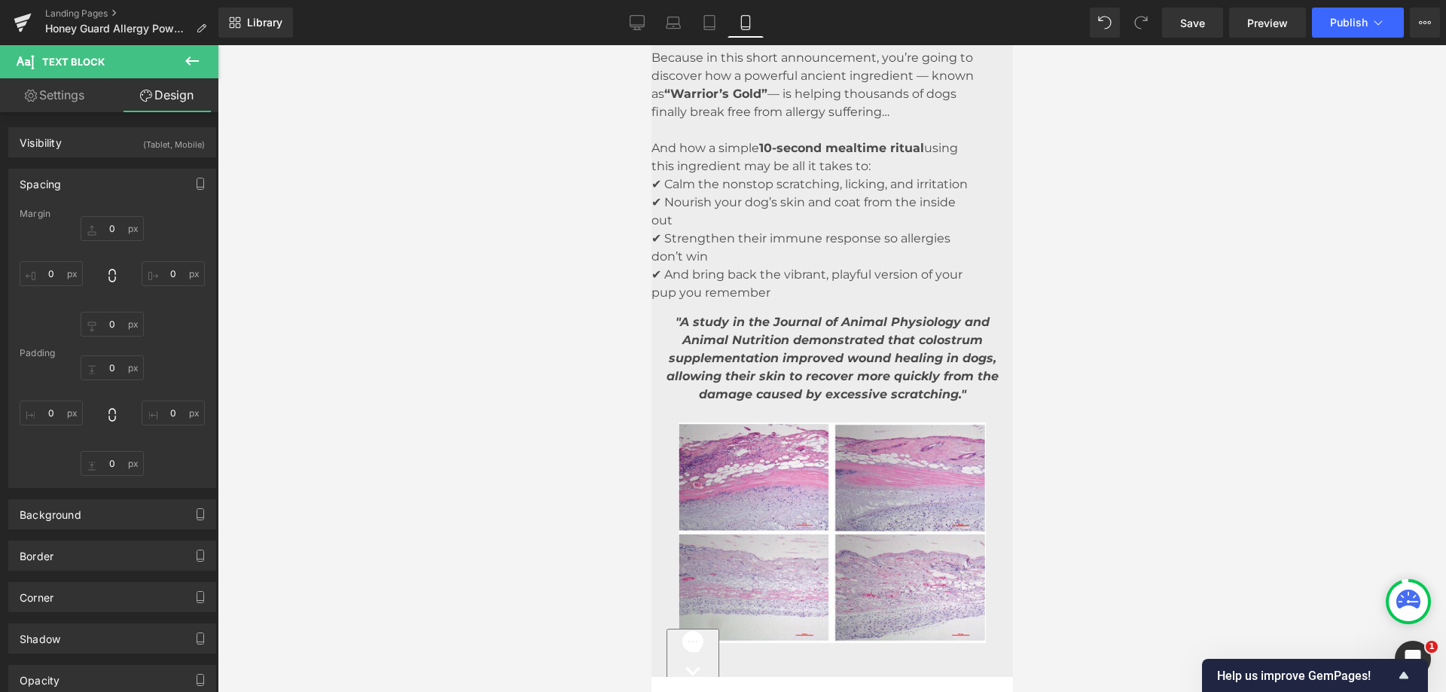
click at [91, 185] on div "Spacing" at bounding box center [112, 183] width 206 height 29
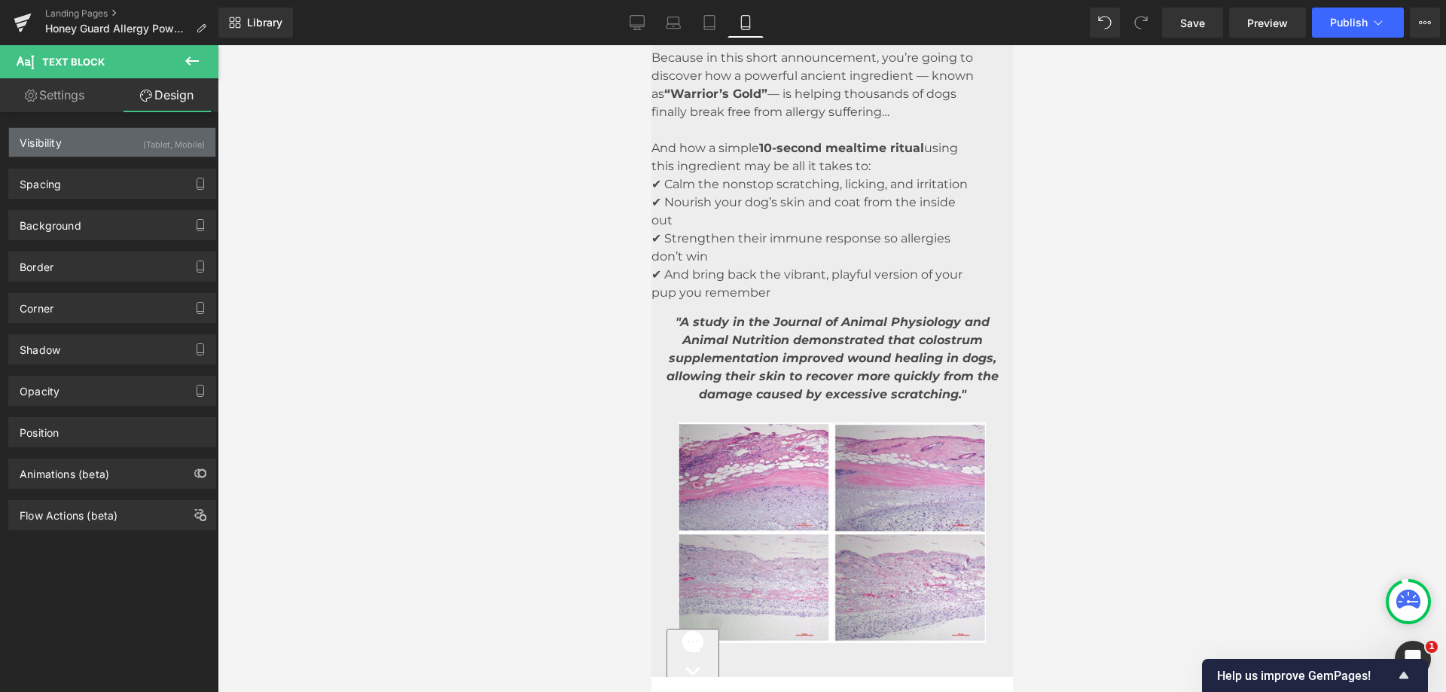
click at [112, 144] on div "Visibility (Tablet, Mobile)" at bounding box center [112, 142] width 206 height 29
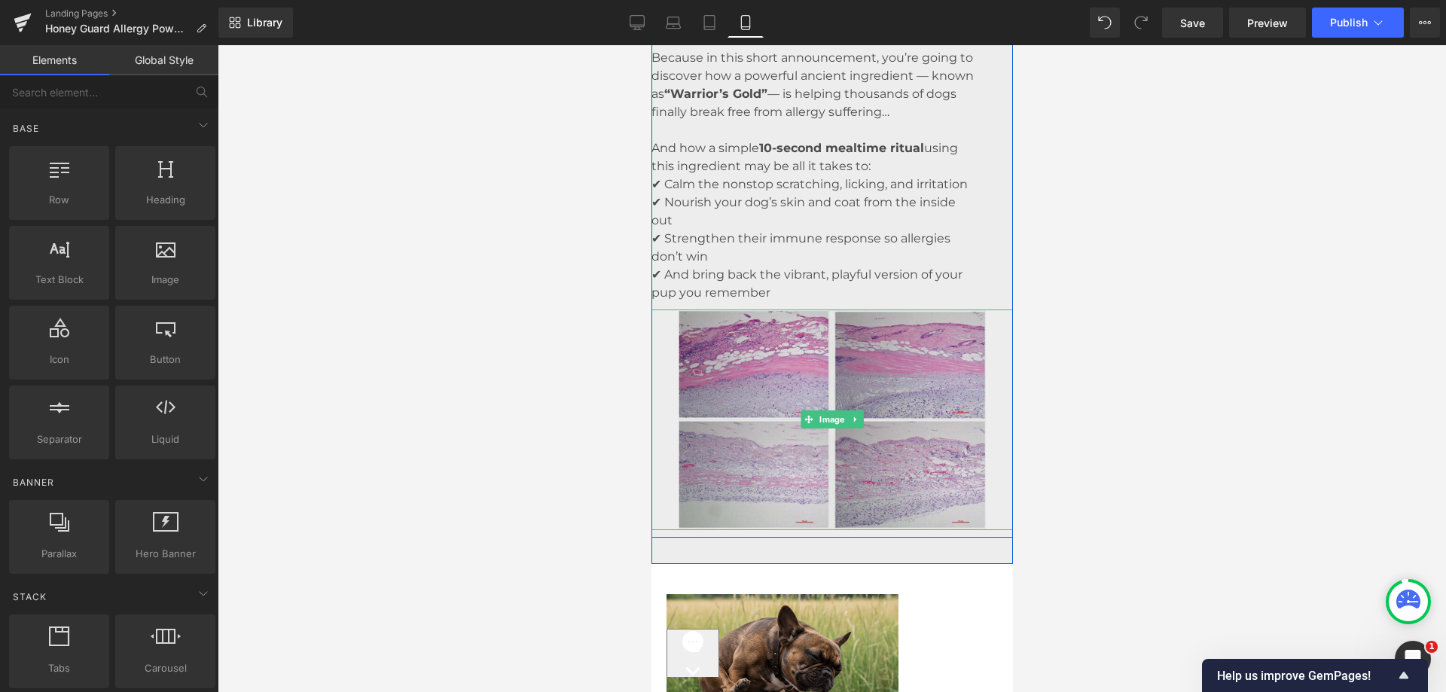
click at [803, 378] on img at bounding box center [831, 420] width 307 height 221
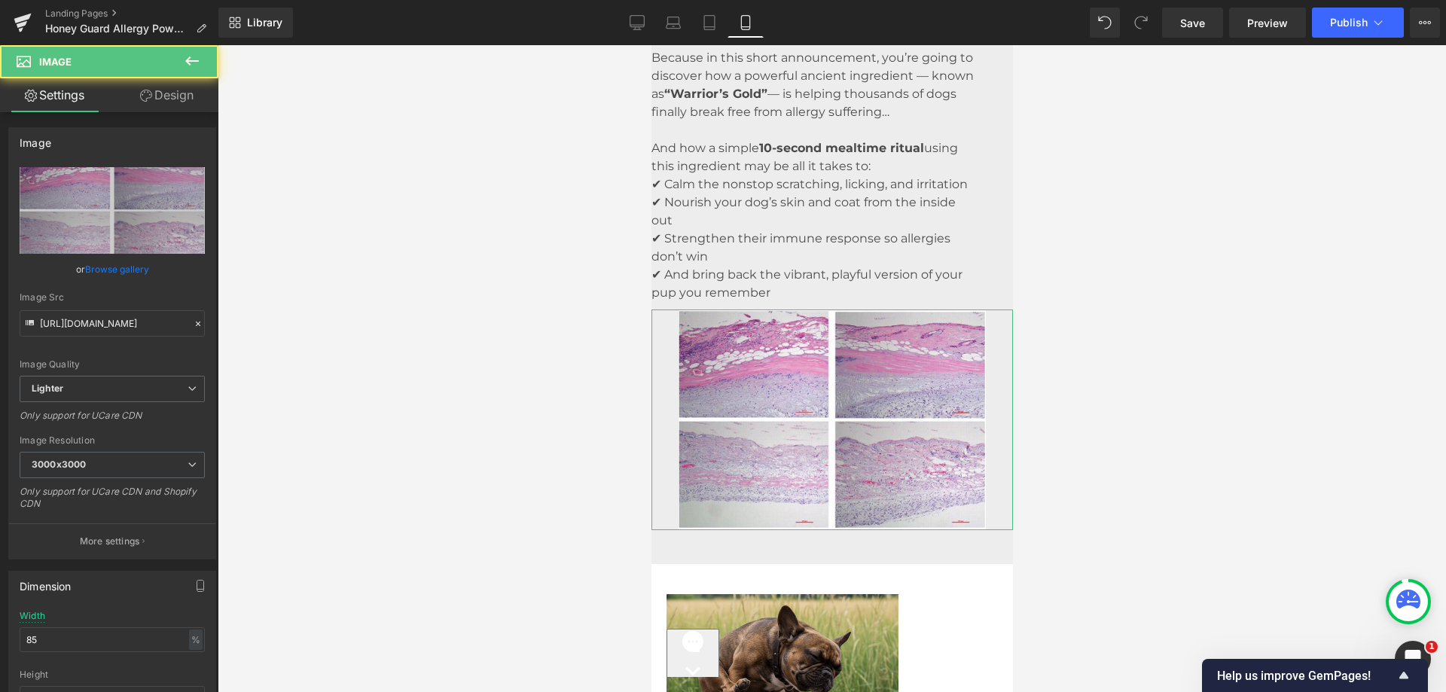
click at [151, 93] on link "Design" at bounding box center [166, 95] width 109 height 34
click at [0, 0] on div "Spacing" at bounding box center [0, 0] width 0 height 0
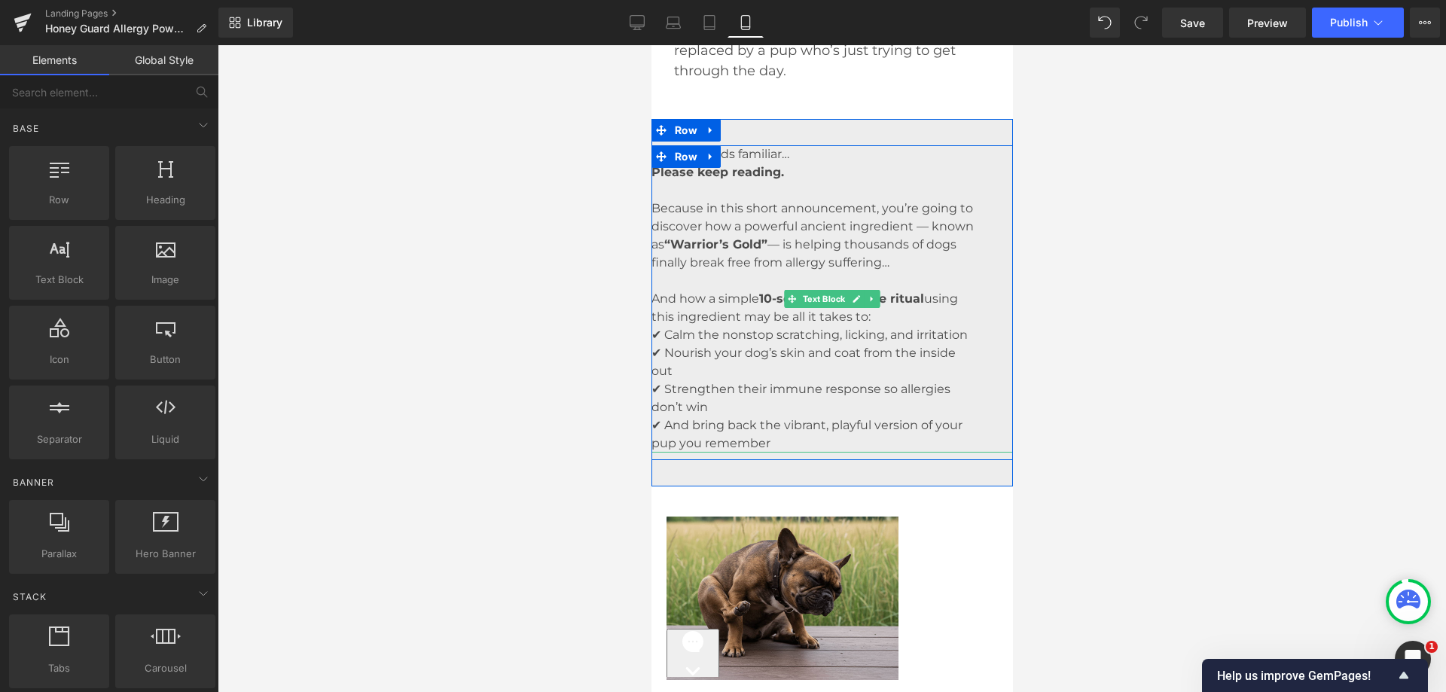
scroll to position [1883, 0]
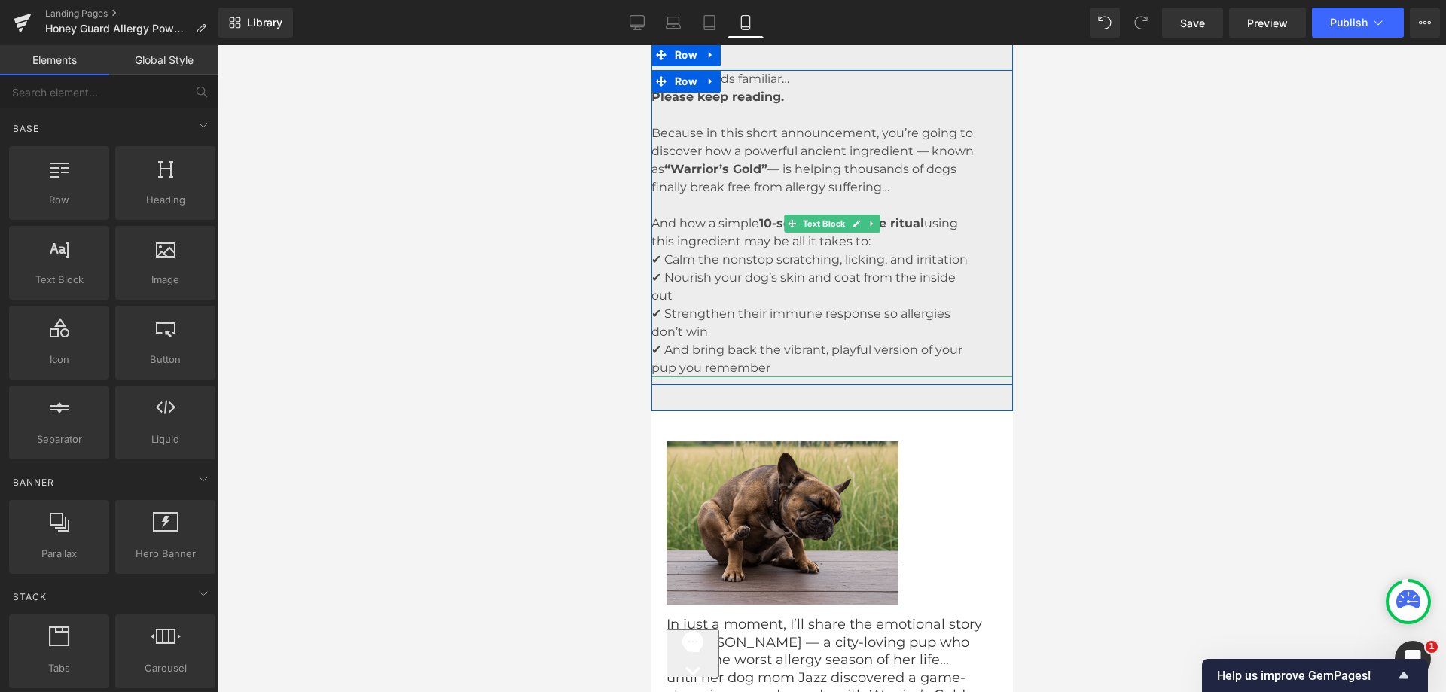
click at [709, 215] on p at bounding box center [813, 206] width 324 height 18
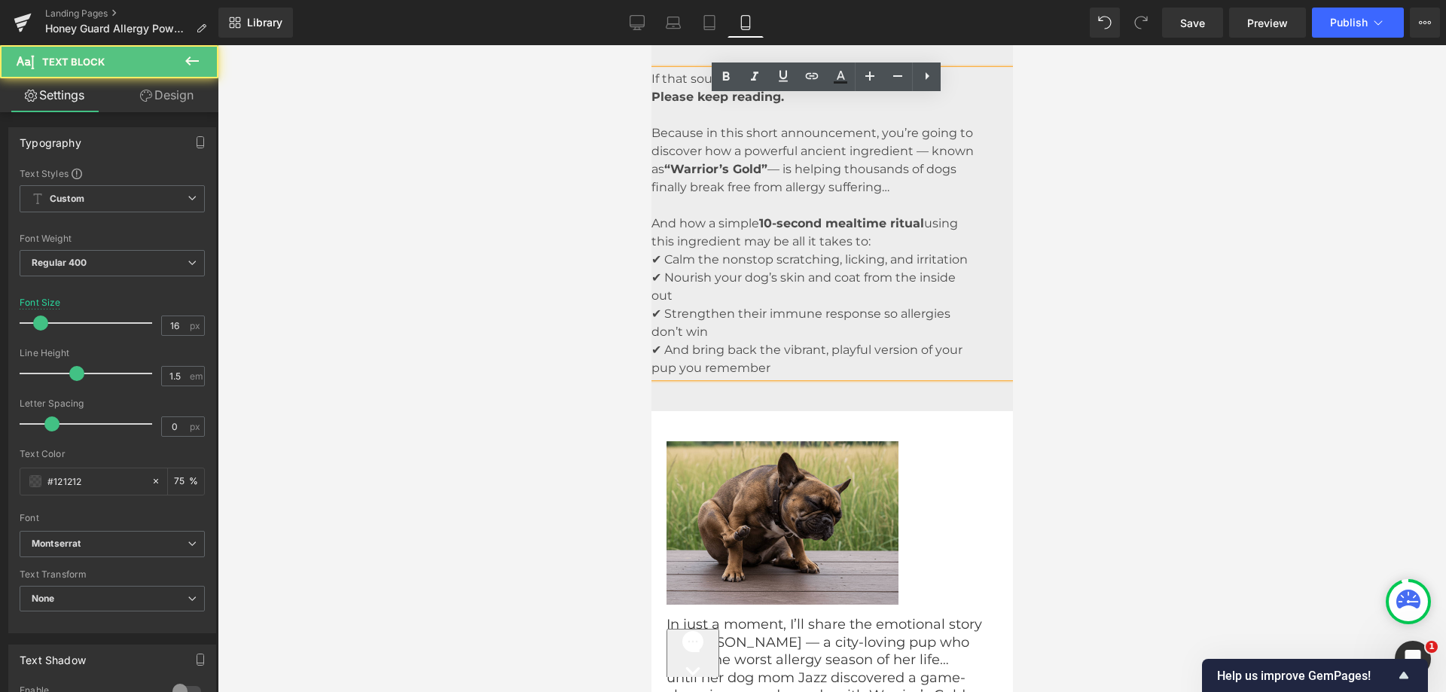
click at [721, 172] on p "Because in this short announcement, you’re going to discover how a powerful anc…" at bounding box center [813, 160] width 324 height 72
click at [698, 197] on p "Because in this short announcement, you’re going to discover how a powerful anc…" at bounding box center [813, 160] width 324 height 72
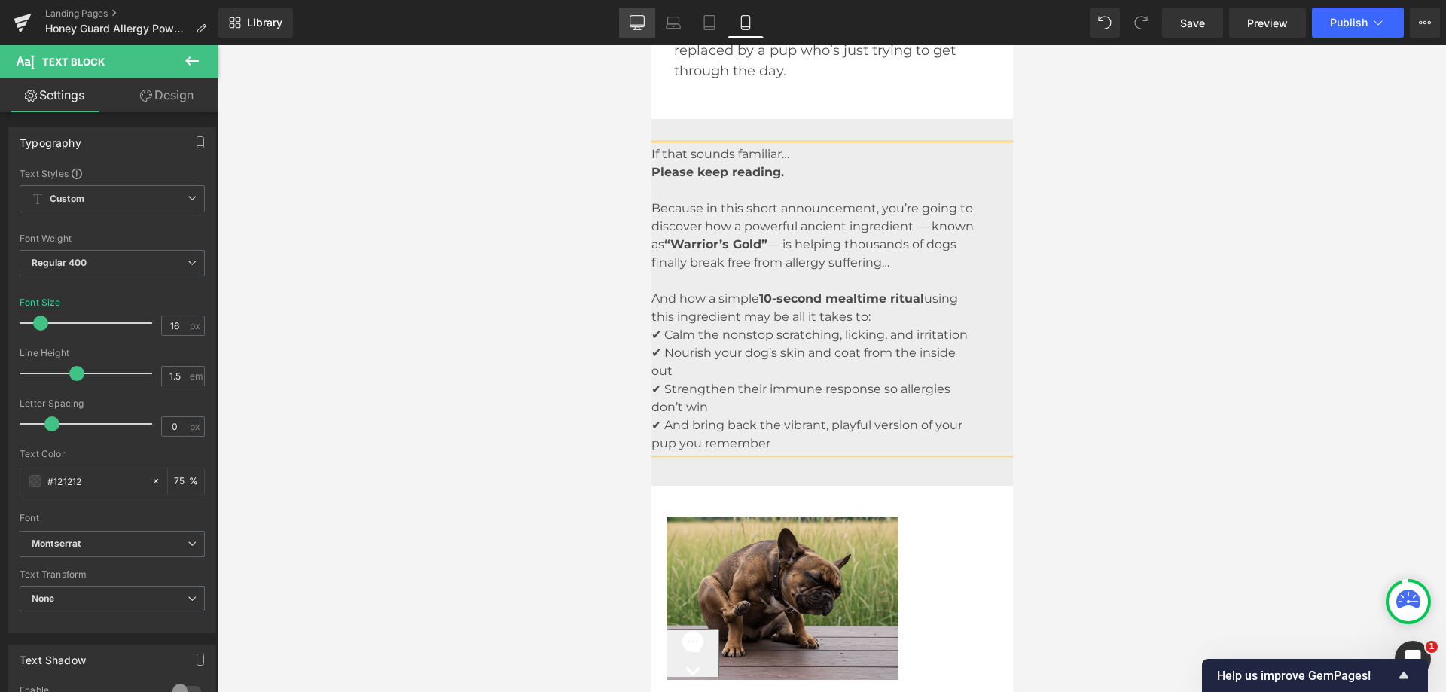
click at [644, 26] on icon at bounding box center [637, 22] width 15 height 15
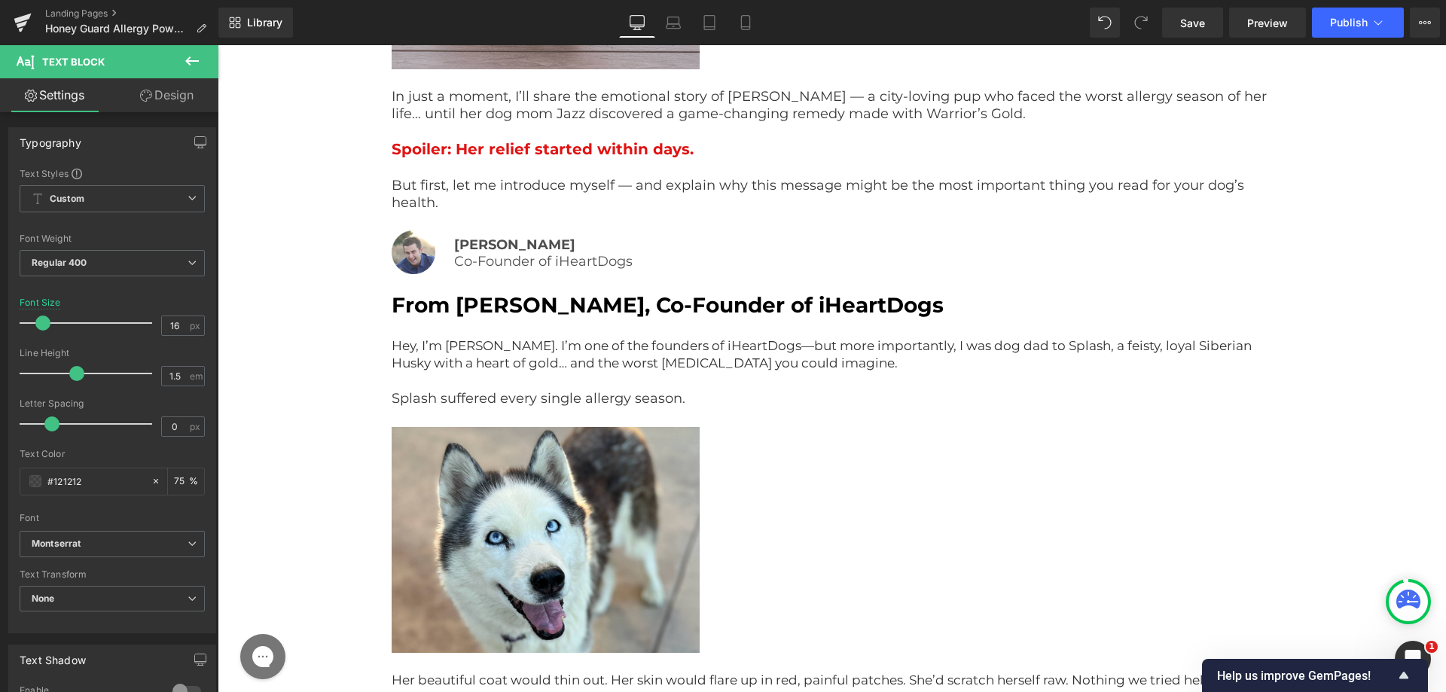
scroll to position [1140, 0]
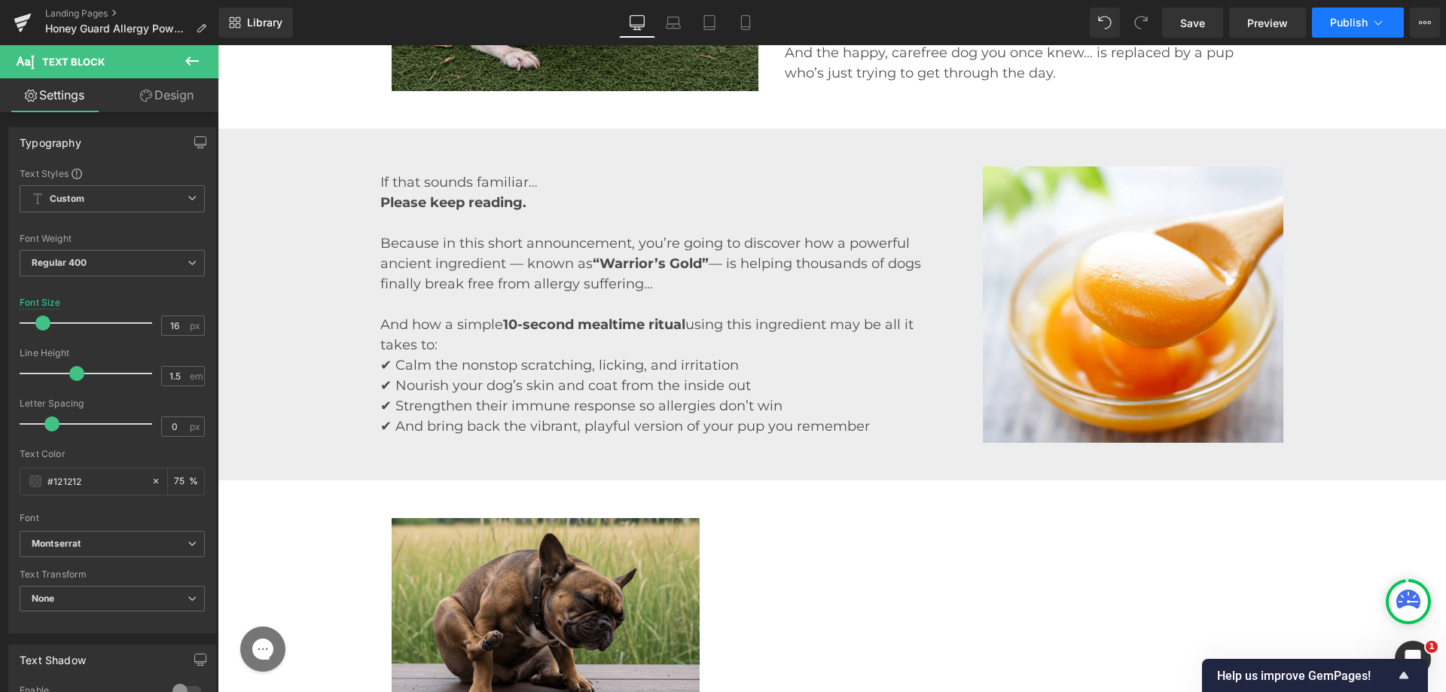
click at [1362, 37] on button "Publish" at bounding box center [1358, 23] width 92 height 30
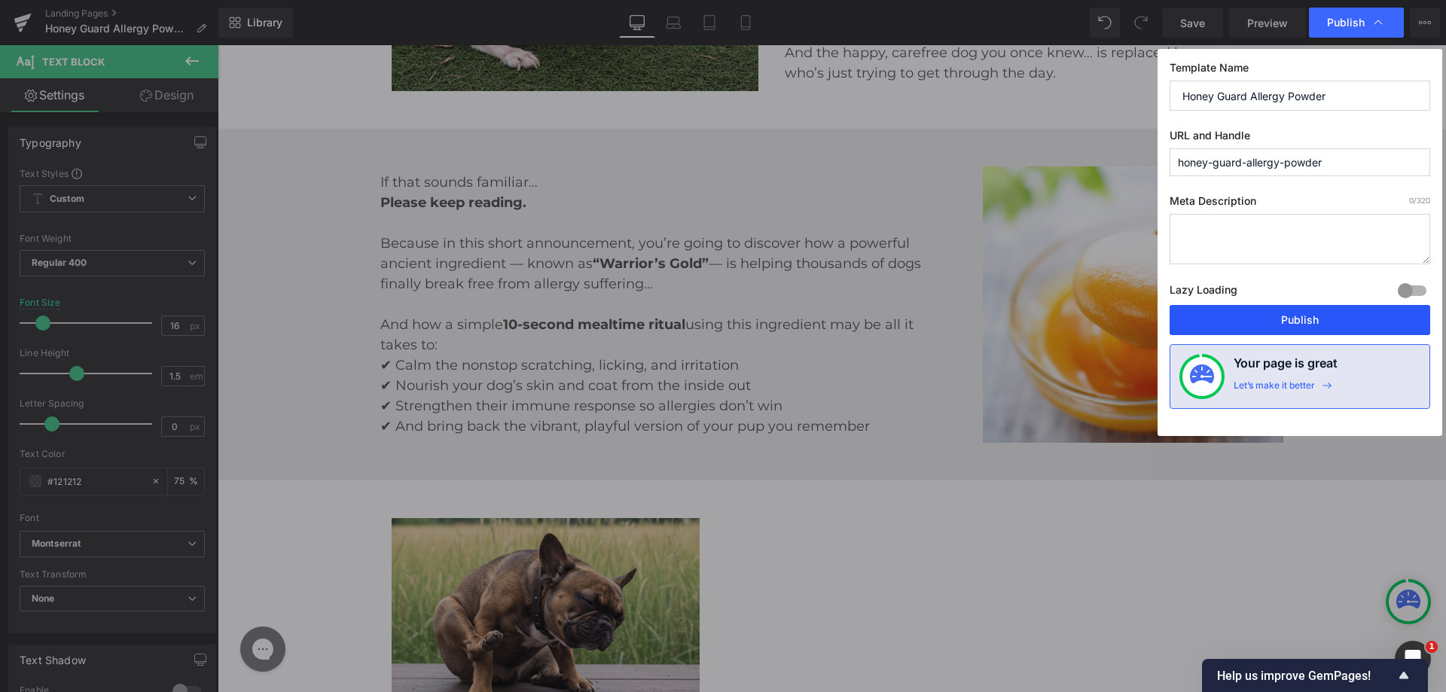
click at [1321, 314] on button "Publish" at bounding box center [1300, 320] width 261 height 30
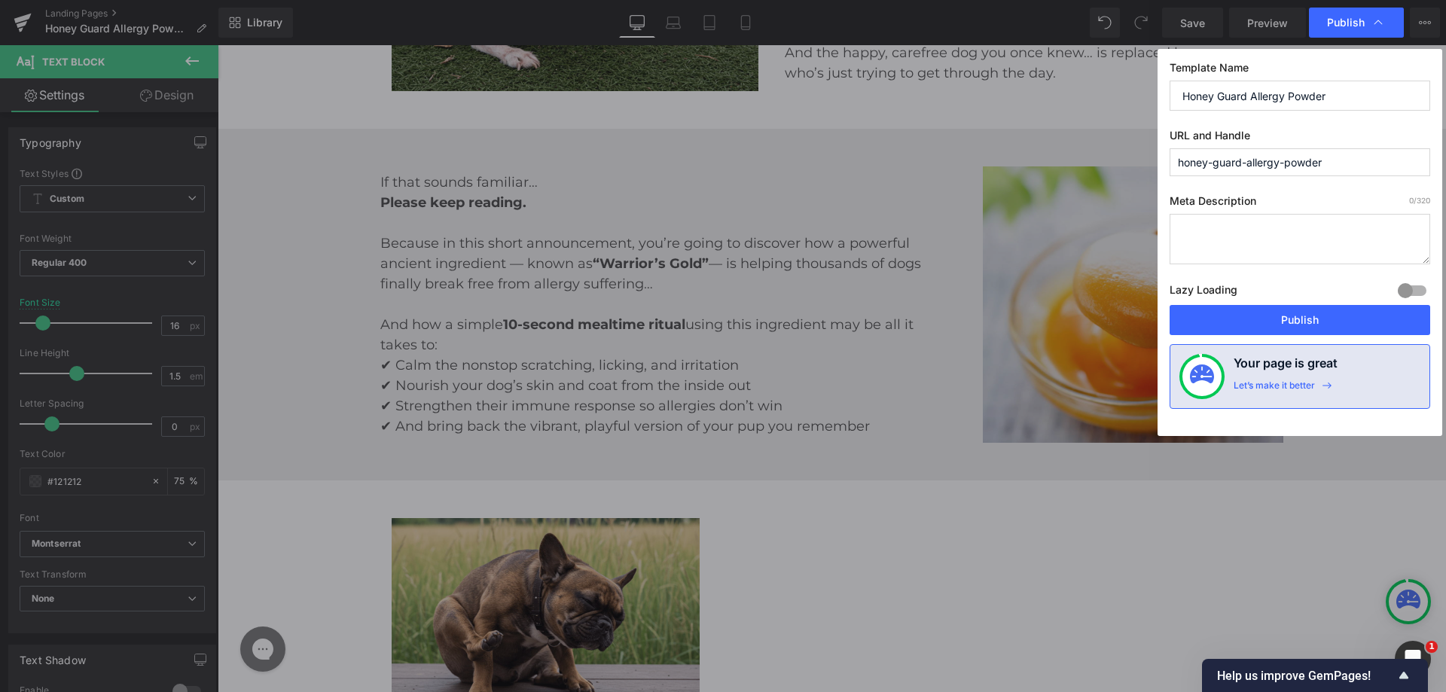
click at [1106, 285] on img at bounding box center [1133, 304] width 301 height 277
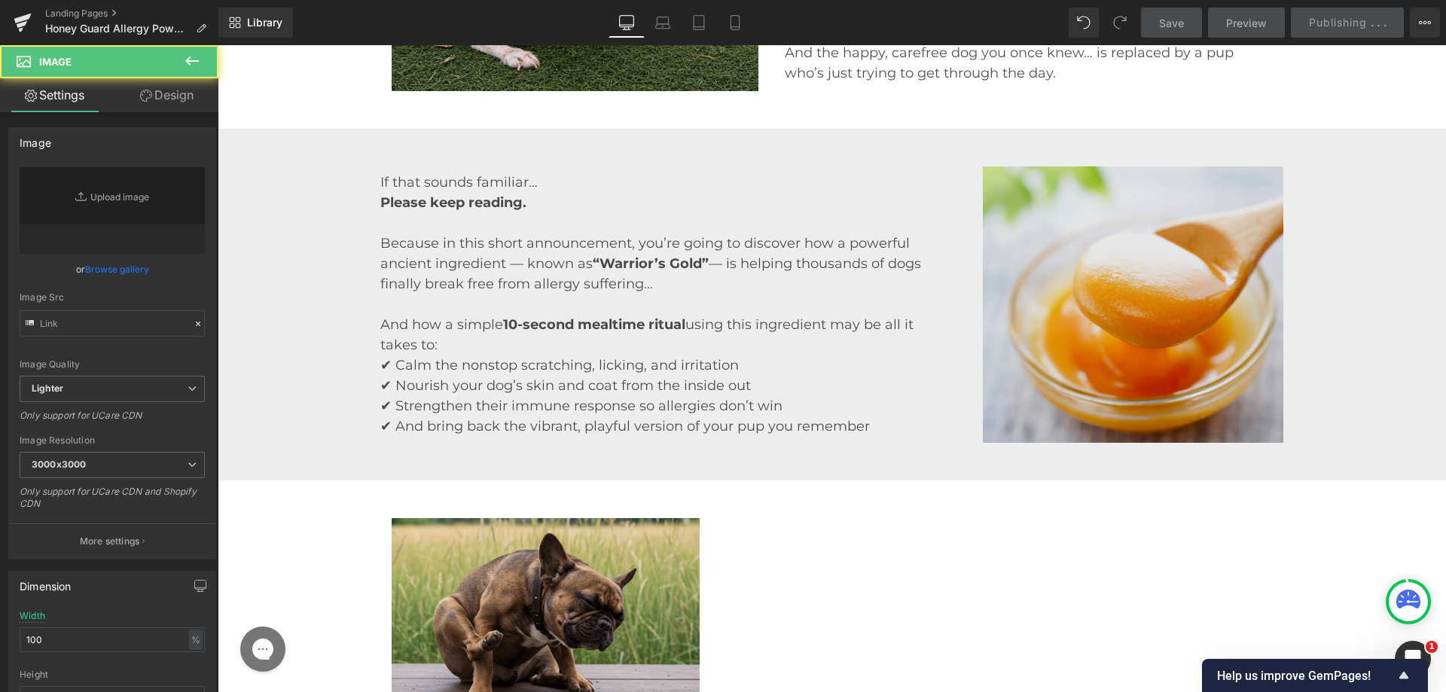
scroll to position [1065, 0]
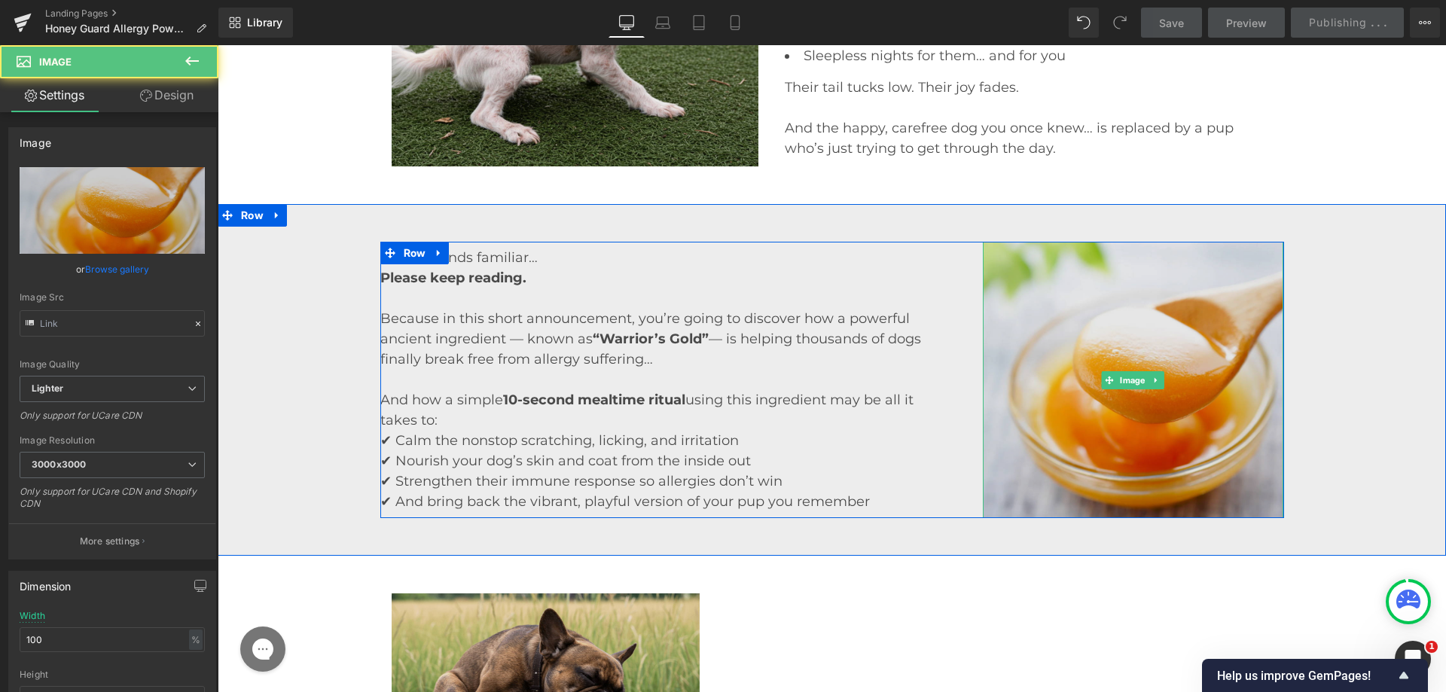
click at [1134, 266] on img at bounding box center [1133, 380] width 301 height 277
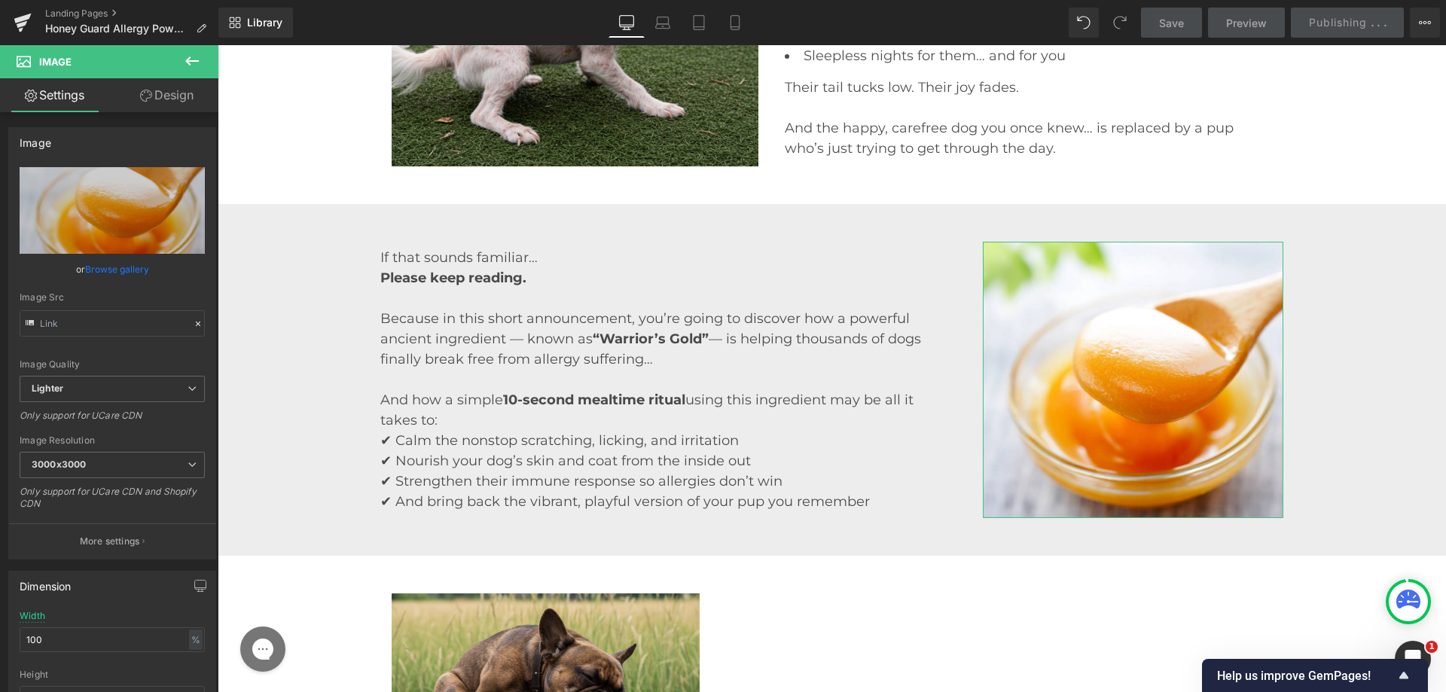
click at [190, 102] on link "Design" at bounding box center [166, 95] width 109 height 34
click at [0, 0] on div "Visibility" at bounding box center [0, 0] width 0 height 0
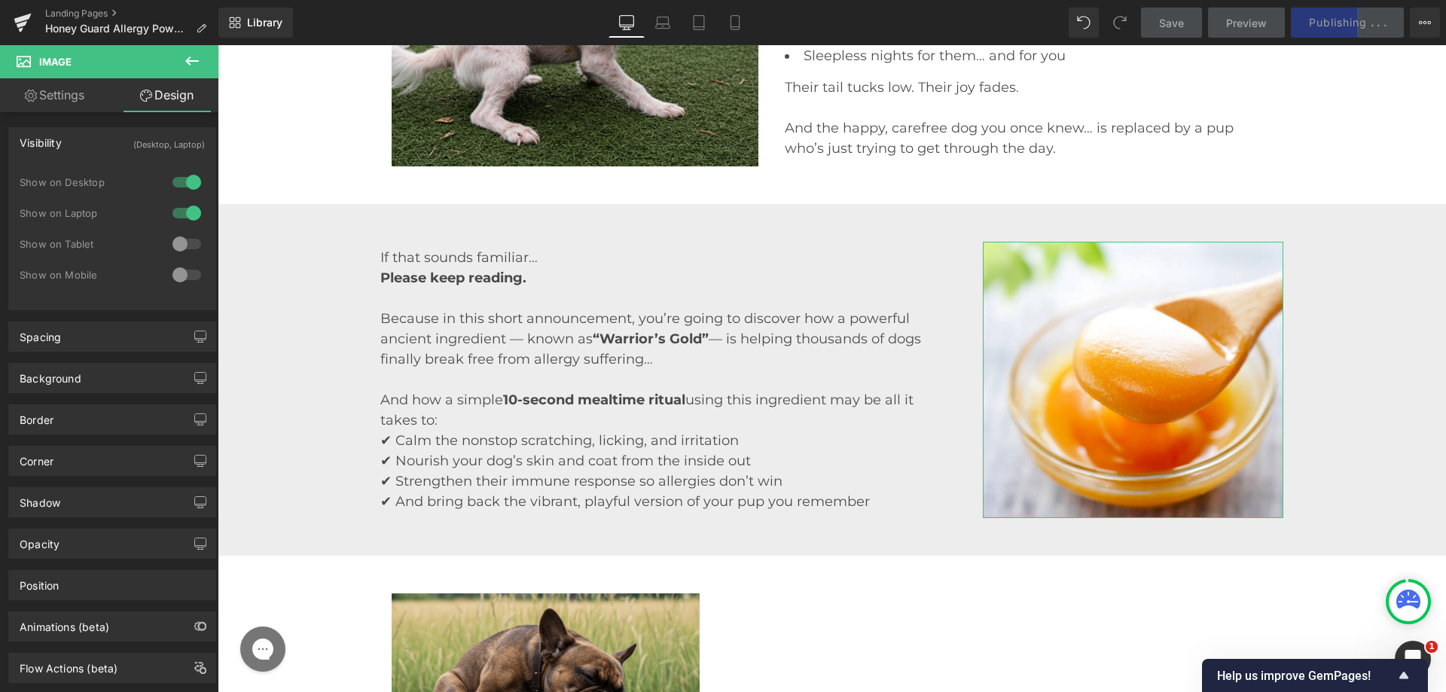
click at [105, 137] on div "Visibility (Desktop, Laptop)" at bounding box center [112, 142] width 206 height 29
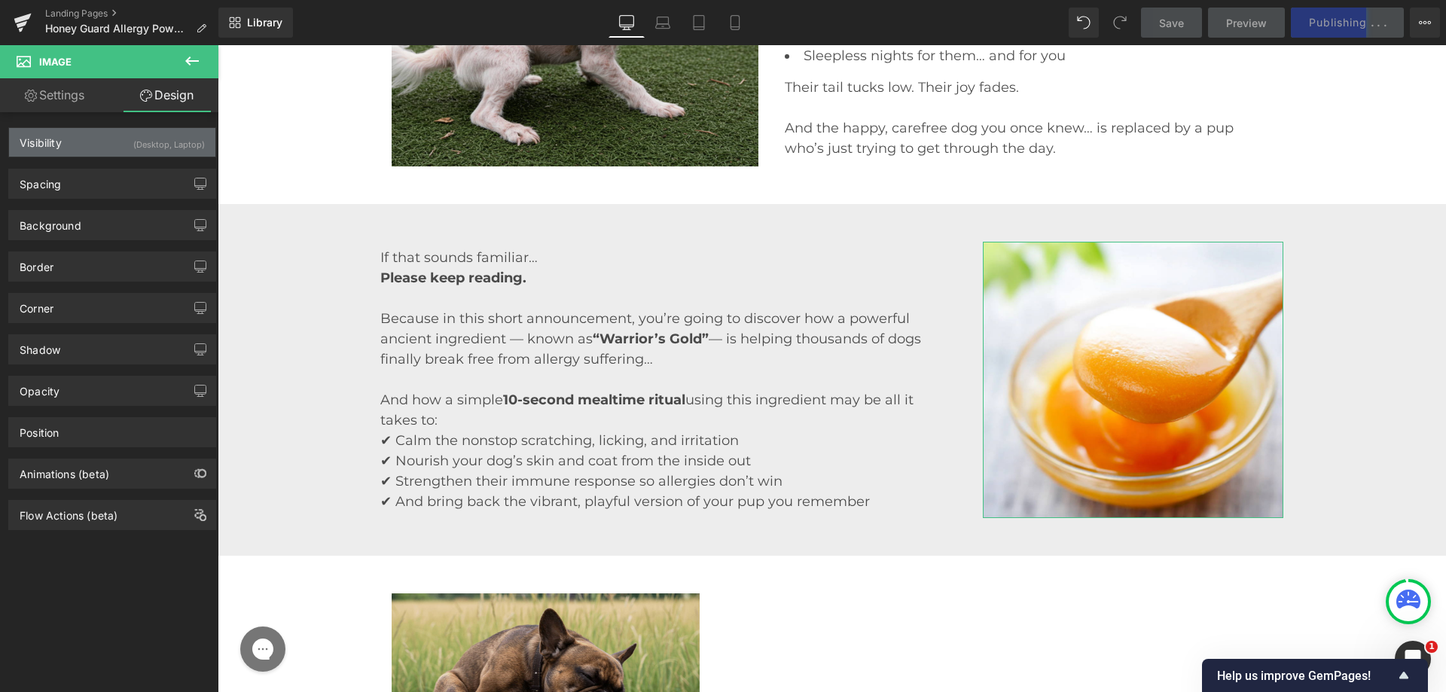
click at [105, 137] on div "Visibility (Desktop, Laptop)" at bounding box center [112, 142] width 206 height 29
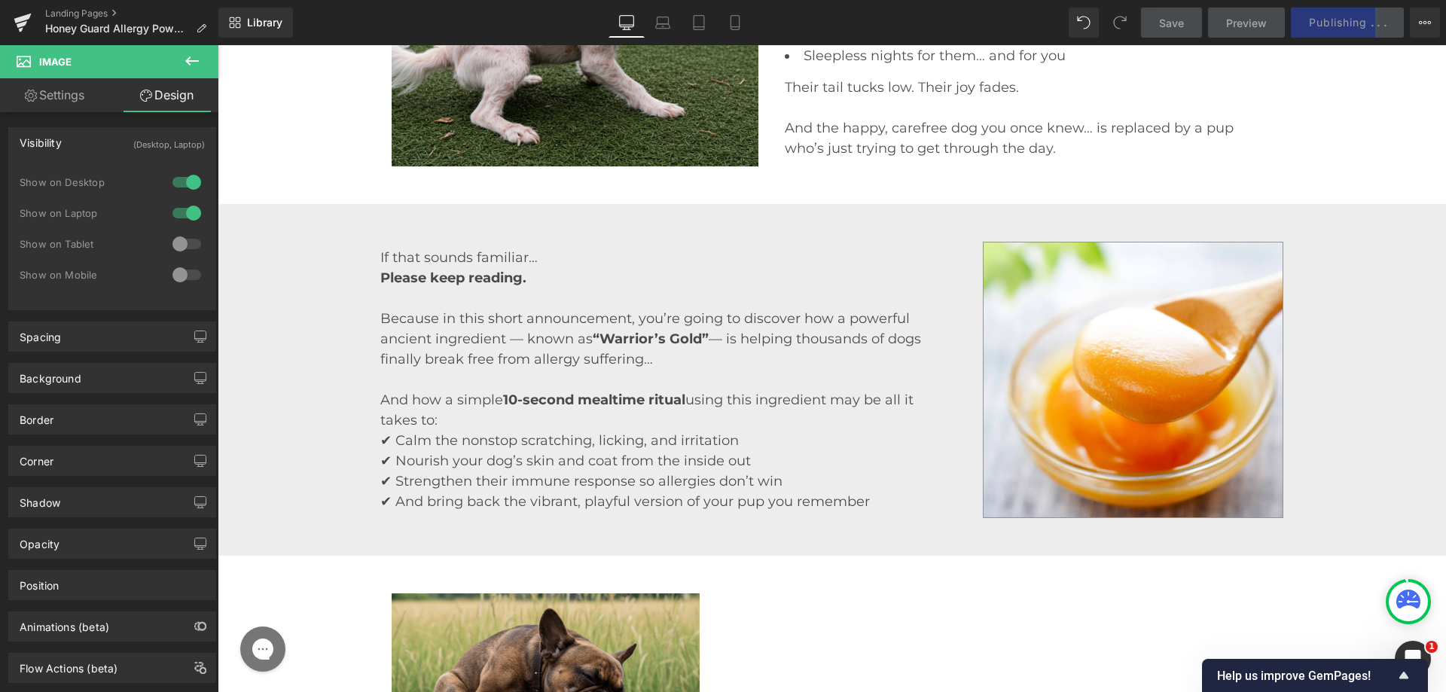
click at [185, 248] on div at bounding box center [187, 244] width 36 height 24
click at [176, 270] on div at bounding box center [187, 275] width 36 height 24
click at [731, 20] on icon at bounding box center [735, 23] width 8 height 14
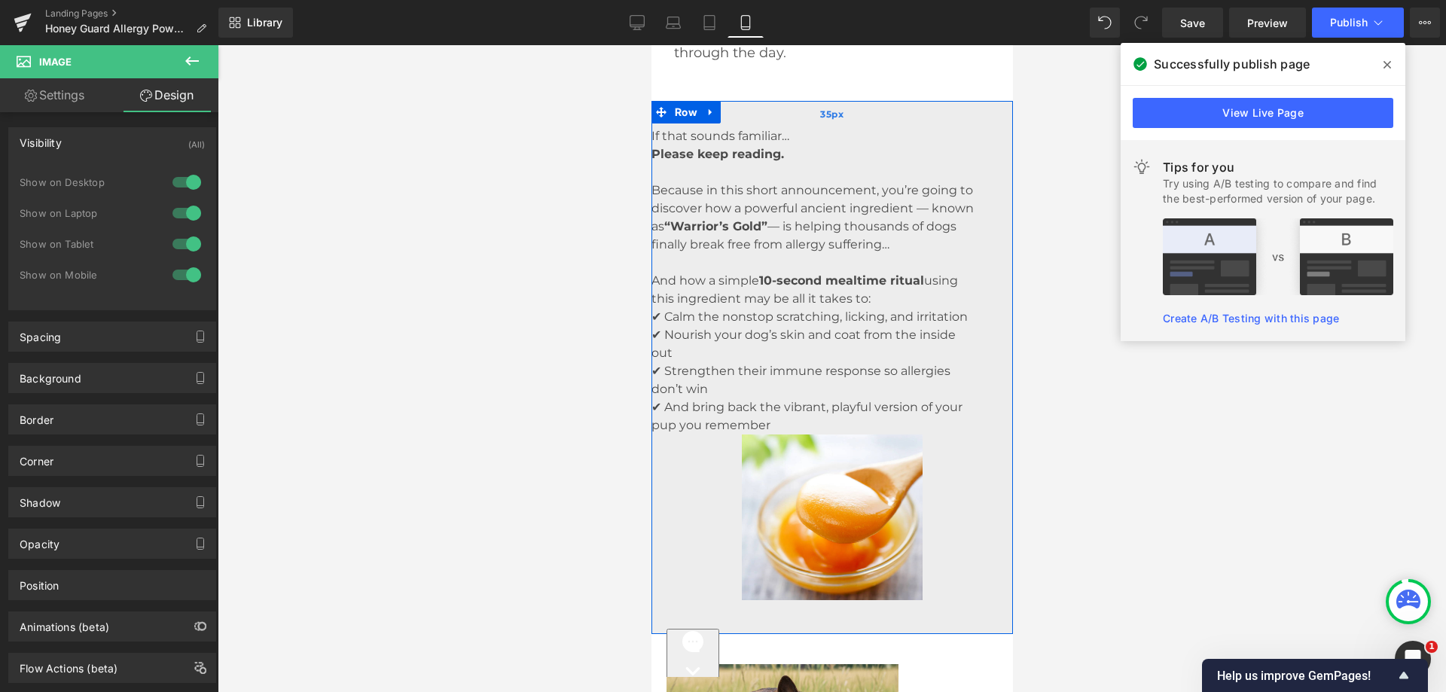
scroll to position [1670, 0]
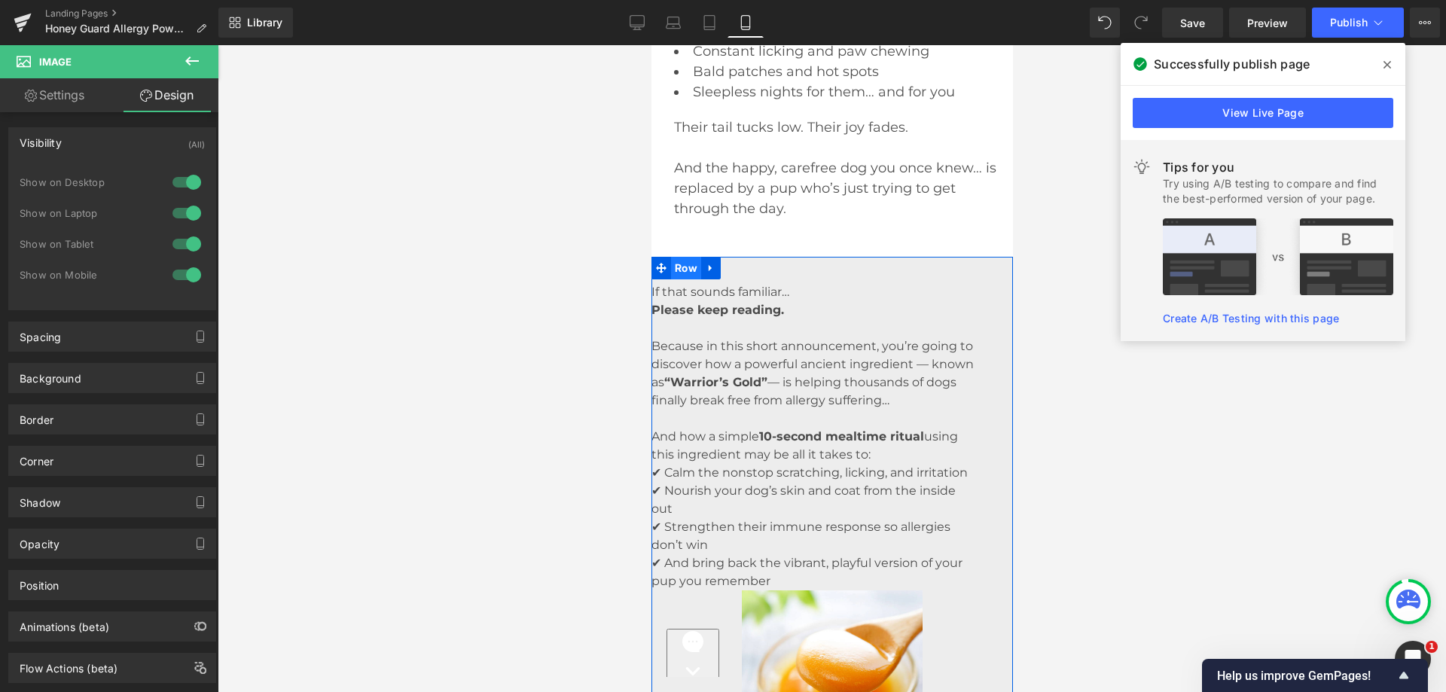
click at [678, 279] on span "Row" at bounding box center [685, 268] width 30 height 23
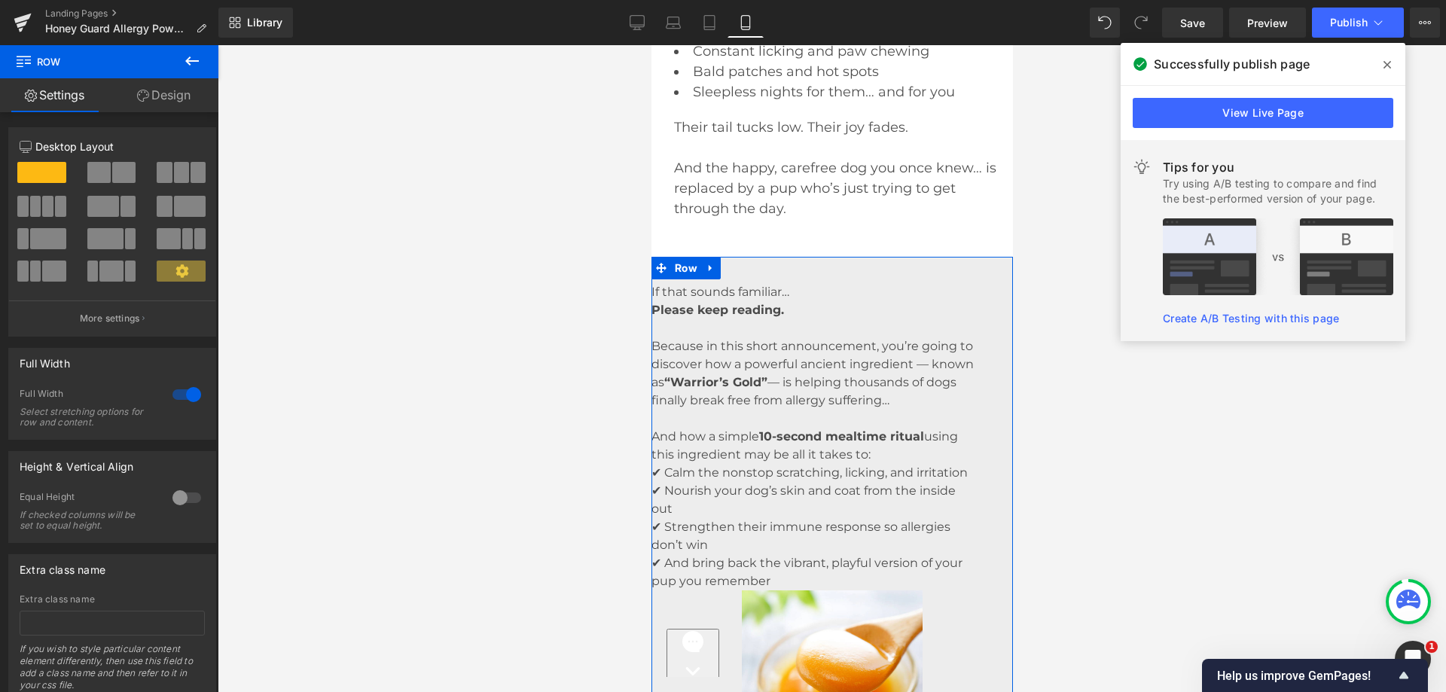
click at [168, 89] on link "Design" at bounding box center [163, 95] width 109 height 34
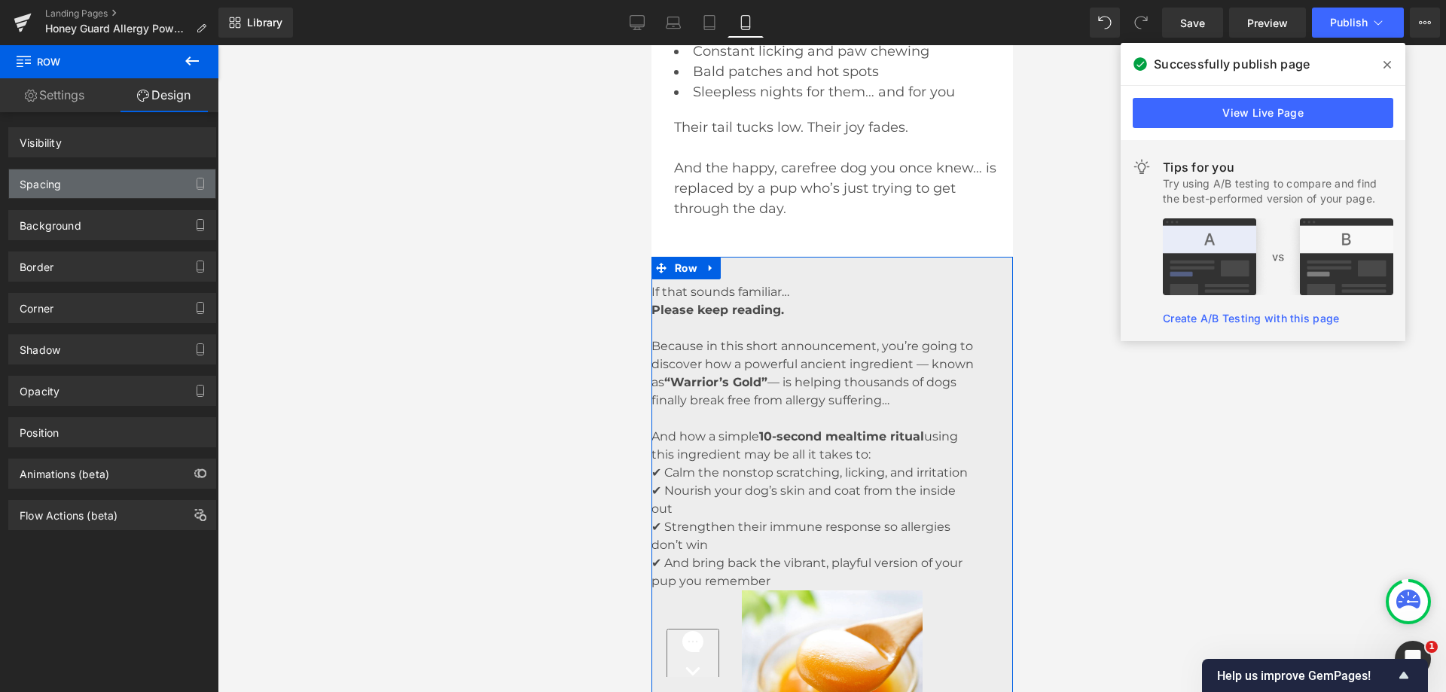
click at [109, 187] on div "Spacing" at bounding box center [112, 183] width 206 height 29
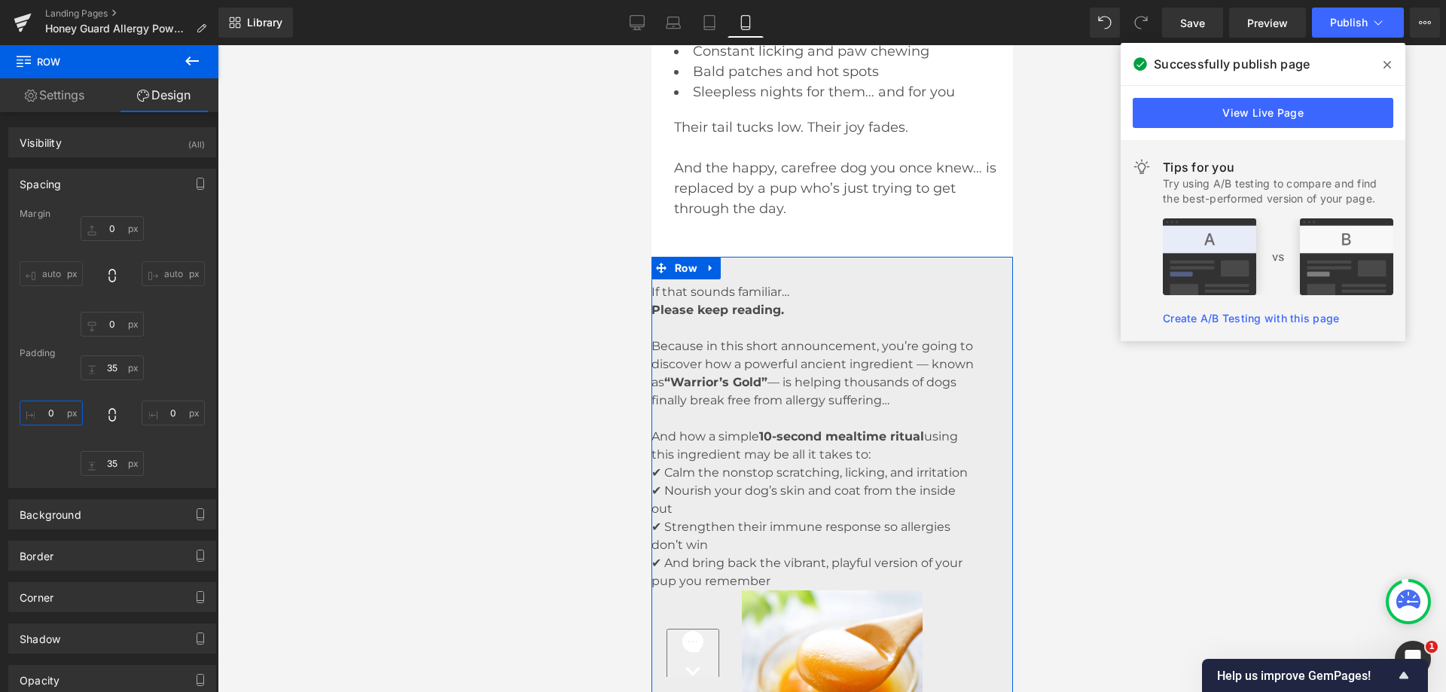
click at [41, 408] on input "text" at bounding box center [51, 413] width 63 height 25
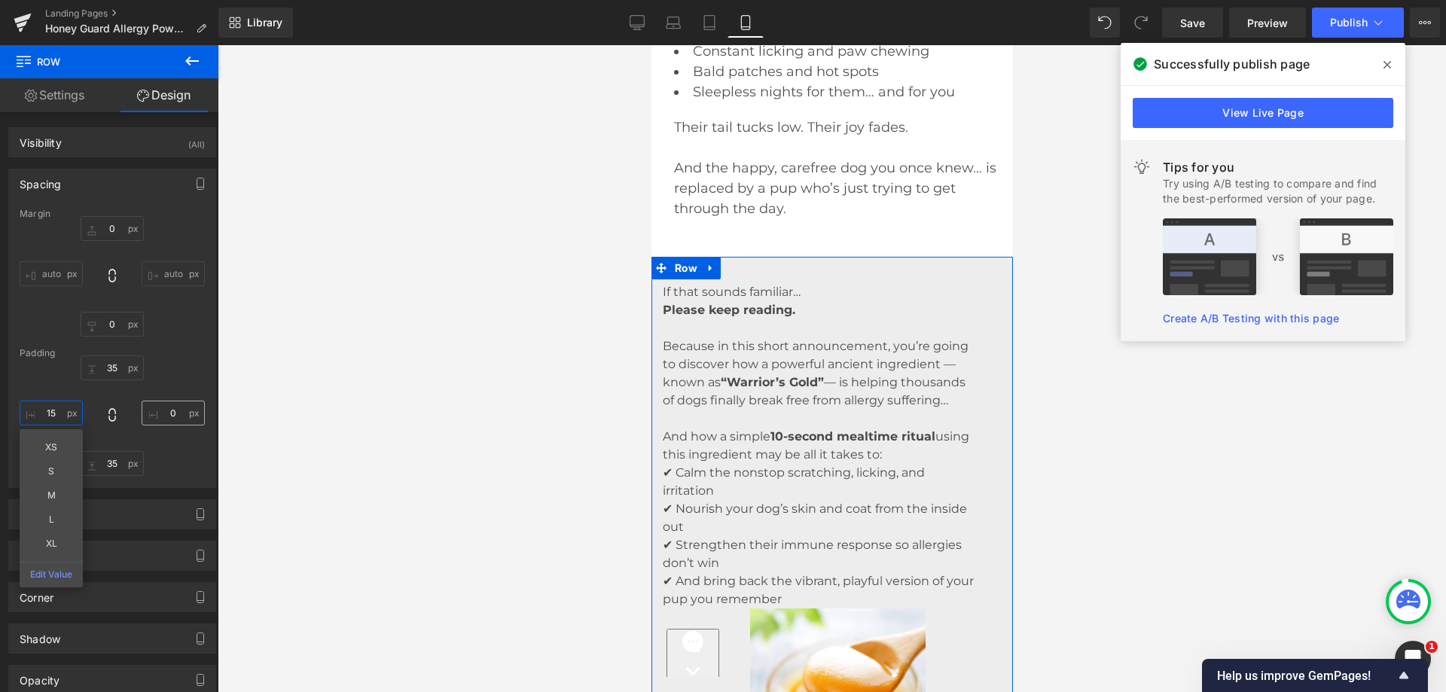
type input "15"
click at [156, 410] on input "text" at bounding box center [173, 413] width 63 height 25
type input "15"
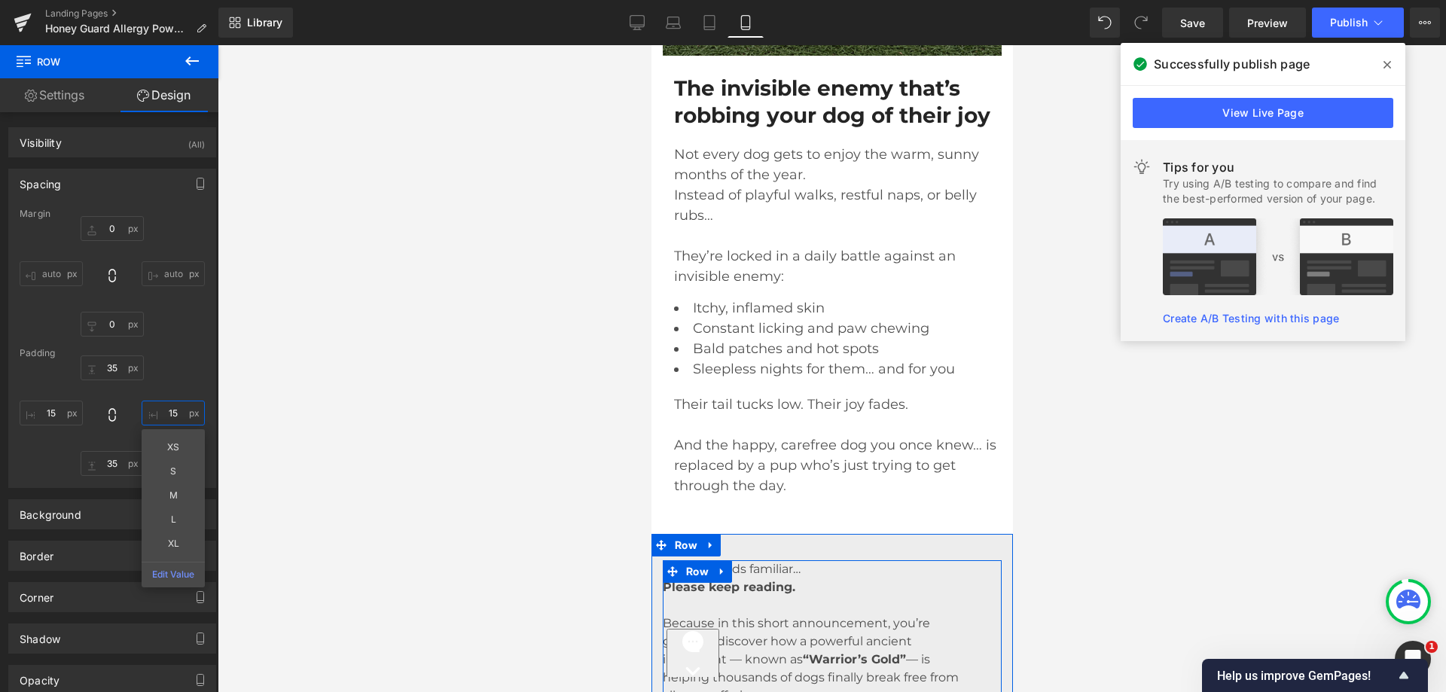
scroll to position [1368, 0]
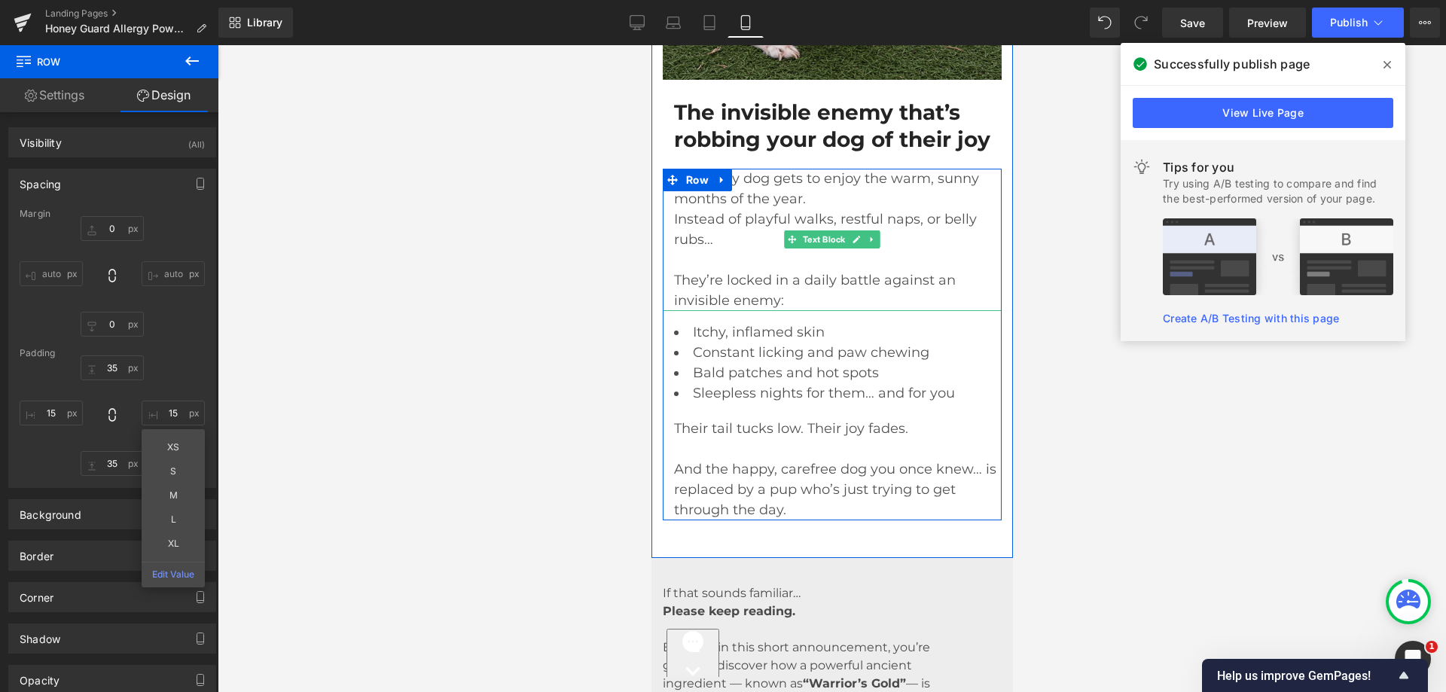
click at [681, 255] on p "Not every dog gets to enjoy the warm, sunny months of the year. Instead of play…" at bounding box center [831, 240] width 316 height 142
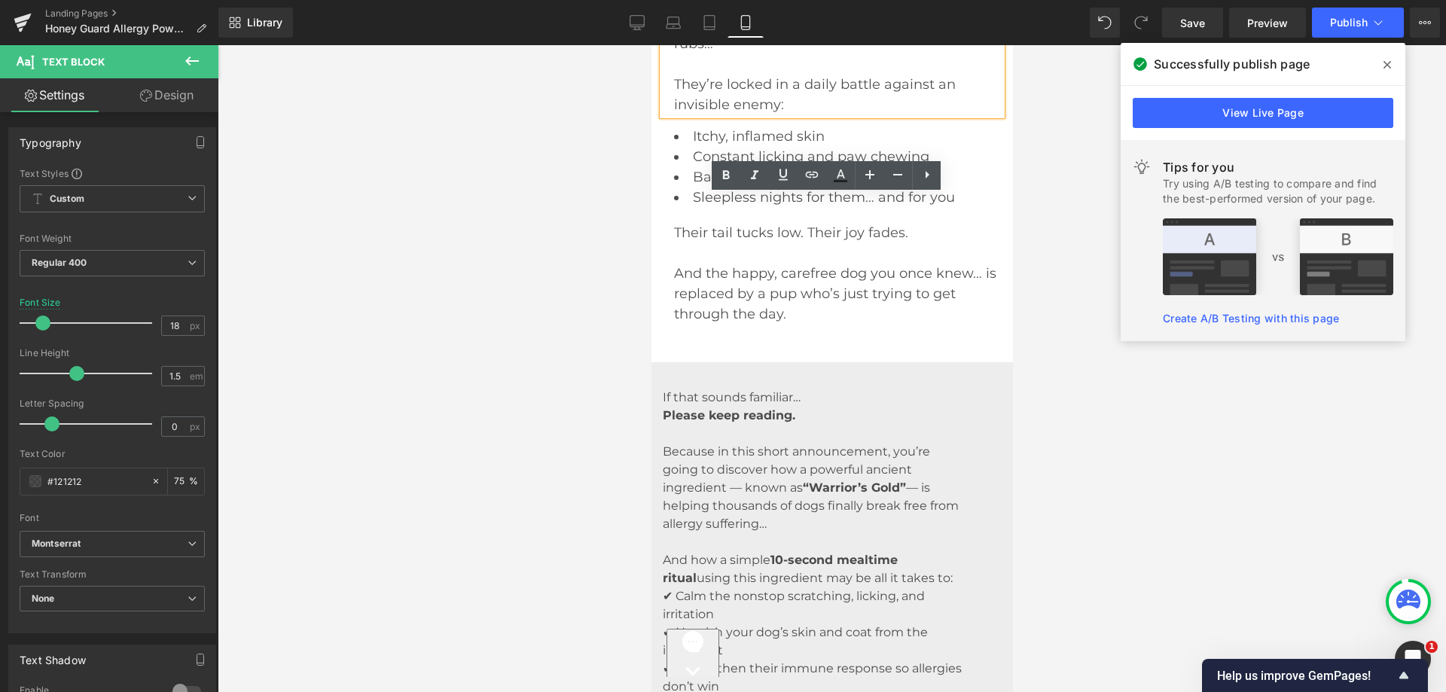
scroll to position [1820, 0]
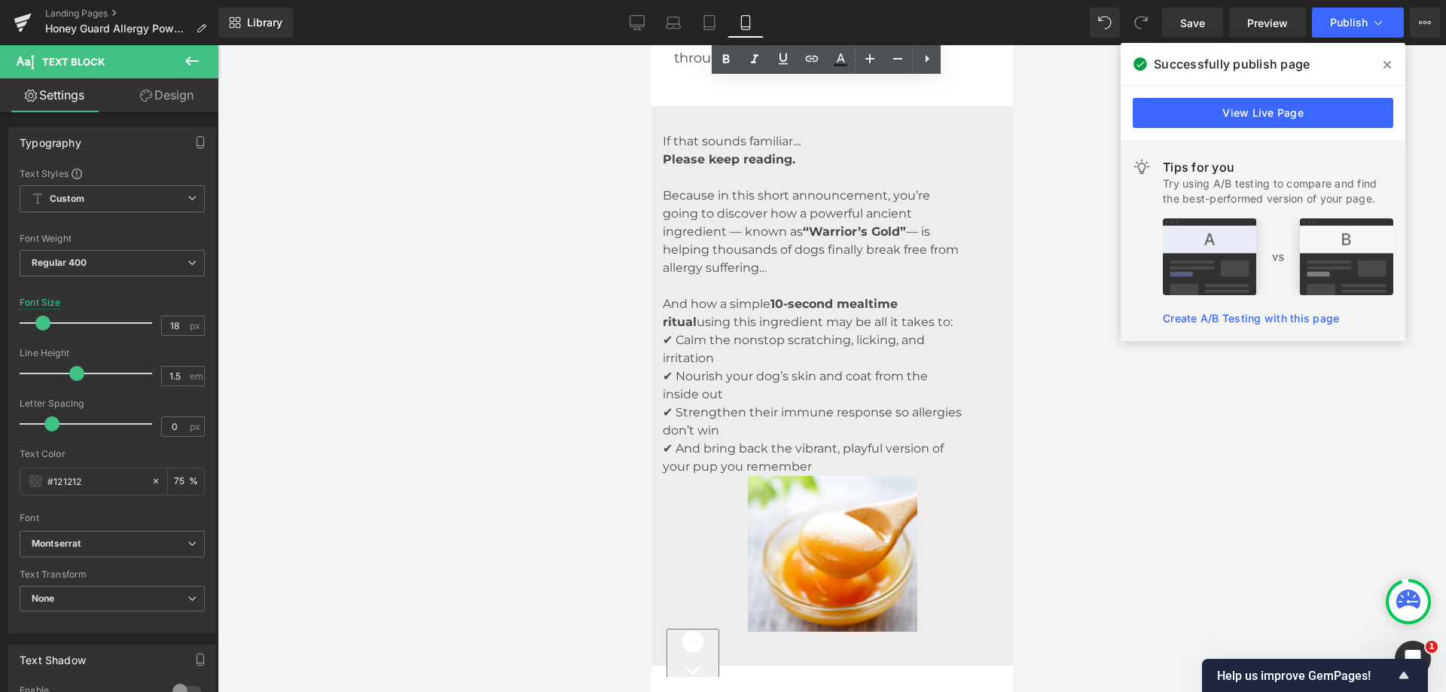
click at [702, 277] on p "Because in this short announcement, you’re going to discover how a powerful anc…" at bounding box center [812, 232] width 301 height 90
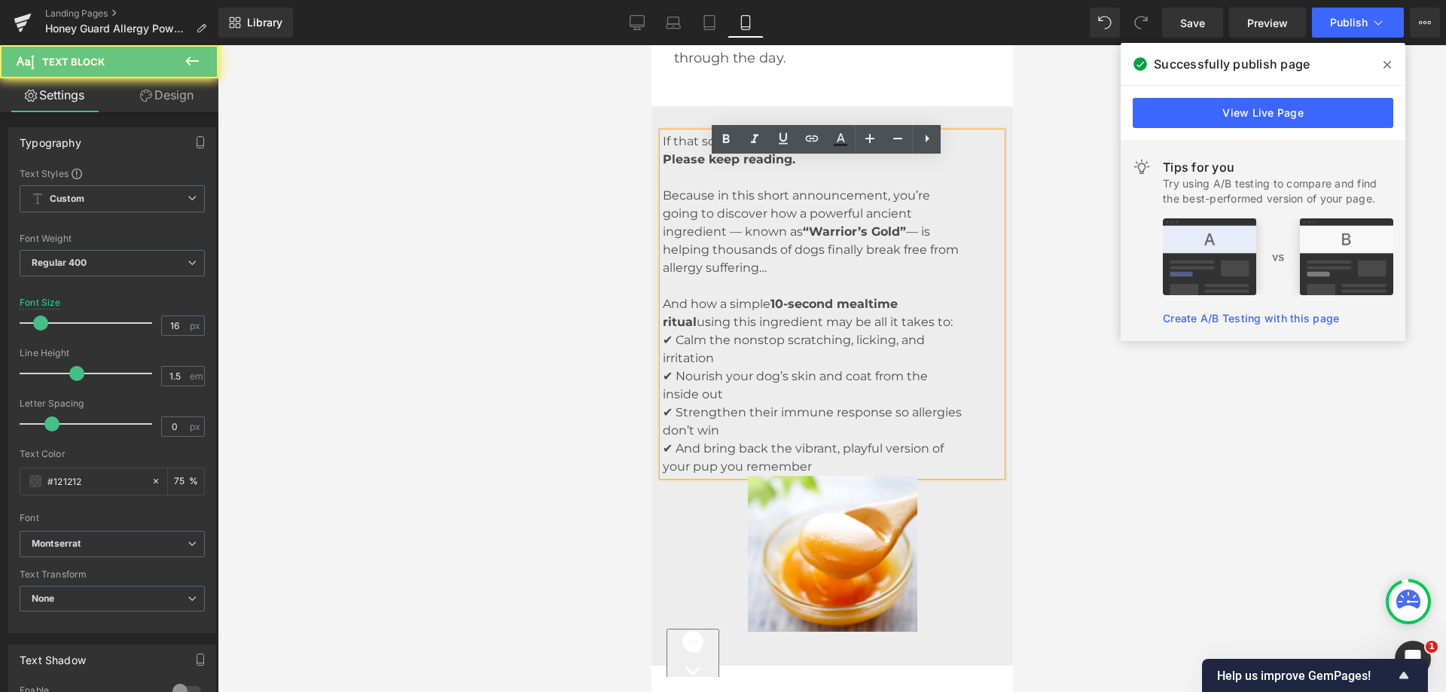
click at [814, 239] on p "Because in this short announcement, you’re going to discover how a powerful anc…" at bounding box center [812, 232] width 301 height 90
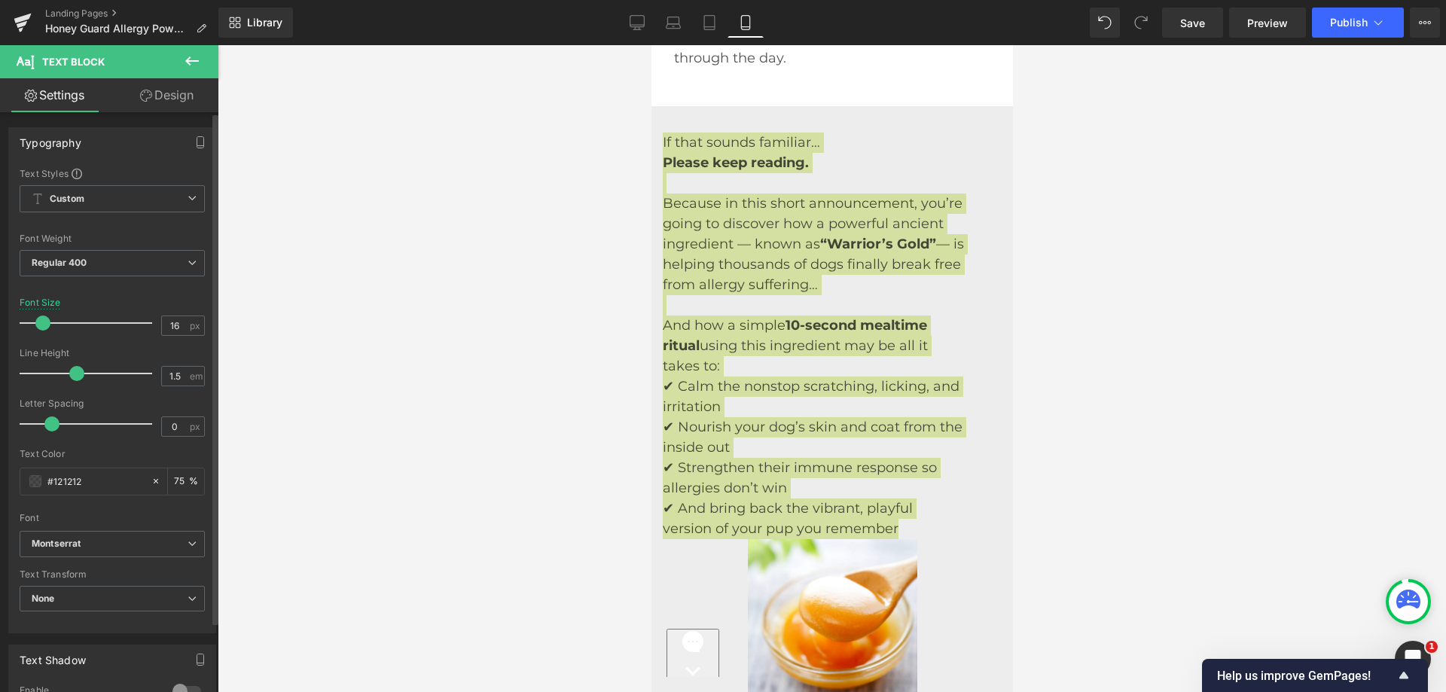
click at [41, 327] on span at bounding box center [42, 323] width 15 height 15
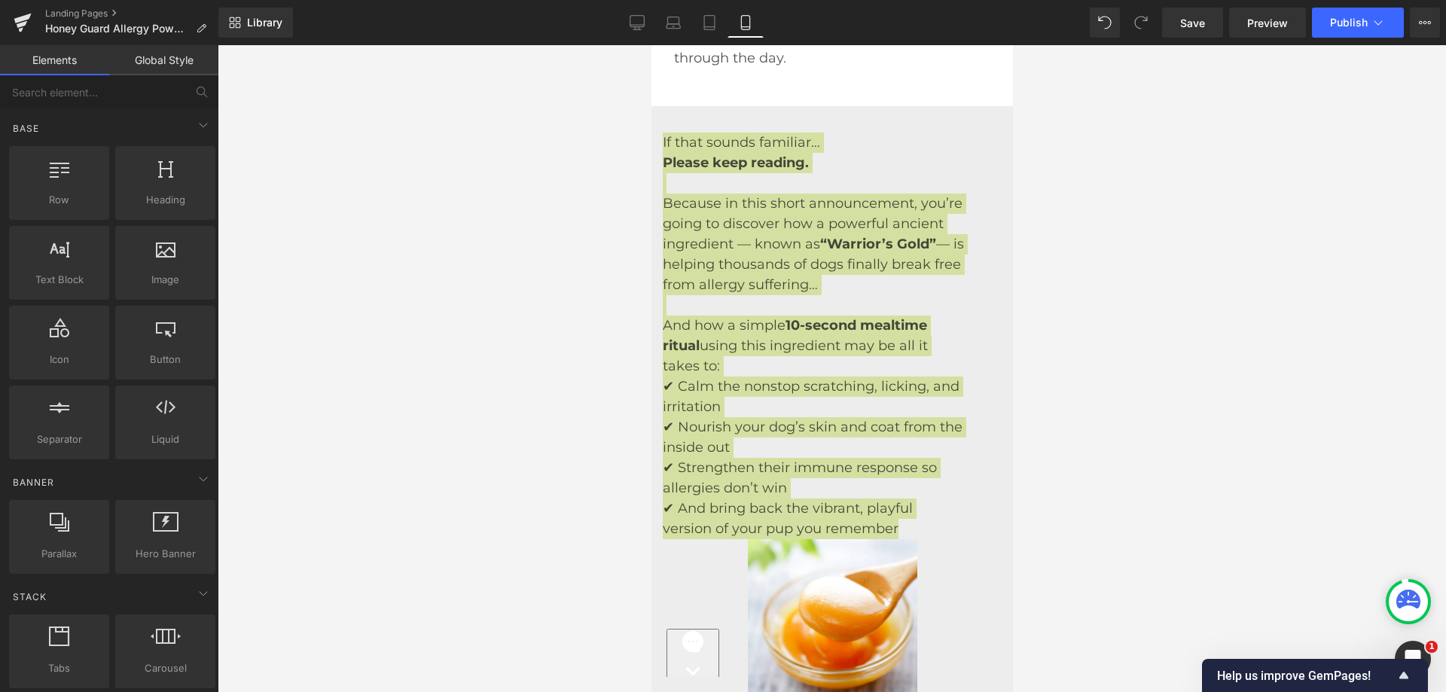
drag, startPoint x: 621, startPoint y: 405, endPoint x: 4, endPoint y: 360, distance: 618.5
click at [621, 405] on div at bounding box center [832, 368] width 1228 height 647
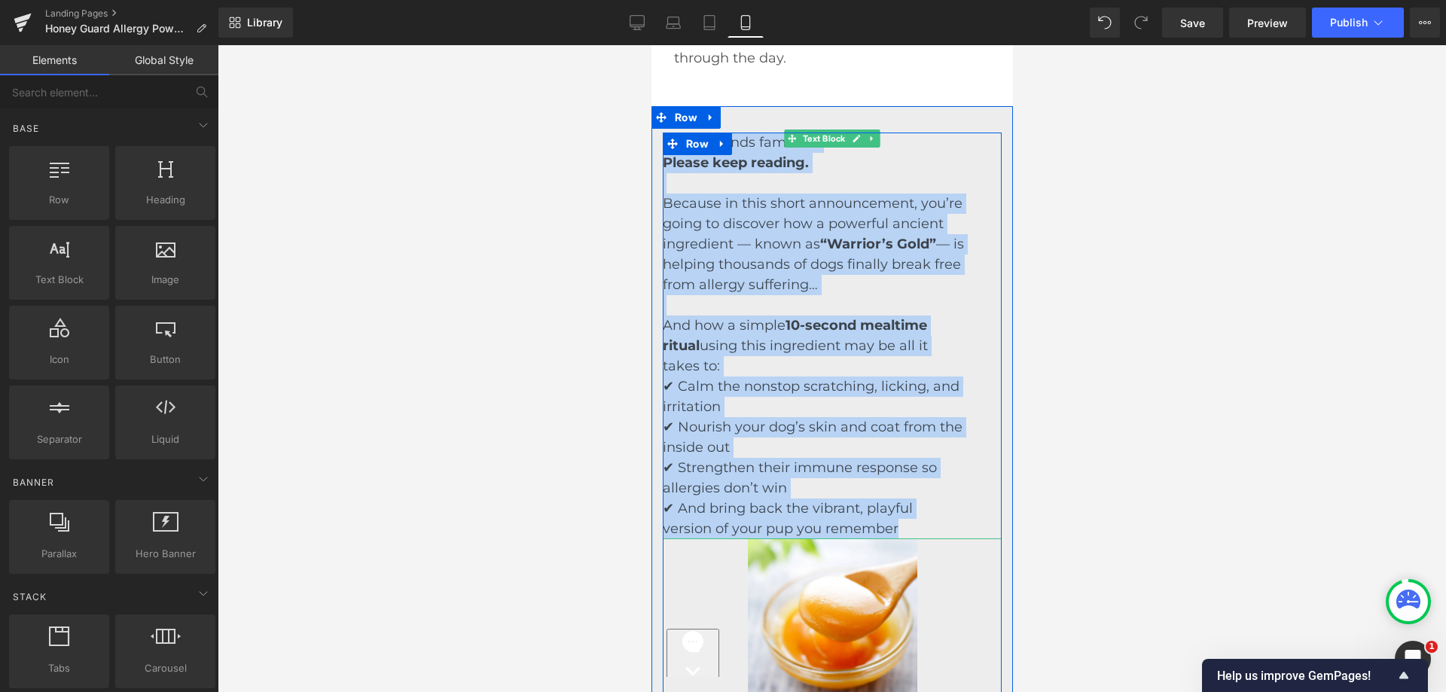
click at [850, 377] on p "And how a simple 10-second mealtime ritual using this ingredient may be all it …" at bounding box center [812, 346] width 301 height 61
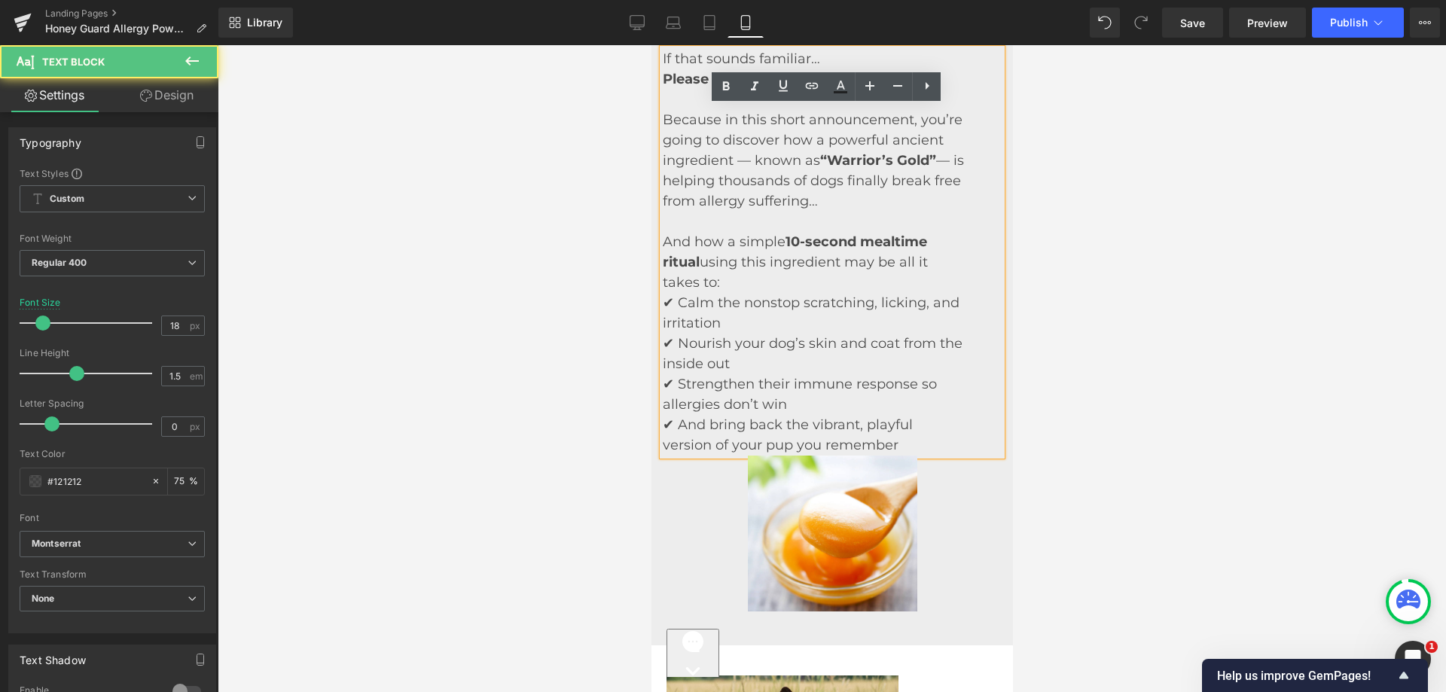
scroll to position [1971, 0]
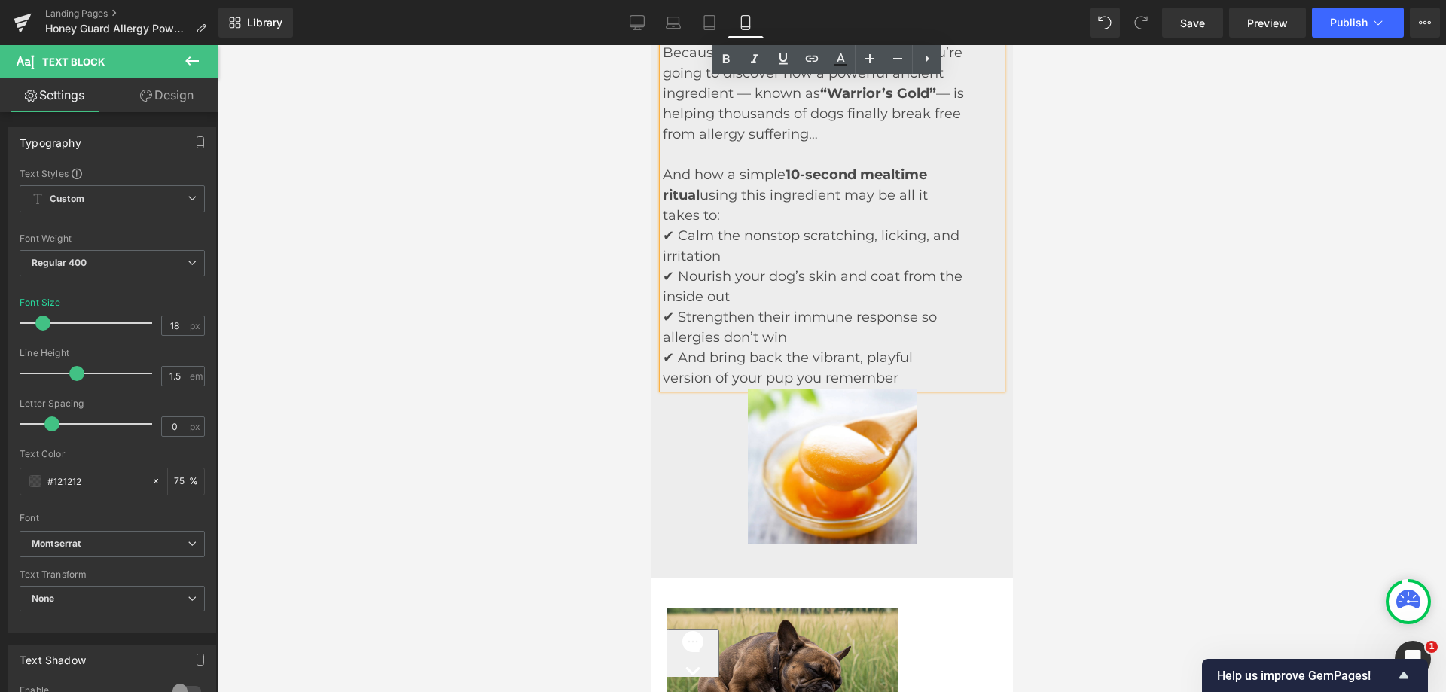
click at [764, 165] on p at bounding box center [812, 155] width 301 height 20
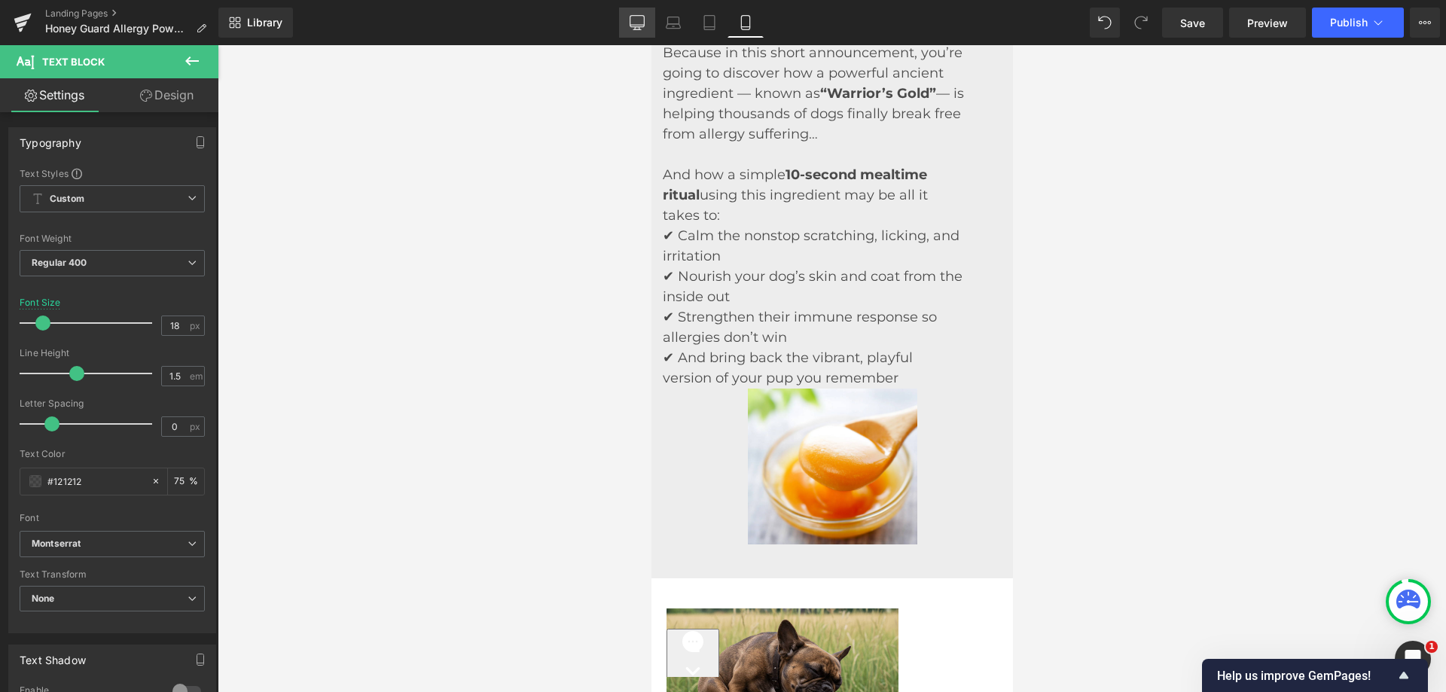
click at [645, 23] on link "Desktop" at bounding box center [637, 23] width 36 height 30
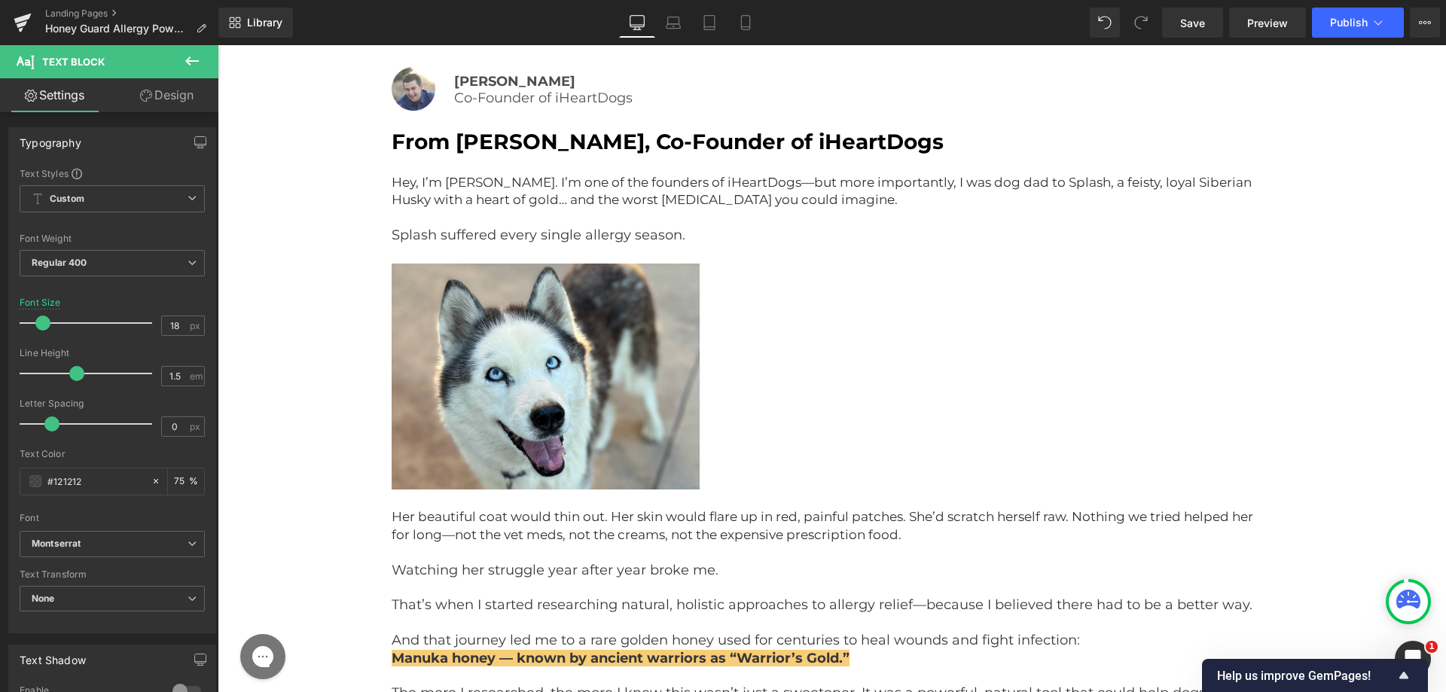
scroll to position [1043, 0]
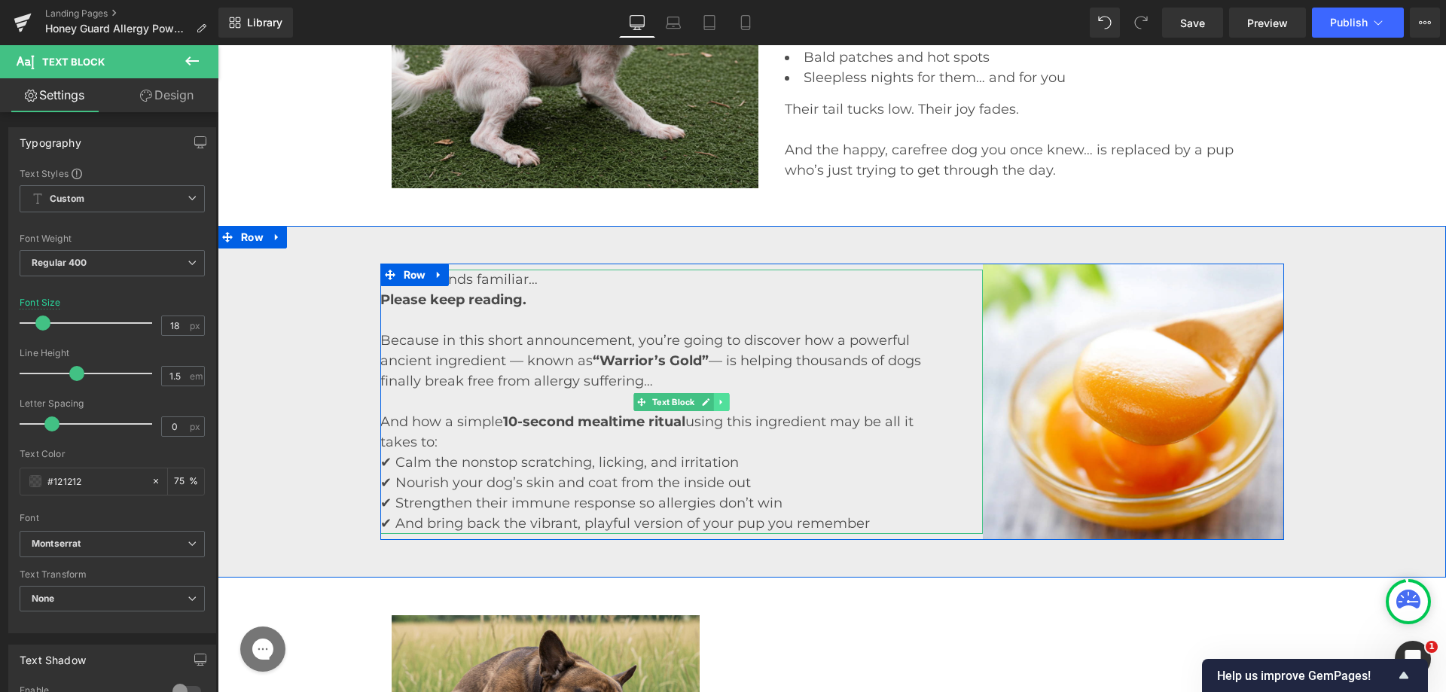
click at [717, 404] on icon at bounding box center [721, 402] width 8 height 9
click at [712, 396] on link at bounding box center [714, 402] width 16 height 18
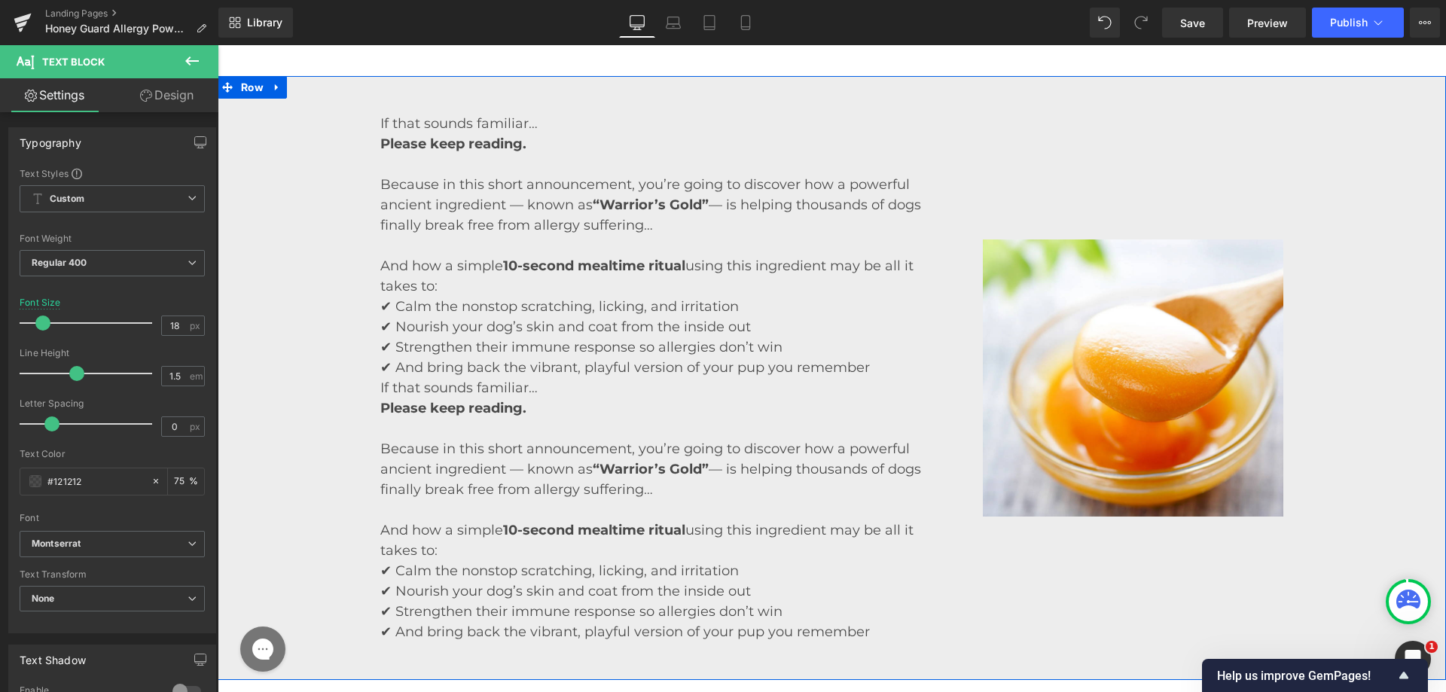
scroll to position [1164, 0]
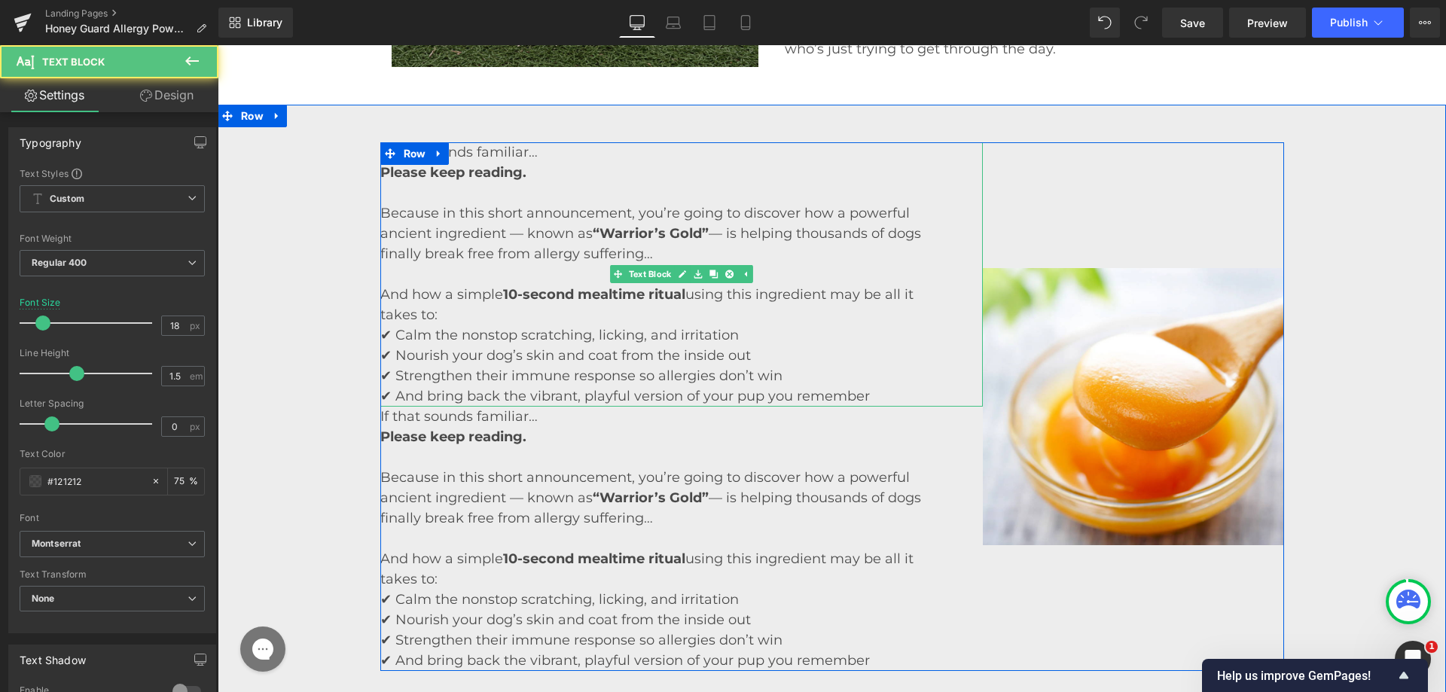
click at [521, 261] on p "Because in this short announcement, you’re going to discover how a powerful anc…" at bounding box center [662, 233] width 565 height 61
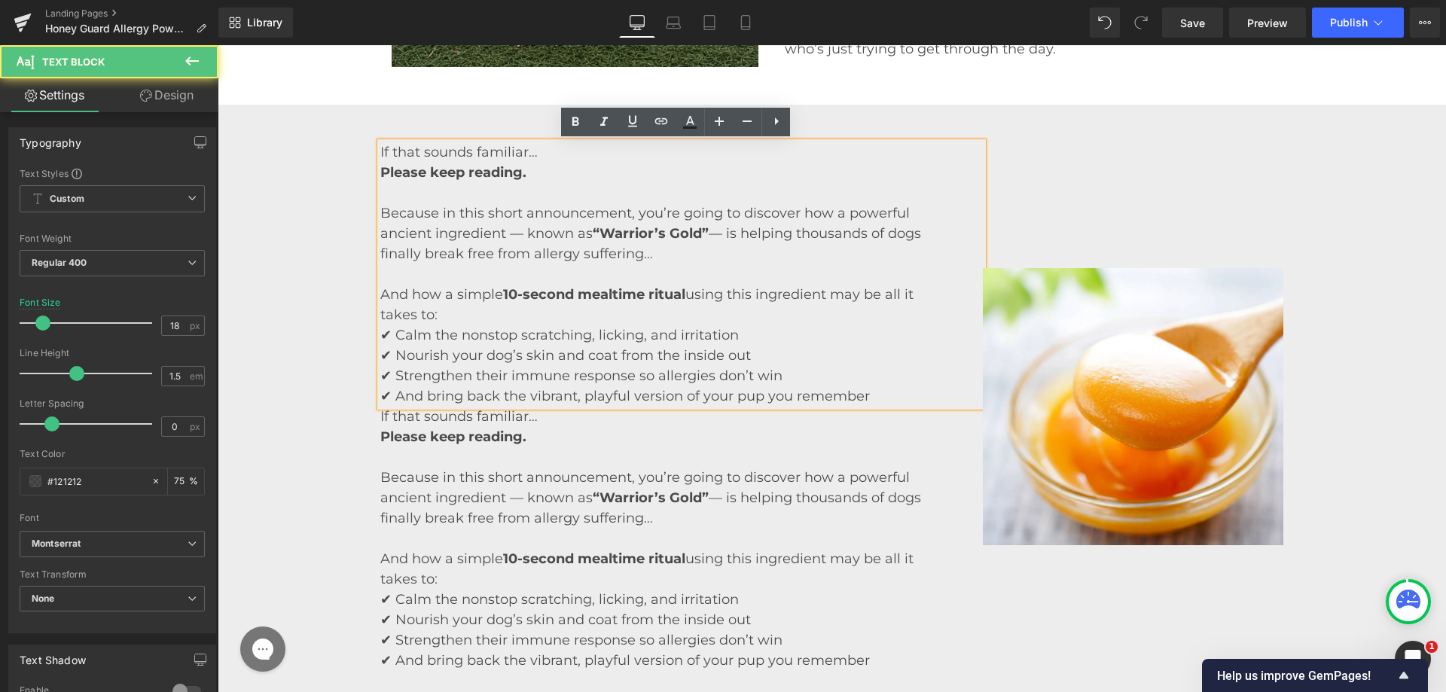
click at [468, 293] on p "And how a simple 10-second mealtime ritual using this ingredient may be all it …" at bounding box center [662, 305] width 565 height 41
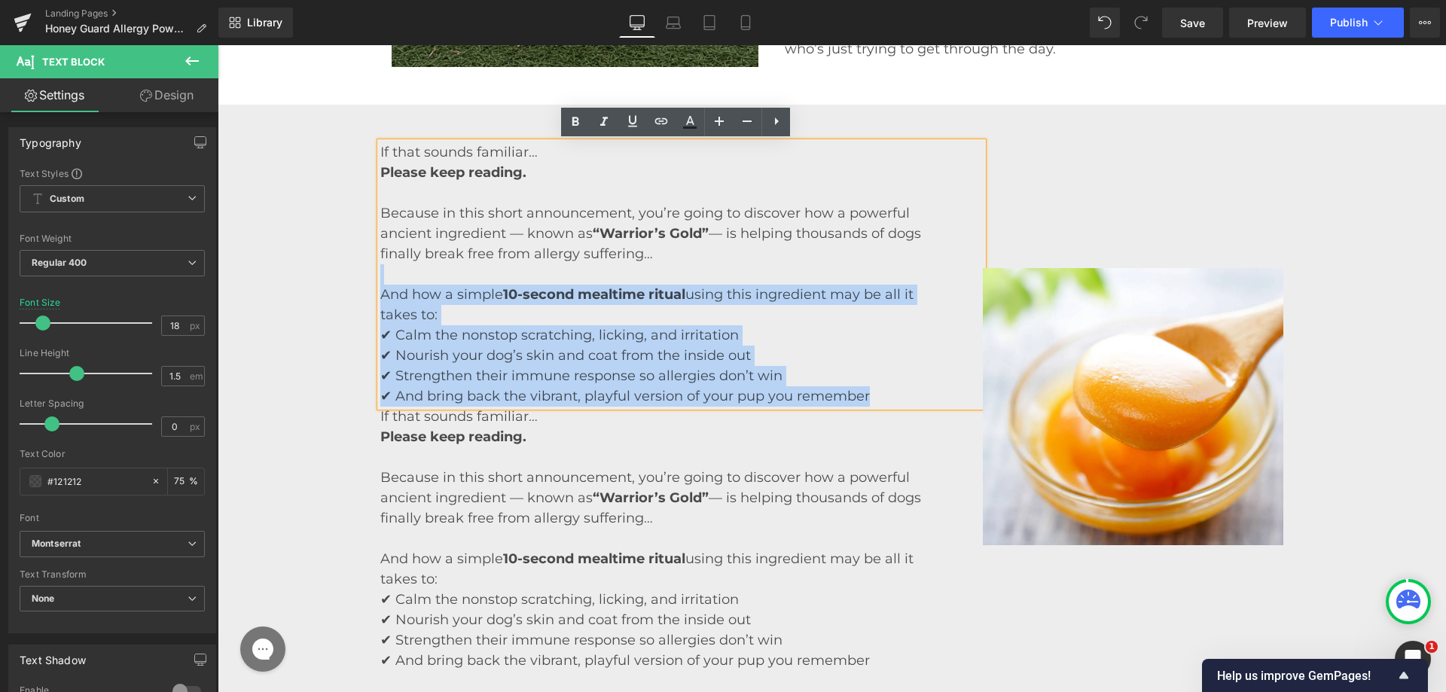
drag, startPoint x: 711, startPoint y: 268, endPoint x: 876, endPoint y: 394, distance: 207.4
click at [876, 394] on div "If that sounds familiar… Please keep reading. Because in this short announcemen…" at bounding box center [681, 274] width 603 height 264
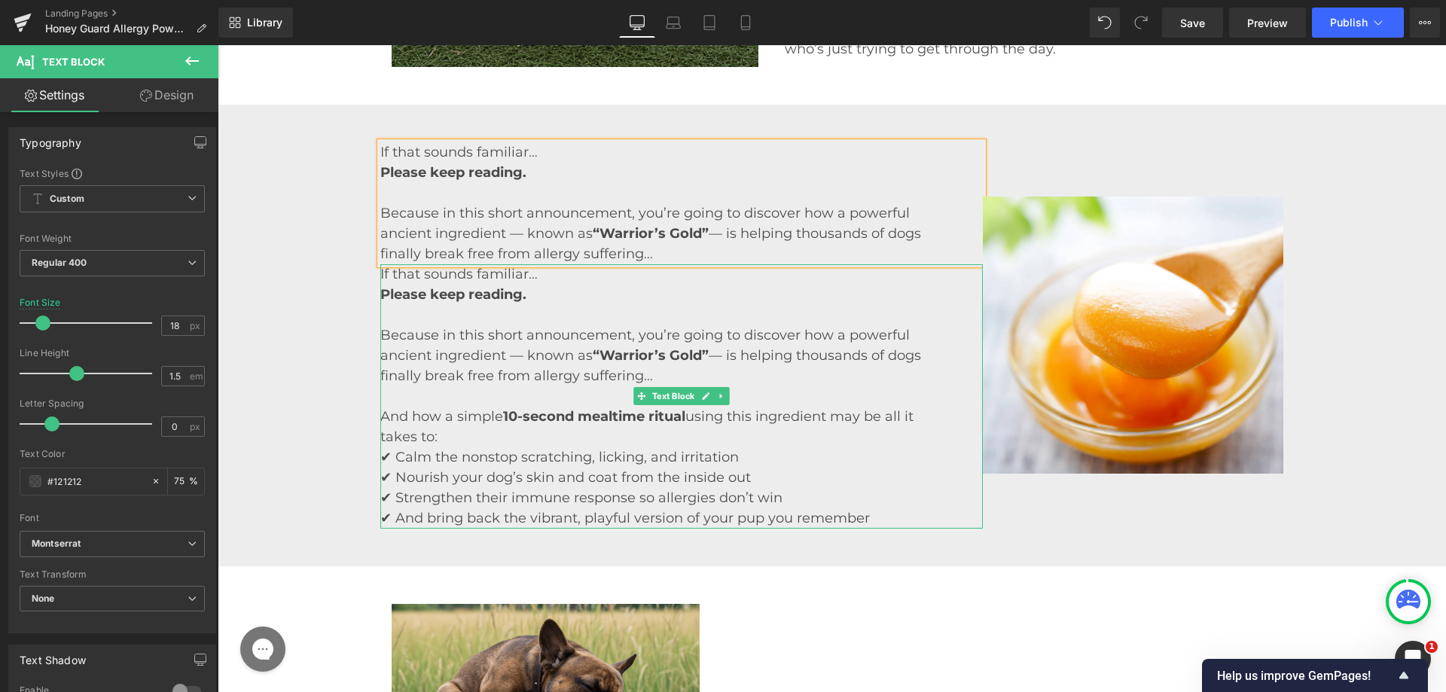
click at [555, 373] on p "Because in this short announcement, you’re going to discover how a powerful anc…" at bounding box center [662, 355] width 565 height 61
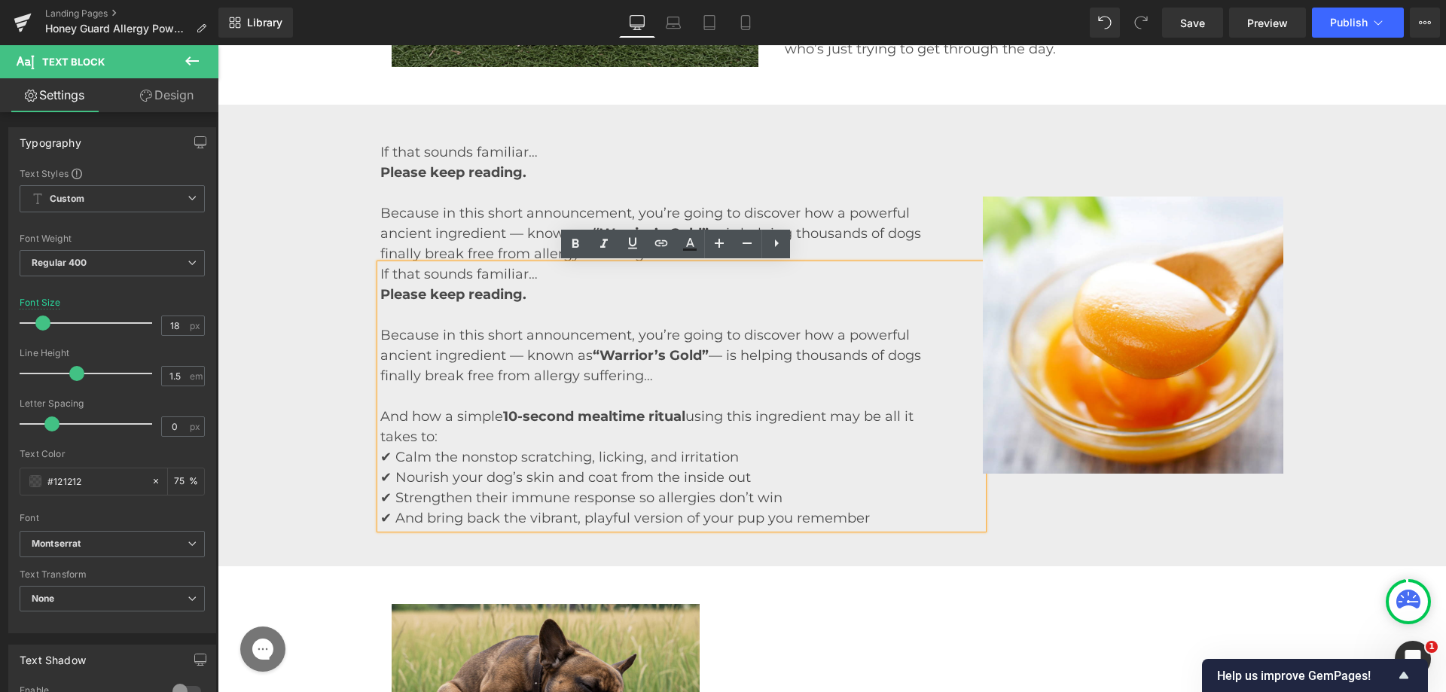
drag, startPoint x: 656, startPoint y: 380, endPoint x: 380, endPoint y: 270, distance: 297.5
click at [380, 270] on div "If that sounds familiar… Please keep reading. Because in this short announcemen…" at bounding box center [681, 396] width 603 height 264
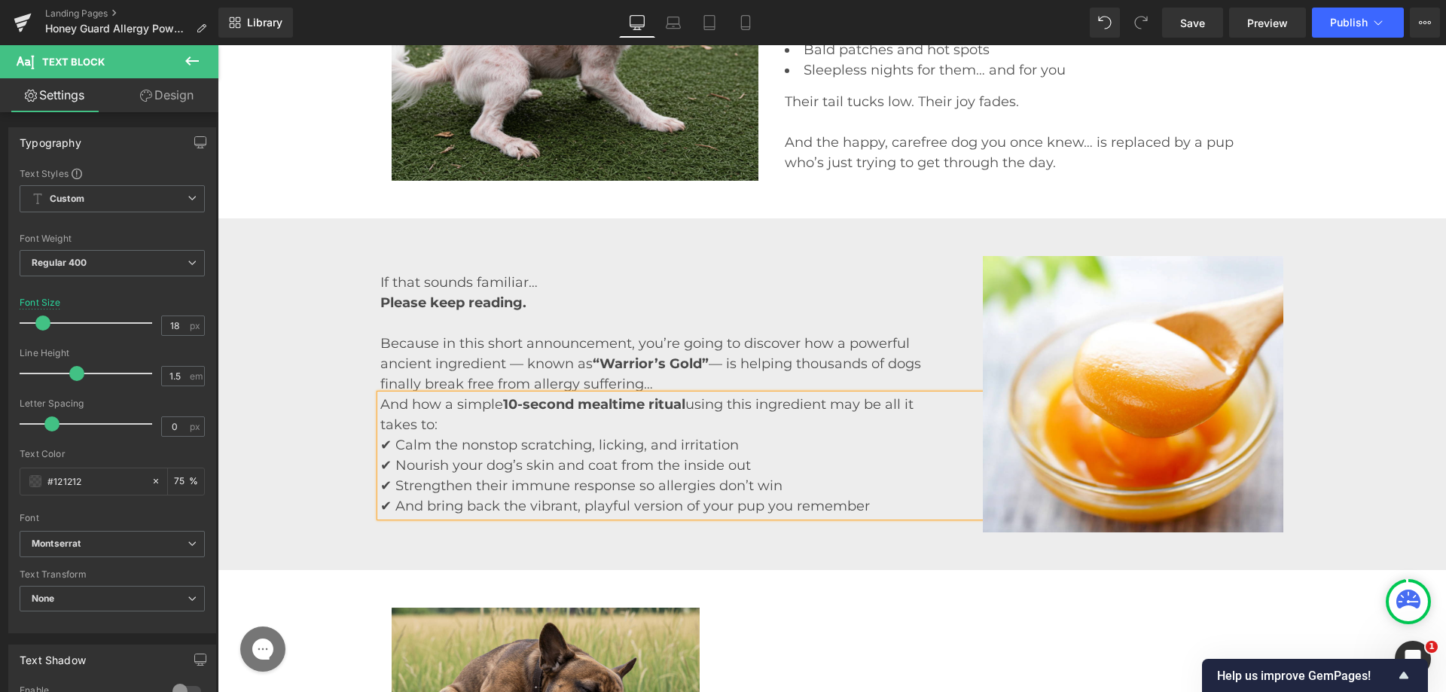
scroll to position [1040, 6]
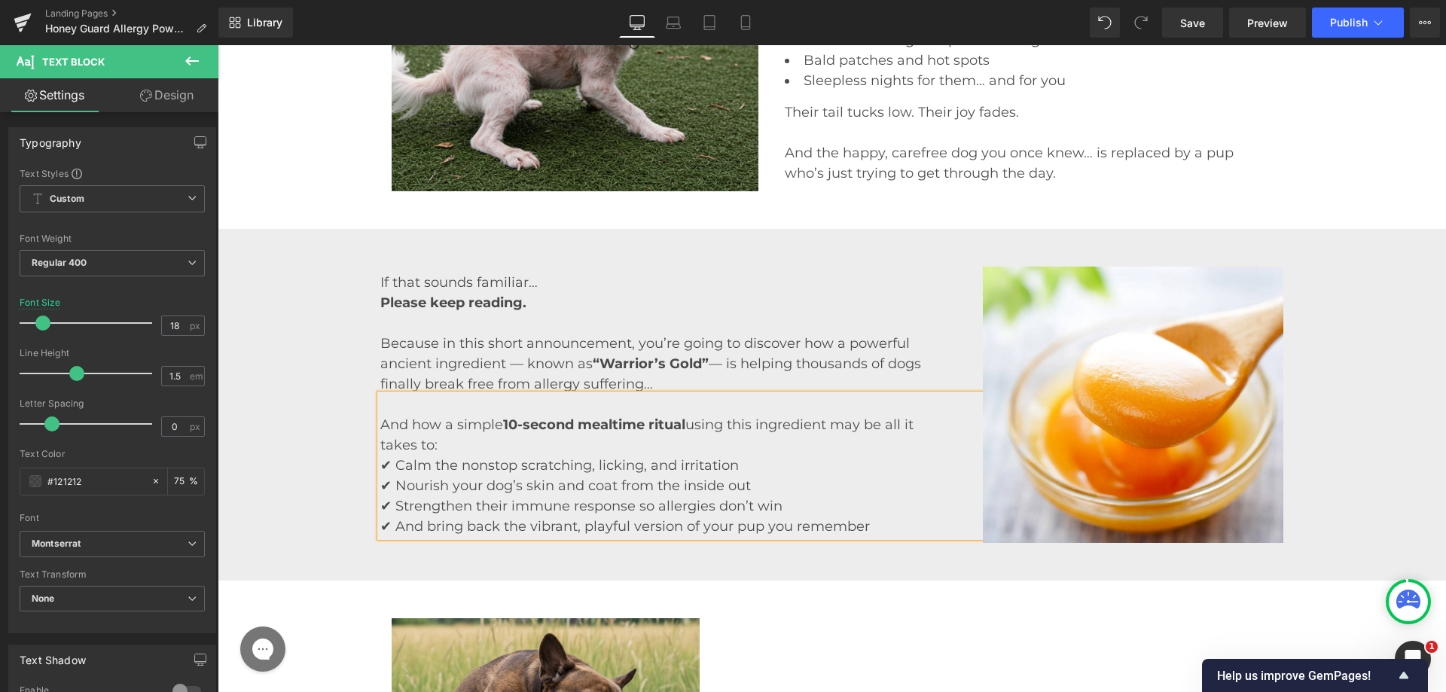
click at [340, 337] on div "If that sounds familiar… Please keep reading. Because in this short announcemen…" at bounding box center [832, 405] width 1228 height 277
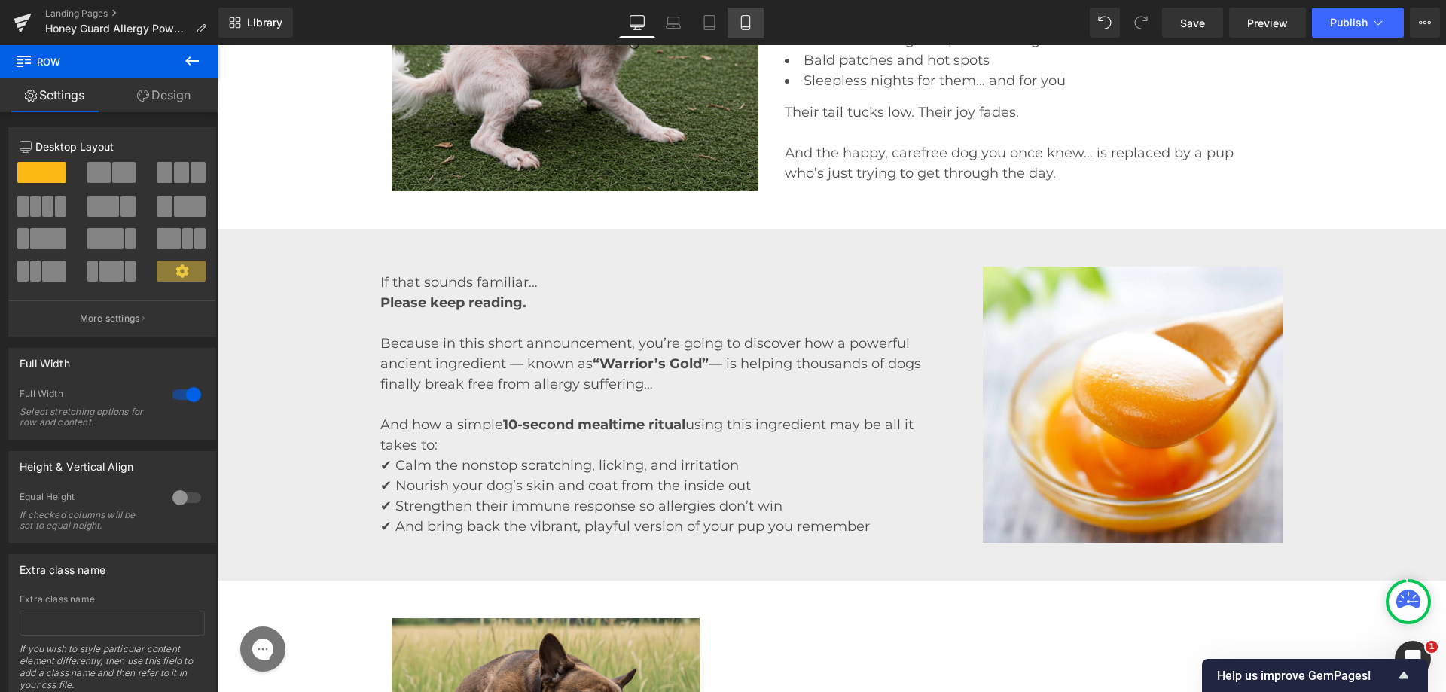
click at [759, 31] on link "Mobile" at bounding box center [746, 23] width 36 height 30
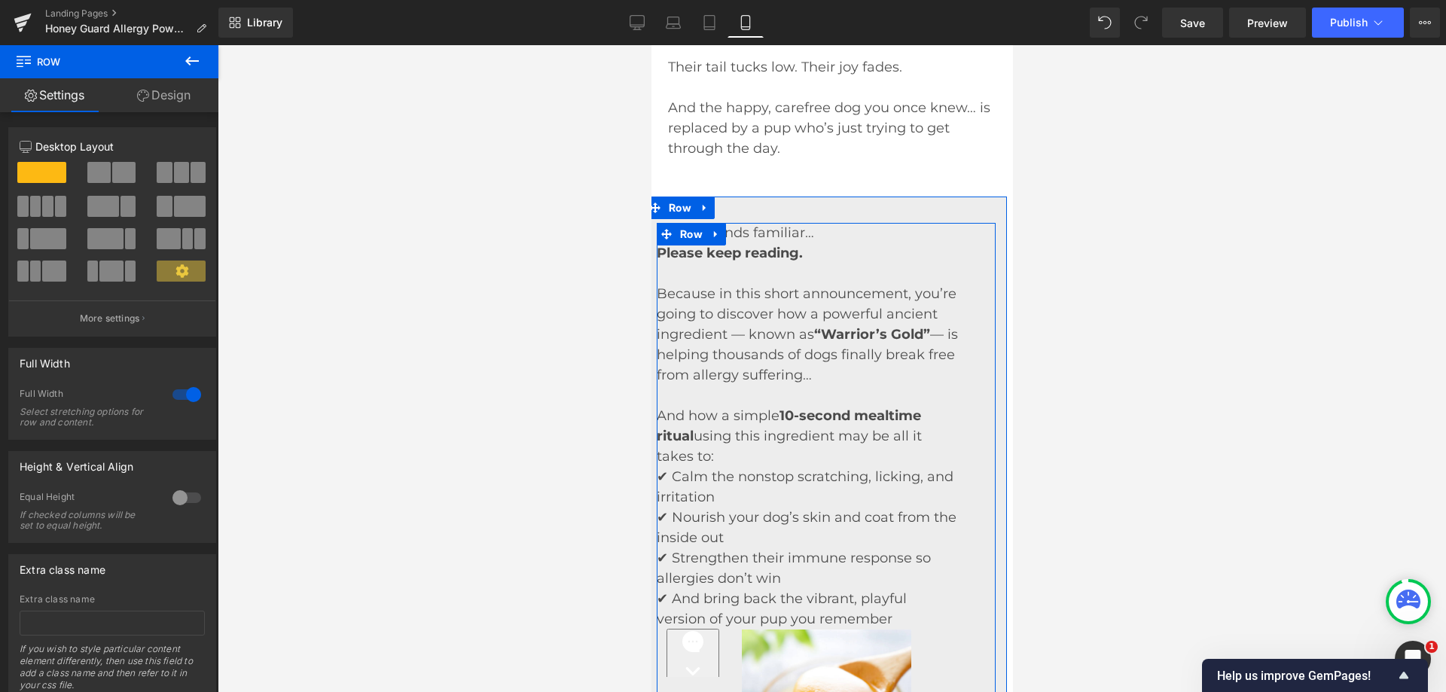
scroll to position [1725, 6]
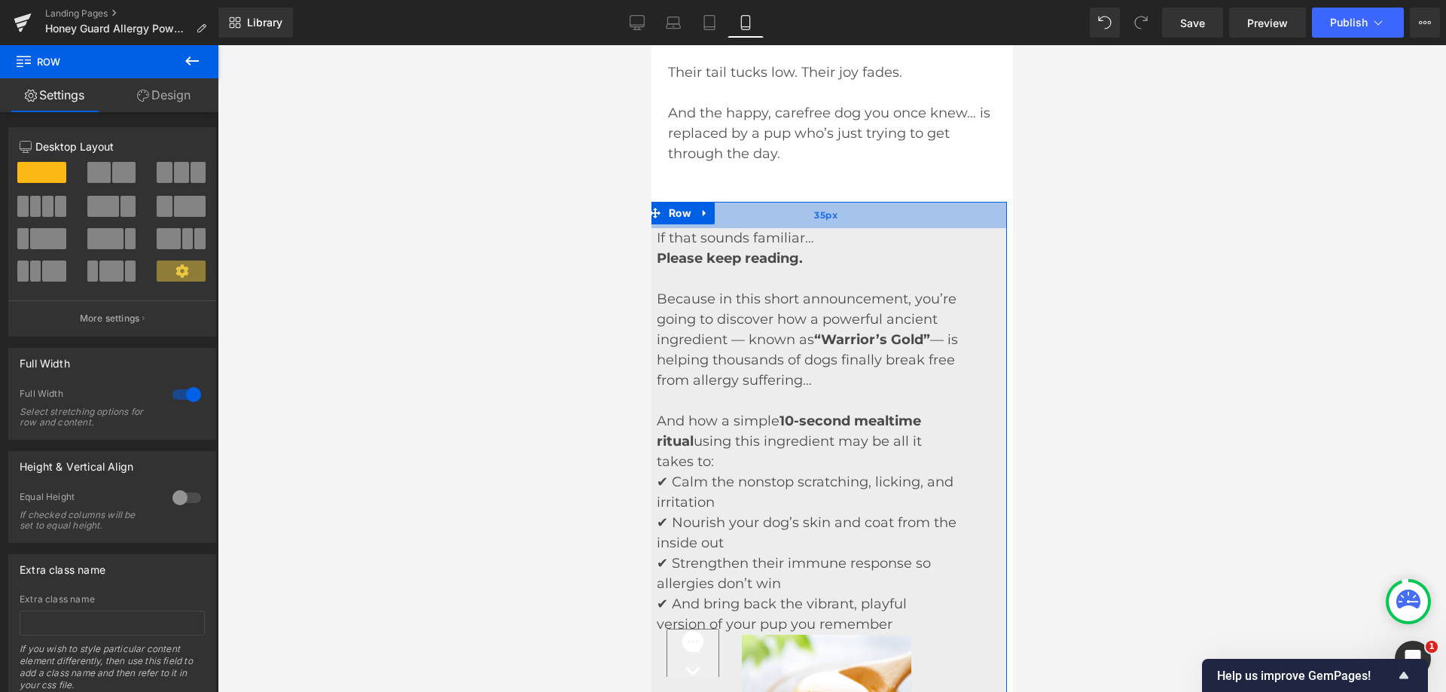
click at [755, 228] on div "35px" at bounding box center [826, 215] width 362 height 26
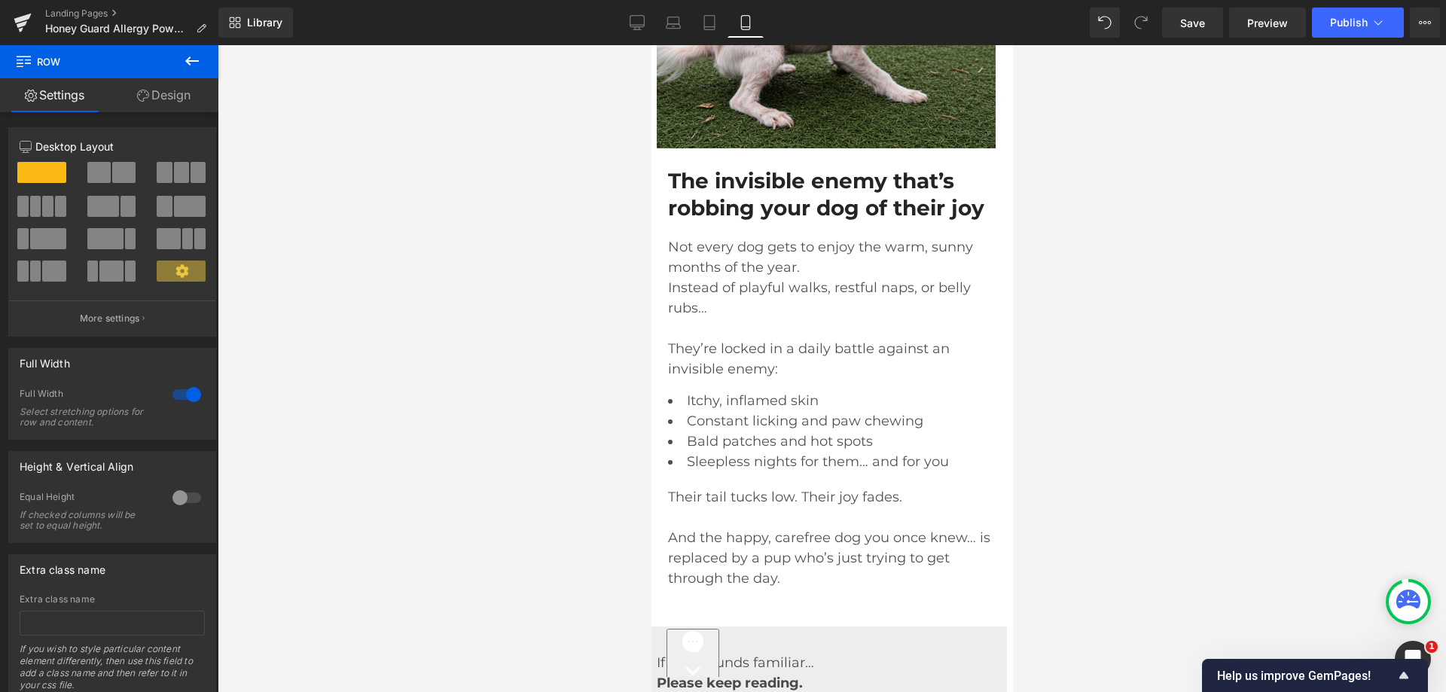
scroll to position [1574, 6]
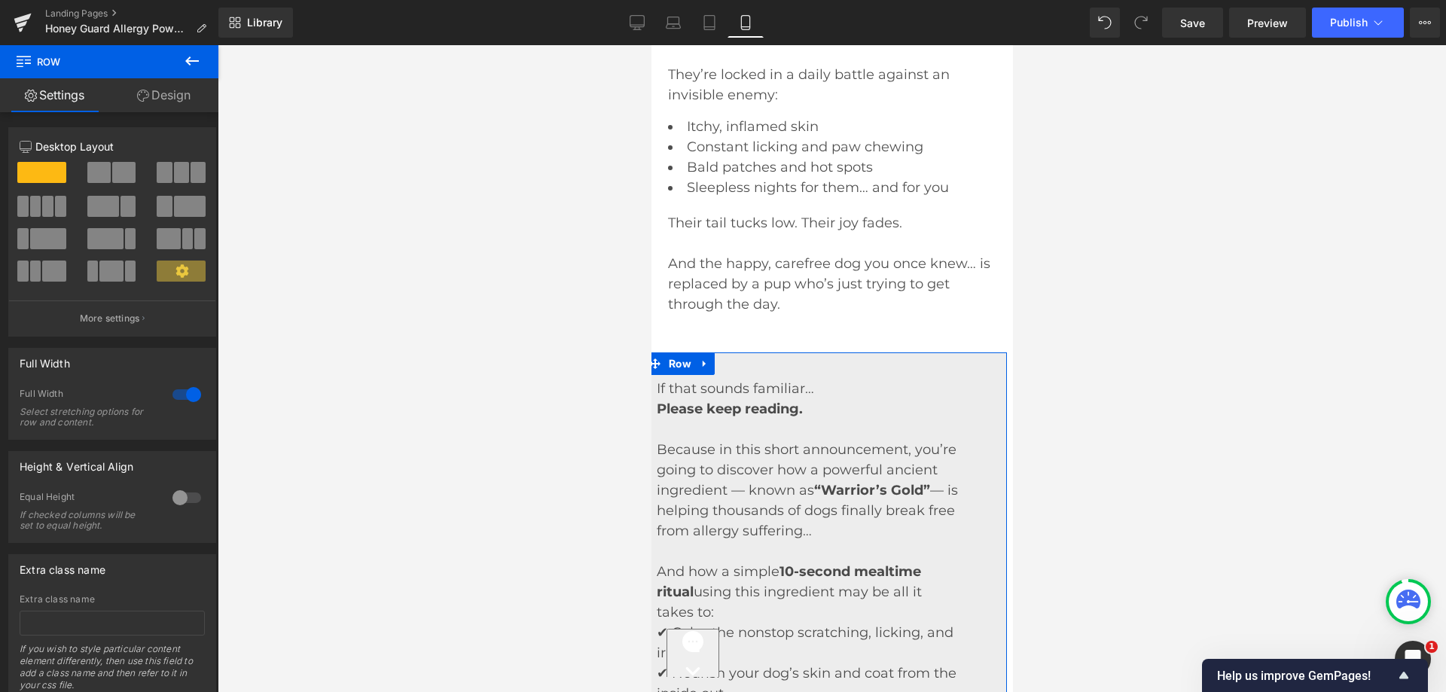
click at [165, 102] on link "Design" at bounding box center [163, 95] width 109 height 34
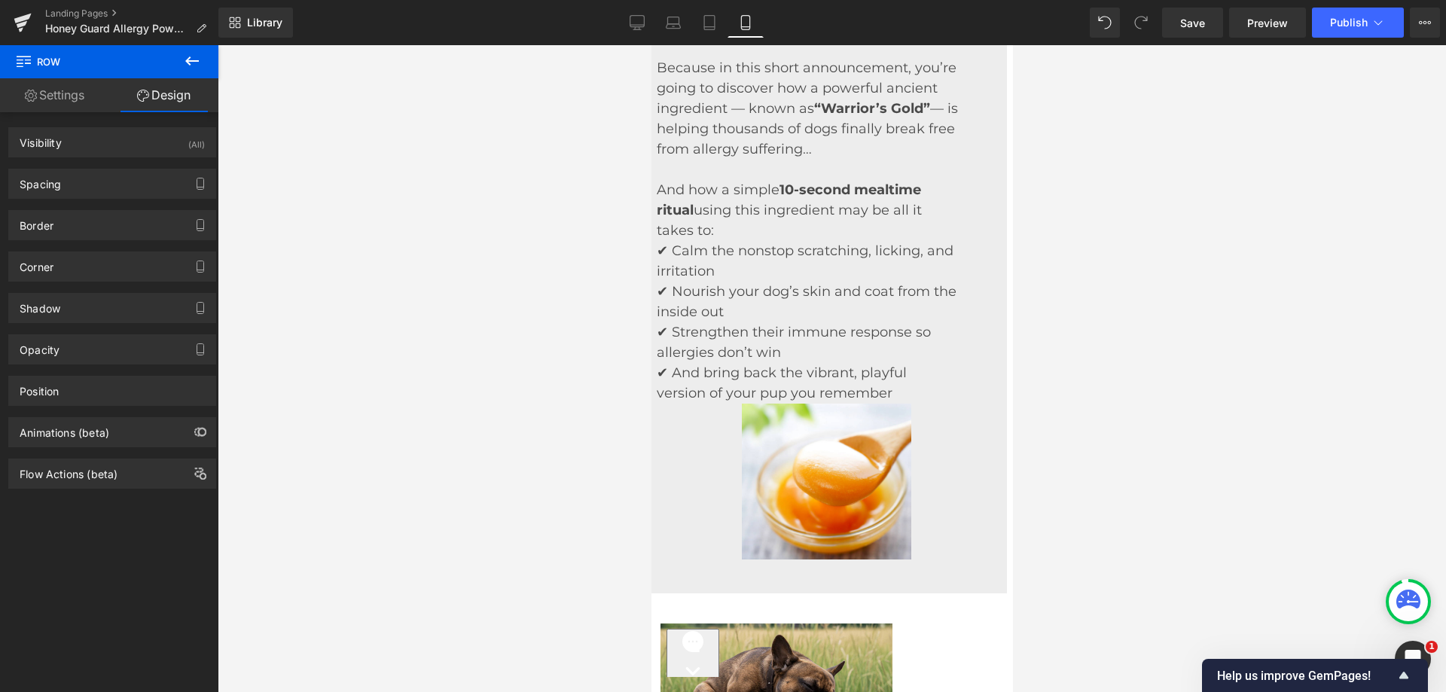
scroll to position [1875, 6]
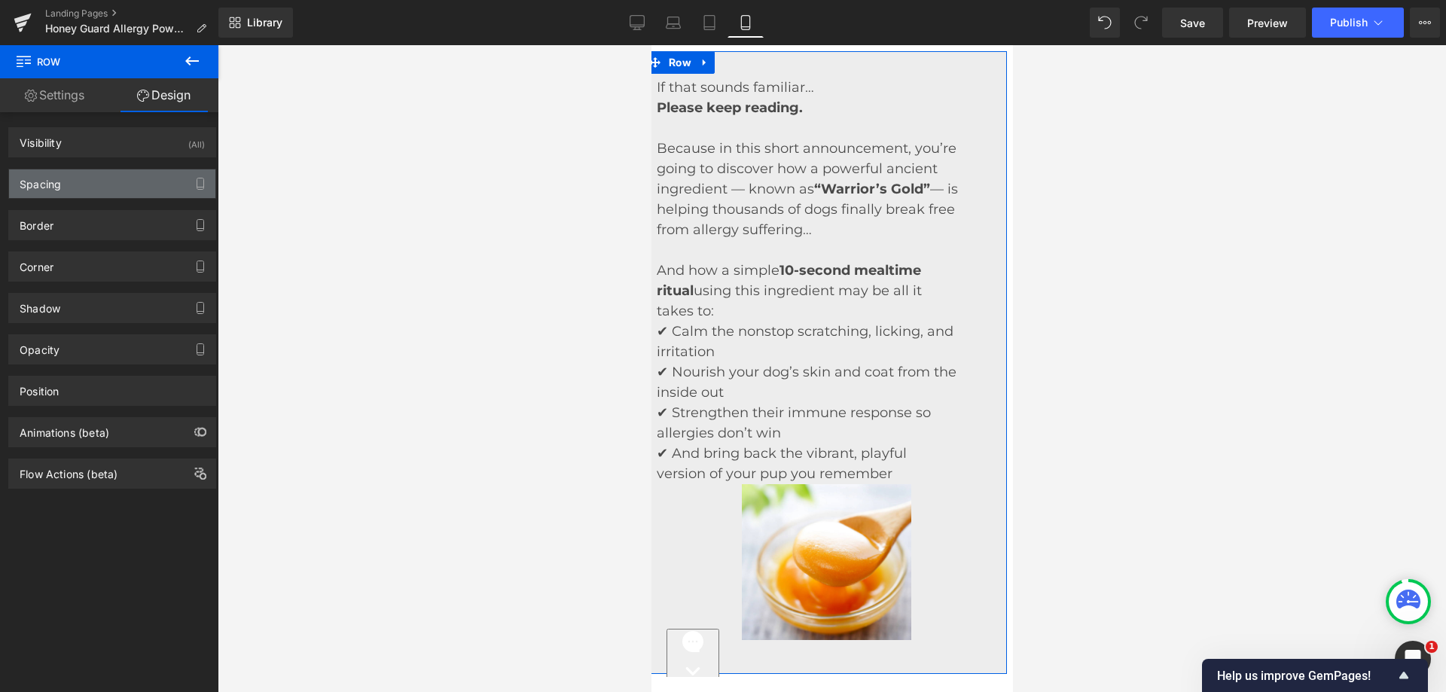
click at [93, 188] on div "Spacing" at bounding box center [112, 183] width 206 height 29
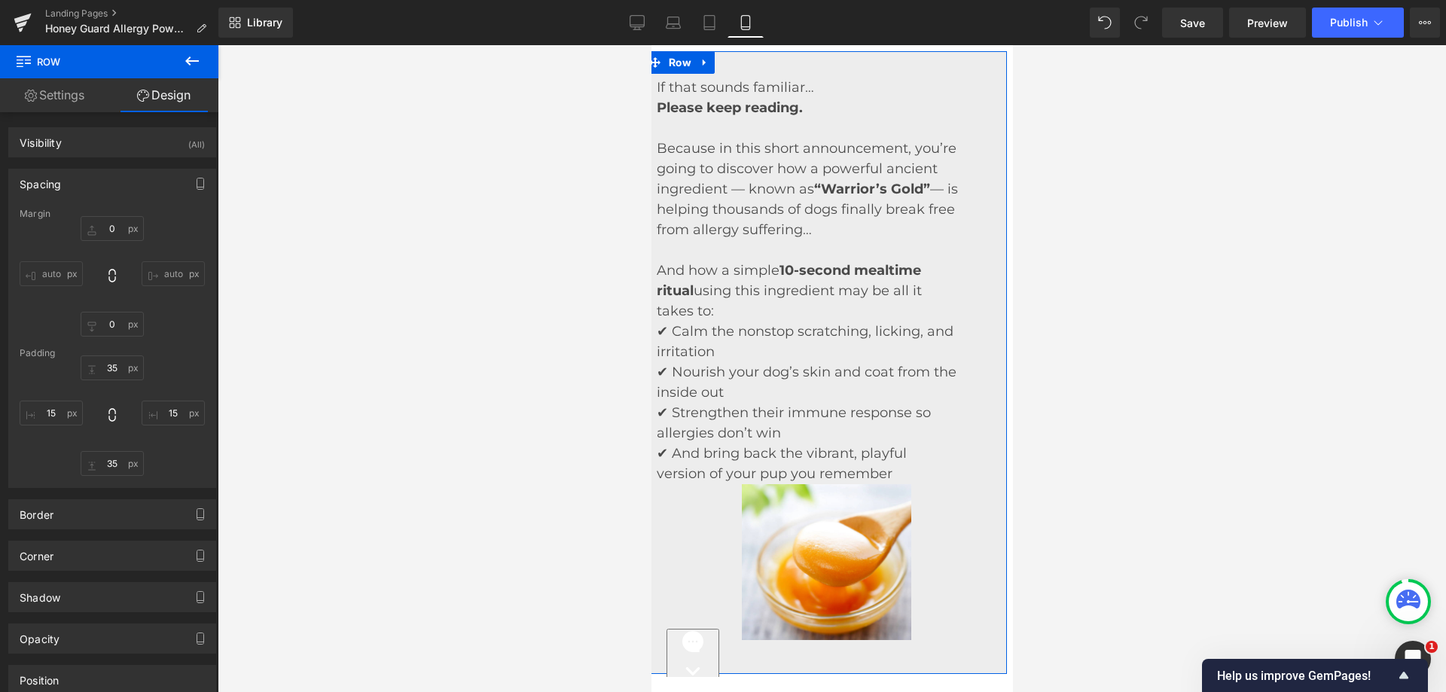
click at [50, 267] on input "auto" at bounding box center [51, 273] width 63 height 25
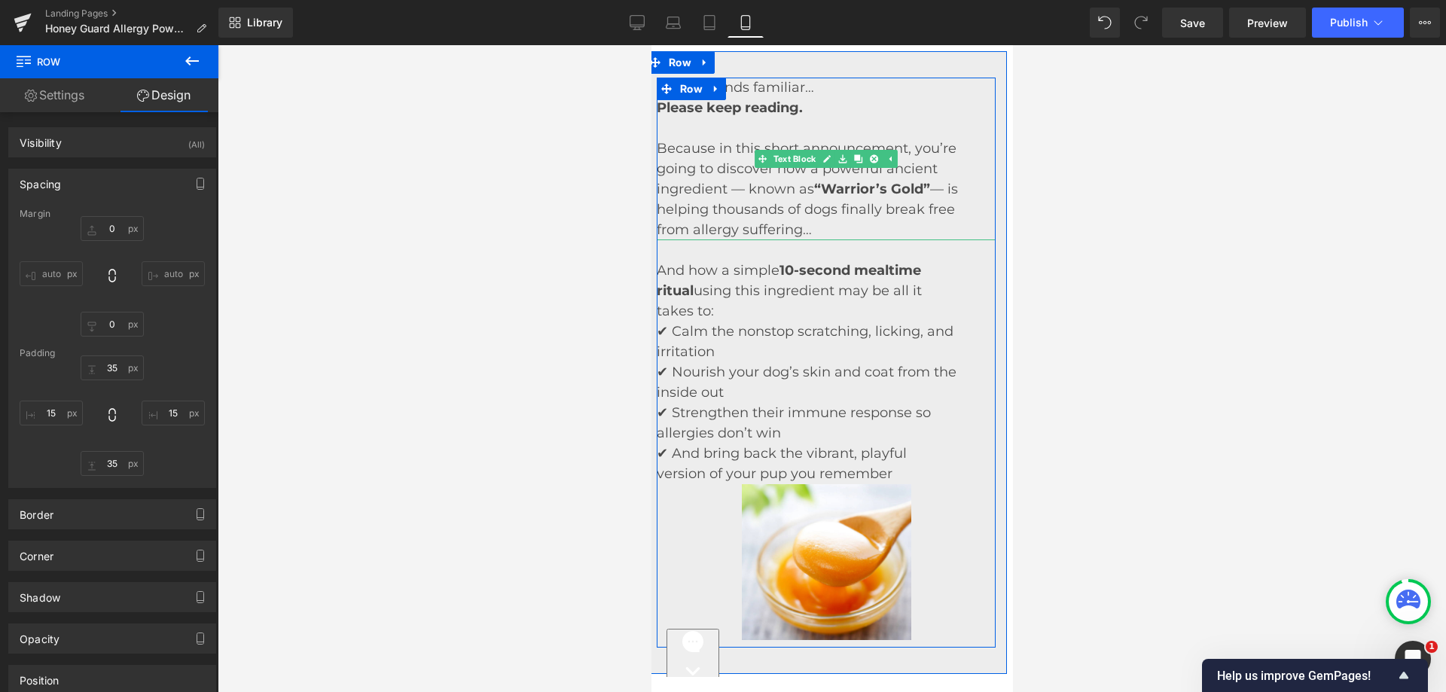
click at [958, 111] on div "If that sounds familiar… Please keep reading. Because in this short announcemen…" at bounding box center [825, 159] width 339 height 163
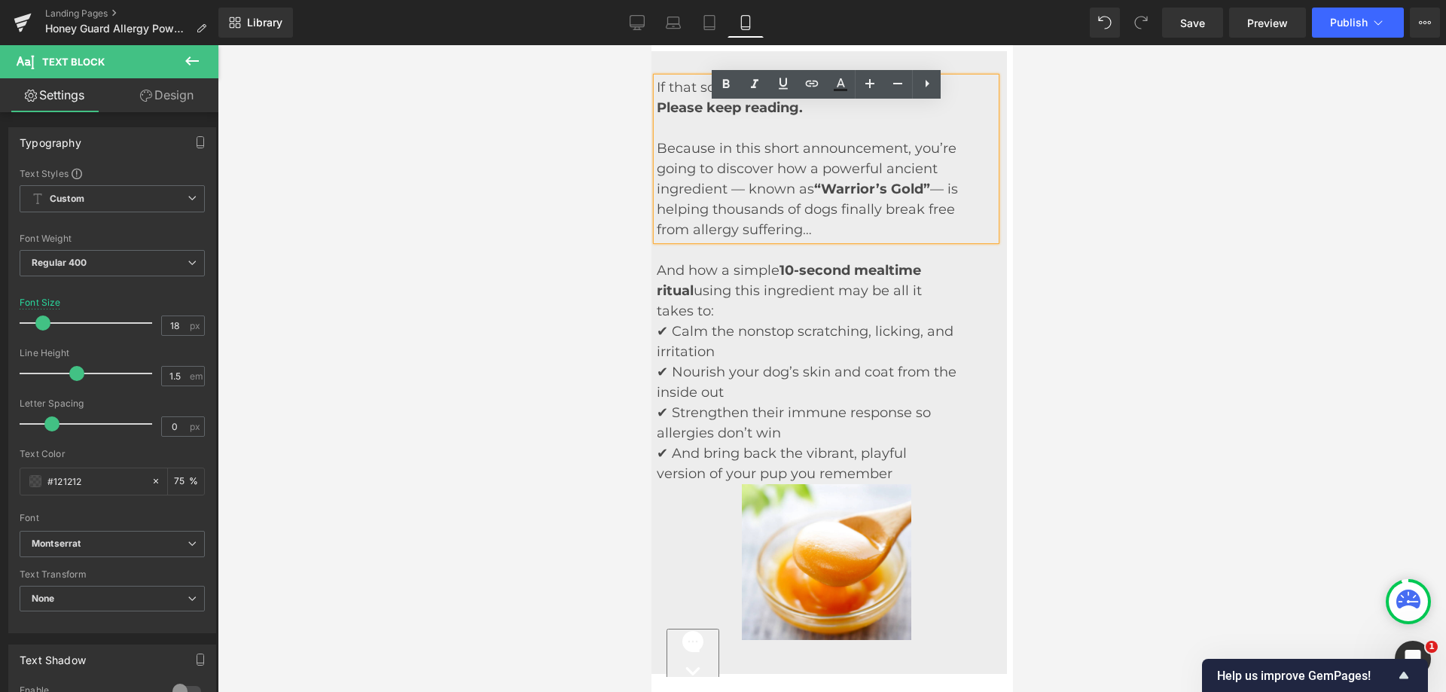
click at [539, 160] on div at bounding box center [832, 368] width 1228 height 647
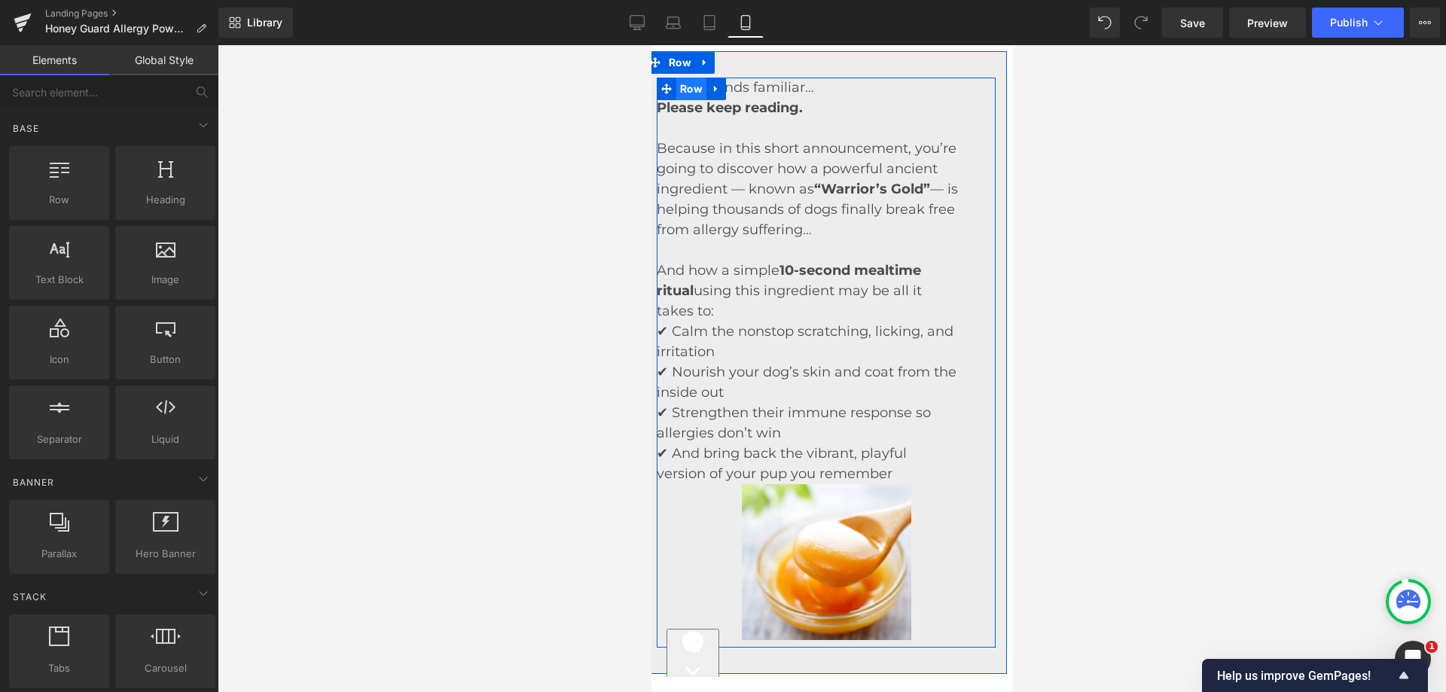
click at [687, 100] on span "Row" at bounding box center [691, 89] width 30 height 23
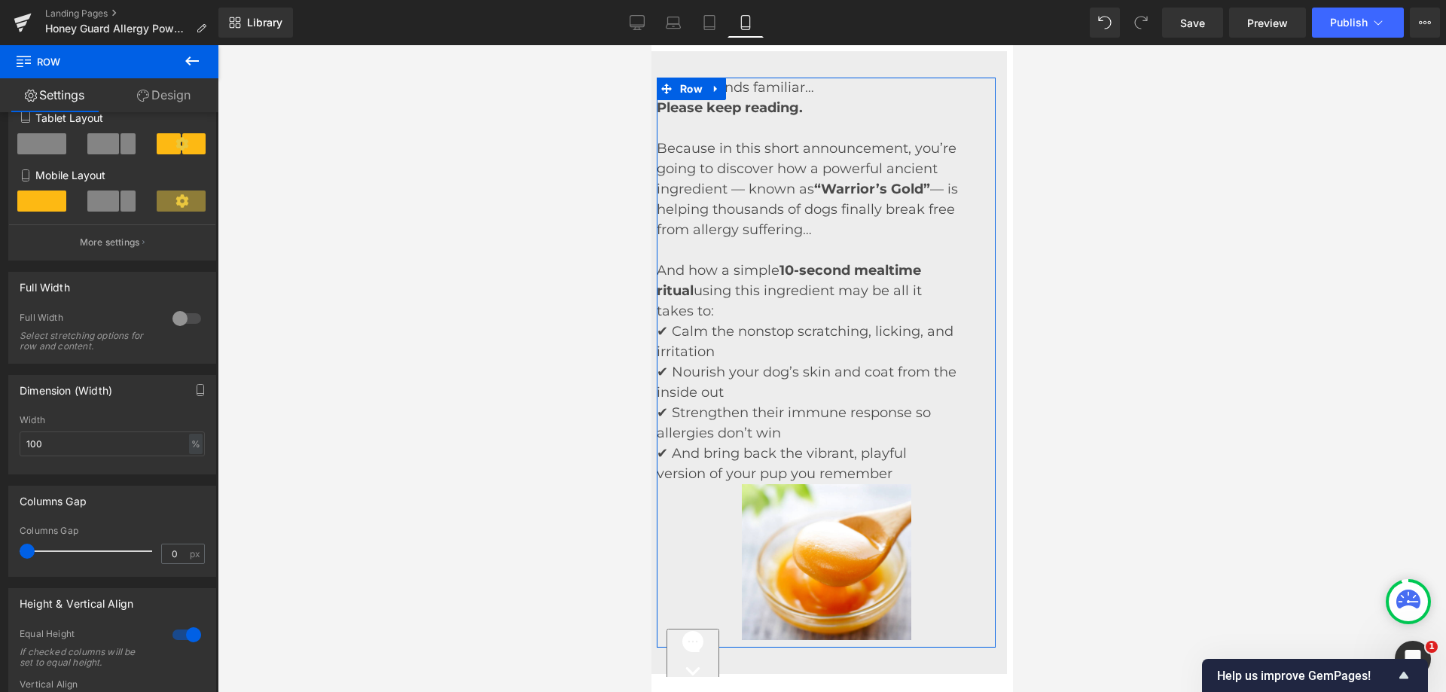
scroll to position [452, 0]
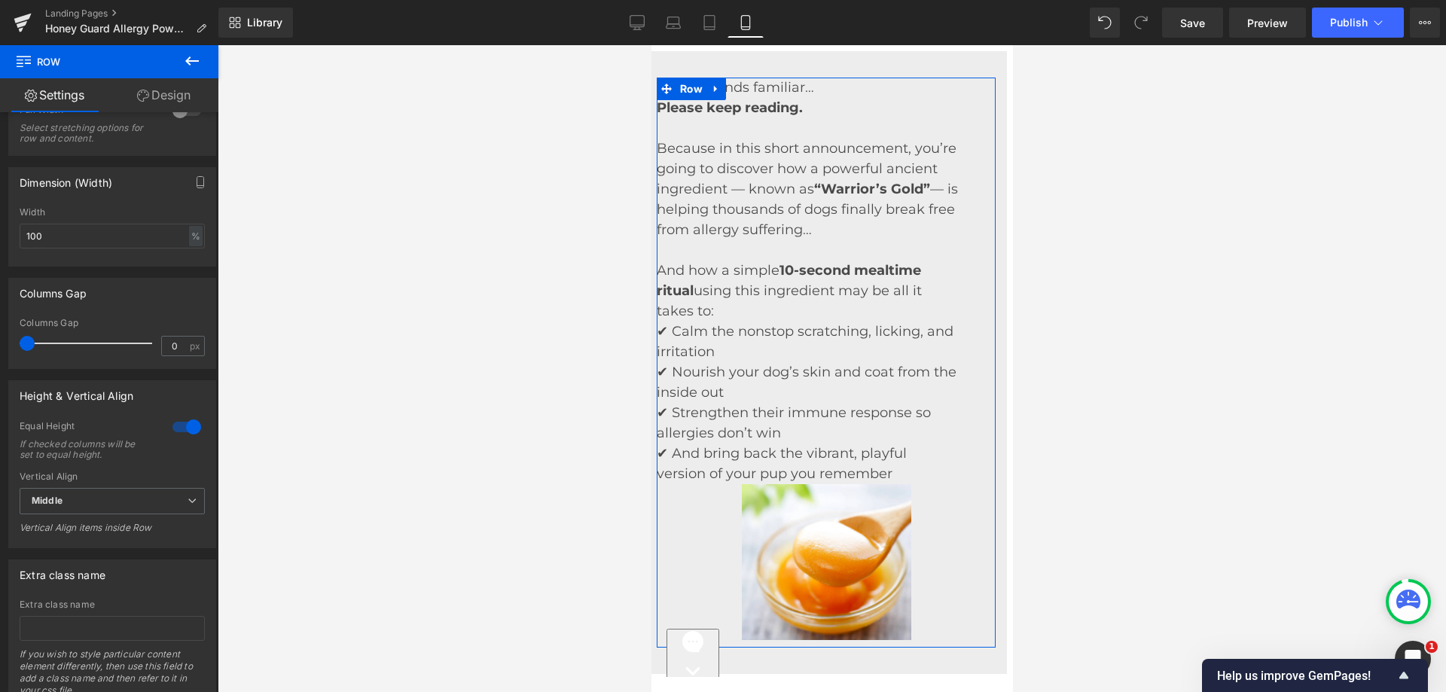
click at [166, 94] on link "Design" at bounding box center [163, 95] width 109 height 34
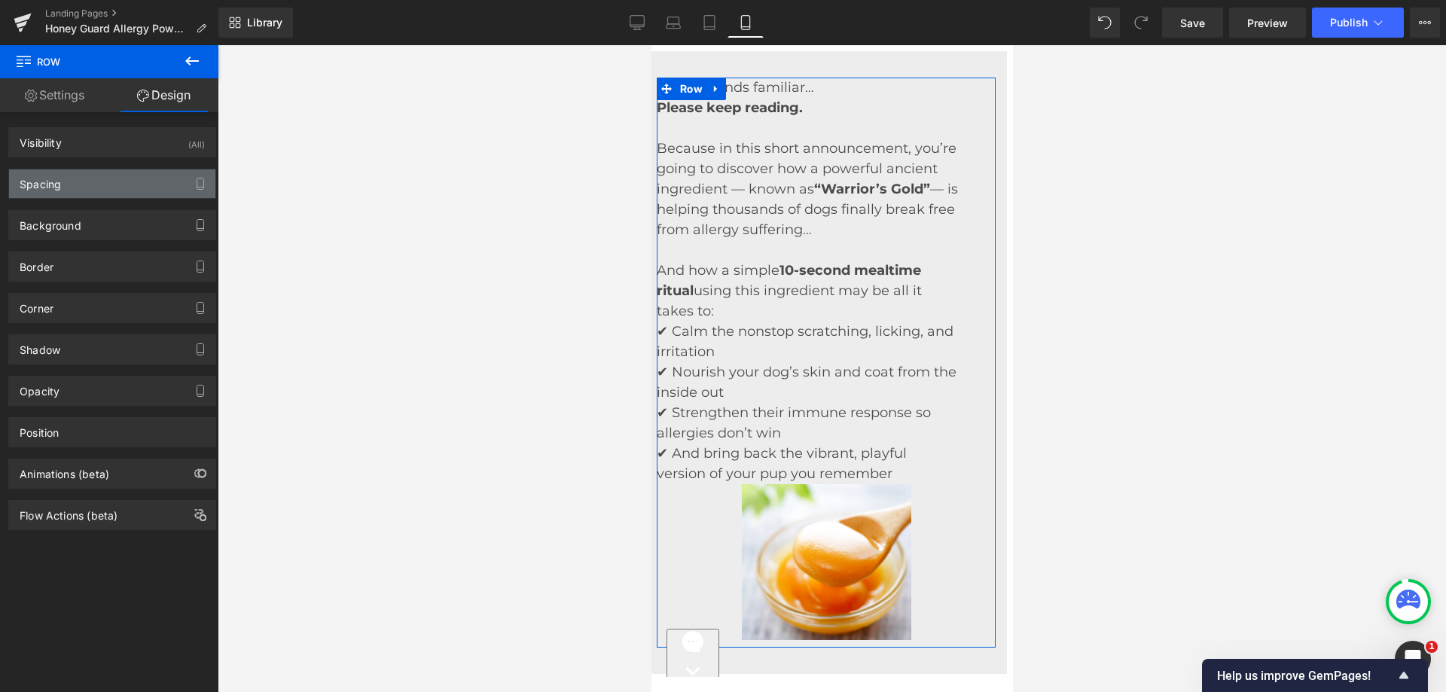
click at [59, 178] on div "Spacing" at bounding box center [40, 179] width 41 height 21
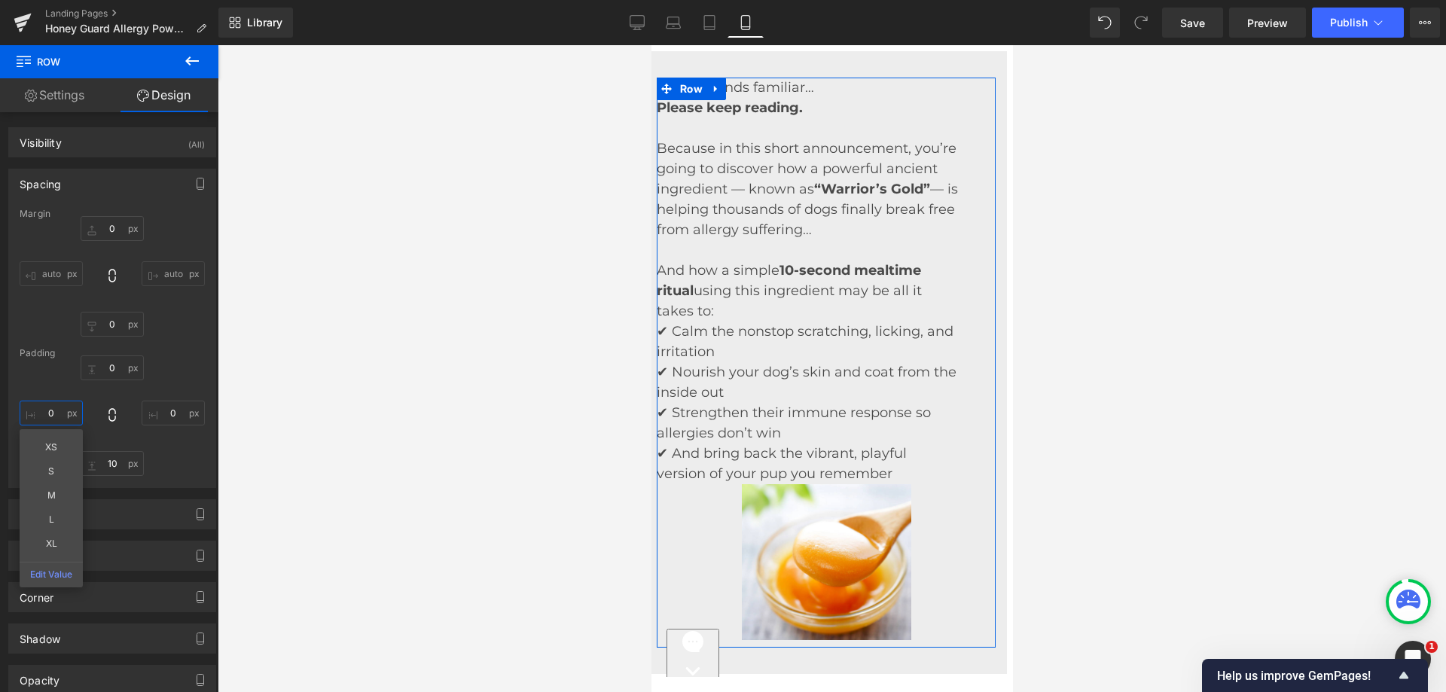
click at [39, 418] on input "text" at bounding box center [51, 413] width 63 height 25
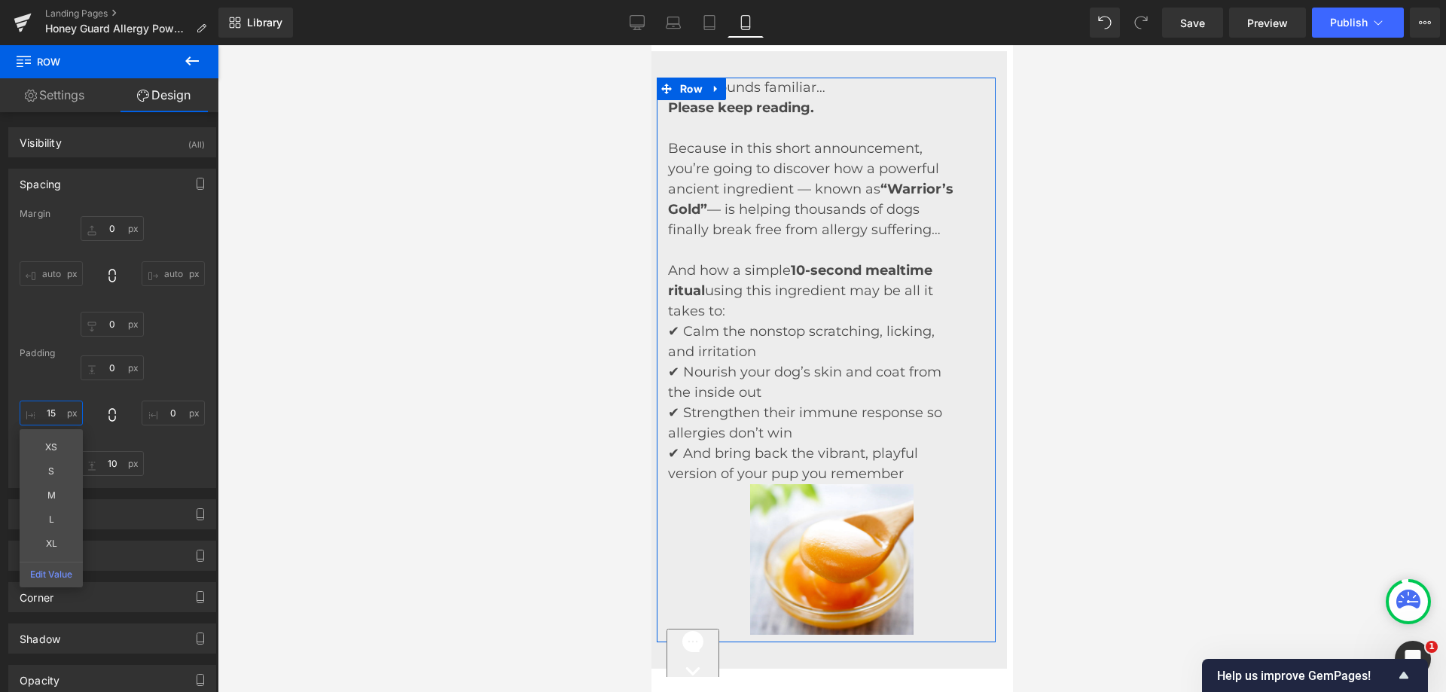
type input "15"
click at [169, 399] on div "15" at bounding box center [112, 415] width 185 height 121
click at [173, 413] on input "0" at bounding box center [173, 413] width 63 height 25
type input "15"
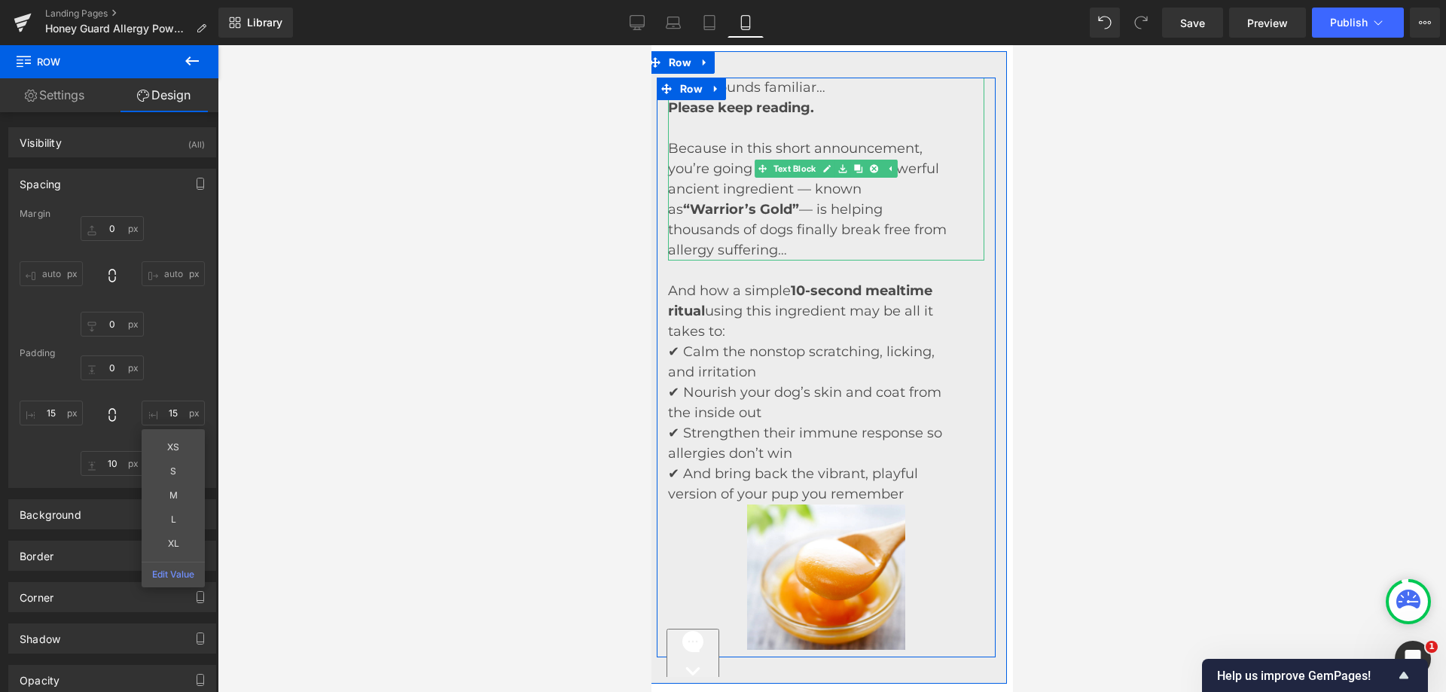
click at [944, 248] on div "If that sounds familiar… Please keep reading. Because in this short announcemen…" at bounding box center [825, 169] width 316 height 183
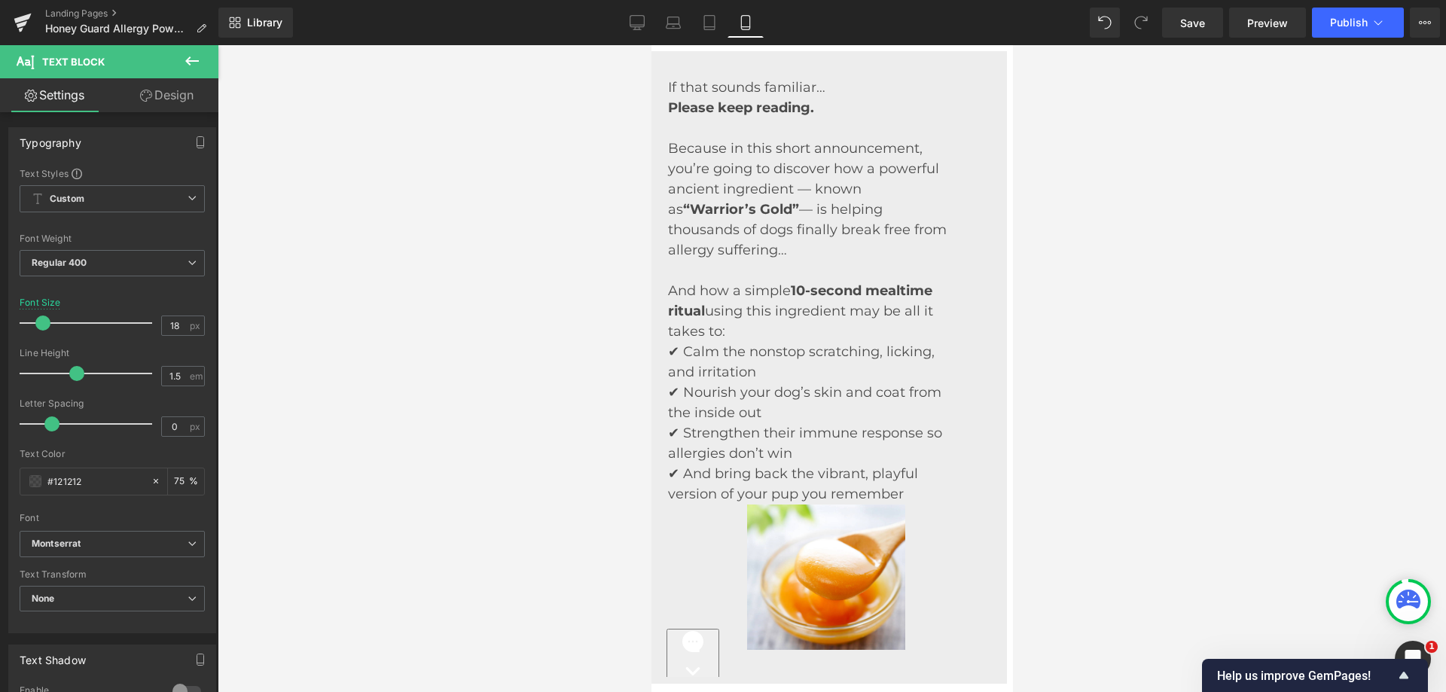
click at [178, 92] on link "Design" at bounding box center [166, 95] width 109 height 34
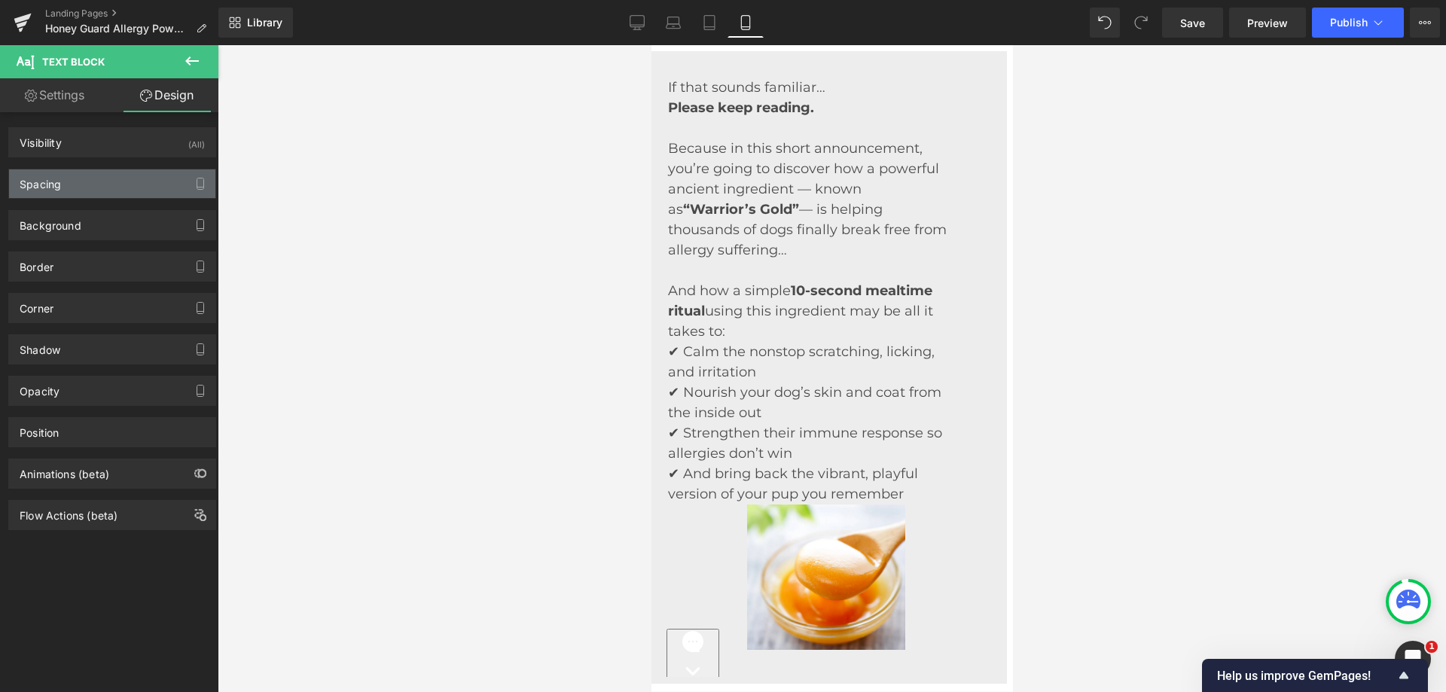
click at [88, 194] on div "Spacing" at bounding box center [112, 183] width 206 height 29
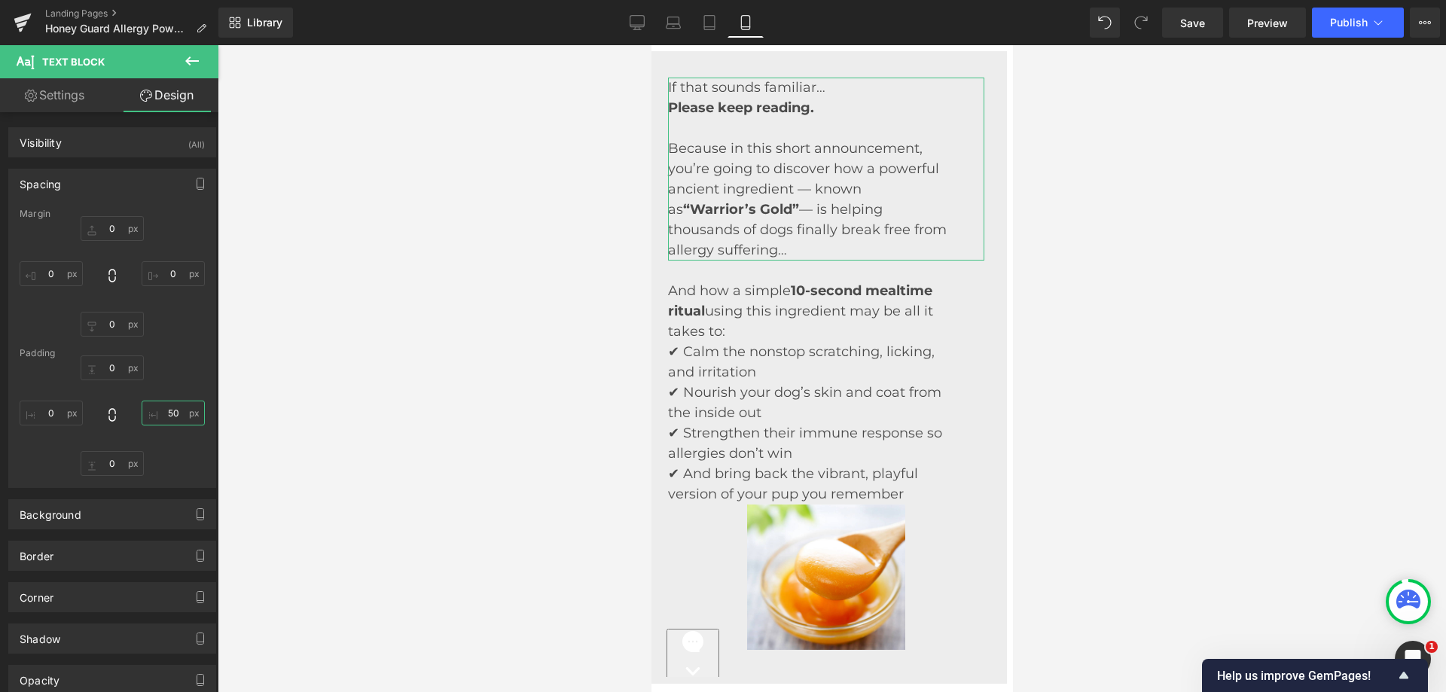
click at [174, 416] on input "text" at bounding box center [173, 413] width 63 height 25
type input "50"
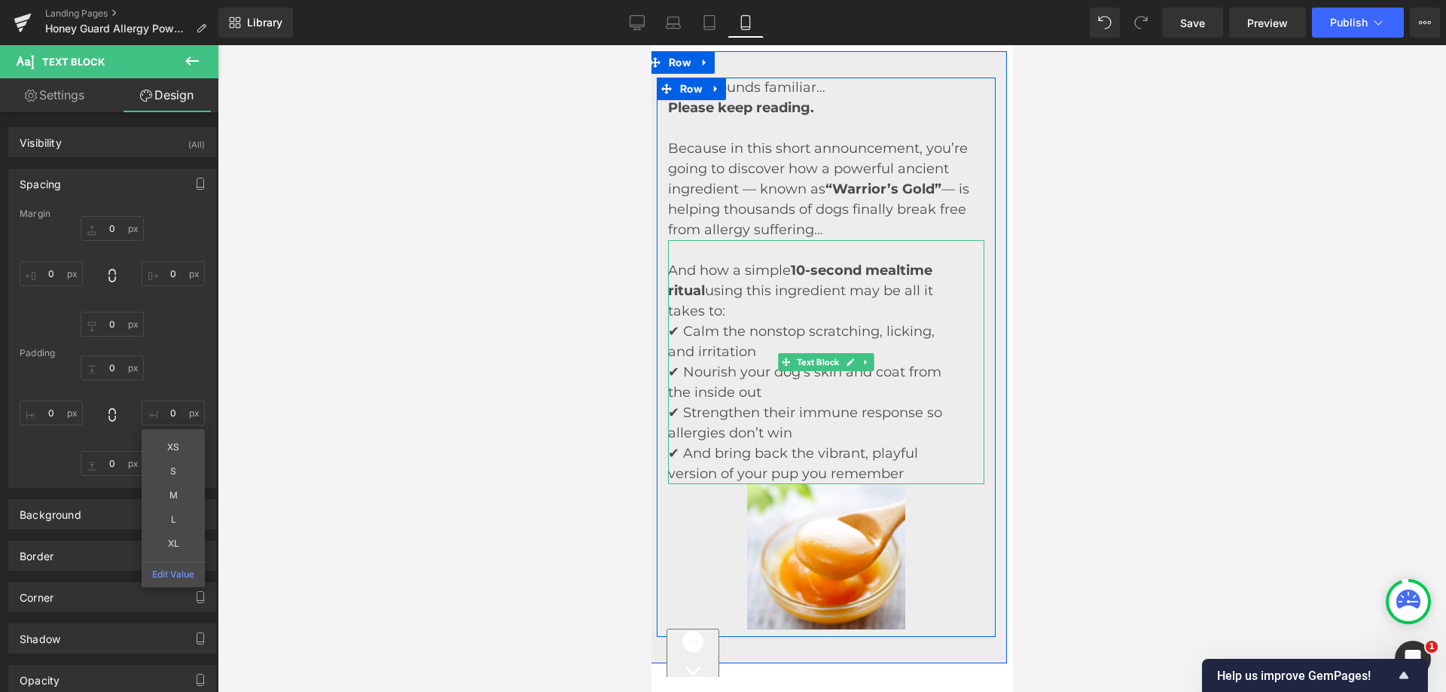
click at [932, 358] on p "✔ Calm the nonstop scratching, licking, and irritation" at bounding box center [806, 342] width 279 height 41
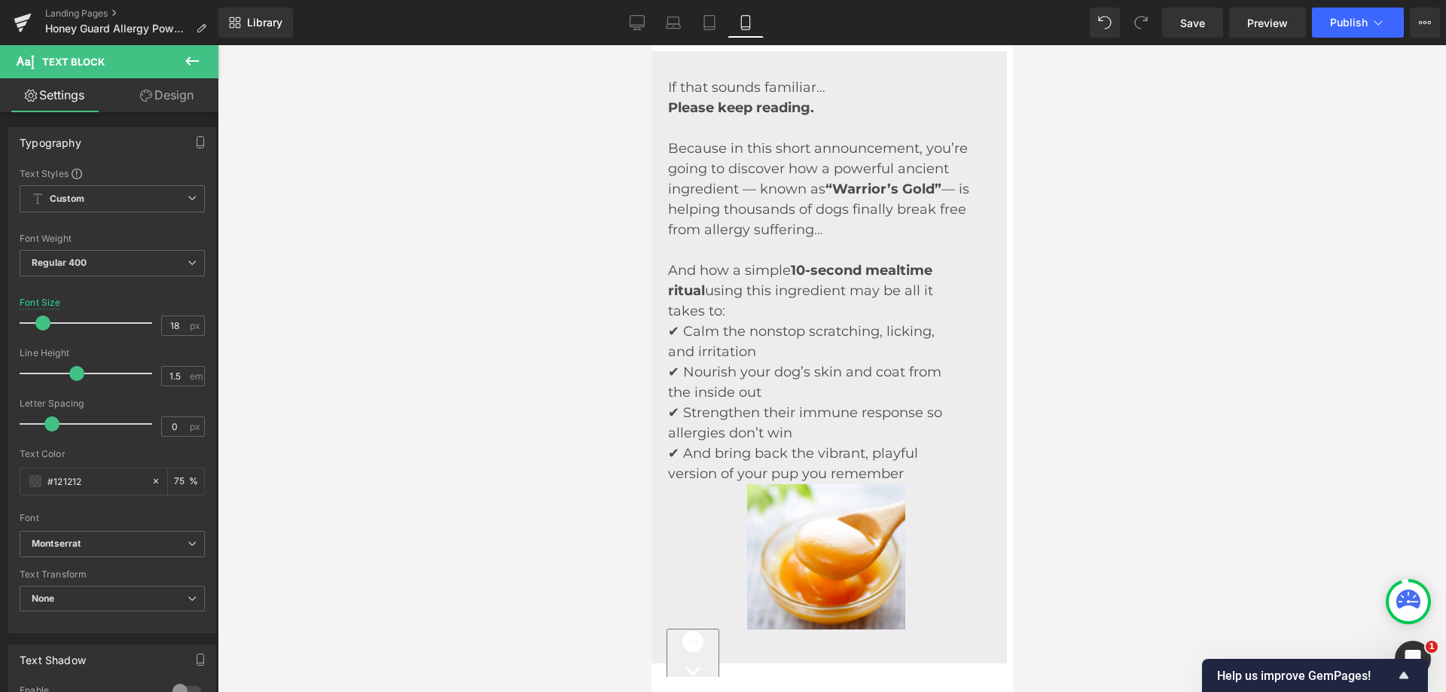
click at [141, 99] on icon at bounding box center [146, 96] width 12 height 12
click at [0, 0] on div "Spacing" at bounding box center [0, 0] width 0 height 0
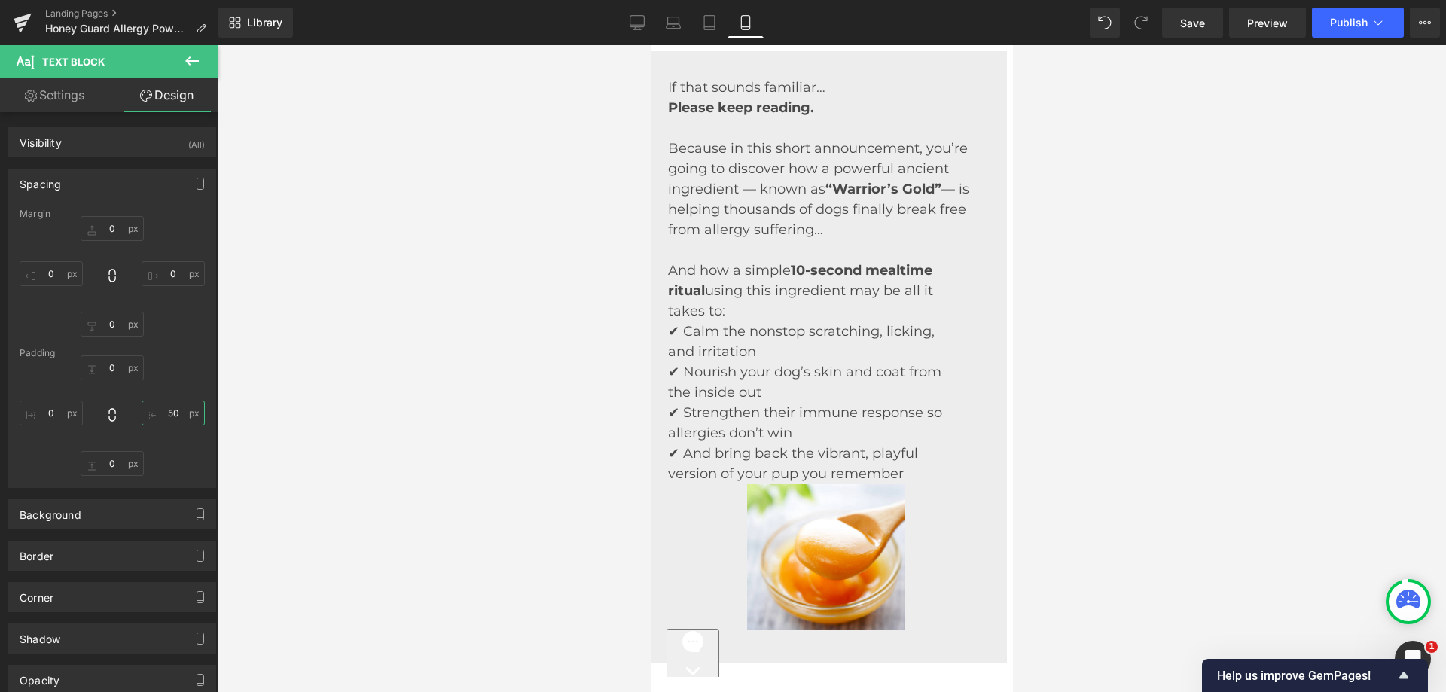
click at [178, 417] on input "text" at bounding box center [173, 413] width 63 height 25
type input "50"
click at [185, 344] on div "Margin [GEOGRAPHIC_DATA]" at bounding box center [112, 348] width 206 height 279
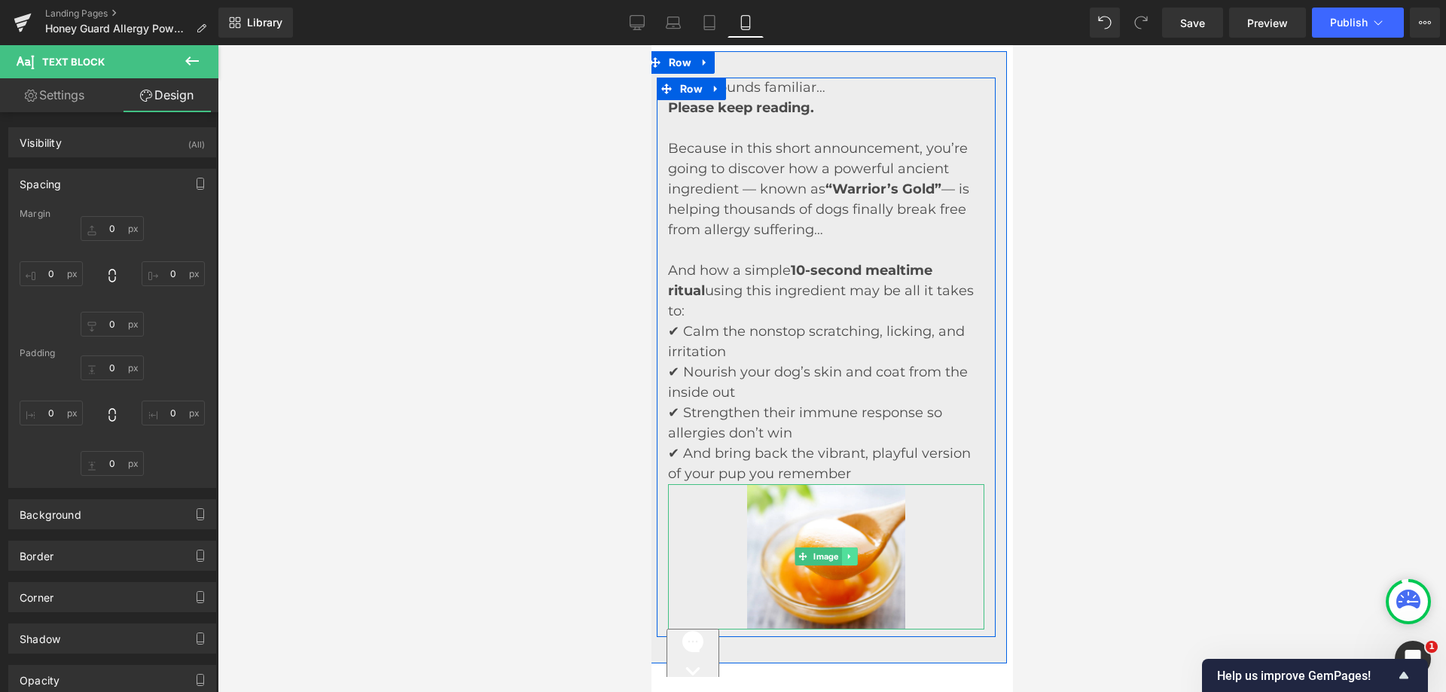
click at [844, 561] on icon at bounding box center [848, 556] width 8 height 9
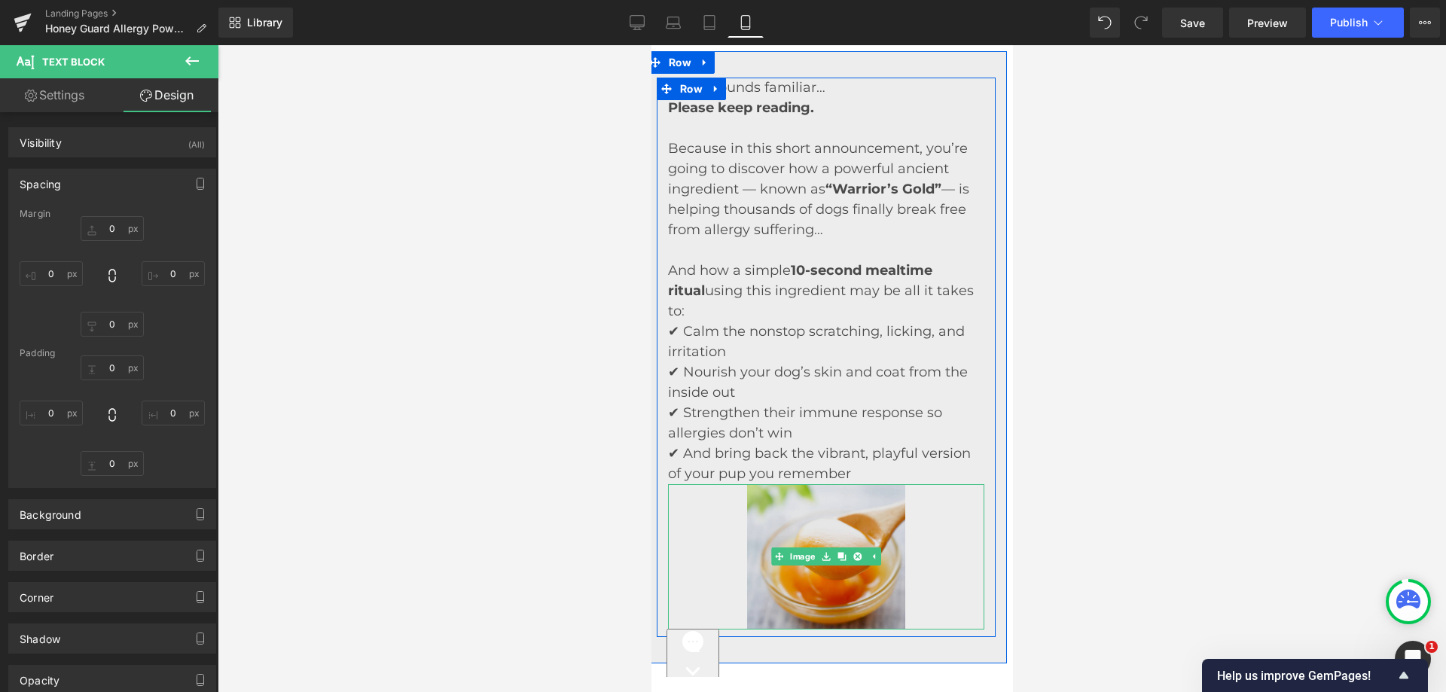
drag, startPoint x: 834, startPoint y: 567, endPoint x: 827, endPoint y: 591, distance: 25.2
click at [837, 561] on icon at bounding box center [841, 556] width 8 height 9
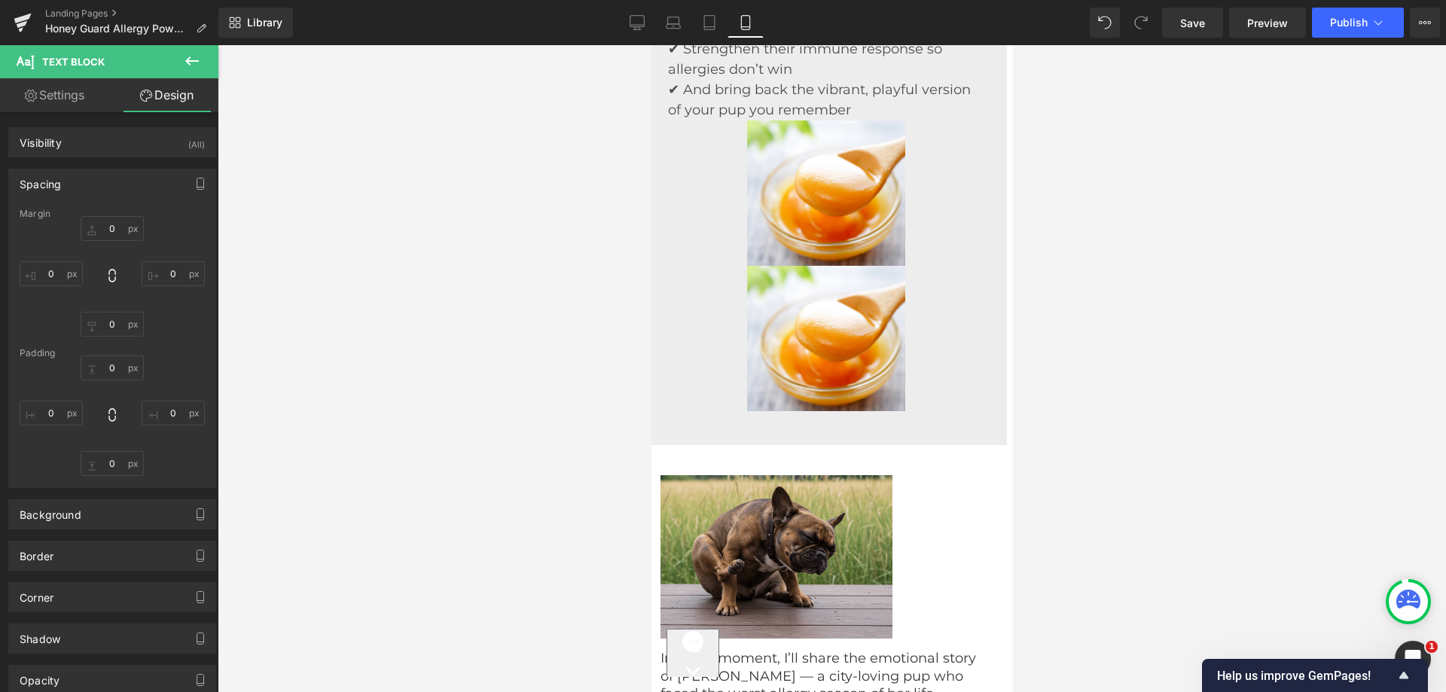
scroll to position [2105, 6]
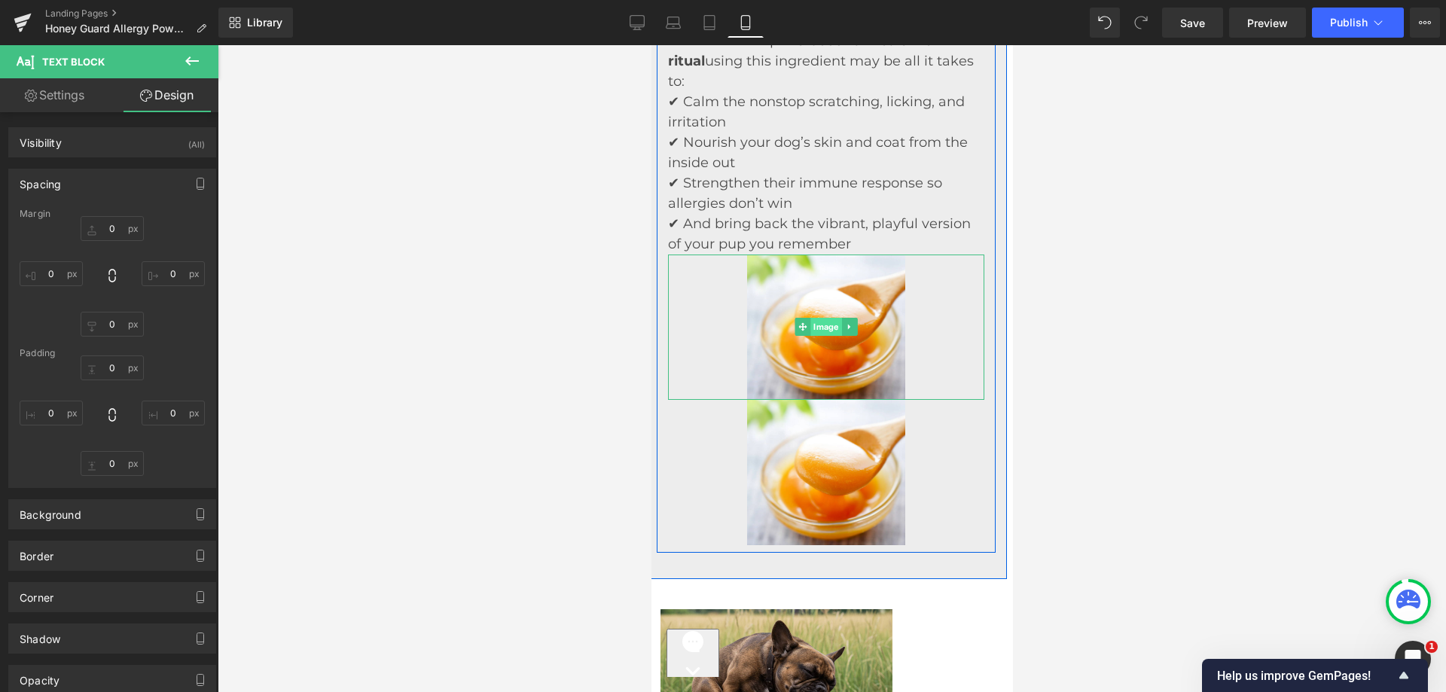
click at [787, 335] on div "Image" at bounding box center [825, 327] width 316 height 145
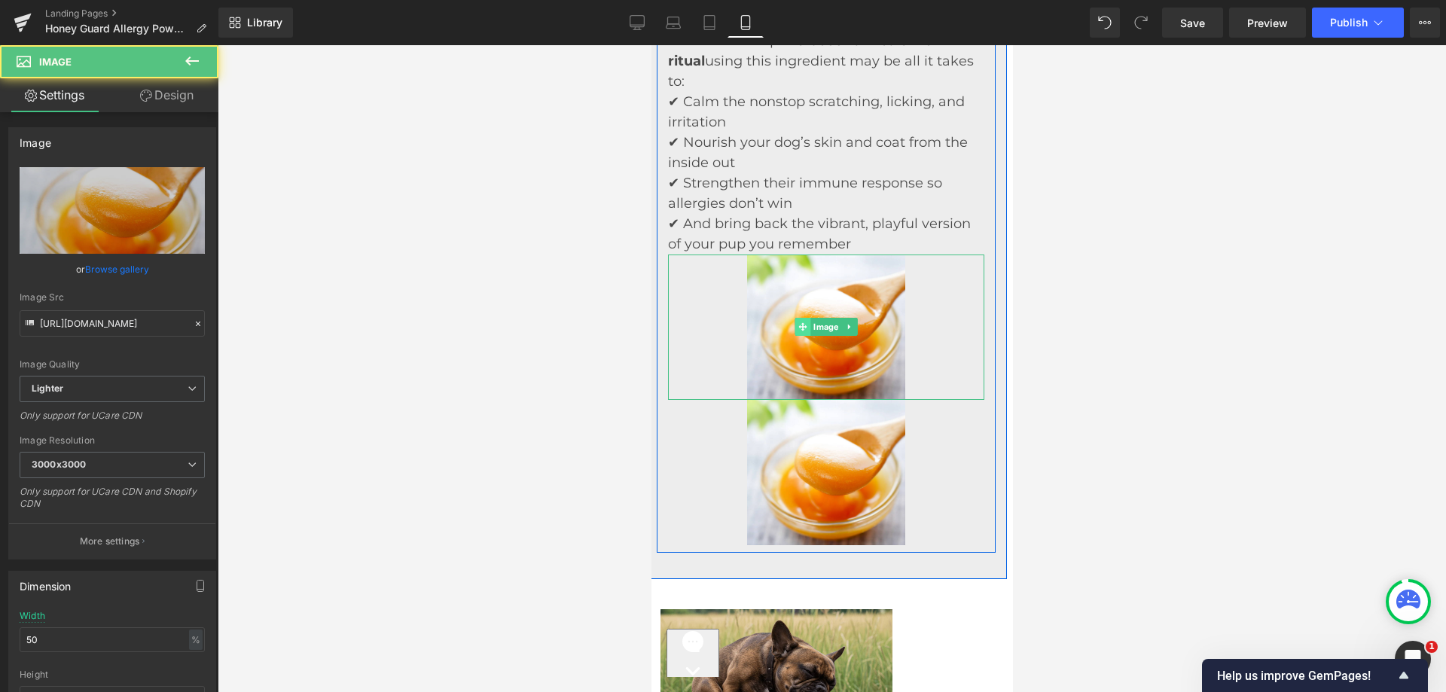
click at [798, 331] on icon at bounding box center [802, 327] width 8 height 8
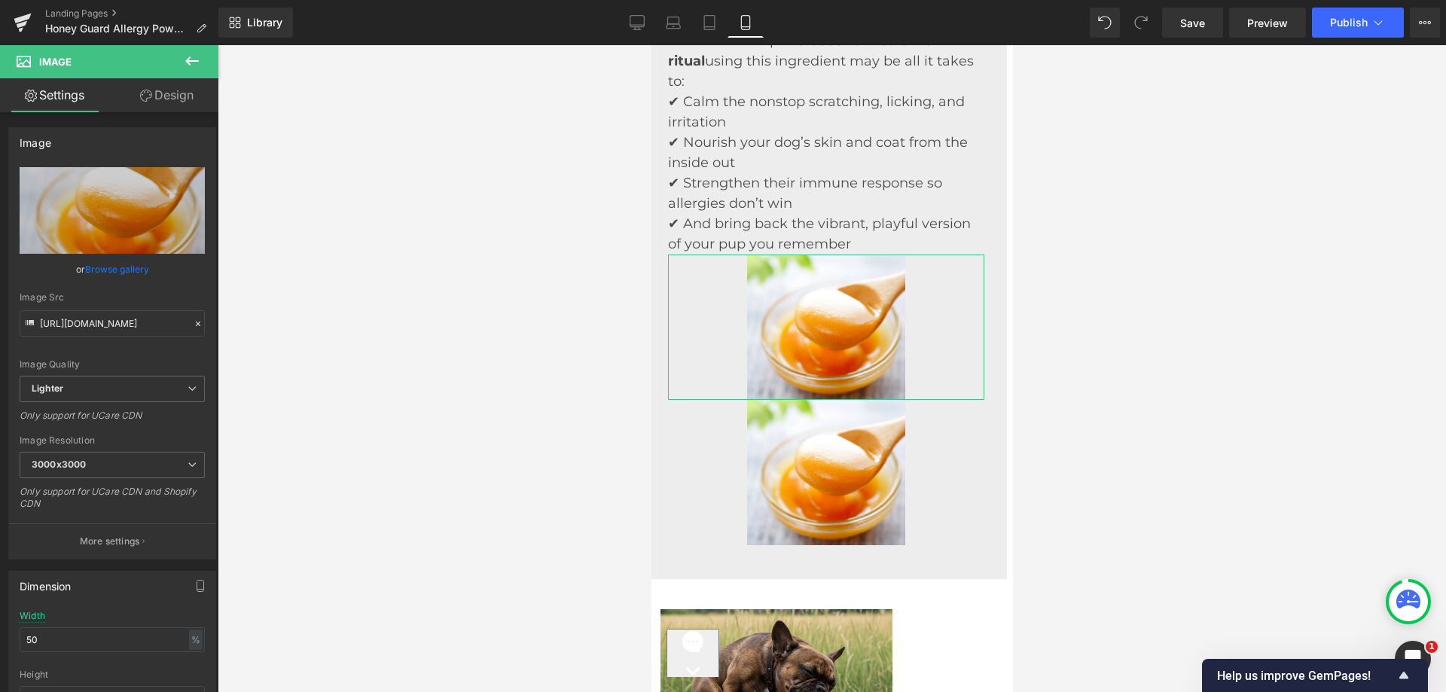
click at [142, 98] on icon at bounding box center [146, 96] width 12 height 12
click at [0, 0] on div "Spacing" at bounding box center [0, 0] width 0 height 0
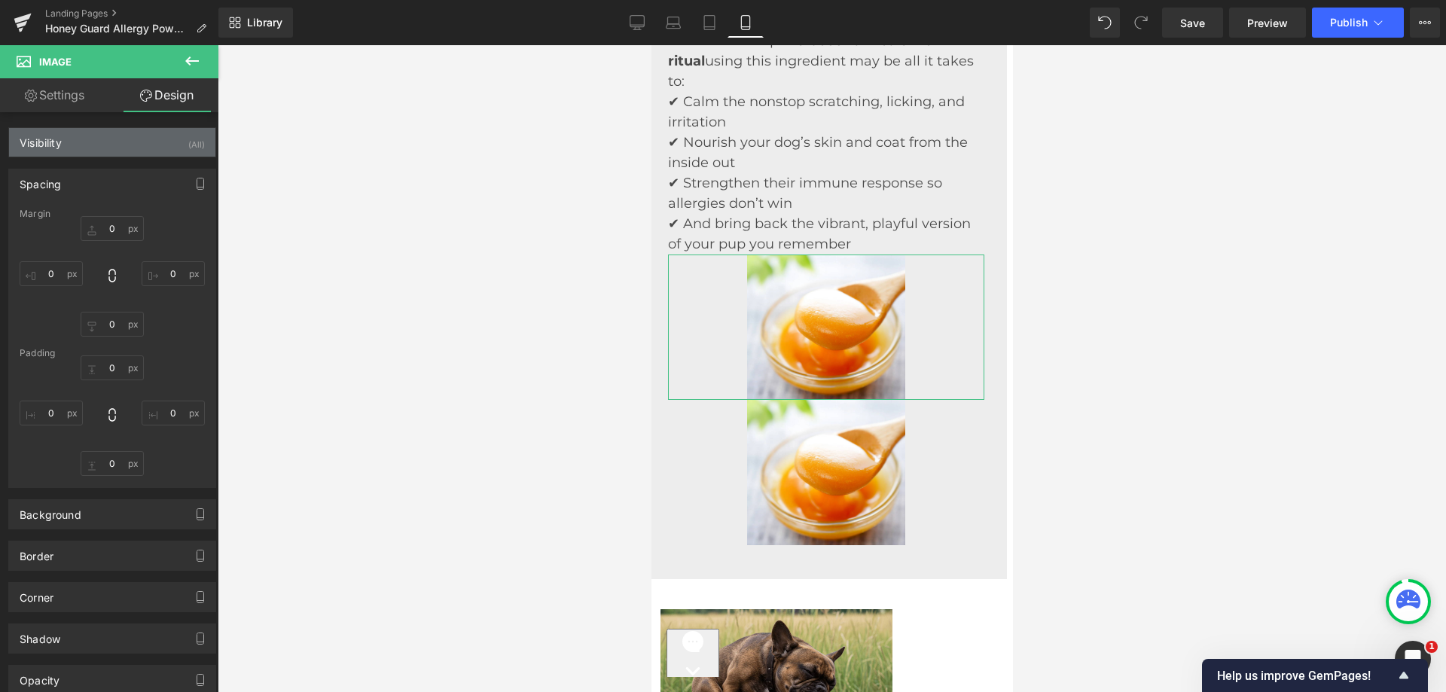
click at [169, 155] on div "Visibility (All)" at bounding box center [112, 142] width 206 height 29
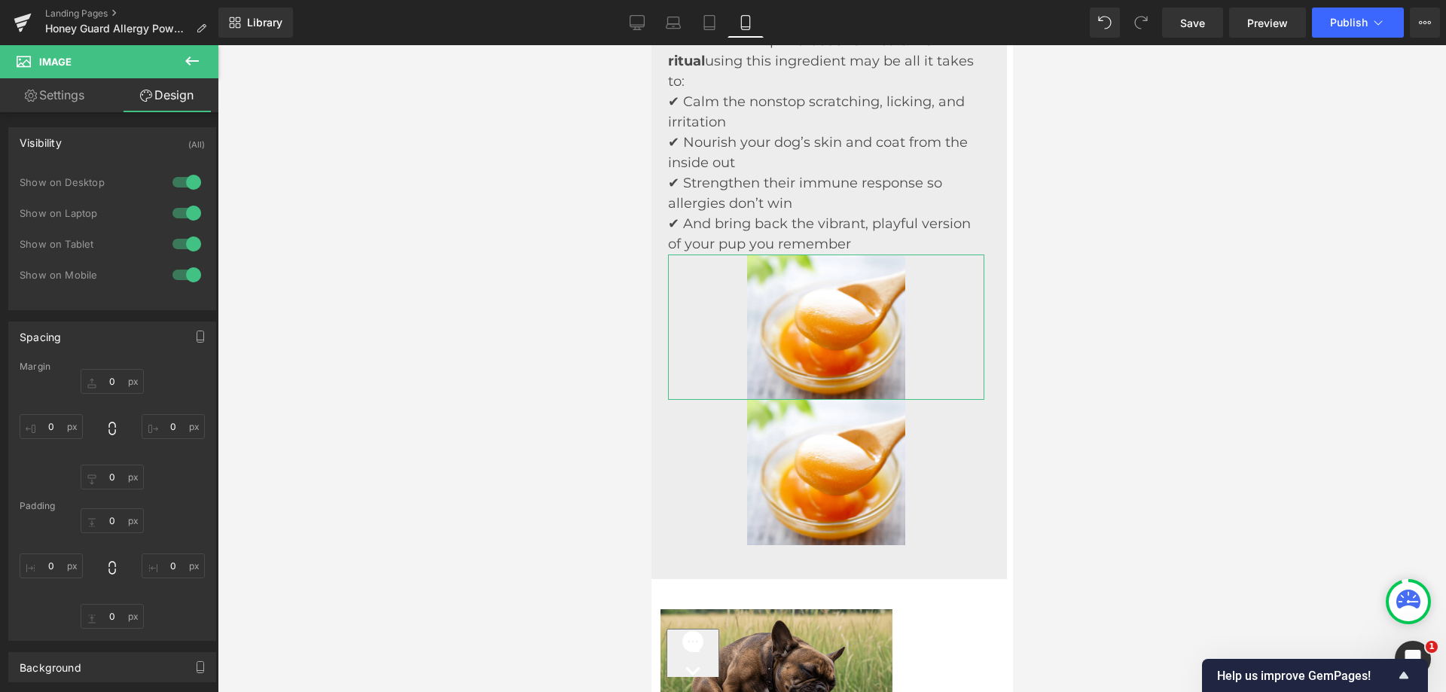
click at [184, 278] on div at bounding box center [187, 275] width 36 height 24
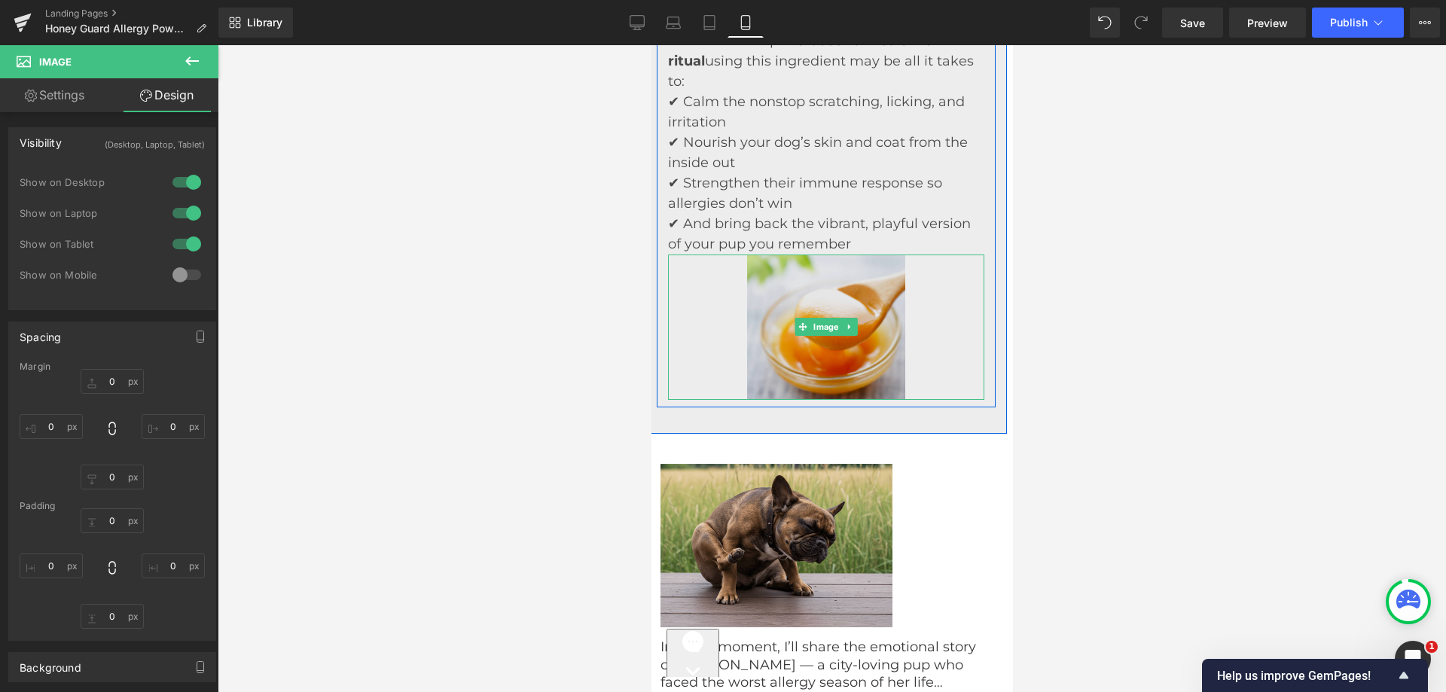
click at [834, 351] on img at bounding box center [825, 327] width 158 height 145
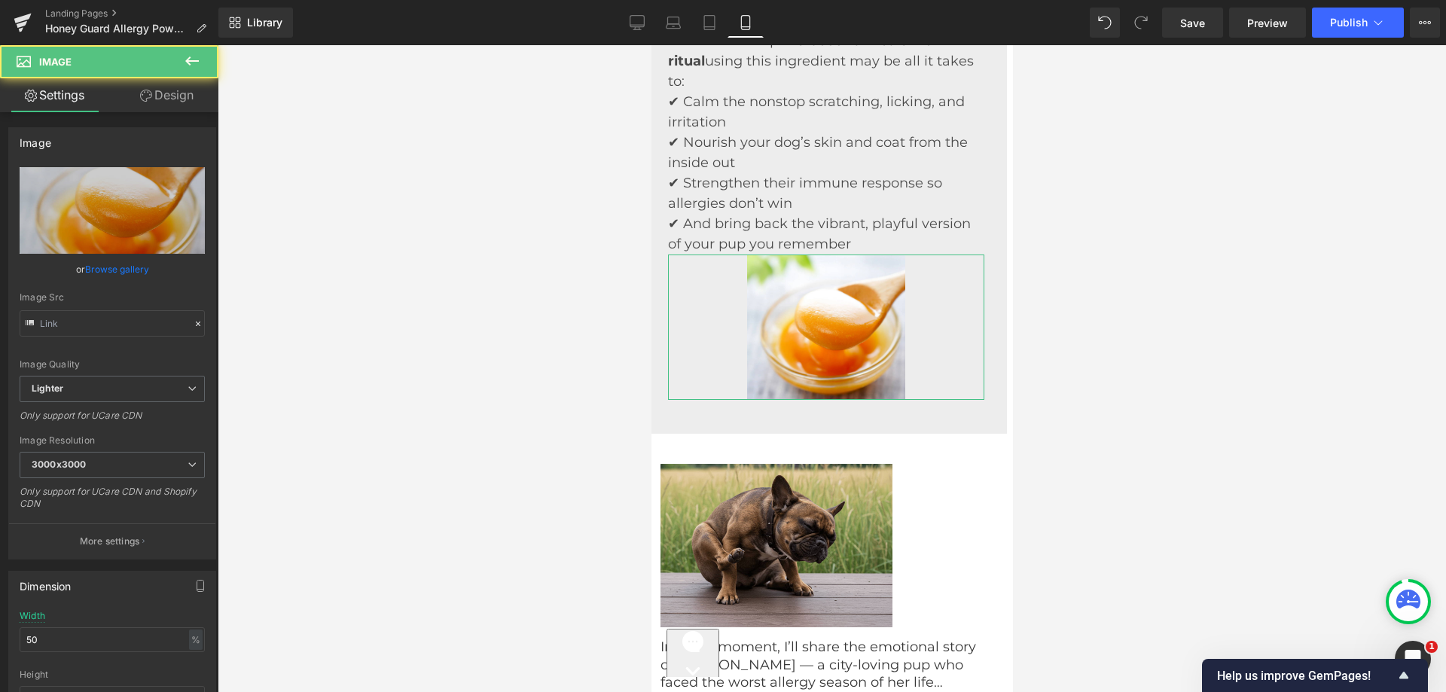
click at [163, 87] on link "Design" at bounding box center [166, 95] width 109 height 34
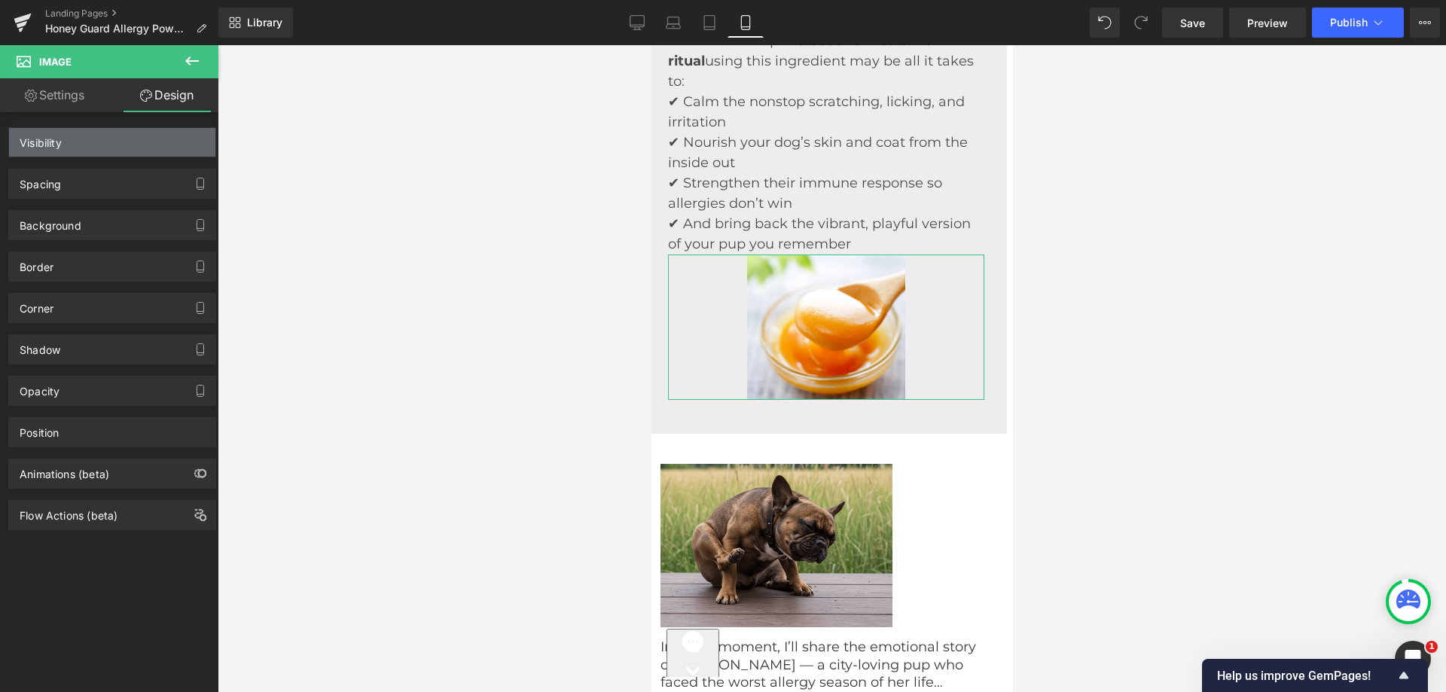
click at [134, 141] on div "Visibility" at bounding box center [112, 142] width 206 height 29
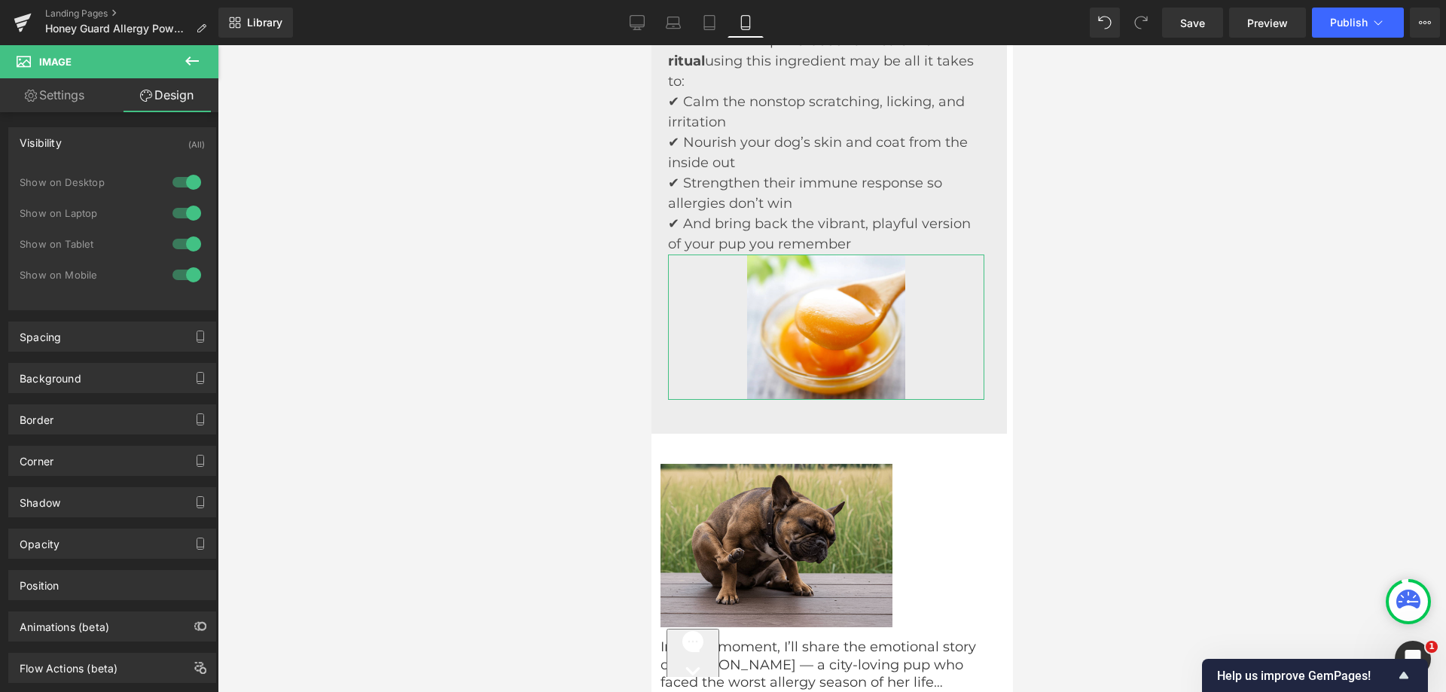
click at [178, 179] on div at bounding box center [187, 182] width 36 height 24
click at [177, 212] on div at bounding box center [187, 213] width 36 height 24
click at [177, 236] on div at bounding box center [187, 244] width 36 height 24
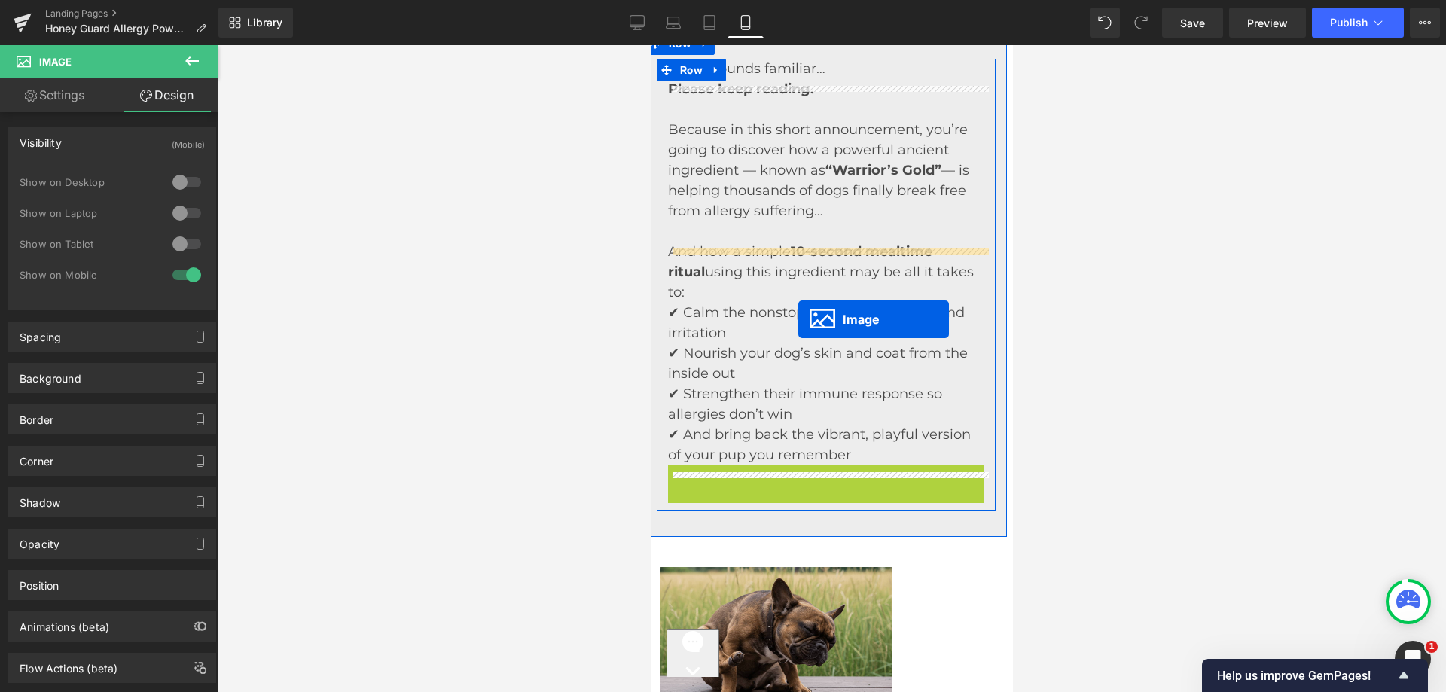
scroll to position [1804, 6]
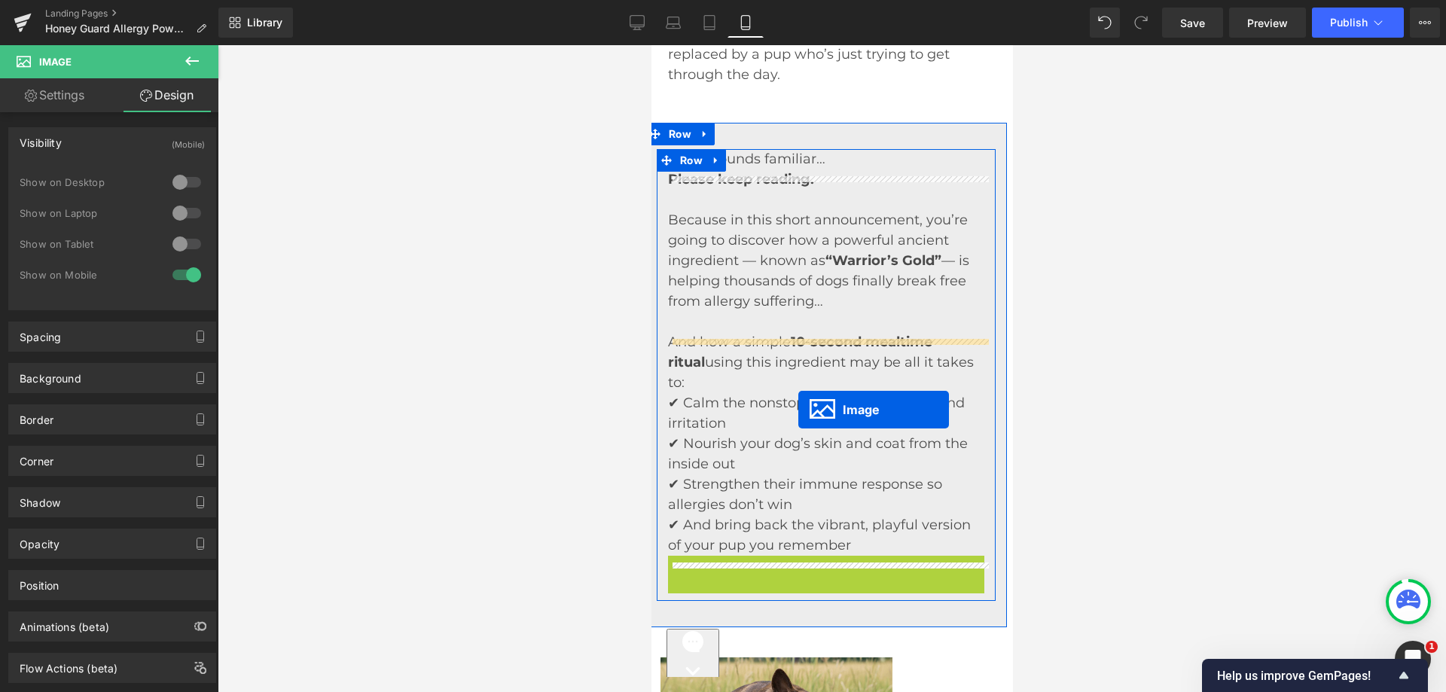
drag, startPoint x: 804, startPoint y: 332, endPoint x: 792, endPoint y: 319, distance: 17.6
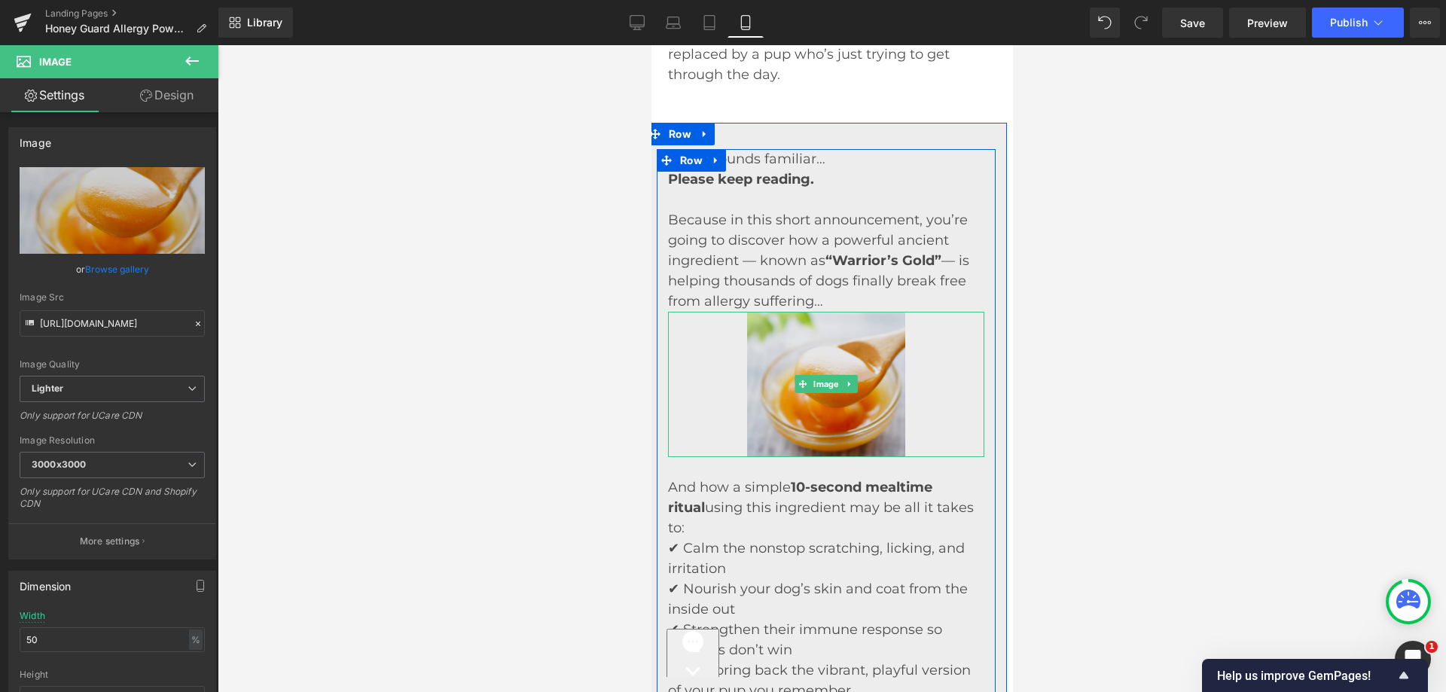
click at [817, 312] on p "Because in this short announcement, you’re going to discover how a powerful anc…" at bounding box center [825, 261] width 316 height 102
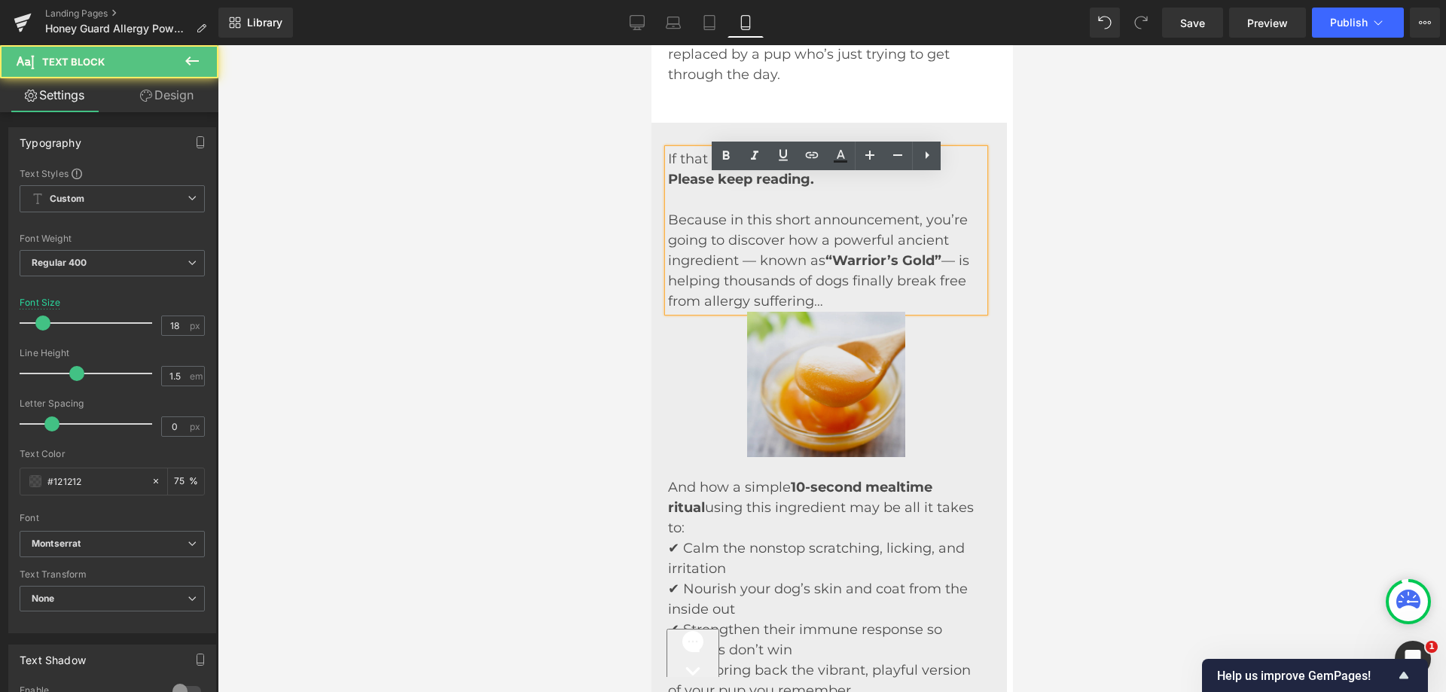
click at [807, 363] on img at bounding box center [825, 384] width 158 height 145
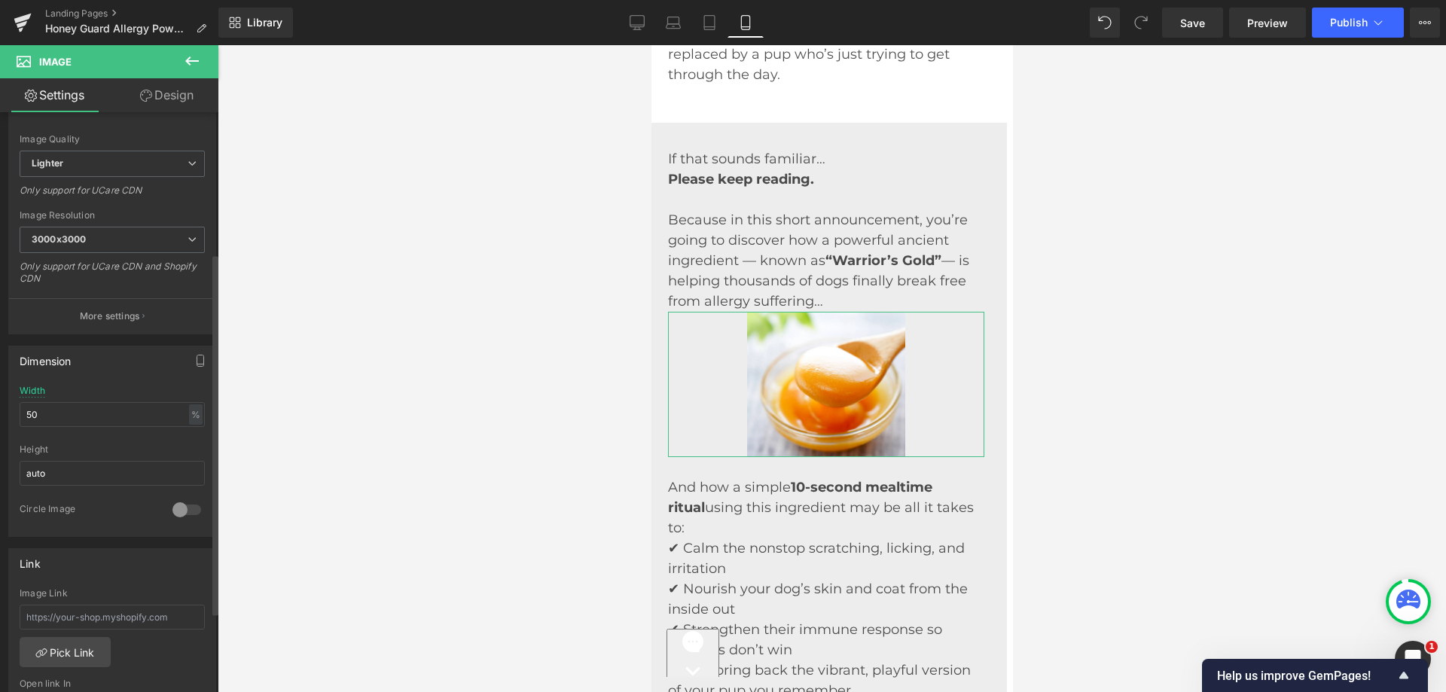
scroll to position [226, 0]
click at [61, 406] on input "50" at bounding box center [112, 413] width 185 height 25
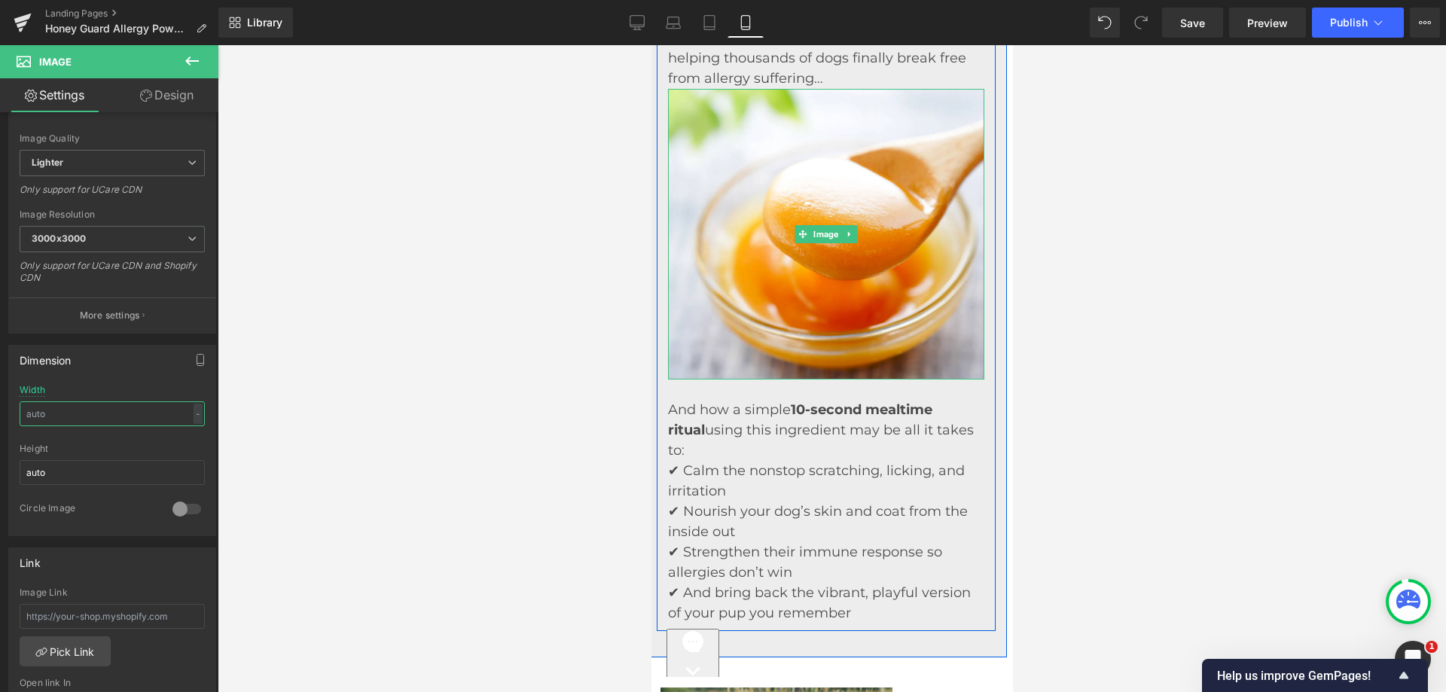
scroll to position [2030, 6]
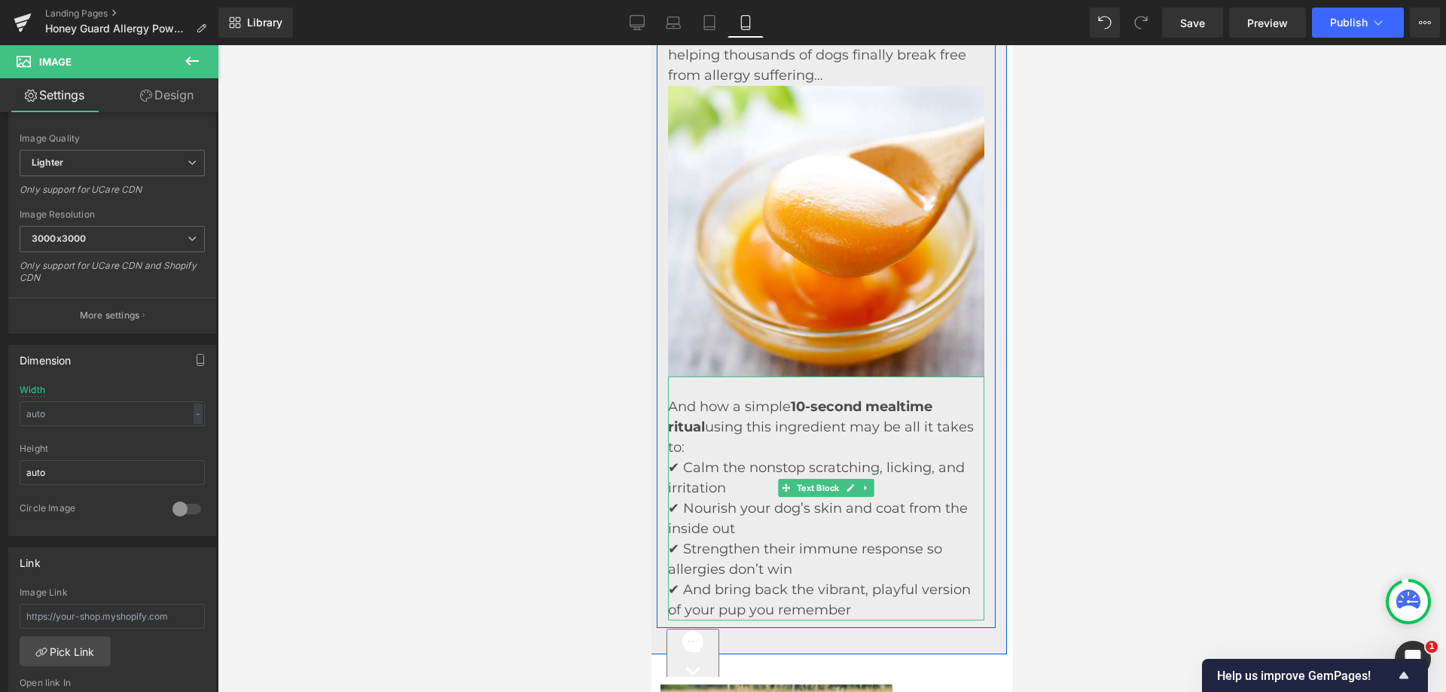
click at [691, 397] on p at bounding box center [825, 387] width 316 height 20
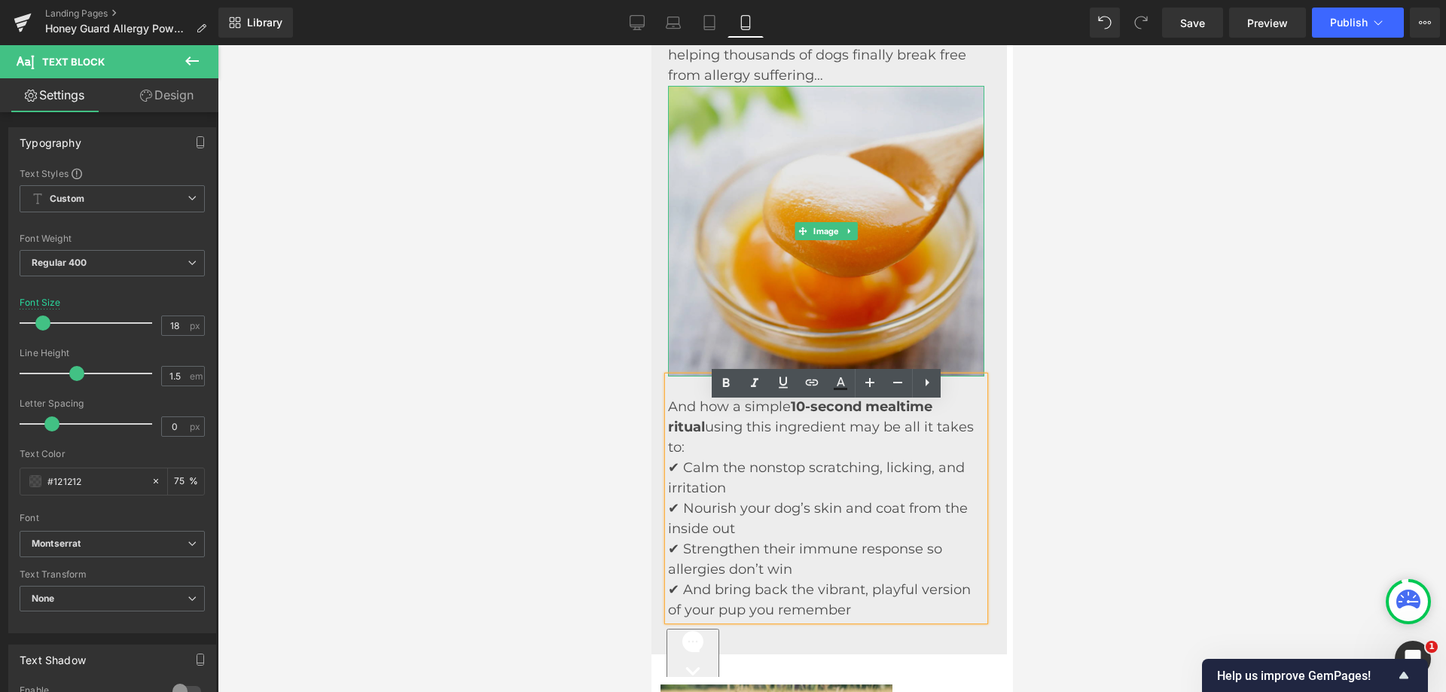
click at [773, 258] on img at bounding box center [825, 231] width 316 height 291
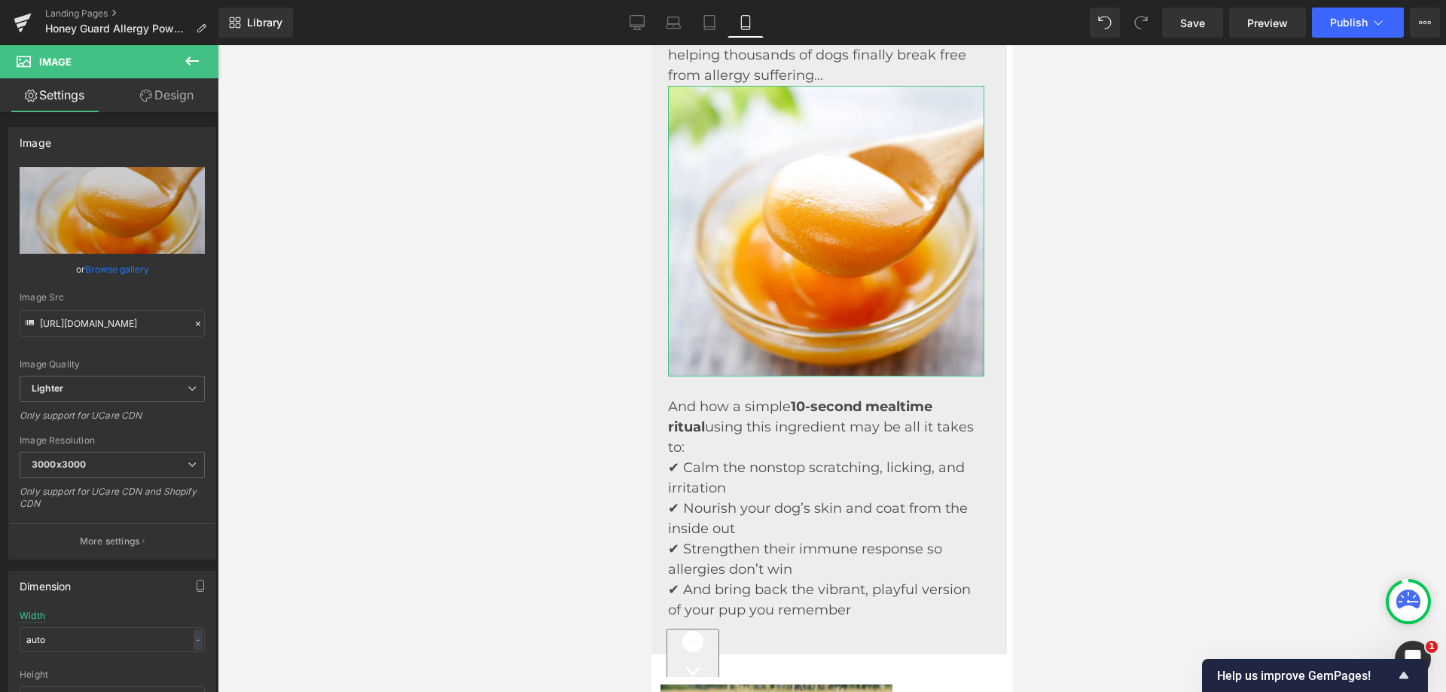
click at [166, 95] on link "Design" at bounding box center [166, 95] width 109 height 34
click at [0, 0] on div "Spacing" at bounding box center [0, 0] width 0 height 0
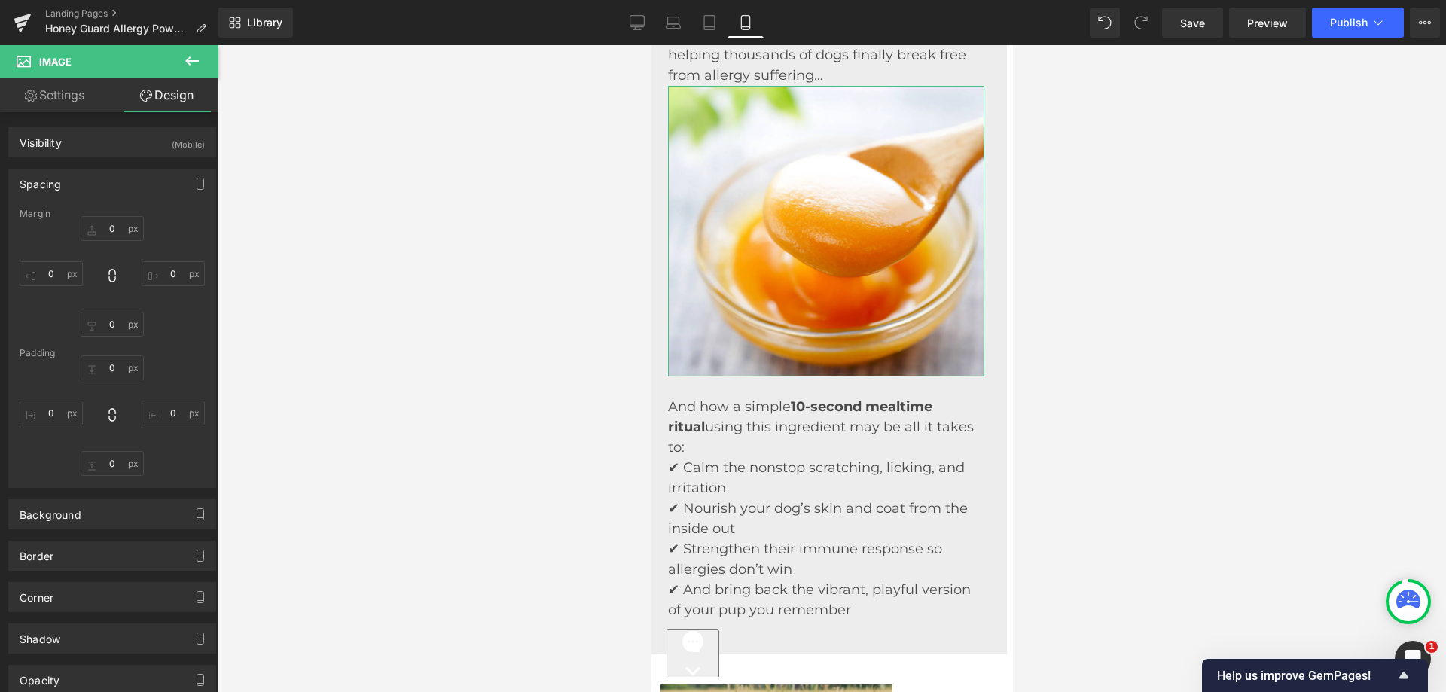
click at [110, 209] on div "Margin" at bounding box center [112, 214] width 185 height 11
click at [114, 233] on input "text" at bounding box center [112, 228] width 63 height 25
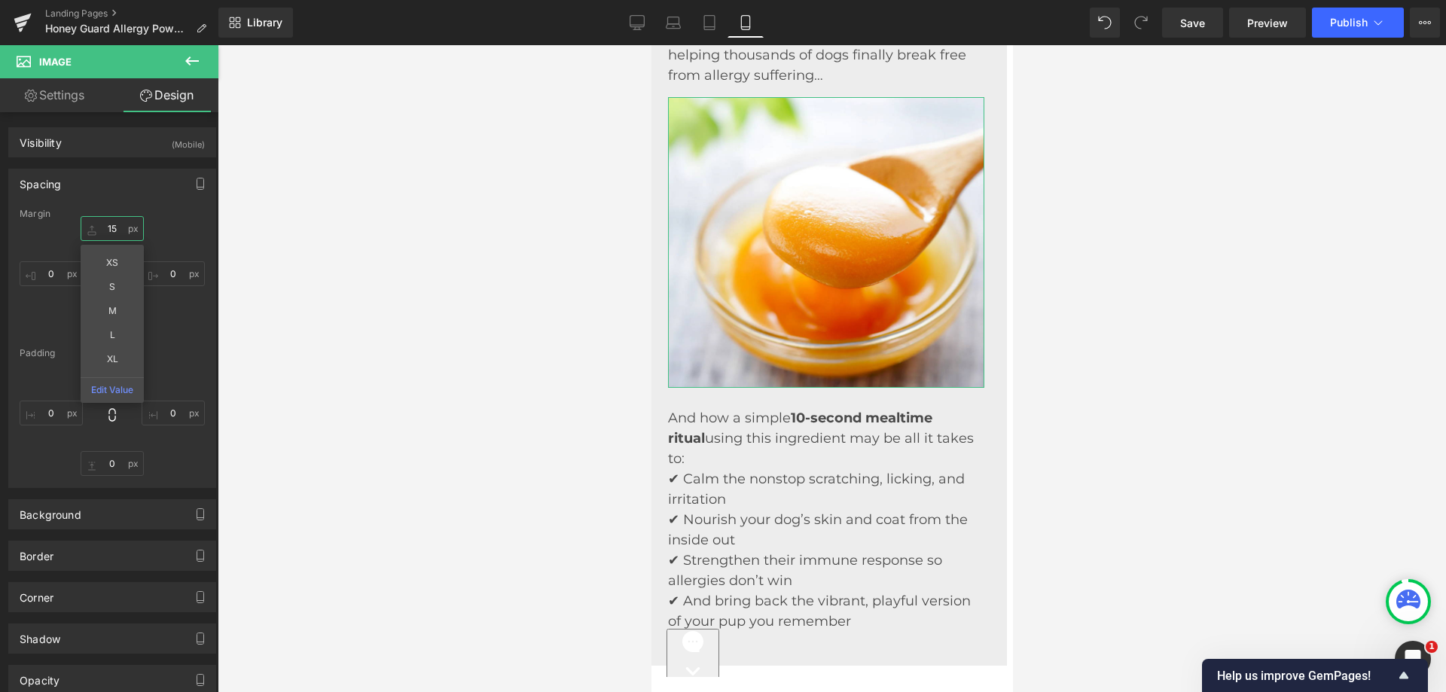
click at [114, 233] on input "15" at bounding box center [112, 228] width 63 height 25
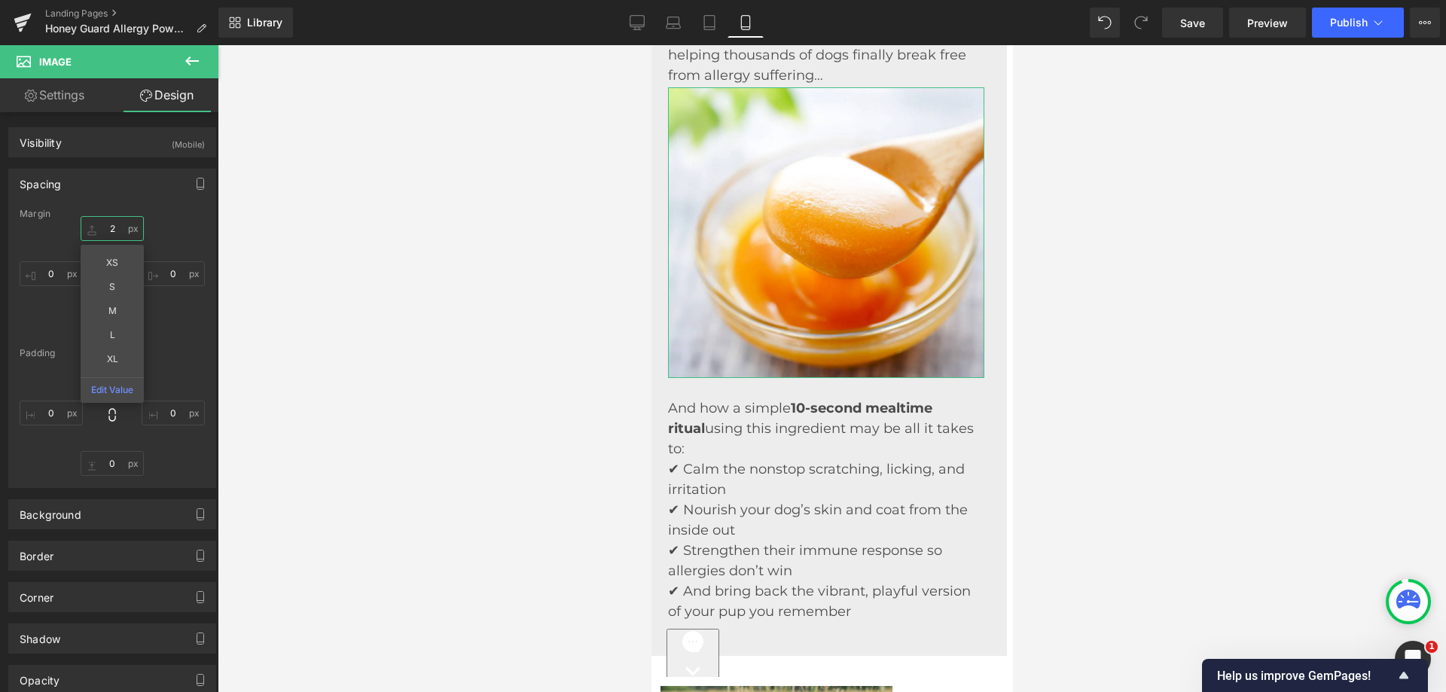
type input "20"
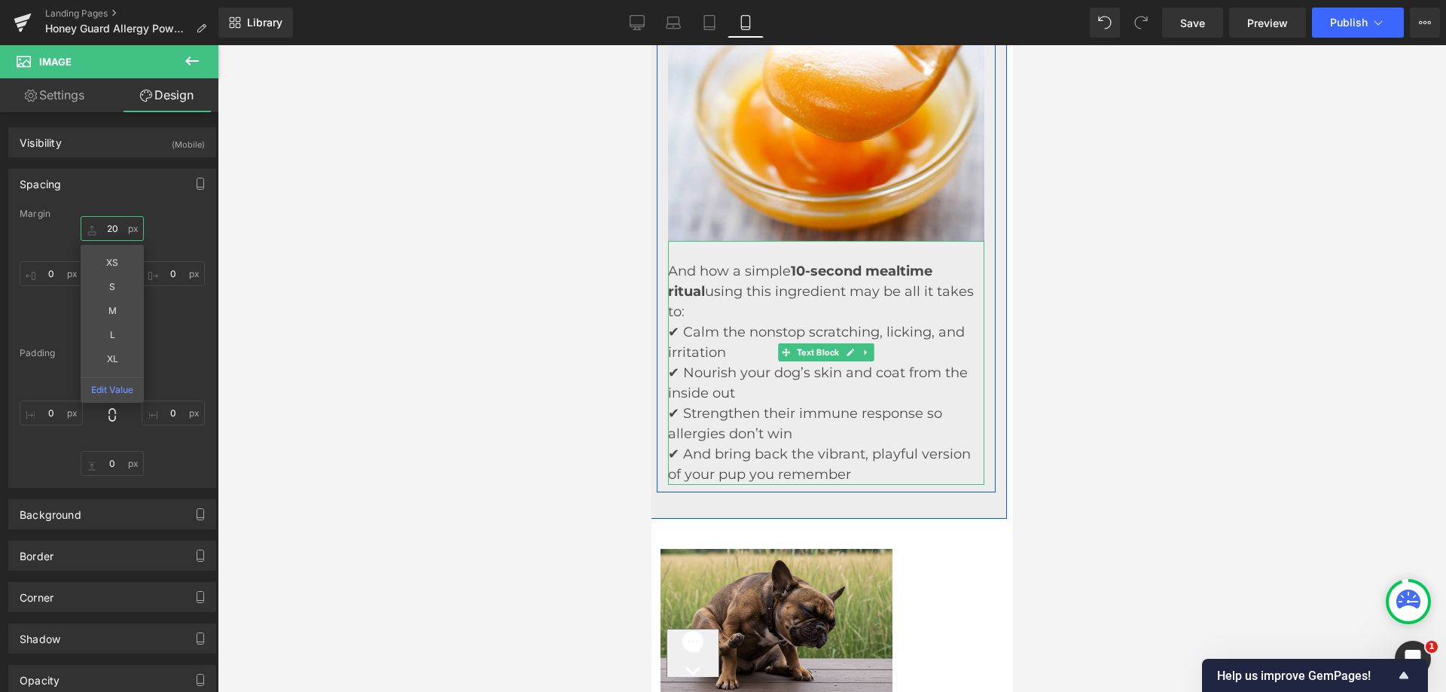
scroll to position [2406, 6]
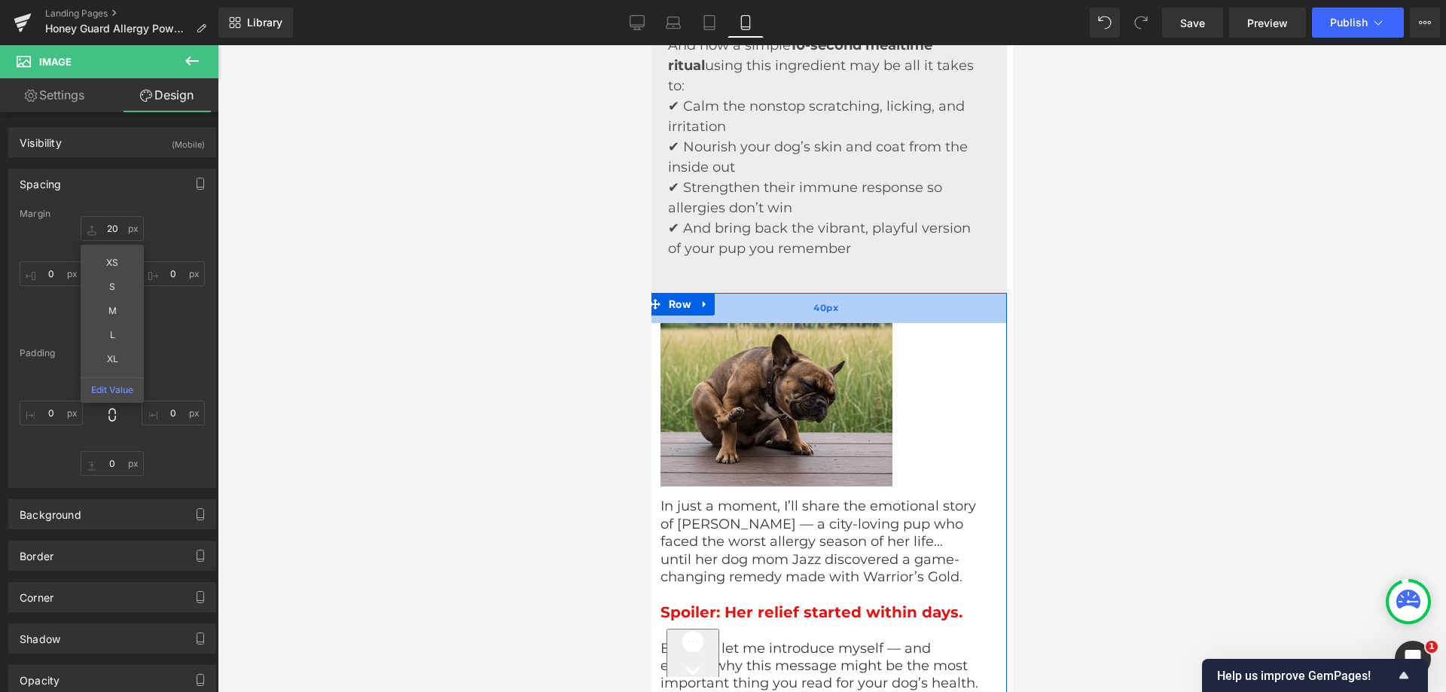
click at [840, 322] on div "40px" at bounding box center [826, 308] width 362 height 30
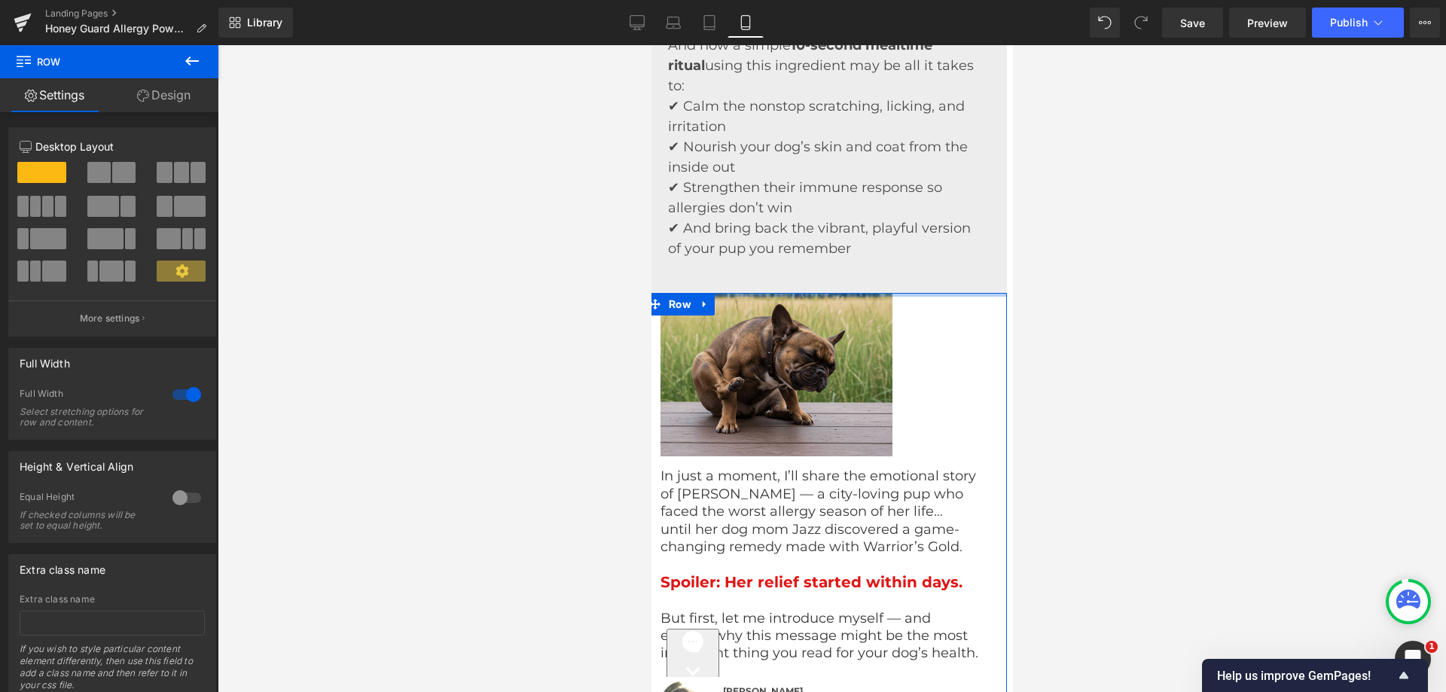
drag, startPoint x: 840, startPoint y: 322, endPoint x: 834, endPoint y: 274, distance: 47.8
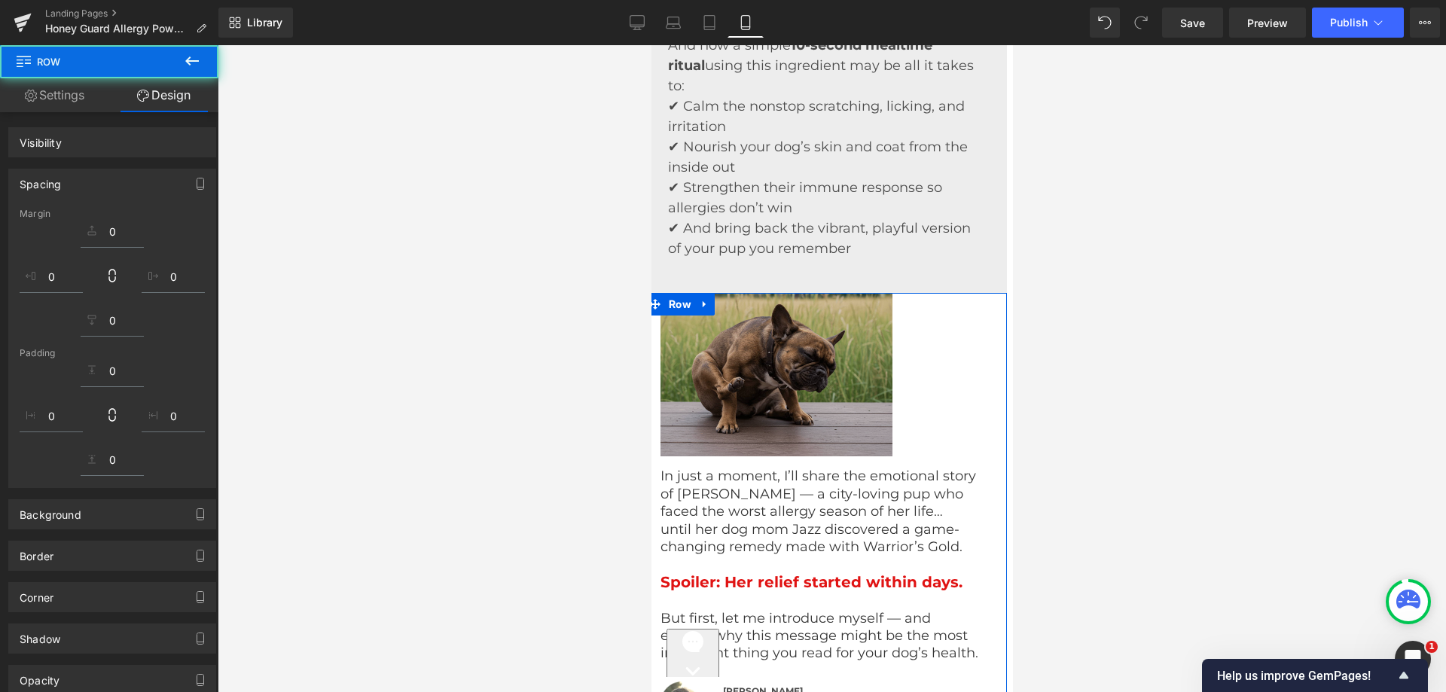
click at [871, 382] on img at bounding box center [776, 375] width 232 height 164
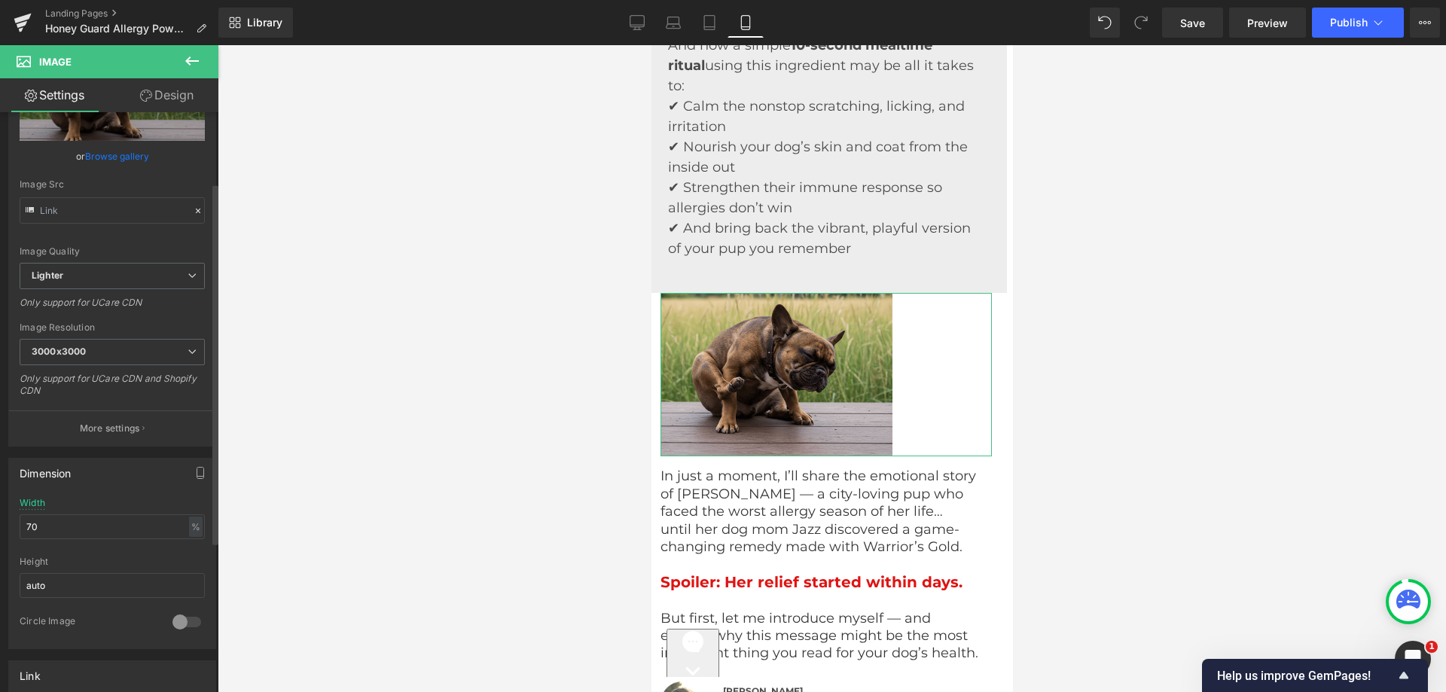
scroll to position [226, 0]
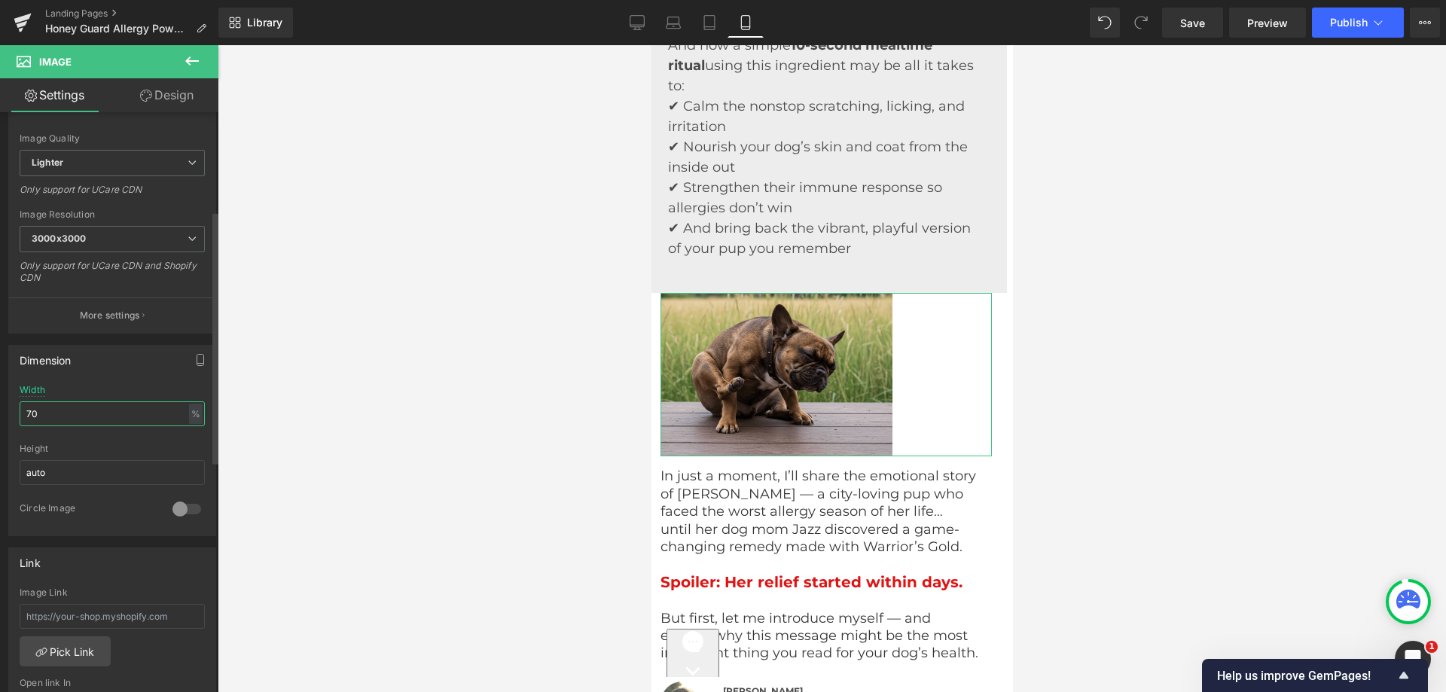
click at [69, 417] on input "70" at bounding box center [112, 413] width 185 height 25
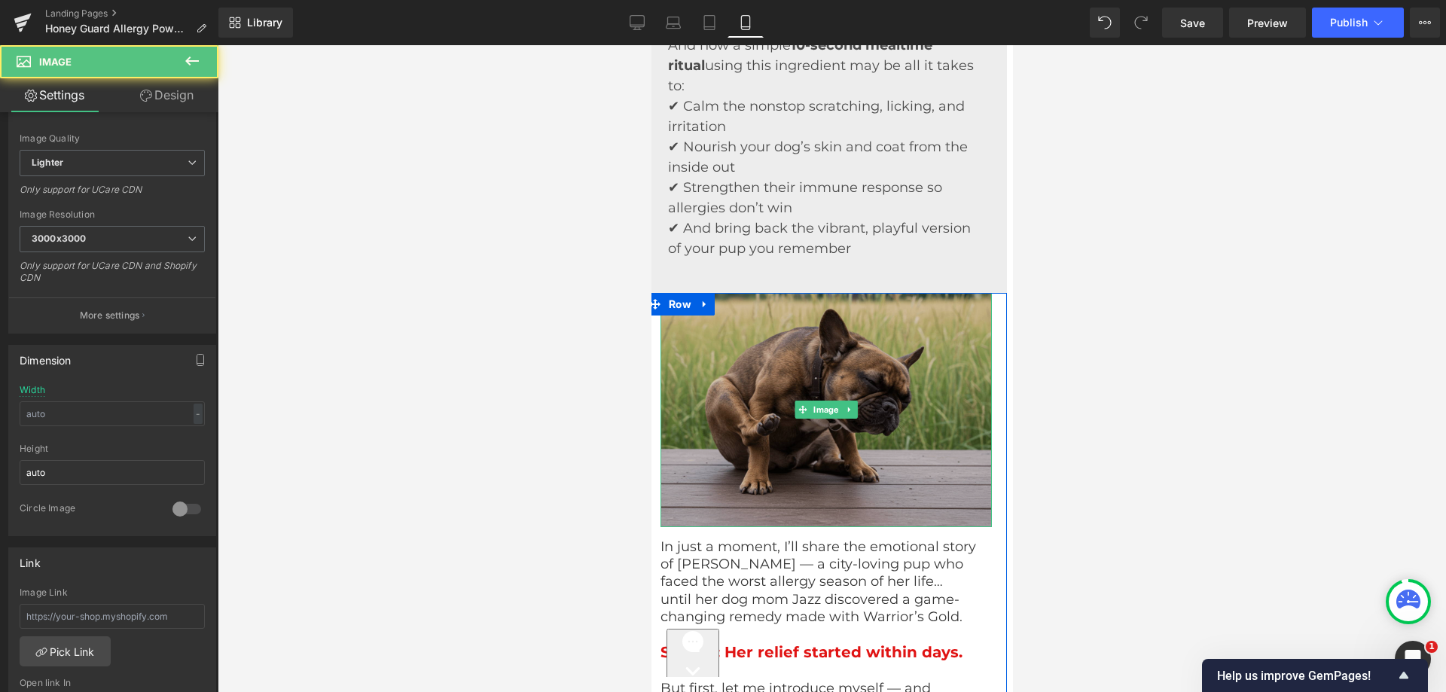
click at [952, 346] on img at bounding box center [825, 410] width 331 height 234
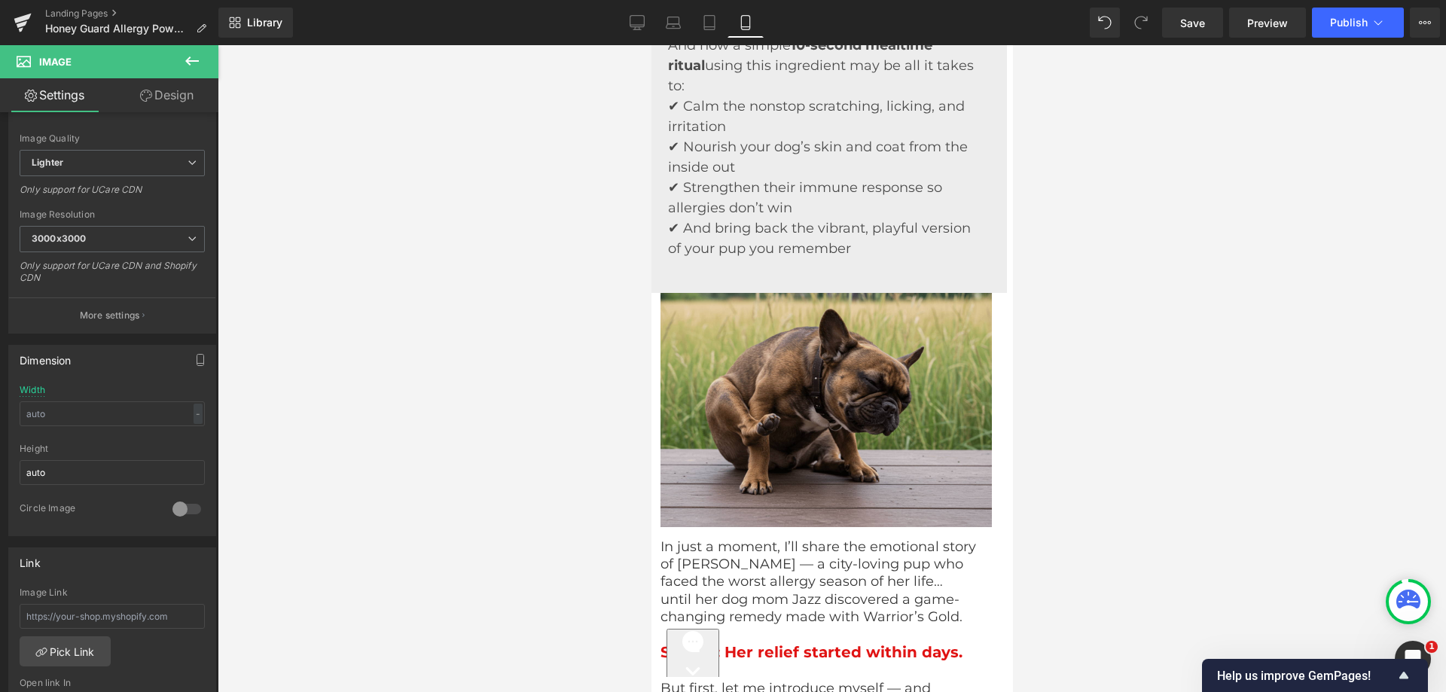
click at [142, 68] on span "Image" at bounding box center [90, 61] width 151 height 33
click at [154, 87] on link "Design" at bounding box center [166, 95] width 109 height 34
click at [0, 0] on div "Spacing" at bounding box center [0, 0] width 0 height 0
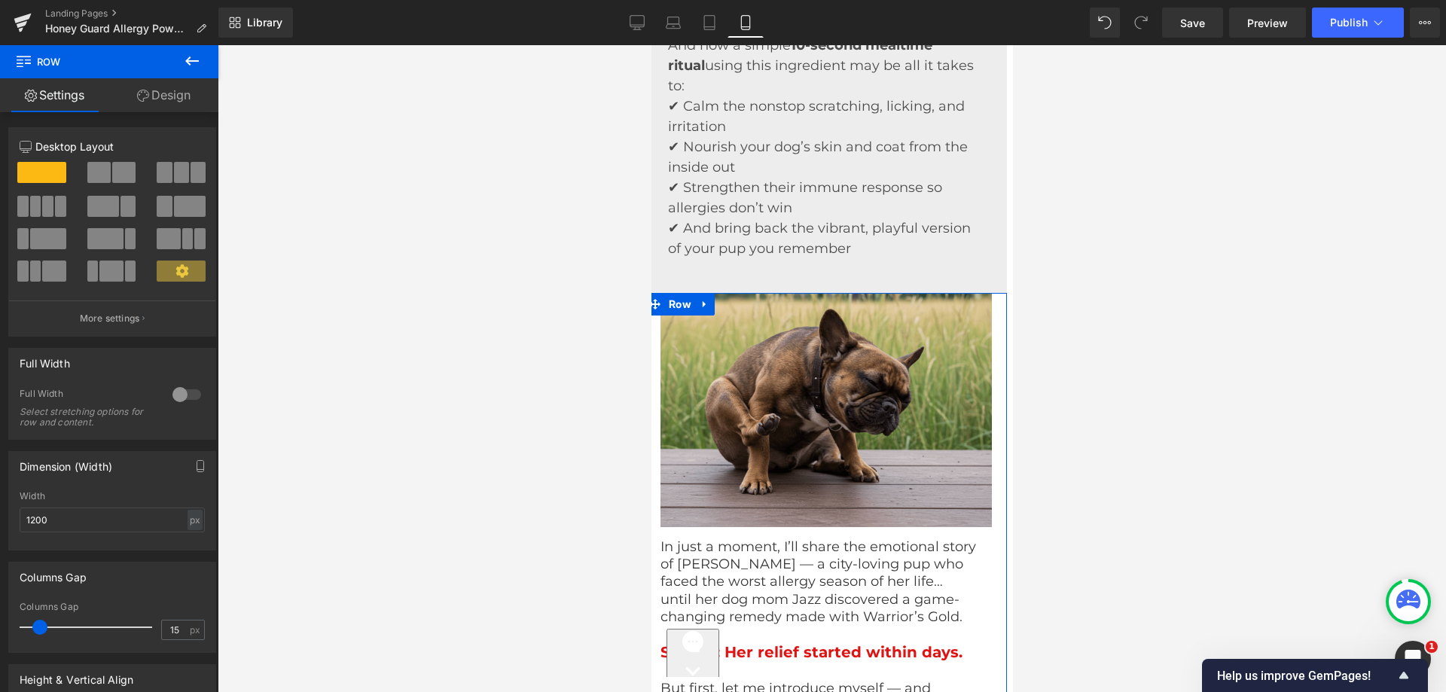
click at [149, 87] on link "Design" at bounding box center [163, 95] width 109 height 34
click at [0, 0] on div "Spacing" at bounding box center [0, 0] width 0 height 0
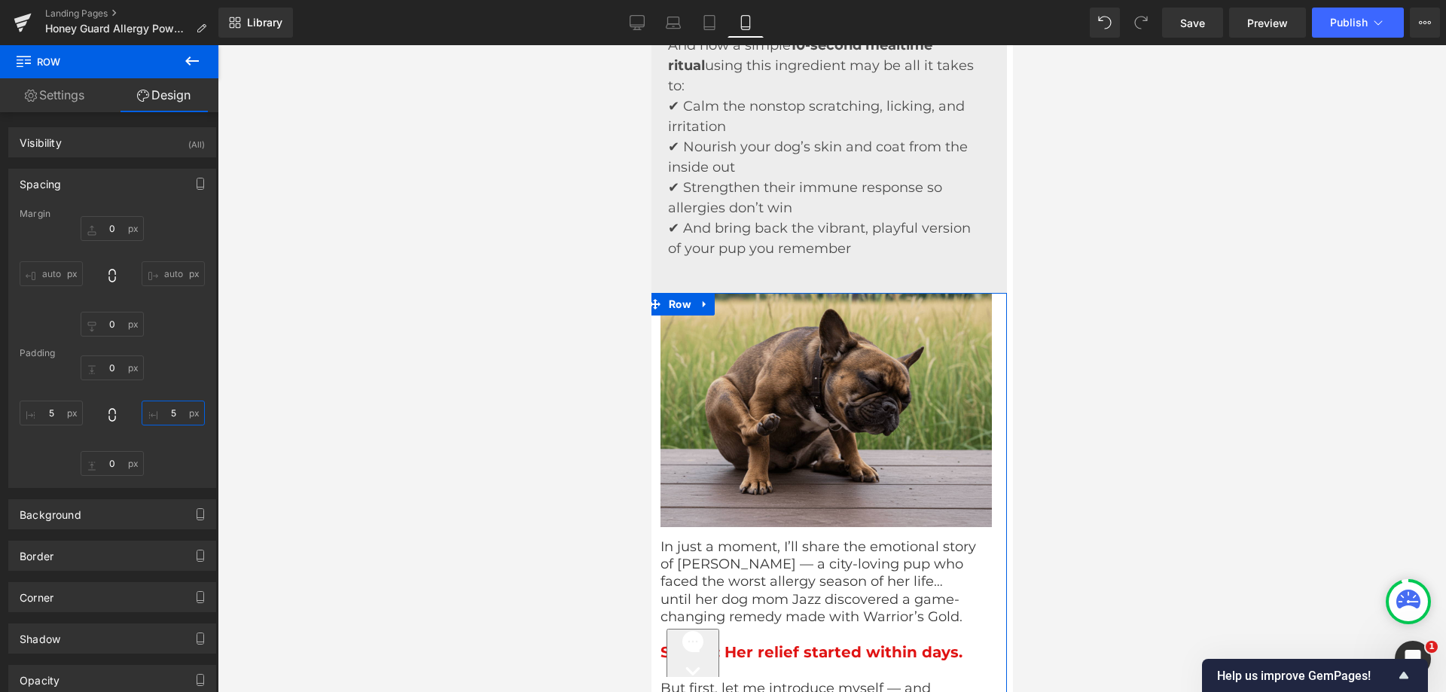
click at [154, 410] on input "text" at bounding box center [173, 413] width 63 height 25
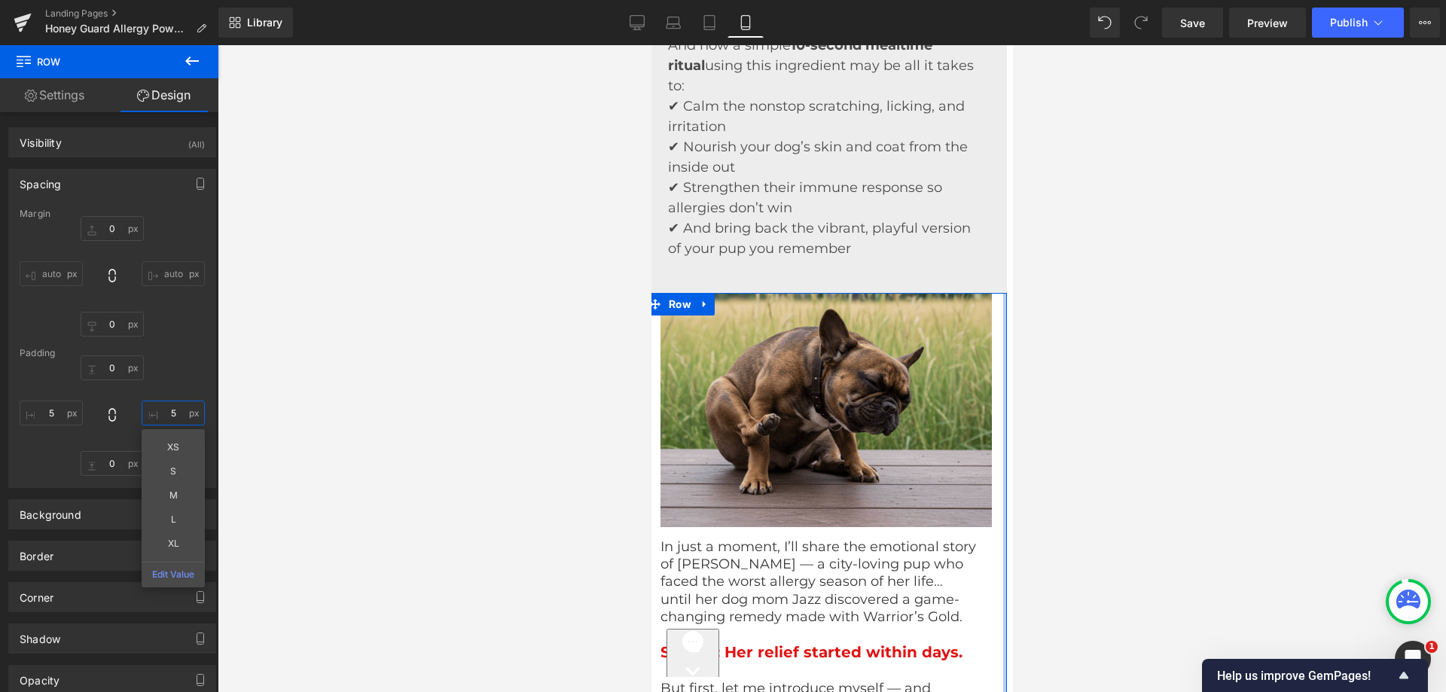
type input "5"
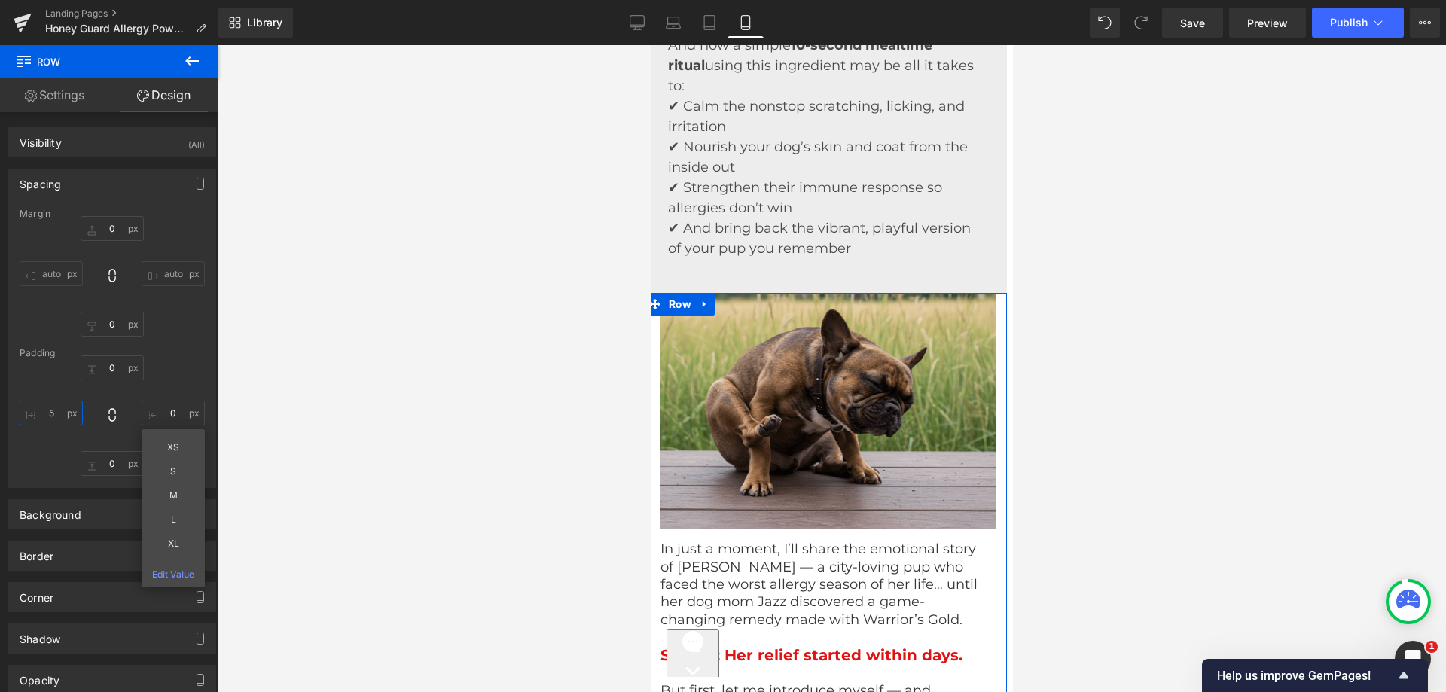
click at [50, 412] on input "text" at bounding box center [51, 413] width 63 height 25
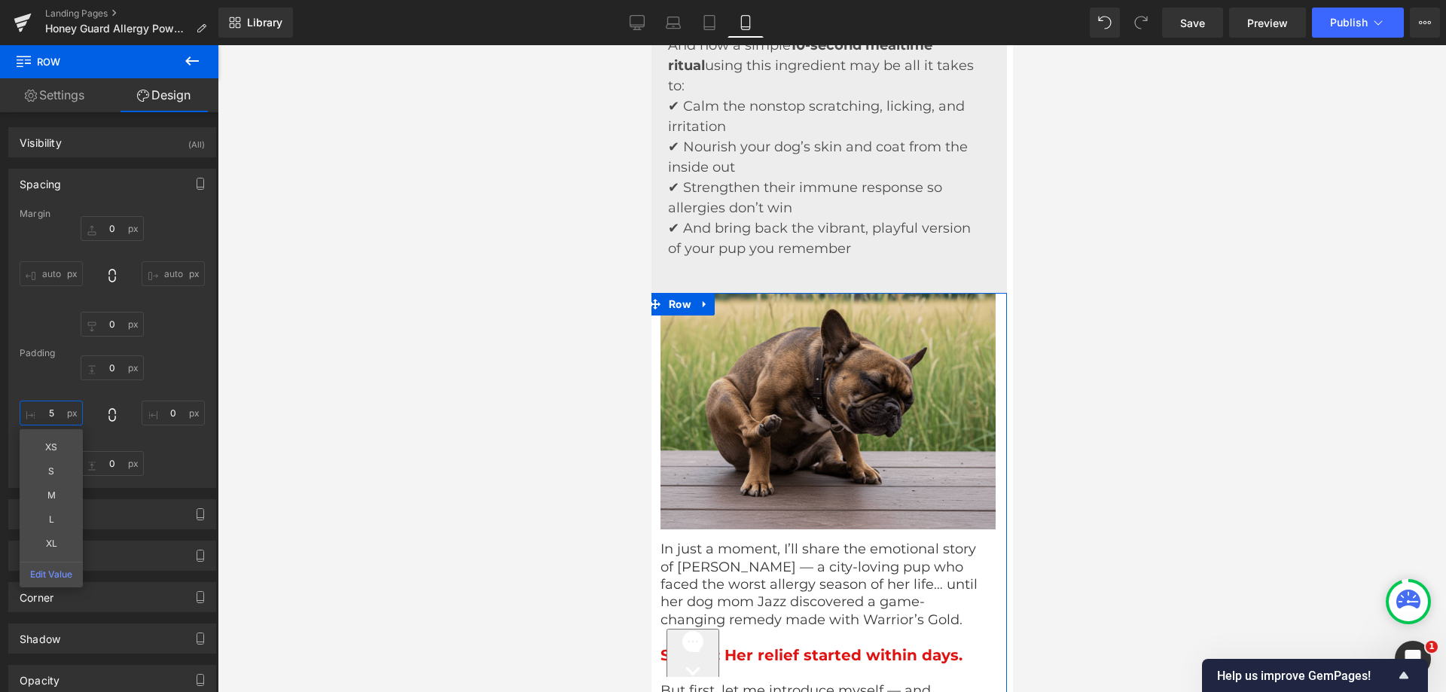
type input "5"
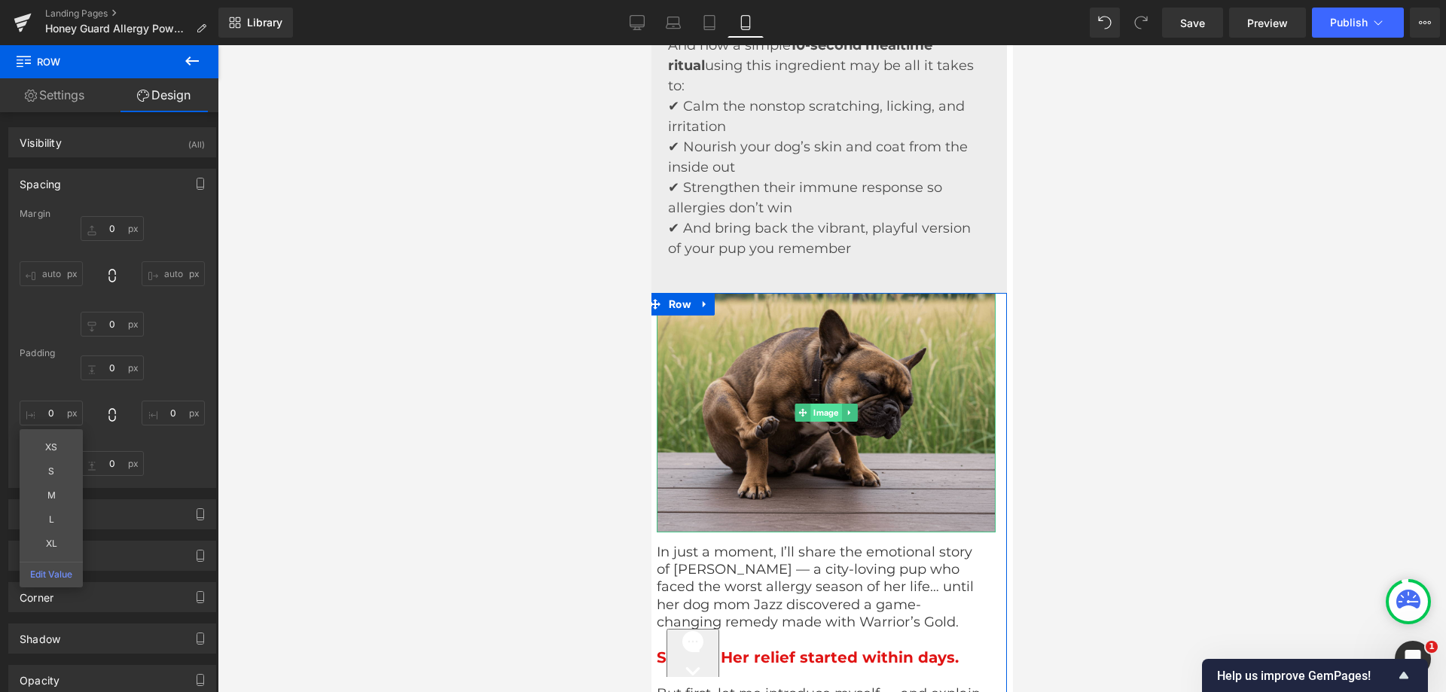
click at [821, 380] on img at bounding box center [825, 412] width 339 height 239
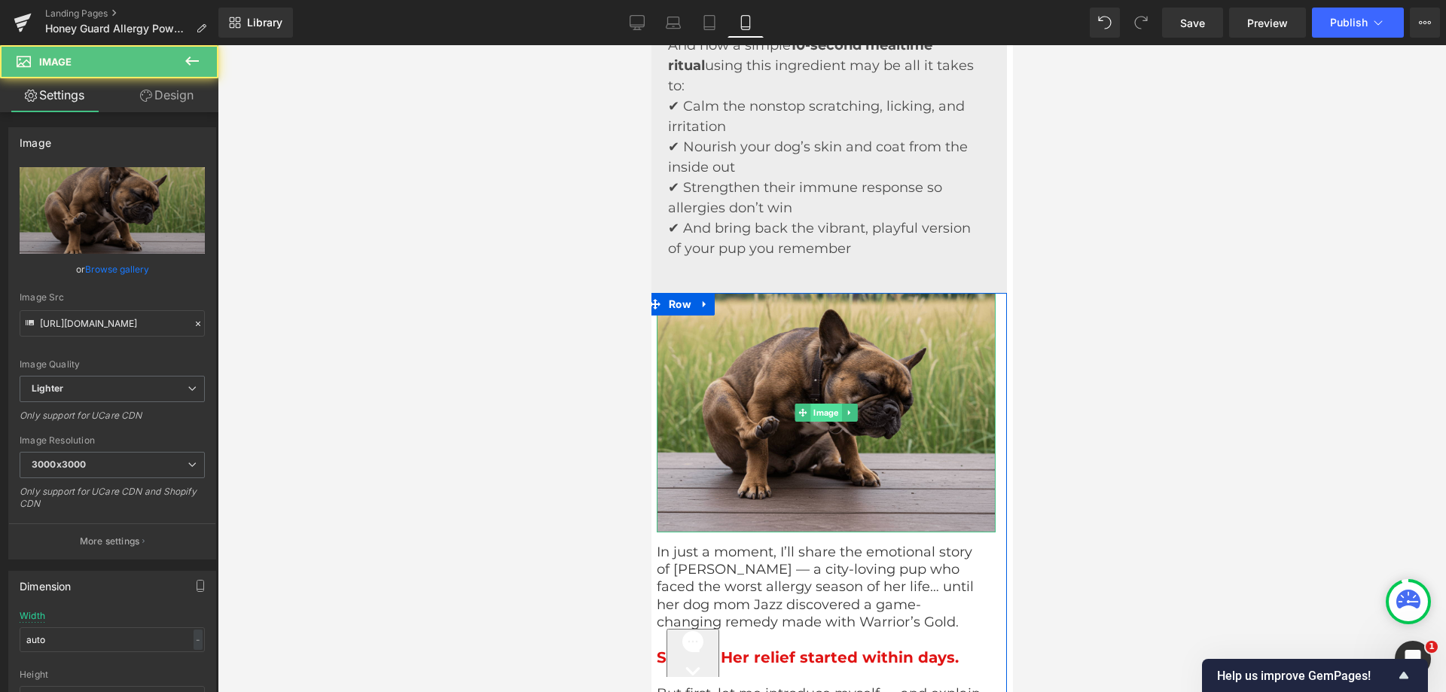
click at [817, 418] on span "Image" at bounding box center [825, 413] width 31 height 18
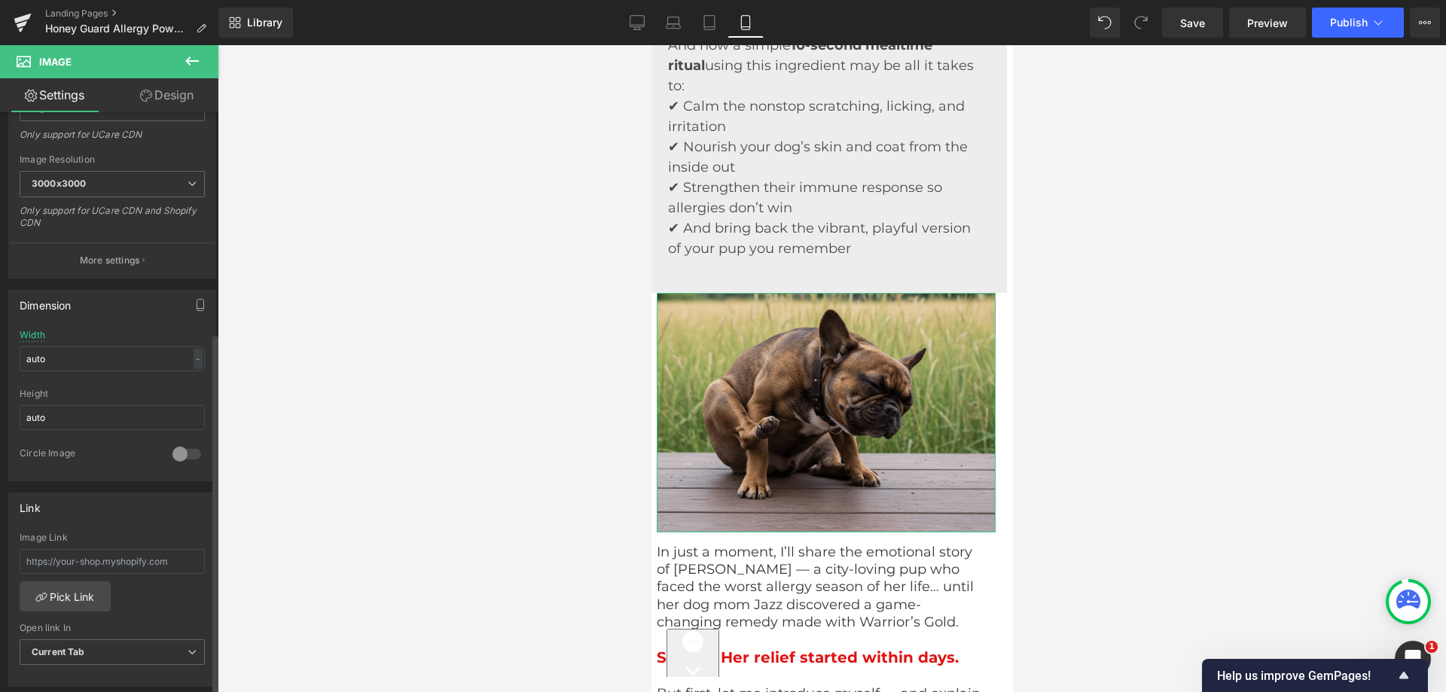
scroll to position [151, 0]
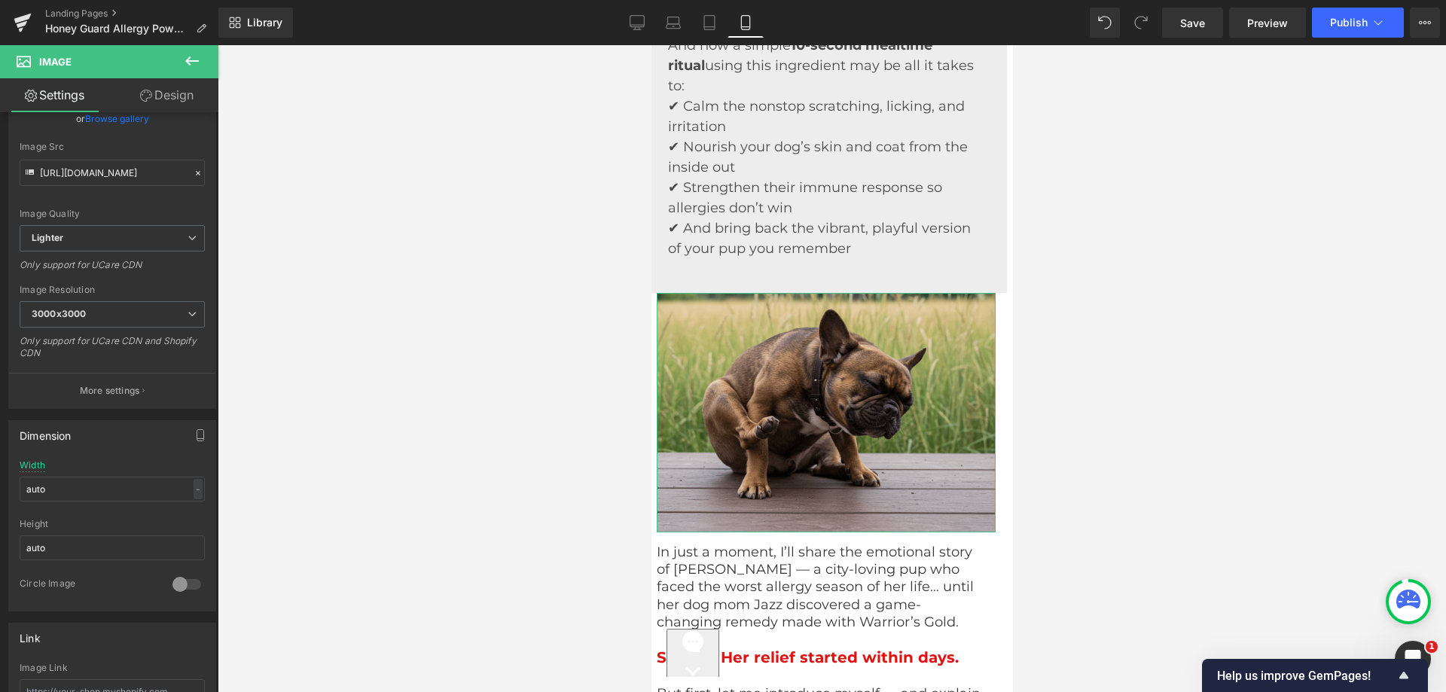
click at [128, 92] on link "Design" at bounding box center [166, 95] width 109 height 34
click at [0, 0] on div "Spacing [GEOGRAPHIC_DATA] [GEOGRAPHIC_DATA]" at bounding box center [0, 0] width 0 height 0
click at [0, 0] on div "Spacing" at bounding box center [0, 0] width 0 height 0
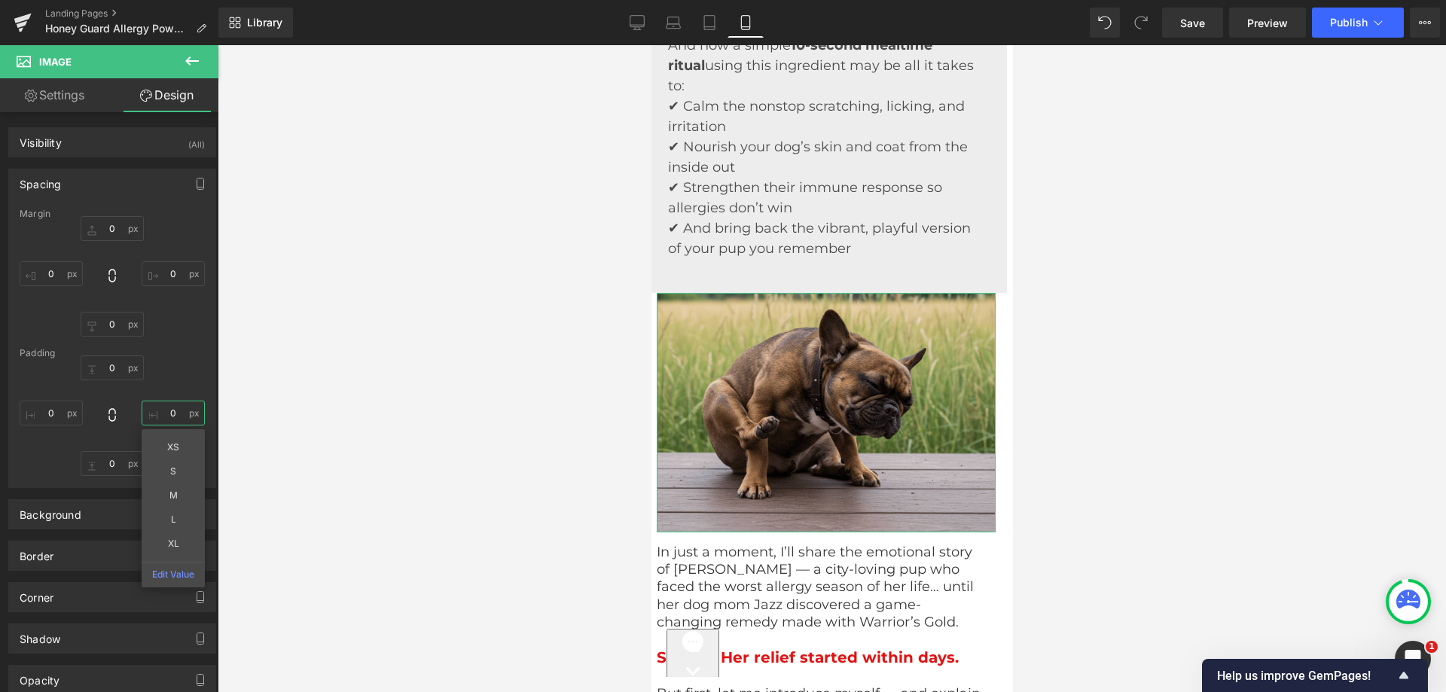
click at [152, 411] on input "text" at bounding box center [173, 413] width 63 height 25
type input "0"
drag, startPoint x: 156, startPoint y: 334, endPoint x: 596, endPoint y: 354, distance: 440.3
click at [157, 334] on div at bounding box center [112, 276] width 185 height 121
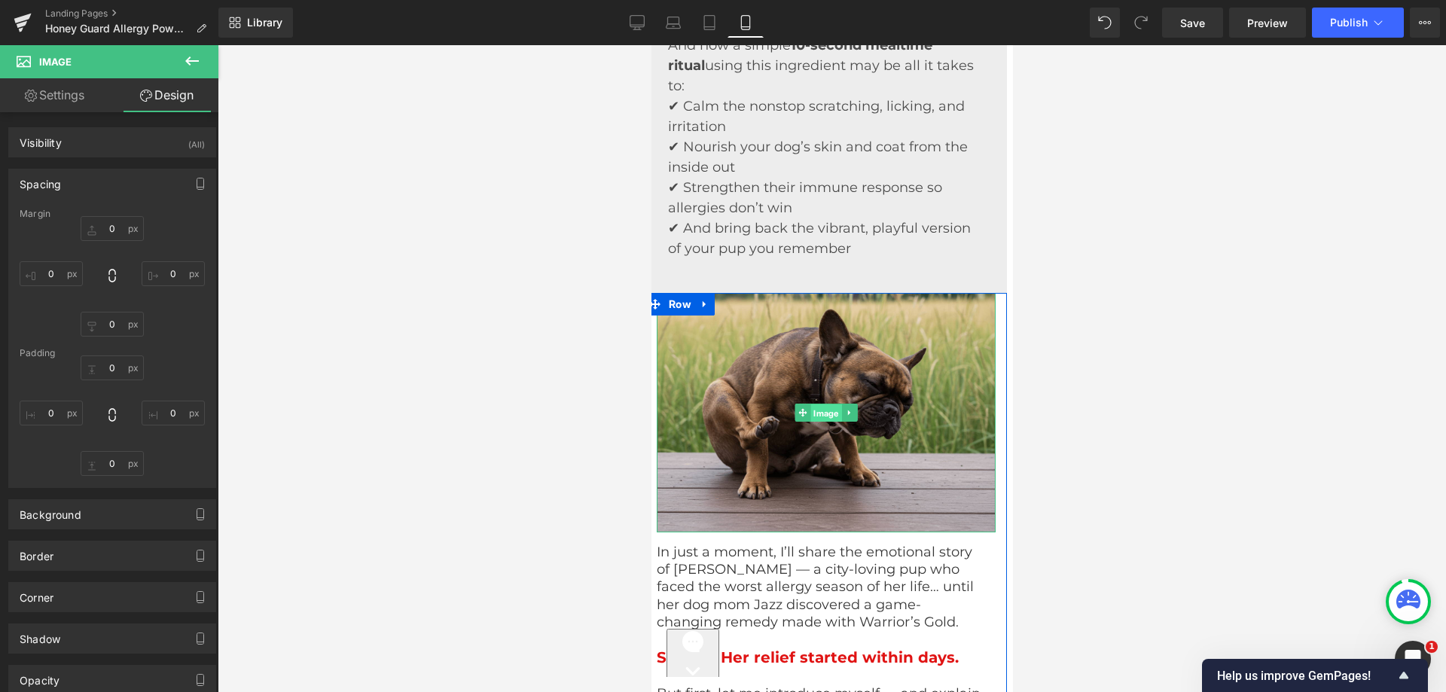
click at [810, 419] on span "Image" at bounding box center [825, 413] width 31 height 18
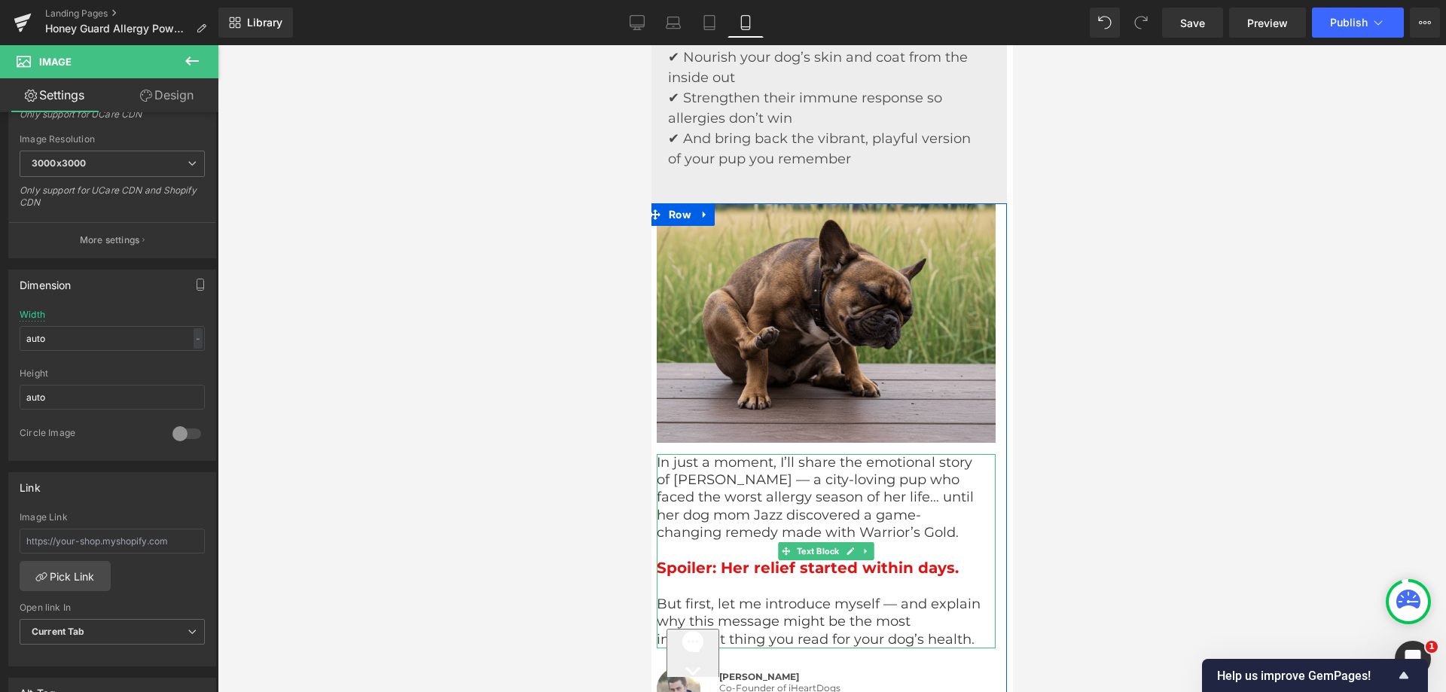
scroll to position [2406, 6]
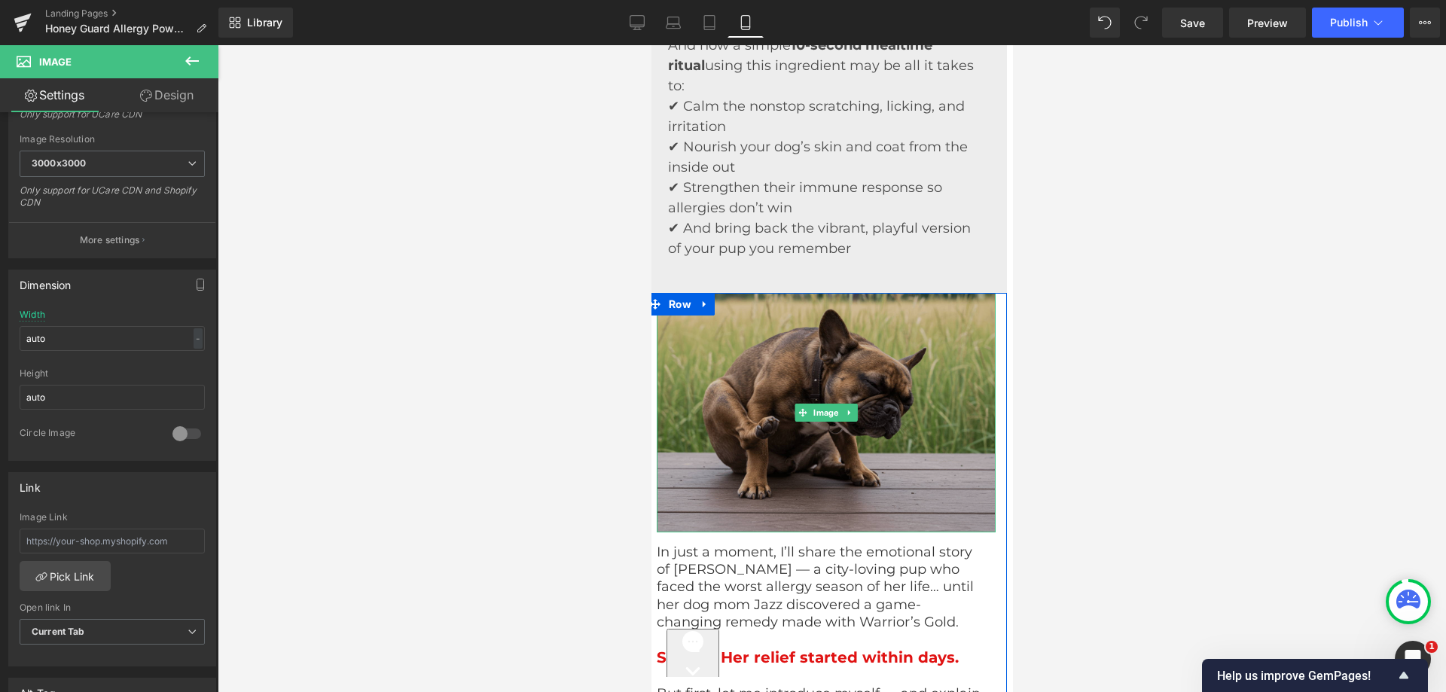
click at [846, 412] on div "Image NaNpx" at bounding box center [825, 412] width 339 height 239
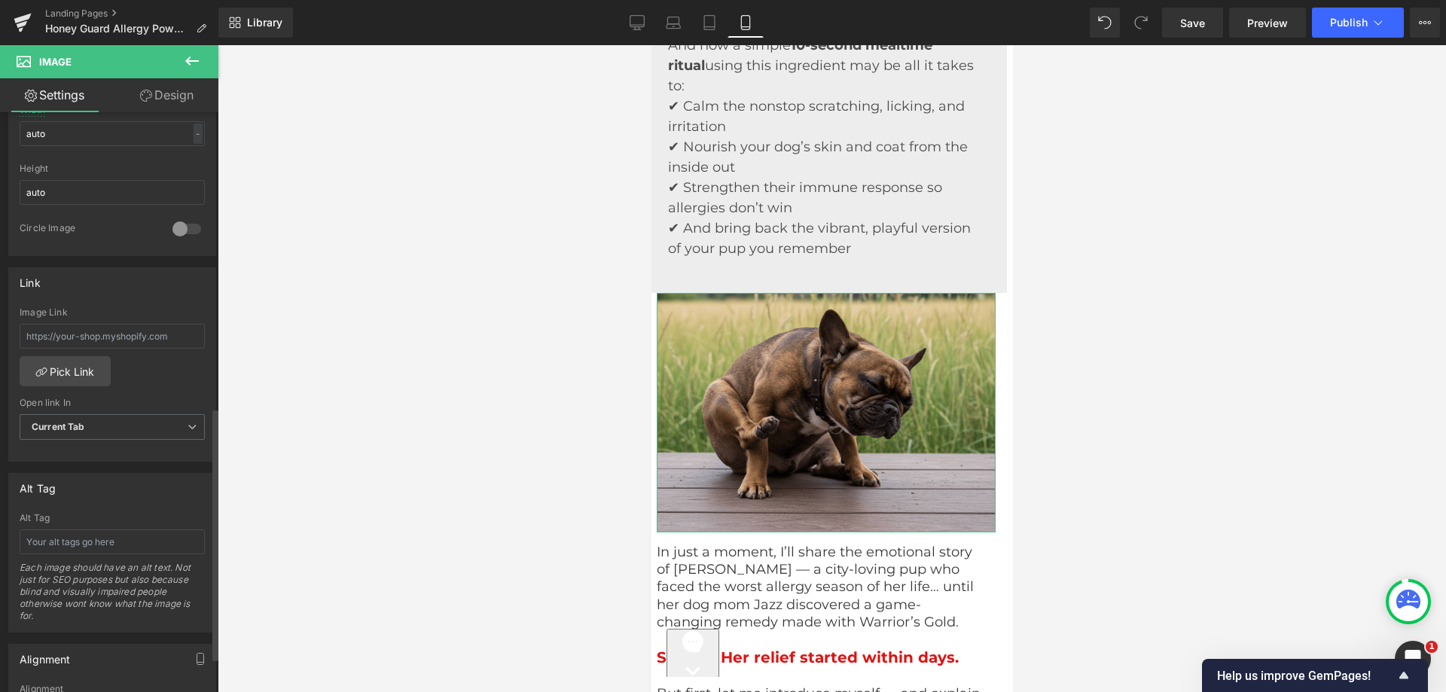
scroll to position [678, 0]
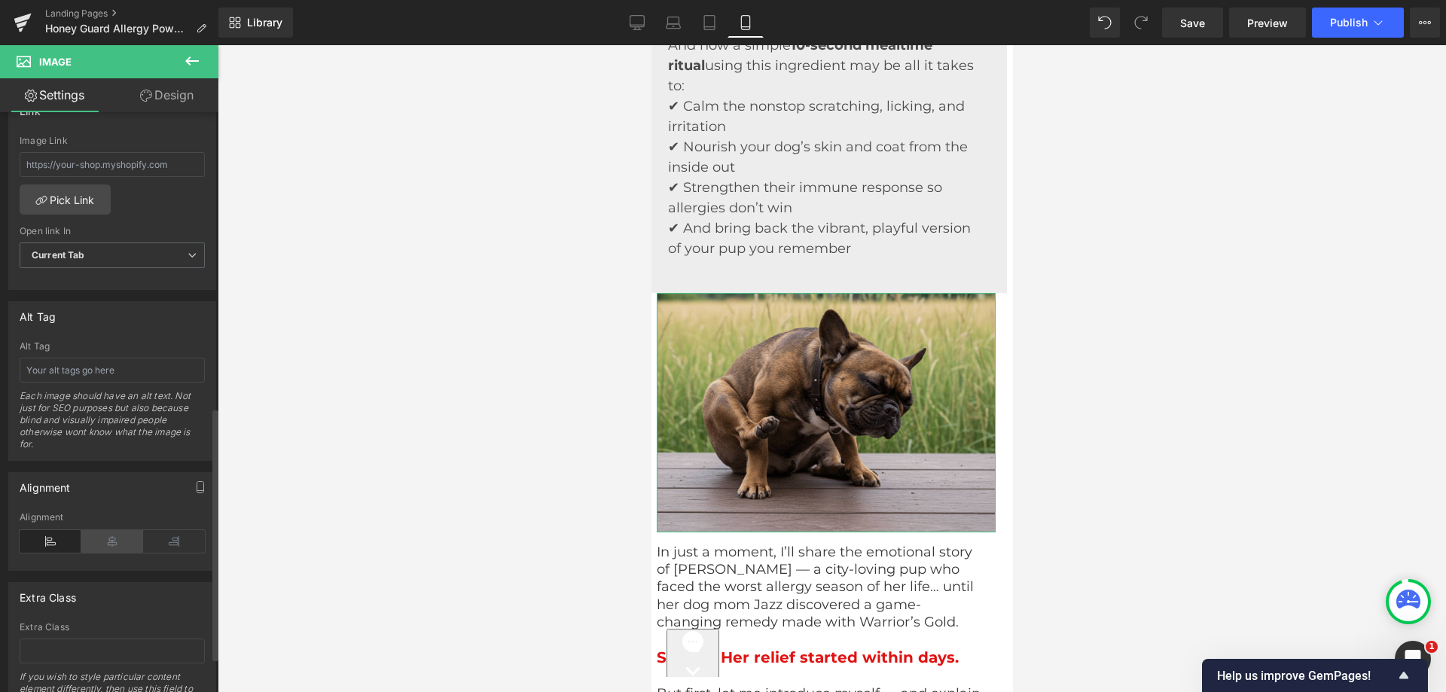
click at [130, 546] on icon at bounding box center [112, 541] width 62 height 23
click at [1379, 21] on icon at bounding box center [1378, 22] width 15 height 15
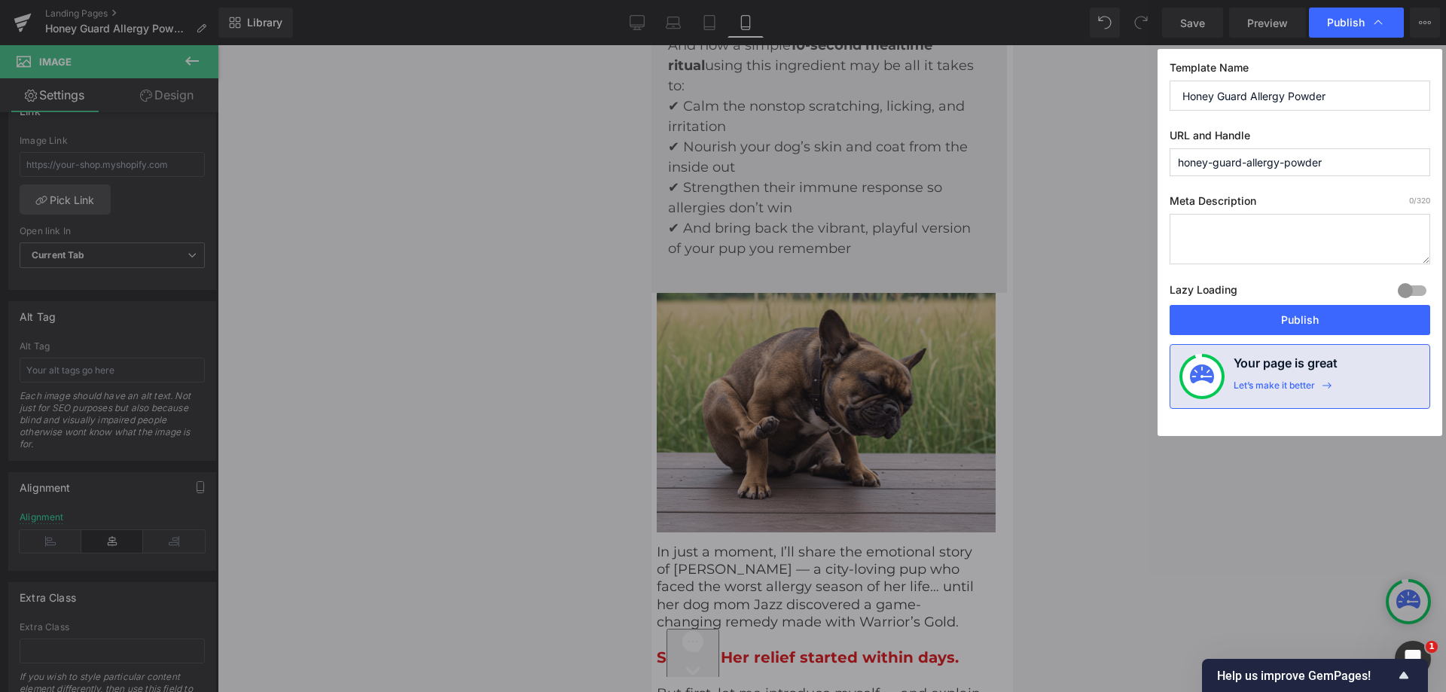
click at [1240, 338] on div "Template Name Honey Guard Allergy Powder URL and Handle honey-guard-allergy-pow…" at bounding box center [1300, 242] width 285 height 387
click at [1240, 328] on button "Publish" at bounding box center [1300, 320] width 261 height 30
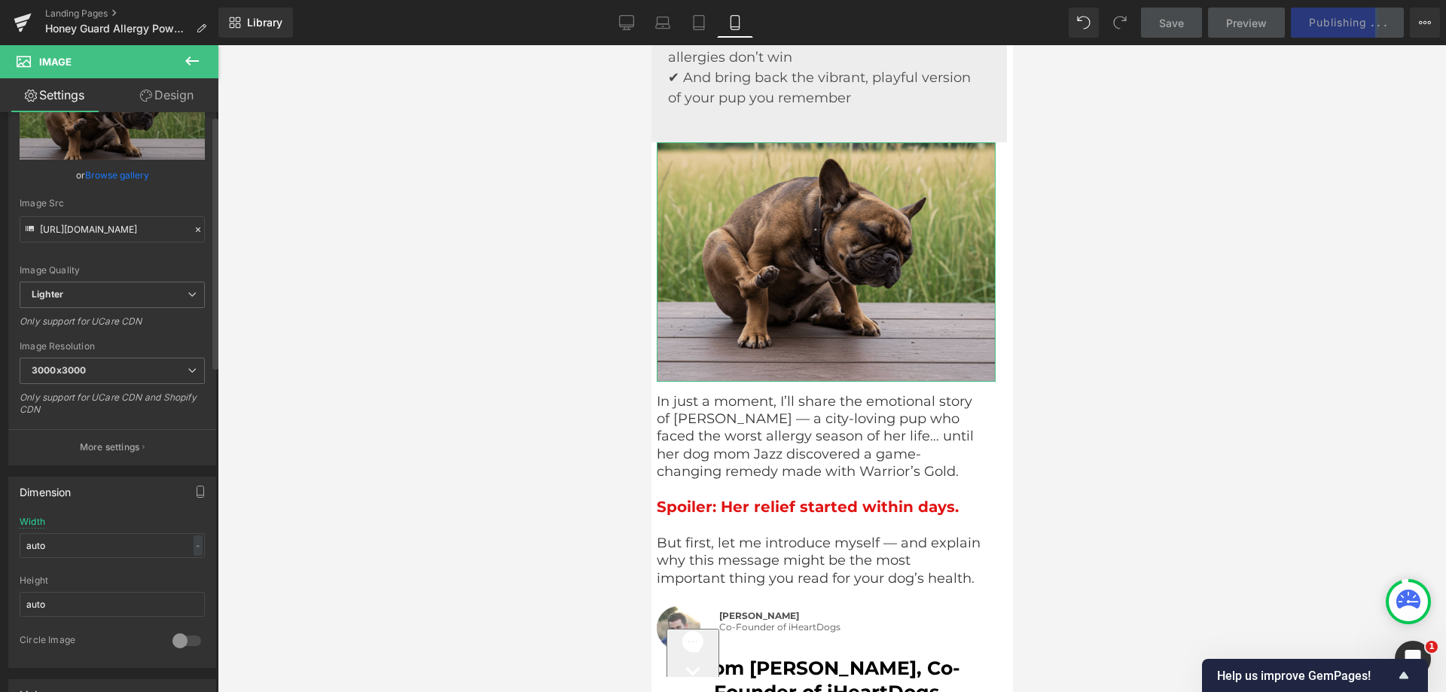
scroll to position [0, 0]
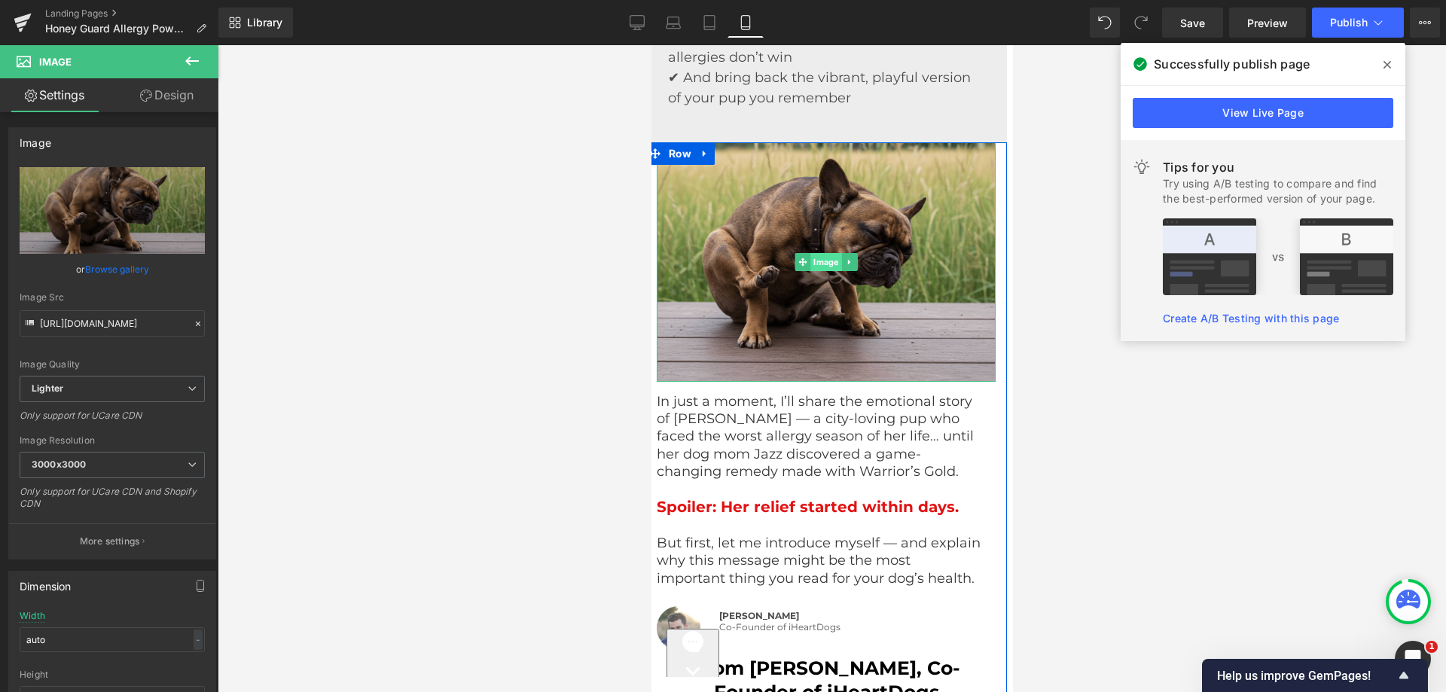
click at [821, 266] on span "Image" at bounding box center [825, 262] width 31 height 18
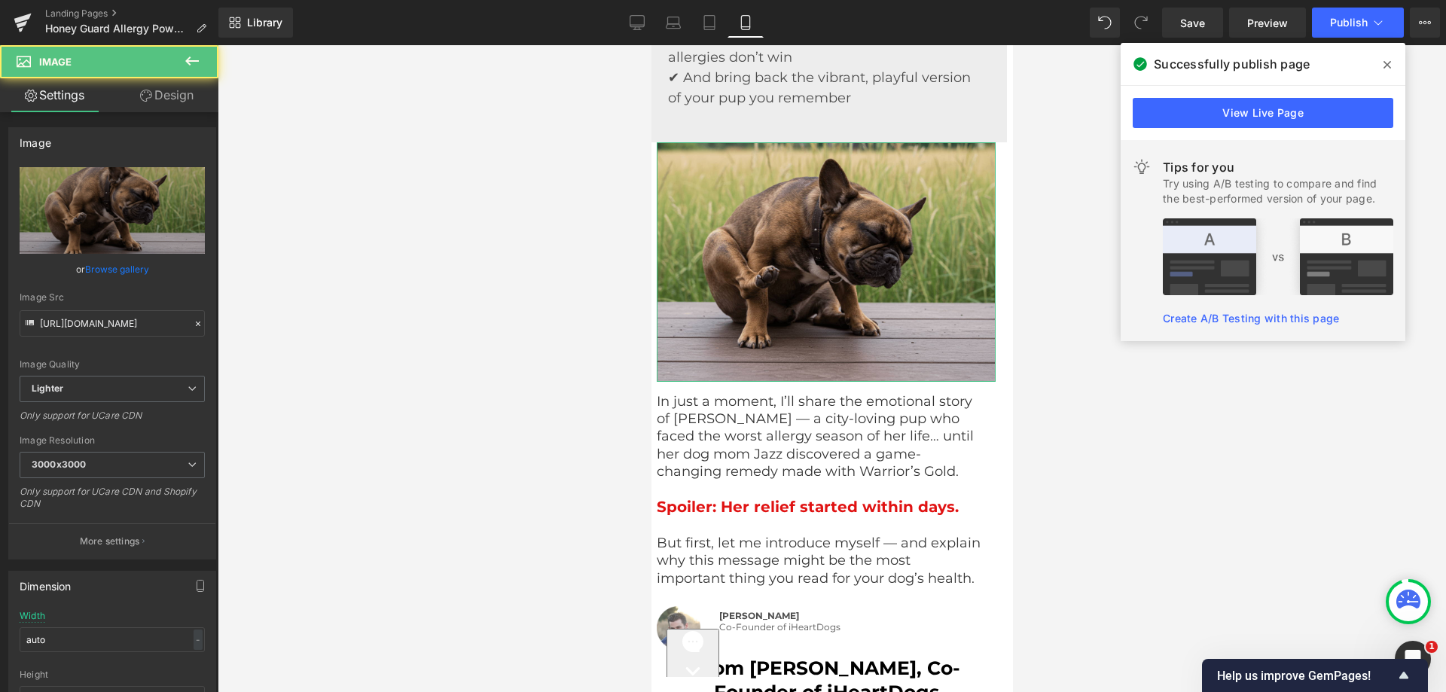
click at [196, 105] on link "Design" at bounding box center [166, 95] width 109 height 34
click at [0, 0] on div "Spacing" at bounding box center [0, 0] width 0 height 0
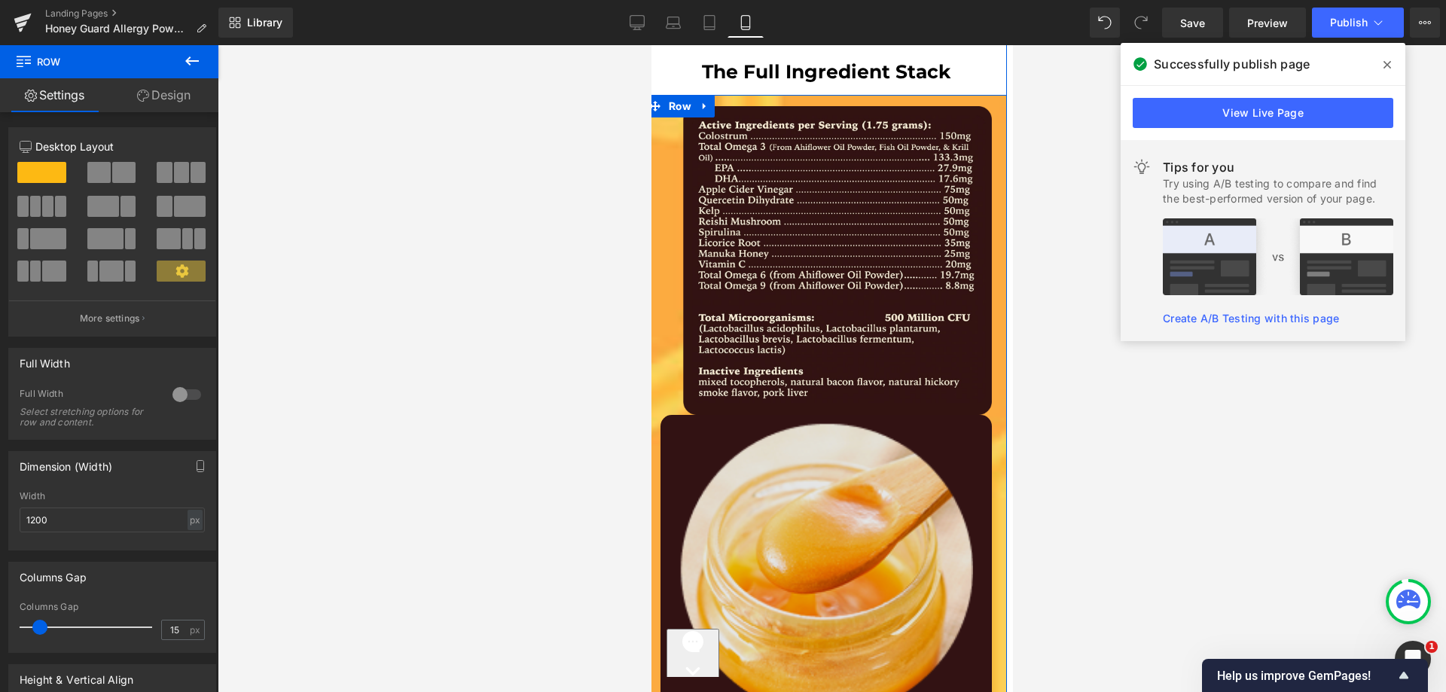
scroll to position [8808, 6]
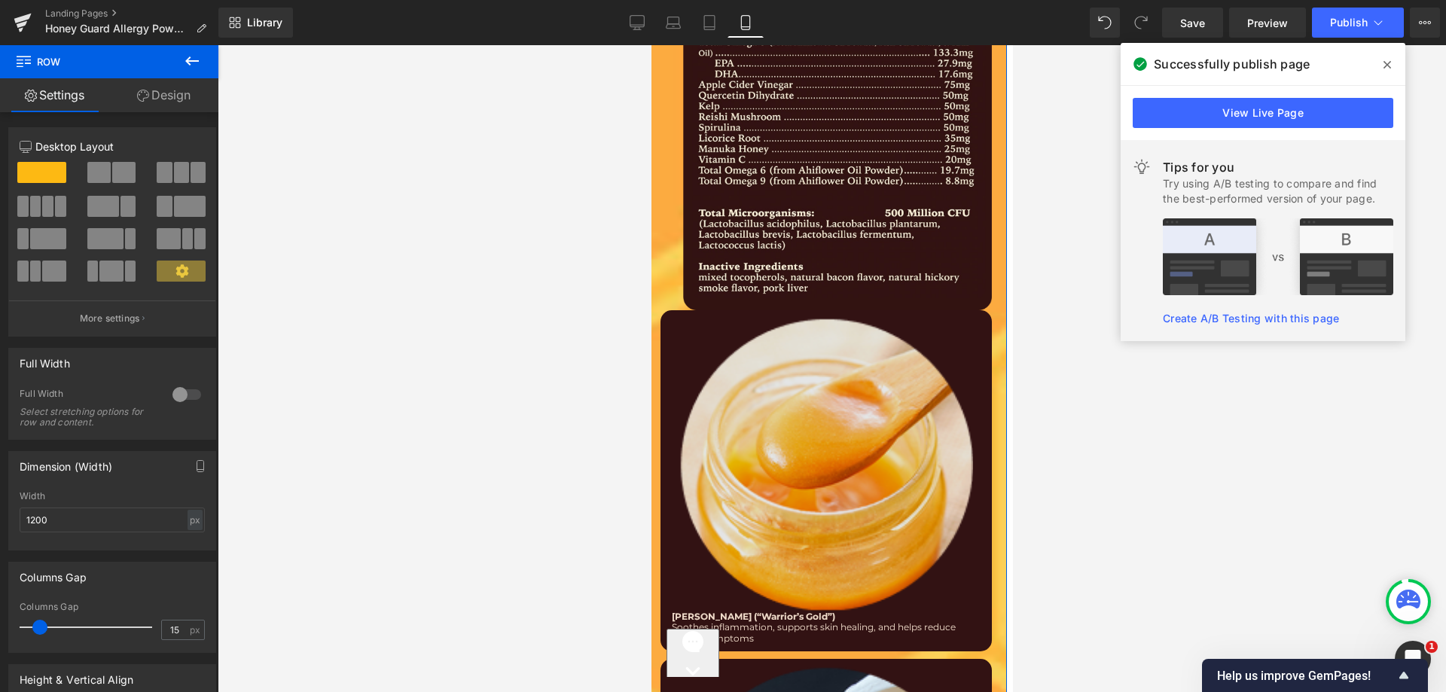
click at [707, 332] on img at bounding box center [825, 465] width 309 height 294
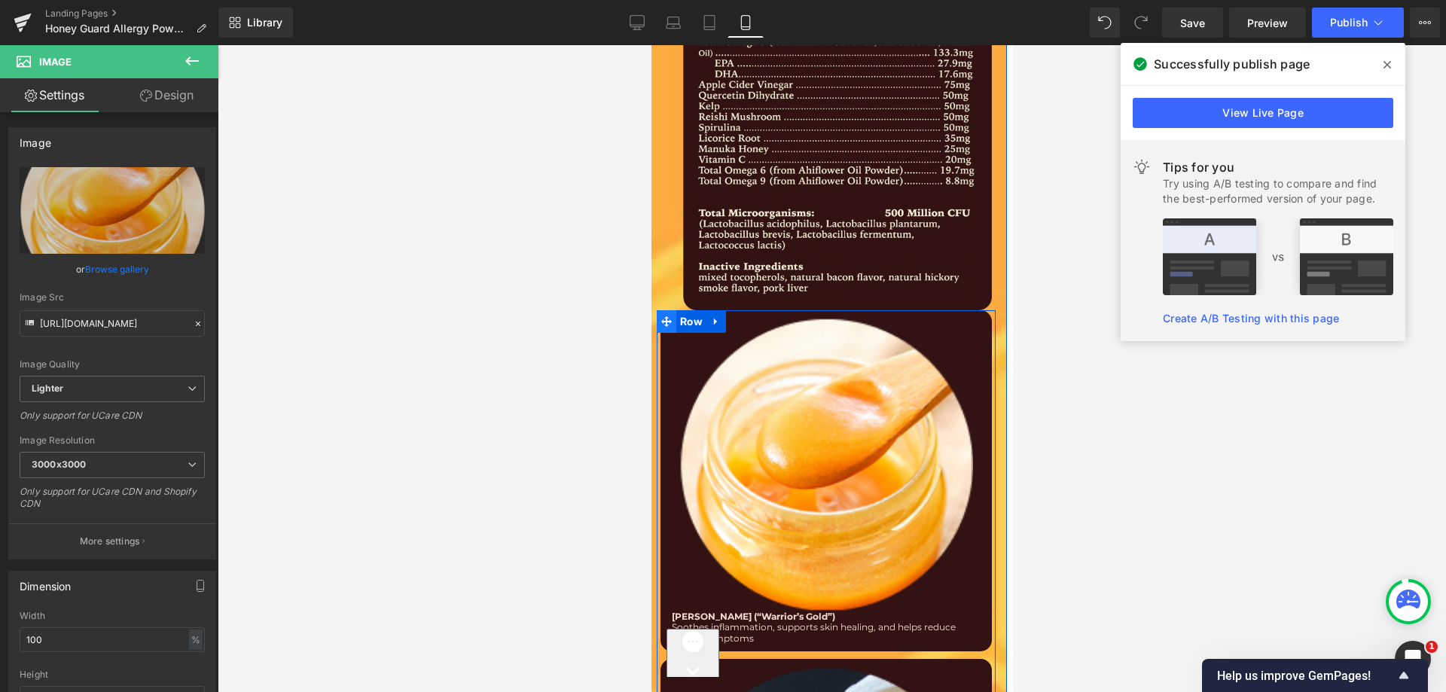
click at [664, 316] on icon at bounding box center [665, 321] width 11 height 11
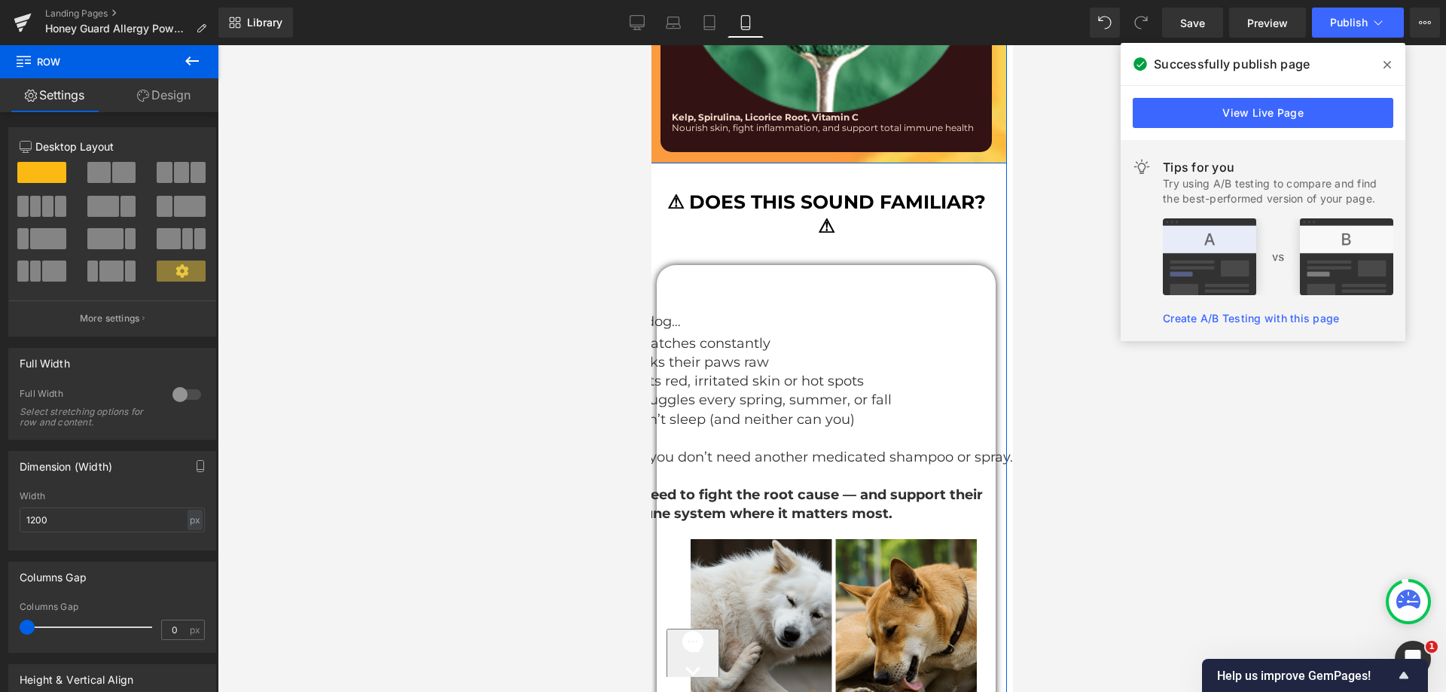
scroll to position [12122, 6]
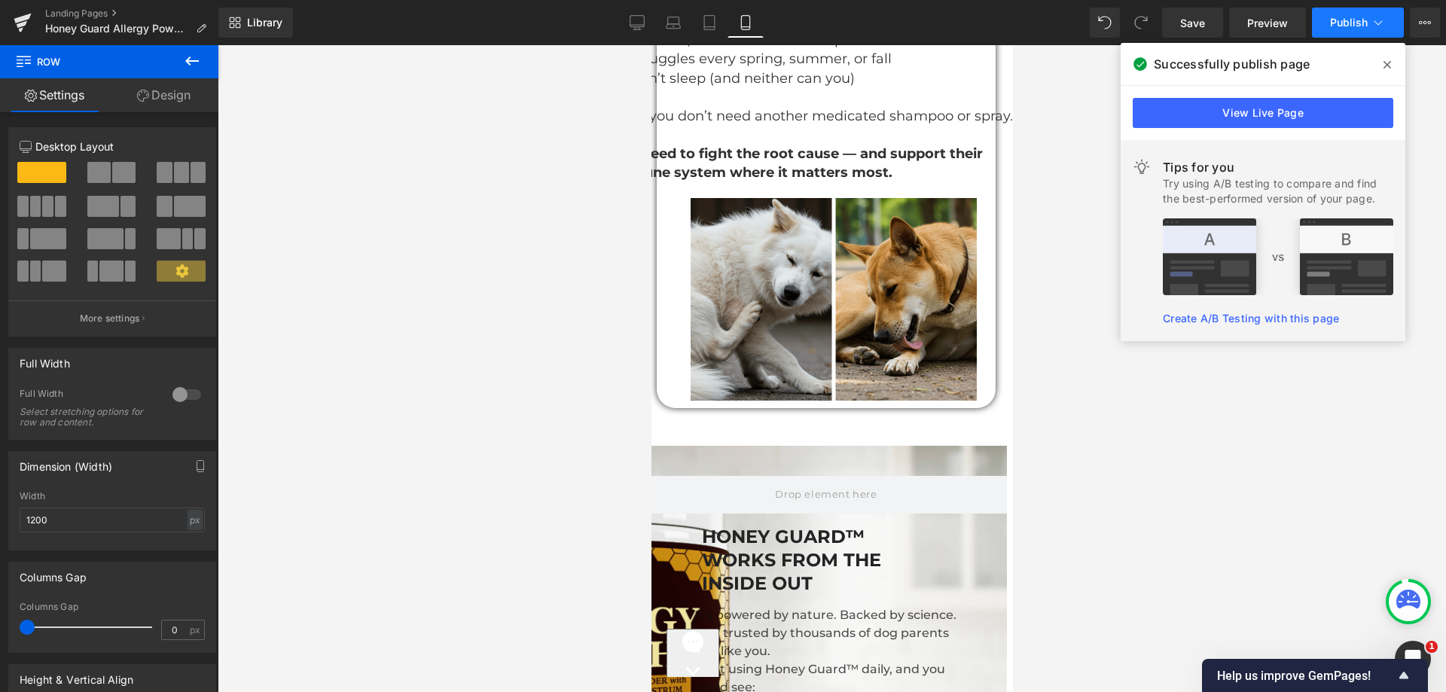
click at [1348, 23] on span "Publish" at bounding box center [1349, 23] width 38 height 12
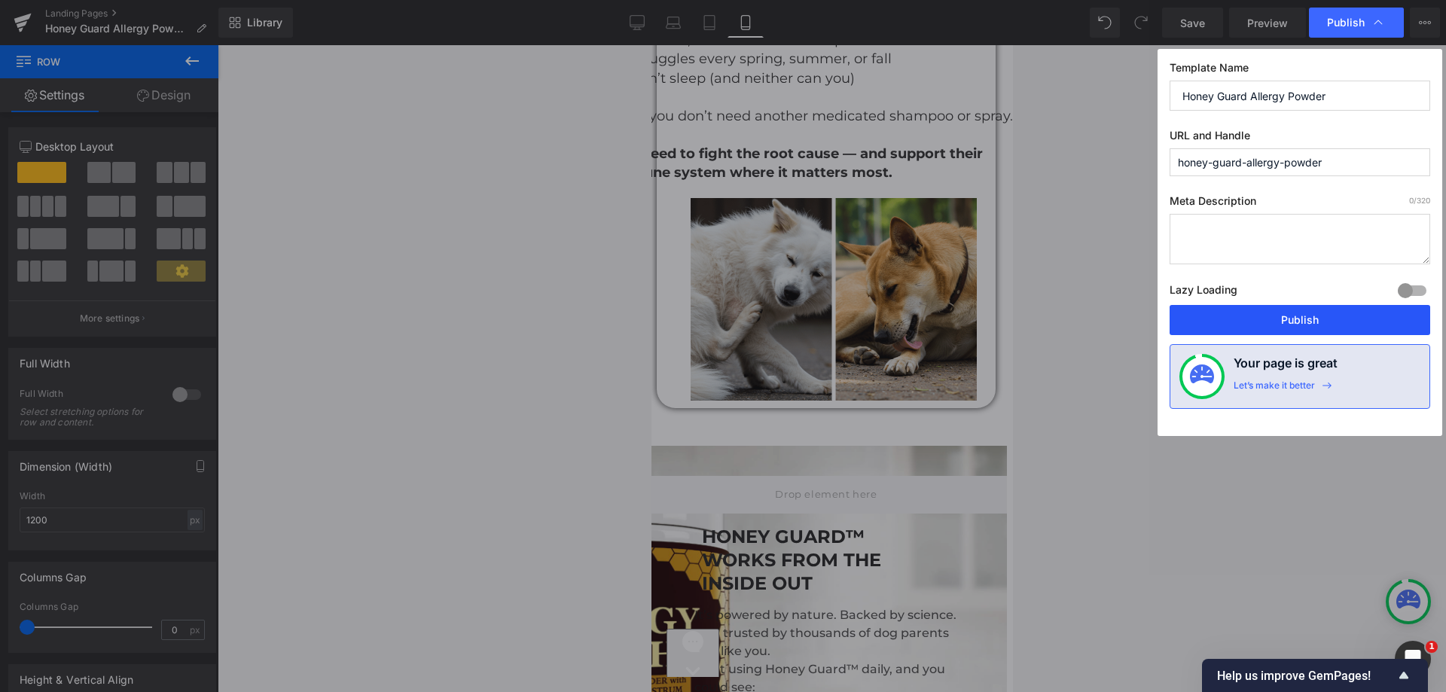
click at [1210, 325] on button "Publish" at bounding box center [1300, 320] width 261 height 30
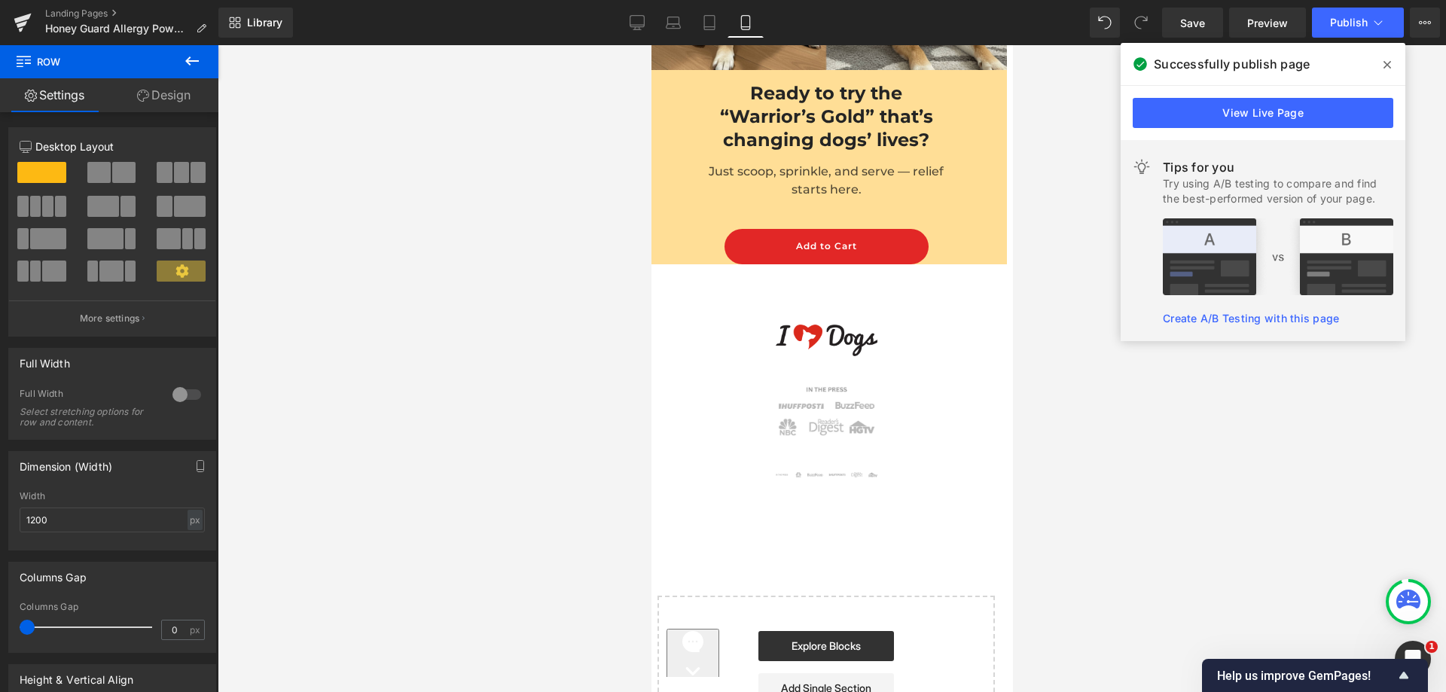
scroll to position [16591, 6]
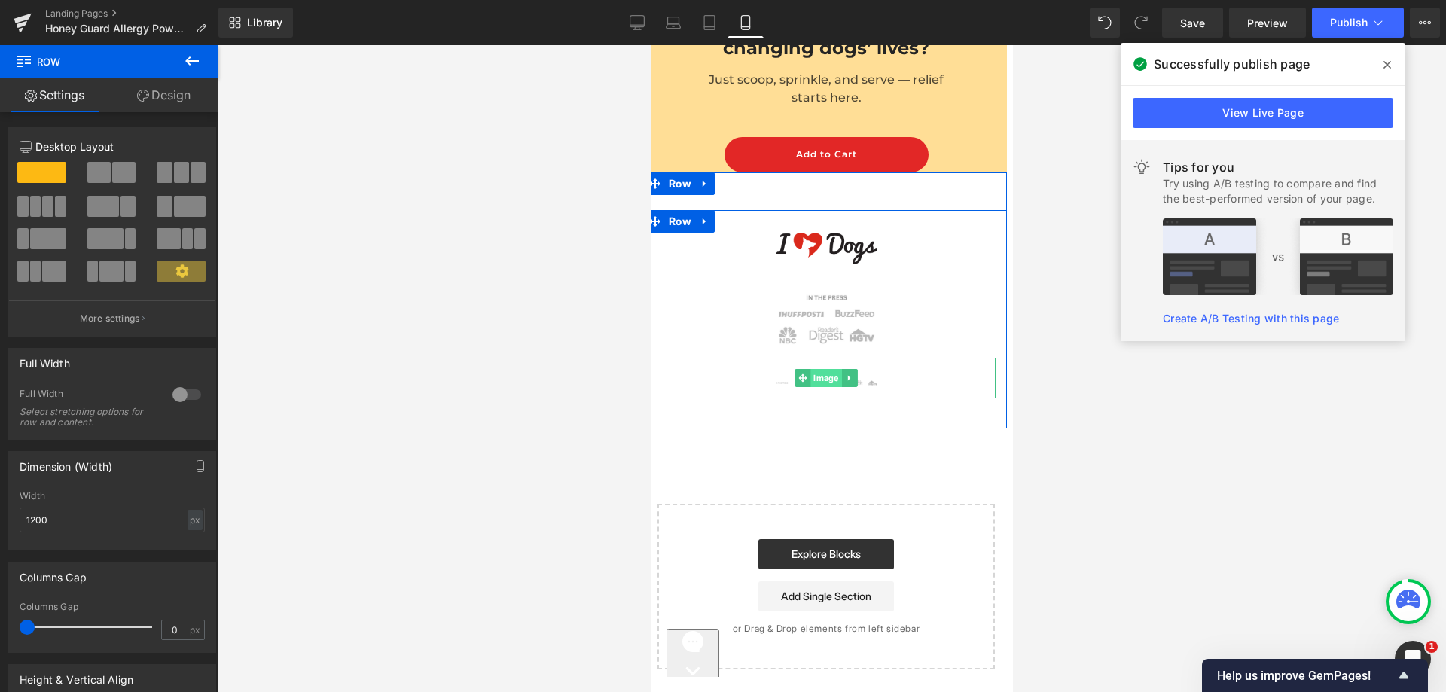
click at [813, 369] on span "Image" at bounding box center [825, 378] width 31 height 18
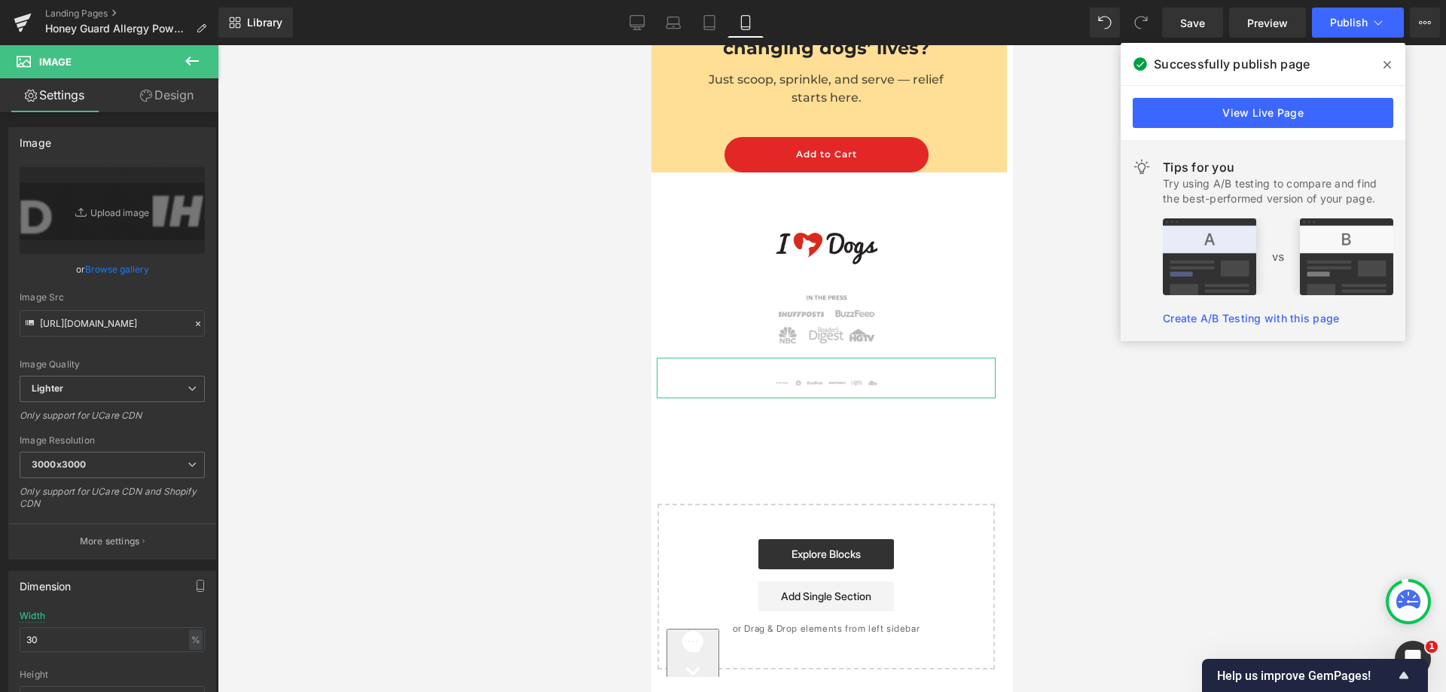
click at [184, 96] on link "Design" at bounding box center [166, 95] width 109 height 34
click at [0, 0] on div "Visibility" at bounding box center [0, 0] width 0 height 0
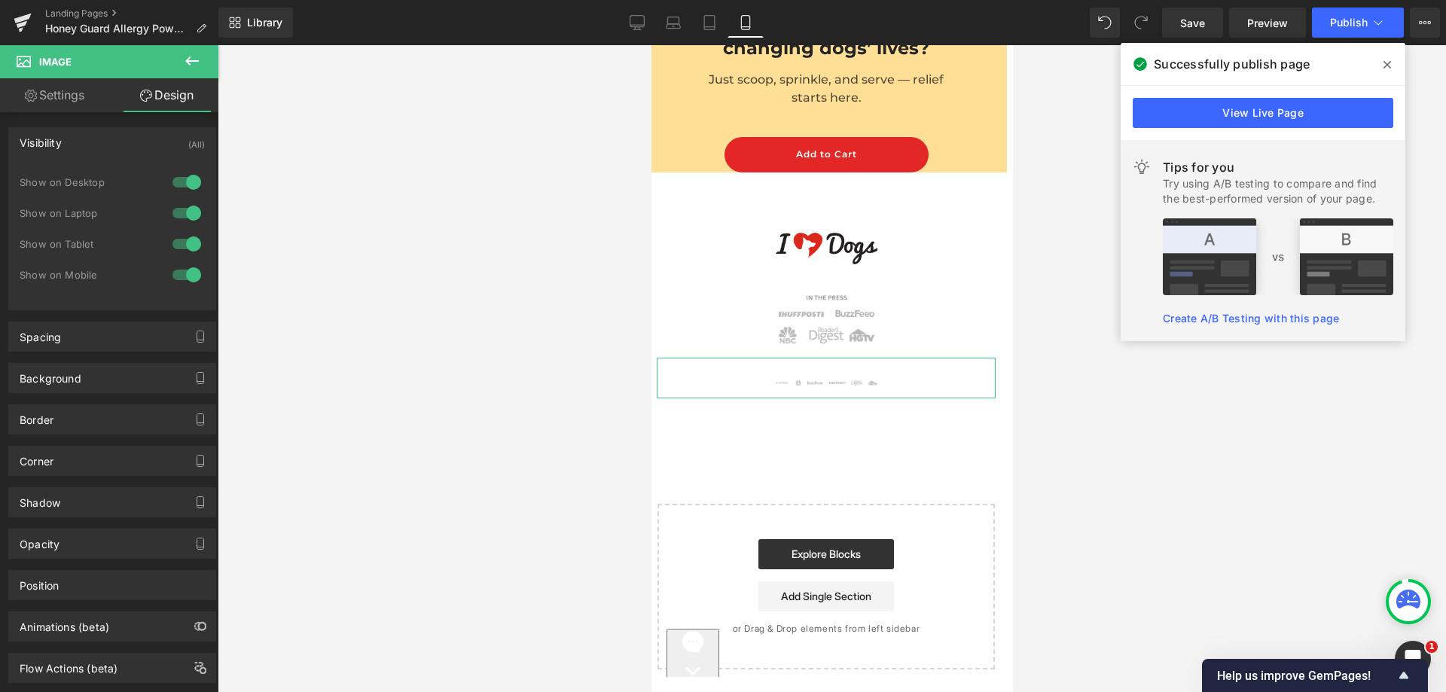
click at [180, 270] on div at bounding box center [187, 275] width 36 height 24
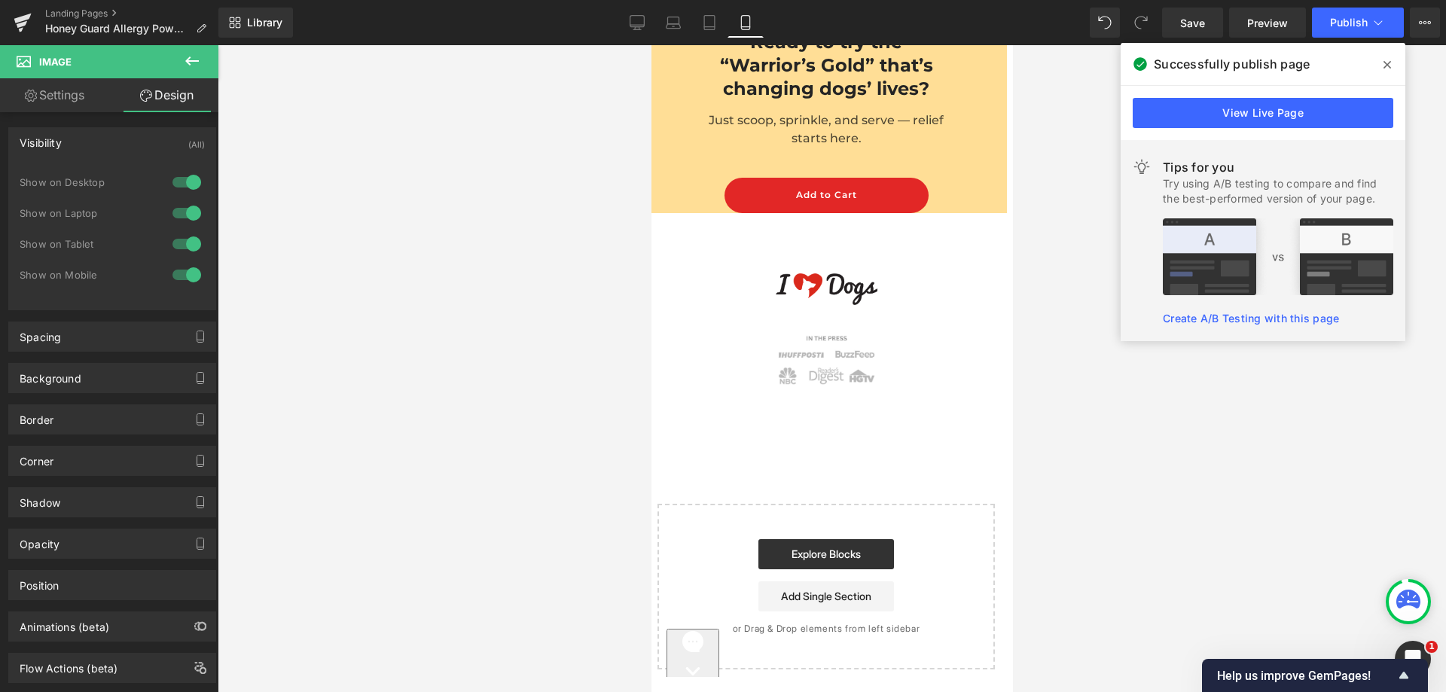
scroll to position [16550, 6]
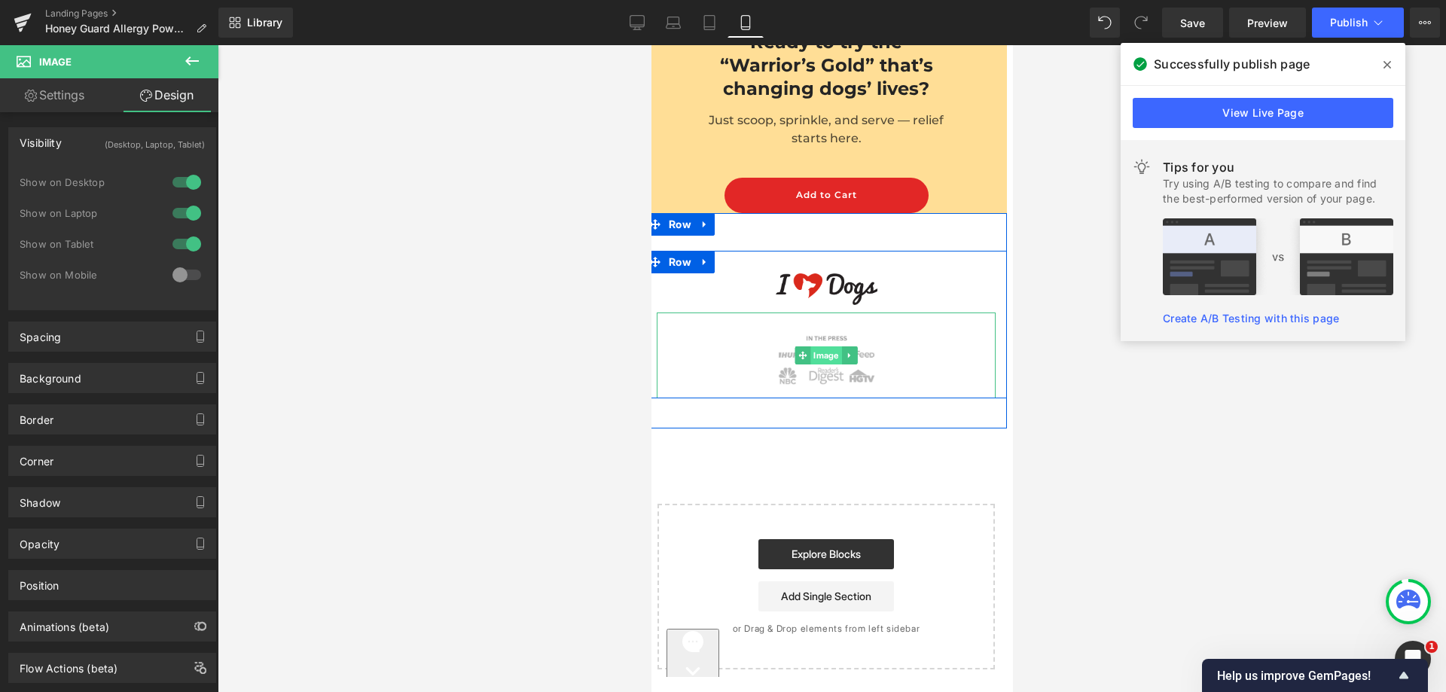
click at [811, 346] on span "Image" at bounding box center [825, 355] width 31 height 18
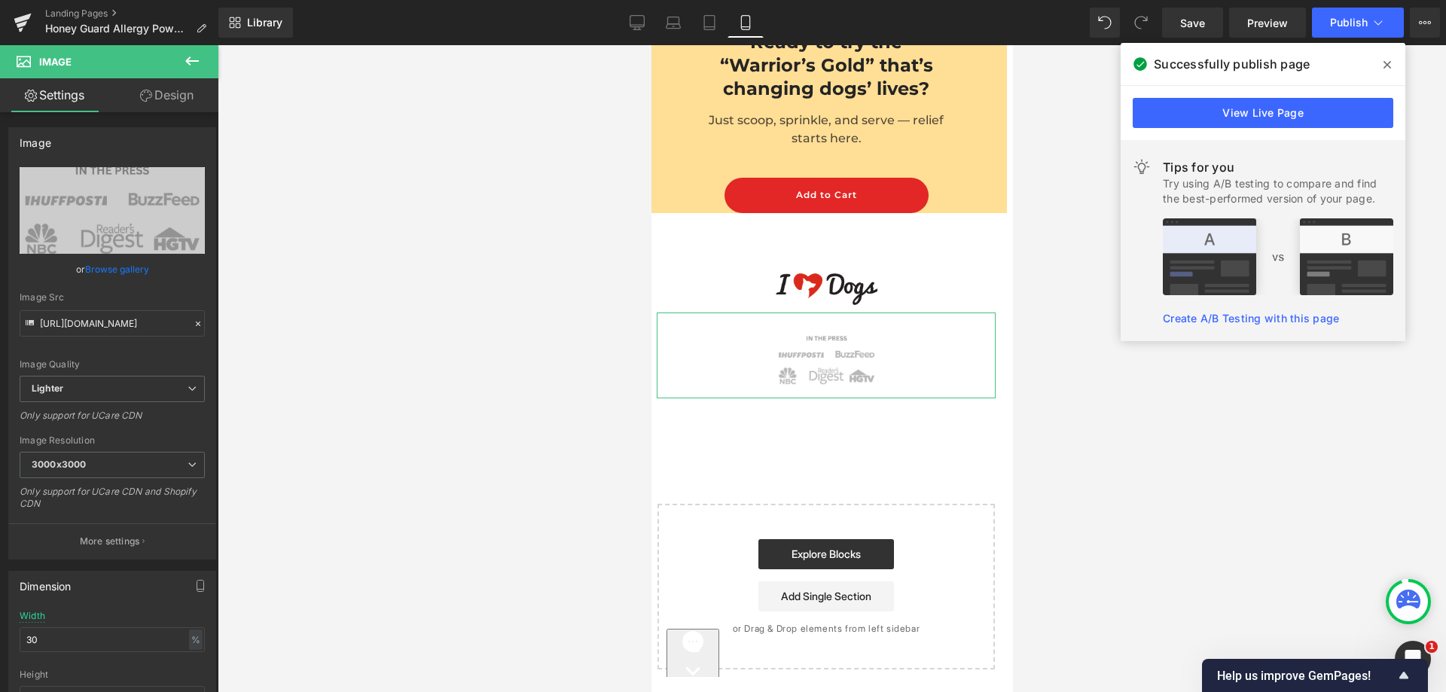
click at [175, 101] on link "Design" at bounding box center [166, 95] width 109 height 34
click at [0, 0] on div "Visibility" at bounding box center [0, 0] width 0 height 0
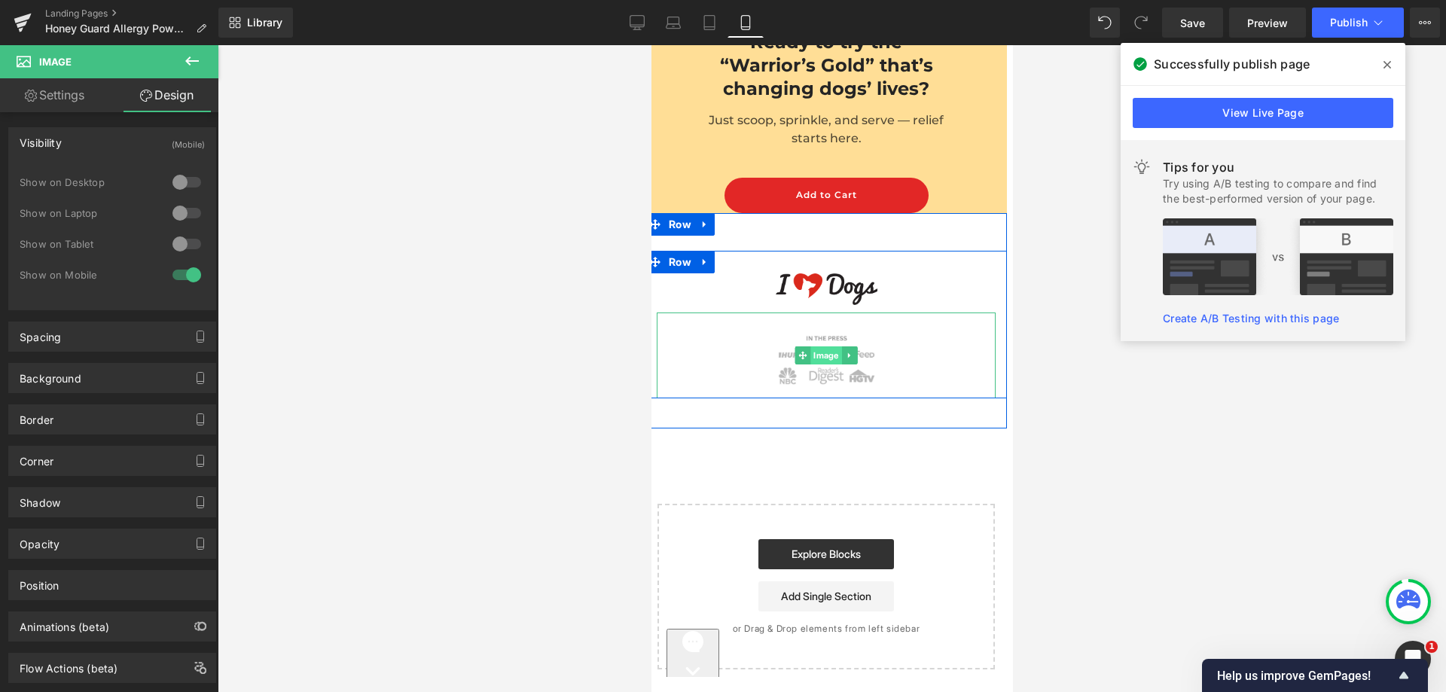
click at [819, 346] on span "Image" at bounding box center [825, 355] width 31 height 18
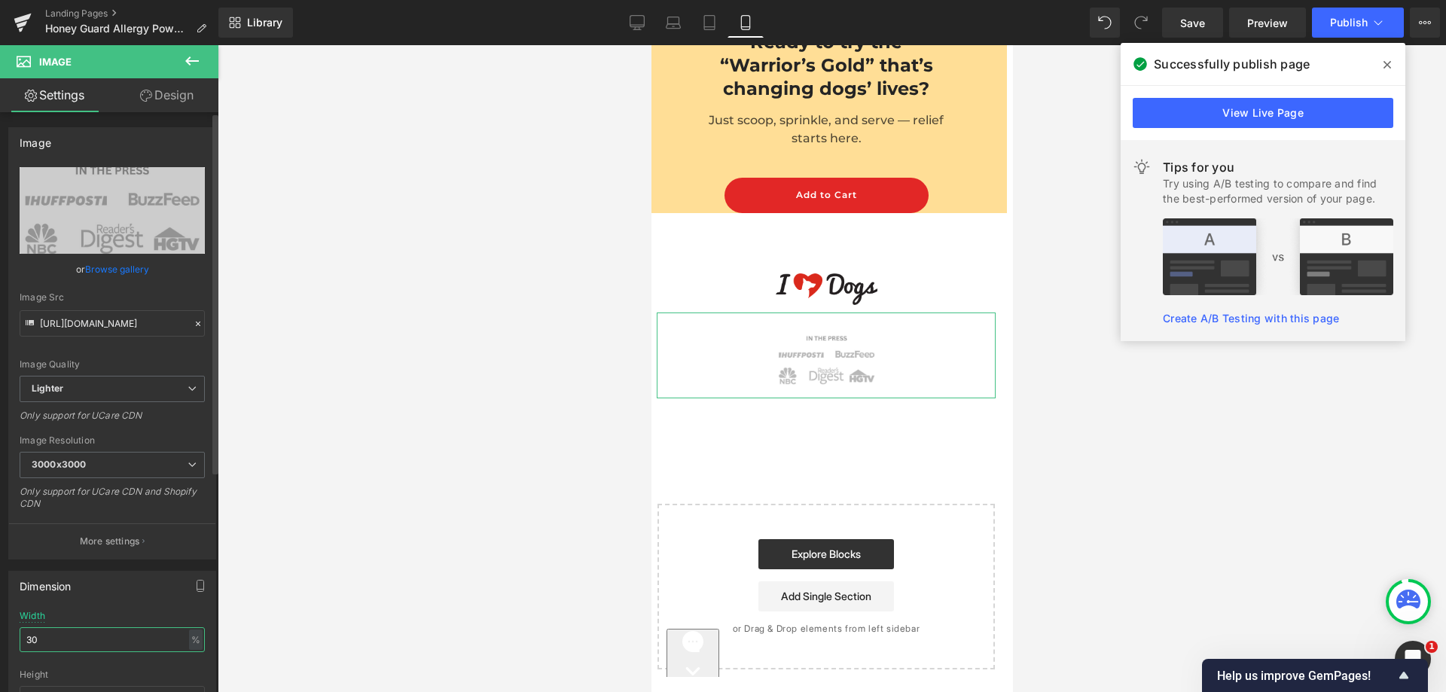
click at [32, 645] on input "30" at bounding box center [112, 639] width 185 height 25
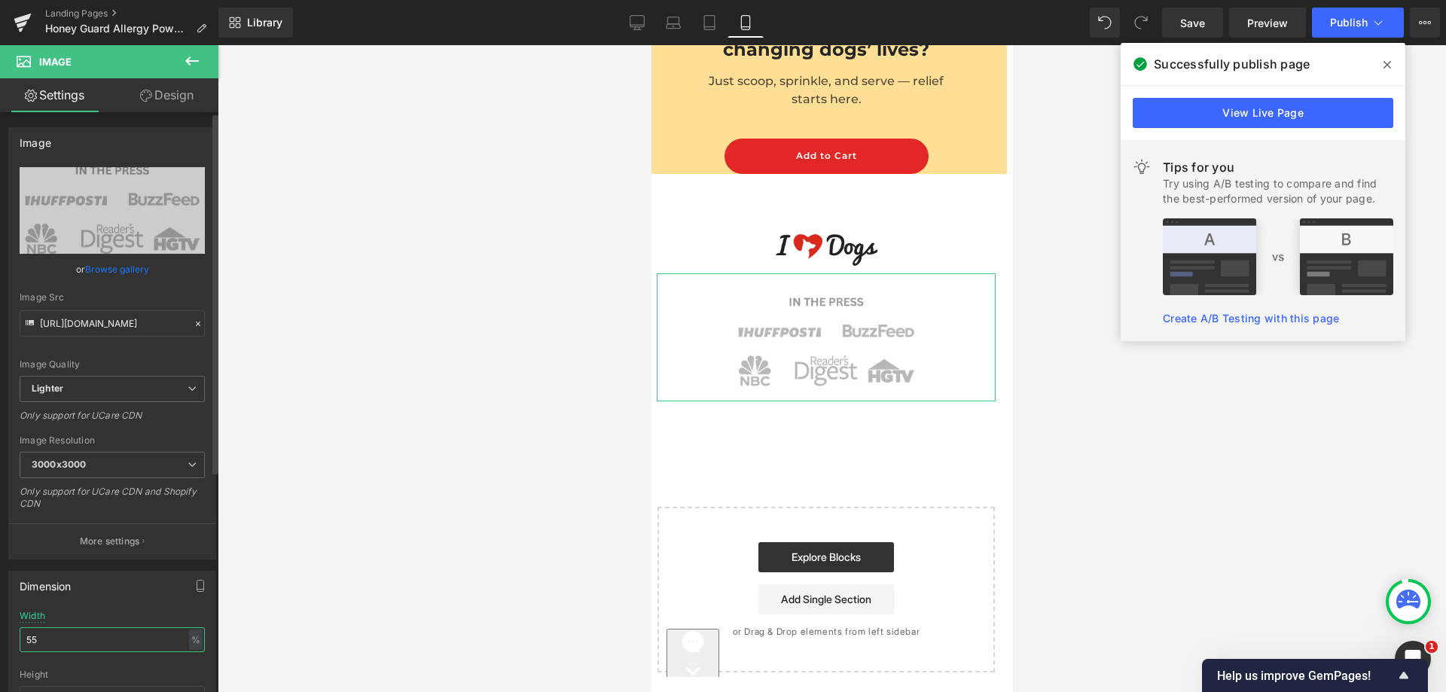
scroll to position [16591, 6]
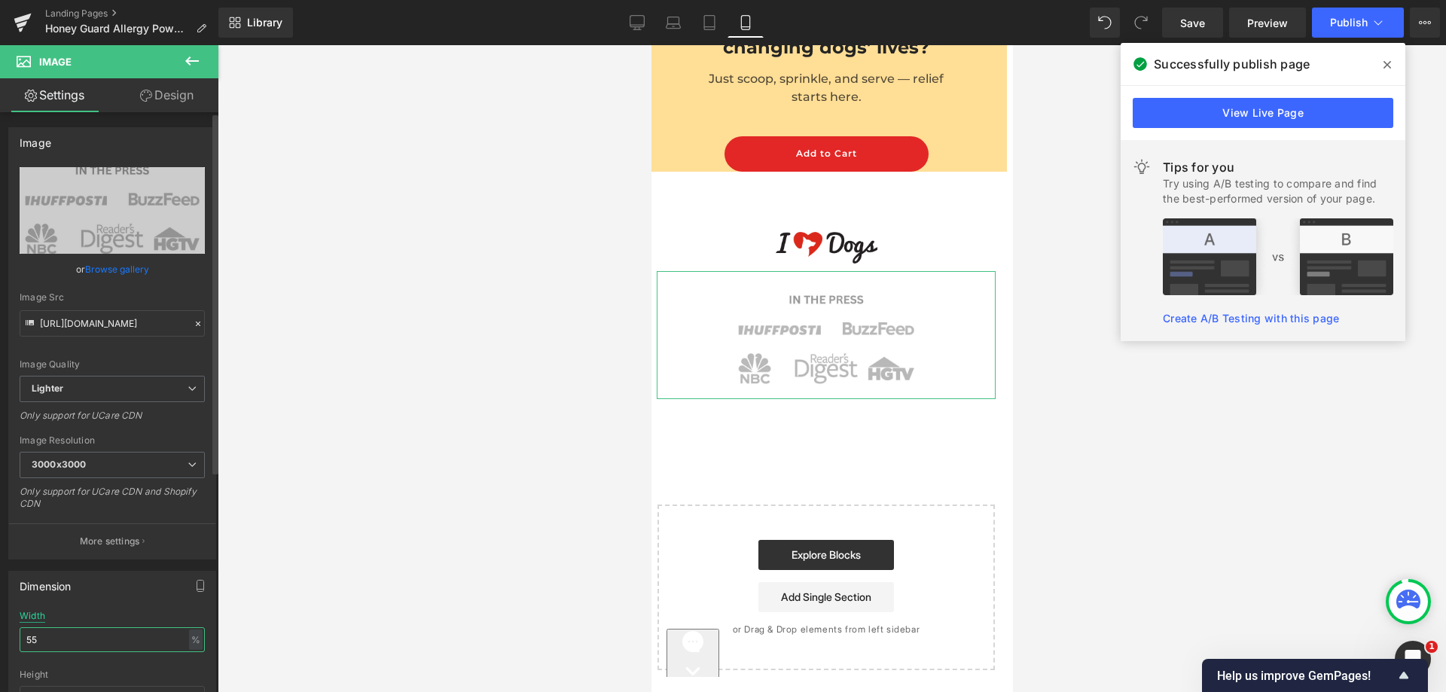
type input "5"
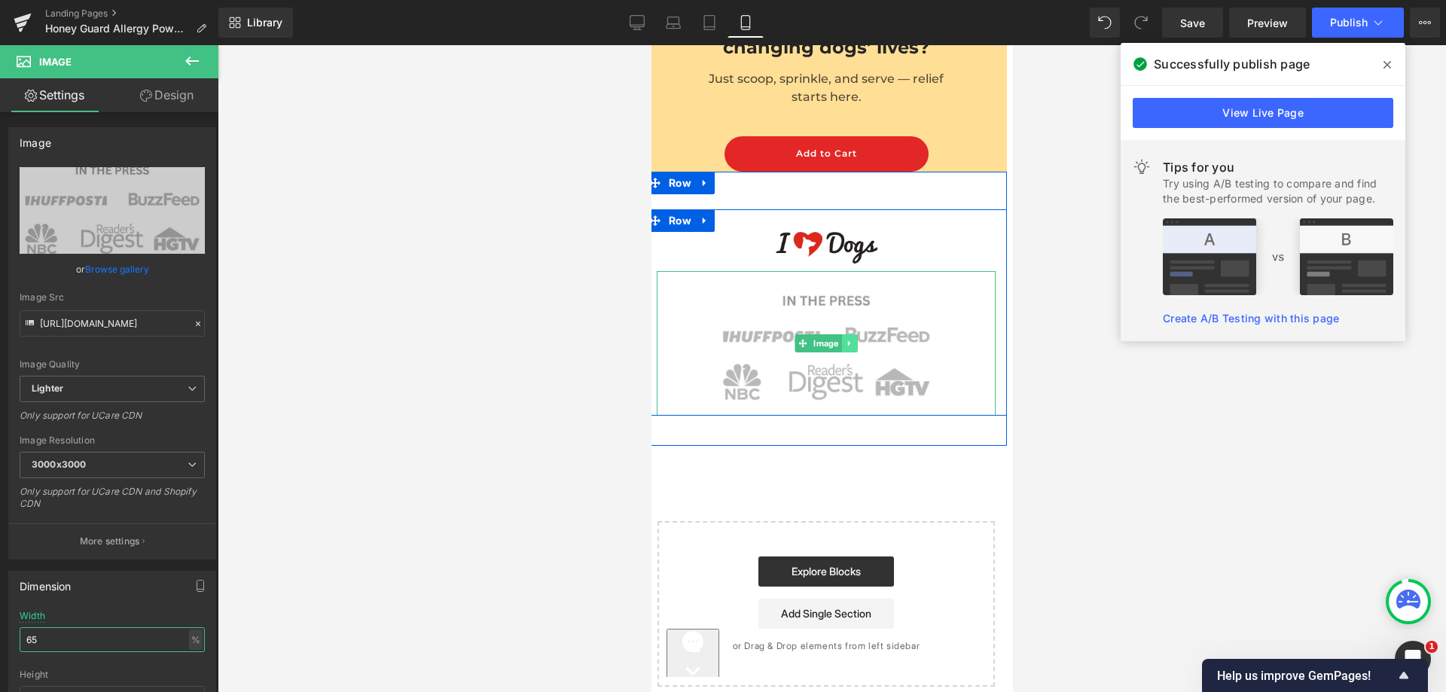
click at [836, 334] on ul "Image" at bounding box center [826, 343] width 63 height 18
type input "65"
click at [845, 339] on icon at bounding box center [848, 343] width 8 height 9
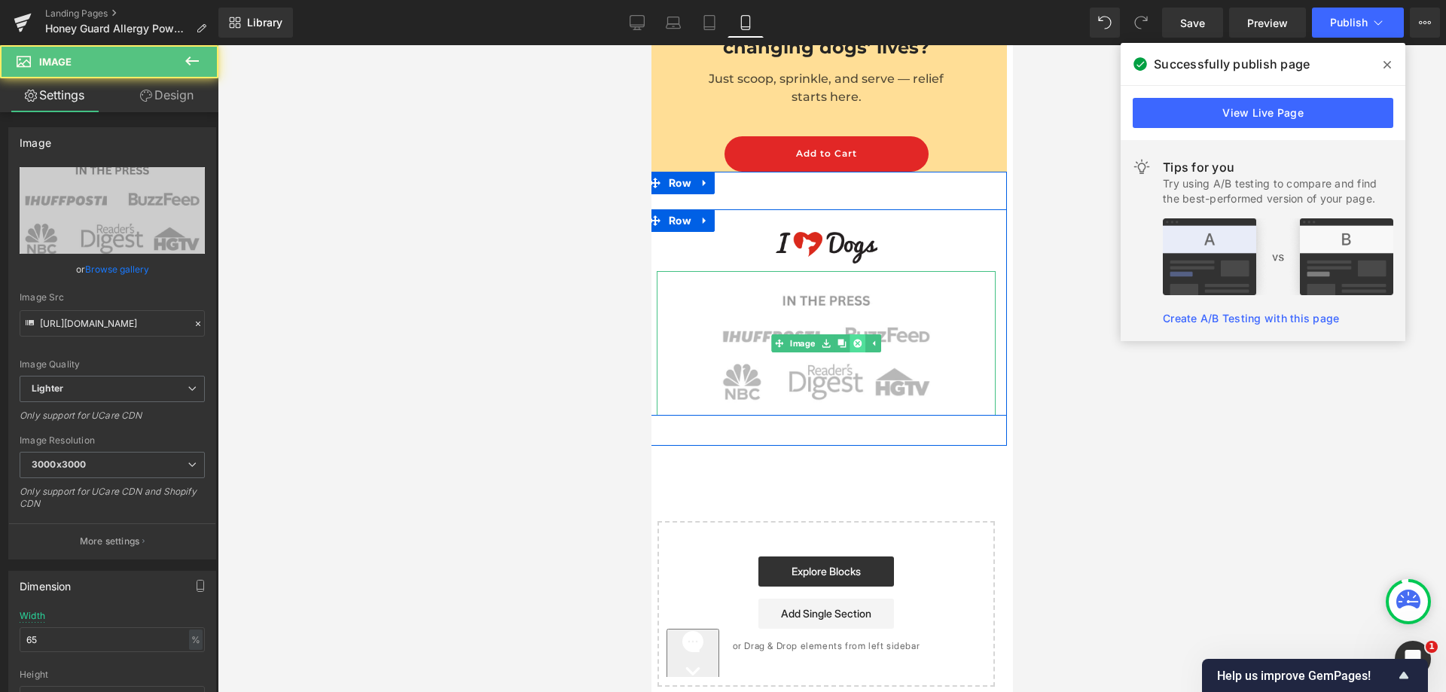
click at [853, 340] on link at bounding box center [857, 343] width 16 height 18
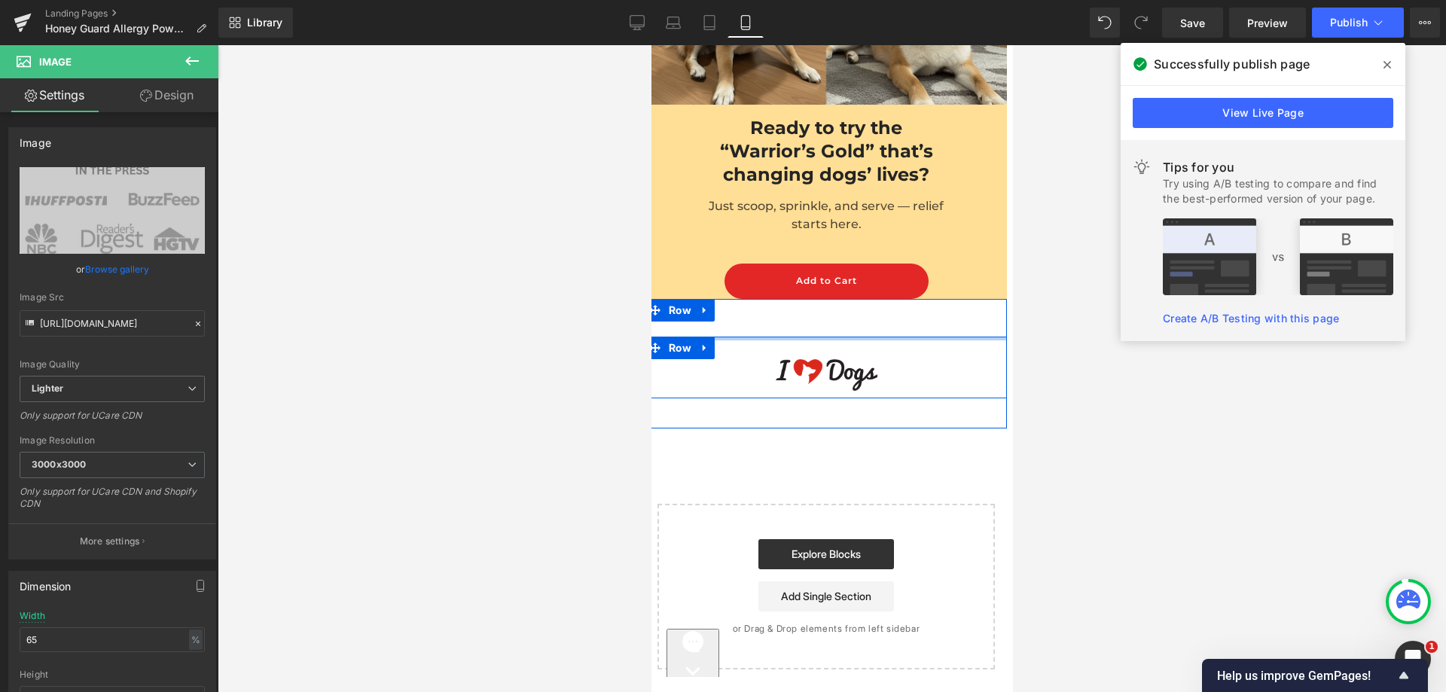
scroll to position [16457, 6]
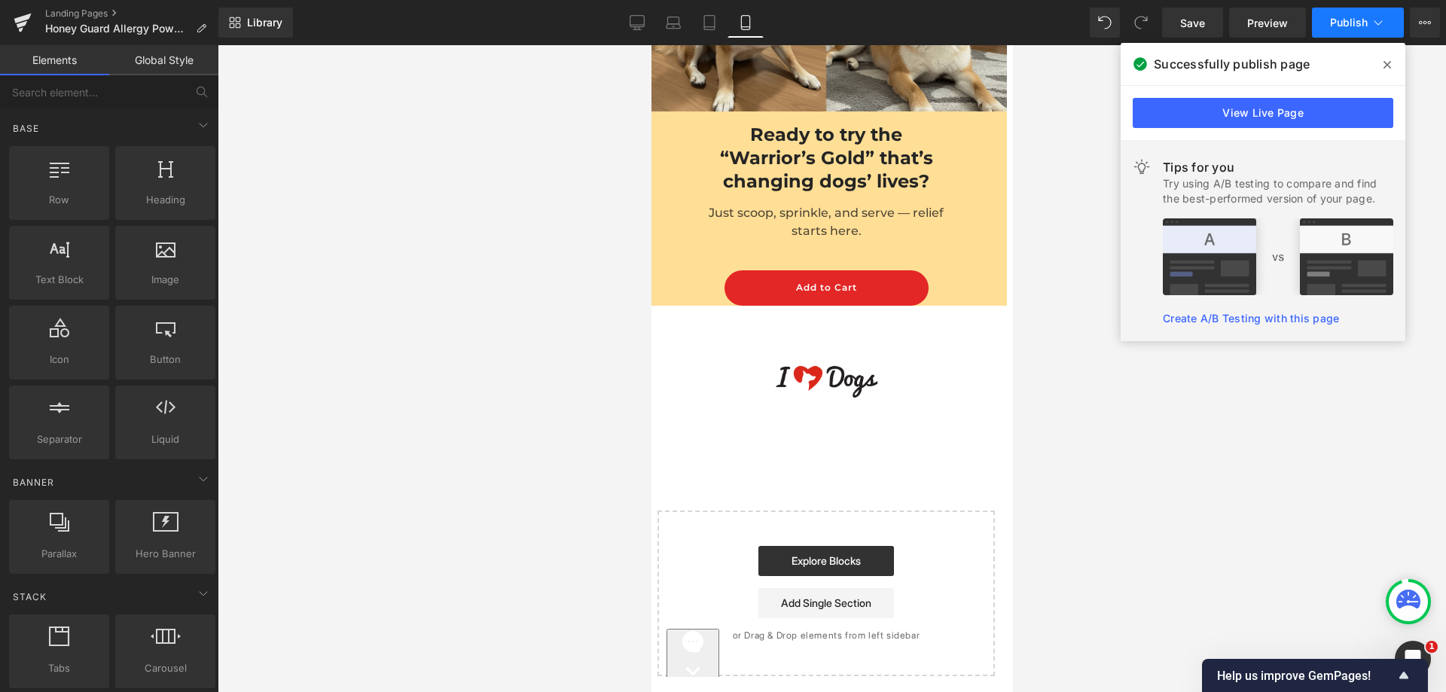
click at [1361, 28] on span "Publish" at bounding box center [1349, 23] width 38 height 12
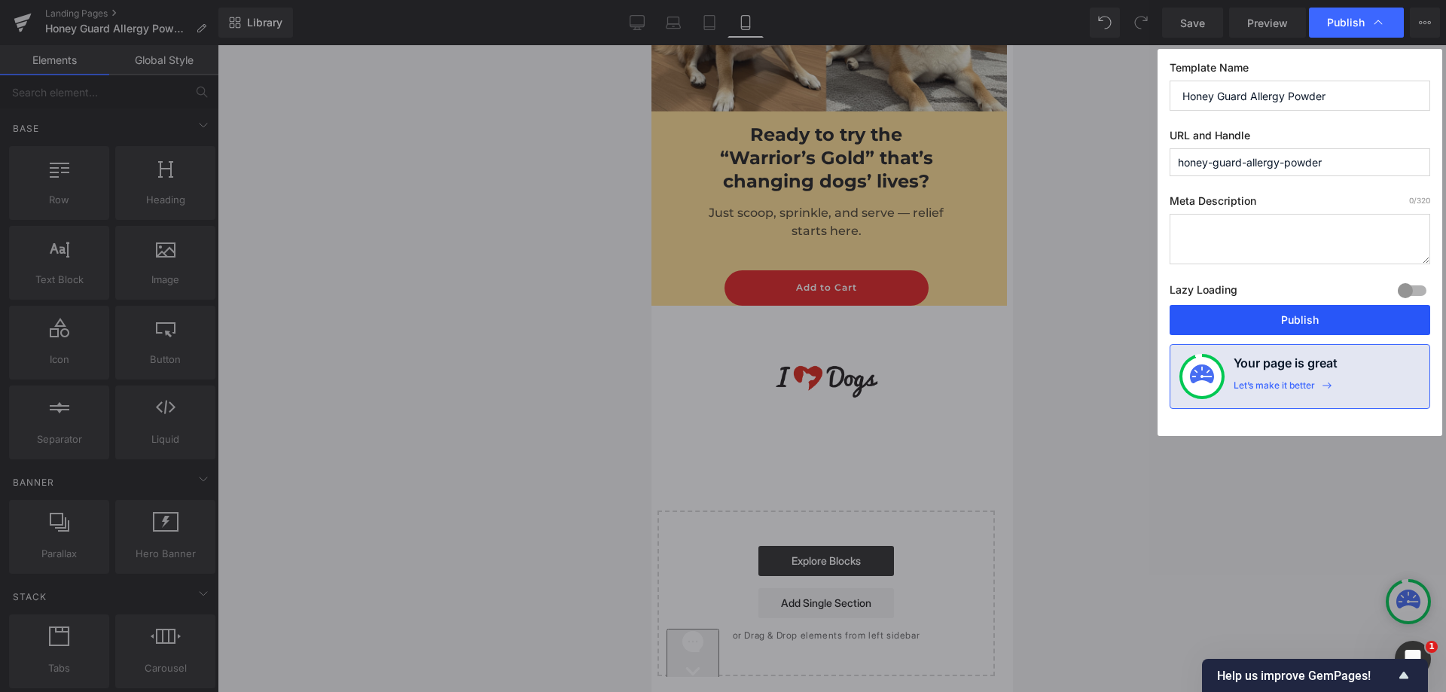
click at [1277, 319] on button "Publish" at bounding box center [1300, 320] width 261 height 30
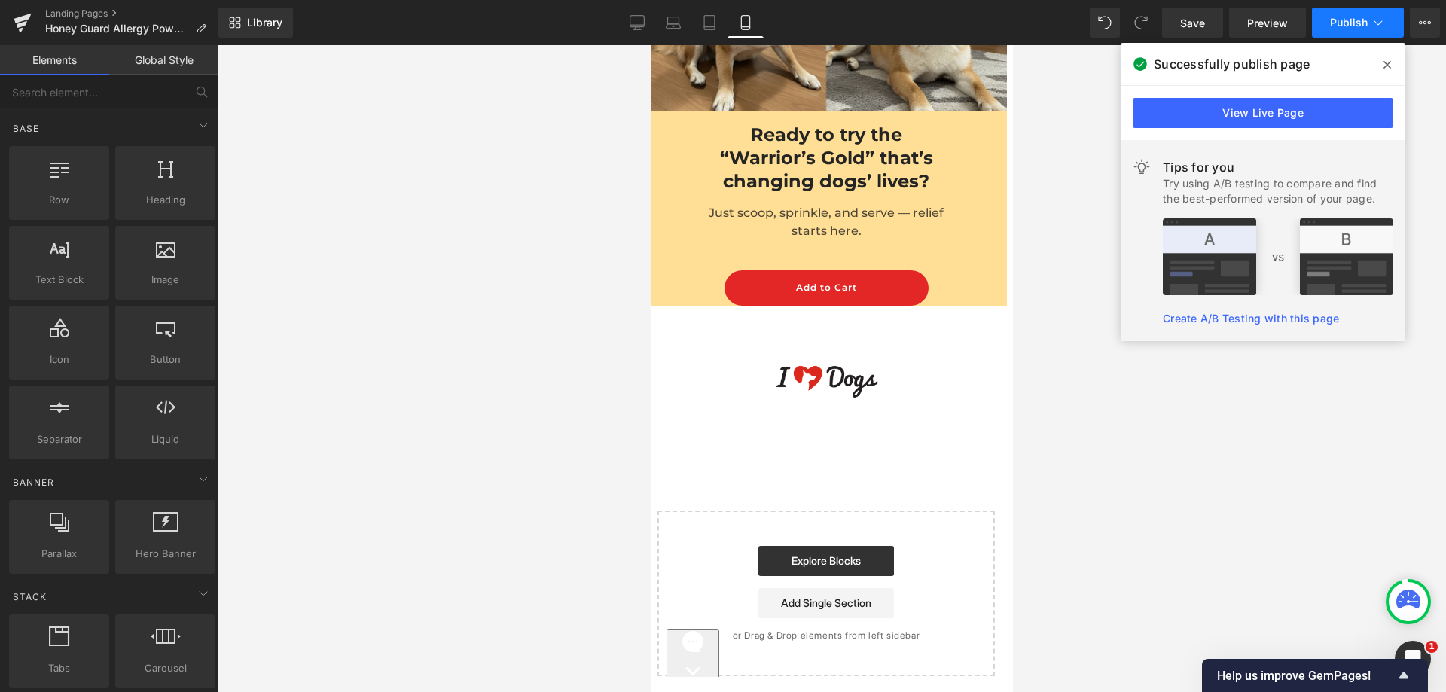
click at [1323, 20] on button "Publish" at bounding box center [1358, 23] width 92 height 30
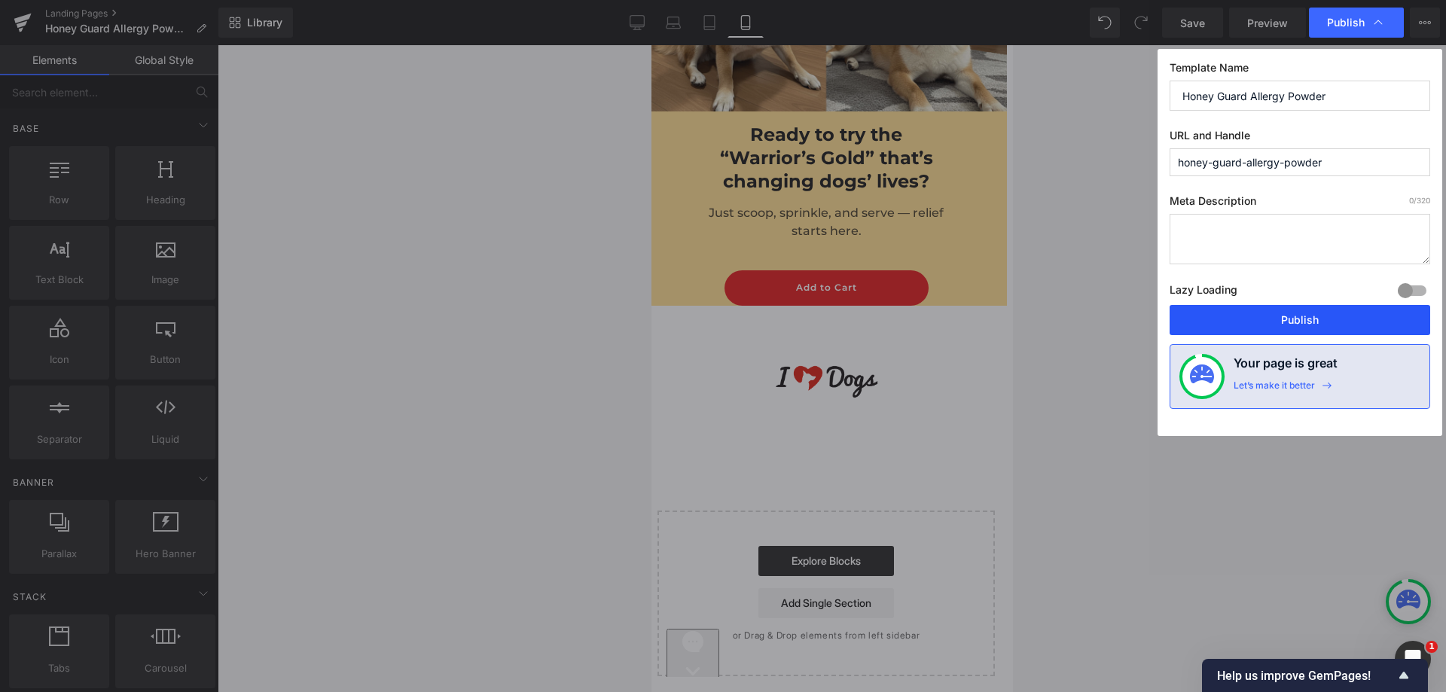
click at [1369, 318] on button "Publish" at bounding box center [1300, 320] width 261 height 30
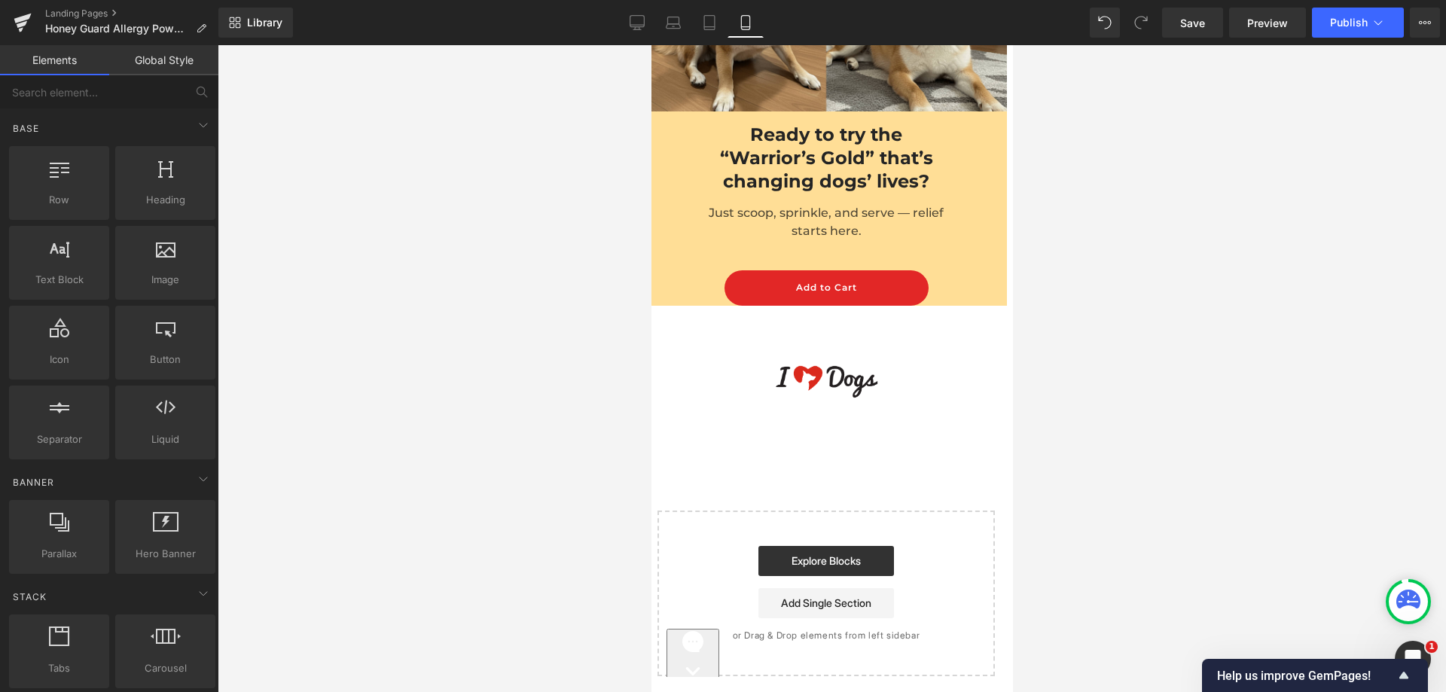
drag, startPoint x: 351, startPoint y: 563, endPoint x: 341, endPoint y: 563, distance: 9.8
click at [351, 563] on div at bounding box center [832, 368] width 1228 height 647
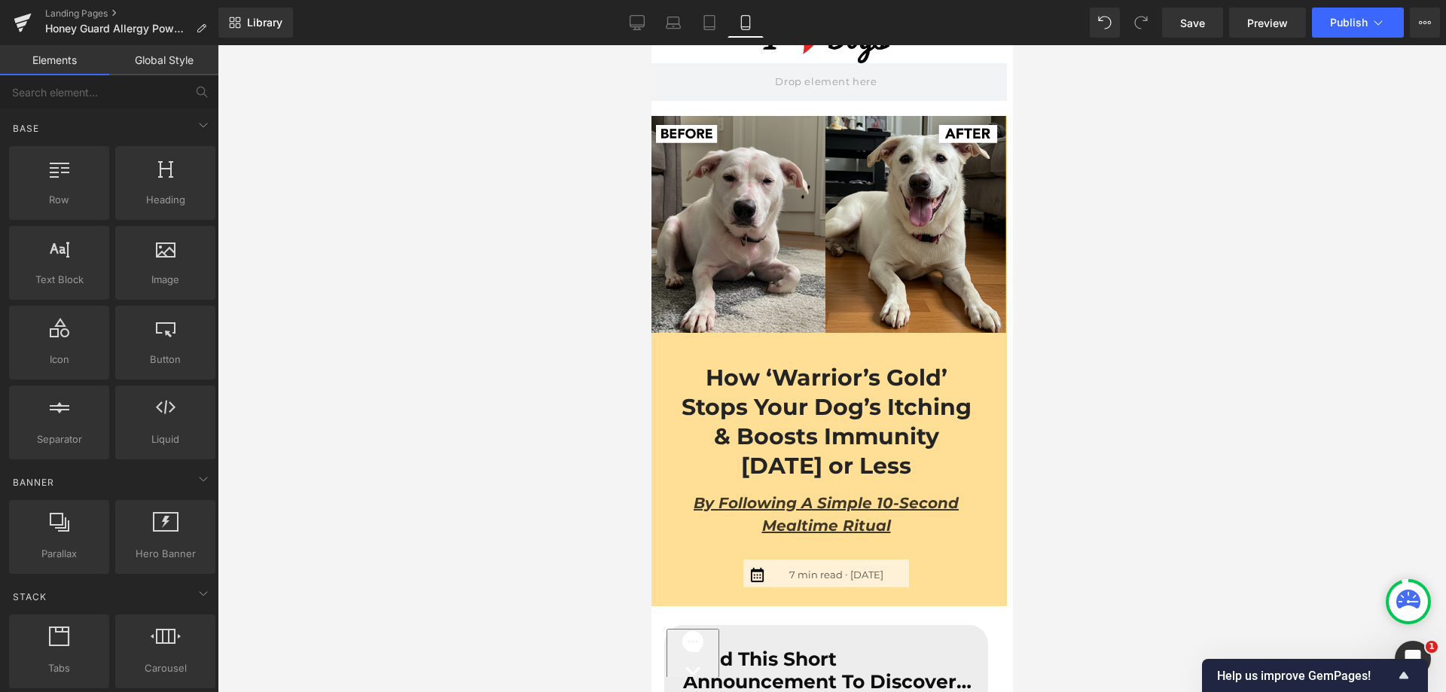
scroll to position [0, 6]
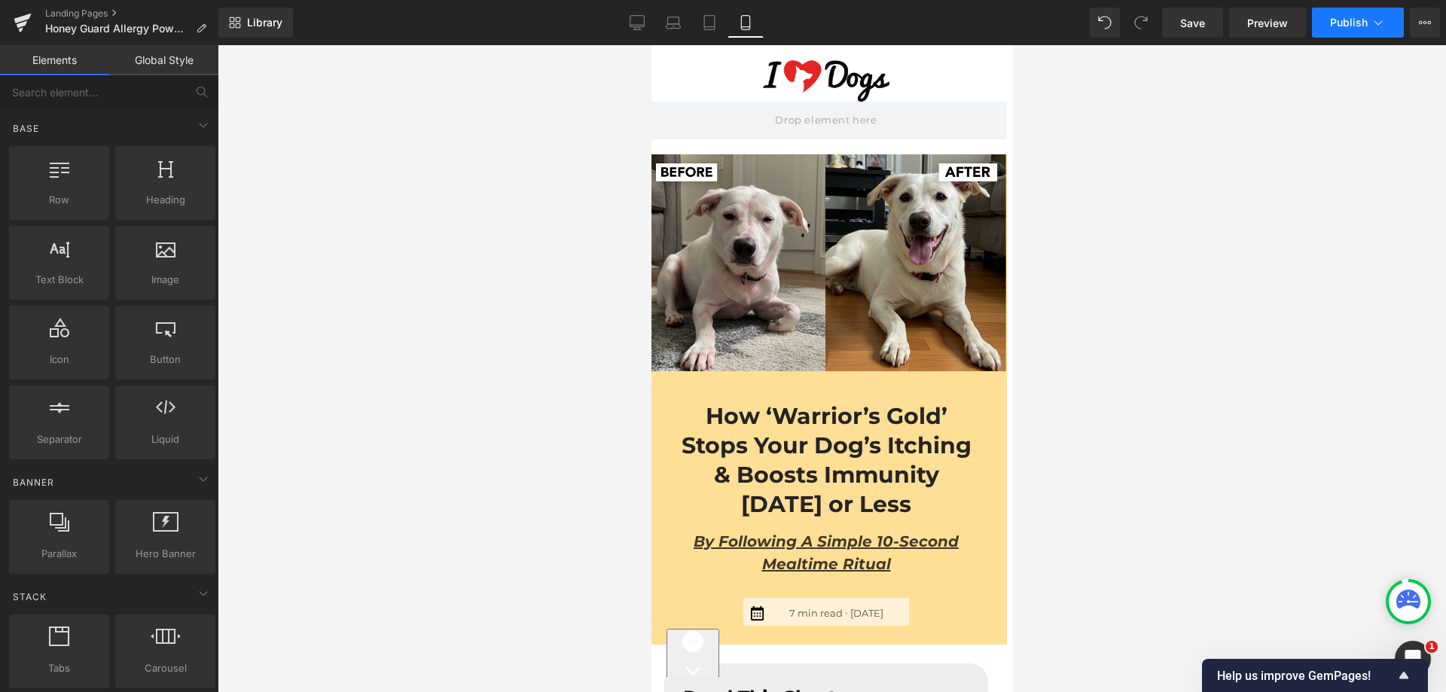
click at [1339, 14] on button "Publish" at bounding box center [1358, 23] width 92 height 30
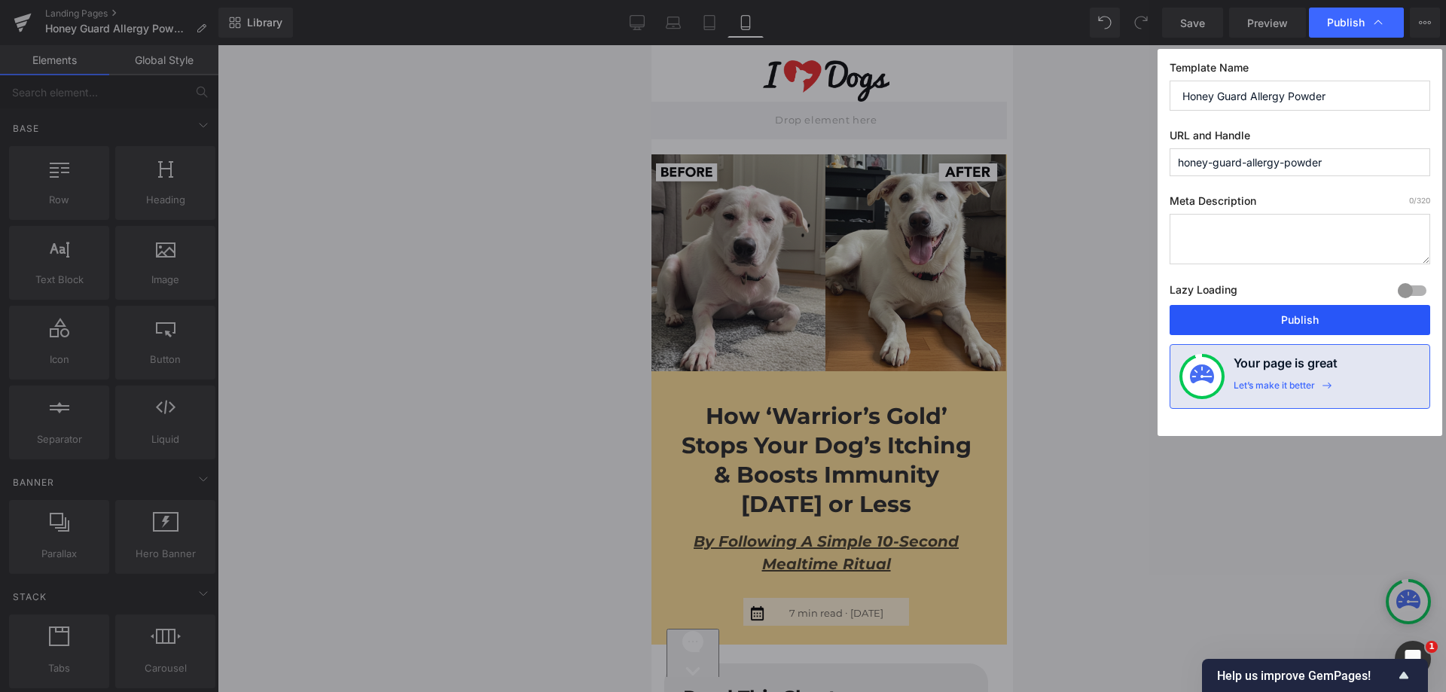
click at [1271, 323] on button "Publish" at bounding box center [1300, 320] width 261 height 30
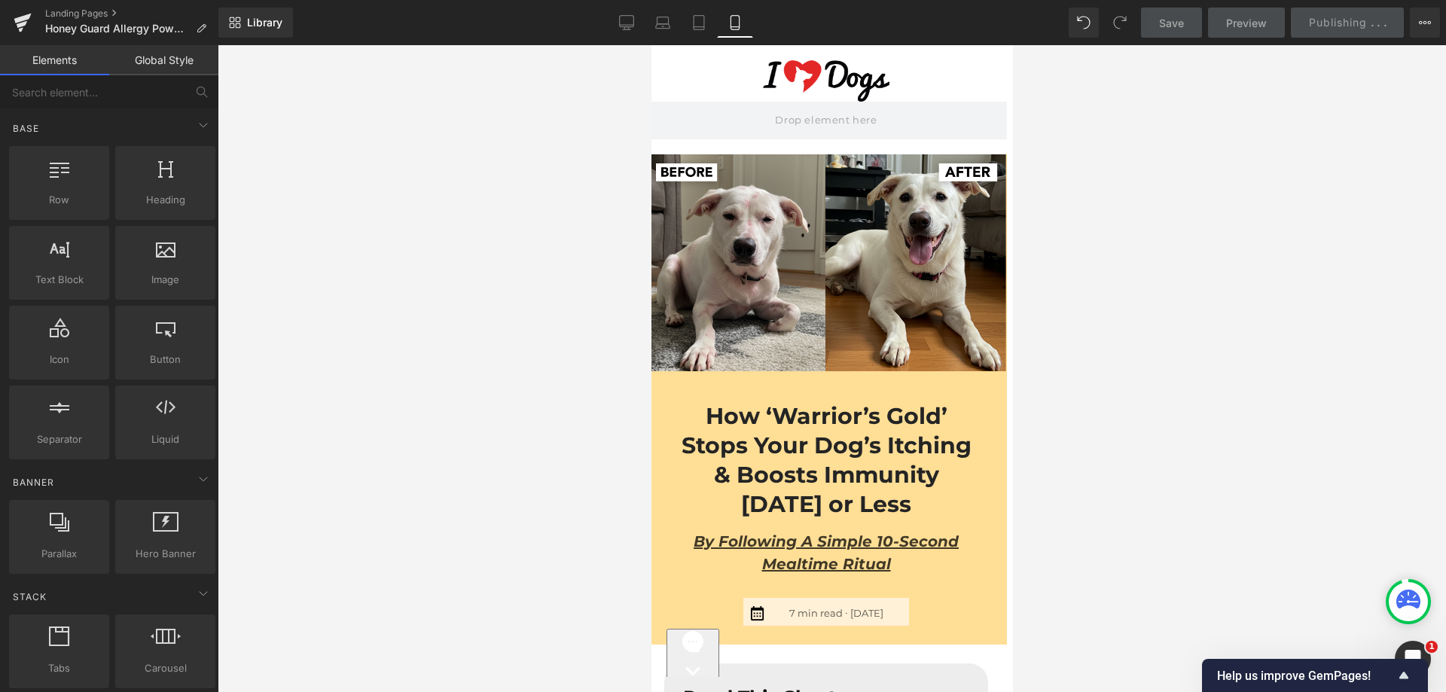
click at [1142, 456] on div at bounding box center [832, 368] width 1228 height 647
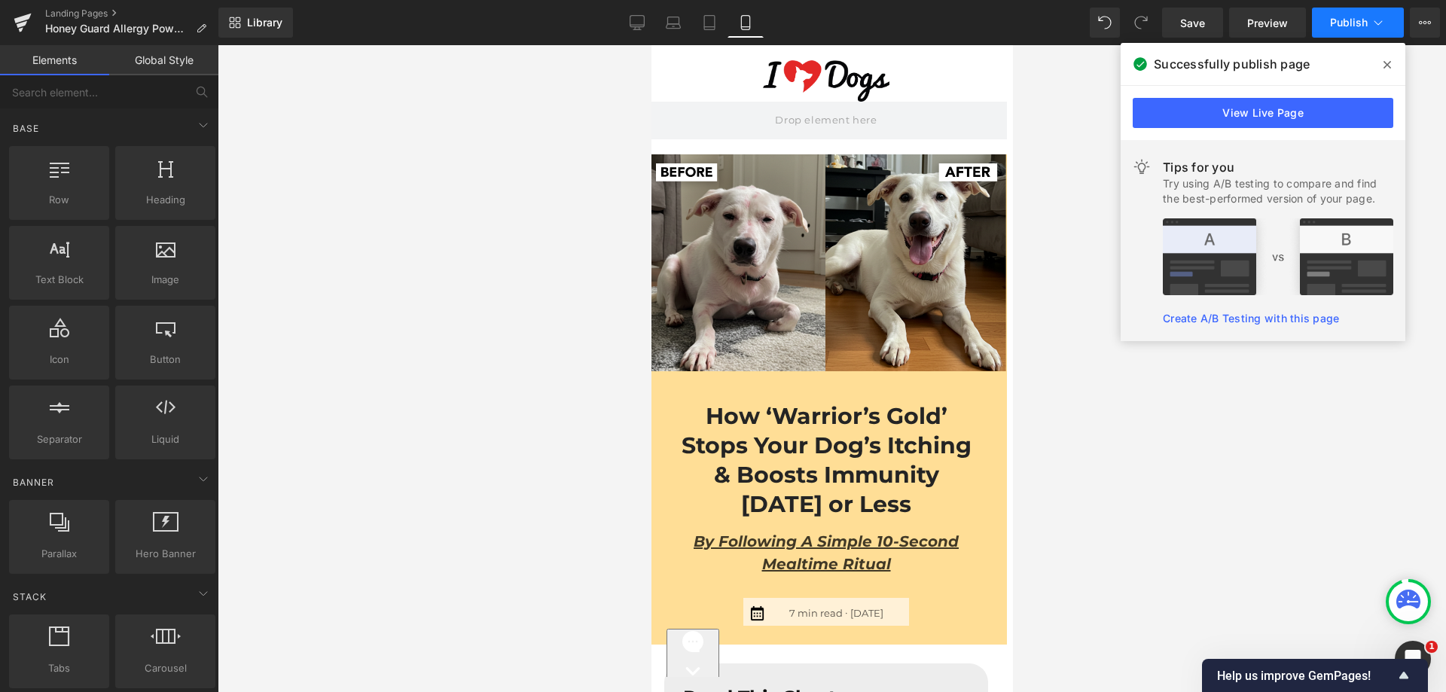
click at [1329, 36] on button "Publish" at bounding box center [1358, 23] width 92 height 30
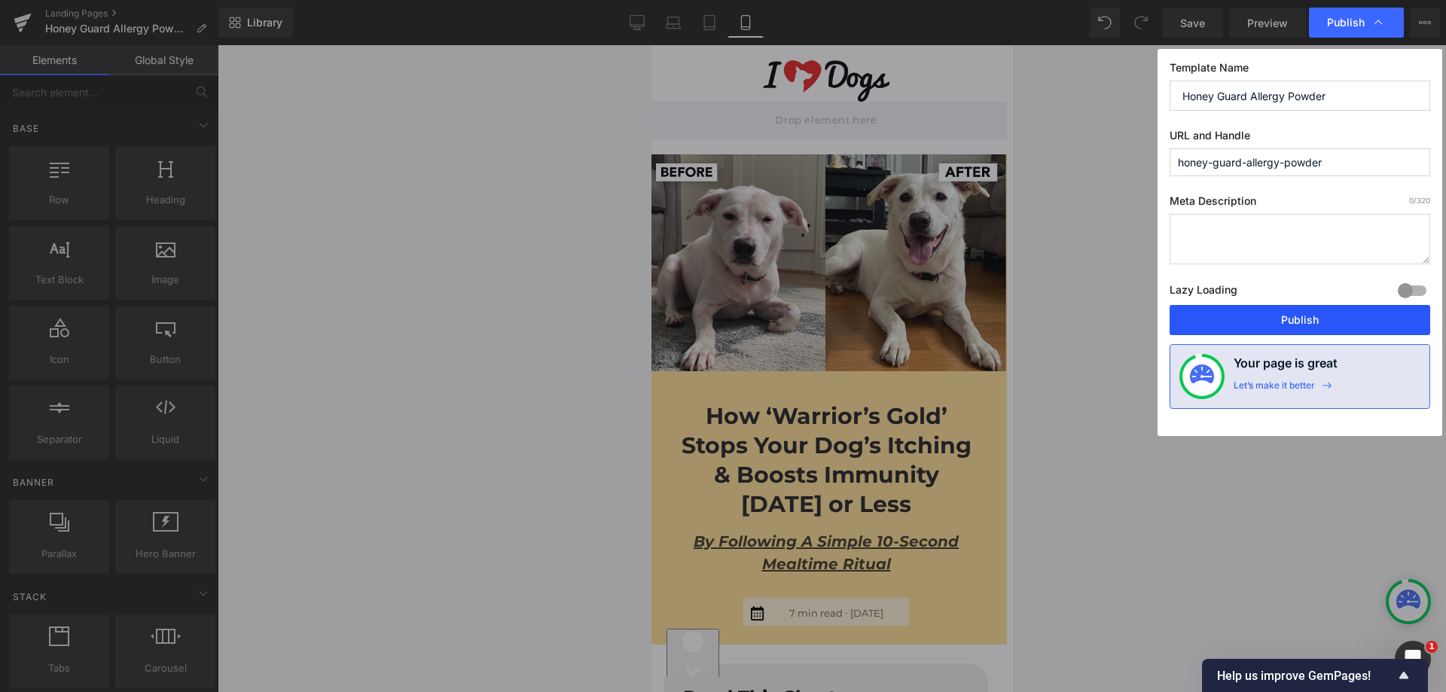
click at [1296, 315] on button "Publish" at bounding box center [1300, 320] width 261 height 30
